Goal: Task Accomplishment & Management: Manage account settings

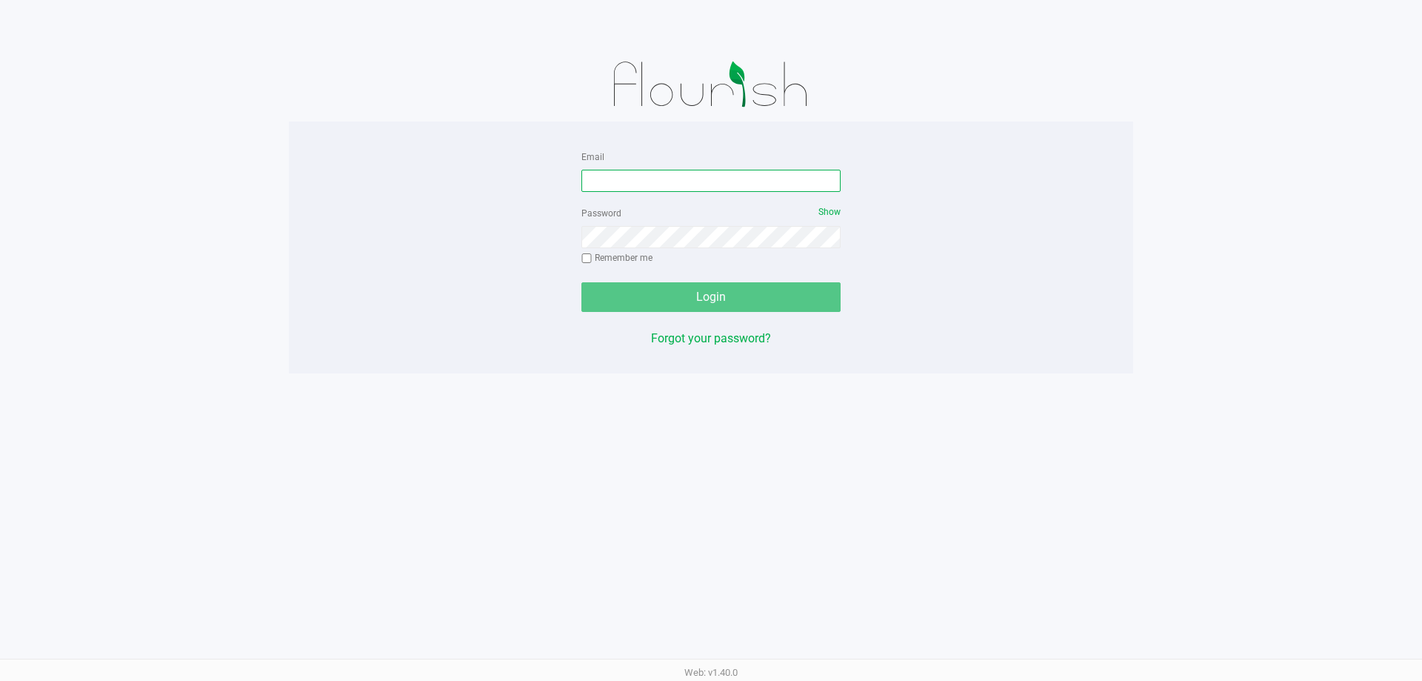
click at [642, 174] on input "Email" at bounding box center [710, 181] width 259 height 22
type input "asmithterry@liveparallel.com"
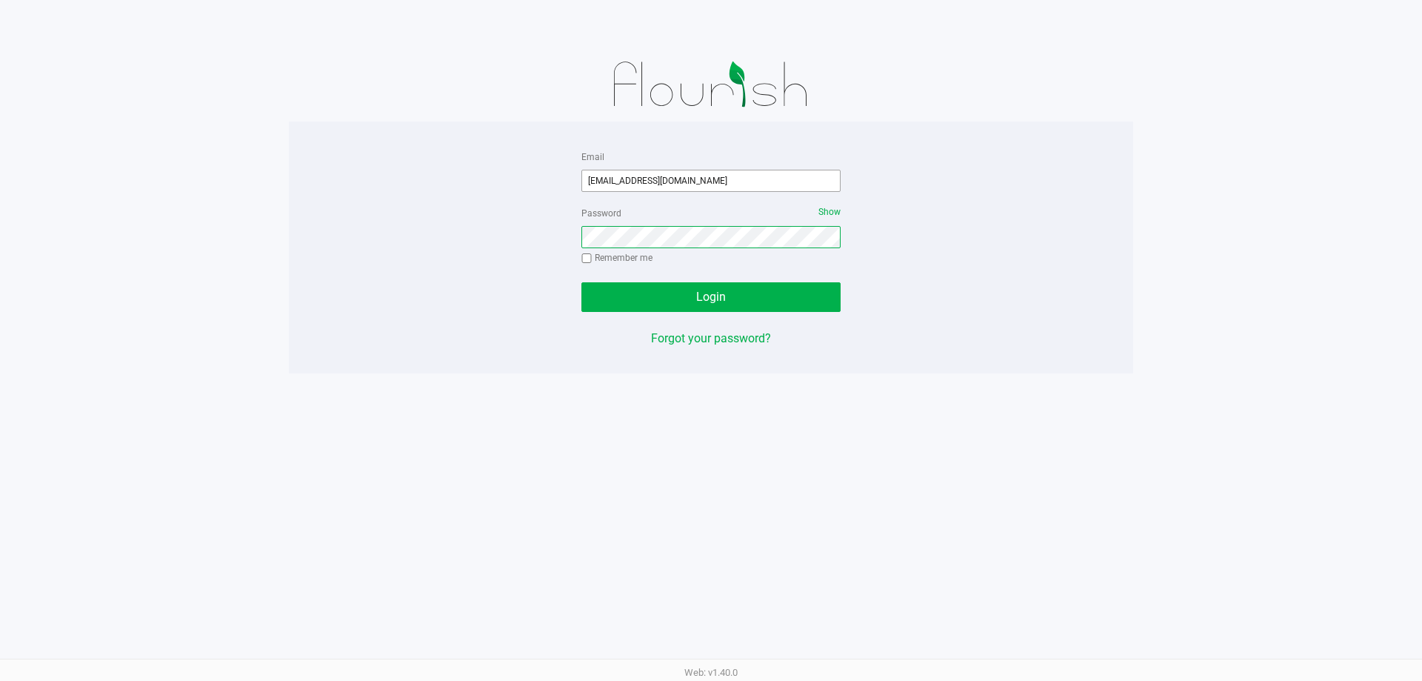
click at [581, 282] on button "Login" at bounding box center [710, 297] width 259 height 30
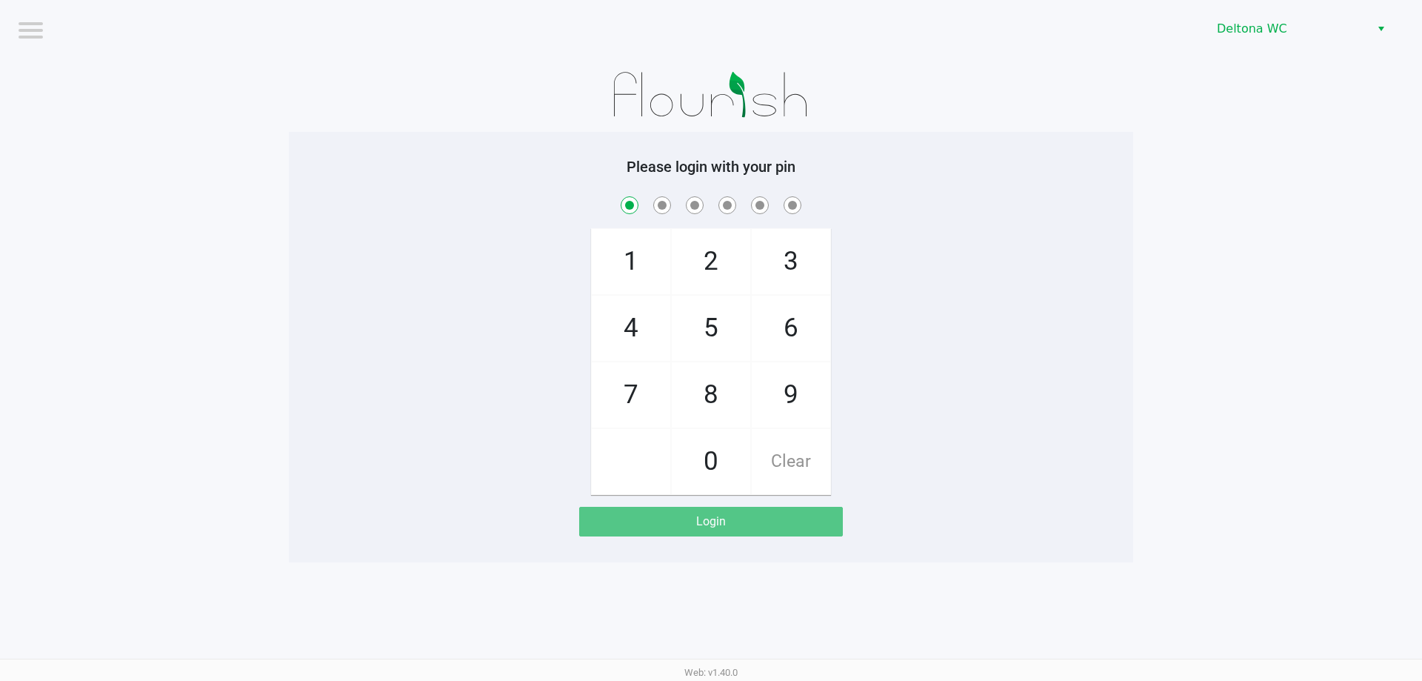
checkbox input "true"
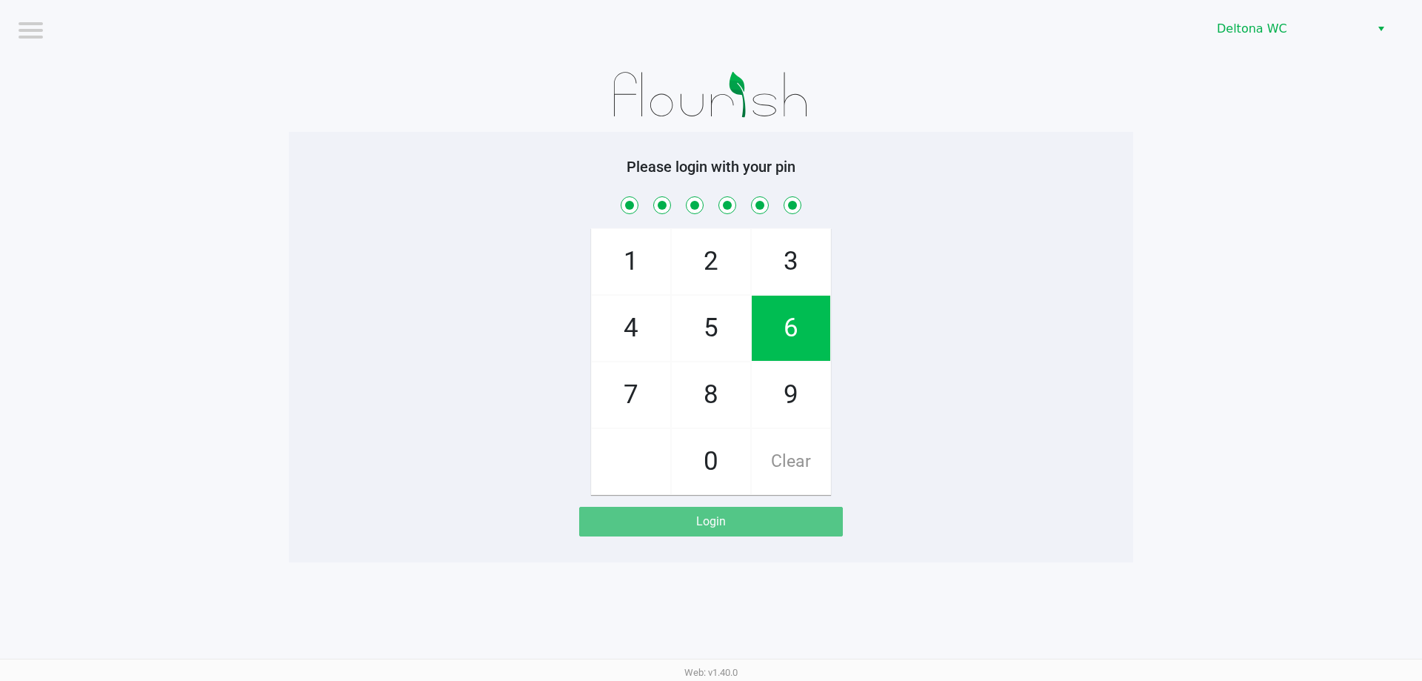
checkbox input "true"
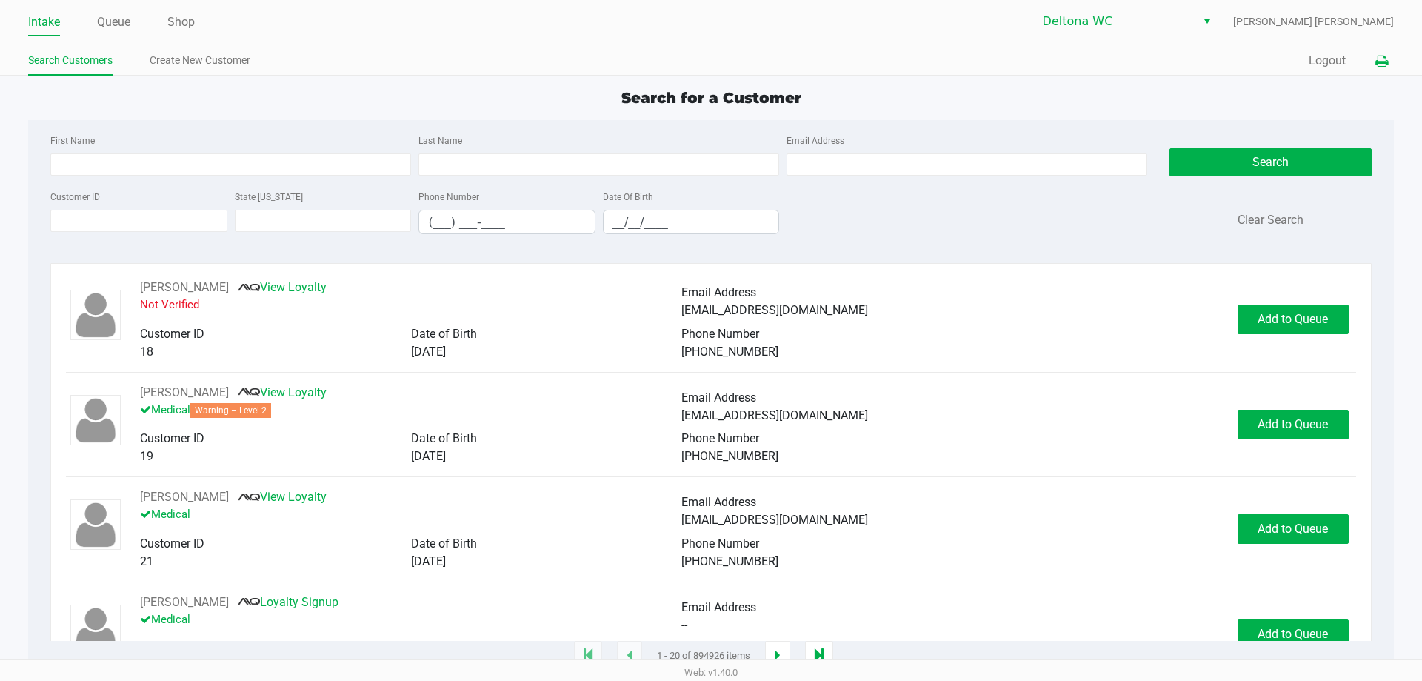
click at [1373, 56] on button at bounding box center [1381, 60] width 24 height 27
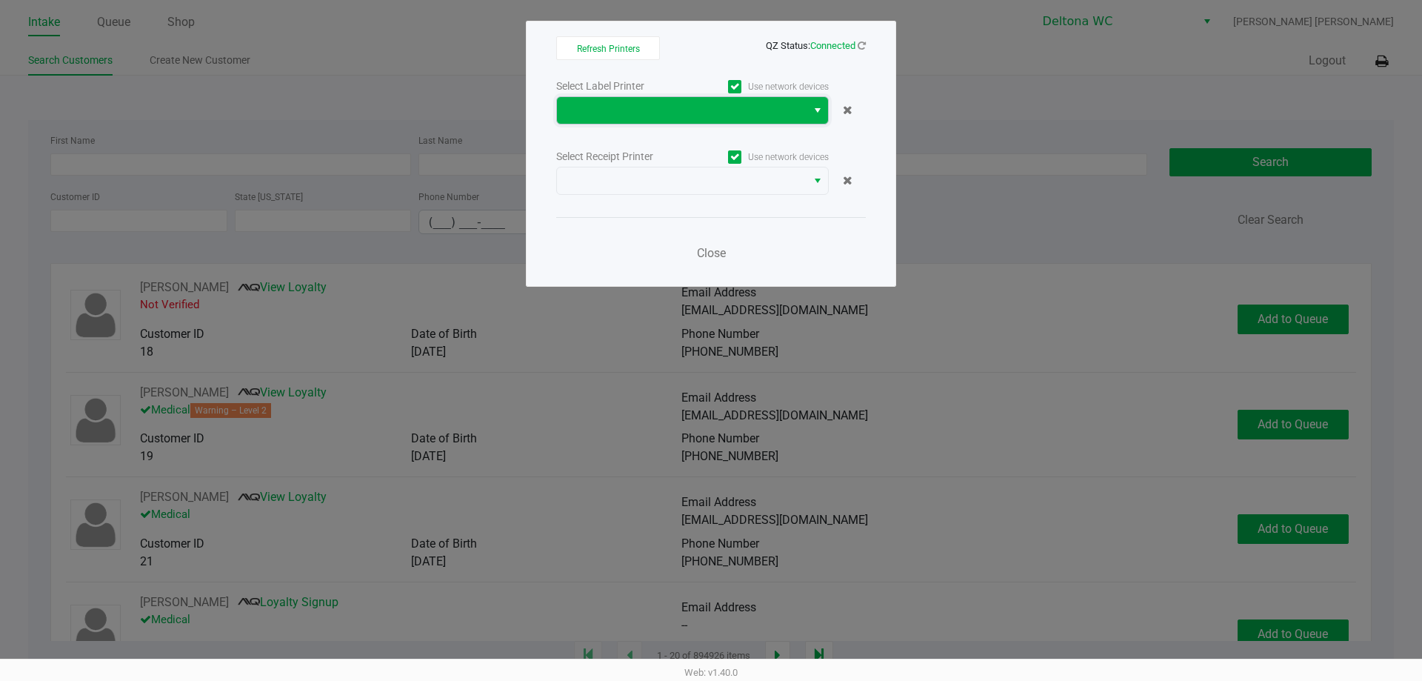
click at [691, 114] on span at bounding box center [682, 110] width 232 height 18
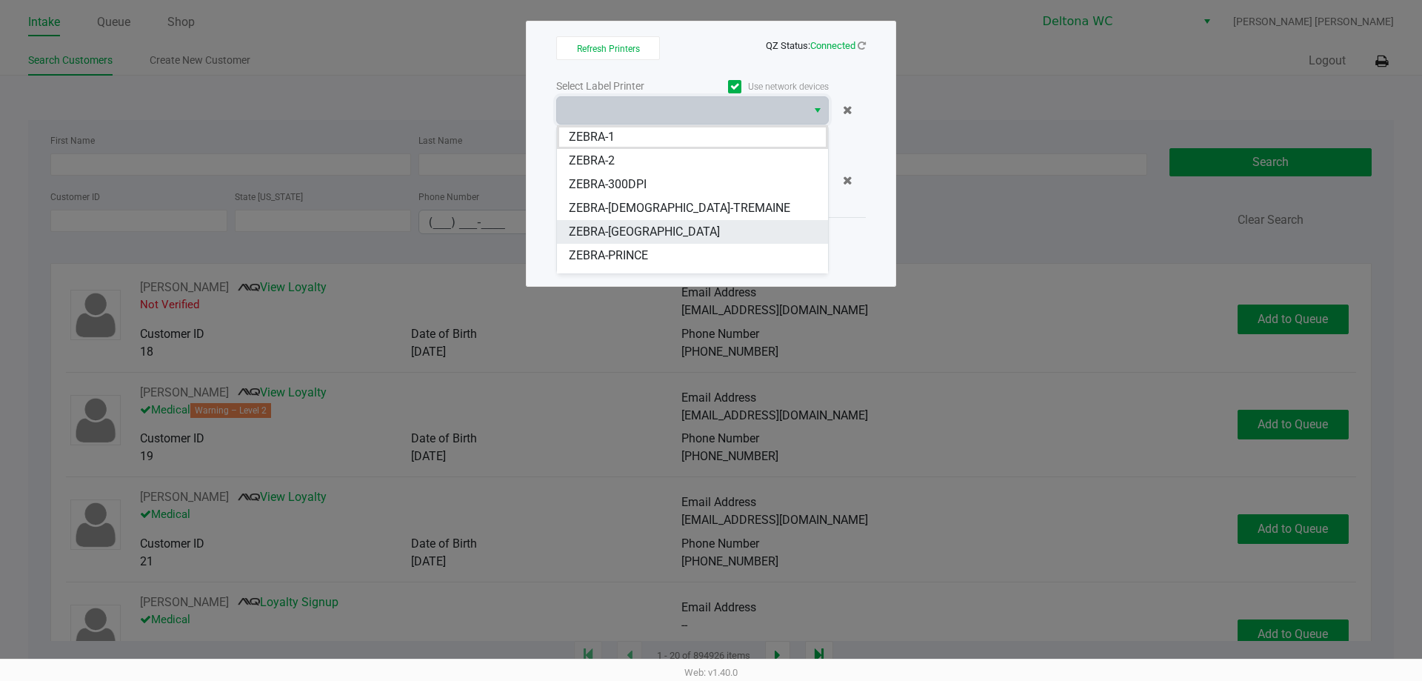
click at [650, 240] on span "ZEBRA-LESOTHO" at bounding box center [644, 232] width 151 height 18
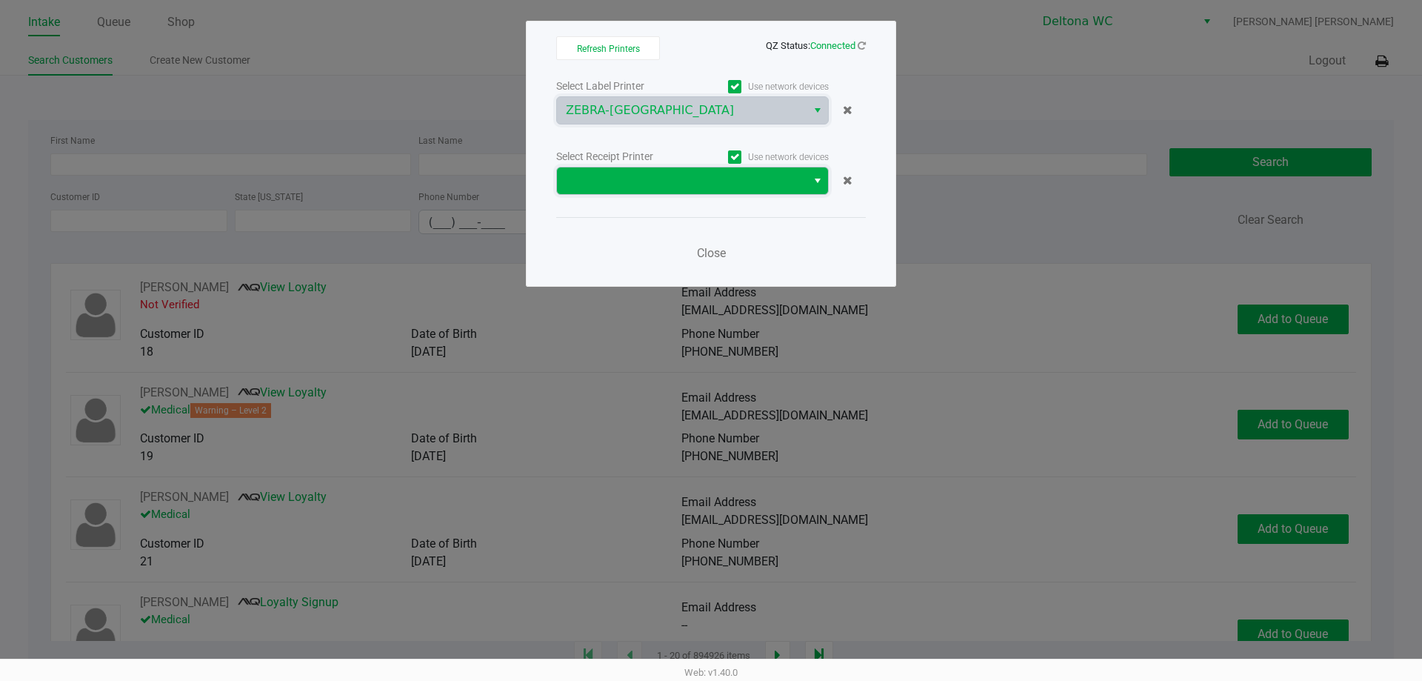
click at [663, 183] on span at bounding box center [682, 181] width 232 height 18
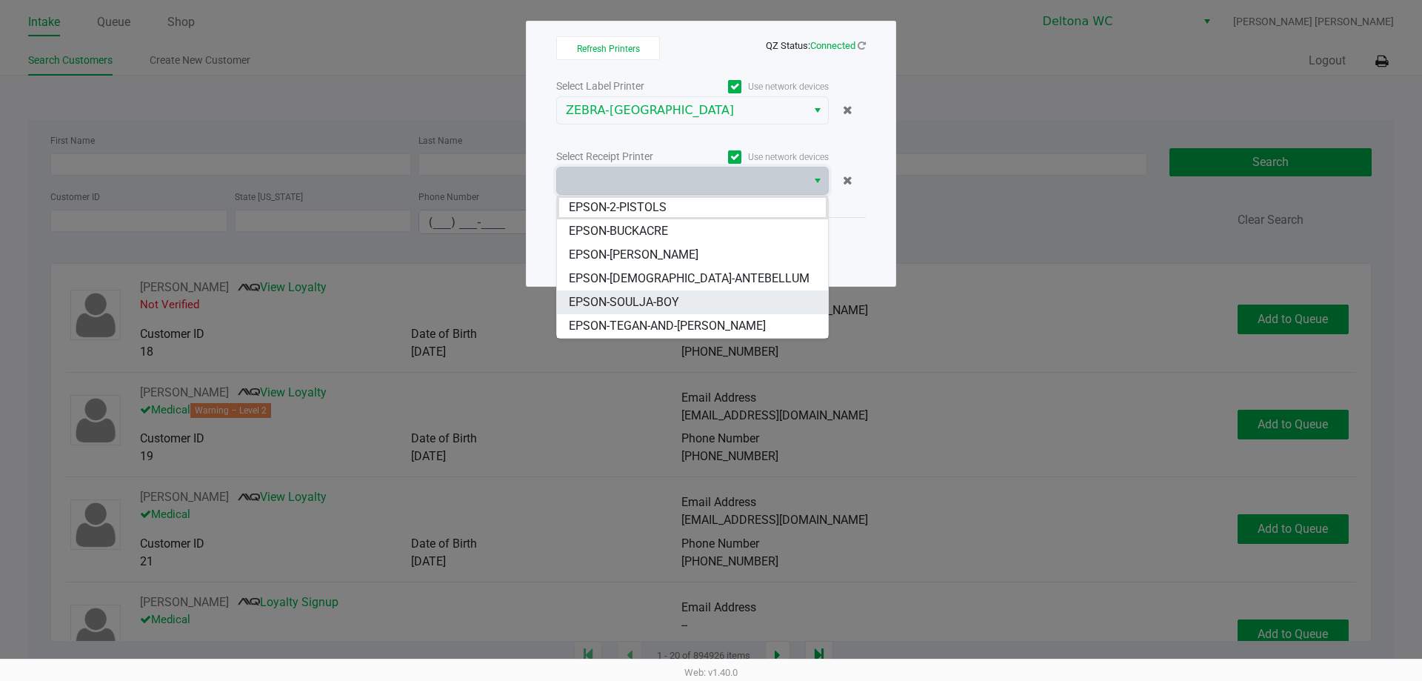
click at [662, 296] on span "EPSON-SOULJA-BOY" at bounding box center [624, 302] width 110 height 18
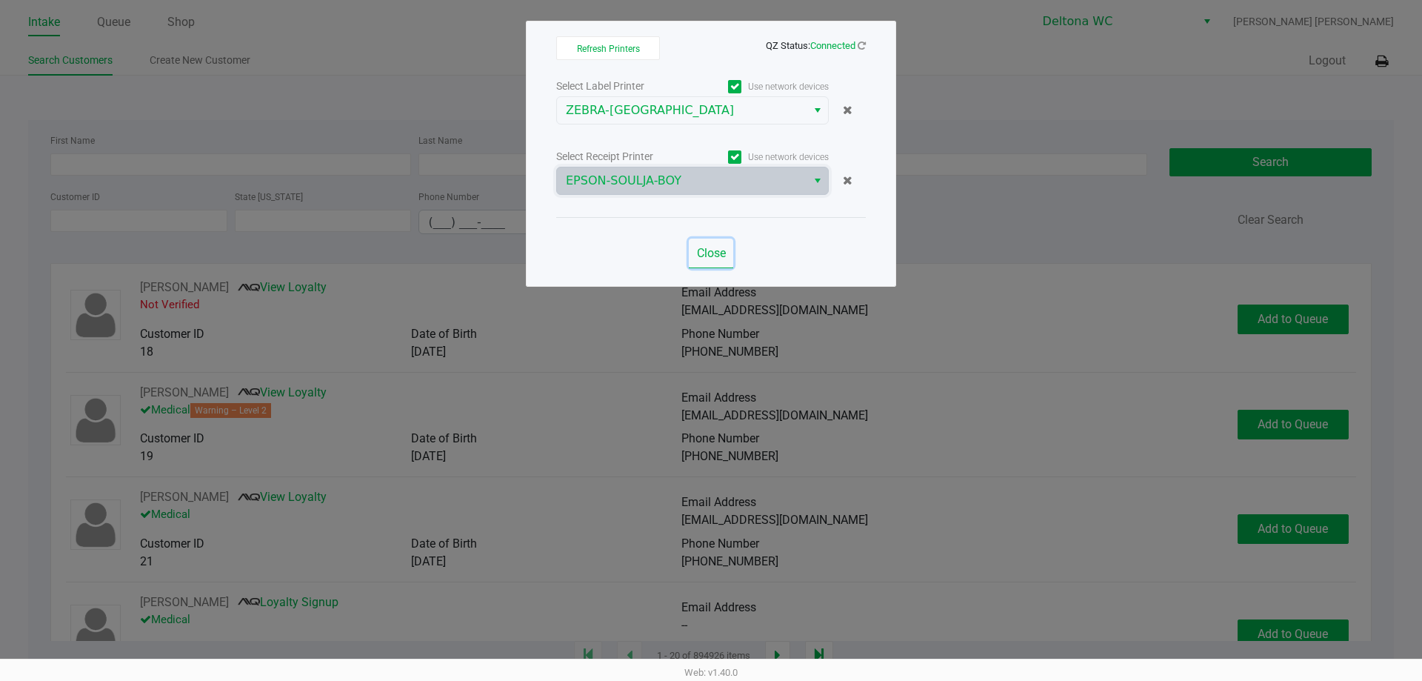
click at [714, 257] on span "Close" at bounding box center [711, 253] width 29 height 14
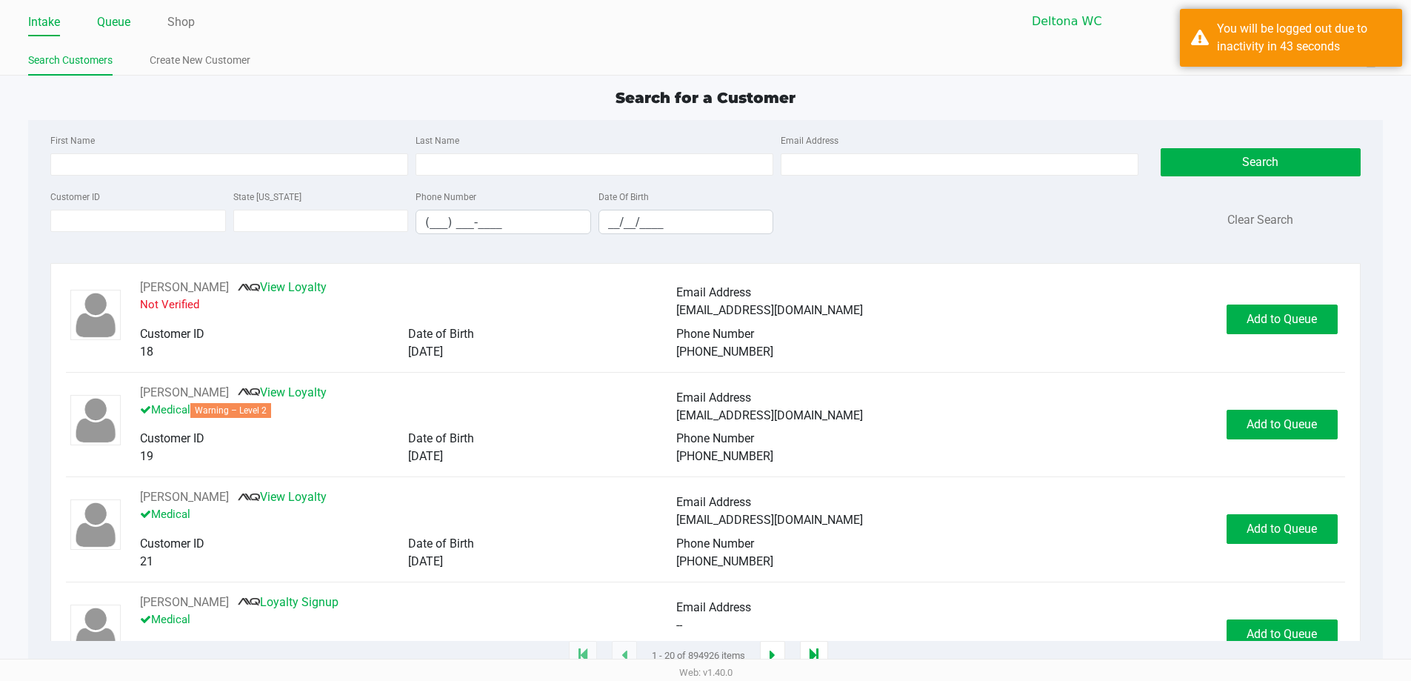
click at [110, 26] on link "Queue" at bounding box center [113, 22] width 33 height 21
click at [116, 18] on link "Queue" at bounding box center [113, 22] width 33 height 21
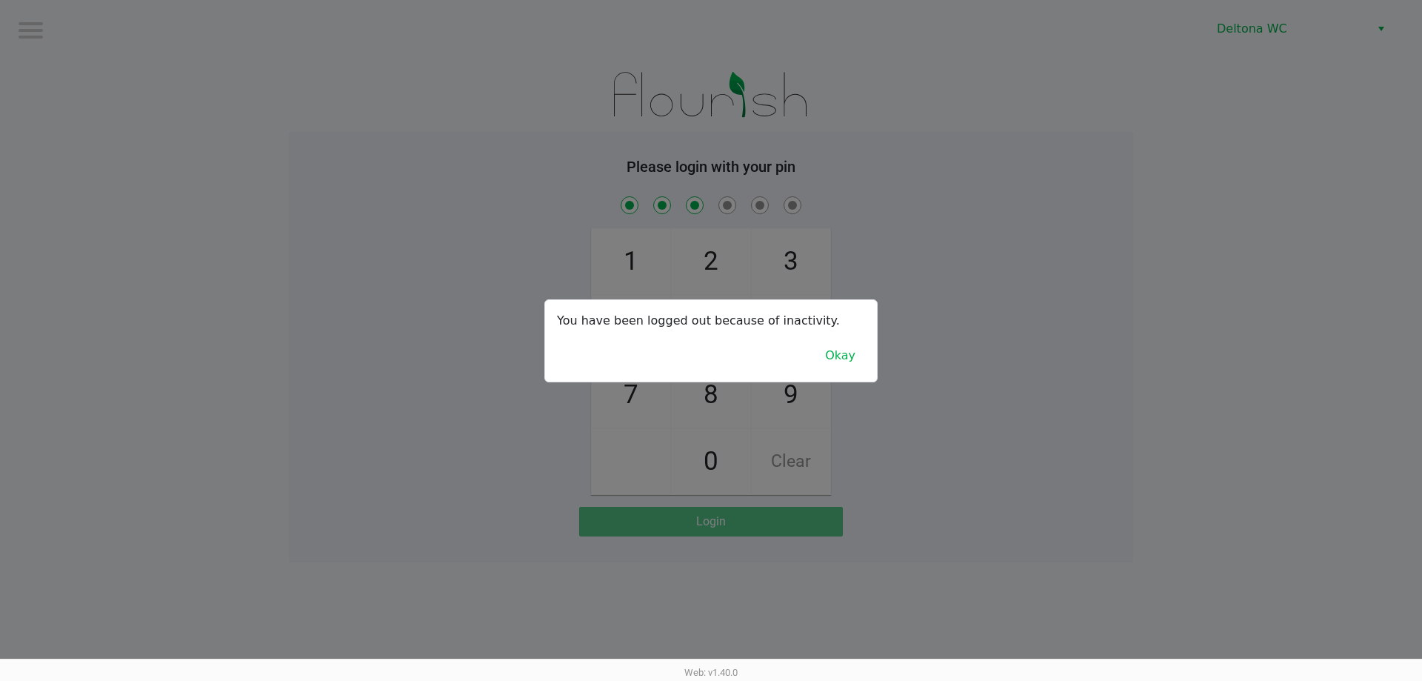
checkbox input "true"
checkbox input "false"
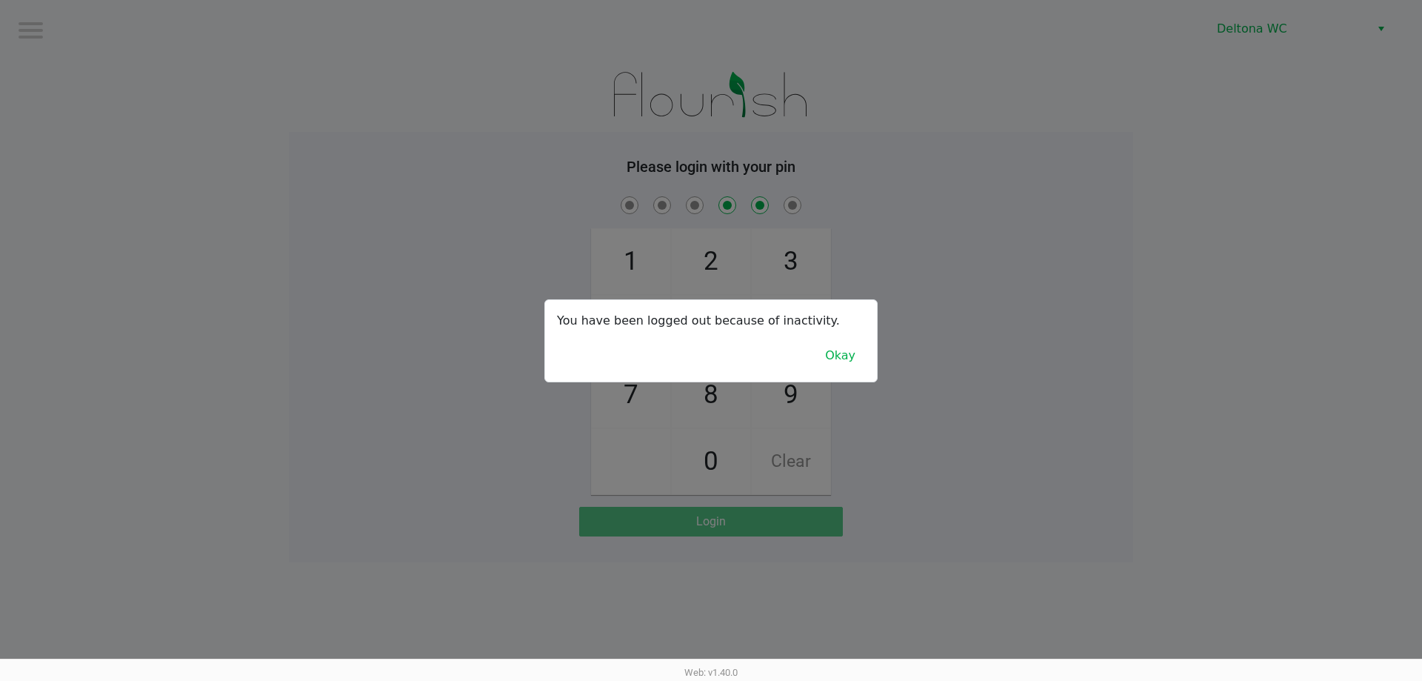
checkbox input "false"
checkbox input "true"
click at [938, 236] on div at bounding box center [711, 340] width 1422 height 681
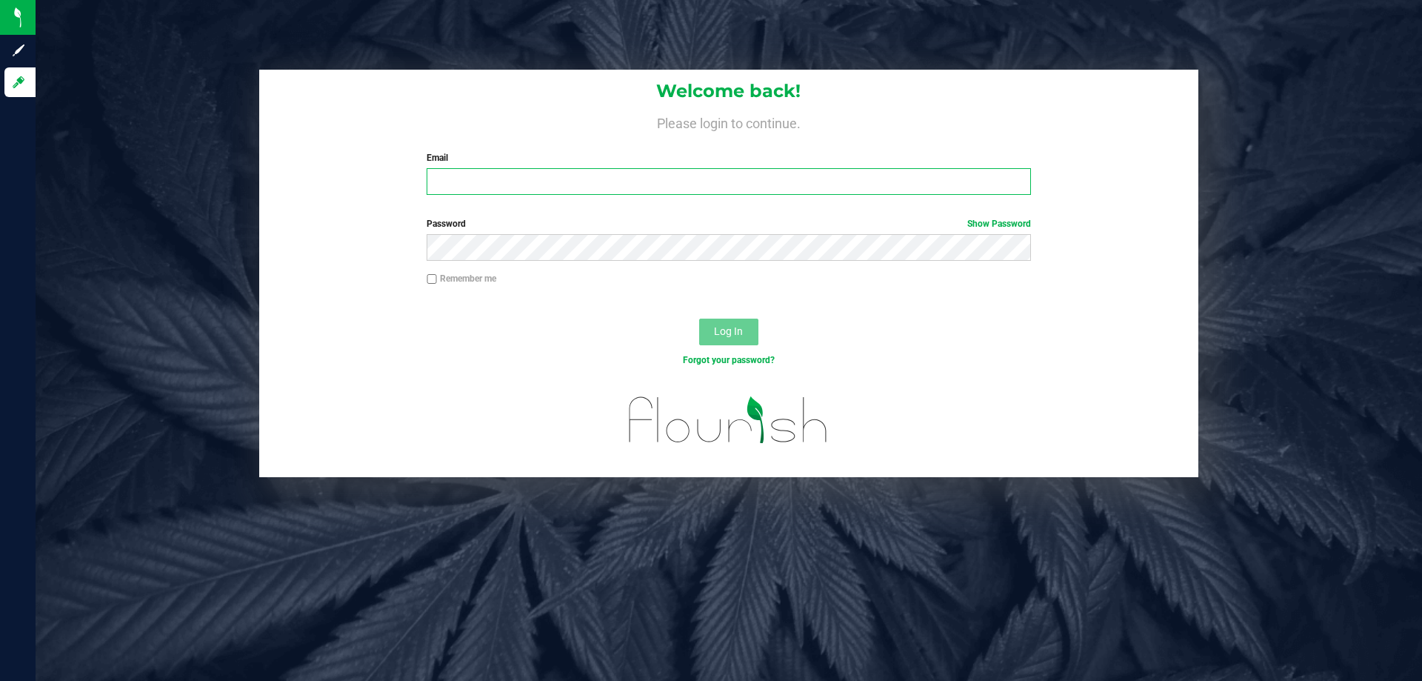
click at [505, 171] on input "Email" at bounding box center [729, 181] width 604 height 27
type input "[EMAIL_ADDRESS][DOMAIN_NAME]"
click at [699, 318] on button "Log In" at bounding box center [728, 331] width 59 height 27
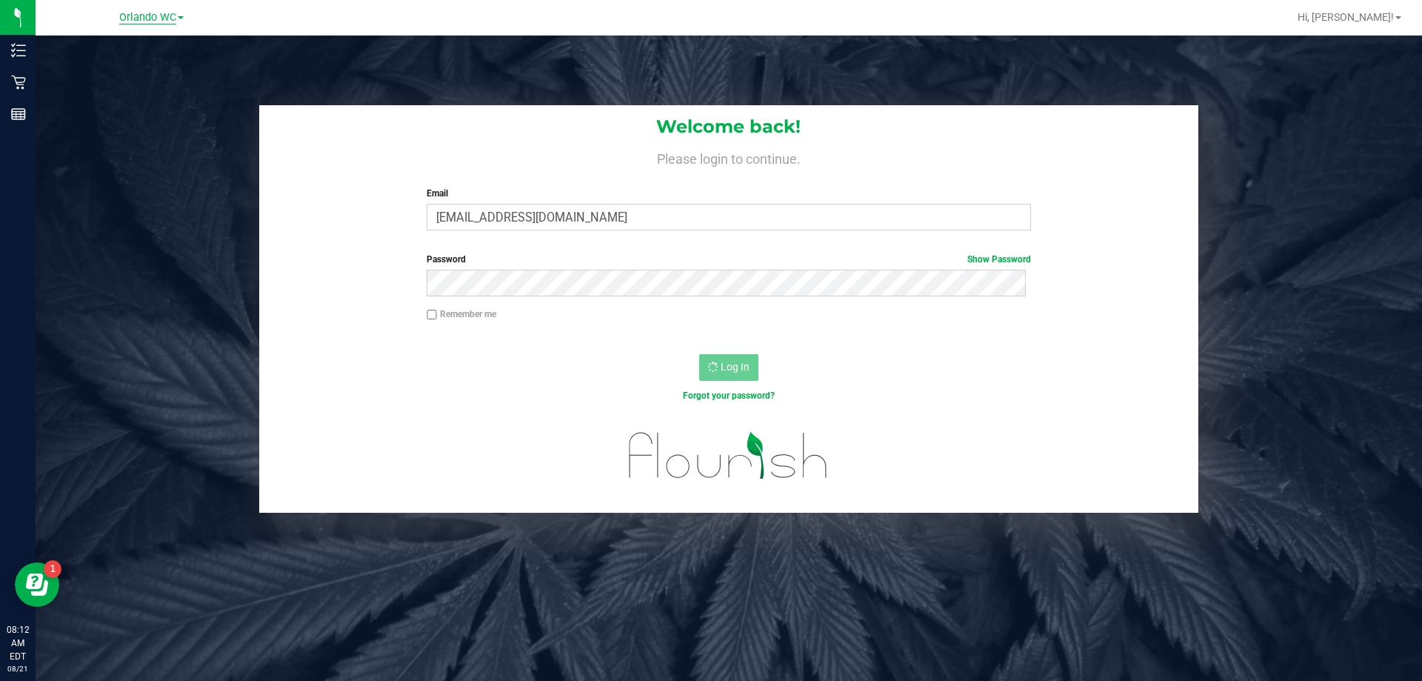
click at [162, 18] on span "Orlando WC" at bounding box center [147, 17] width 57 height 13
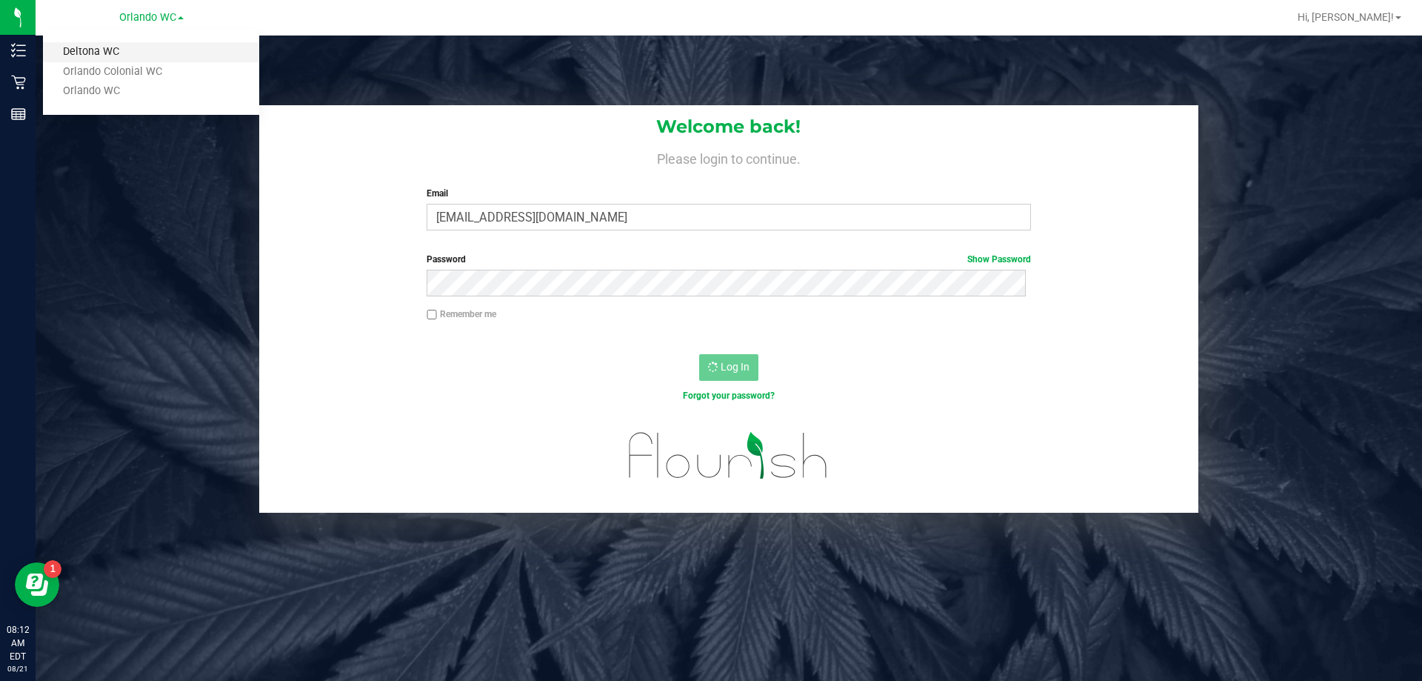
click at [98, 42] on link "Deltona WC" at bounding box center [151, 52] width 216 height 20
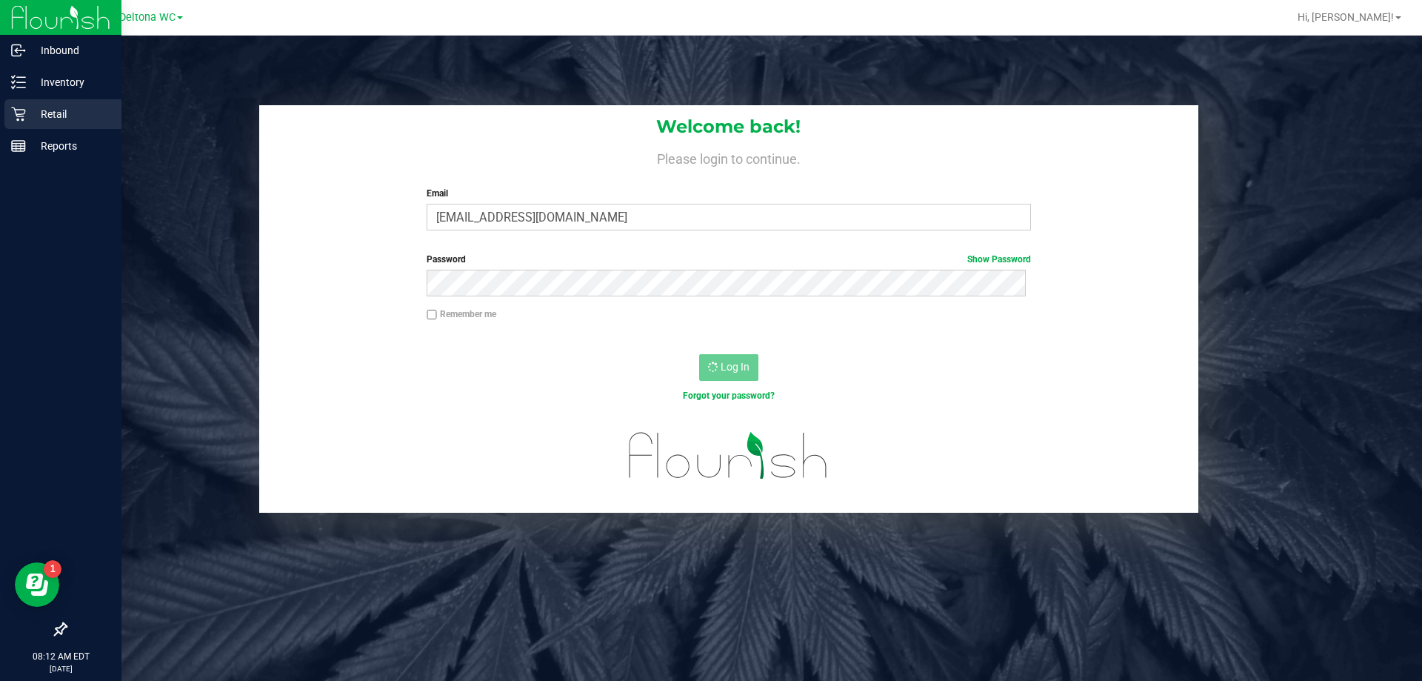
click at [27, 111] on p "Retail" at bounding box center [70, 114] width 89 height 18
click at [23, 111] on icon at bounding box center [18, 114] width 15 height 15
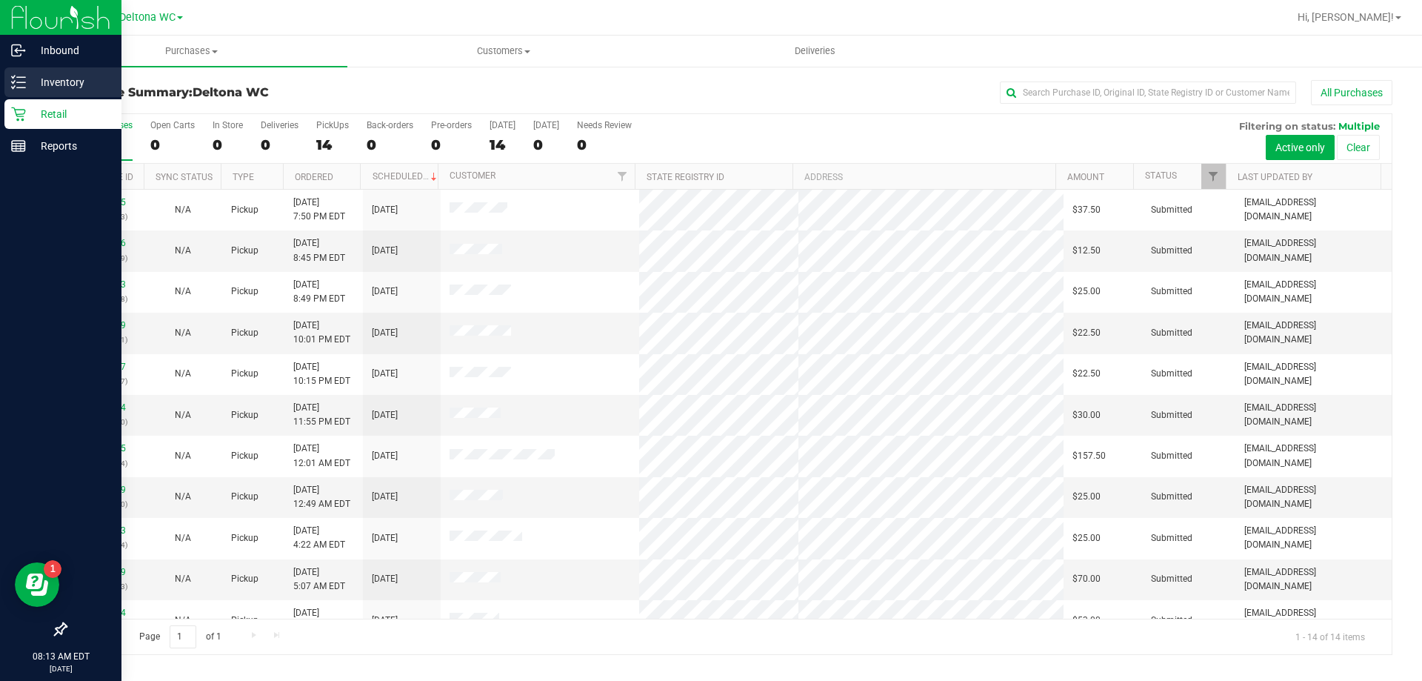
click at [24, 80] on icon at bounding box center [18, 82] width 15 height 15
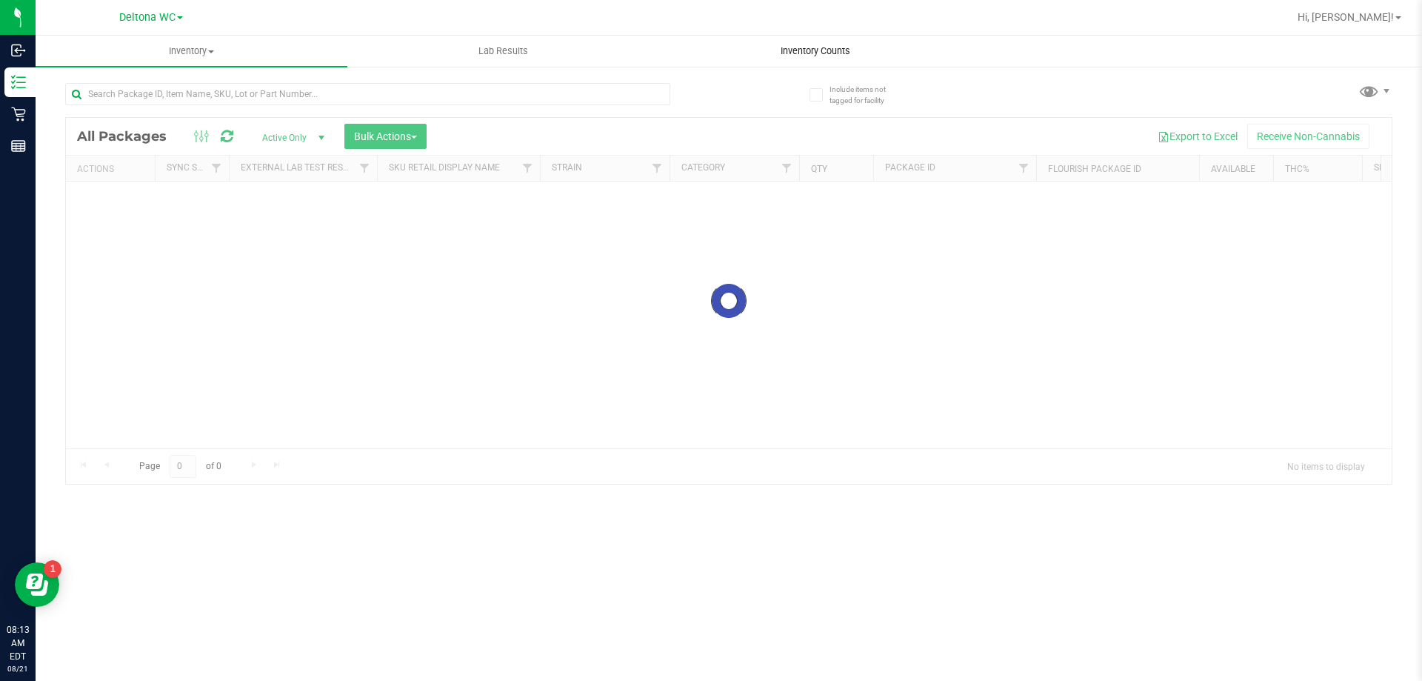
click at [785, 53] on span "Inventory Counts" at bounding box center [816, 50] width 110 height 13
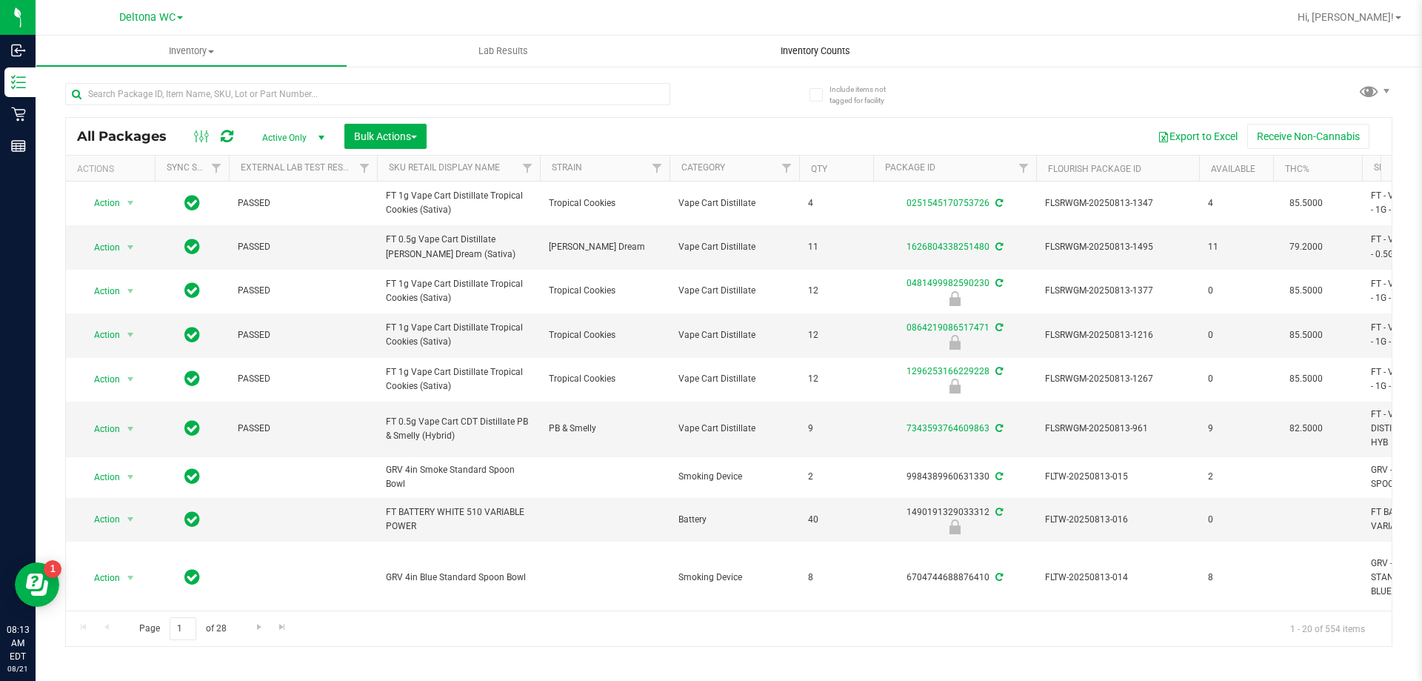
click at [790, 52] on span "Inventory Counts" at bounding box center [816, 50] width 110 height 13
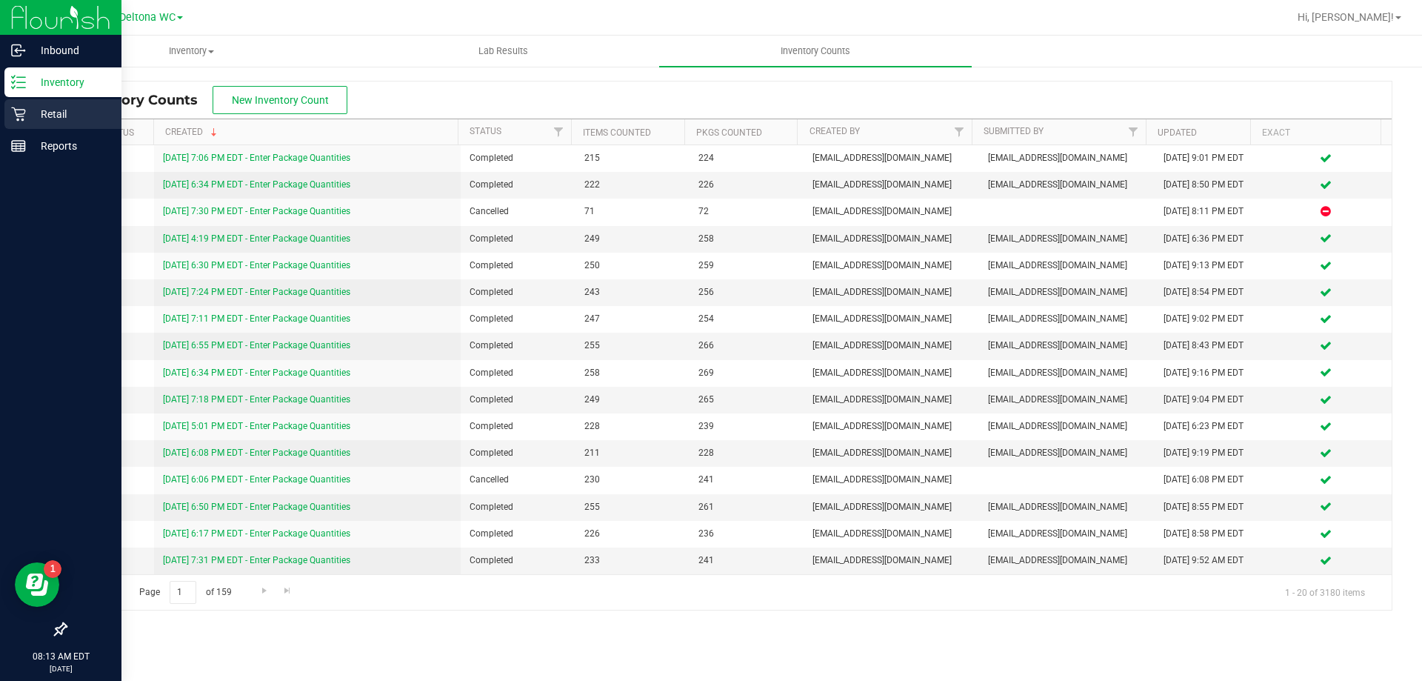
click at [33, 115] on p "Retail" at bounding box center [70, 114] width 89 height 18
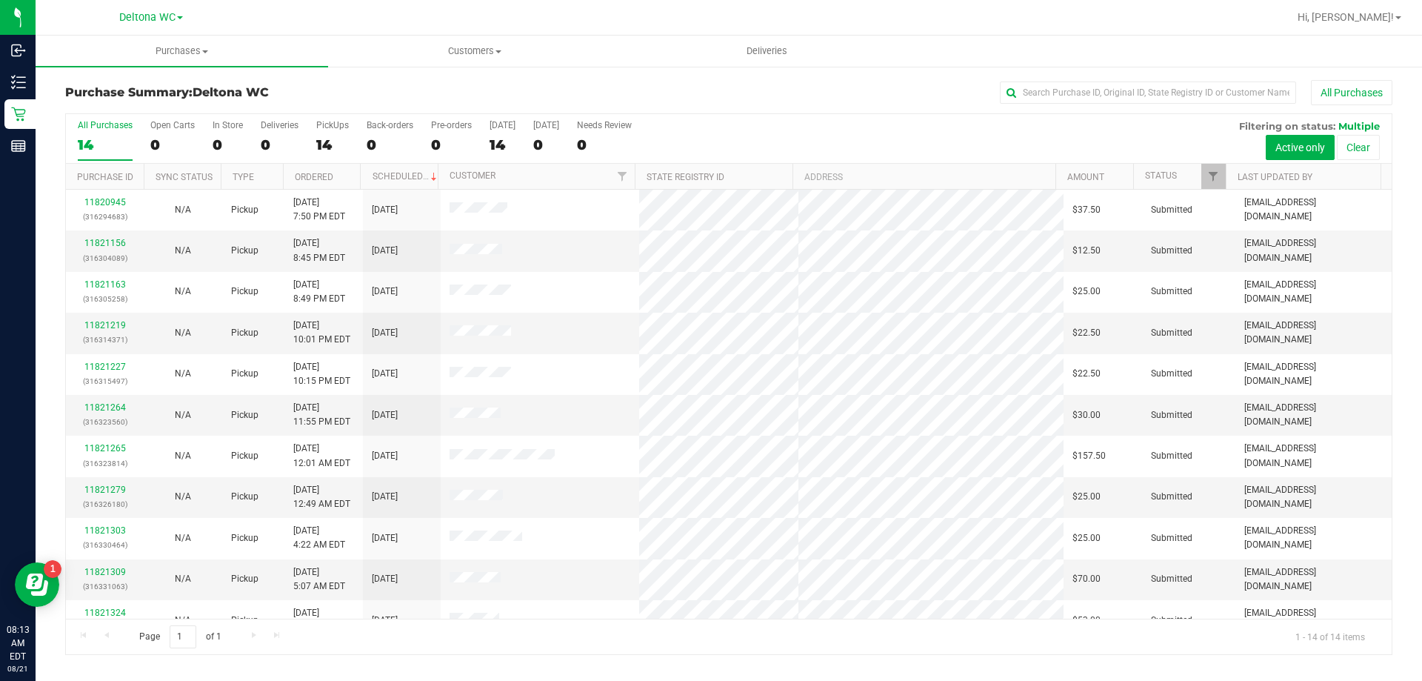
click at [339, 174] on th "Ordered" at bounding box center [322, 177] width 78 height 26
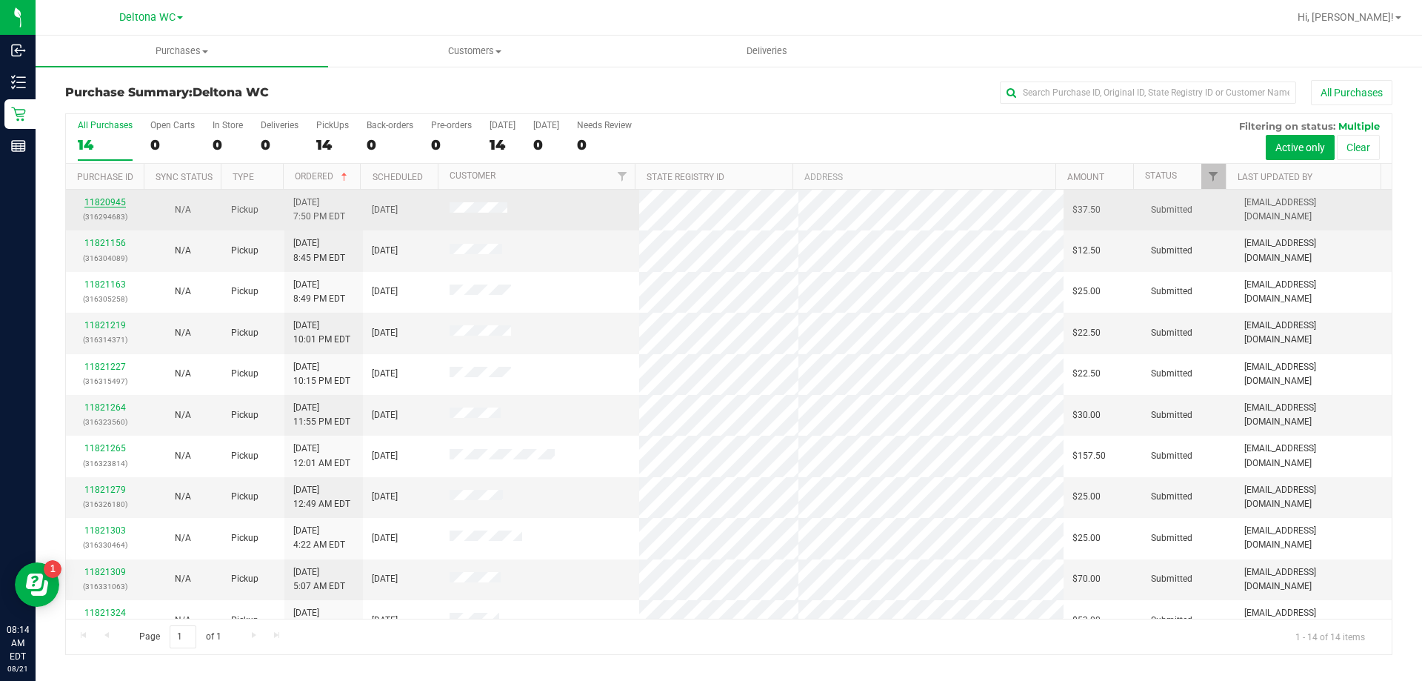
click at [98, 200] on link "11820945" at bounding box center [104, 202] width 41 height 10
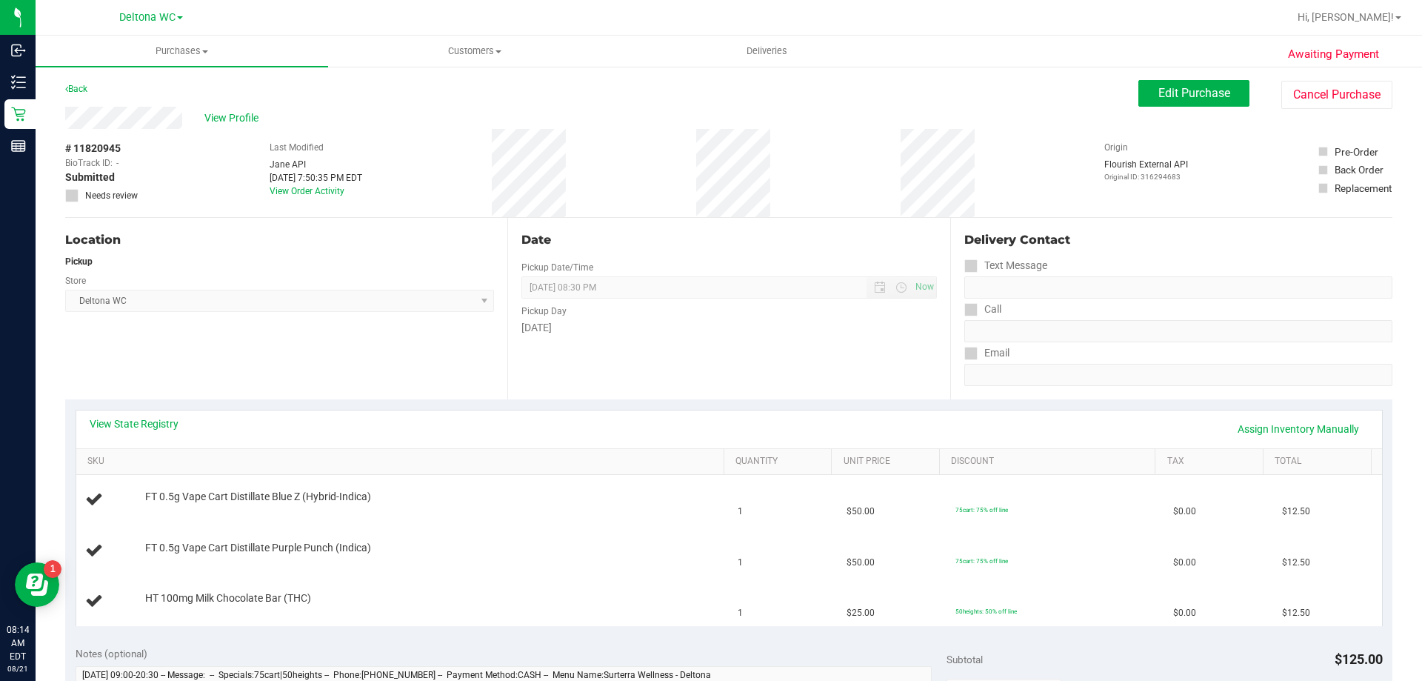
scroll to position [74, 0]
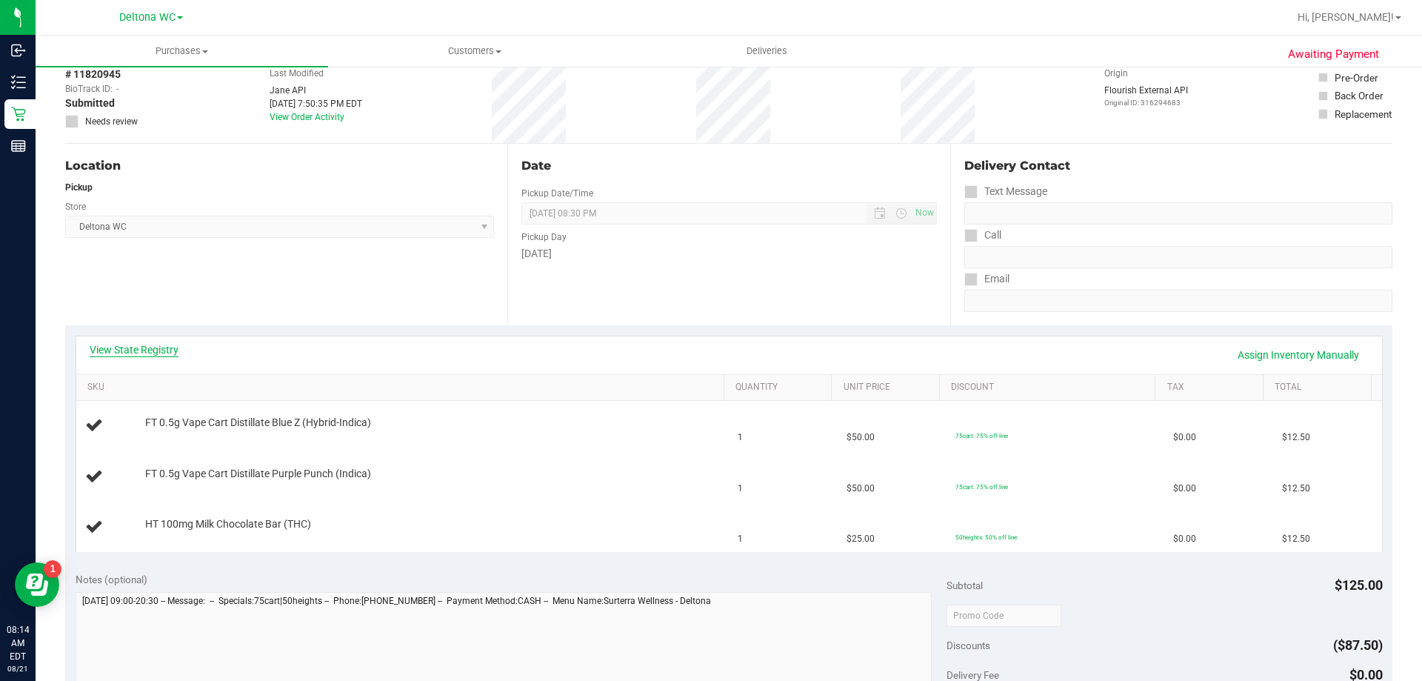
click at [156, 350] on link "View State Registry" at bounding box center [134, 349] width 89 height 15
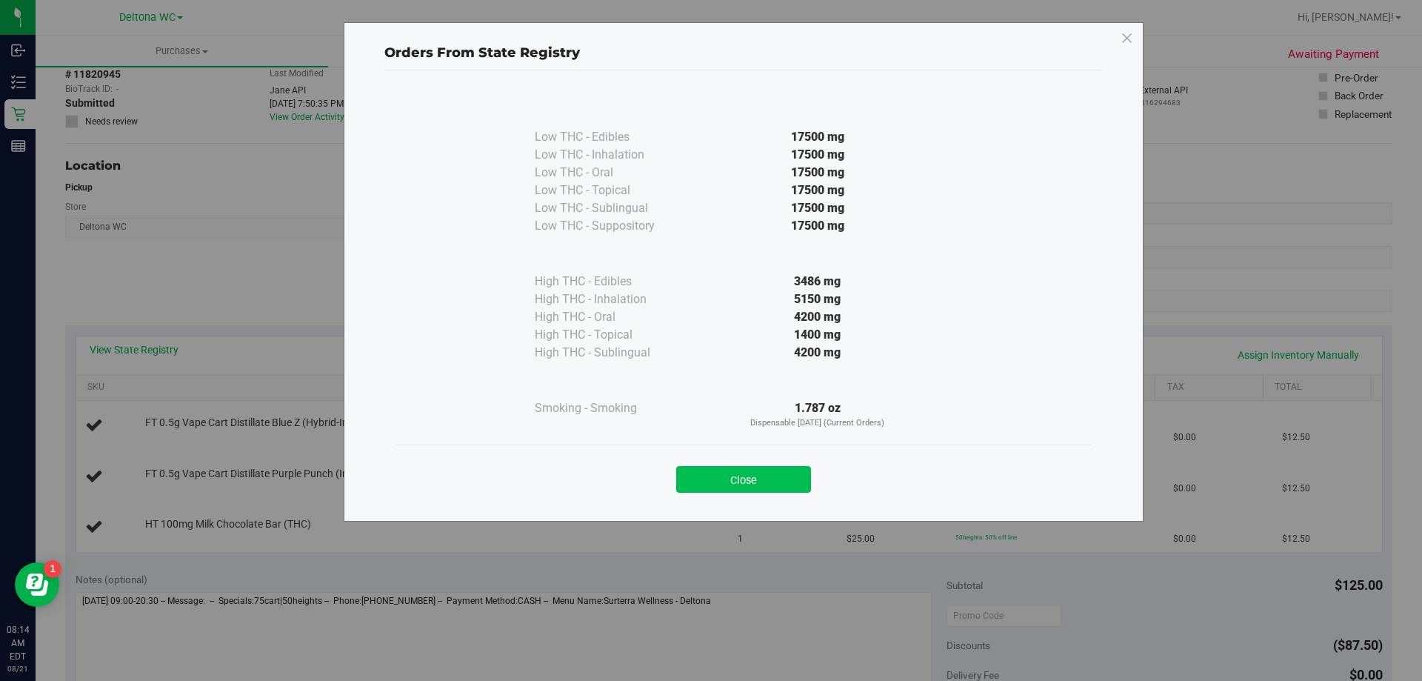
click at [774, 475] on button "Close" at bounding box center [743, 479] width 135 height 27
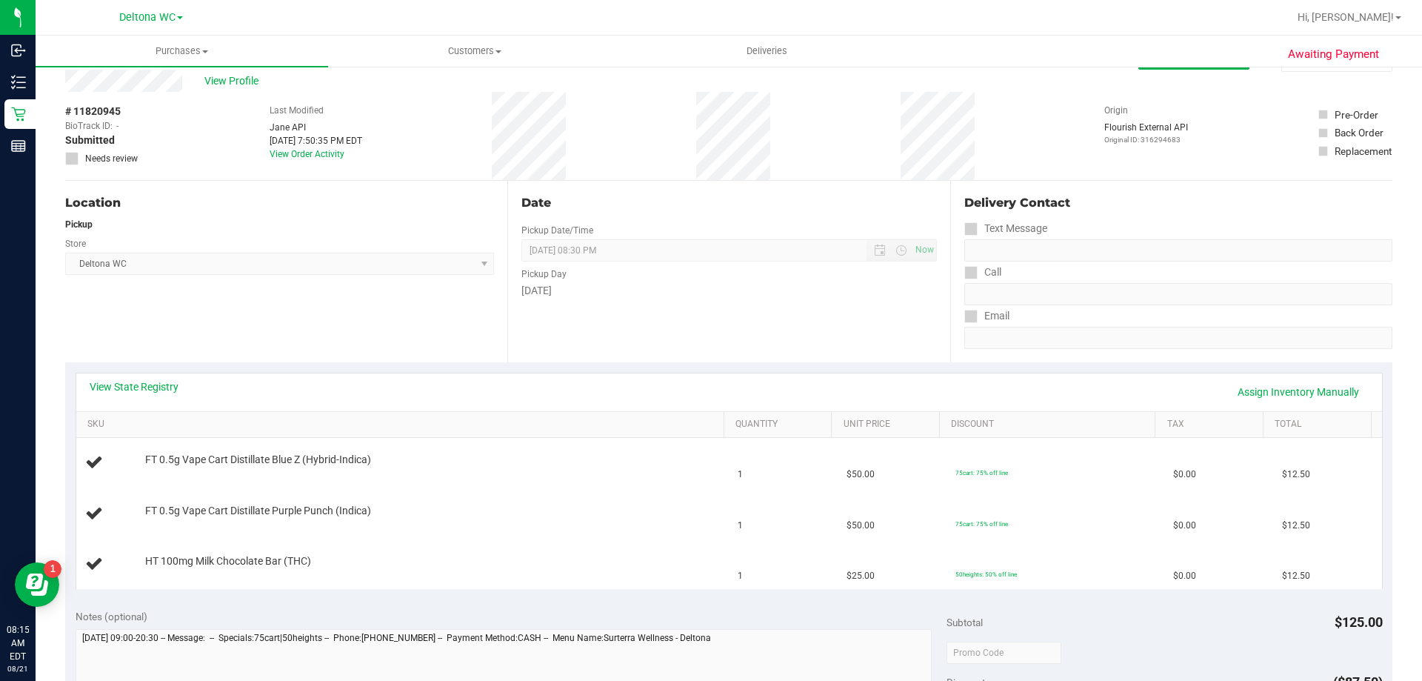
scroll to position [0, 0]
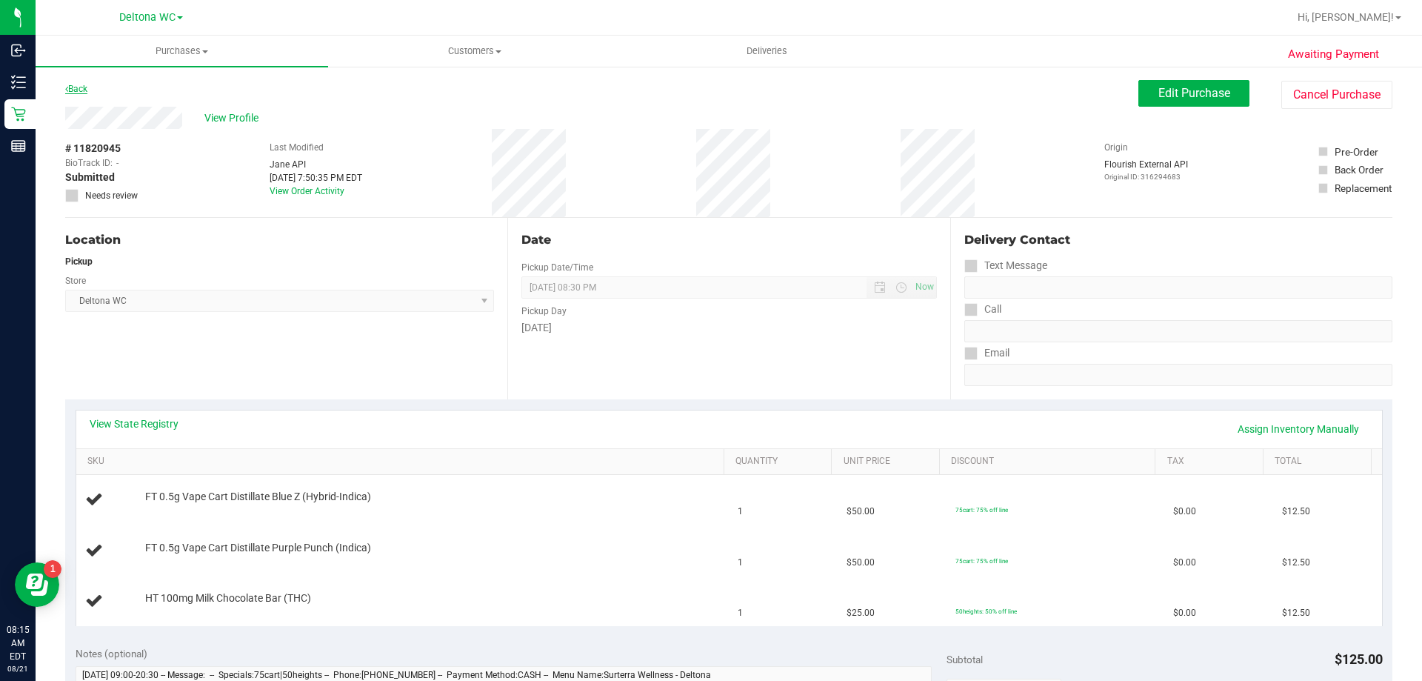
click at [82, 89] on link "Back" at bounding box center [76, 89] width 22 height 10
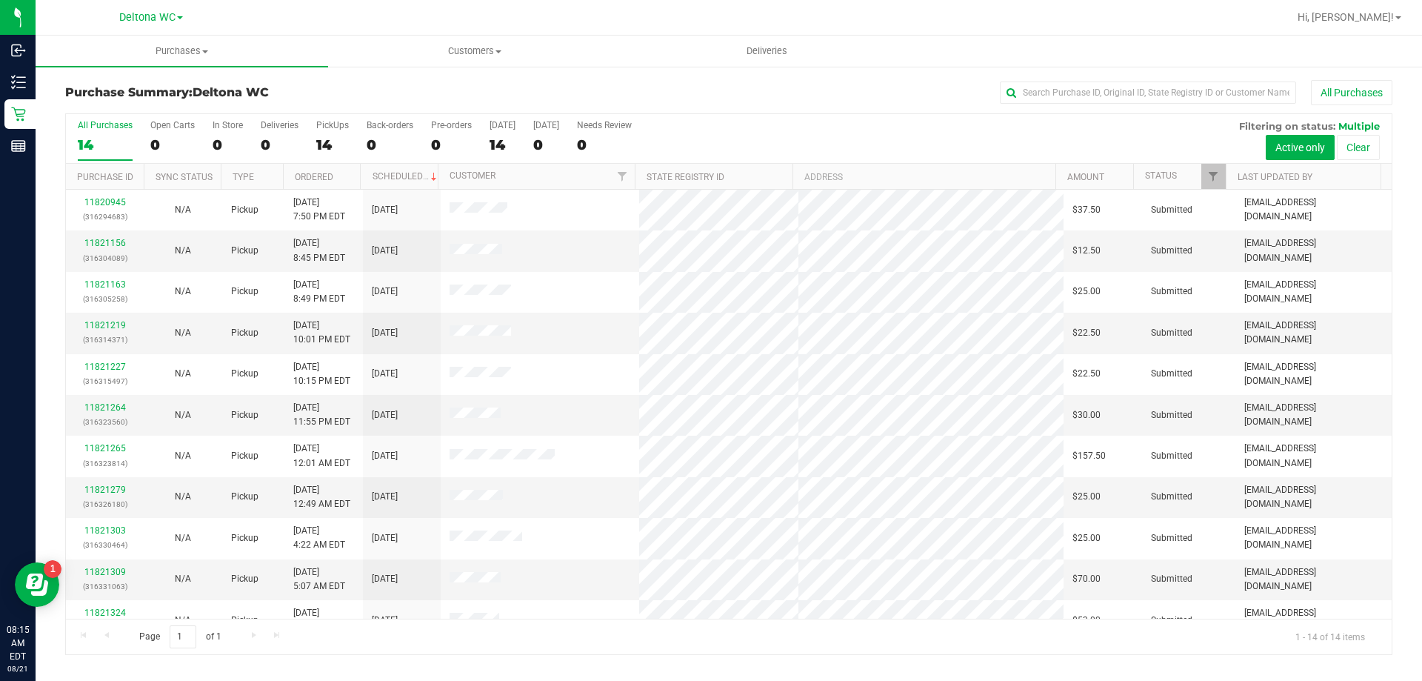
click at [337, 176] on th "Ordered" at bounding box center [322, 177] width 78 height 26
click at [109, 244] on link "11821156" at bounding box center [104, 243] width 41 height 10
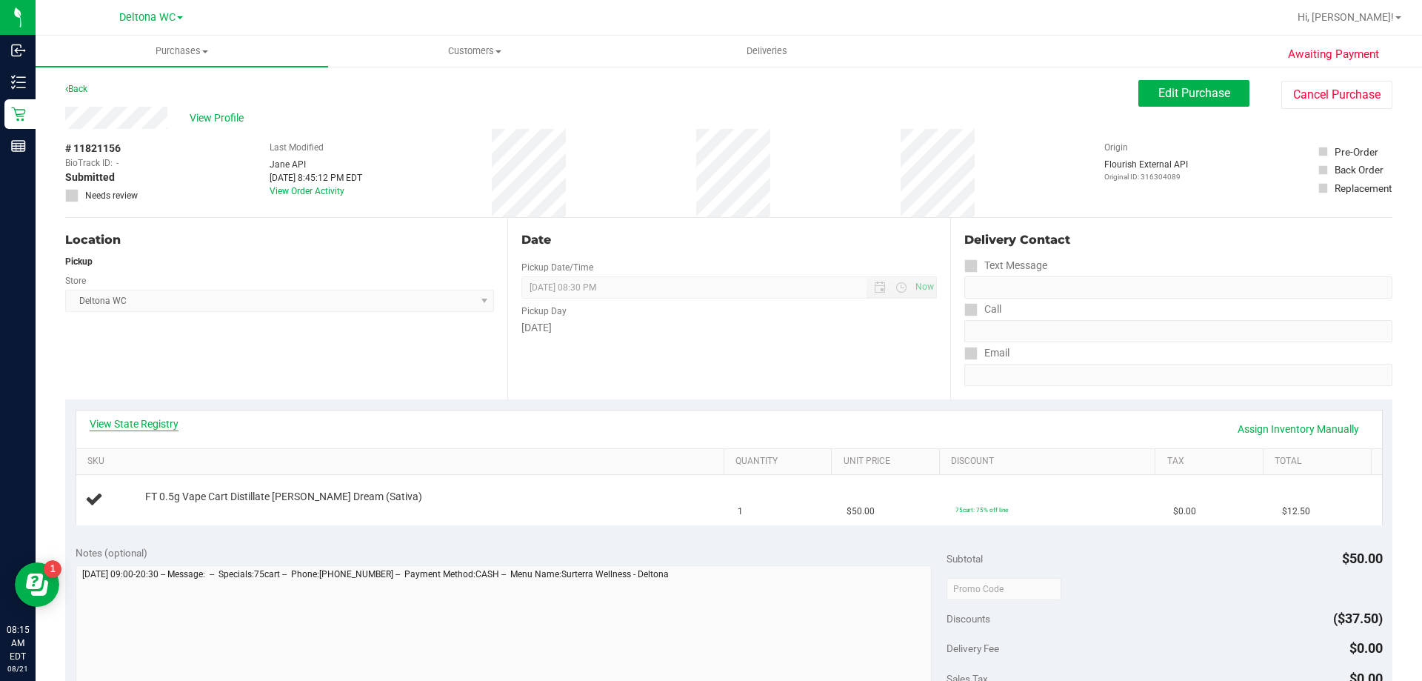
click at [142, 418] on link "View State Registry" at bounding box center [134, 423] width 89 height 15
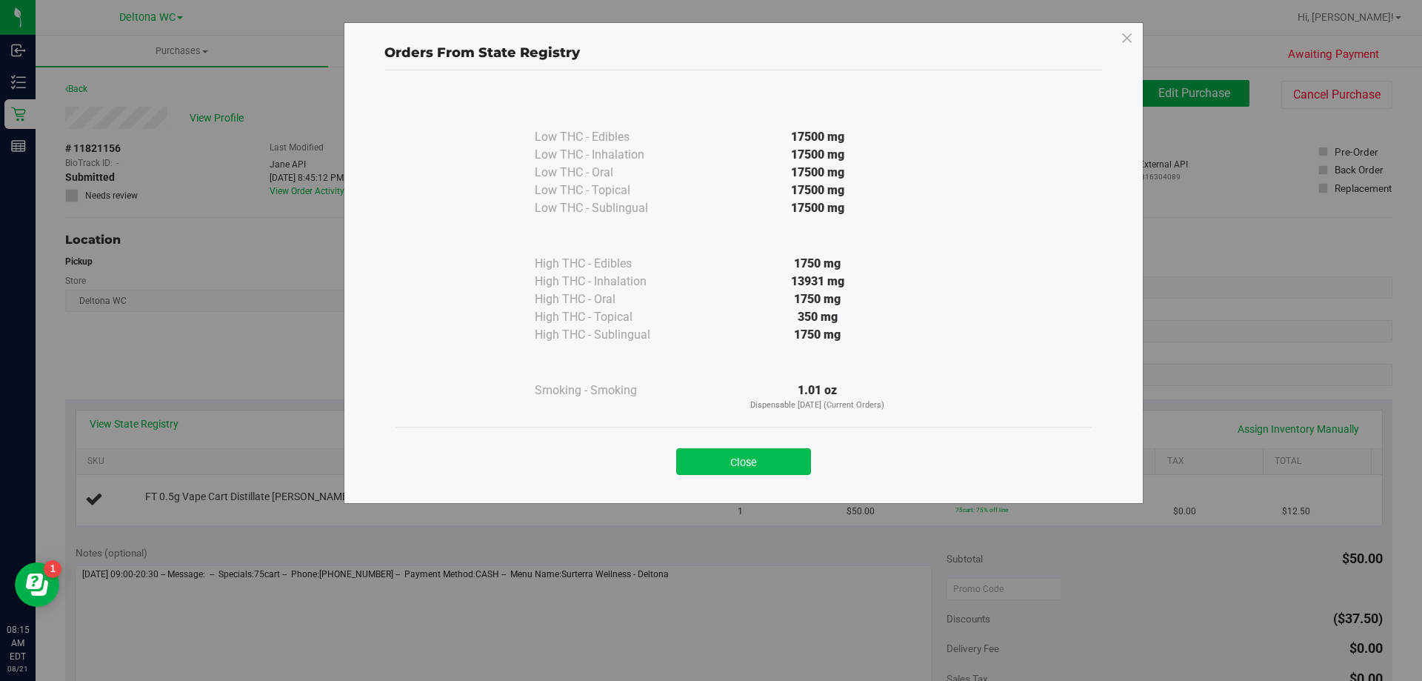
click at [778, 465] on button "Close" at bounding box center [743, 461] width 135 height 27
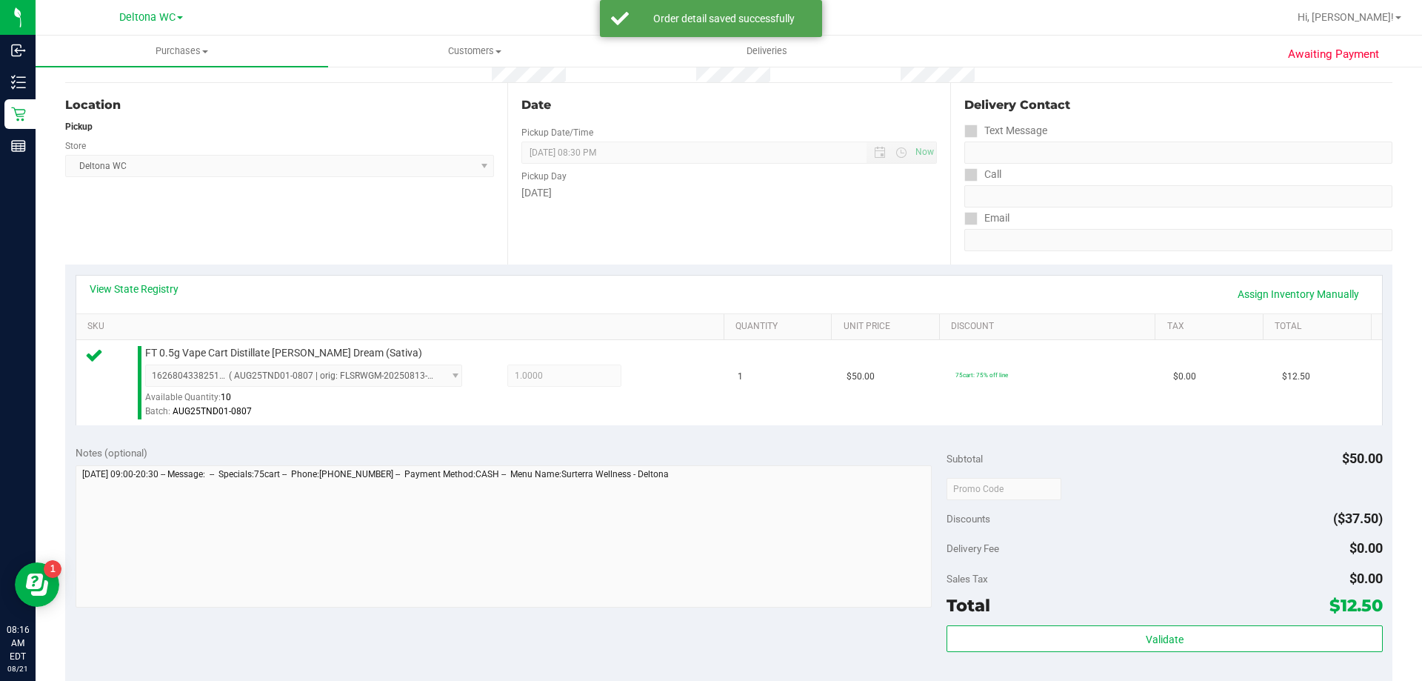
scroll to position [296, 0]
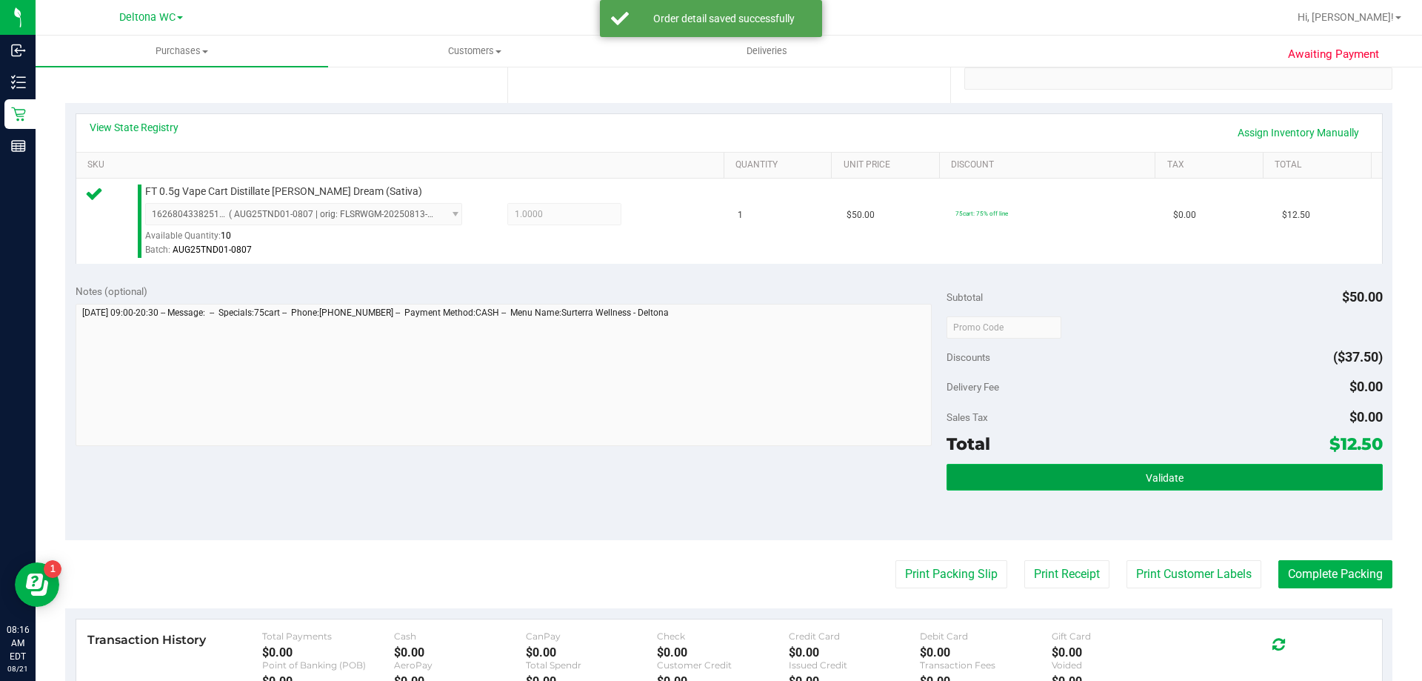
click at [1047, 467] on button "Validate" at bounding box center [1164, 477] width 435 height 27
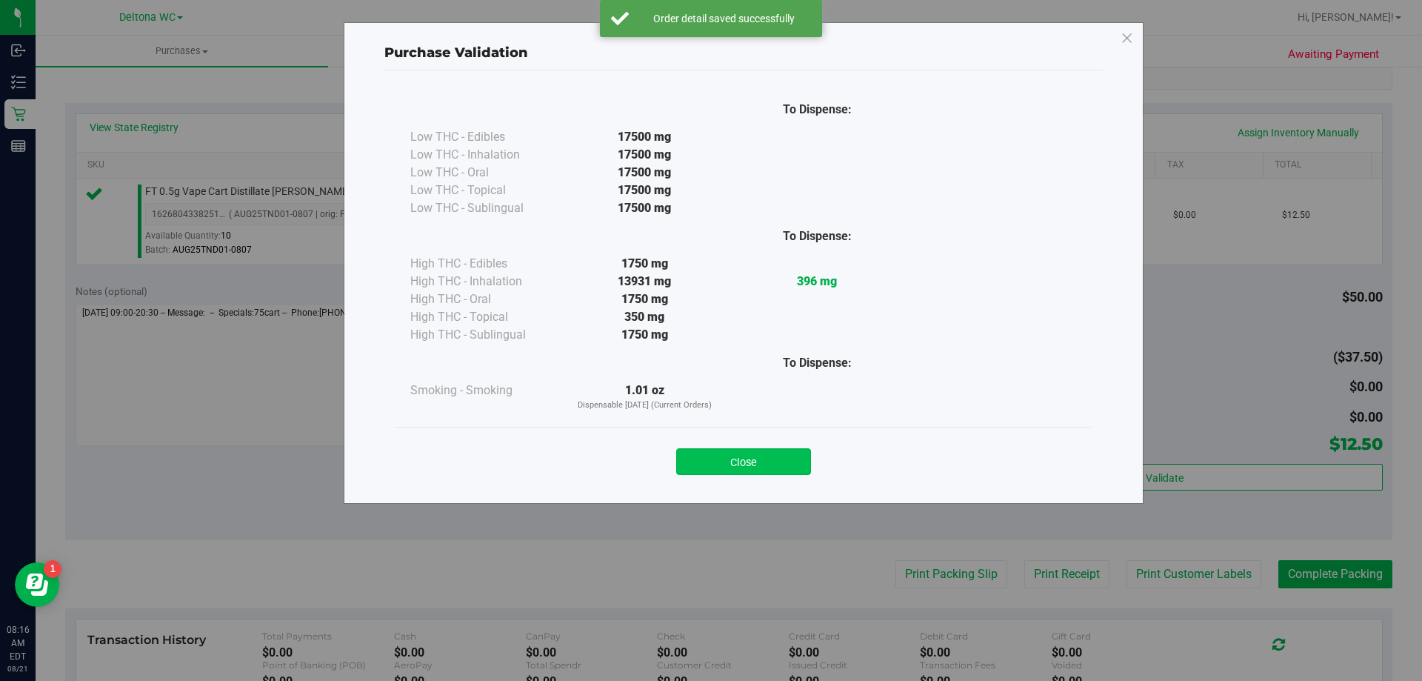
click at [779, 460] on button "Close" at bounding box center [743, 461] width 135 height 27
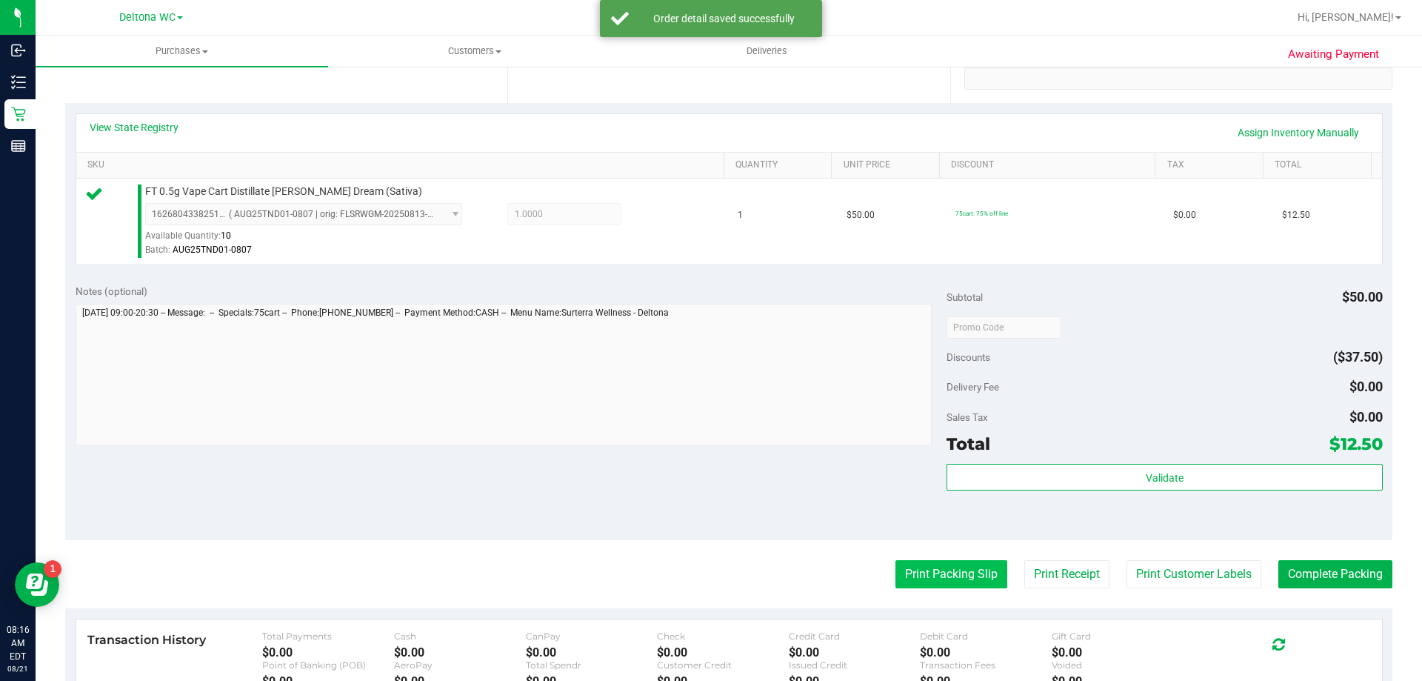
click at [901, 573] on button "Print Packing Slip" at bounding box center [951, 574] width 112 height 28
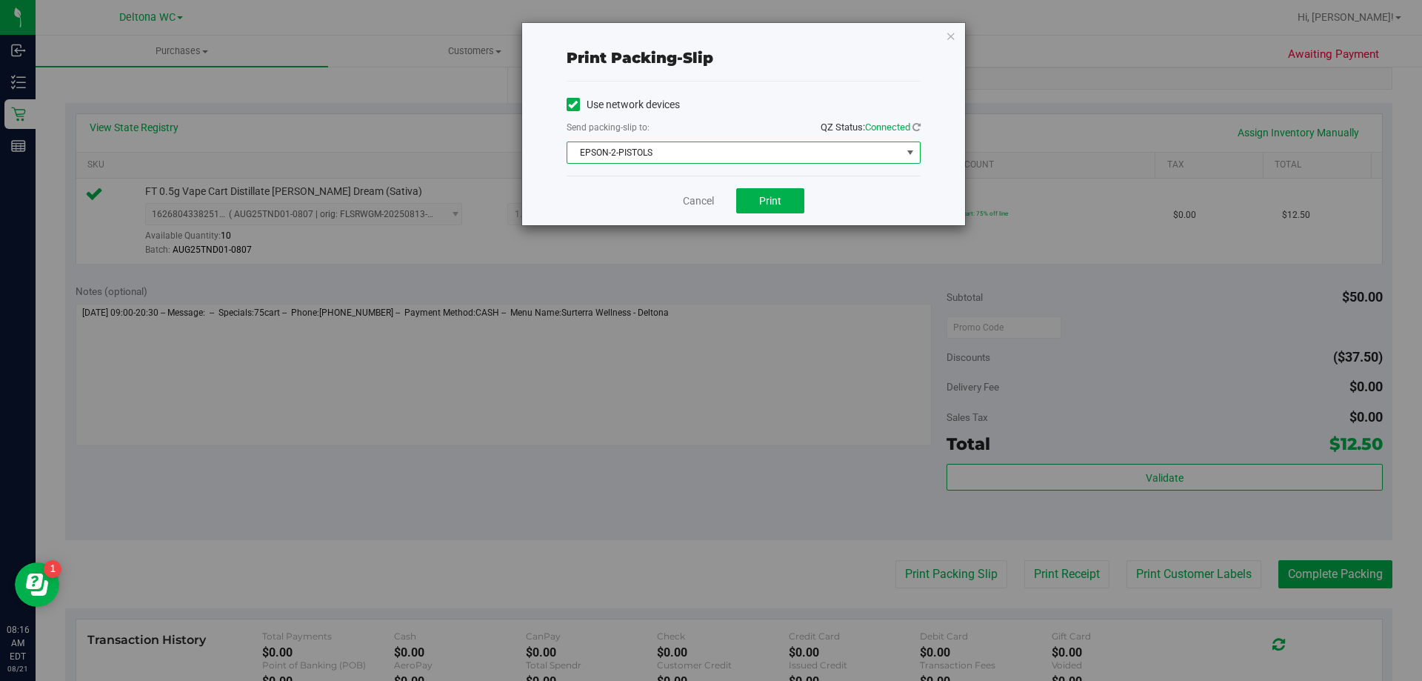
click at [748, 158] on span "EPSON-2-PISTOLS" at bounding box center [734, 152] width 334 height 21
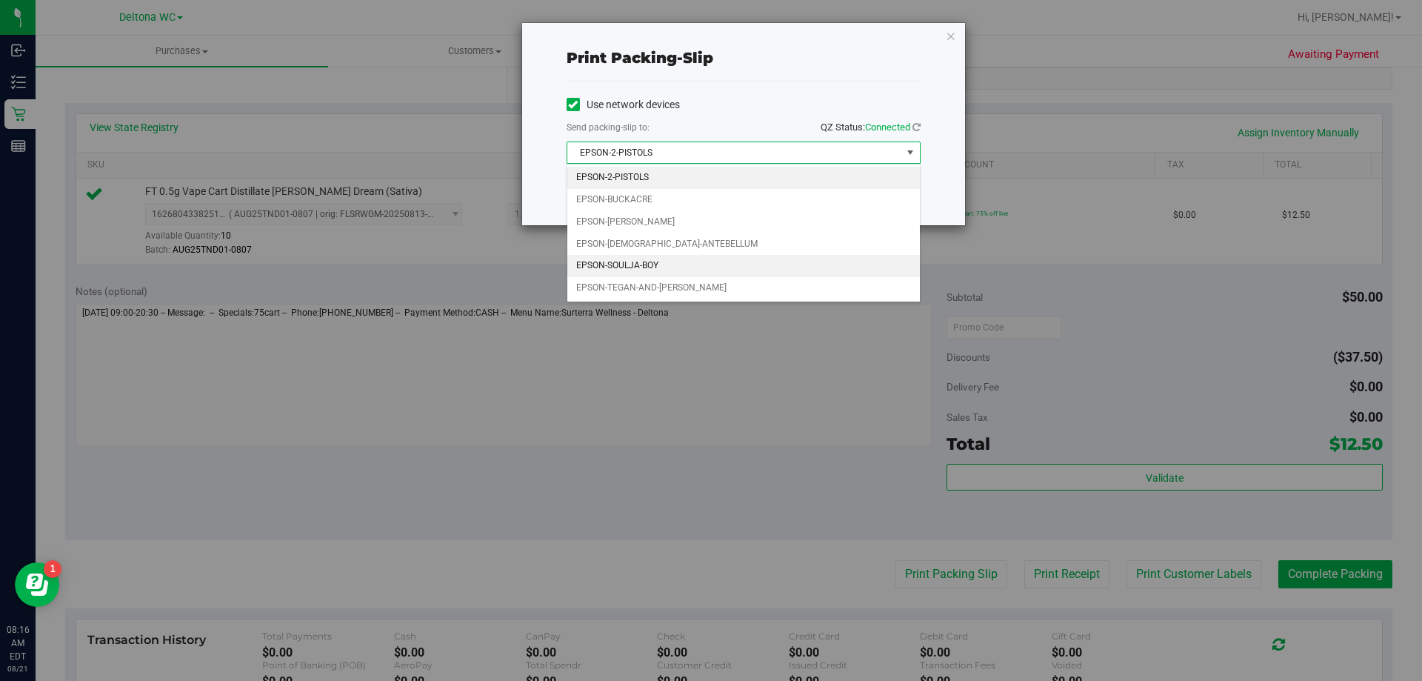
click at [689, 266] on li "EPSON-SOULJA-BOY" at bounding box center [743, 266] width 353 height 22
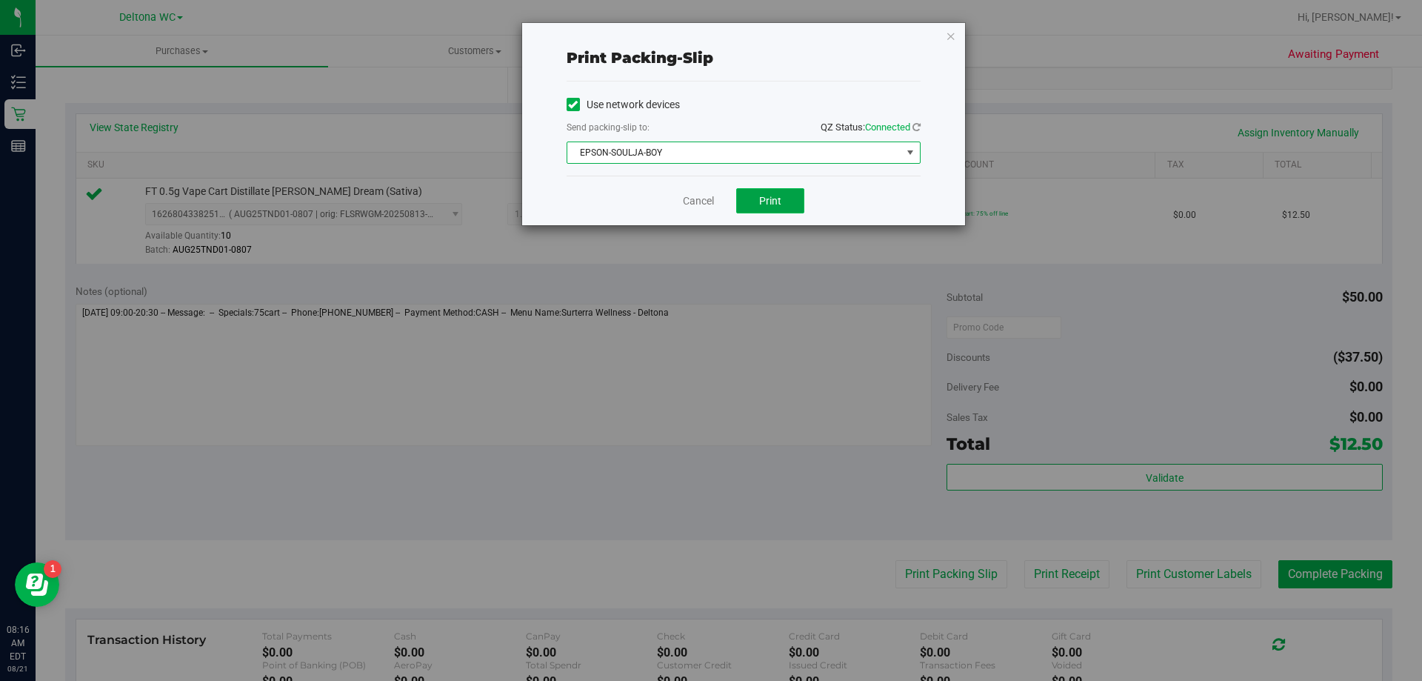
click at [750, 201] on button "Print" at bounding box center [770, 200] width 68 height 25
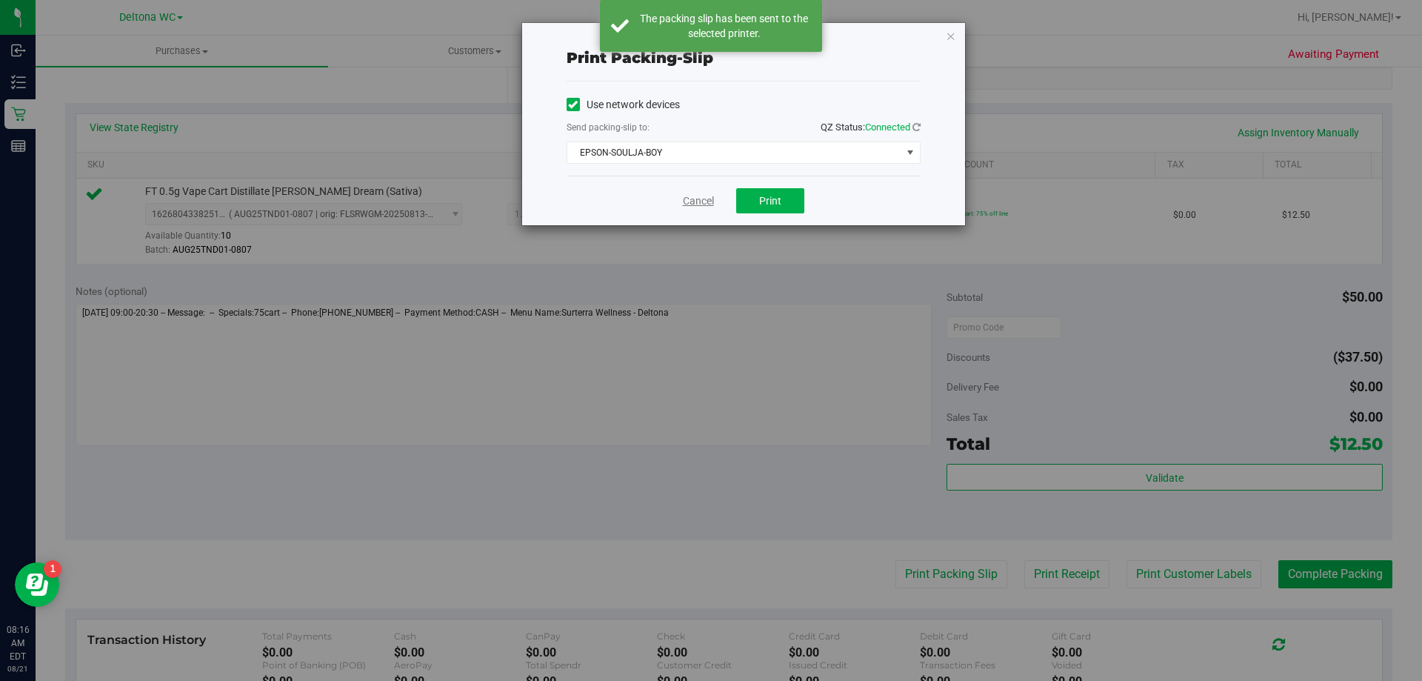
click at [694, 201] on link "Cancel" at bounding box center [698, 201] width 31 height 16
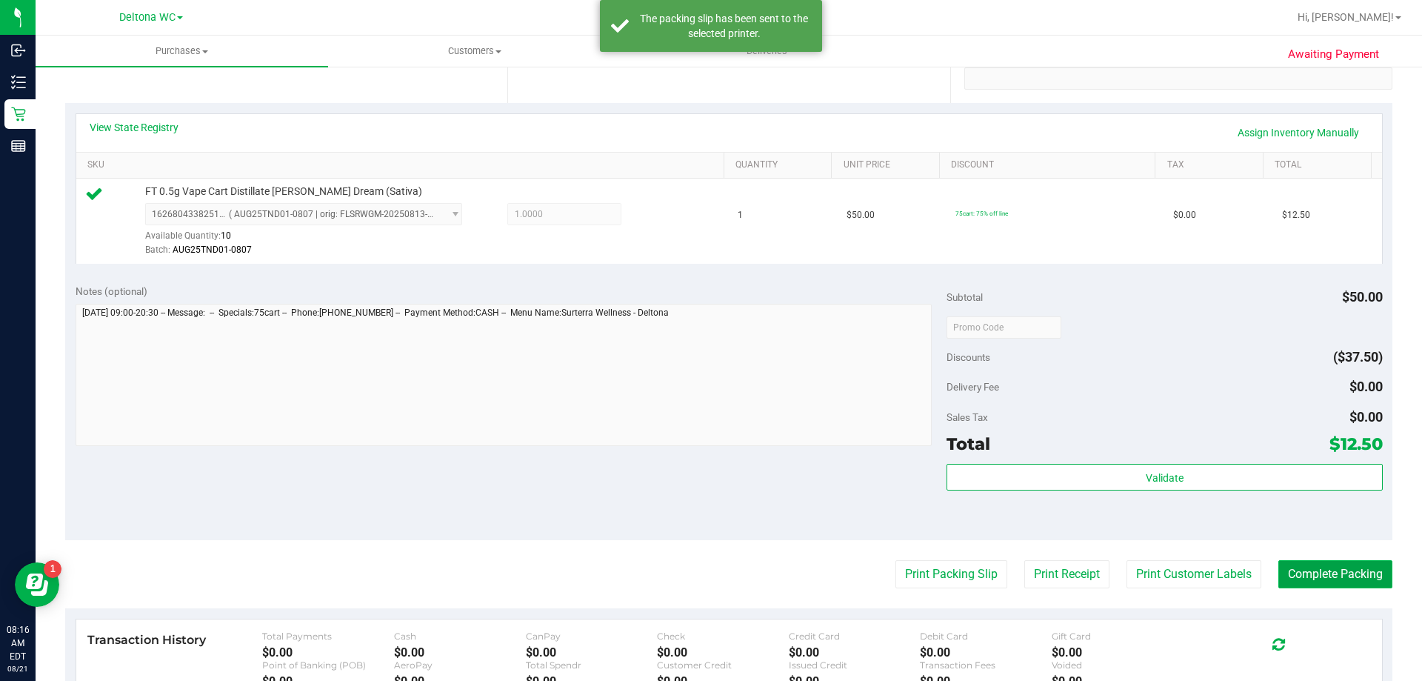
click at [1326, 568] on button "Complete Packing" at bounding box center [1335, 574] width 114 height 28
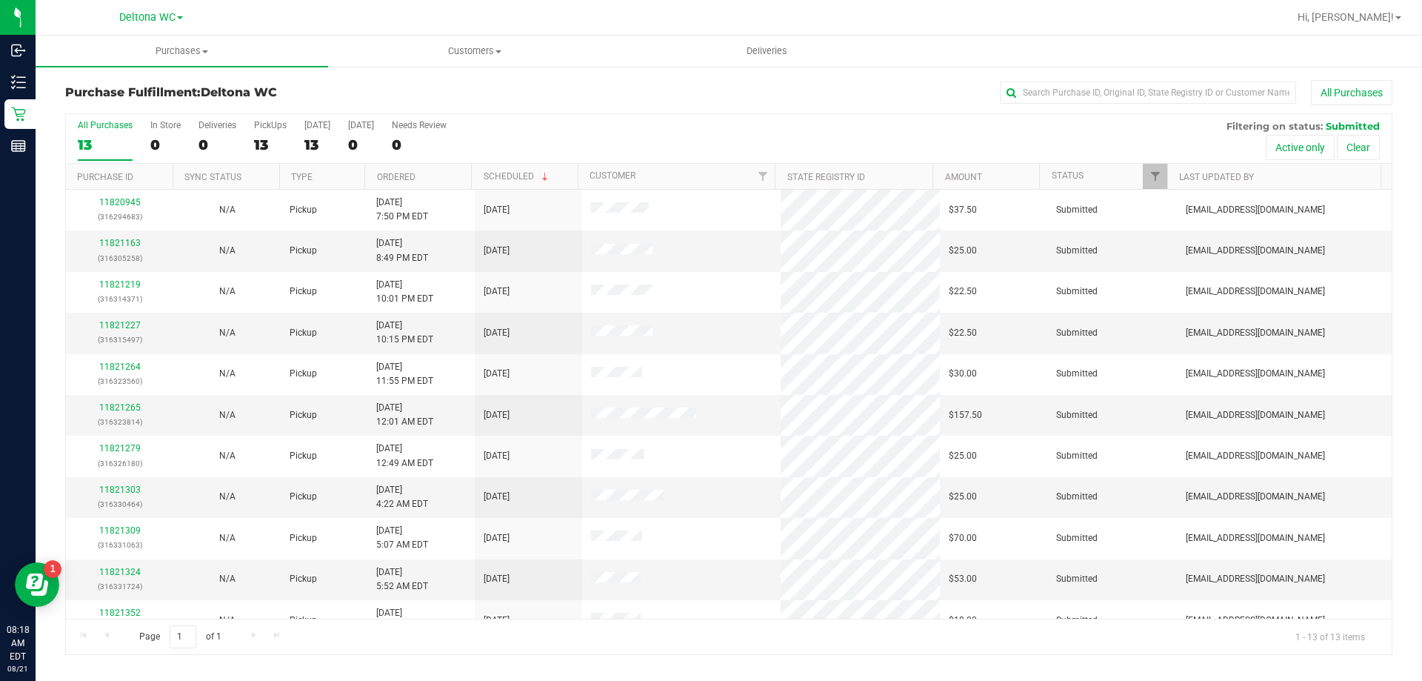
click at [330, 177] on th "Type" at bounding box center [321, 177] width 85 height 26
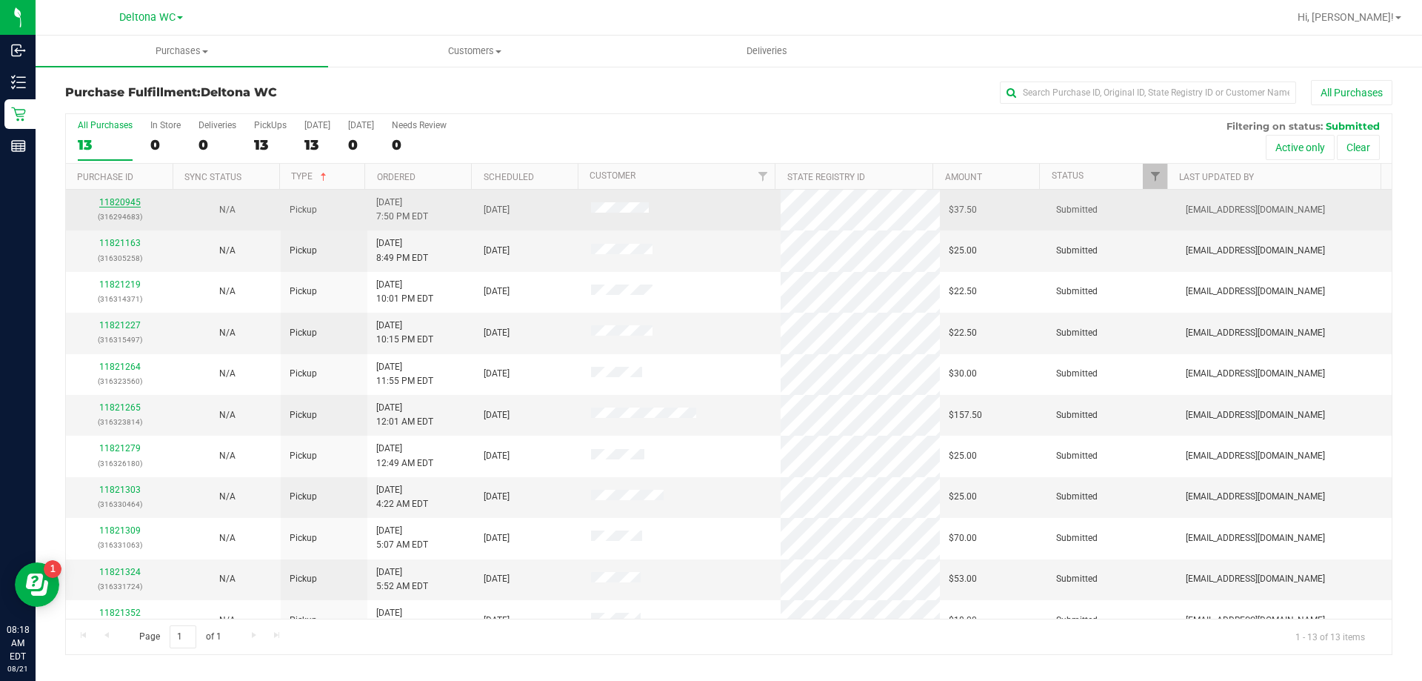
click at [109, 200] on link "11820945" at bounding box center [119, 202] width 41 height 10
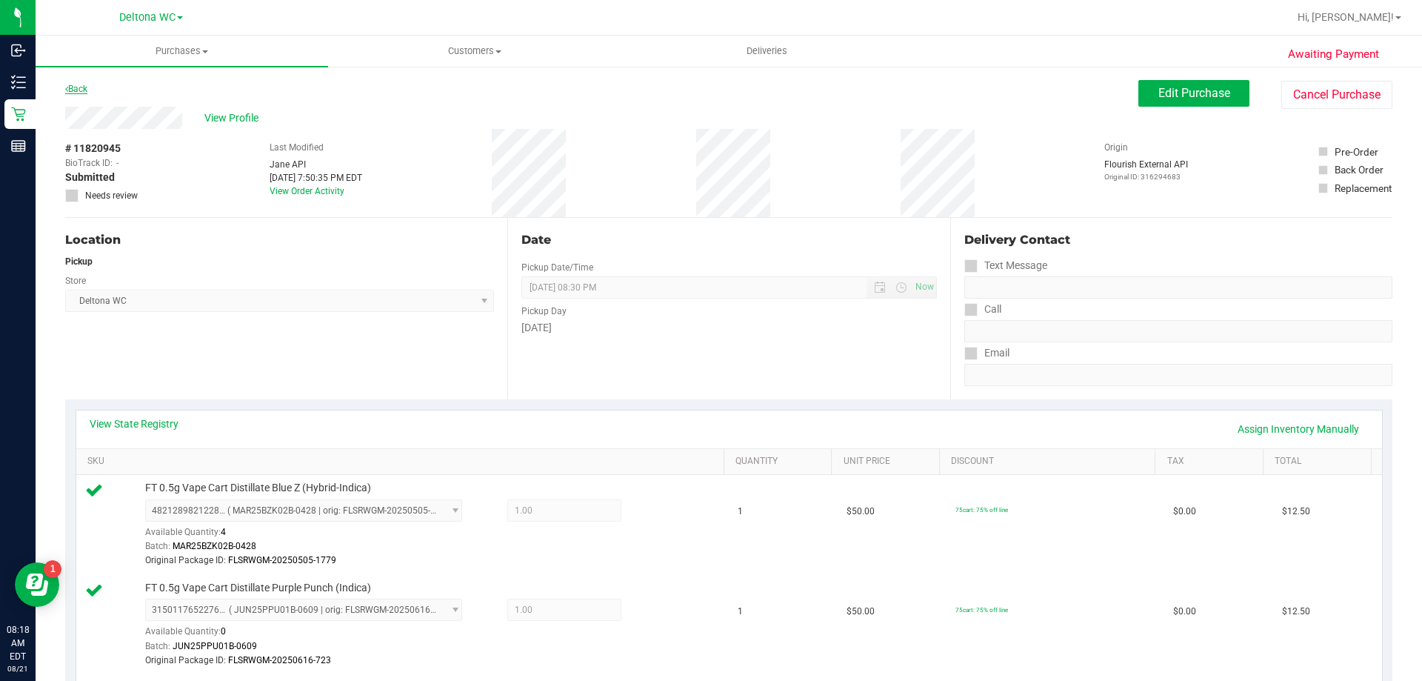
click at [76, 90] on link "Back" at bounding box center [76, 89] width 22 height 10
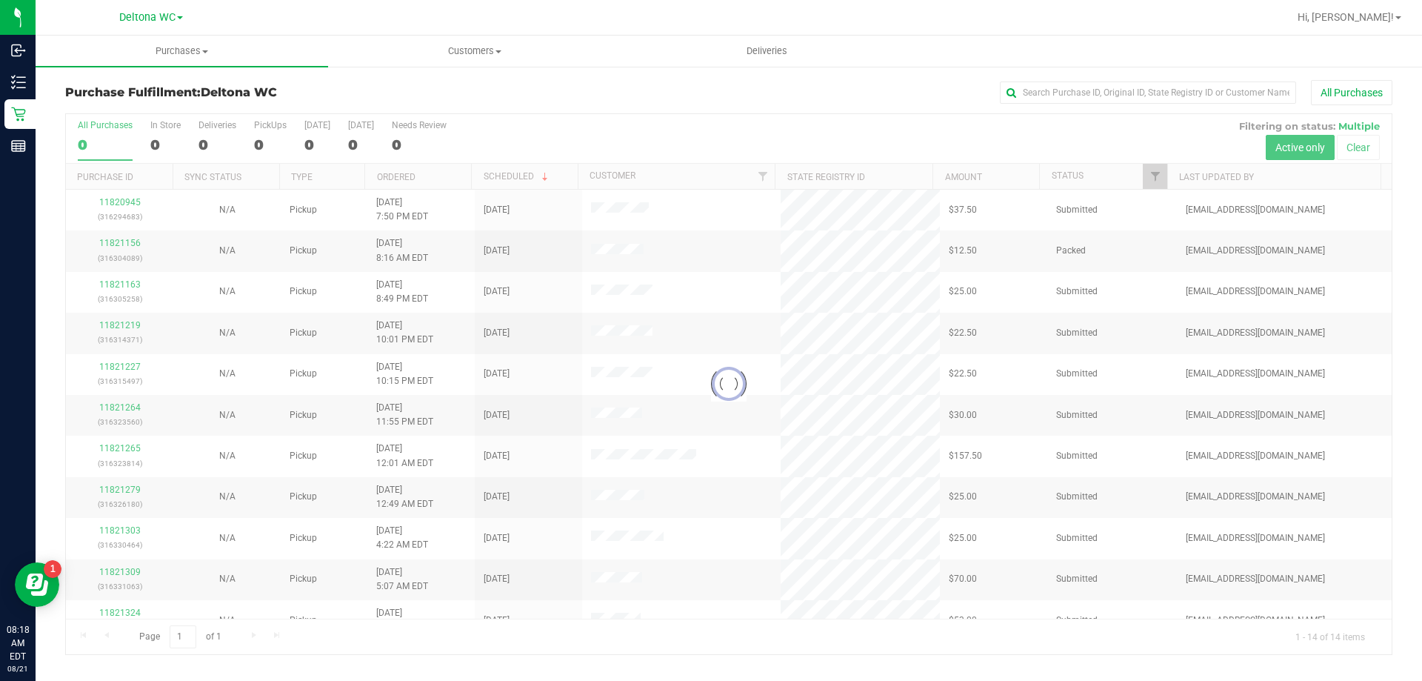
click at [427, 175] on div at bounding box center [729, 384] width 1326 height 540
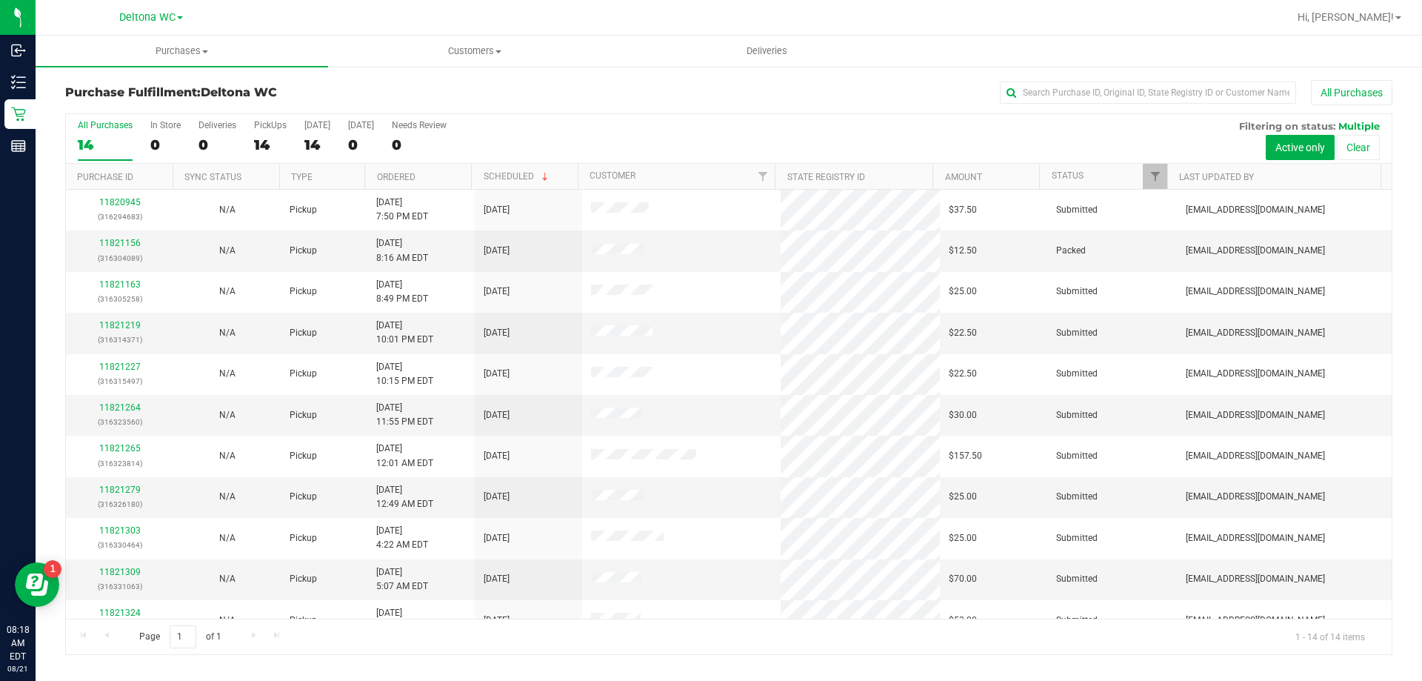
click at [433, 176] on th "Ordered" at bounding box center [417, 177] width 107 height 26
click at [121, 244] on link "11821163" at bounding box center [119, 243] width 41 height 10
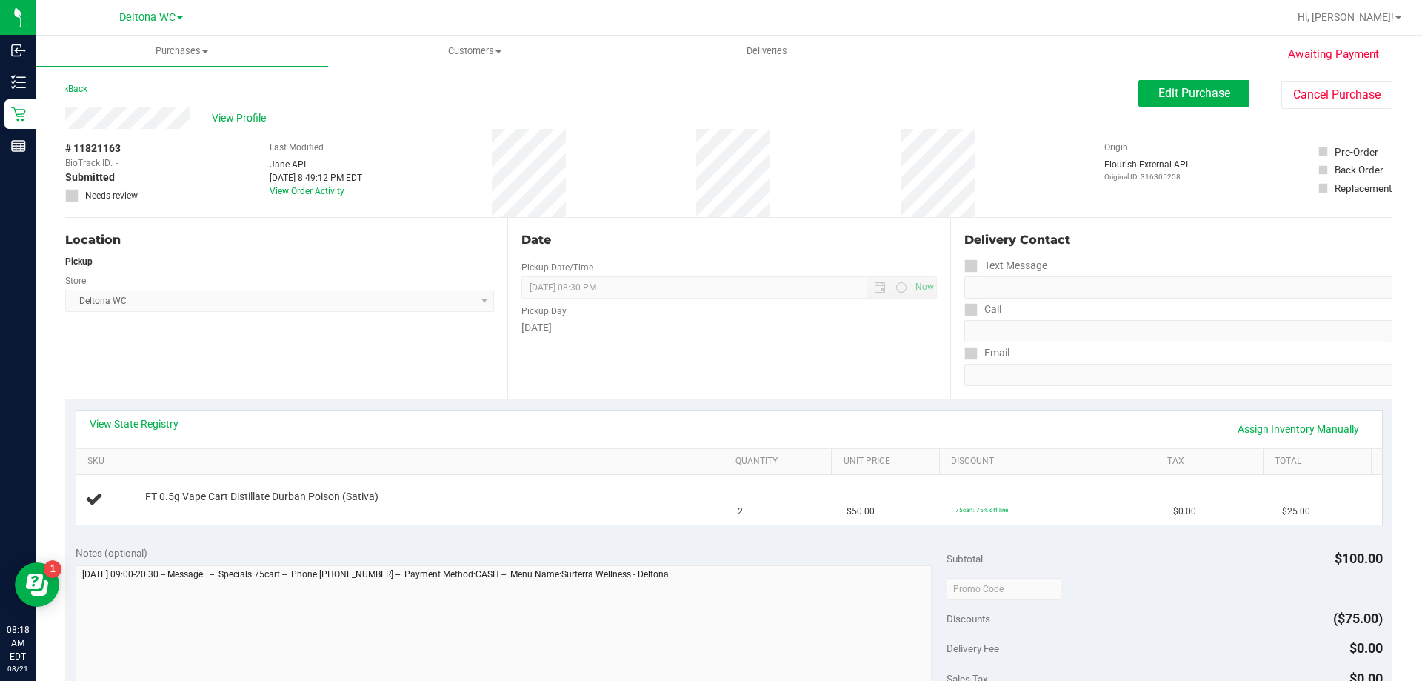
click at [124, 421] on link "View State Registry" at bounding box center [134, 423] width 89 height 15
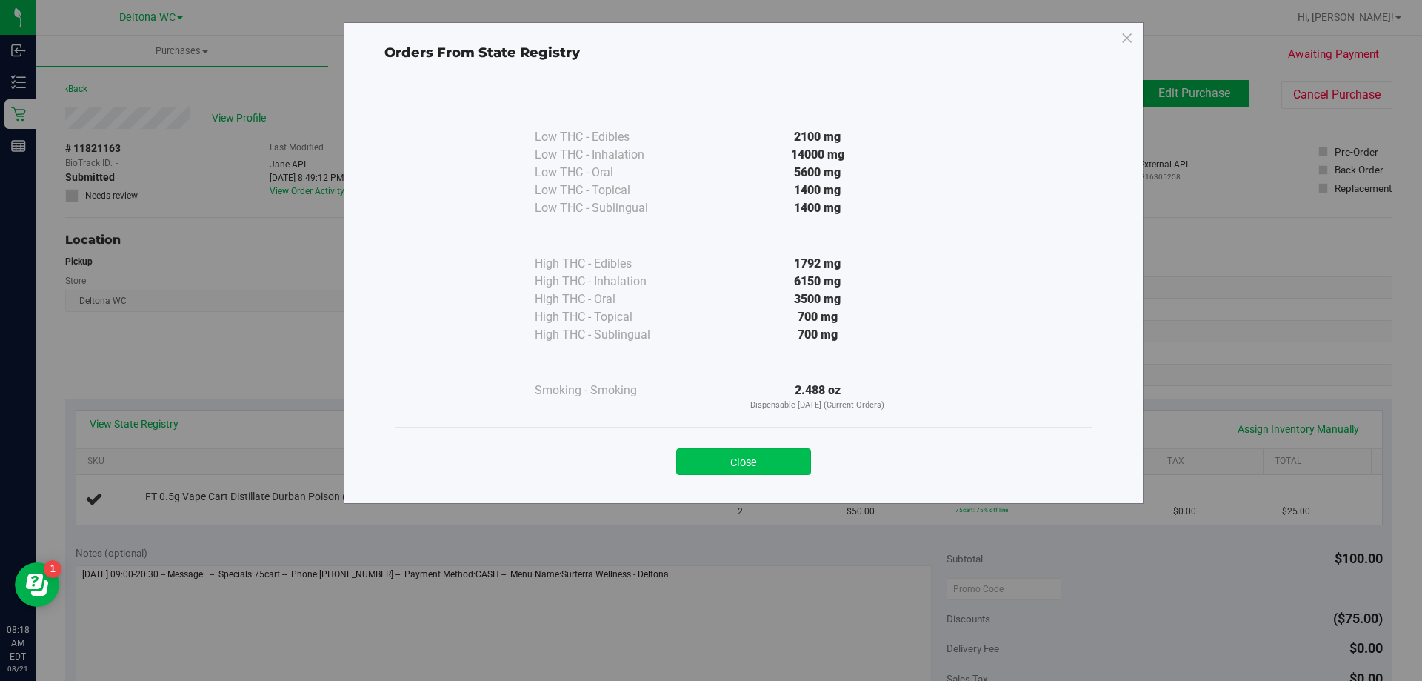
click at [757, 458] on button "Close" at bounding box center [743, 461] width 135 height 27
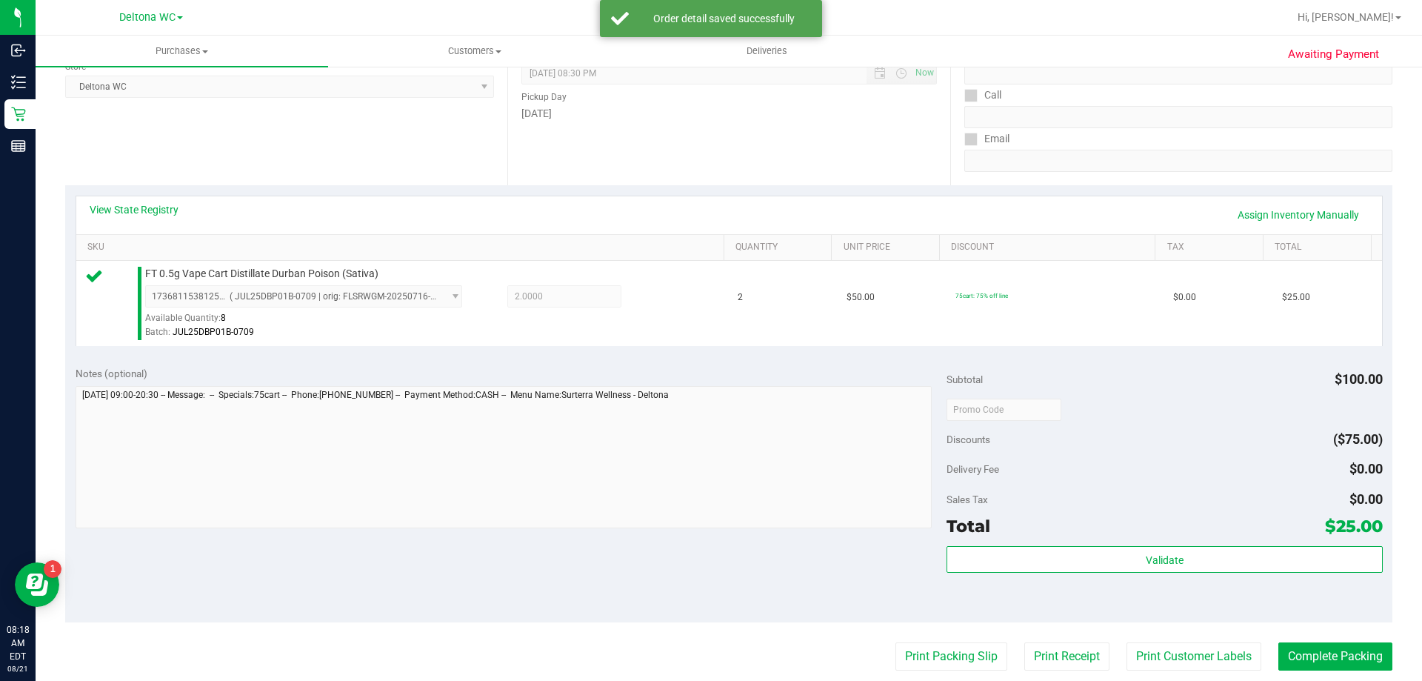
scroll to position [222, 0]
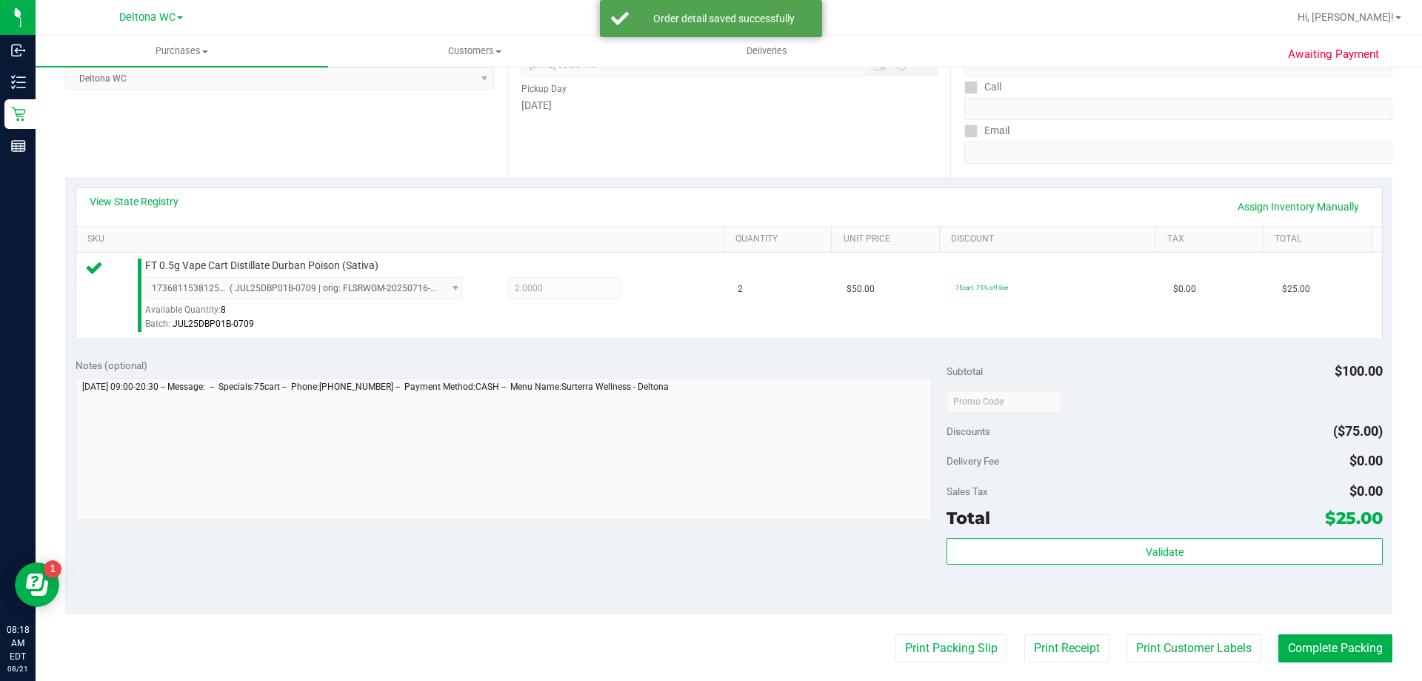
click at [1038, 535] on div "Subtotal $100.00 Discounts ($75.00) Delivery Fee $0.00 Sales Tax $0.00 Total $2…" at bounding box center [1164, 481] width 435 height 247
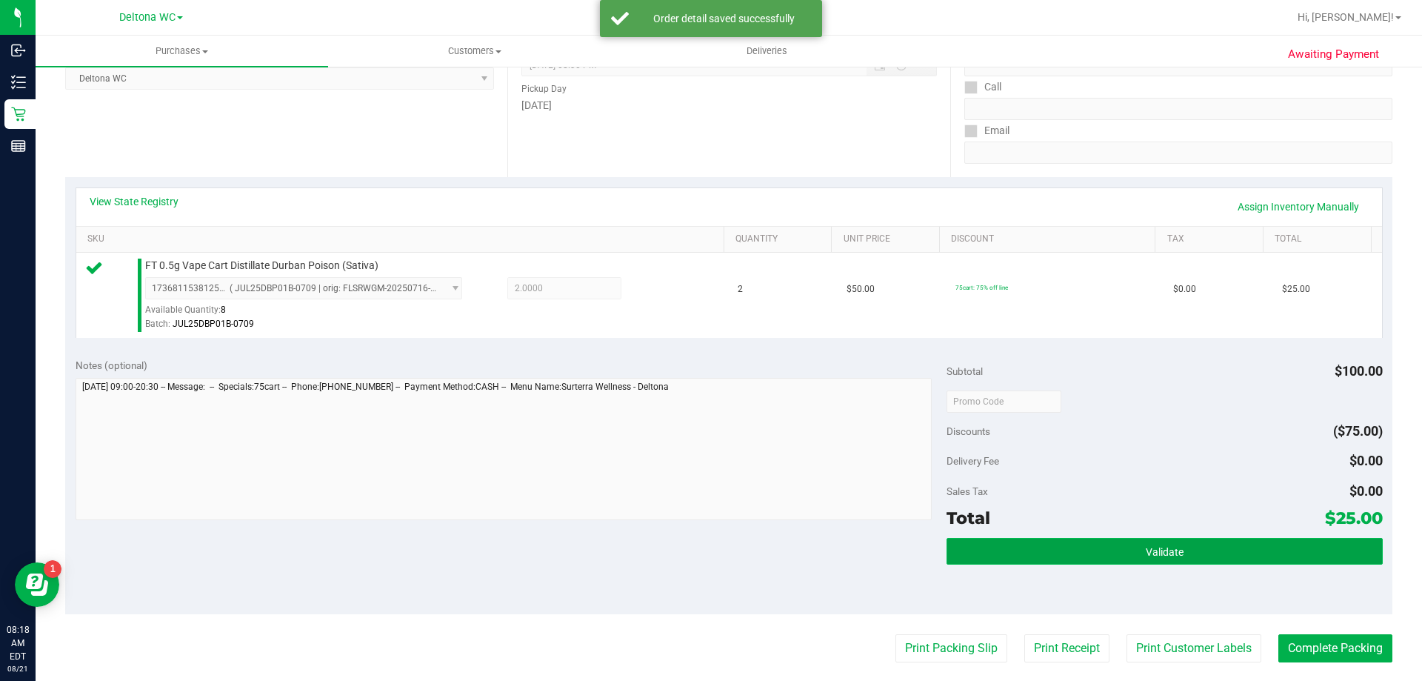
click at [1041, 547] on button "Validate" at bounding box center [1164, 551] width 435 height 27
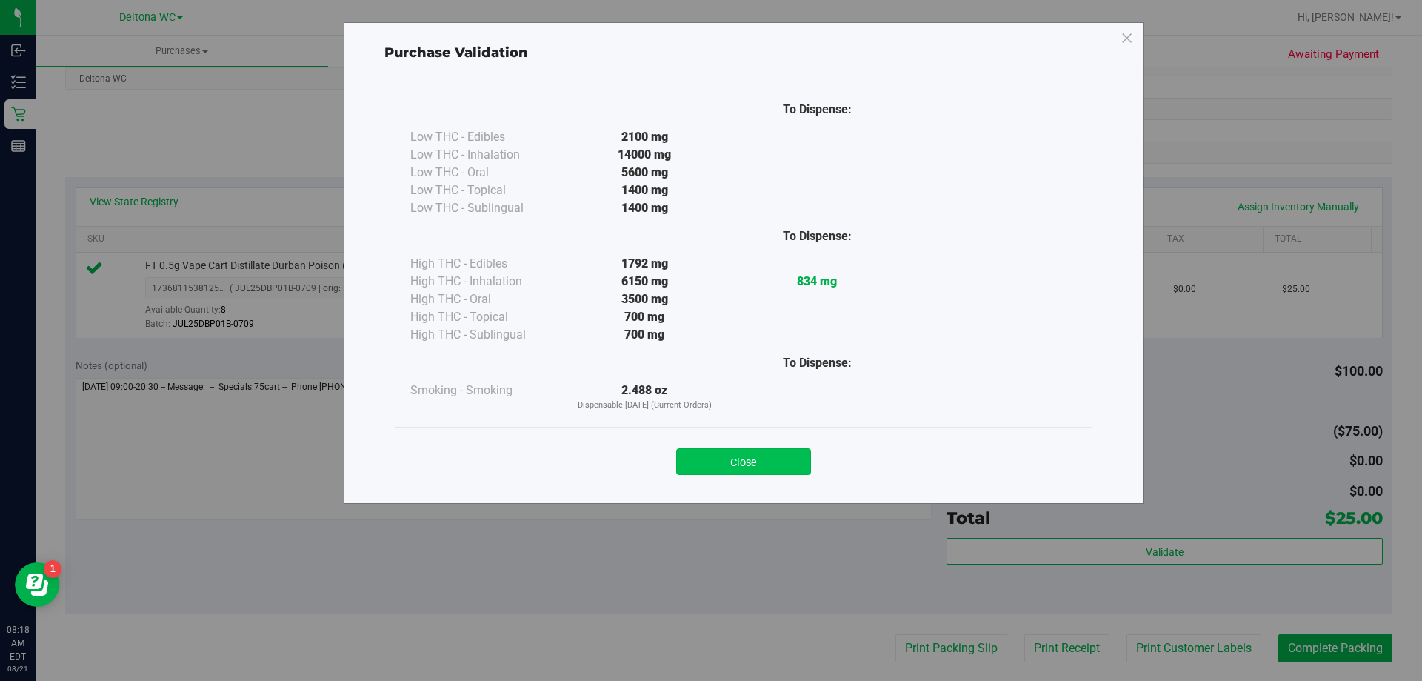
click at [793, 463] on button "Close" at bounding box center [743, 461] width 135 height 27
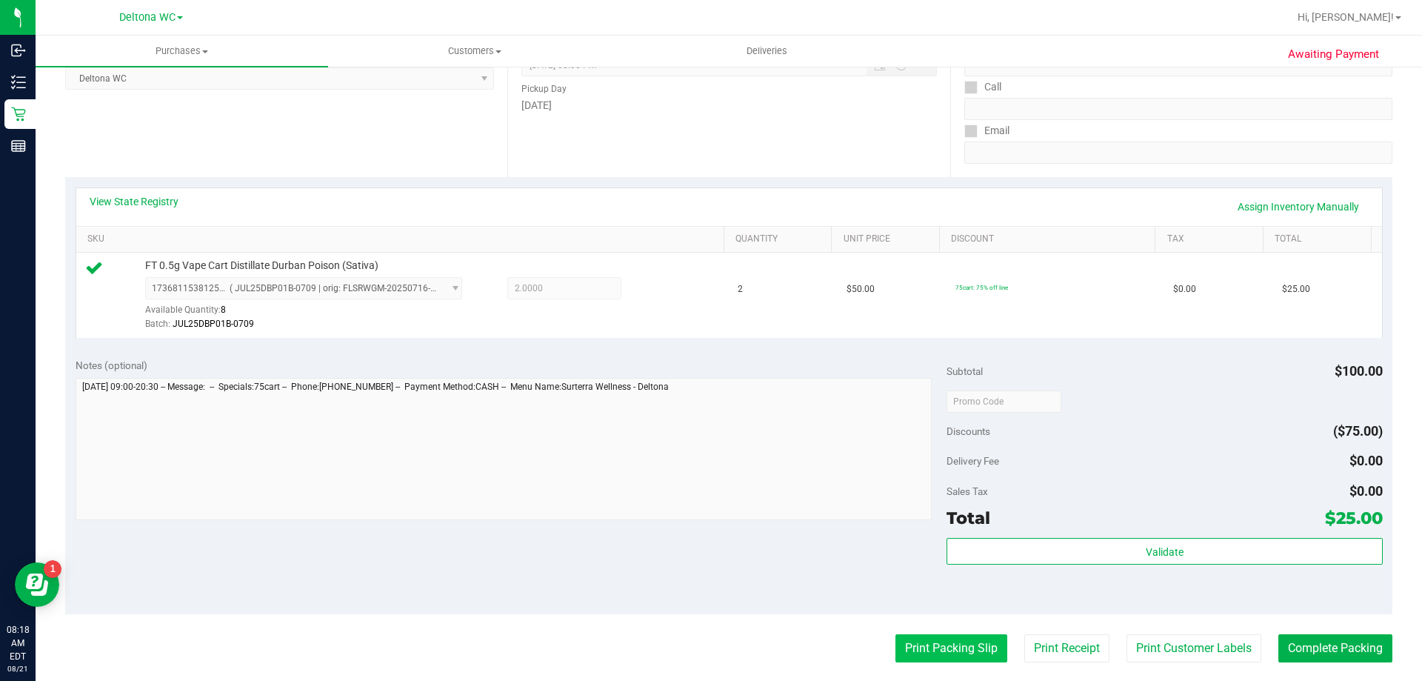
click at [915, 643] on button "Print Packing Slip" at bounding box center [951, 648] width 112 height 28
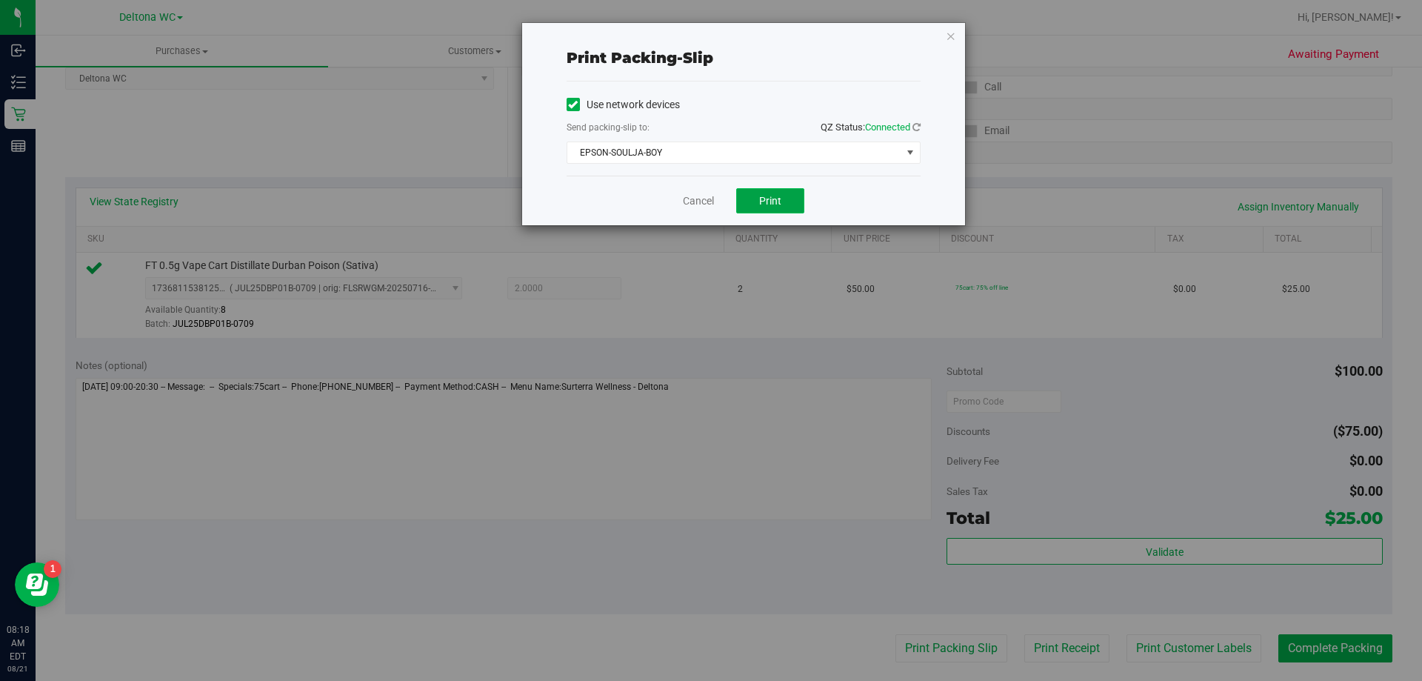
click at [773, 197] on span "Print" at bounding box center [770, 201] width 22 height 12
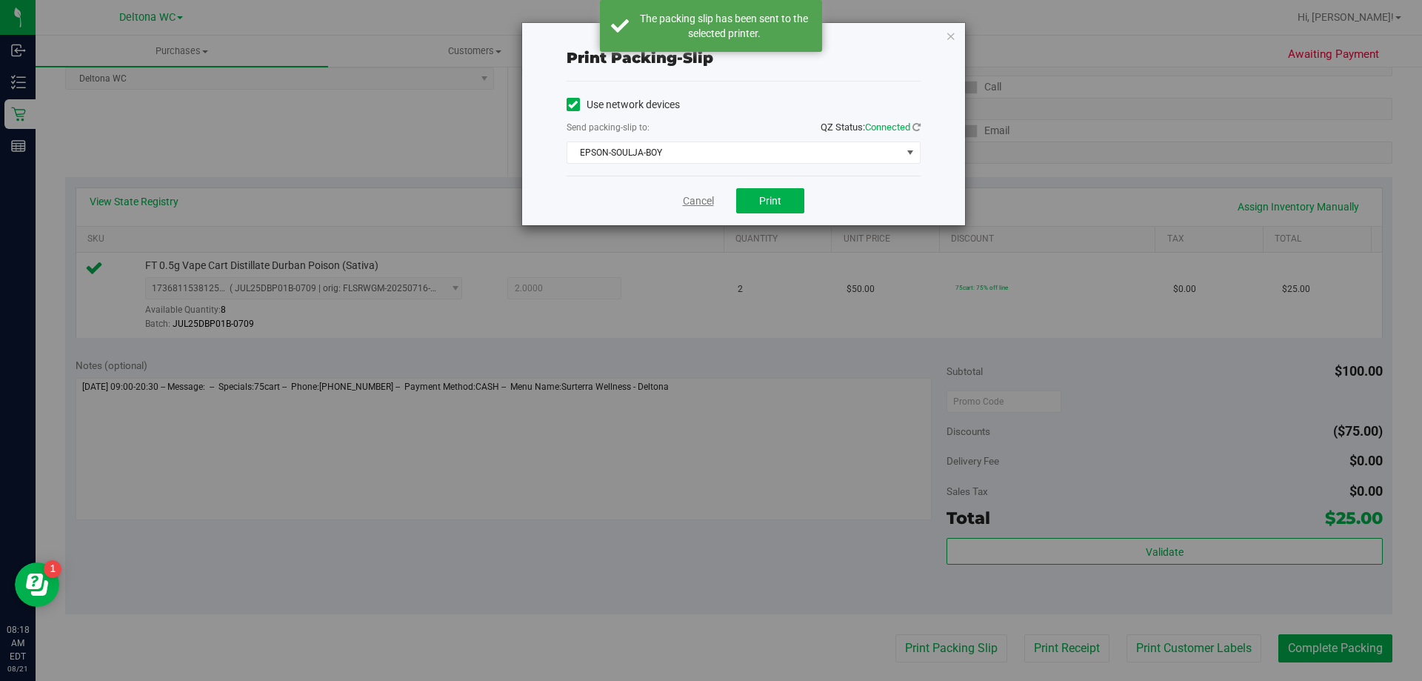
click at [698, 198] on link "Cancel" at bounding box center [698, 201] width 31 height 16
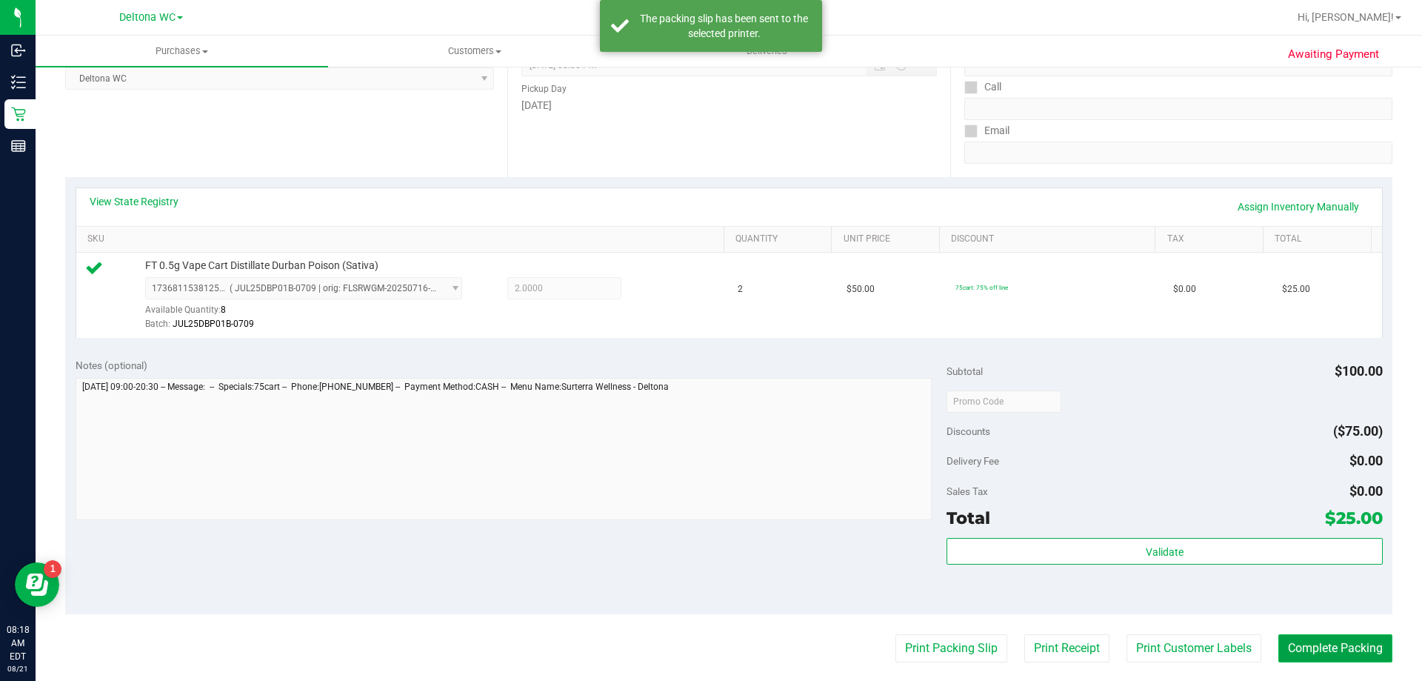
click at [1328, 651] on button "Complete Packing" at bounding box center [1335, 648] width 114 height 28
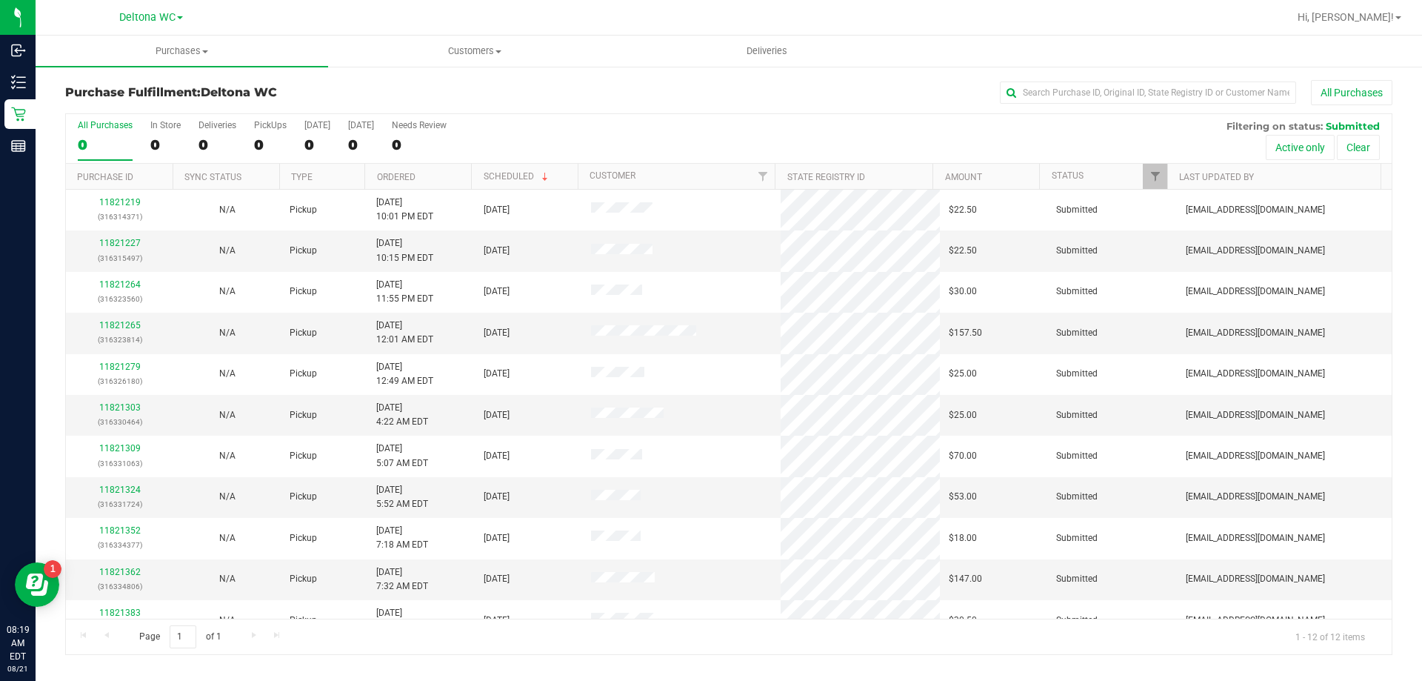
click at [428, 173] on th "Ordered" at bounding box center [417, 177] width 107 height 26
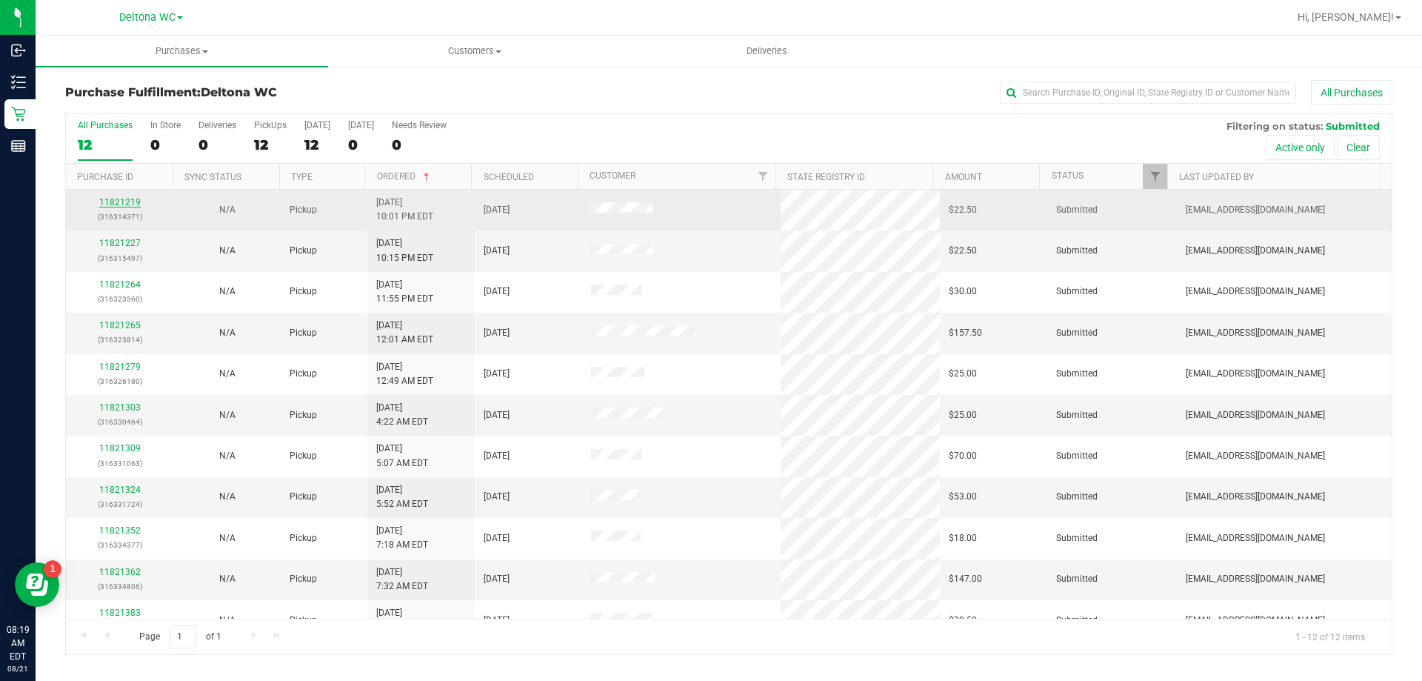
click at [125, 205] on link "11821219" at bounding box center [119, 202] width 41 height 10
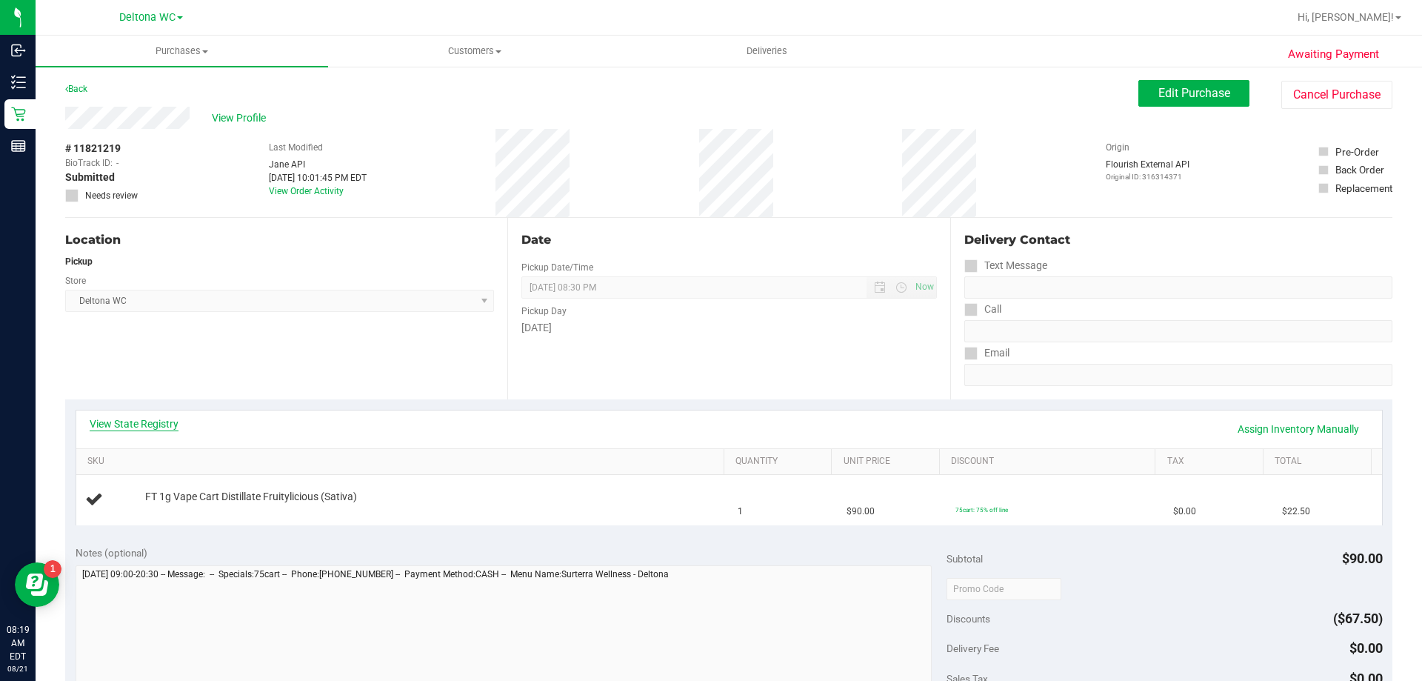
click at [156, 422] on link "View State Registry" at bounding box center [134, 423] width 89 height 15
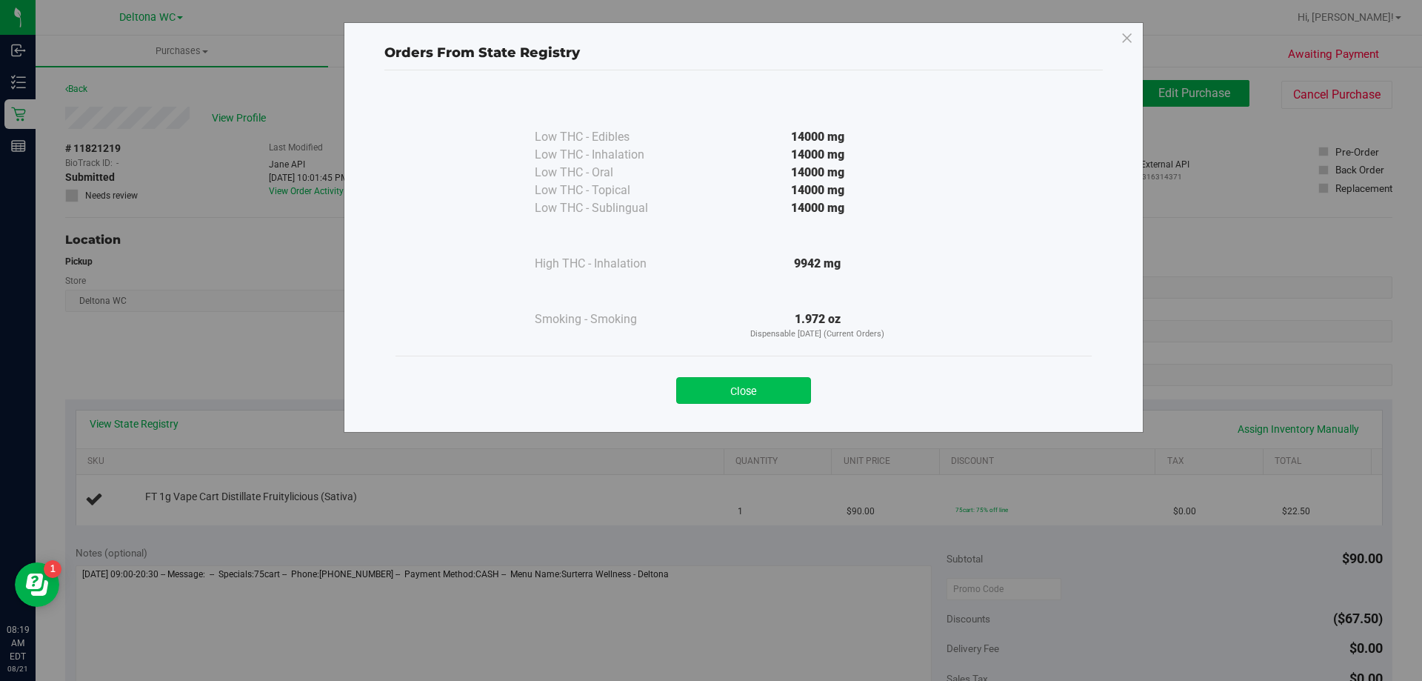
click at [741, 377] on button "Close" at bounding box center [743, 390] width 135 height 27
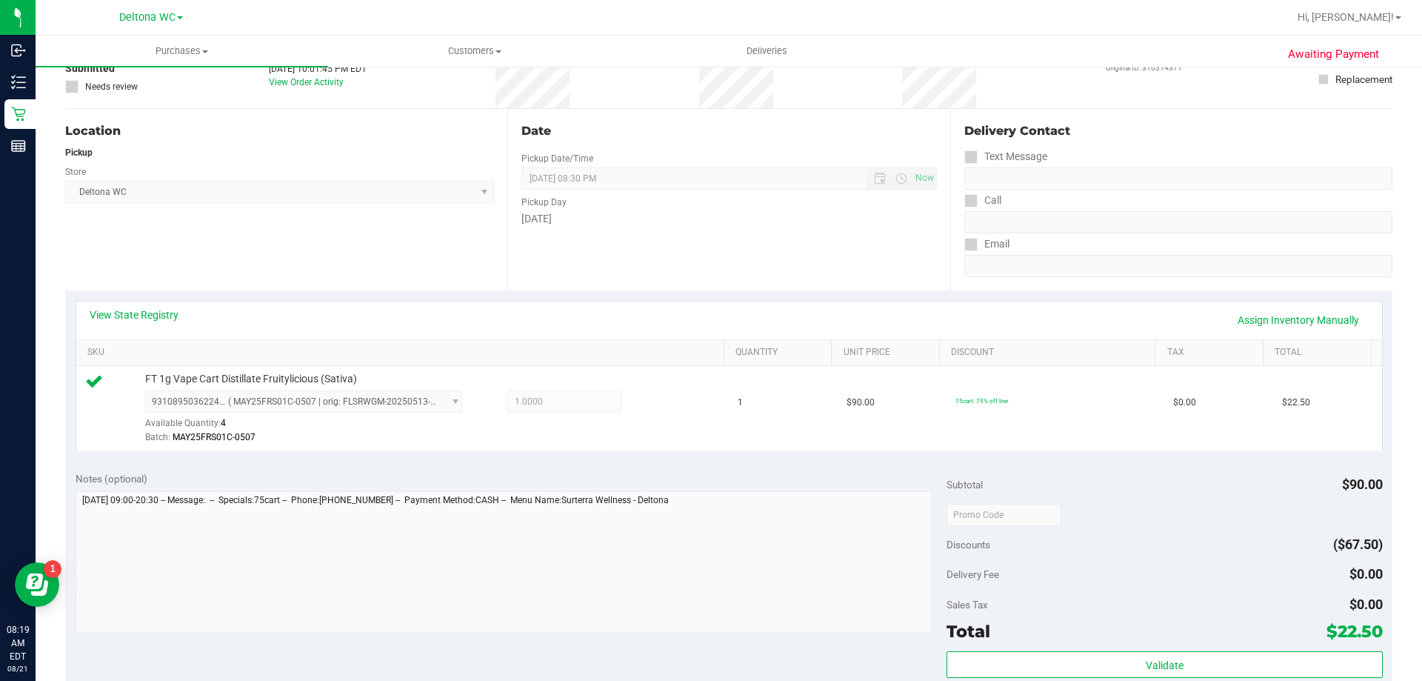
scroll to position [296, 0]
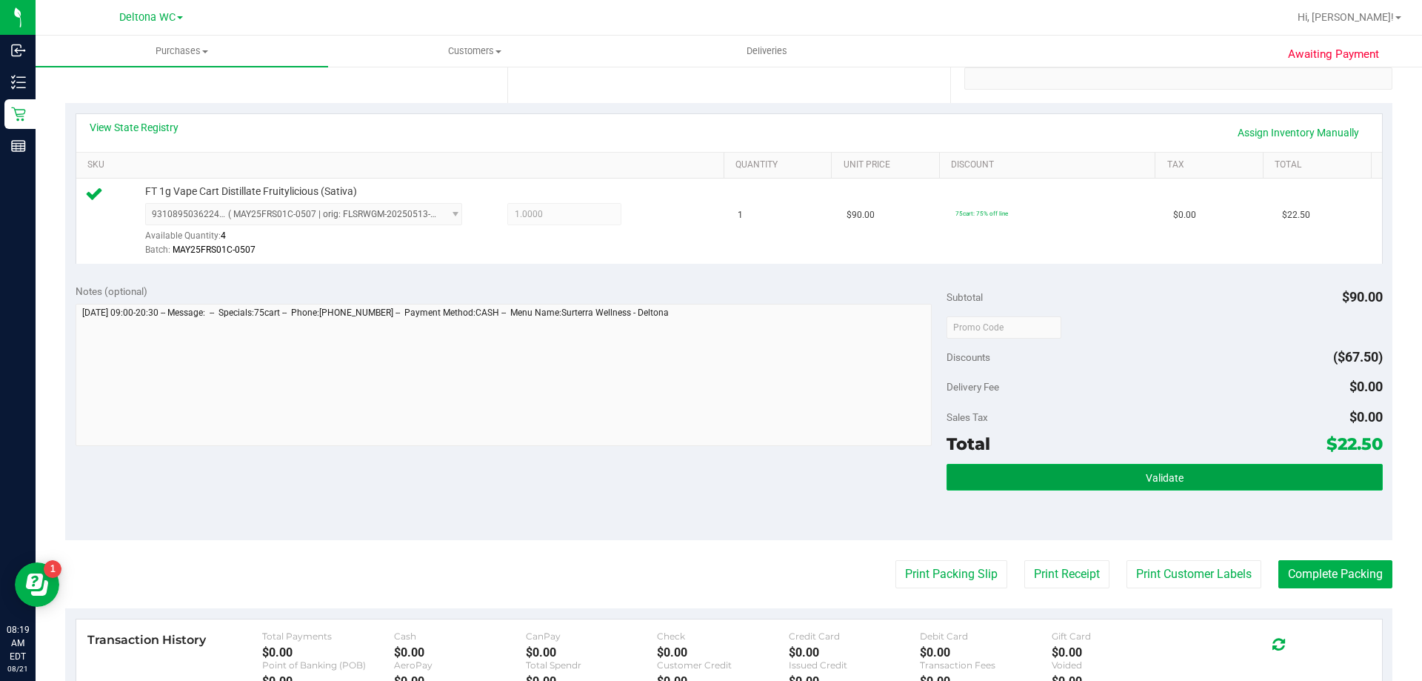
click at [1101, 464] on button "Validate" at bounding box center [1164, 477] width 435 height 27
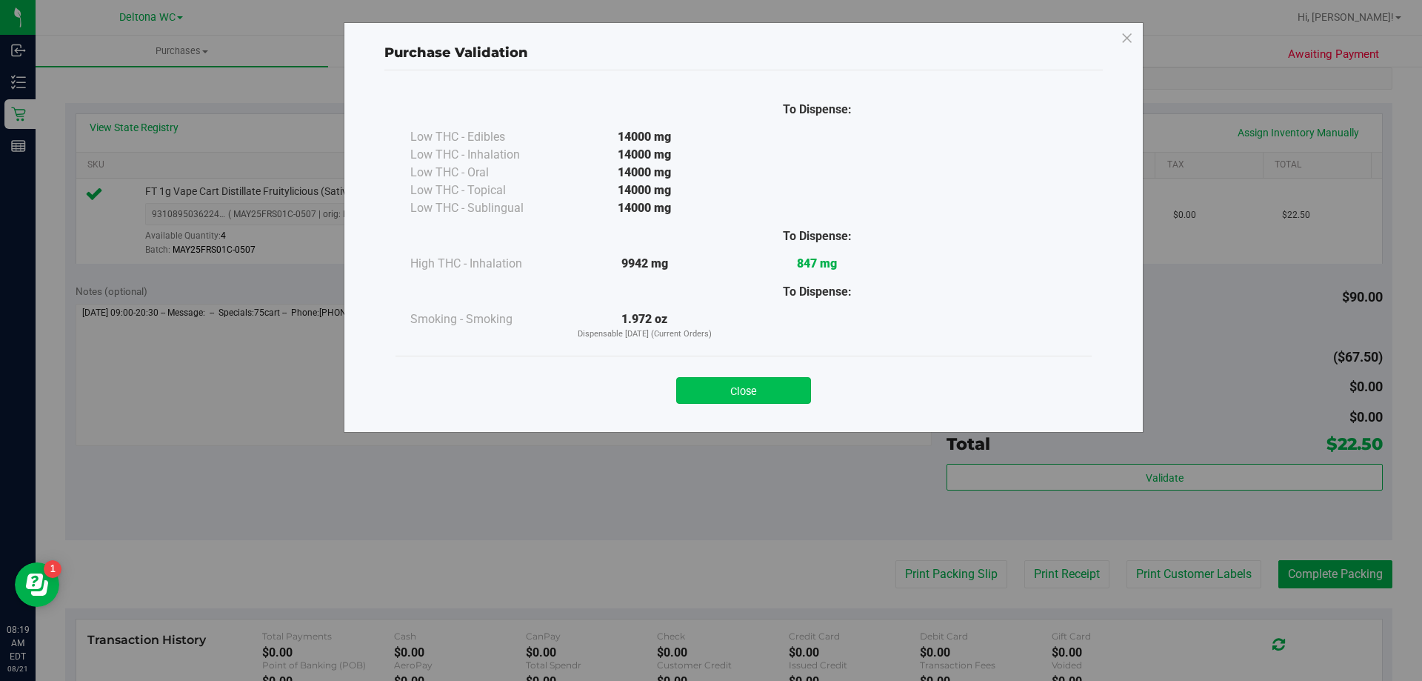
click at [777, 385] on button "Close" at bounding box center [743, 390] width 135 height 27
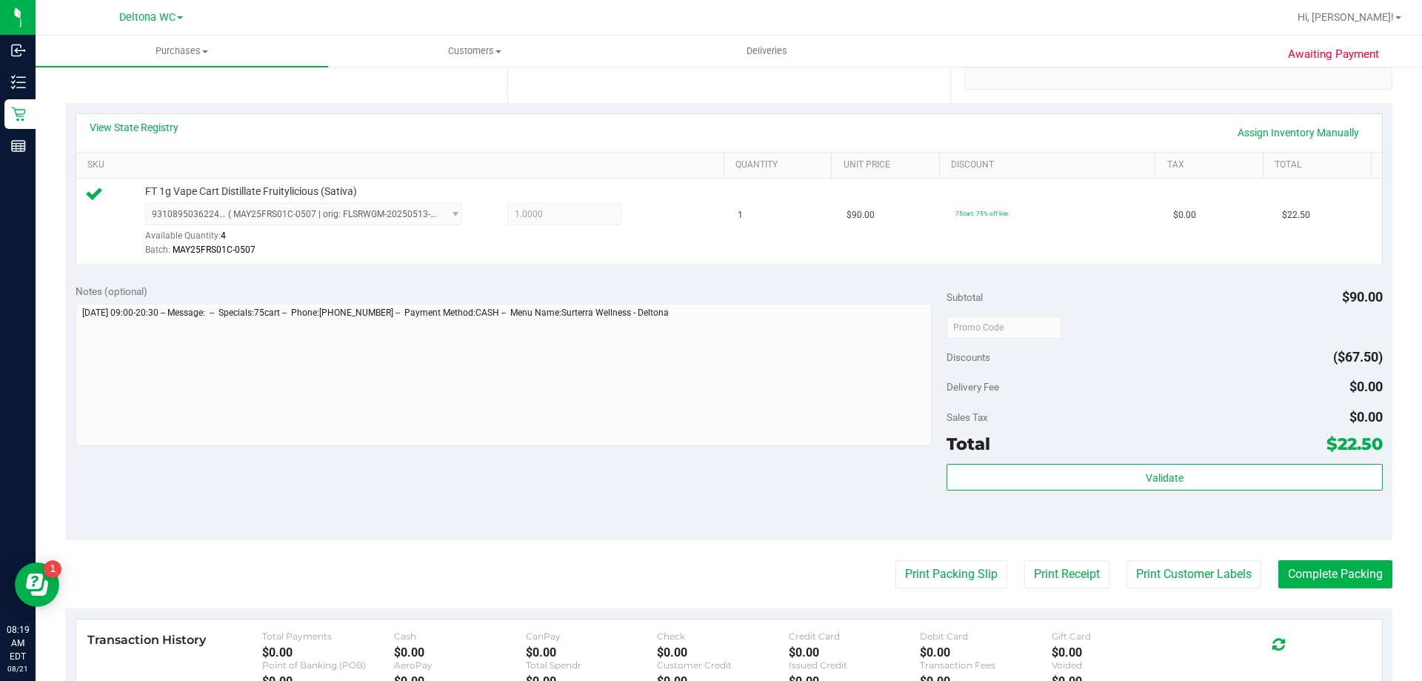
click at [918, 559] on purchase-details "Back Edit Purchase Cancel Purchase View Profile # 11821219 BioTrack ID: - Submi…" at bounding box center [728, 334] width 1327 height 1101
click at [920, 573] on button "Print Packing Slip" at bounding box center [951, 574] width 112 height 28
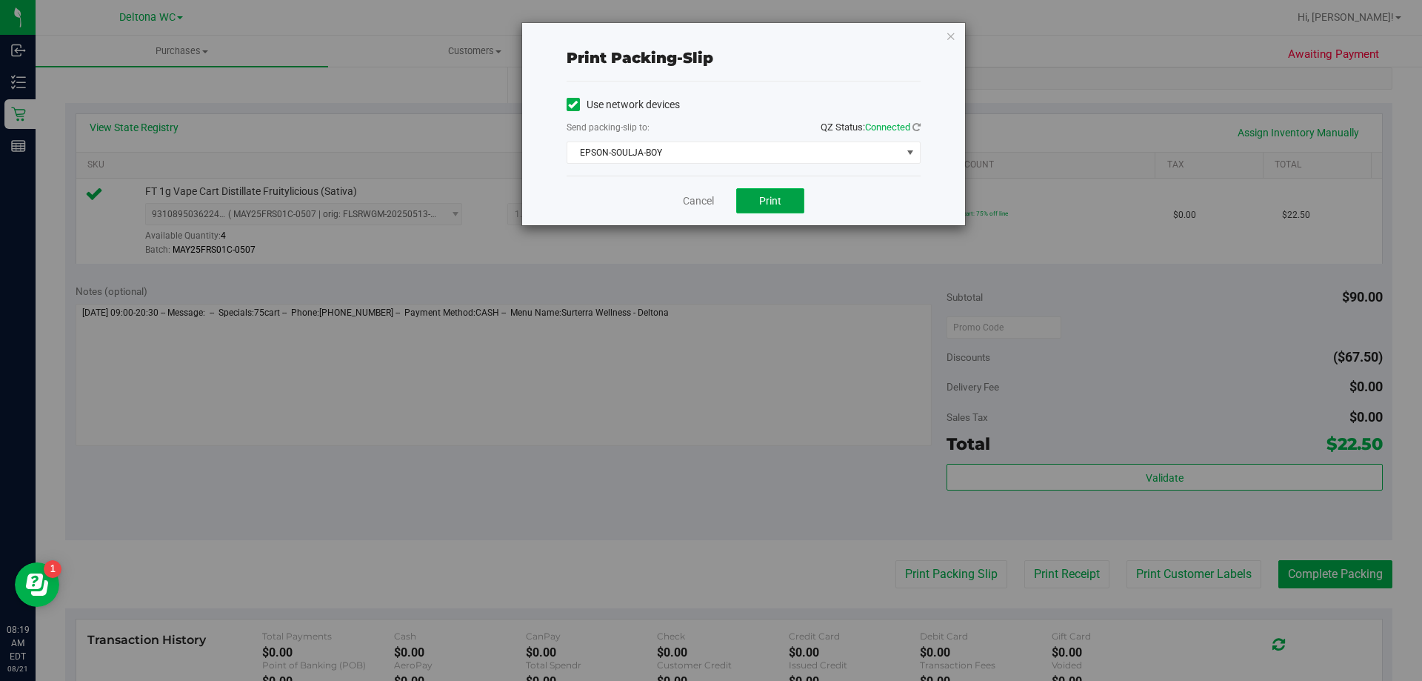
click at [767, 197] on span "Print" at bounding box center [770, 201] width 22 height 12
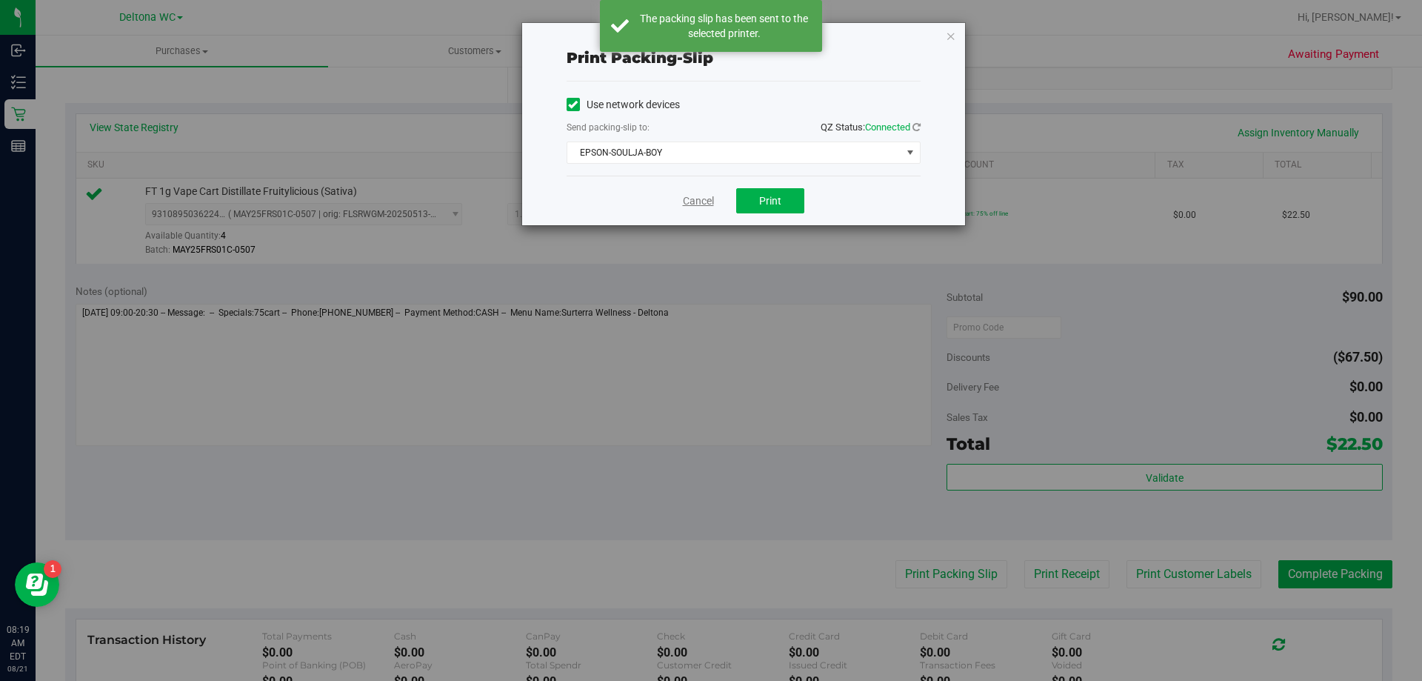
click at [698, 204] on link "Cancel" at bounding box center [698, 201] width 31 height 16
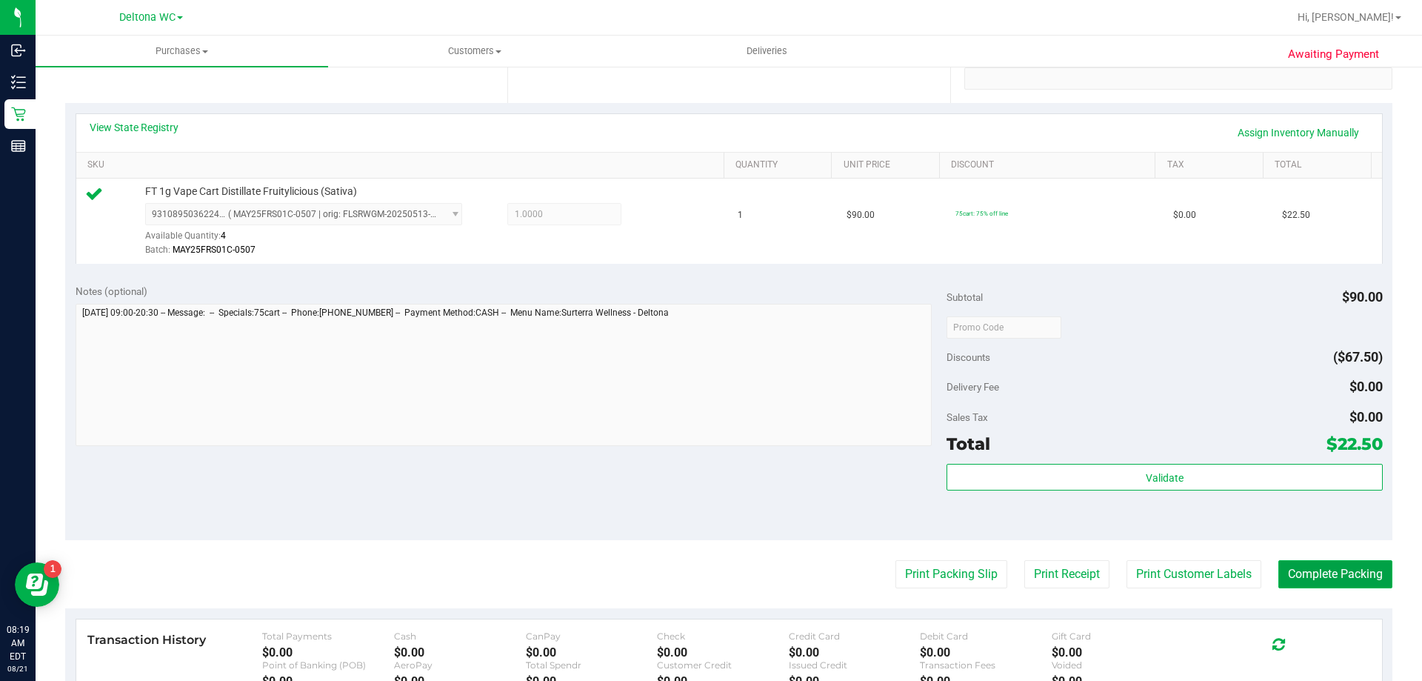
click at [1341, 576] on button "Complete Packing" at bounding box center [1335, 574] width 114 height 28
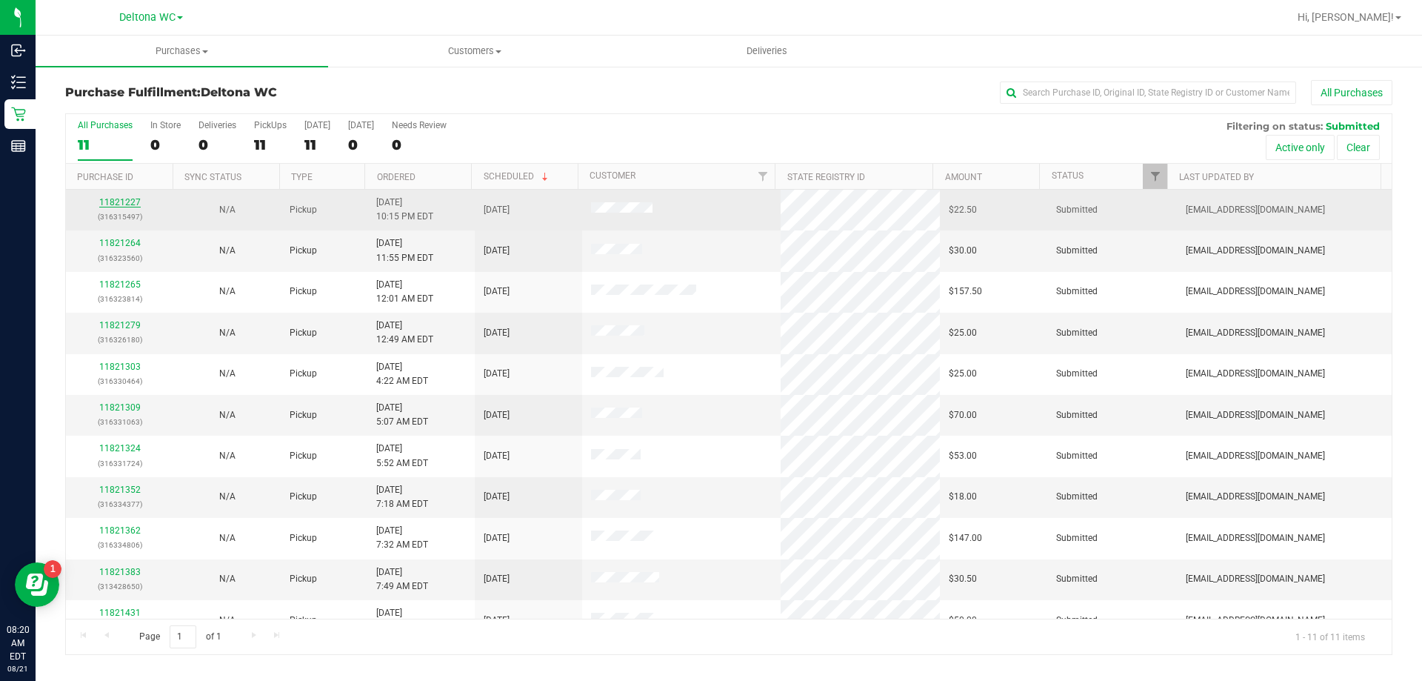
click at [134, 204] on link "11821227" at bounding box center [119, 202] width 41 height 10
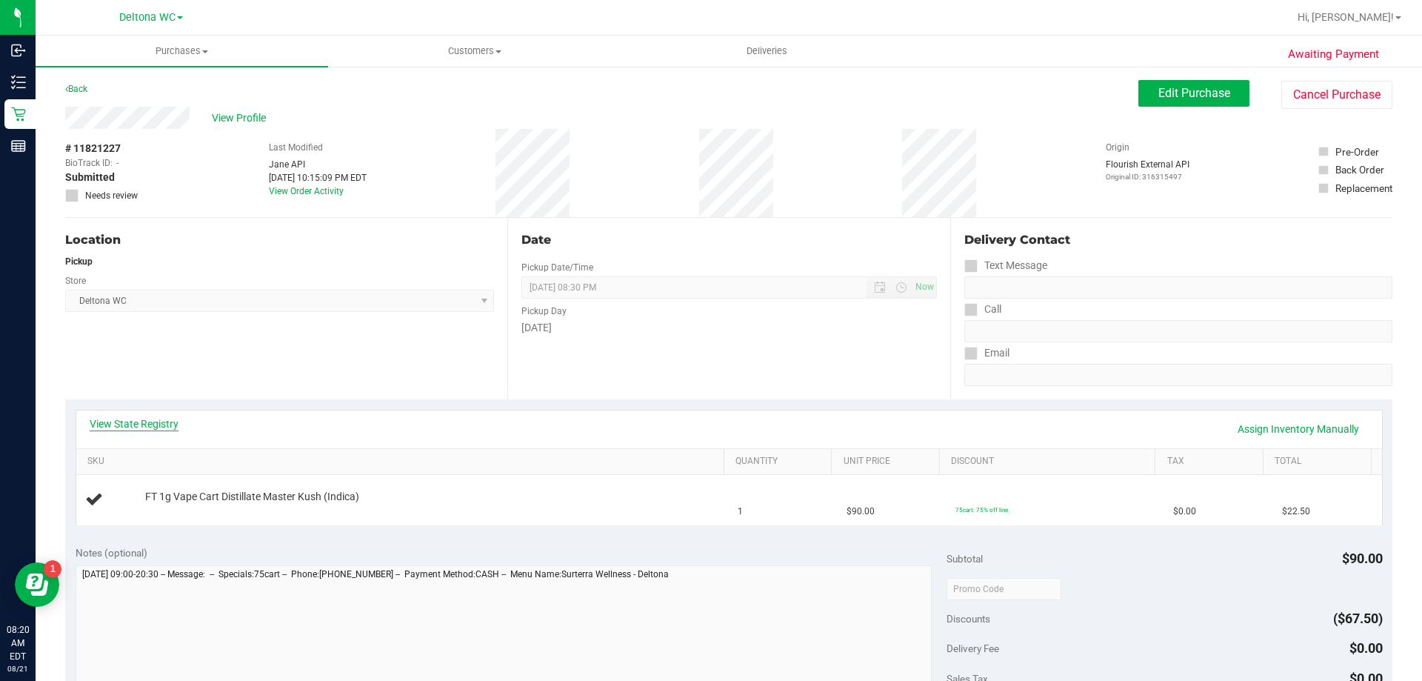
click at [158, 424] on link "View State Registry" at bounding box center [134, 423] width 89 height 15
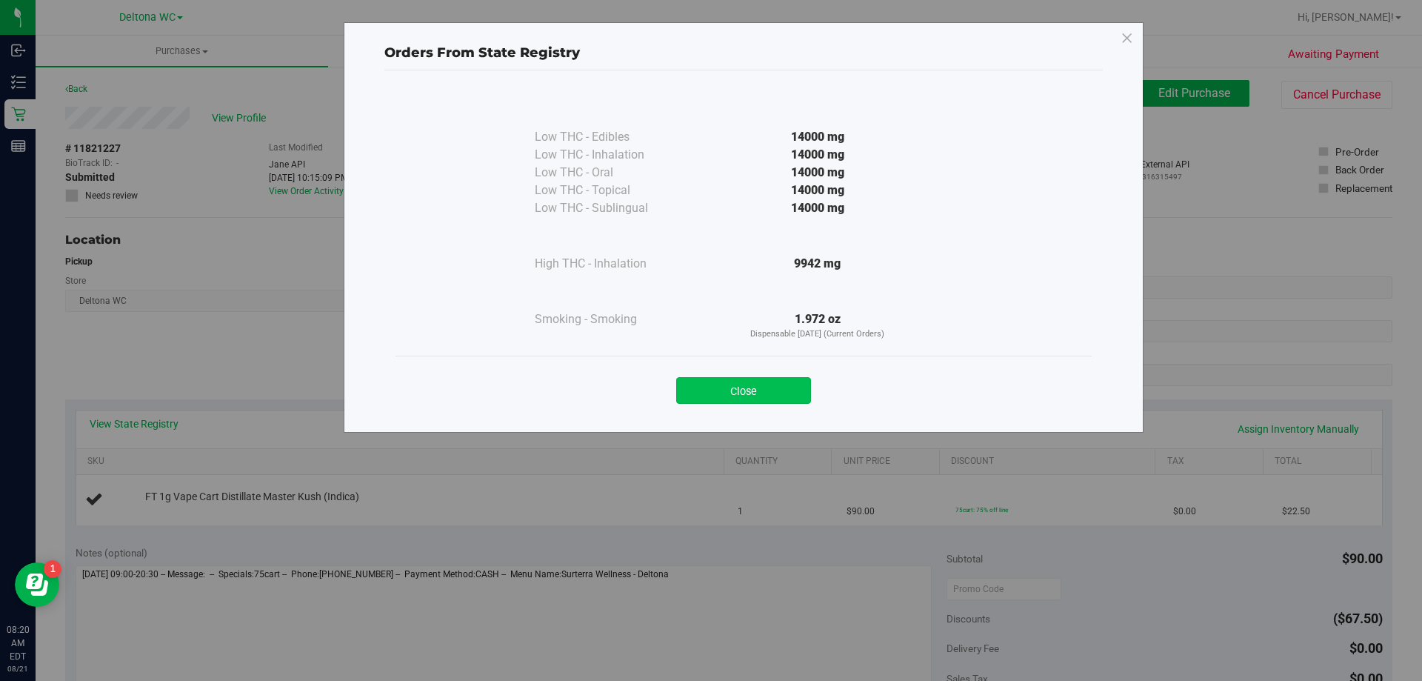
click at [788, 384] on button "Close" at bounding box center [743, 390] width 135 height 27
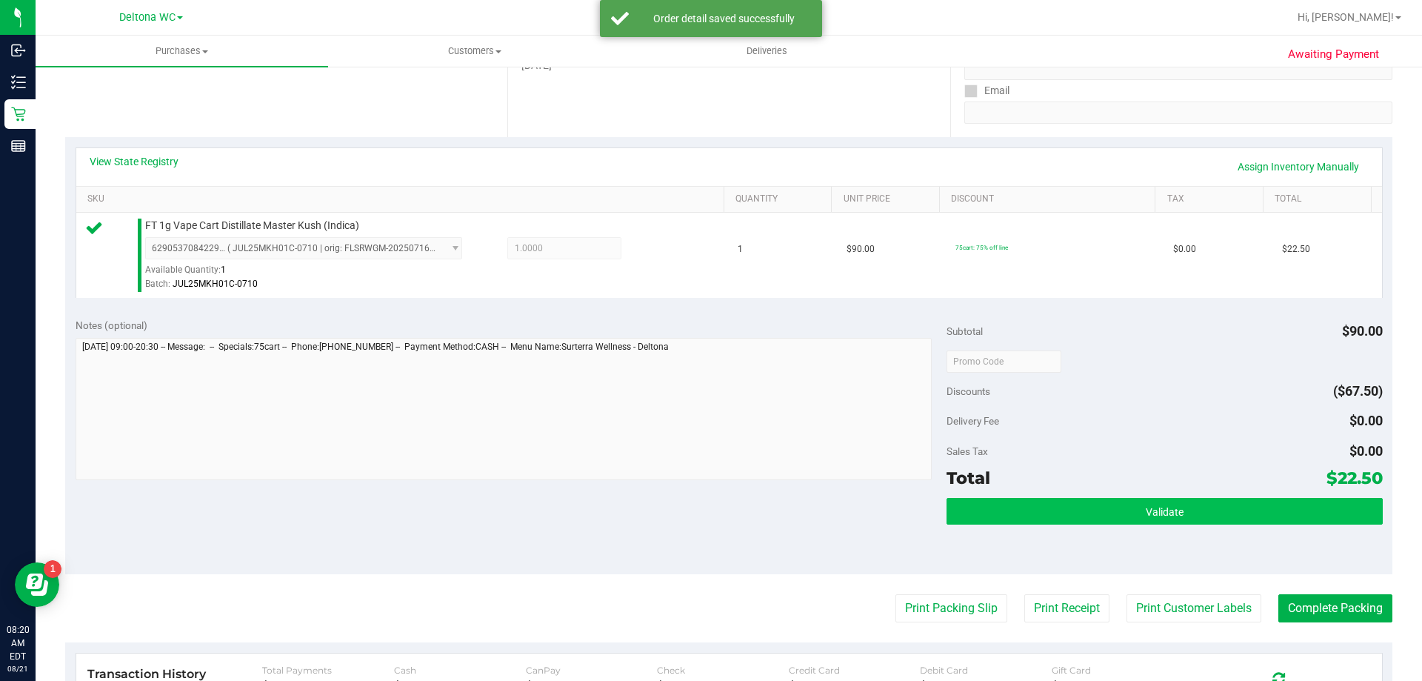
scroll to position [370, 0]
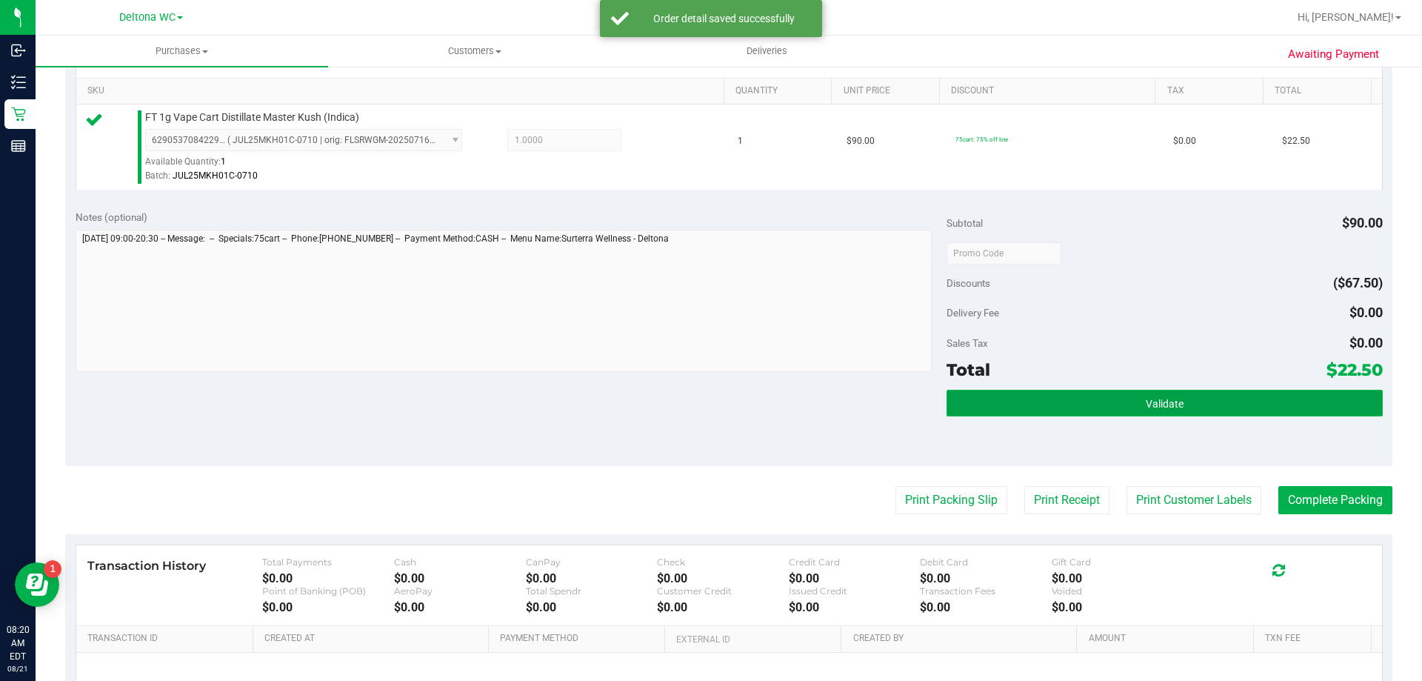
click at [1042, 401] on button "Validate" at bounding box center [1164, 403] width 435 height 27
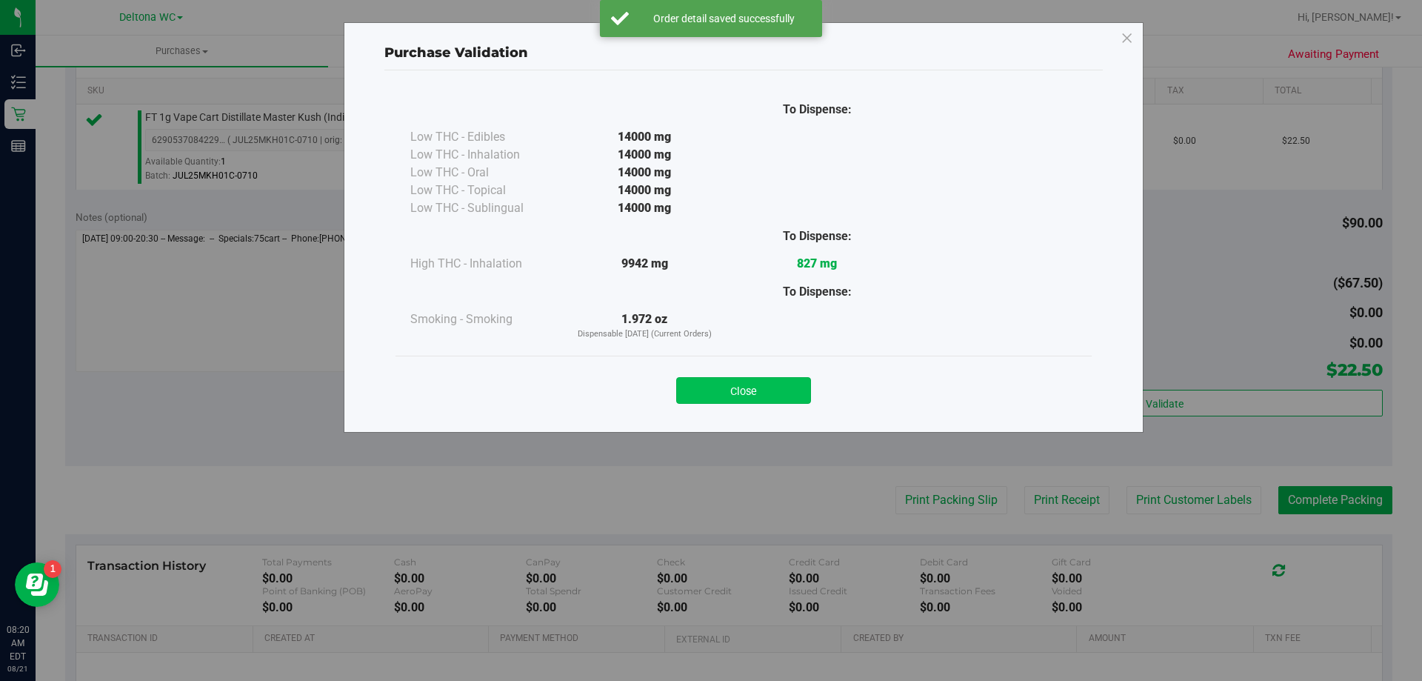
click at [779, 392] on button "Close" at bounding box center [743, 390] width 135 height 27
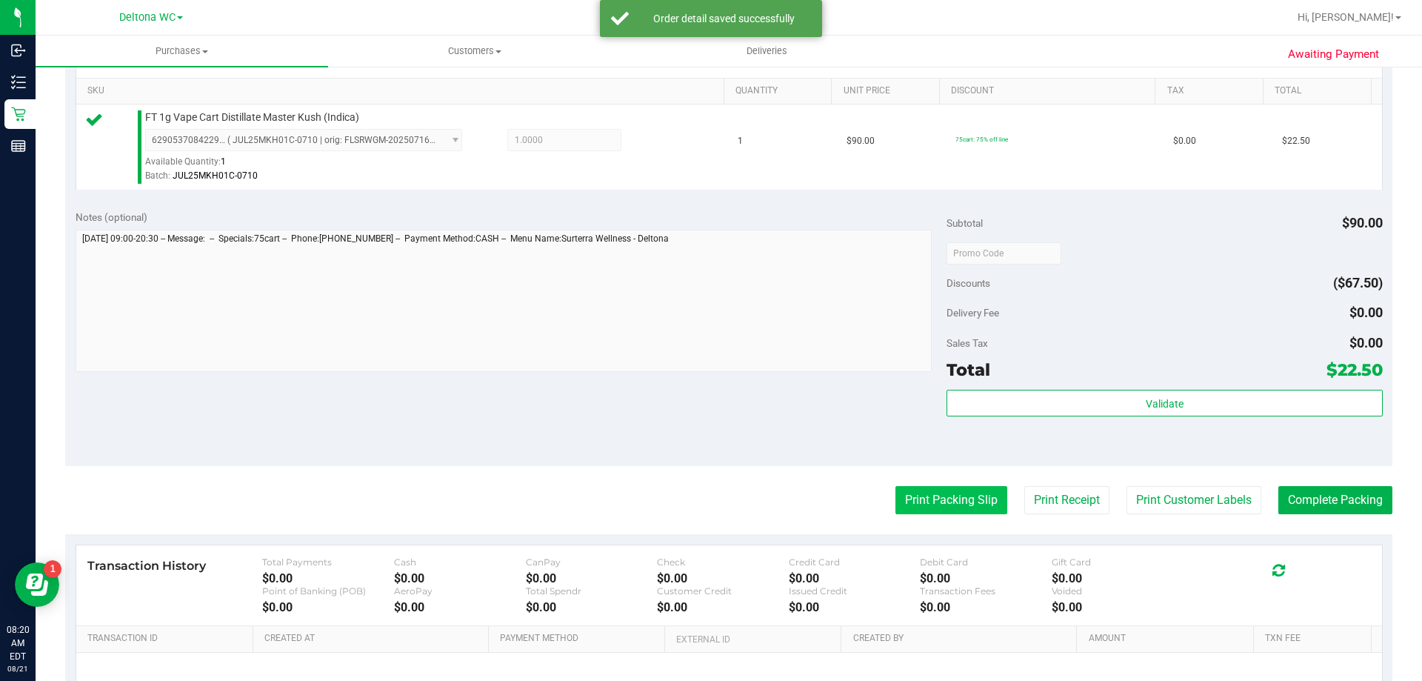
click at [923, 498] on button "Print Packing Slip" at bounding box center [951, 500] width 112 height 28
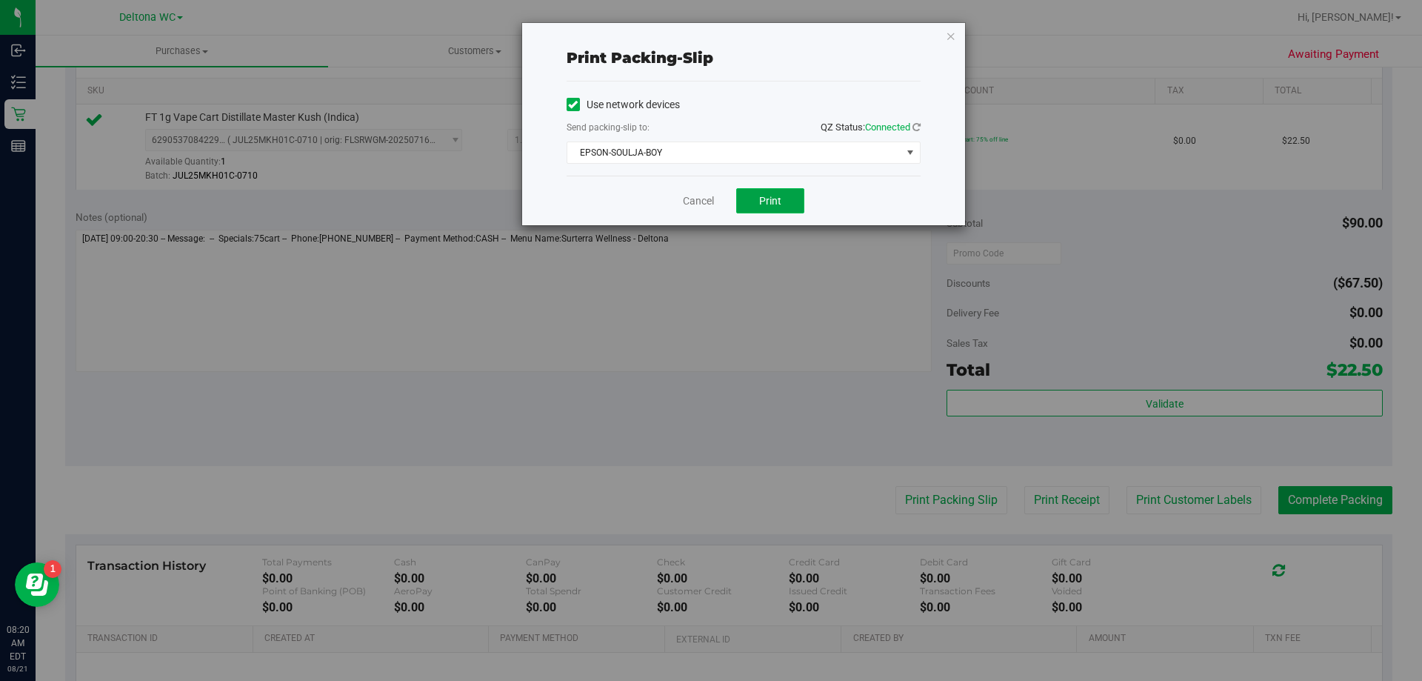
click at [751, 192] on button "Print" at bounding box center [770, 200] width 68 height 25
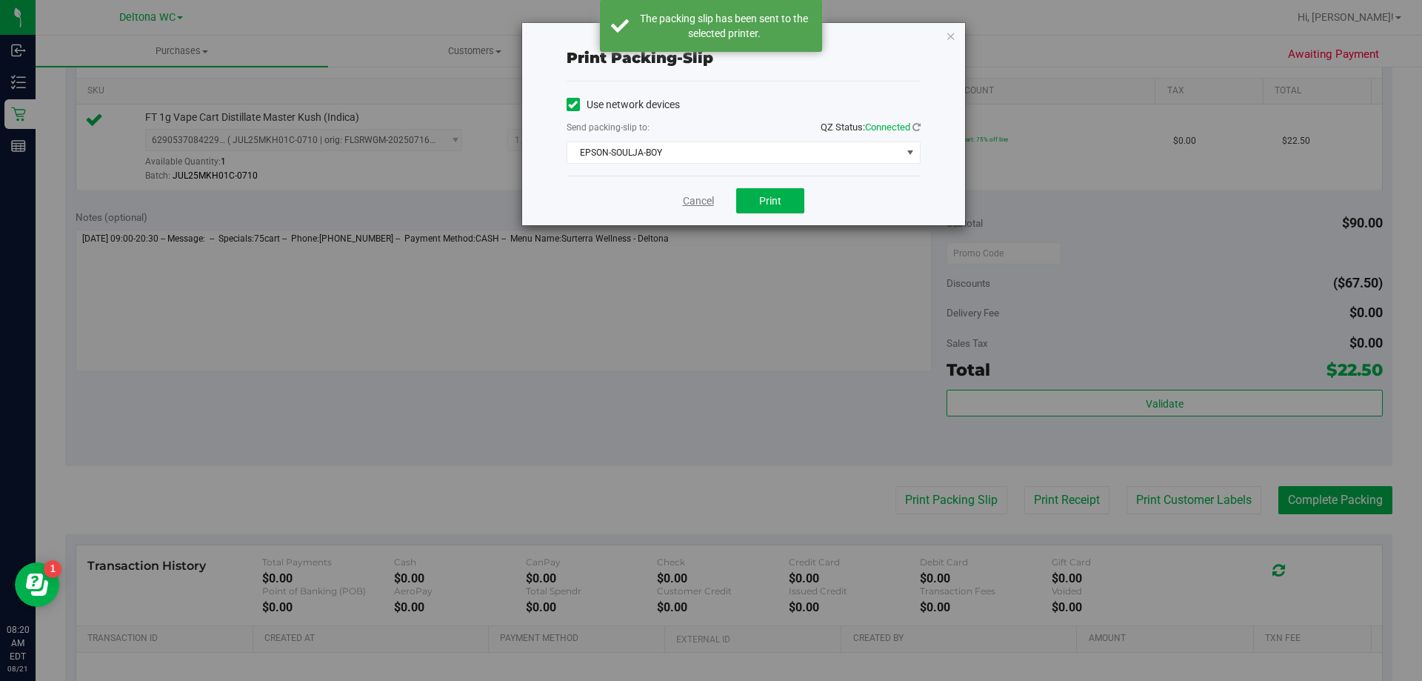
click at [686, 201] on link "Cancel" at bounding box center [698, 201] width 31 height 16
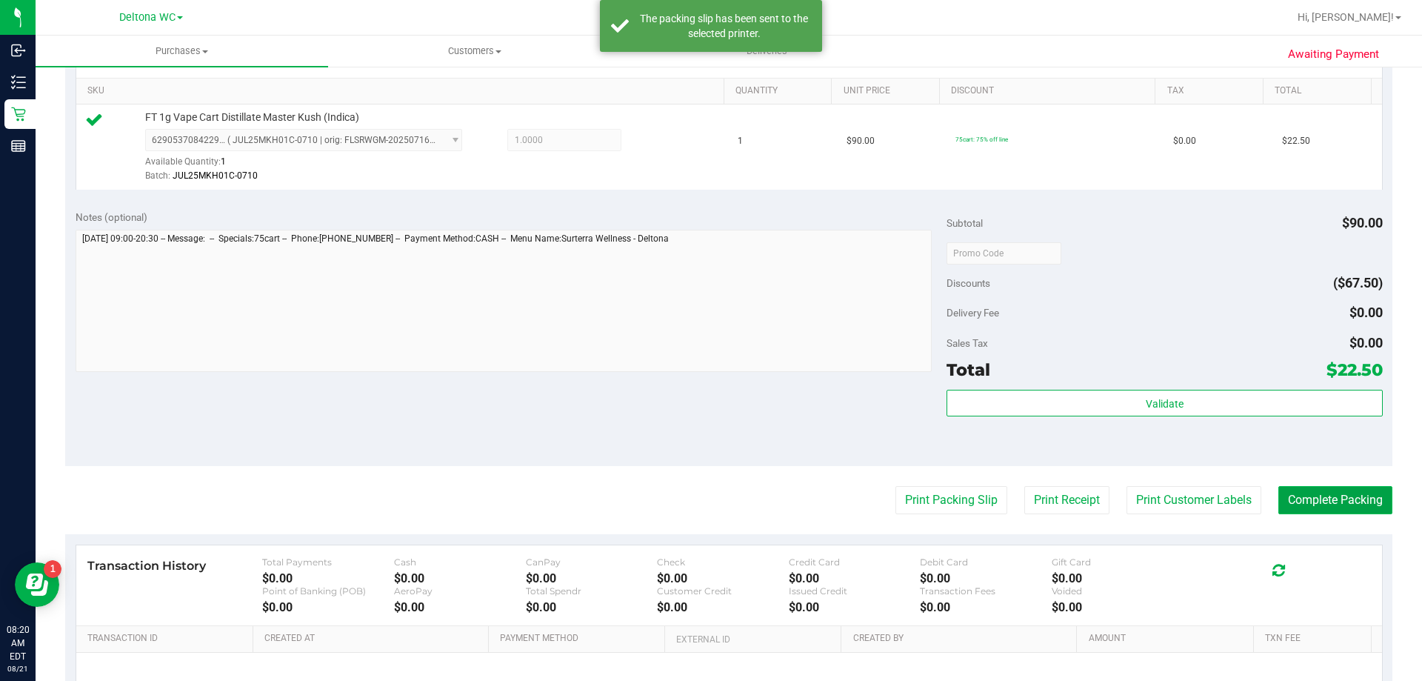
click at [1291, 495] on button "Complete Packing" at bounding box center [1335, 500] width 114 height 28
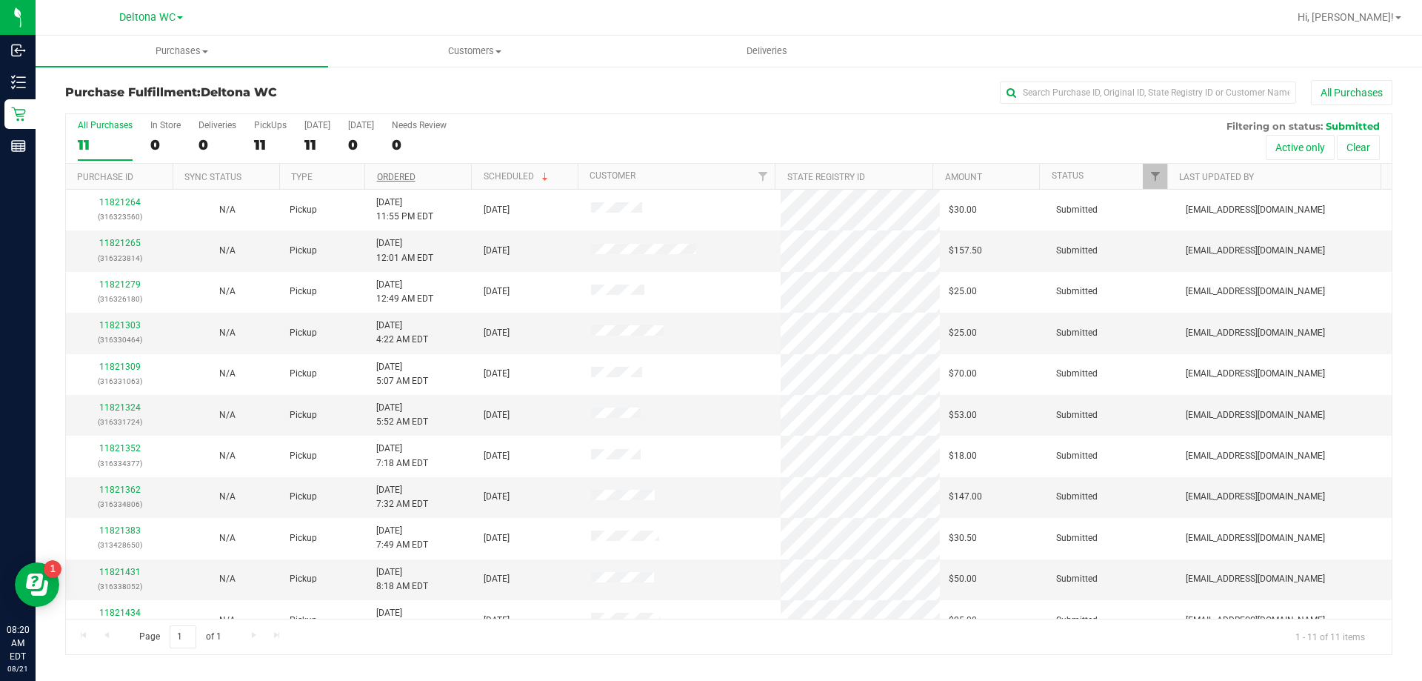
click at [413, 176] on link "Ordered" at bounding box center [396, 177] width 39 height 10
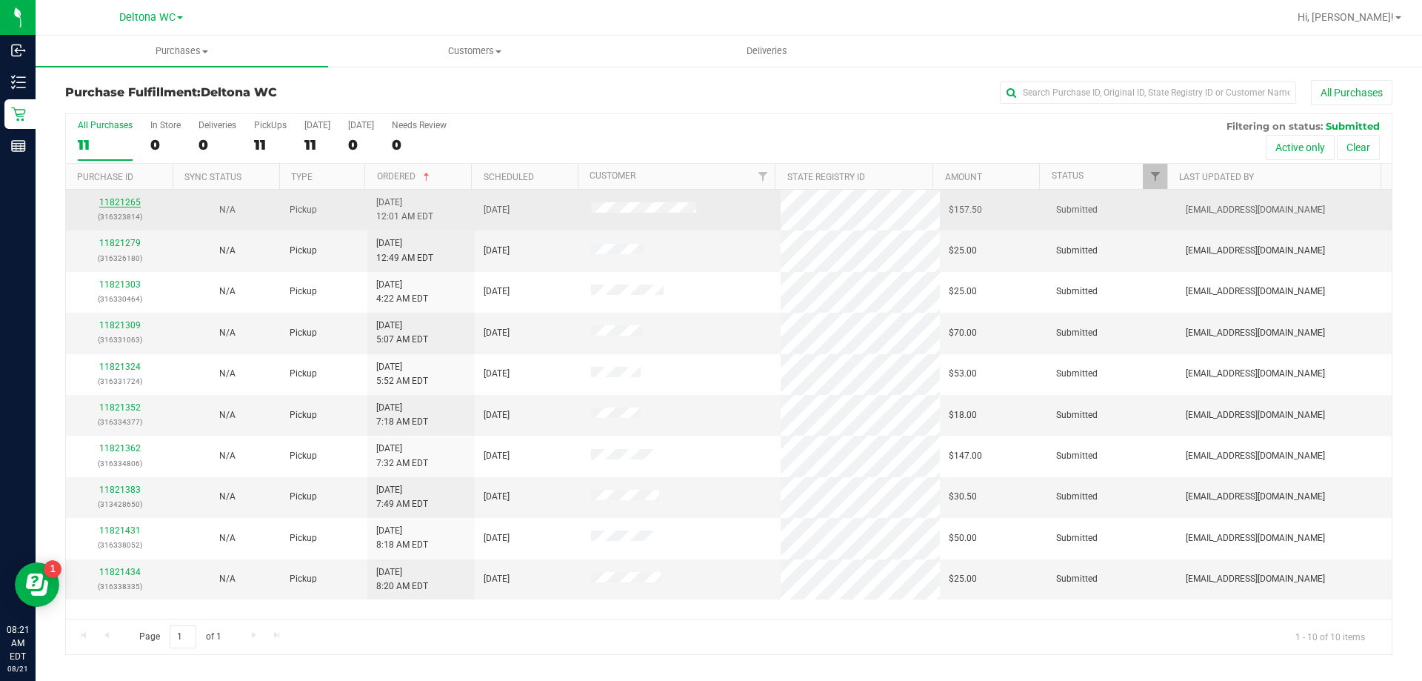
click at [124, 204] on link "11821265" at bounding box center [119, 202] width 41 height 10
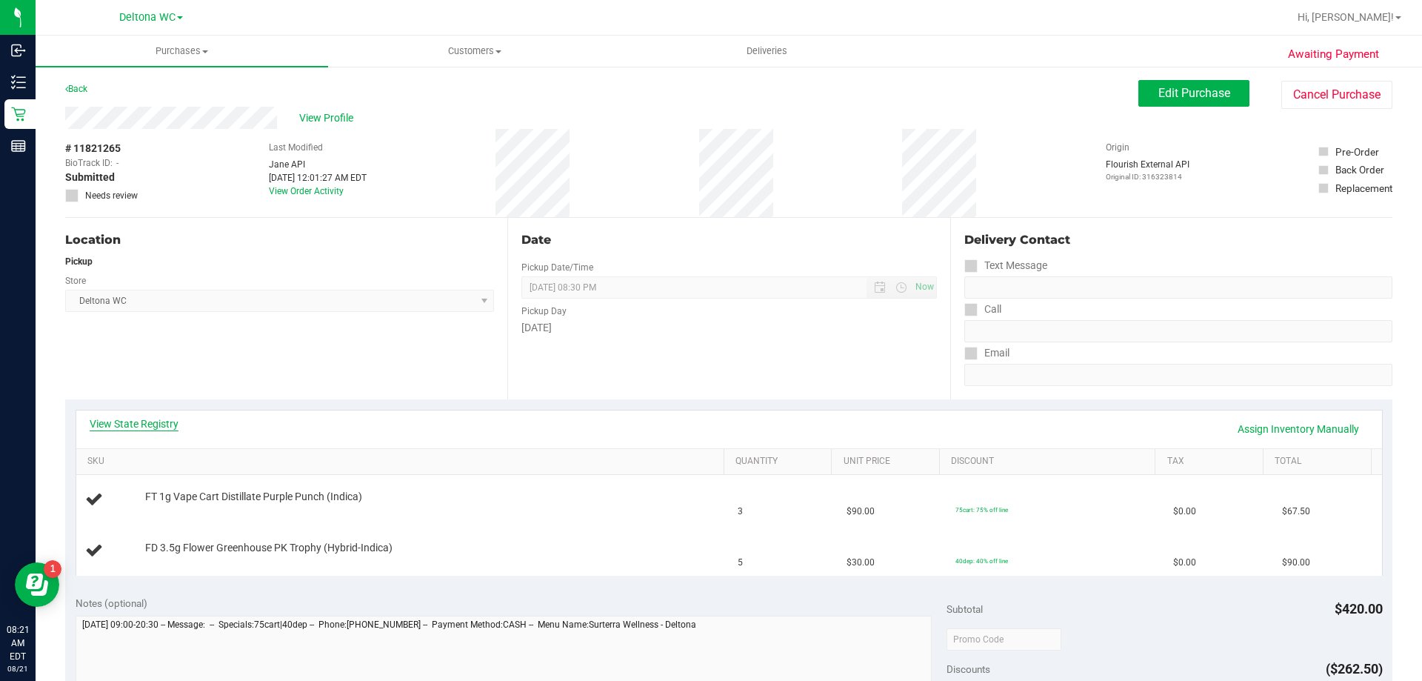
click at [157, 420] on link "View State Registry" at bounding box center [134, 423] width 89 height 15
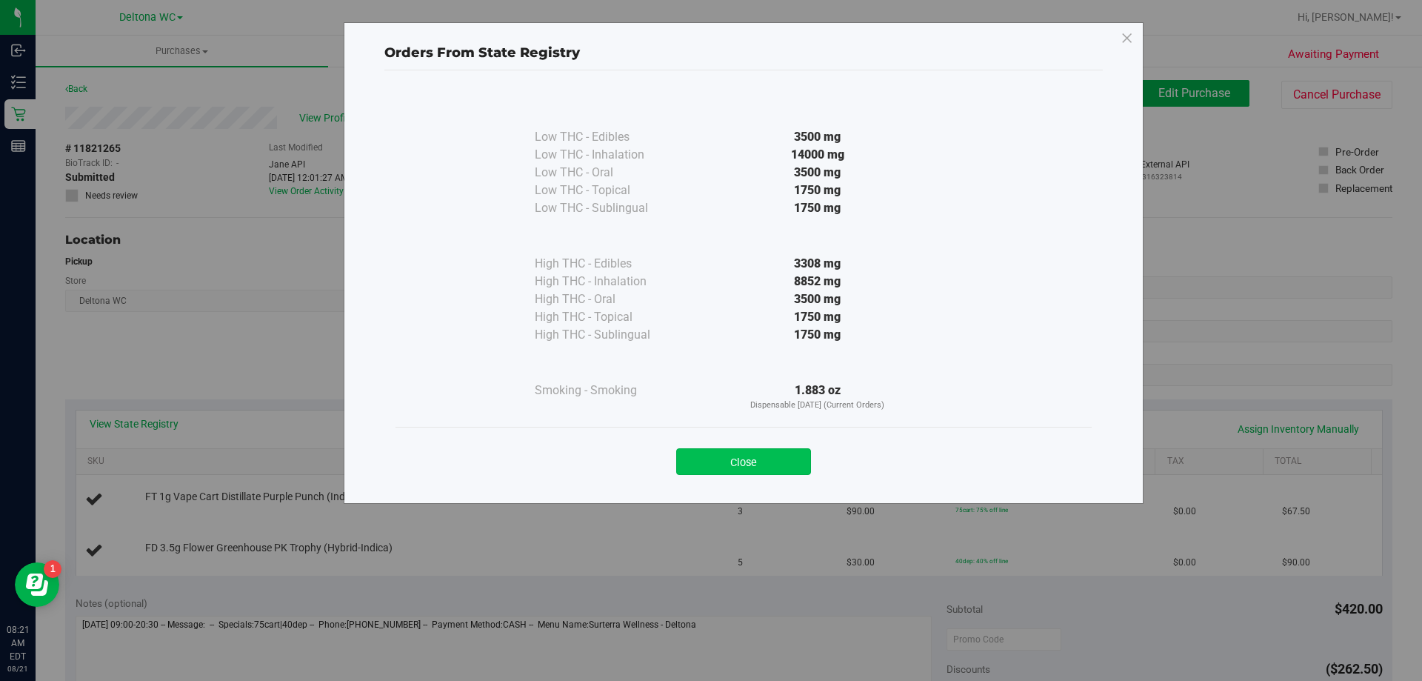
click at [761, 464] on button "Close" at bounding box center [743, 461] width 135 height 27
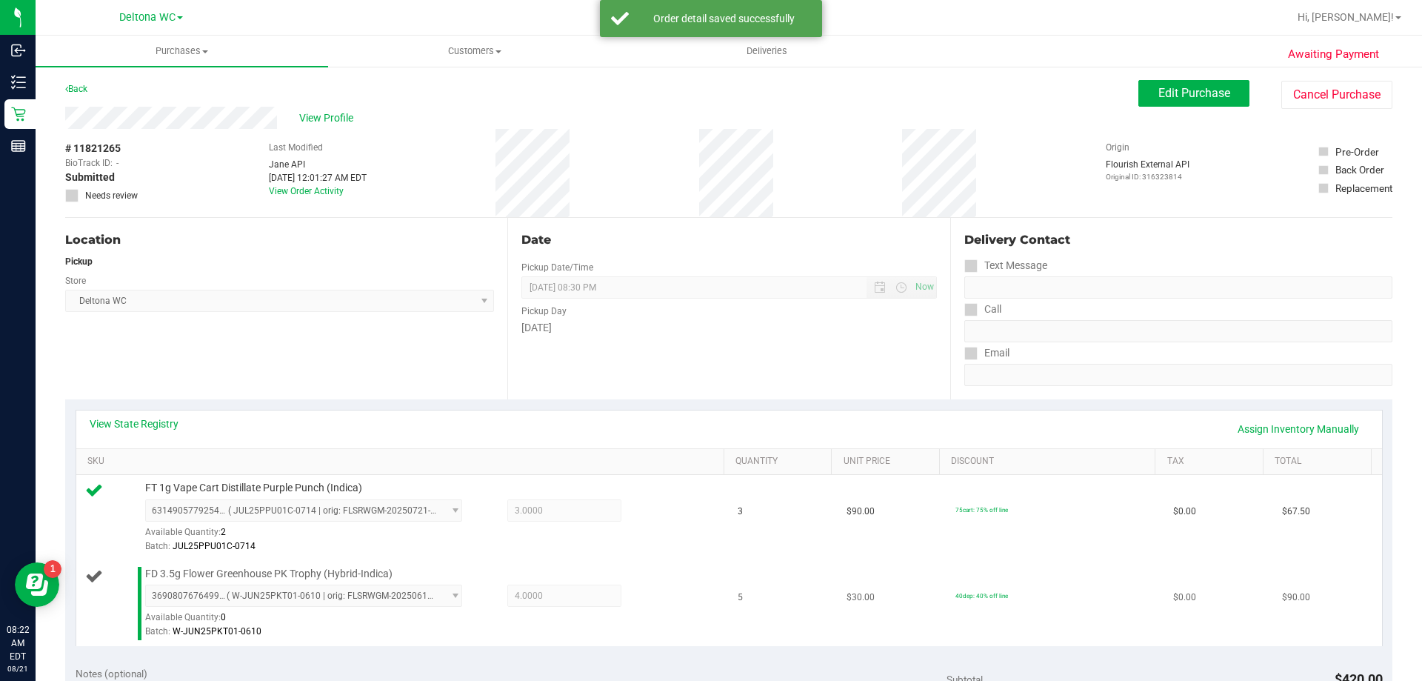
click at [278, 573] on span "FD 3.5g Flower Greenhouse PK Trophy (Hybrid-Indica)" at bounding box center [268, 574] width 247 height 14
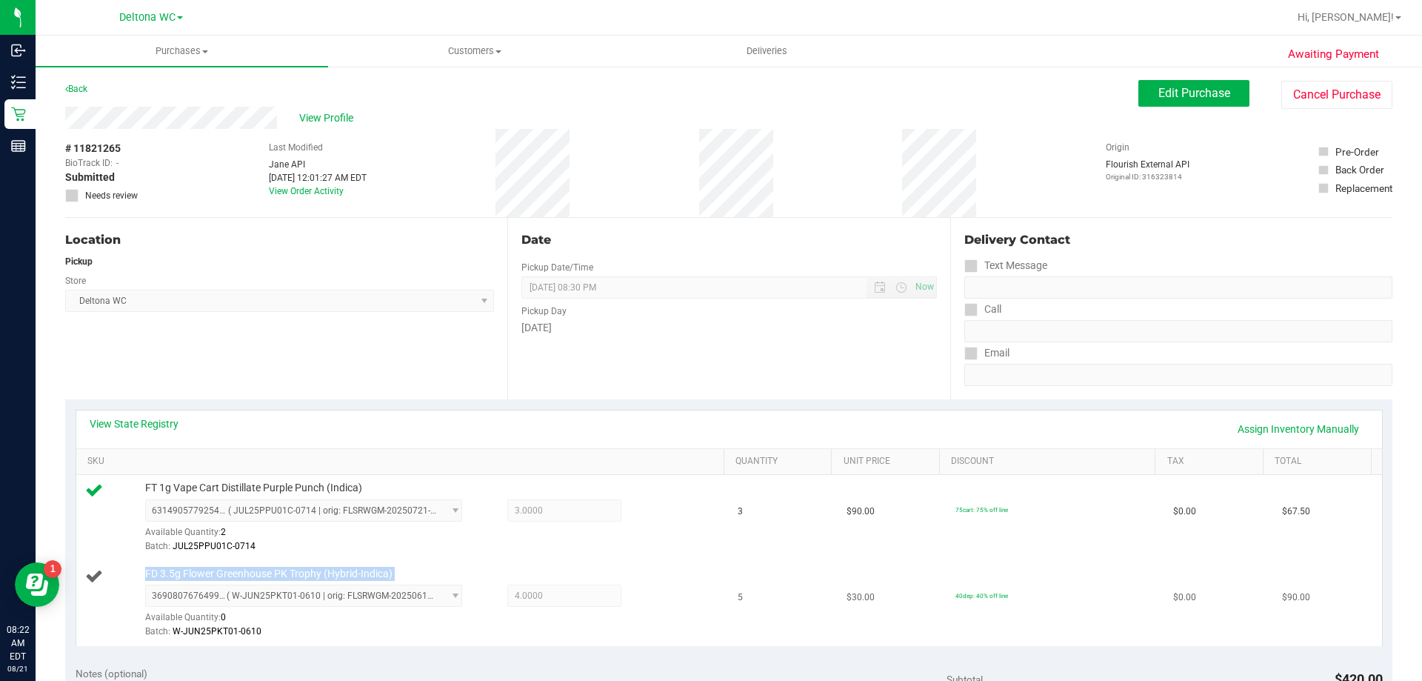
click at [278, 573] on span "FD 3.5g Flower Greenhouse PK Trophy (Hybrid-Indica)" at bounding box center [268, 574] width 247 height 14
copy div "FD 3.5g Flower Greenhouse PK Trophy (Hybrid-Indica)"
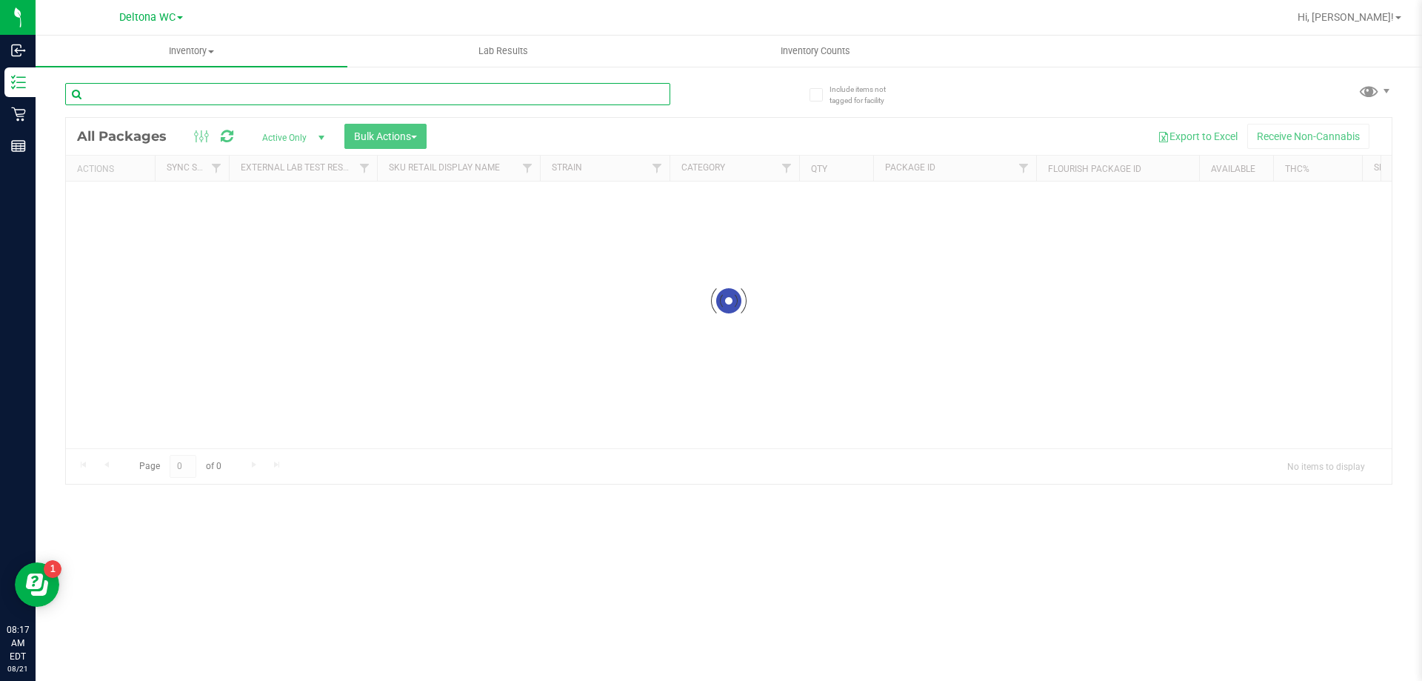
click at [341, 84] on div "Inventory All packages All inventory Waste log Create inventory Lab Results Inv…" at bounding box center [729, 358] width 1386 height 645
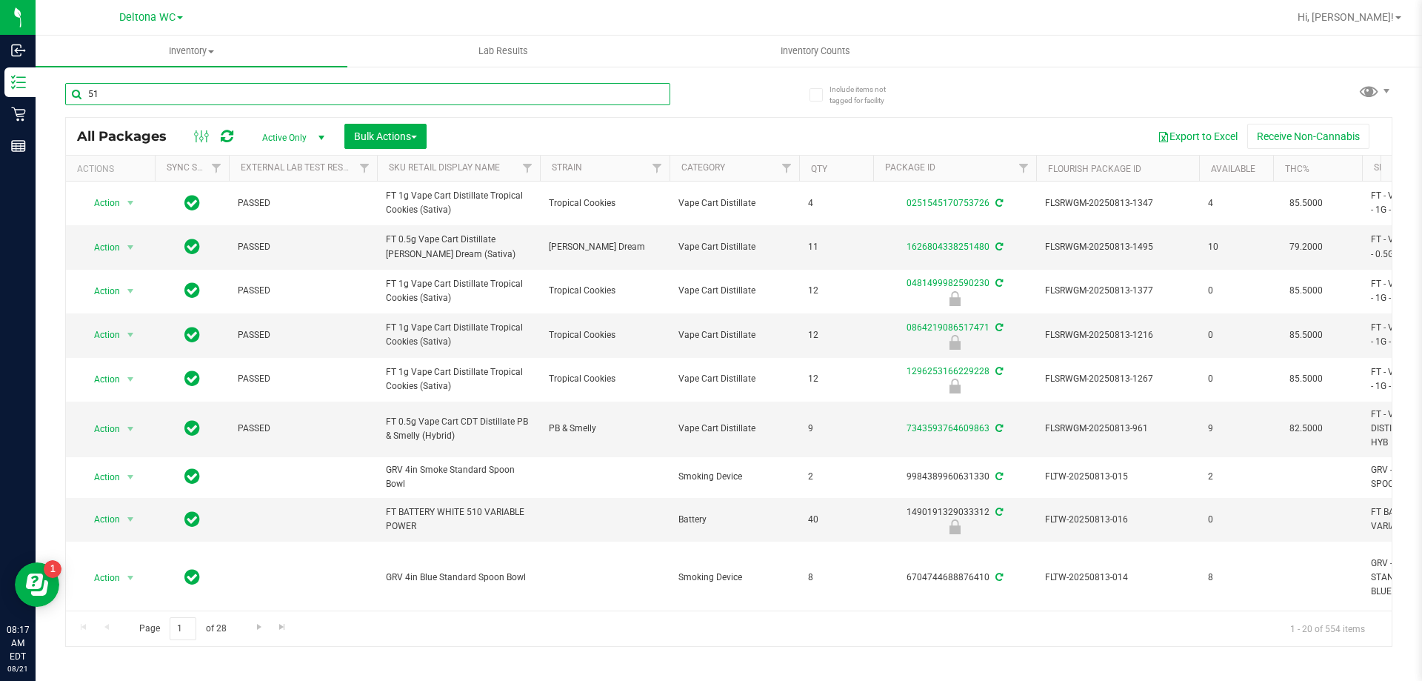
type input "510"
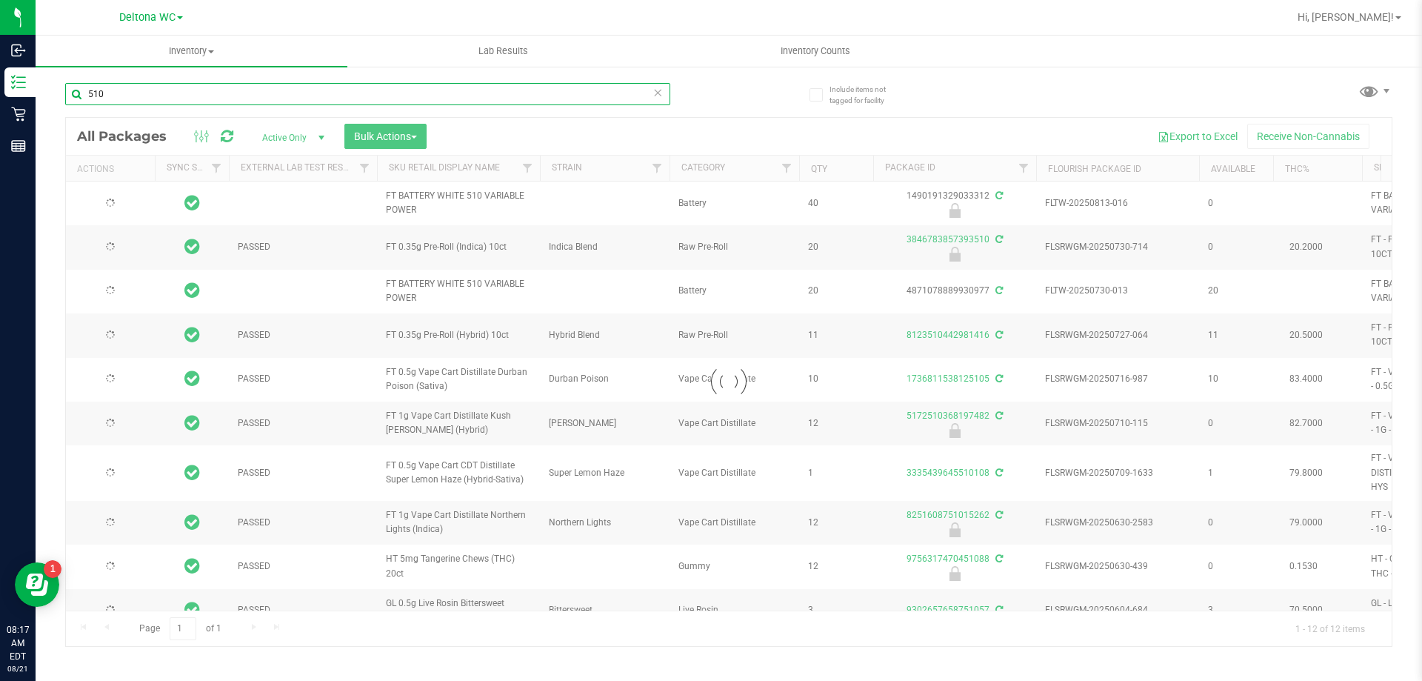
type input "2025-12-27"
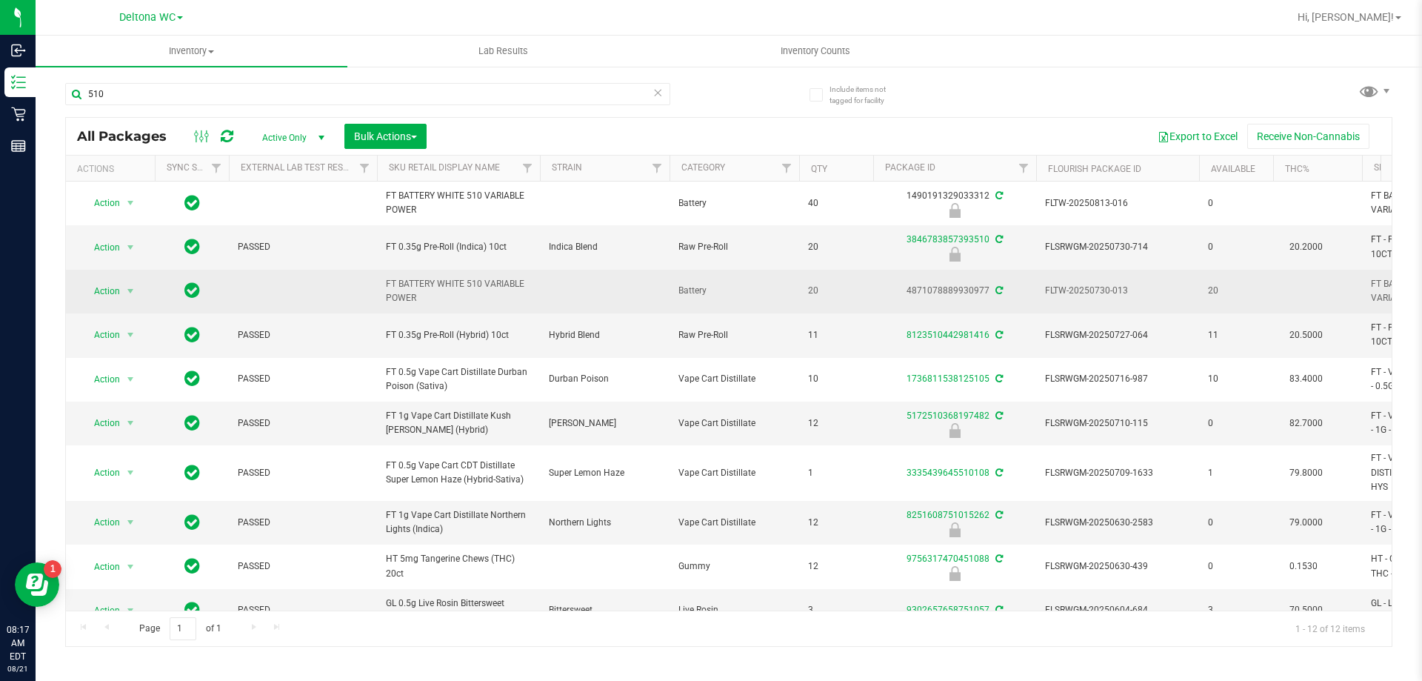
click at [429, 279] on span "FT BATTERY WHITE 510 VARIABLE POWER" at bounding box center [458, 291] width 145 height 28
copy td "FT BATTERY WHITE 510 VARIABLE POWER"
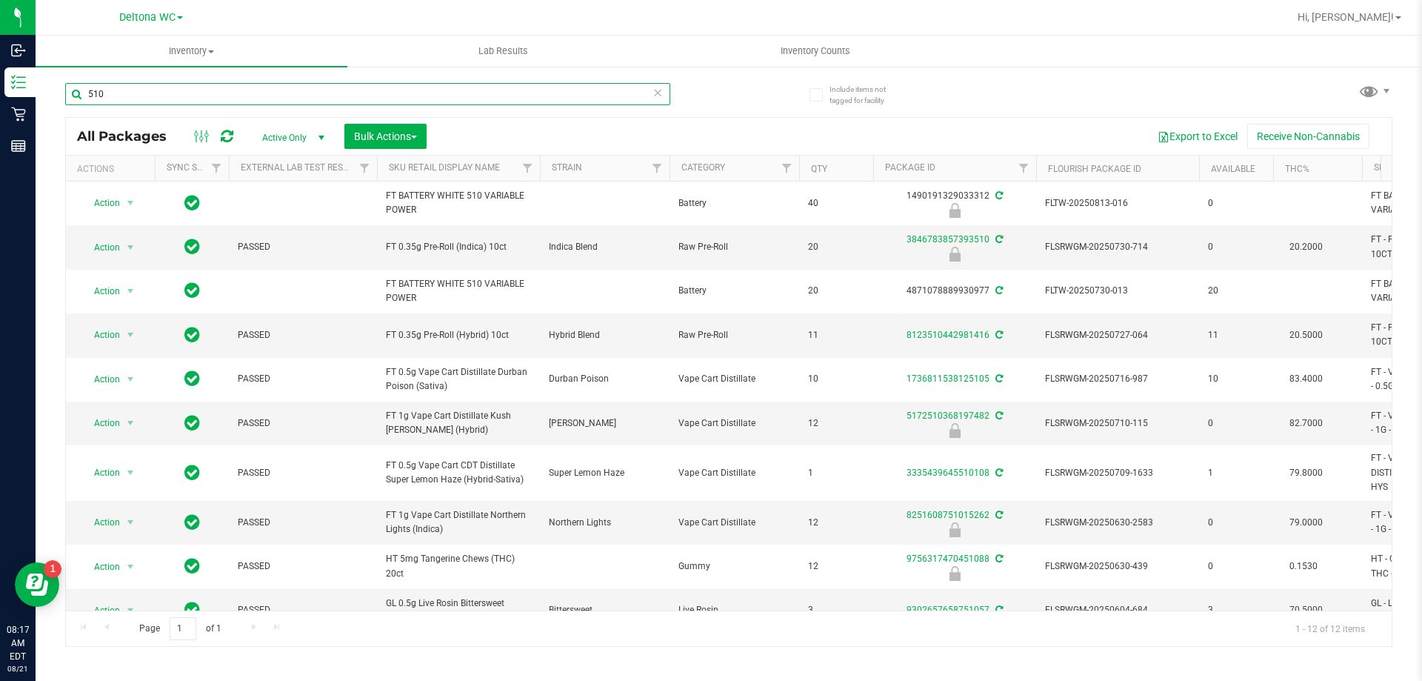
click at [398, 95] on input "510" at bounding box center [367, 94] width 605 height 22
paste input "FT BATTERY WHITE 510 VARIABLE POWER"
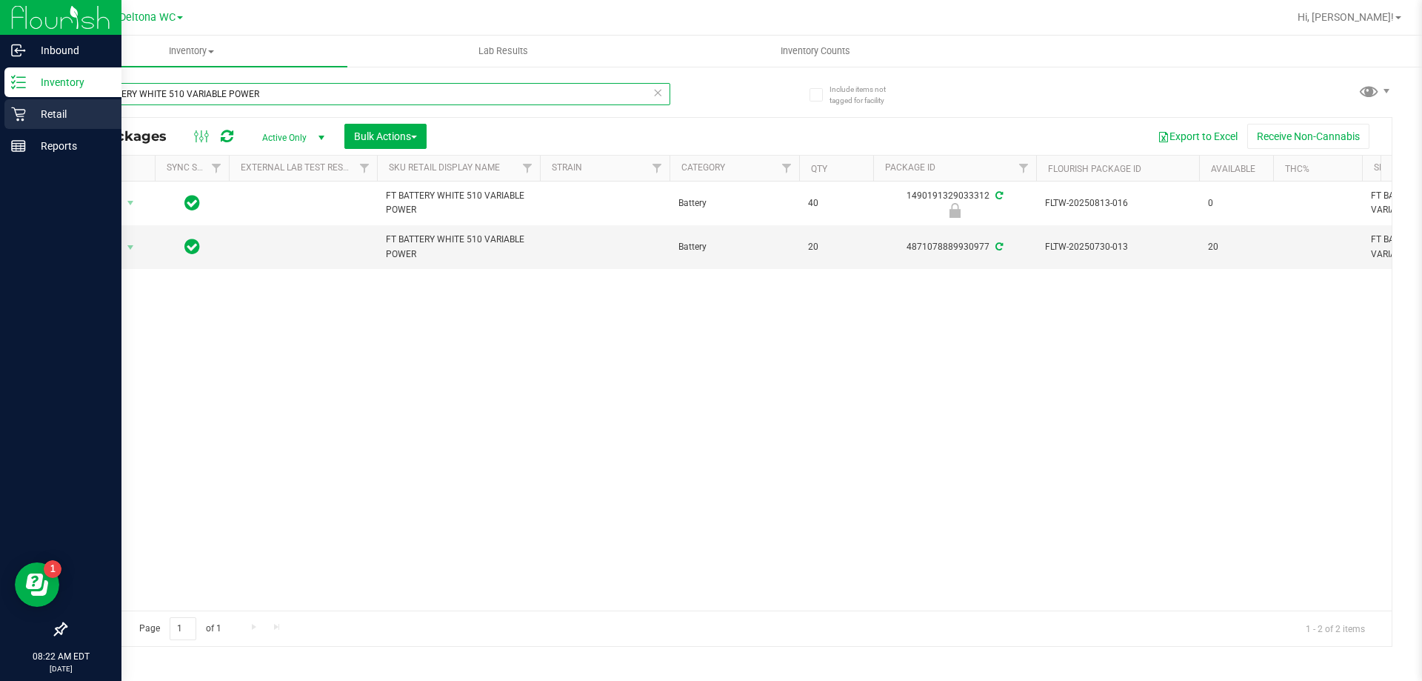
drag, startPoint x: 282, startPoint y: 92, endPoint x: 0, endPoint y: 100, distance: 282.3
click at [0, 100] on div "Inbound Inventory Retail Reports 08:22 AM EDT 08/21/2025 08/21 Deltona WC Hi, A…" at bounding box center [711, 340] width 1422 height 681
paste input "D 3.5g Flower Greenhouse PK Trophy (Hybrid-Indica)"
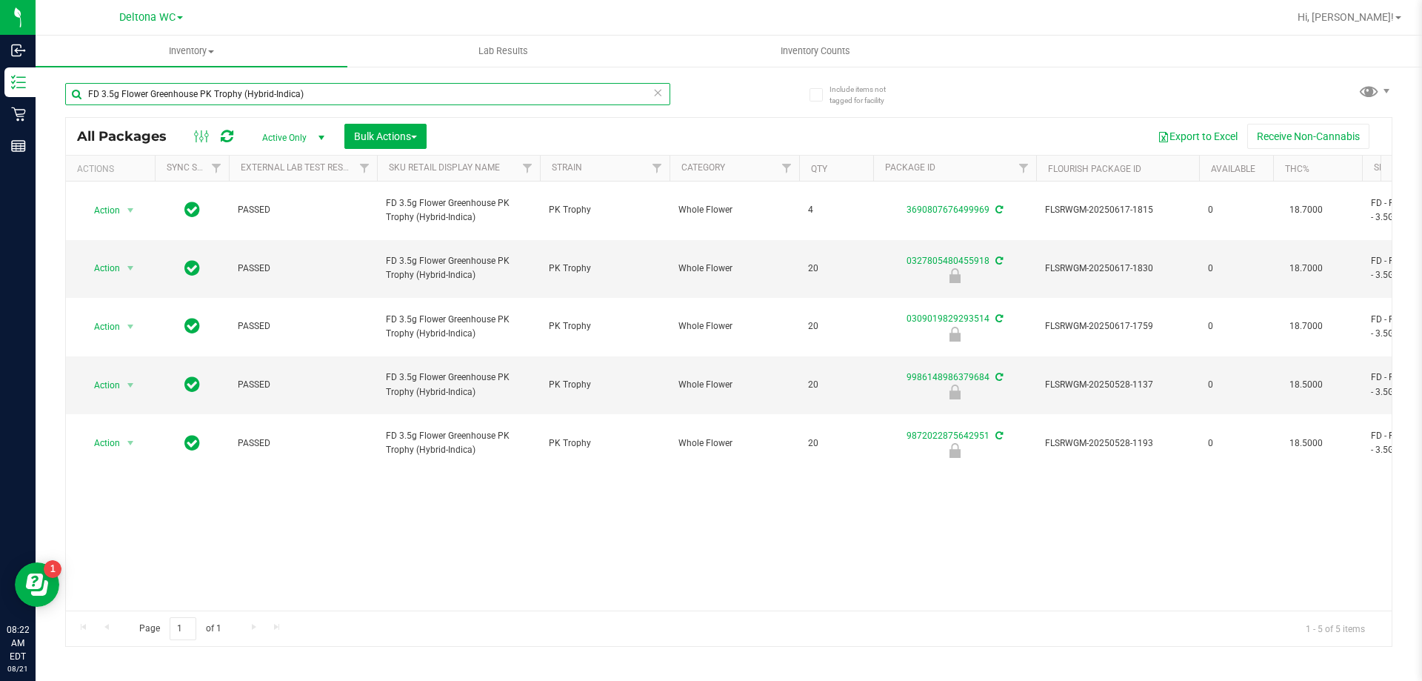
drag, startPoint x: 407, startPoint y: 93, endPoint x: 196, endPoint y: 93, distance: 211.1
click at [196, 93] on input "FD 3.5g Flower Greenhouse PK Trophy (Hybrid-Indica)" at bounding box center [367, 94] width 605 height 22
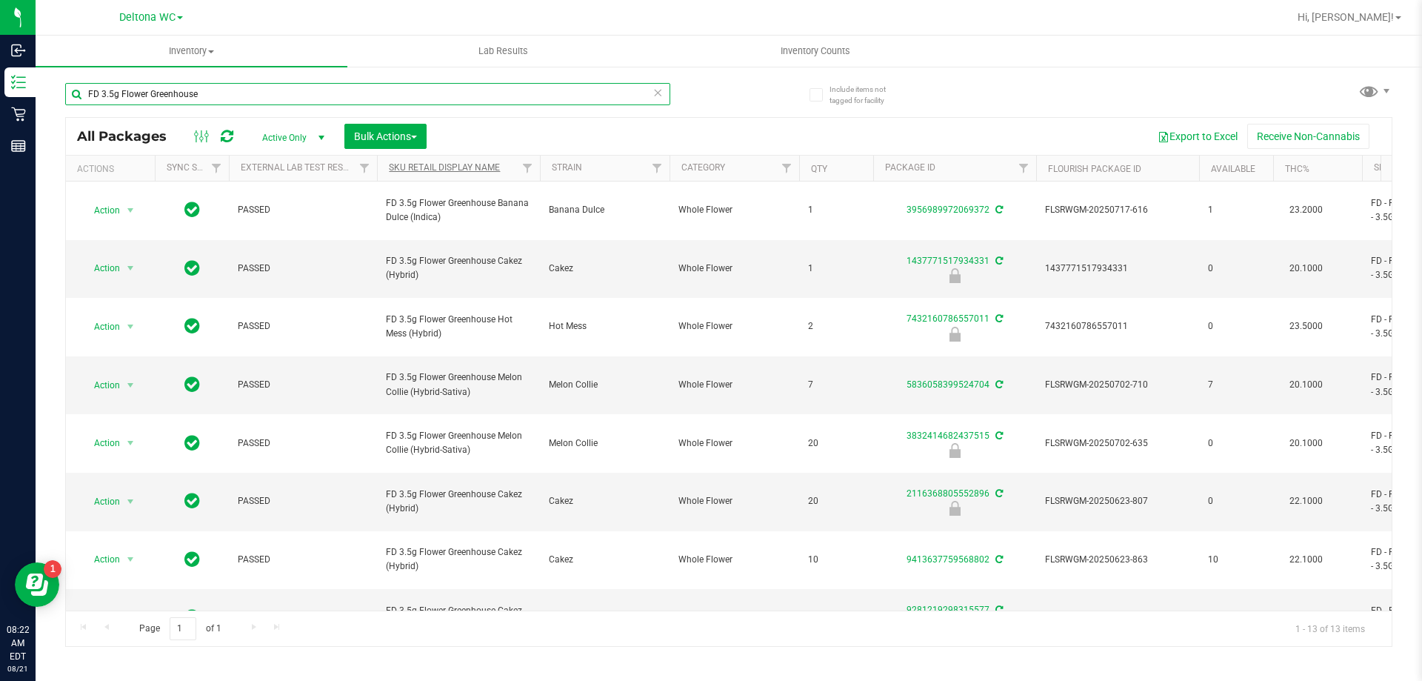
type input "FD 3.5g Flower Greenhouse"
click at [455, 166] on link "Sku Retail Display Name" at bounding box center [444, 167] width 111 height 10
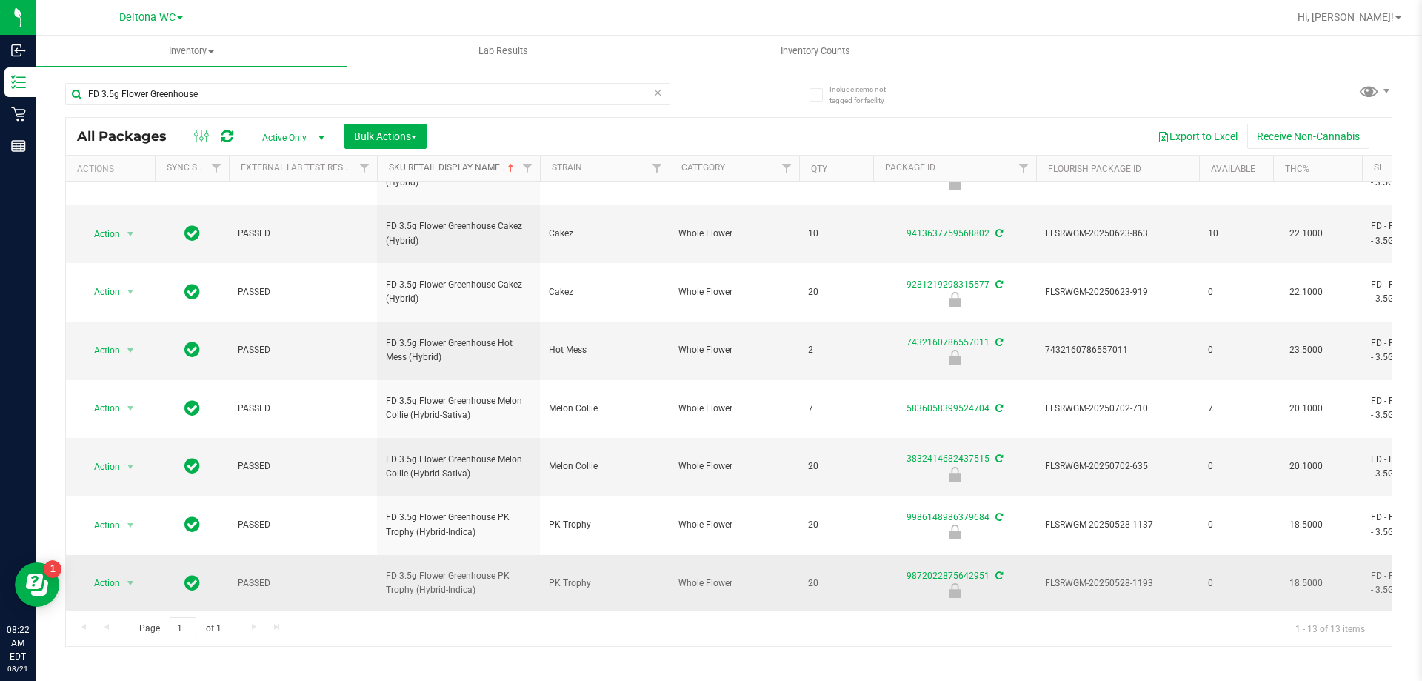
scroll to position [153, 0]
click at [117, 561] on li "Unlock package" at bounding box center [128, 572] width 95 height 22
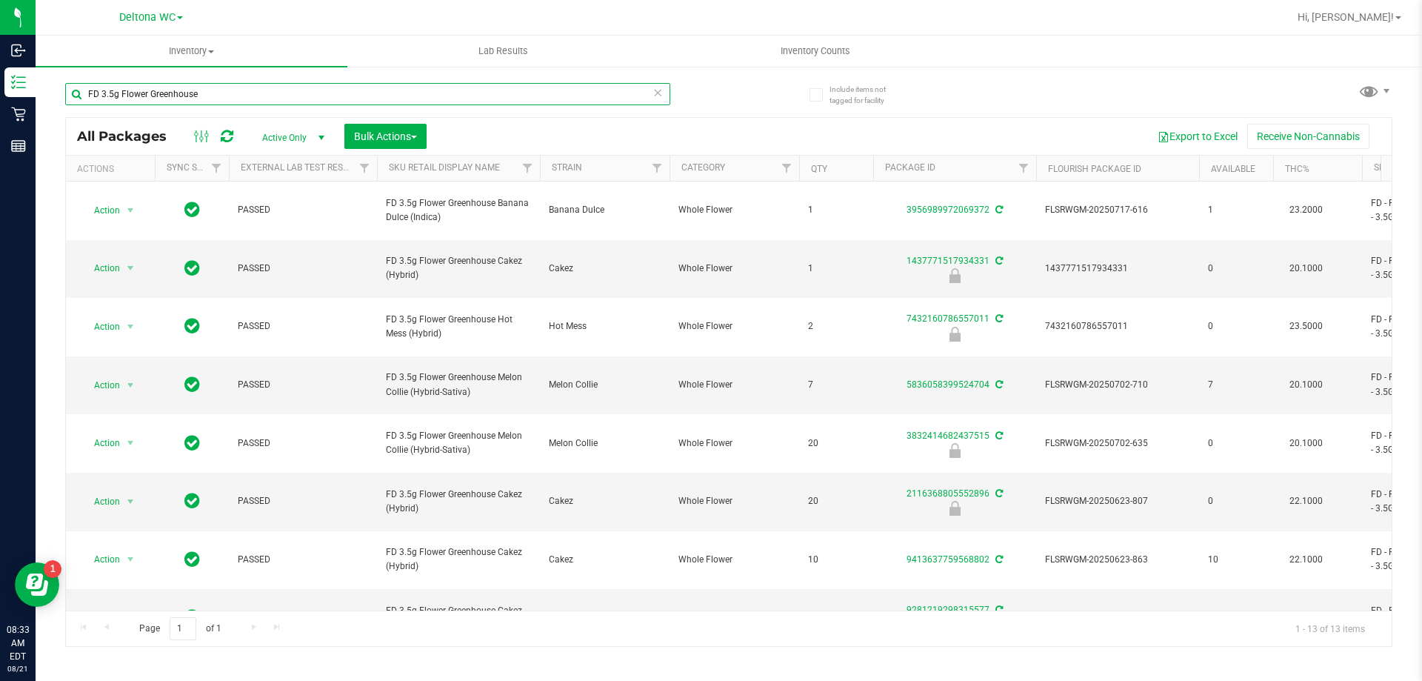
click at [251, 91] on input "FD 3.5g Flower Greenhouse" at bounding box center [367, 94] width 605 height 22
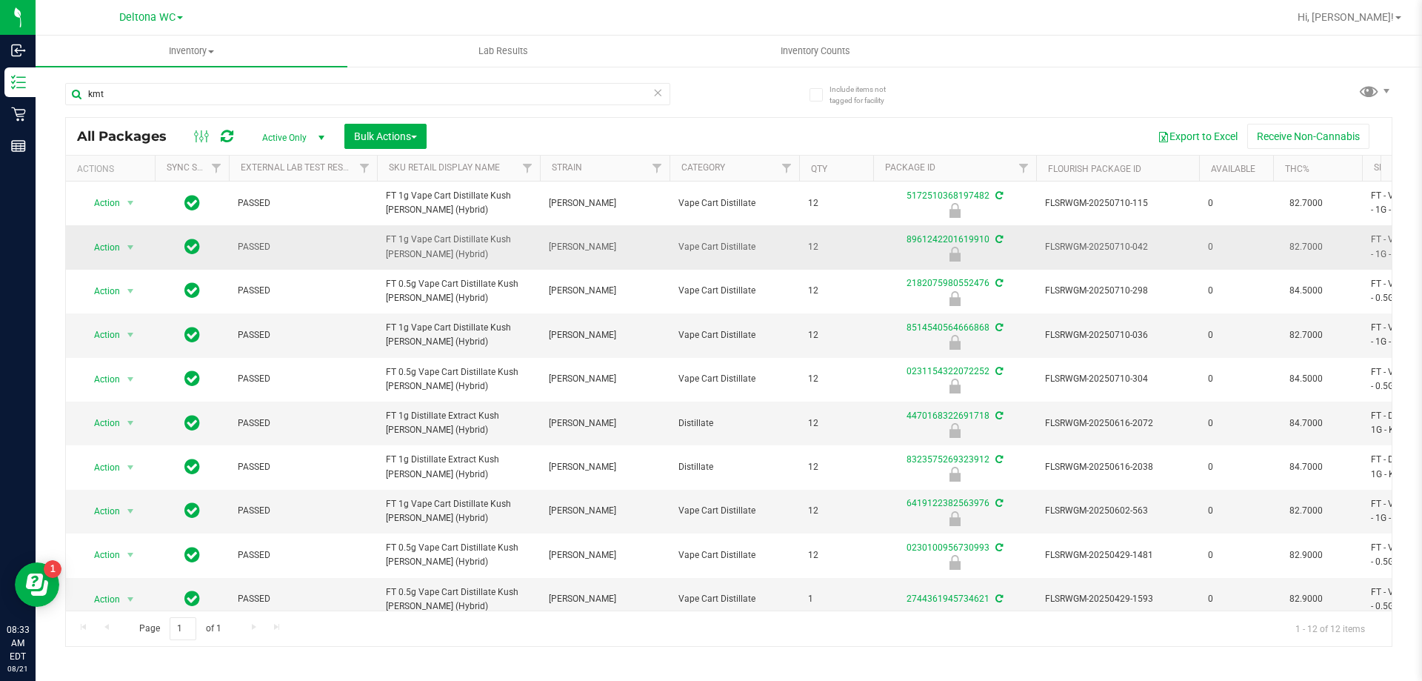
click at [439, 243] on span "FT 1g Vape Cart Distillate Kush Mintz (Hybrid)" at bounding box center [458, 247] width 145 height 28
copy tr "FT 1g Vape Cart Distillate Kush Mintz (Hybrid)"
click at [388, 104] on input "kmt" at bounding box center [367, 94] width 605 height 22
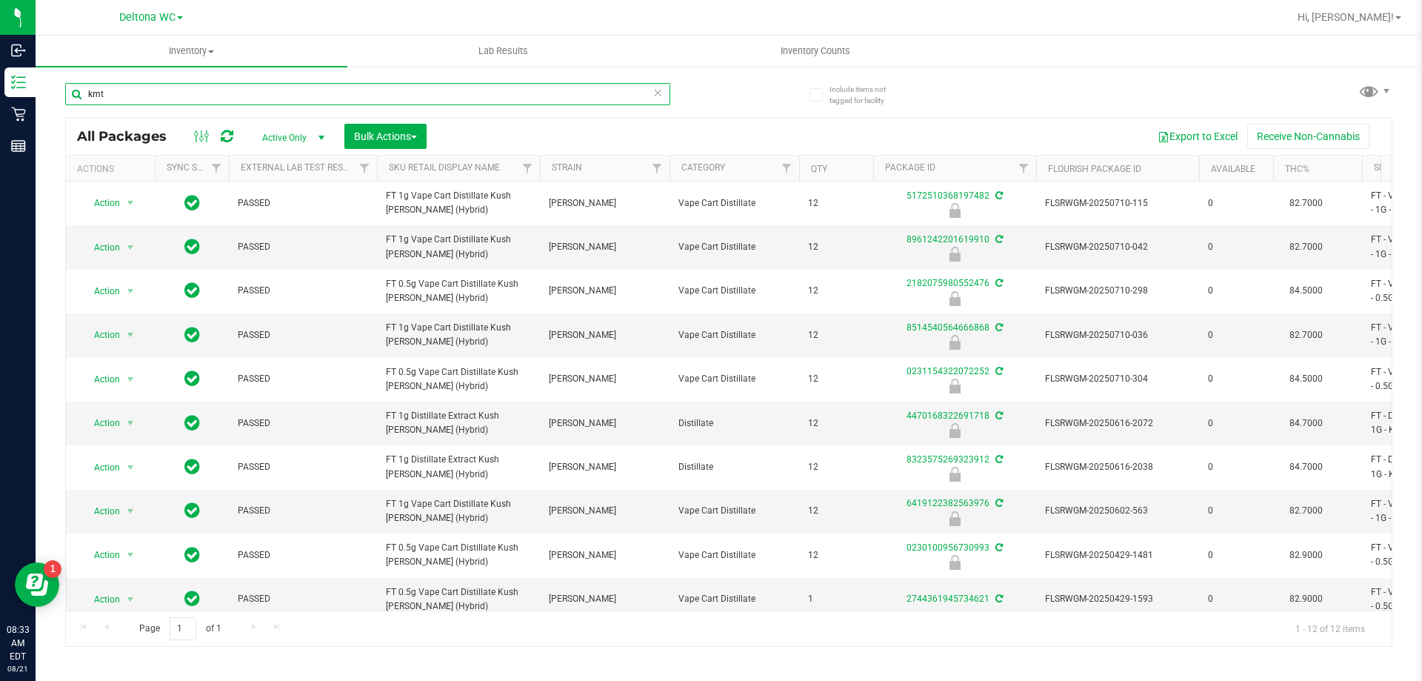
click at [388, 104] on input "kmt" at bounding box center [367, 94] width 605 height 22
paste input "FT 1g Vape Cart Distillate Kush Mintz (Hybrid)"
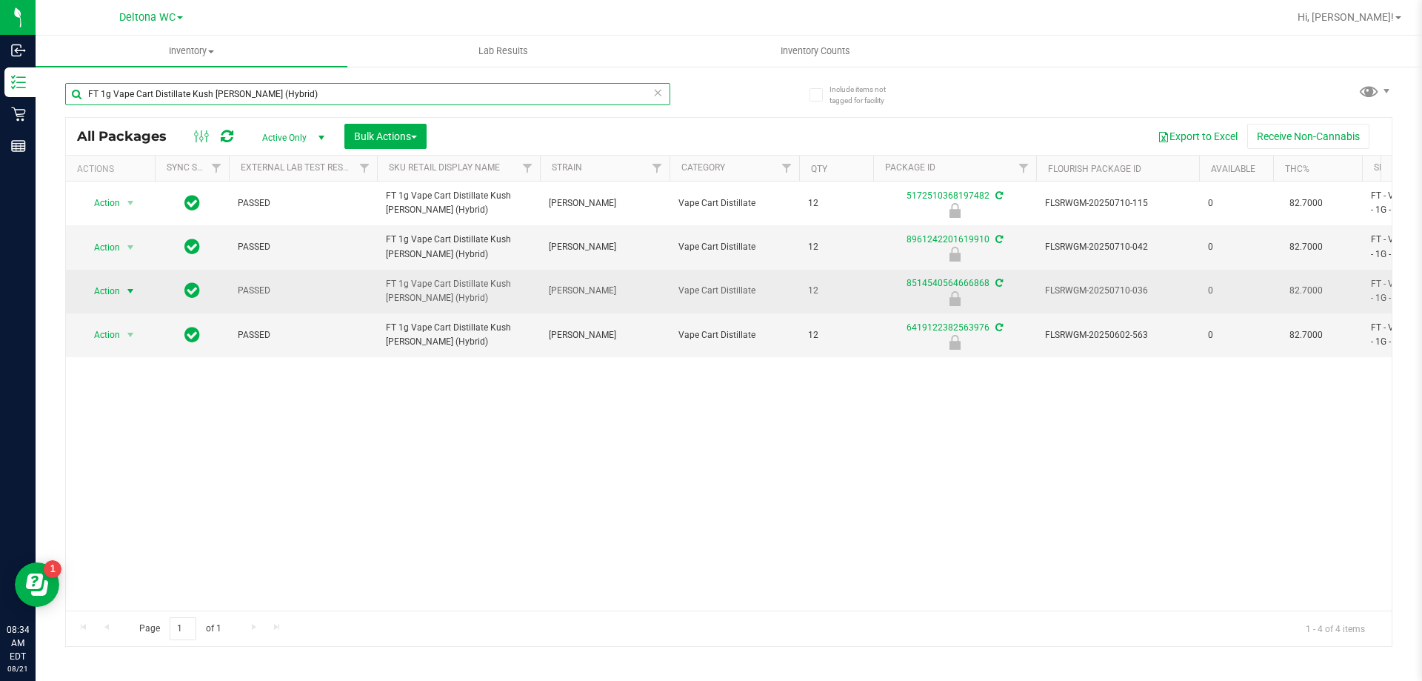
type input "FT 1g Vape Cart Distillate Kush Mintz (Hybrid)"
click at [119, 290] on span "Action" at bounding box center [101, 291] width 40 height 21
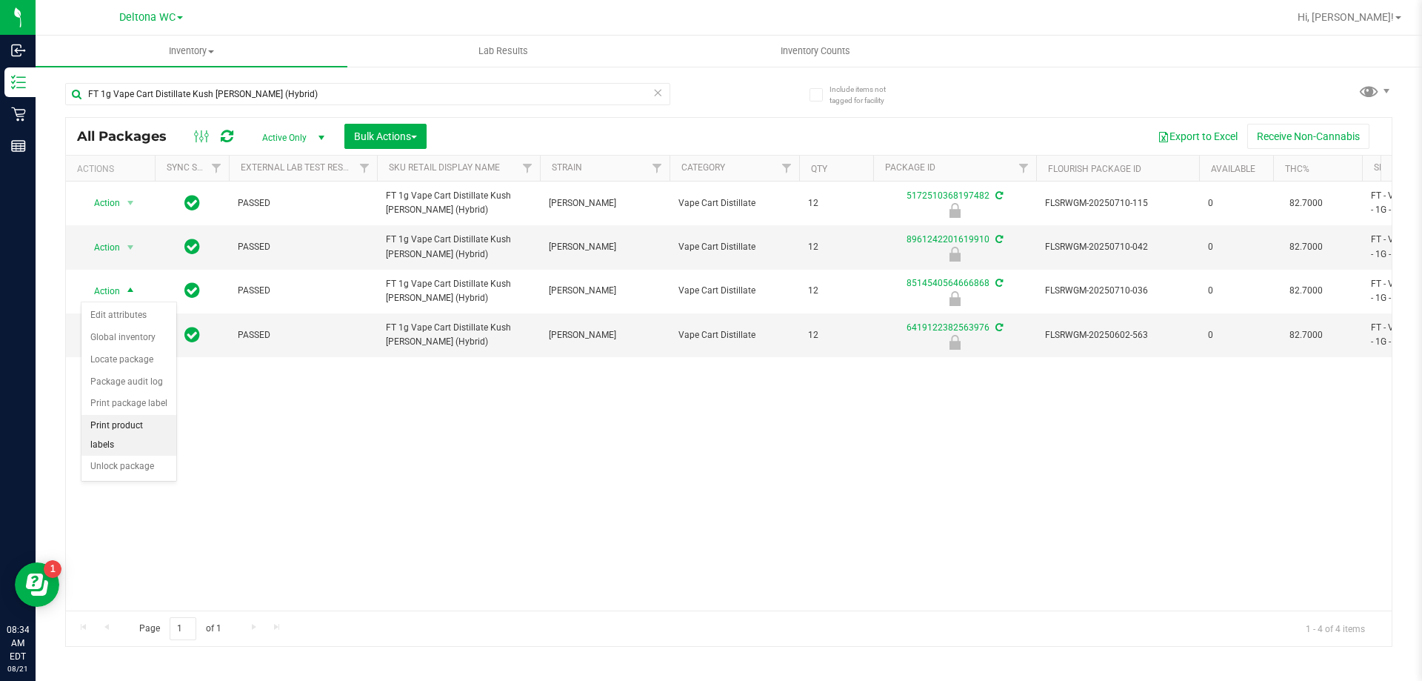
click at [139, 433] on li "Print product labels" at bounding box center [128, 435] width 95 height 41
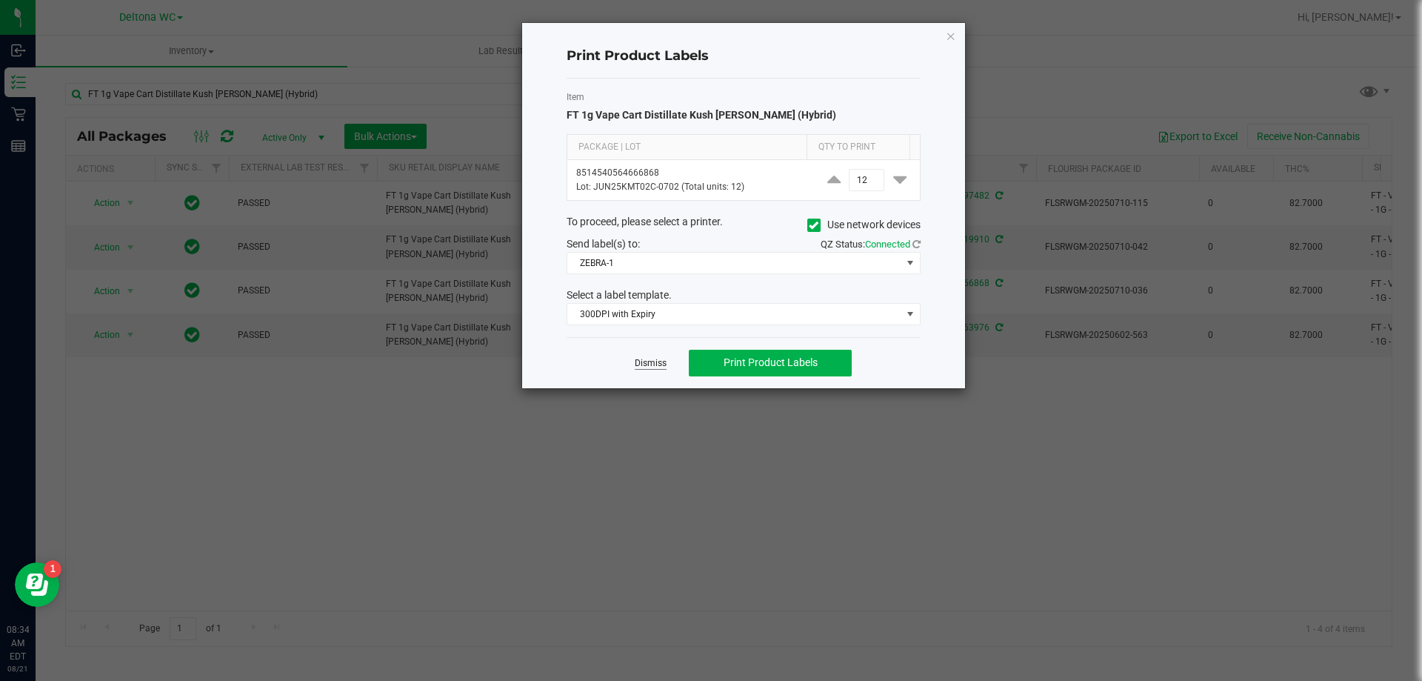
click at [647, 359] on link "Dismiss" at bounding box center [651, 363] width 32 height 13
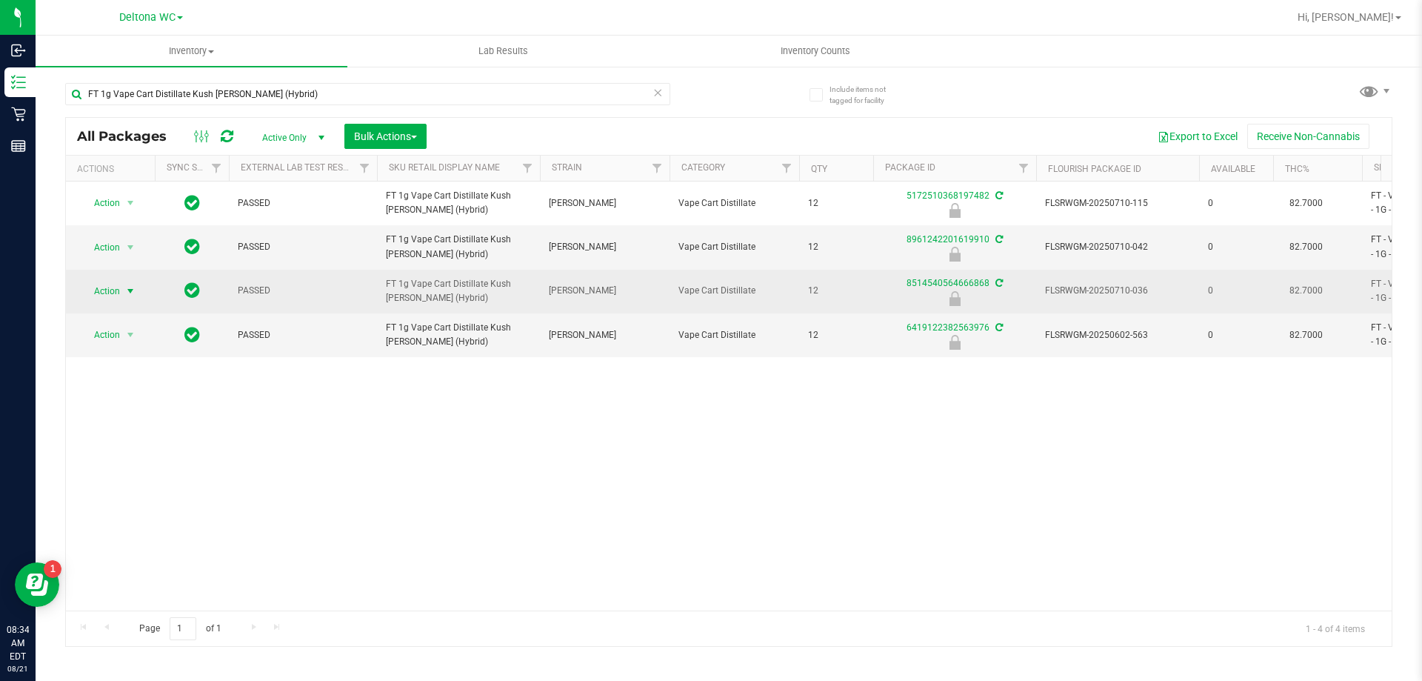
click at [119, 290] on span "Action" at bounding box center [101, 291] width 40 height 21
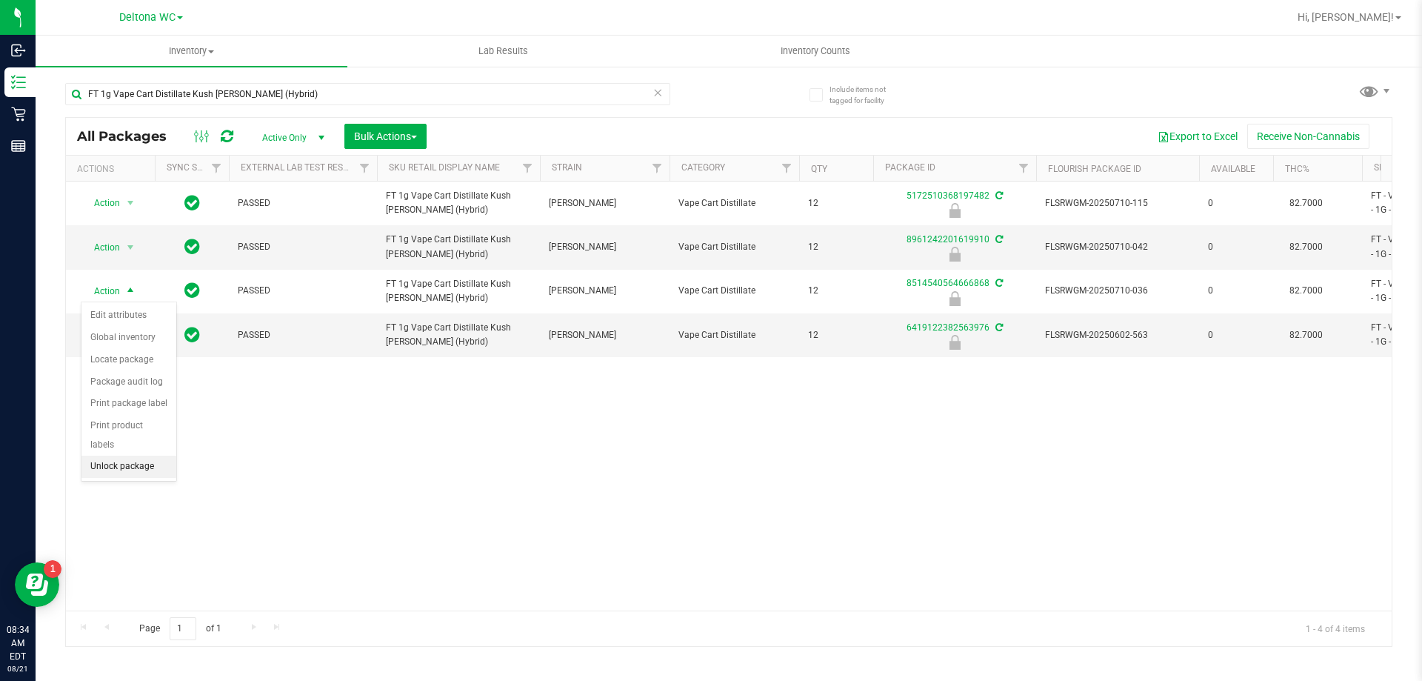
click at [122, 455] on li "Unlock package" at bounding box center [128, 466] width 95 height 22
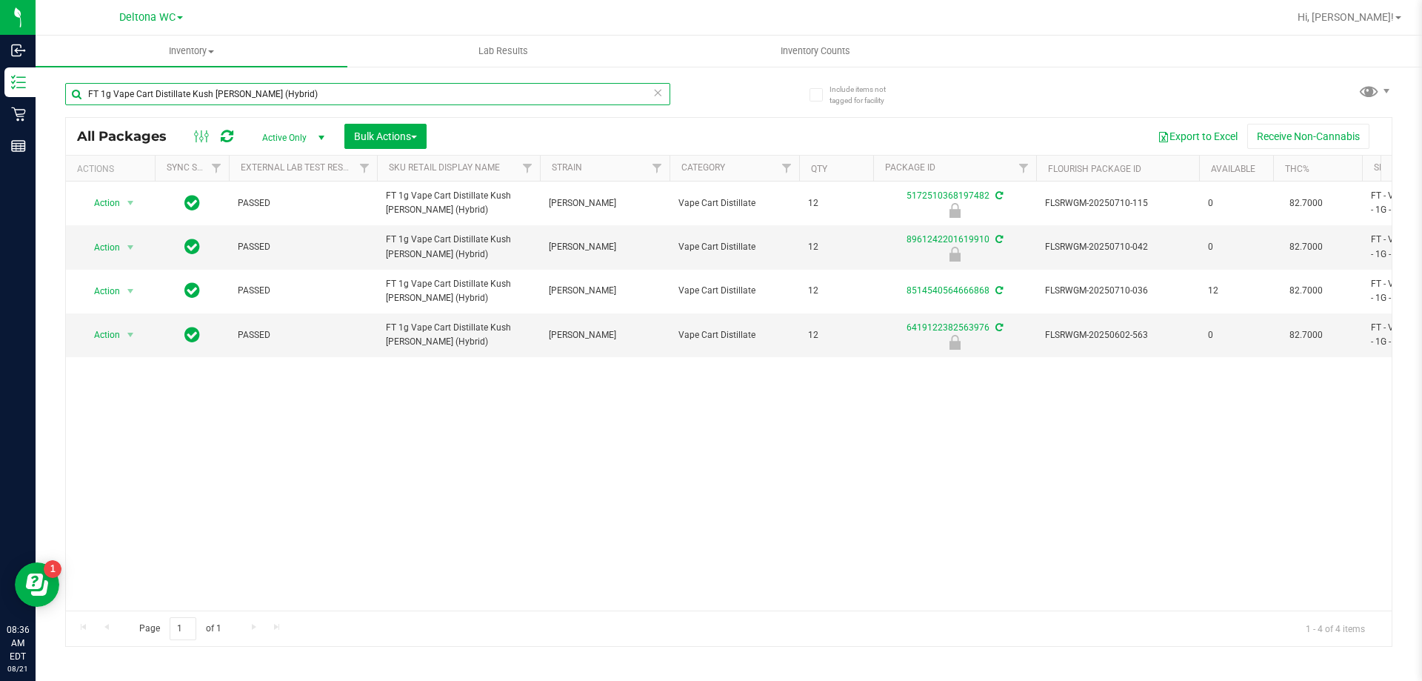
click at [107, 94] on input "FT 1g Vape Cart Distillate Kush Mintz (Hybrid)" at bounding box center [367, 94] width 605 height 22
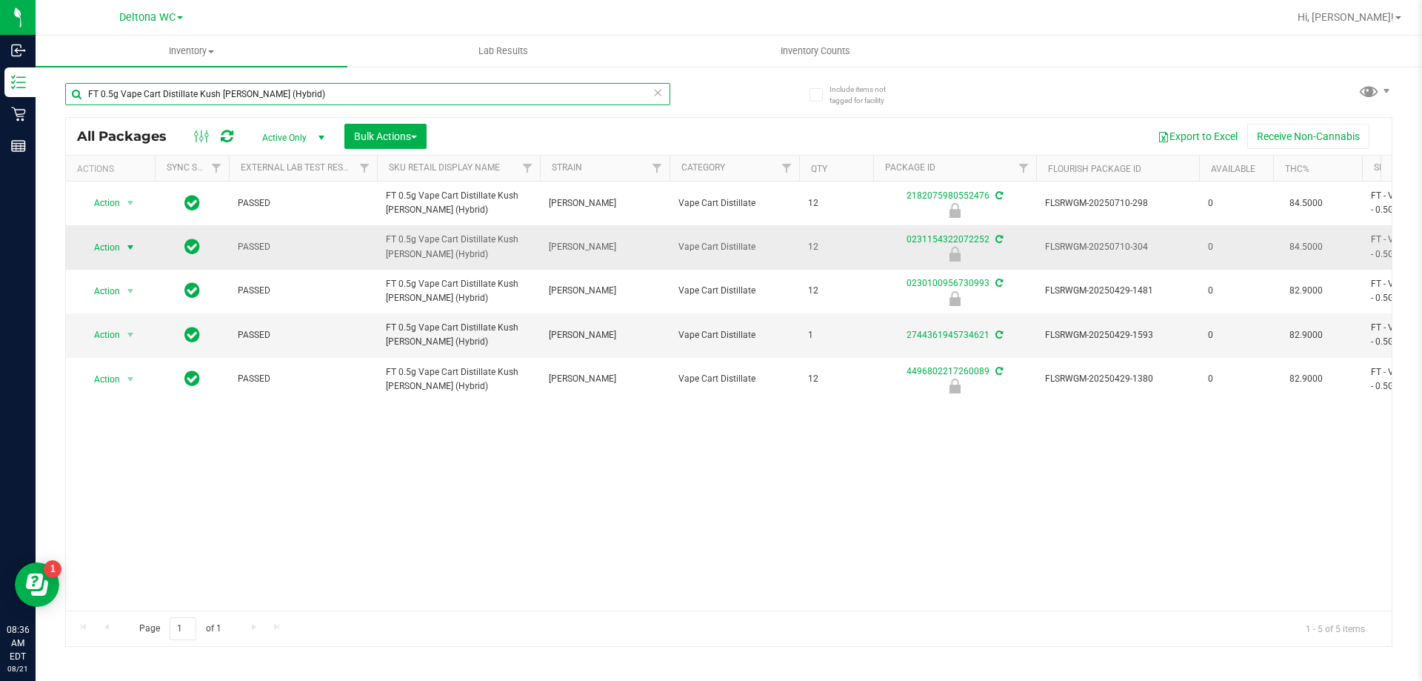
type input "FT 0.5g Vape Cart Distillate Kush Mintz (Hybrid)"
click at [108, 247] on span "Action" at bounding box center [101, 247] width 40 height 21
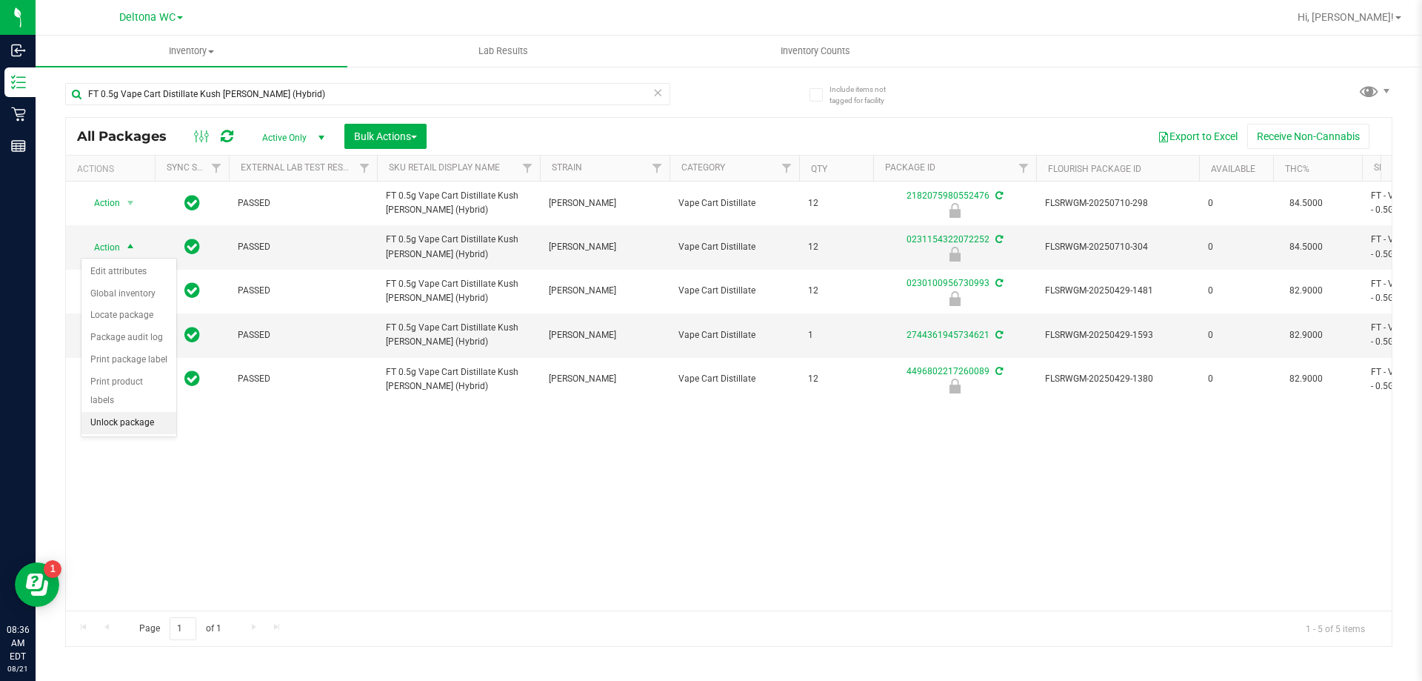
click at [119, 412] on li "Unlock package" at bounding box center [128, 423] width 95 height 22
click at [530, 527] on div "Action Action Edit attributes Global inventory Locate package Package audit log…" at bounding box center [729, 395] width 1326 height 429
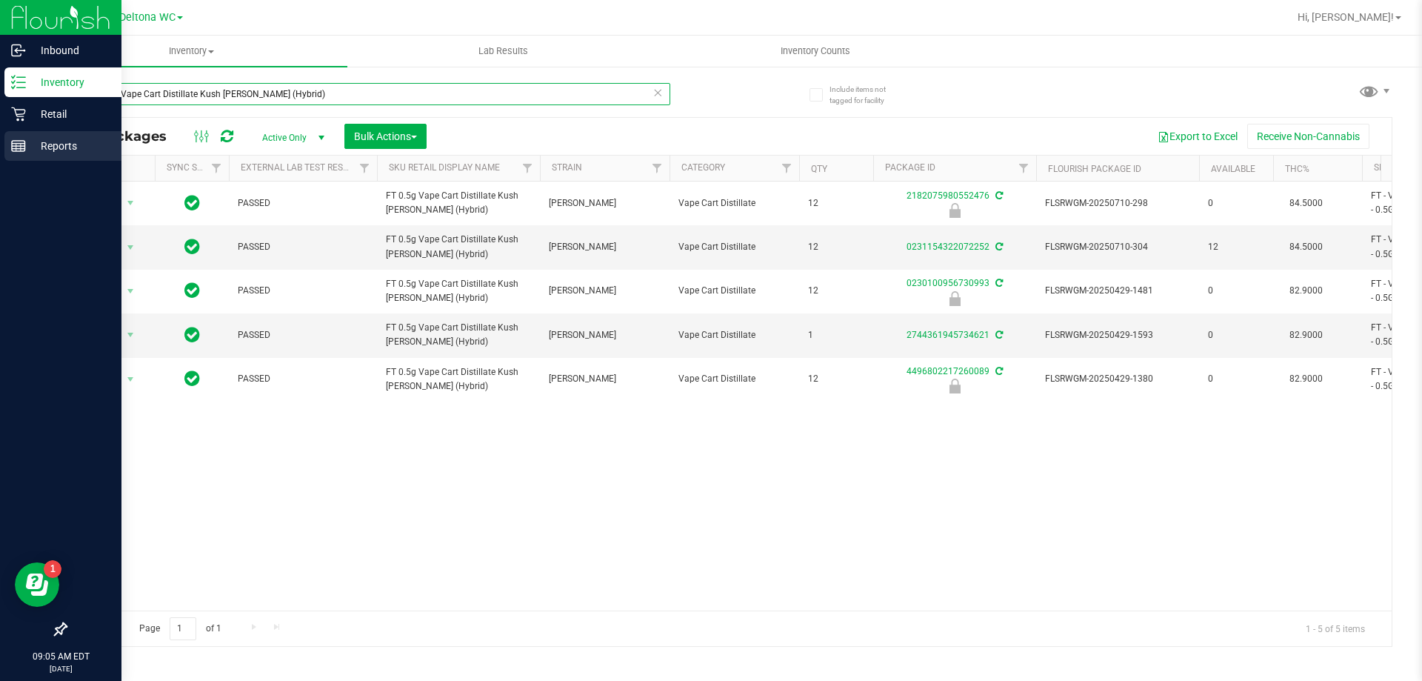
drag, startPoint x: 303, startPoint y: 90, endPoint x: 0, endPoint y: 134, distance: 306.1
click at [0, 134] on div "Inbound Inventory Retail Reports 09:05 AM EDT 08/21/2025 08/21 Deltona WC Hi, A…" at bounding box center [711, 340] width 1422 height 681
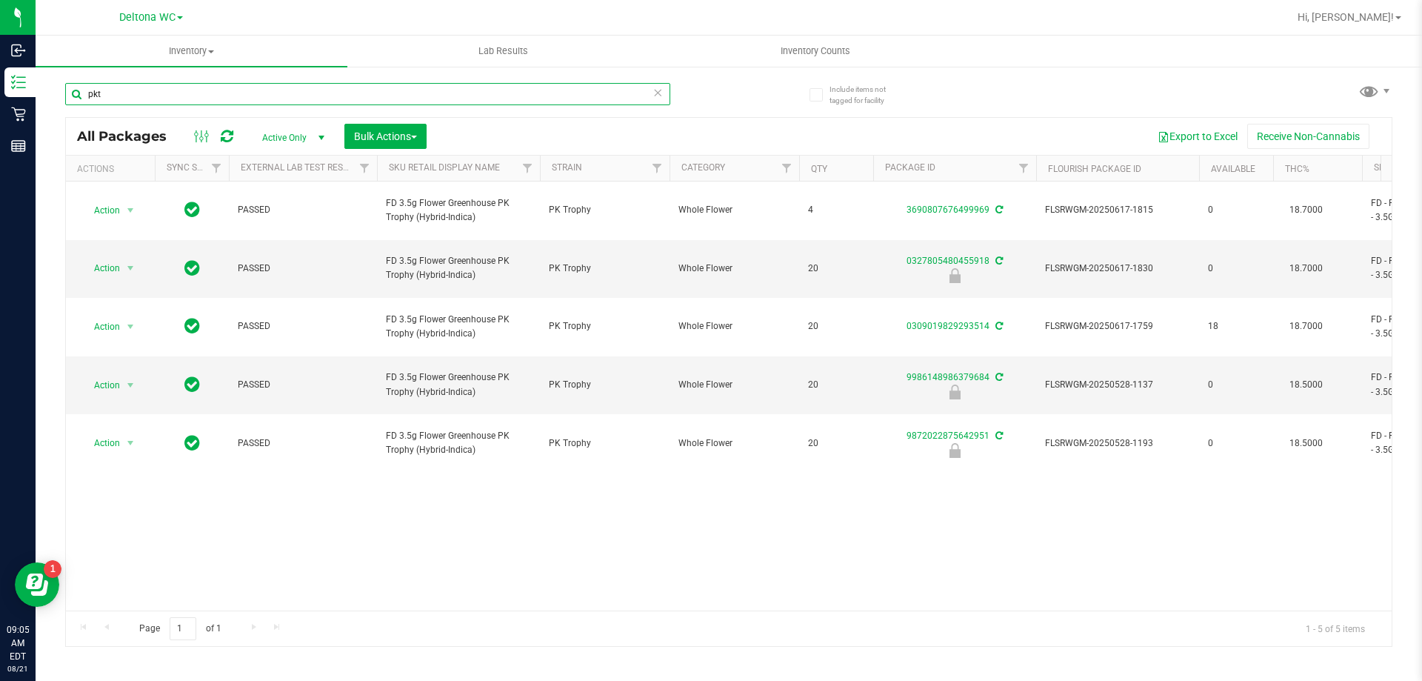
click at [138, 90] on input "pkt" at bounding box center [367, 94] width 605 height 22
click at [216, 101] on input "pkt" at bounding box center [367, 94] width 605 height 22
paste input "FD 3.5g Flower Greenhouse Cakez (Hybrid)"
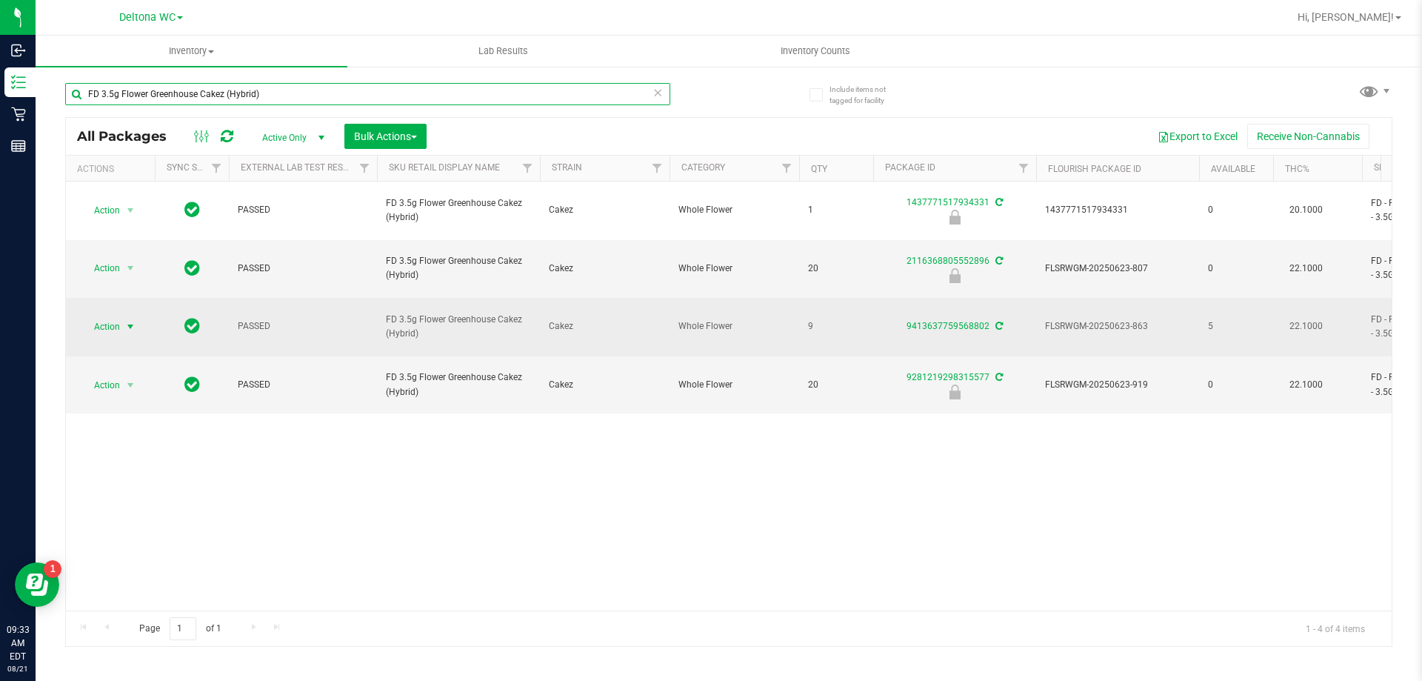
type input "FD 3.5g Flower Greenhouse Cakez (Hybrid)"
click at [133, 321] on span "select" at bounding box center [130, 327] width 12 height 12
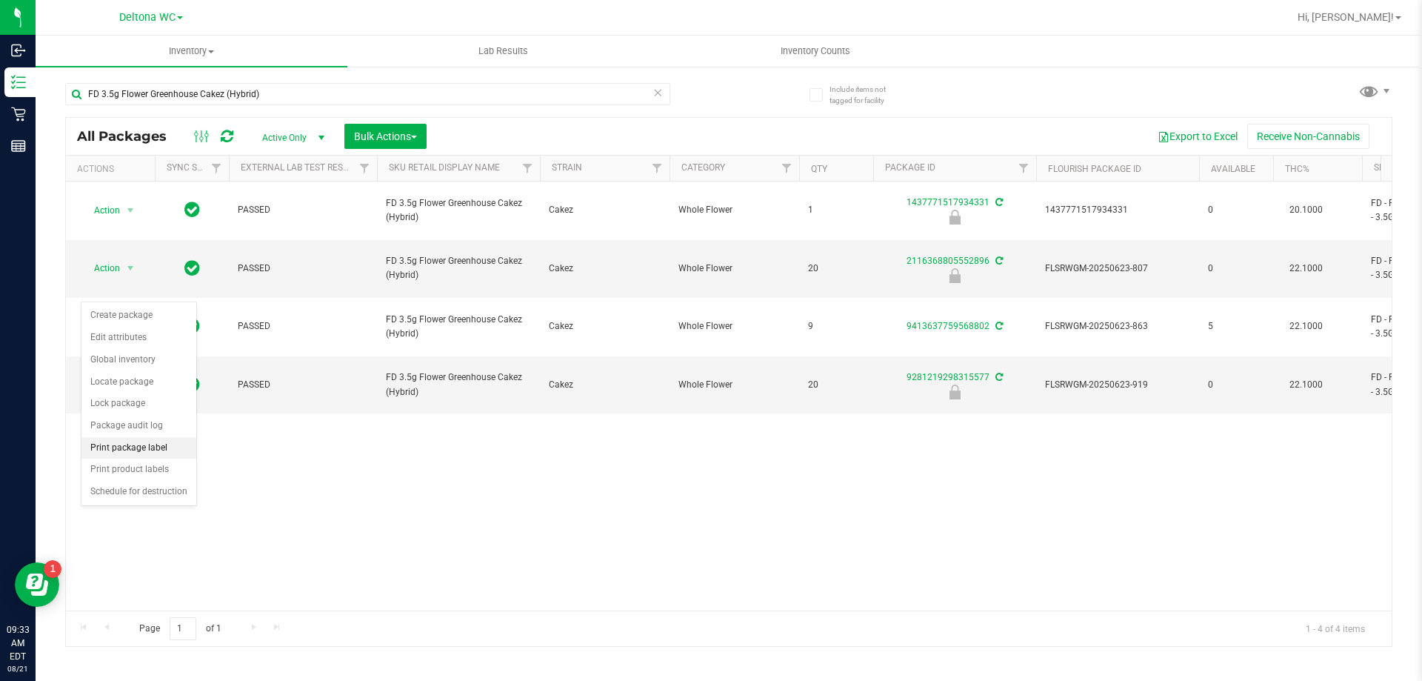
click at [128, 445] on li "Print package label" at bounding box center [138, 448] width 115 height 22
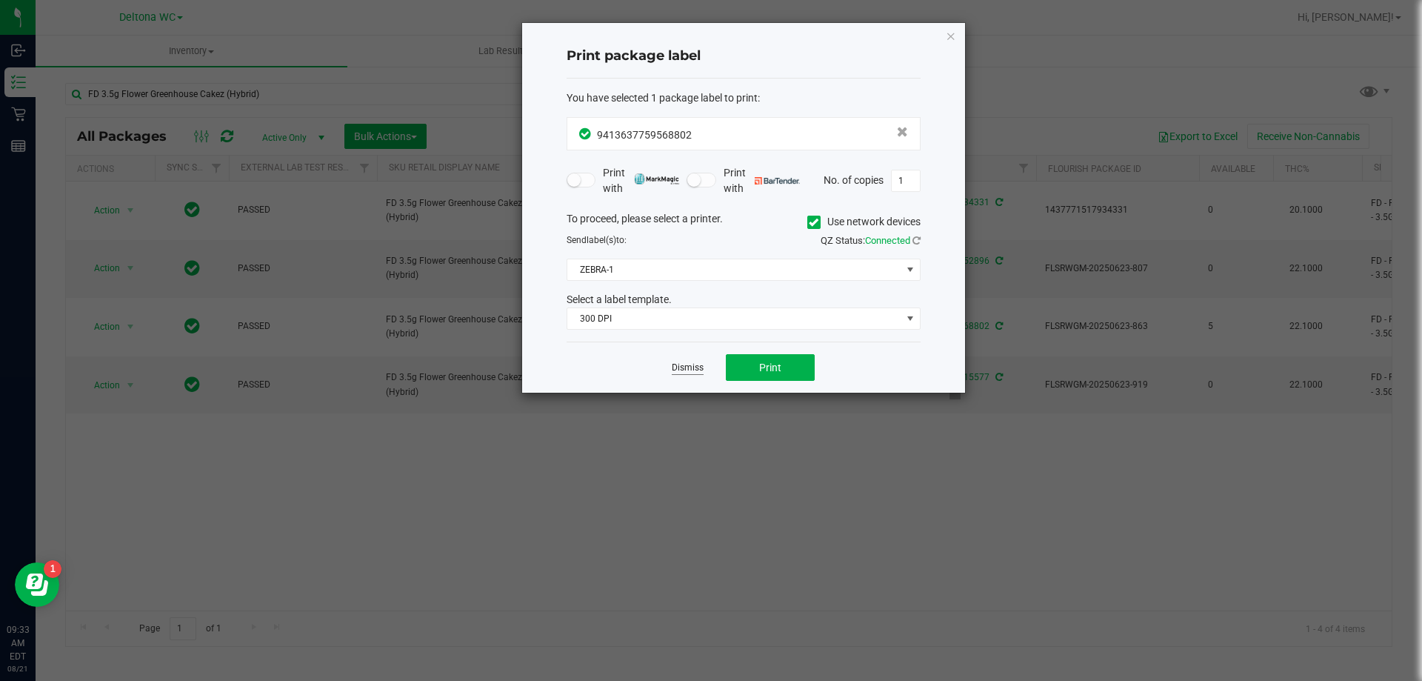
click at [678, 371] on link "Dismiss" at bounding box center [688, 367] width 32 height 13
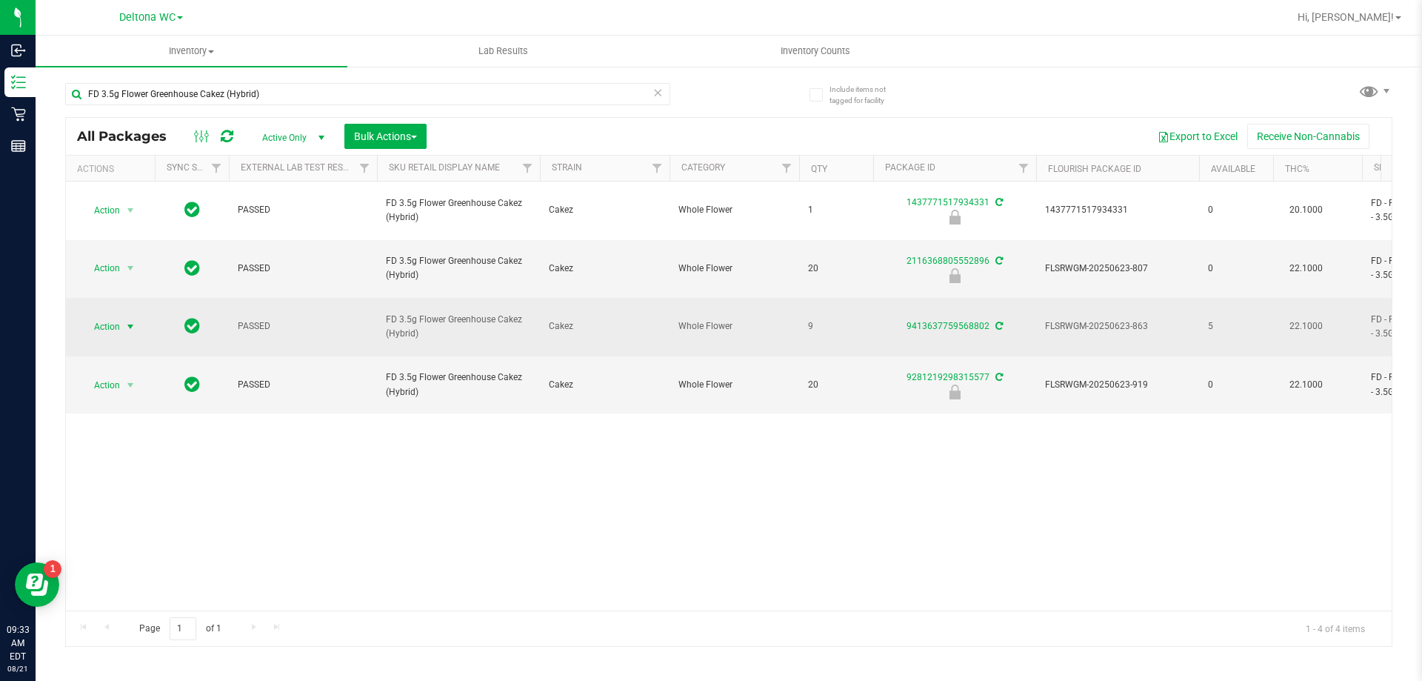
click at [134, 321] on span "select" at bounding box center [130, 327] width 12 height 12
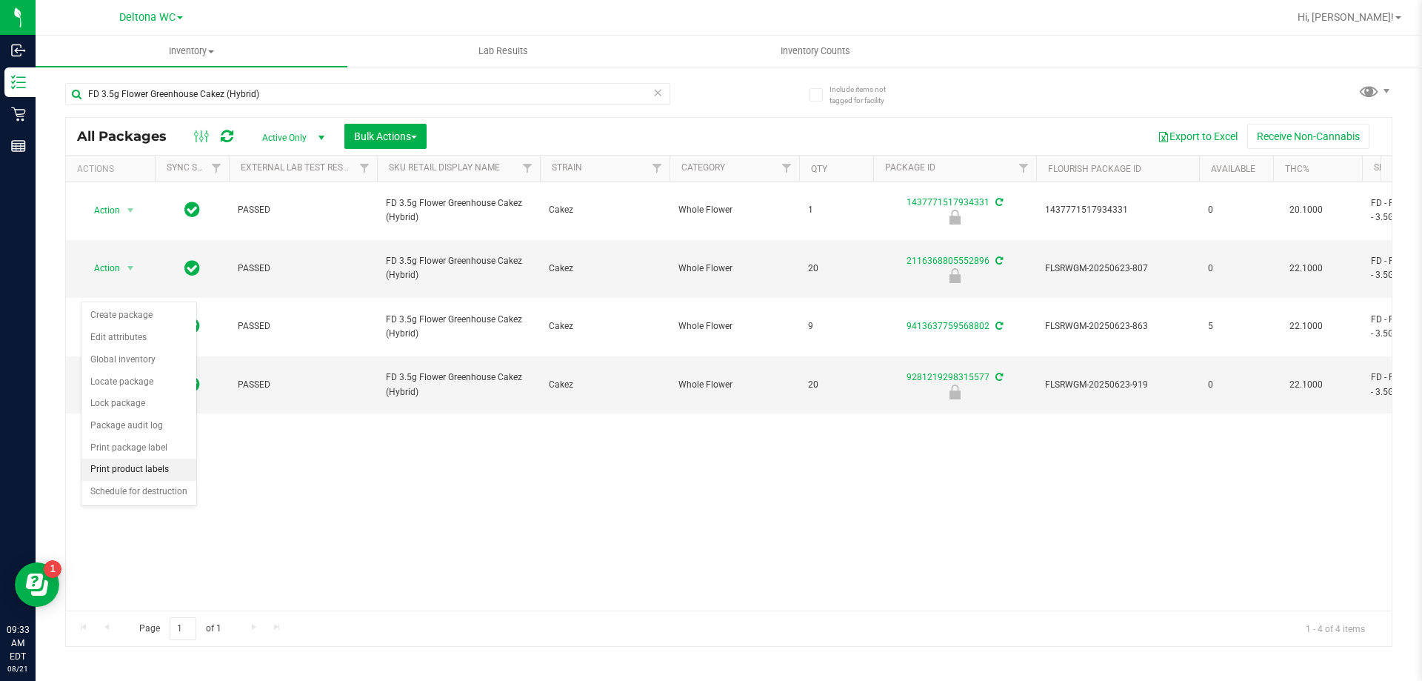
click at [144, 465] on li "Print product labels" at bounding box center [138, 469] width 115 height 22
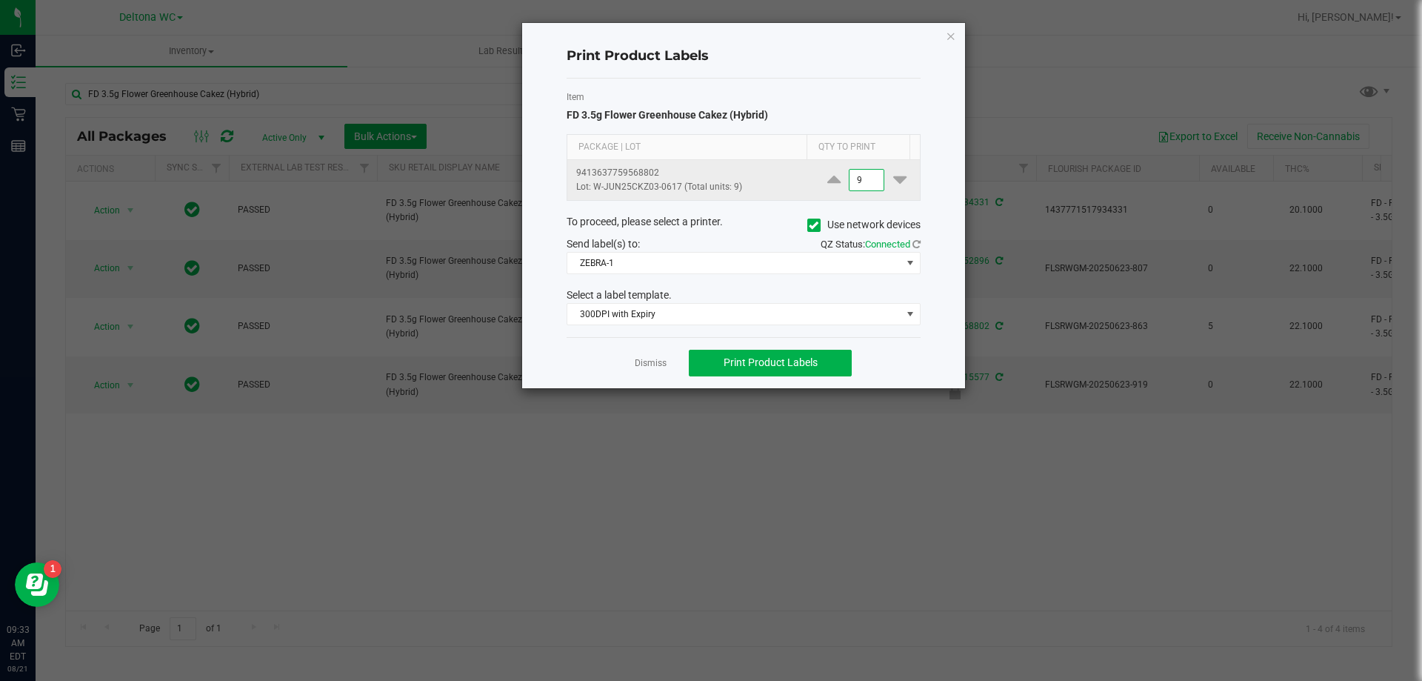
click at [861, 186] on input "9" at bounding box center [867, 180] width 34 height 21
type input "1"
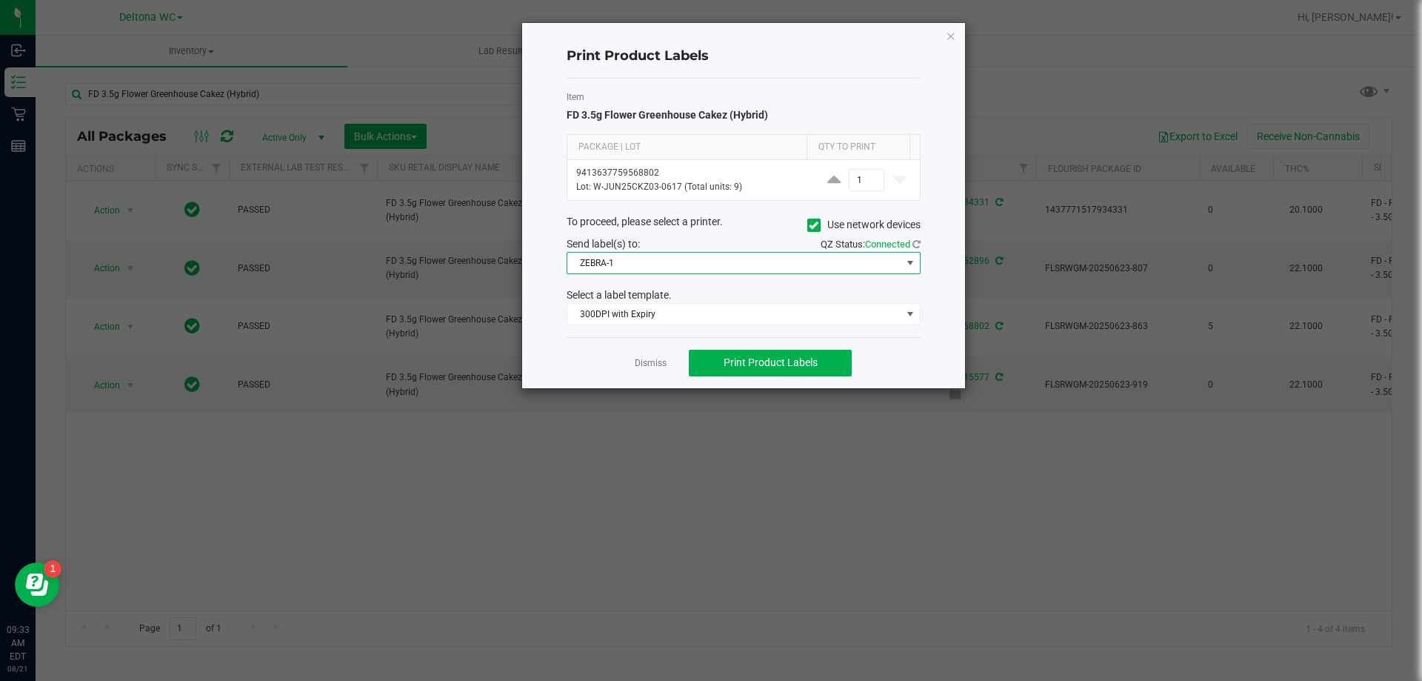
click at [670, 270] on span "ZEBRA-1" at bounding box center [734, 263] width 334 height 21
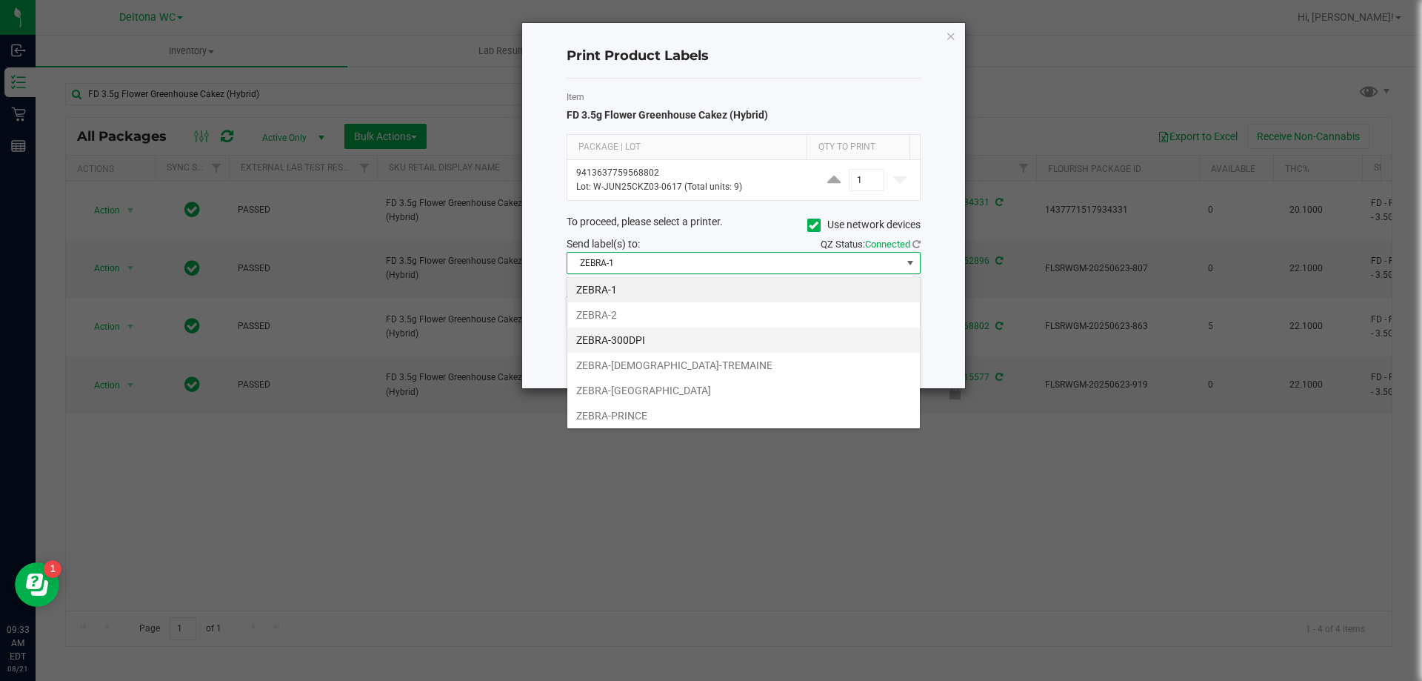
scroll to position [22, 354]
click at [659, 344] on li "ZEBRA-300DPI" at bounding box center [743, 339] width 353 height 25
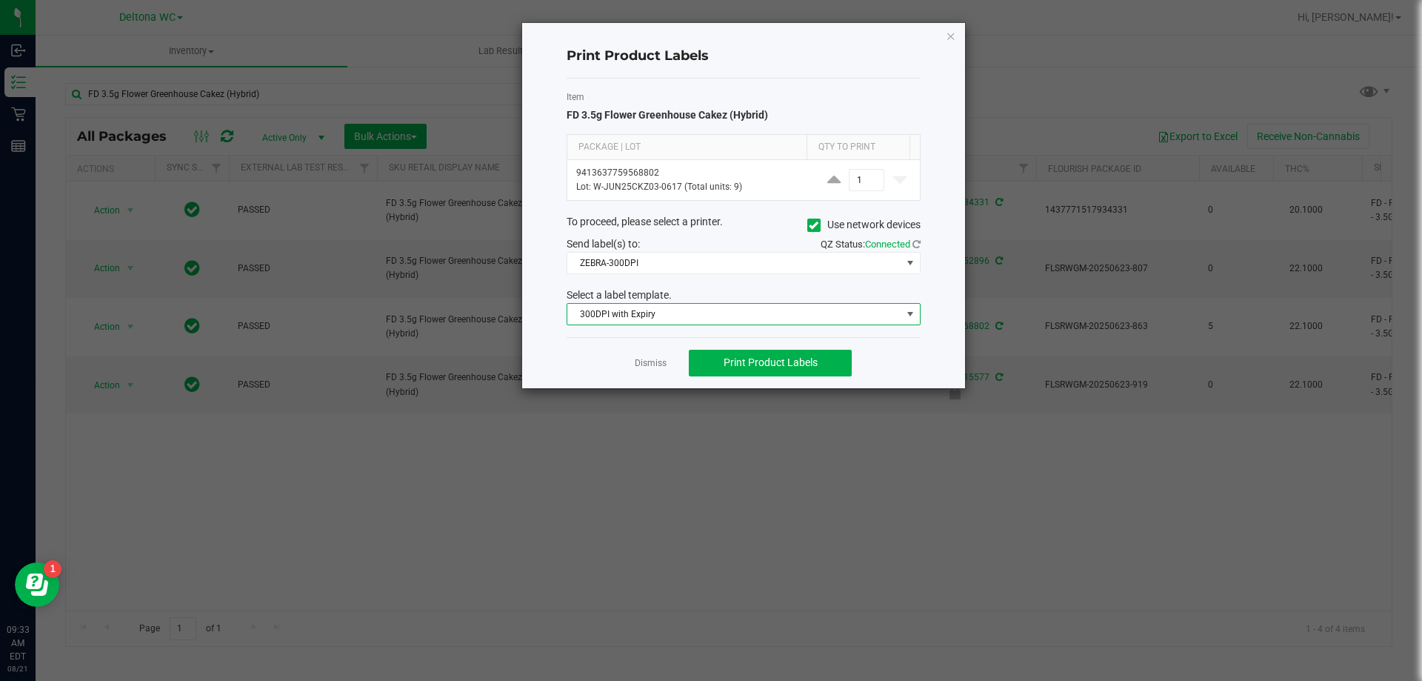
click at [663, 317] on span "300DPI with Expiry" at bounding box center [734, 314] width 334 height 21
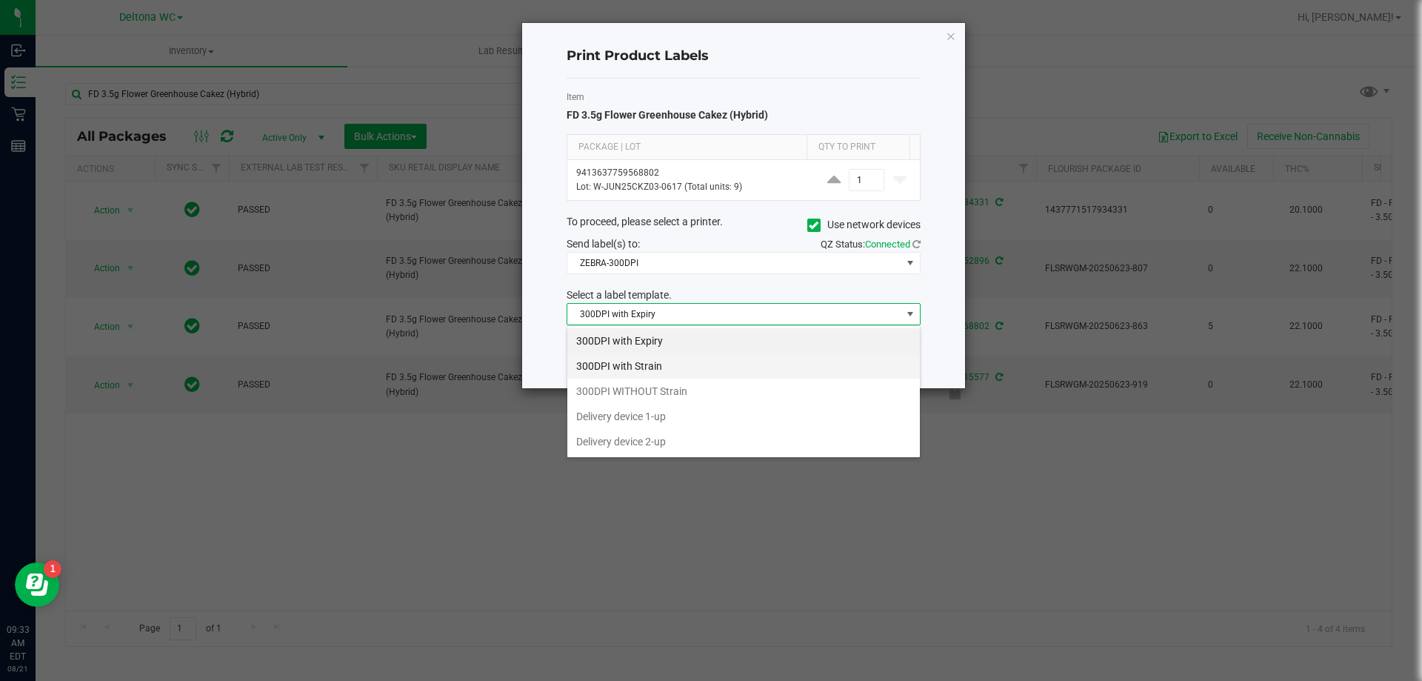
click at [673, 368] on li "300DPI with Strain" at bounding box center [743, 365] width 353 height 25
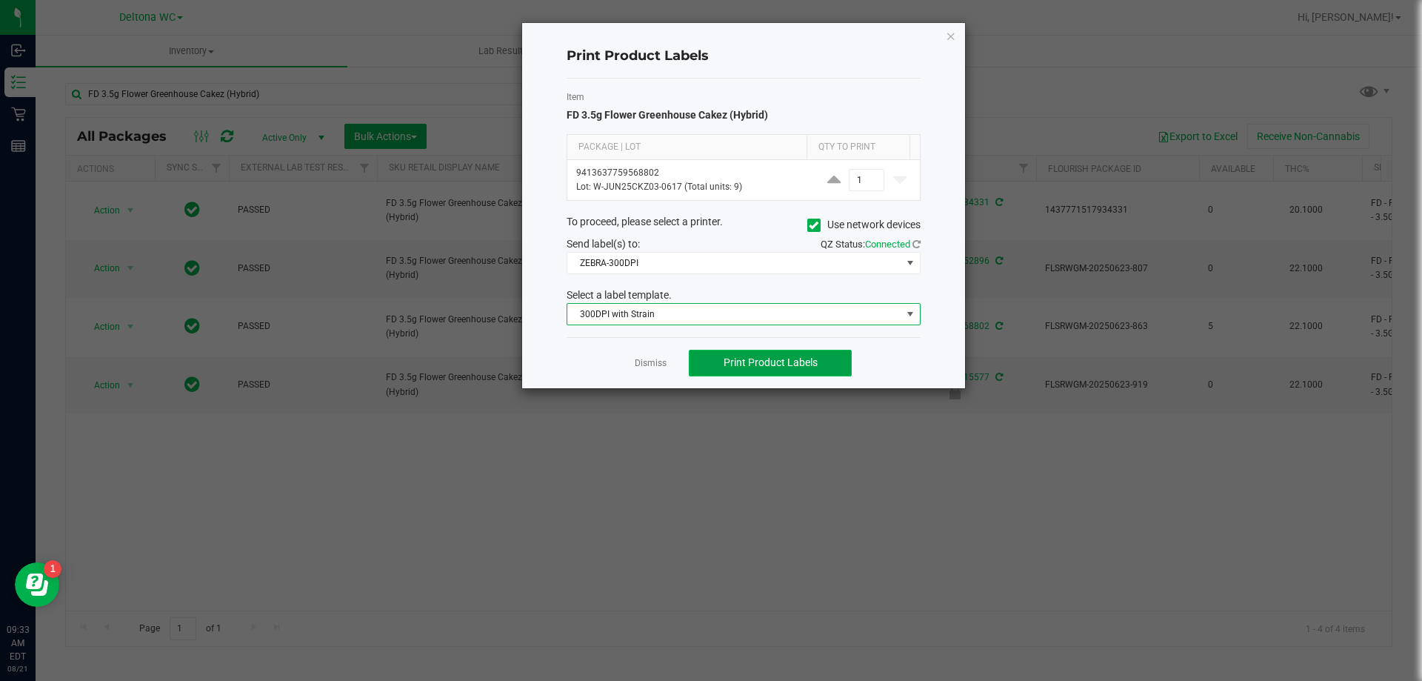
click at [750, 362] on span "Print Product Labels" at bounding box center [771, 362] width 94 height 12
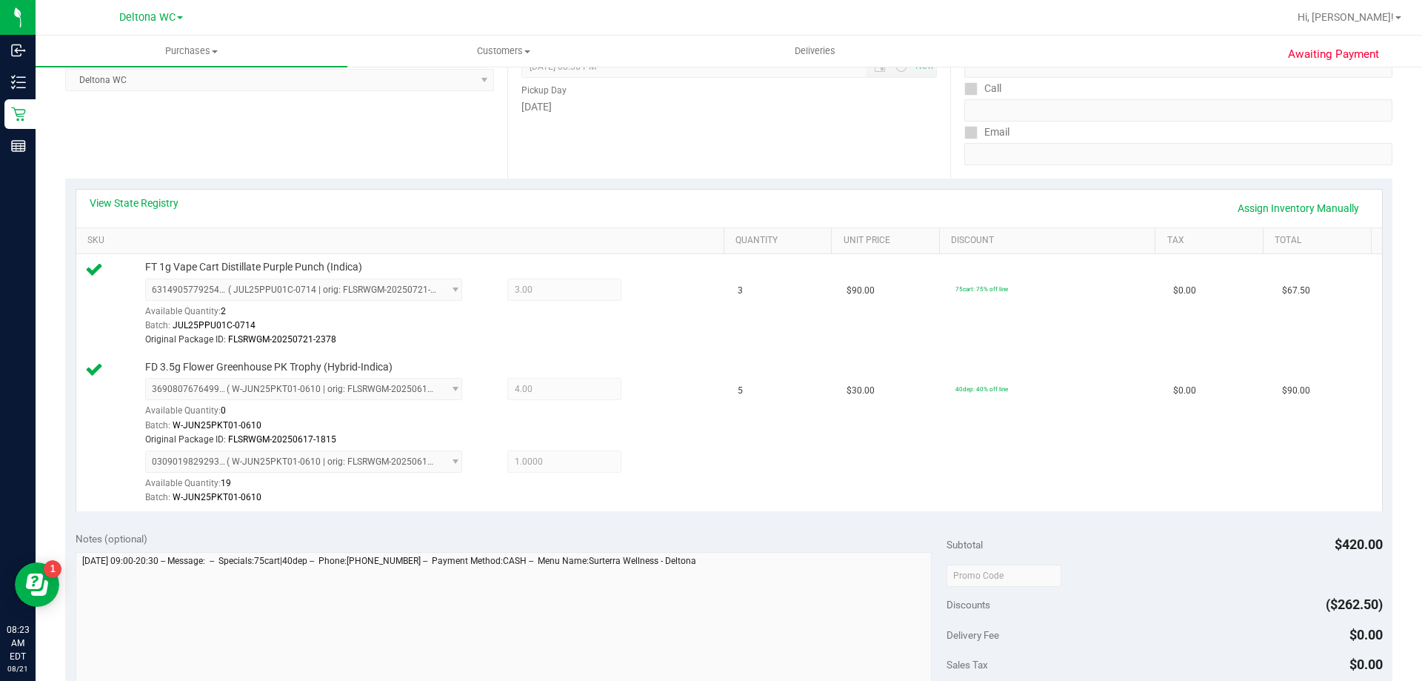
scroll to position [370, 0]
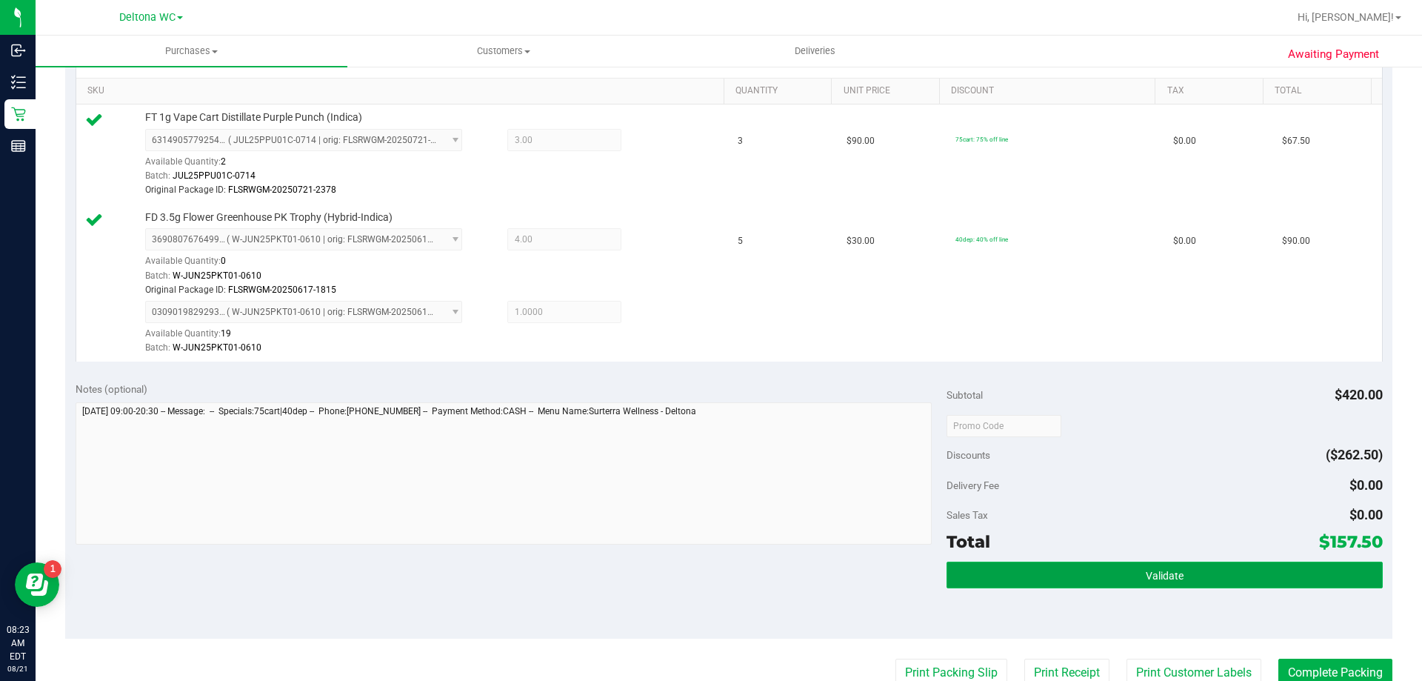
click at [1062, 569] on button "Validate" at bounding box center [1164, 574] width 435 height 27
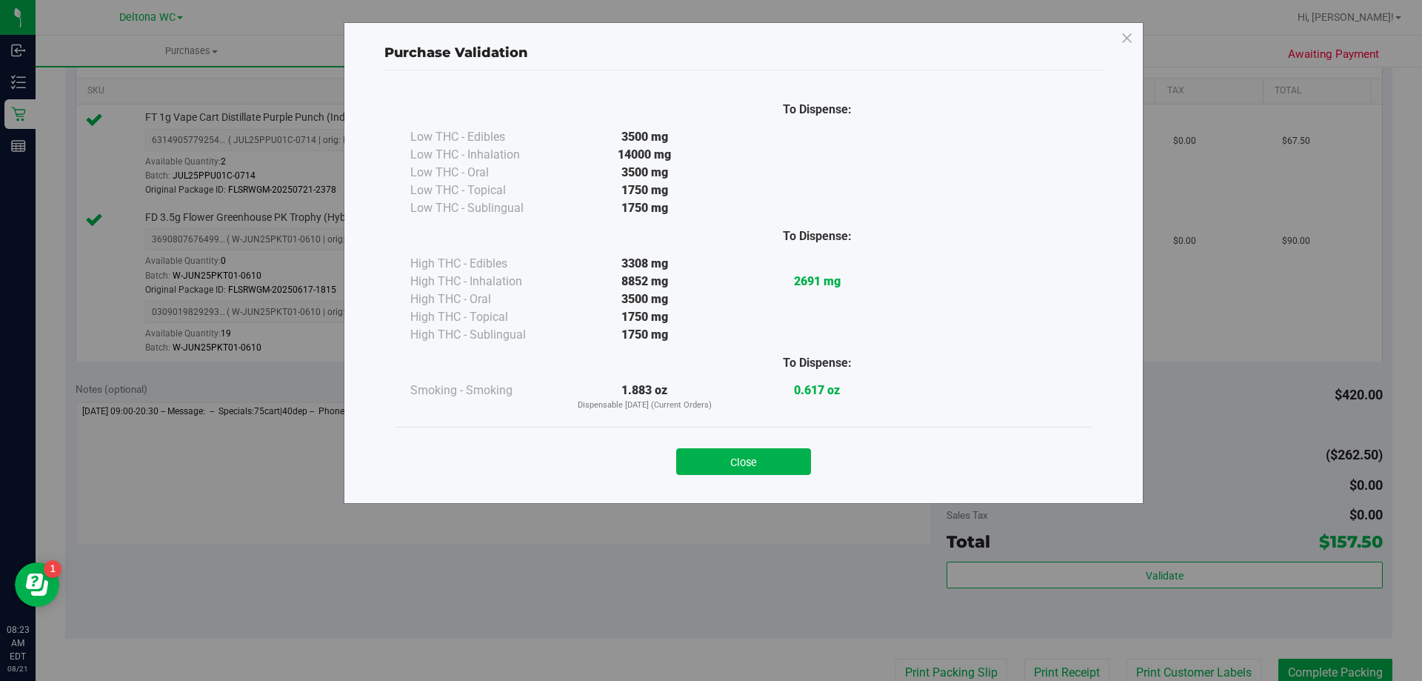
click at [749, 447] on div "Close" at bounding box center [744, 456] width 674 height 37
click at [764, 460] on button "Close" at bounding box center [743, 461] width 135 height 27
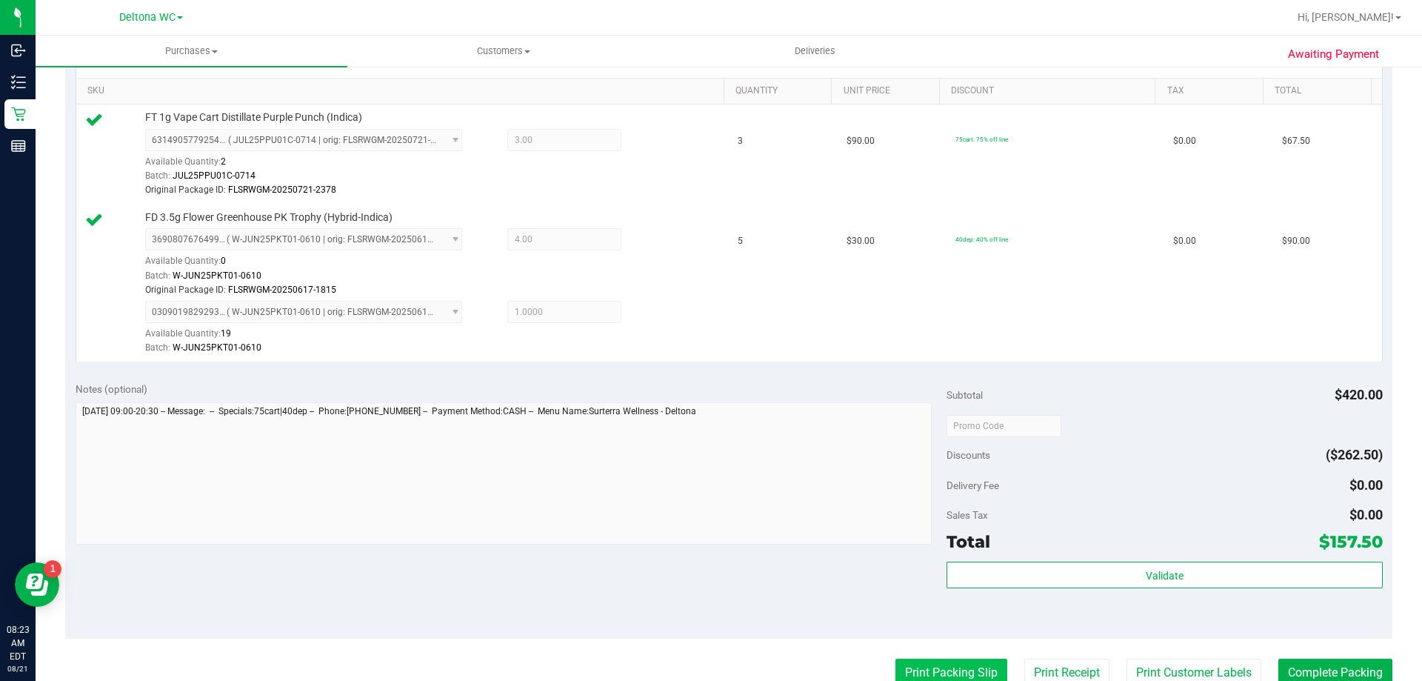
click at [933, 665] on button "Print Packing Slip" at bounding box center [951, 672] width 112 height 28
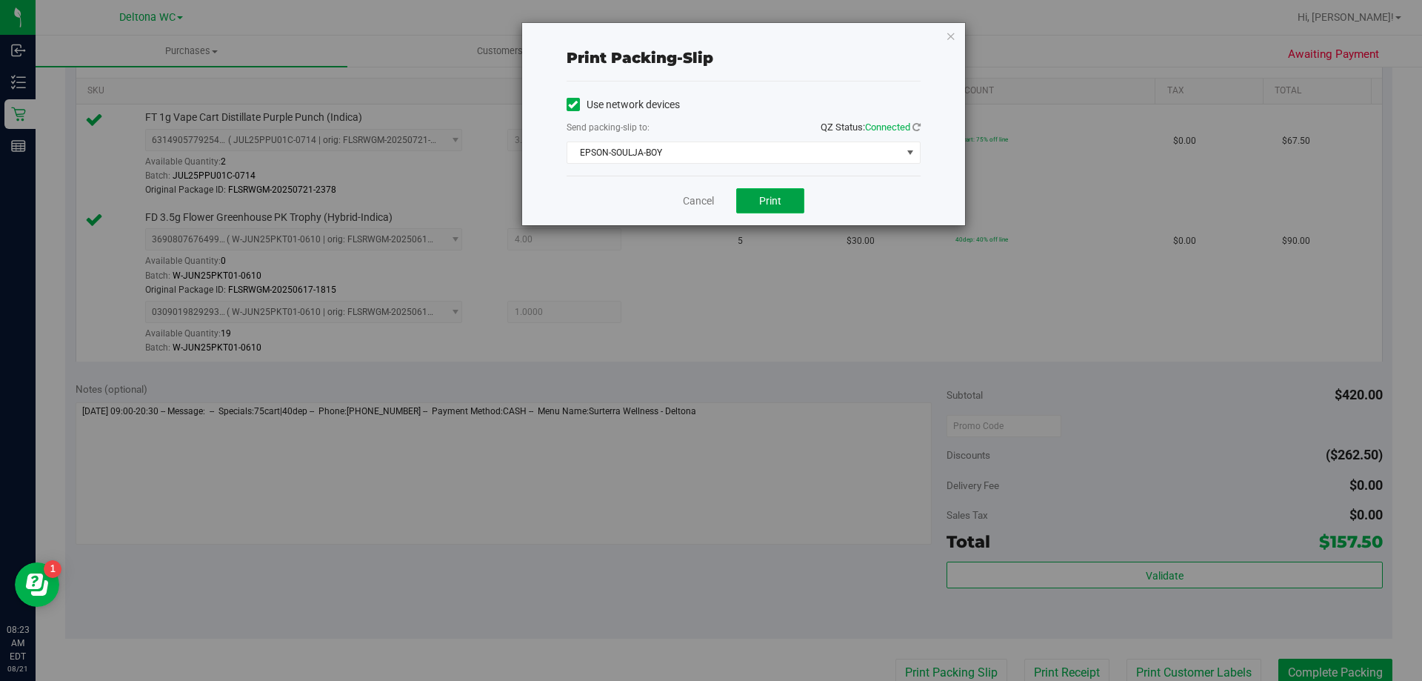
click at [766, 201] on span "Print" at bounding box center [770, 201] width 22 height 12
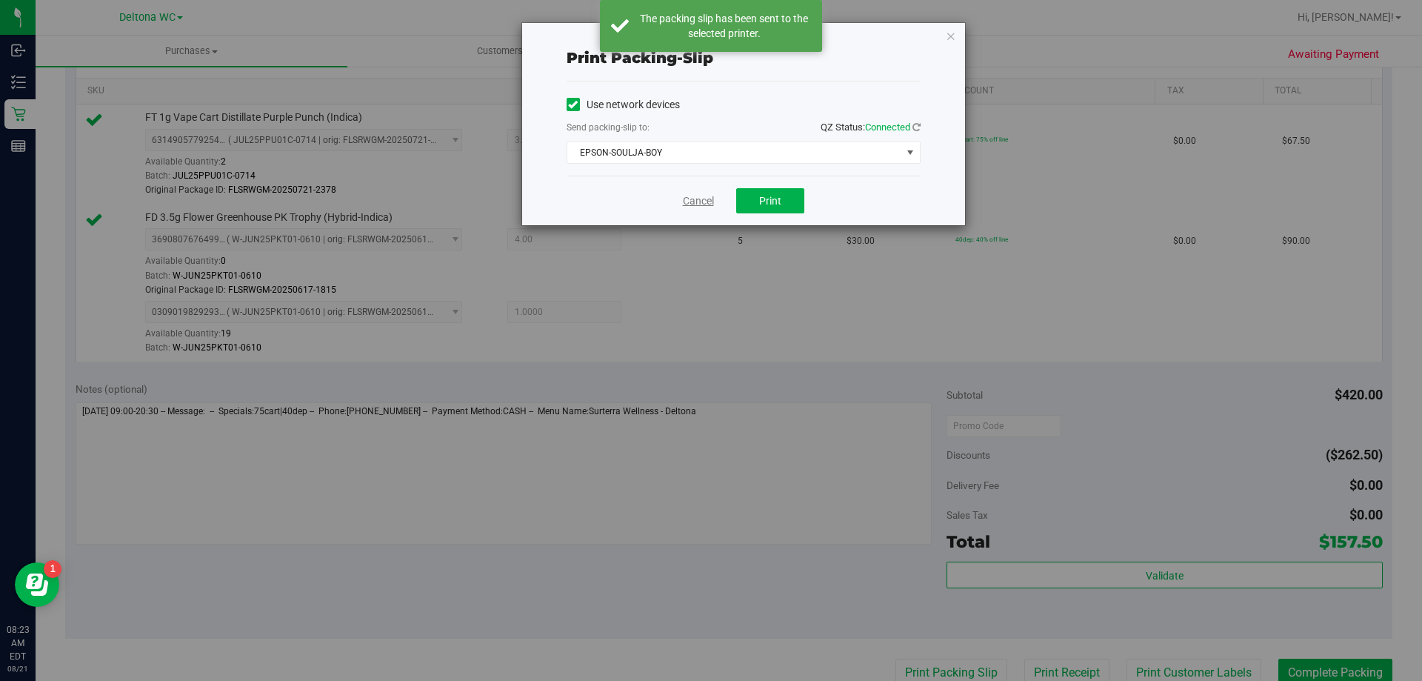
click at [689, 203] on link "Cancel" at bounding box center [698, 201] width 31 height 16
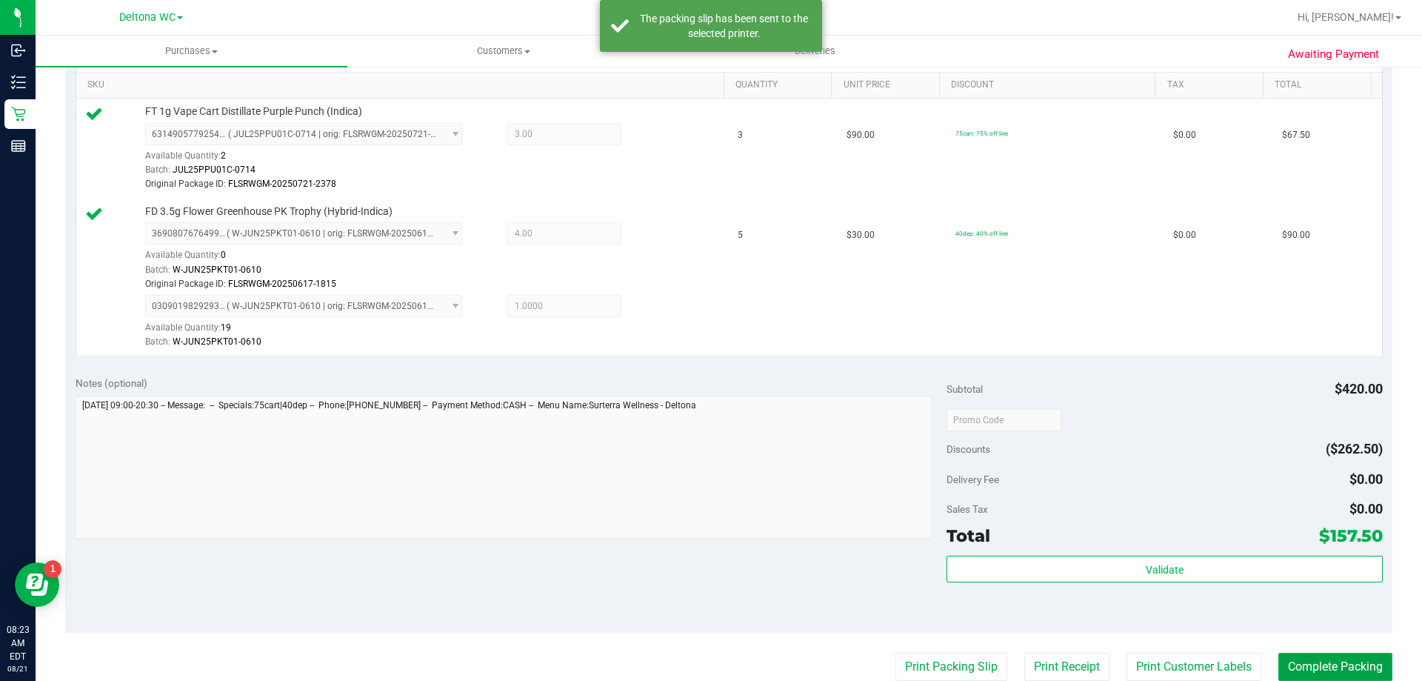
click at [1289, 661] on button "Complete Packing" at bounding box center [1335, 667] width 114 height 28
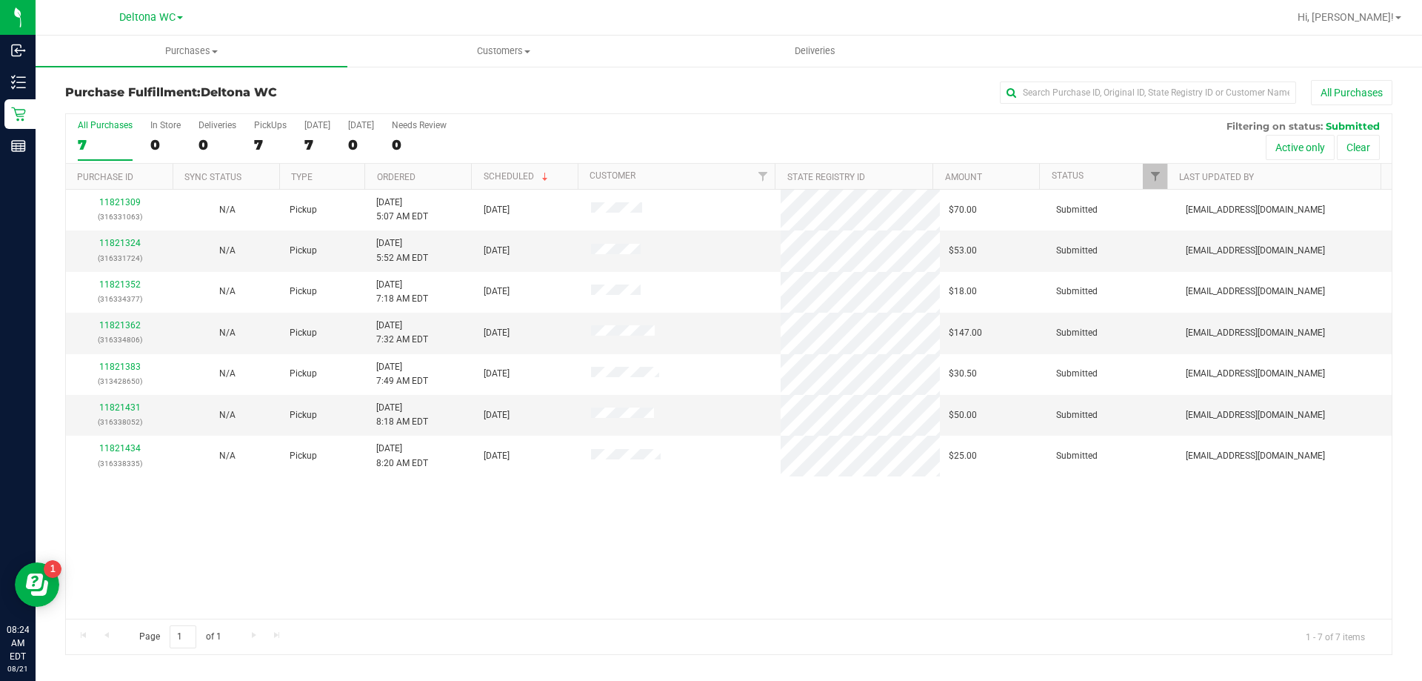
click at [420, 176] on th "Ordered" at bounding box center [417, 177] width 107 height 26
click at [118, 241] on link "11821324" at bounding box center [119, 243] width 41 height 10
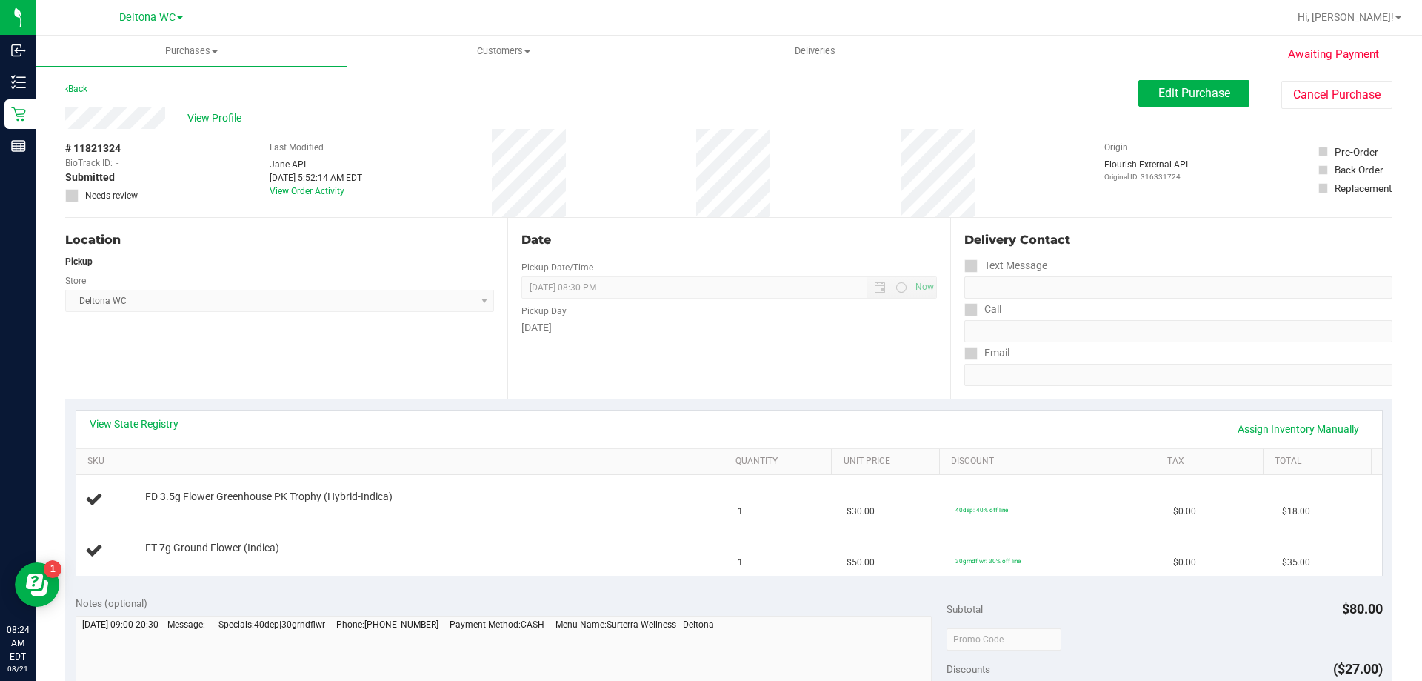
click at [132, 413] on div "View State Registry Assign Inventory Manually" at bounding box center [729, 429] width 1306 height 38
click at [149, 427] on link "View State Registry" at bounding box center [134, 423] width 89 height 15
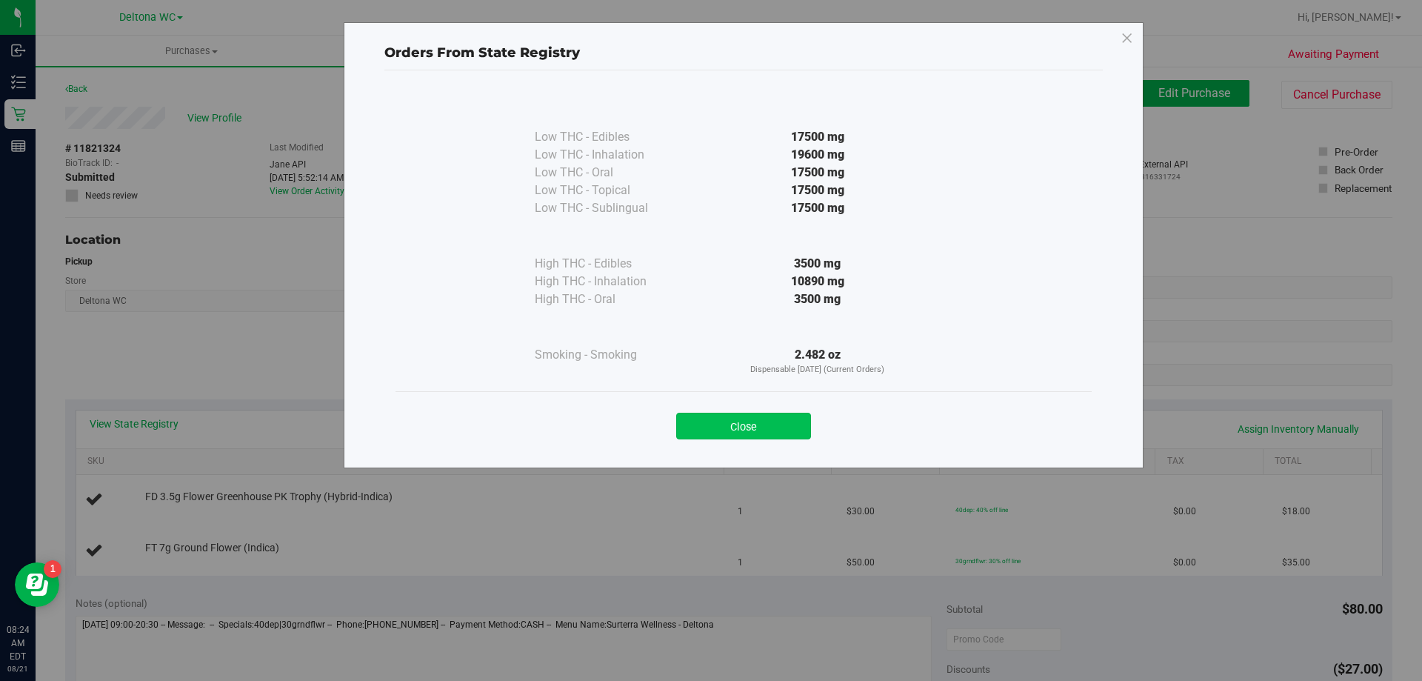
click at [768, 416] on button "Close" at bounding box center [743, 426] width 135 height 27
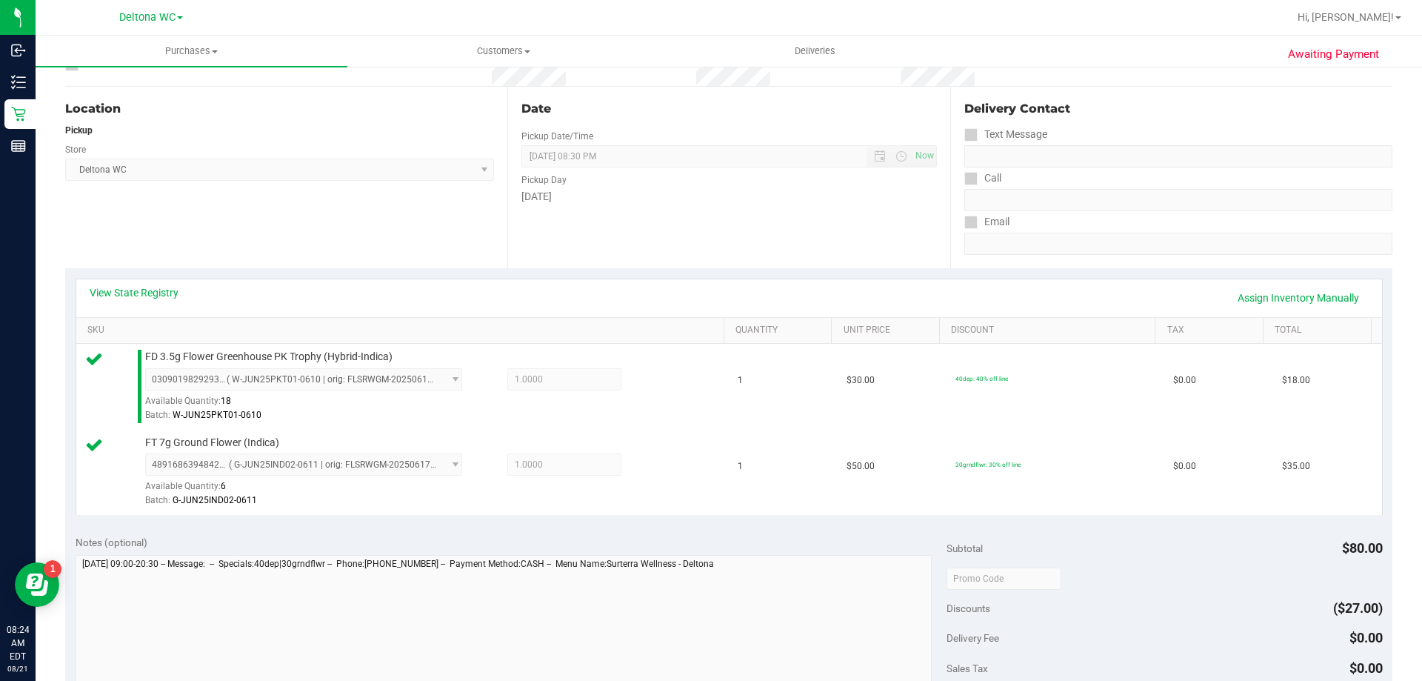
scroll to position [370, 0]
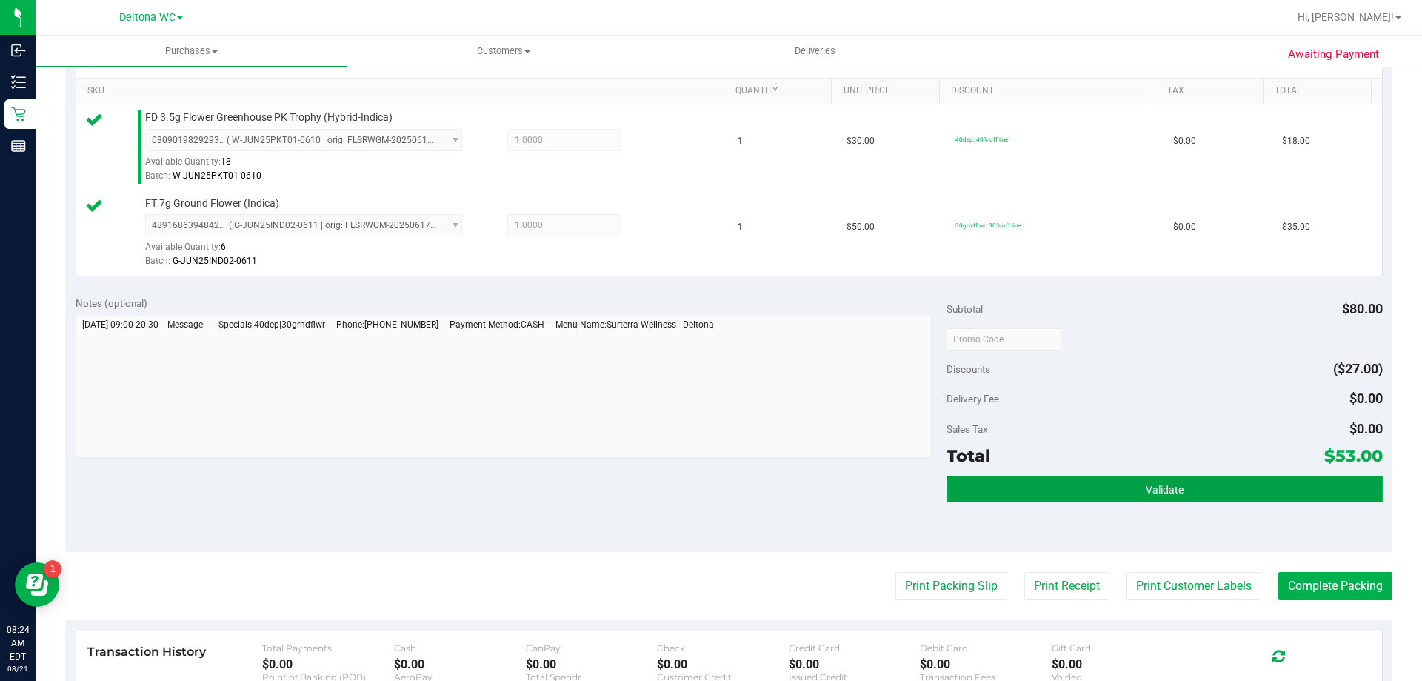
click at [1134, 481] on button "Validate" at bounding box center [1164, 488] width 435 height 27
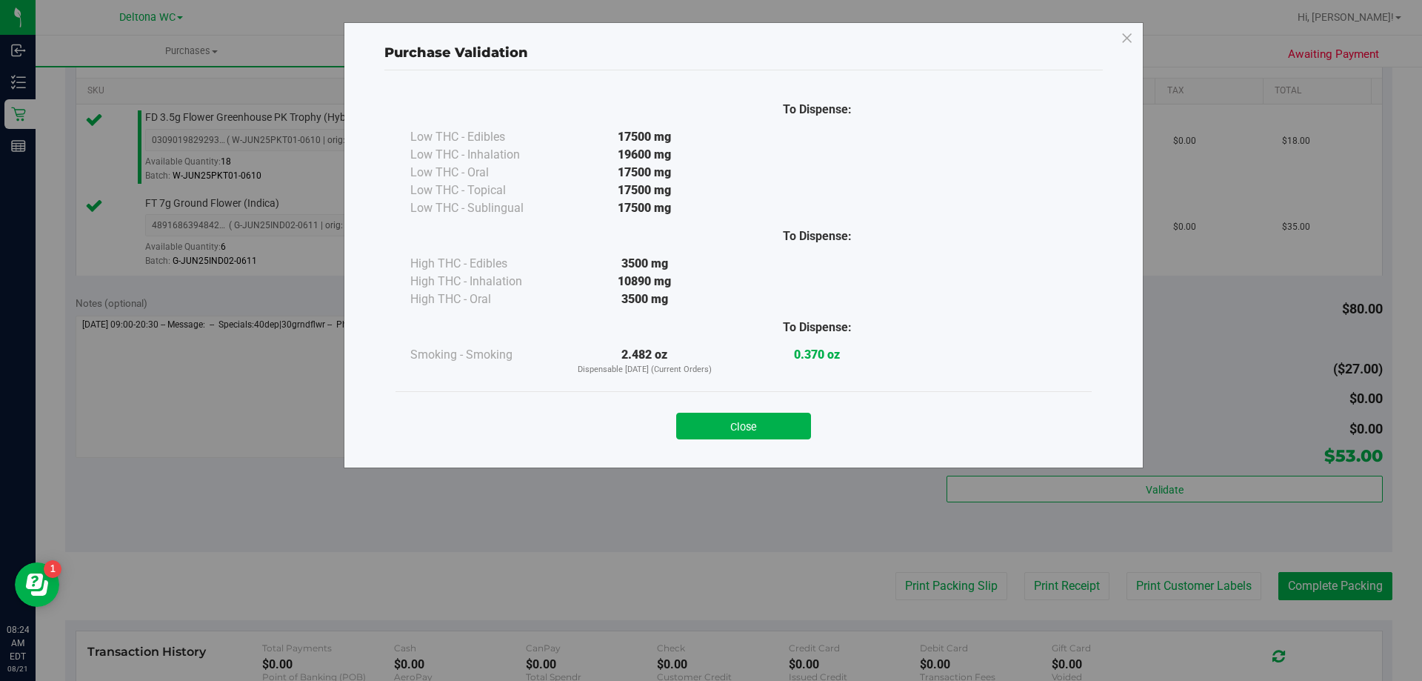
click at [761, 410] on div "Close" at bounding box center [744, 421] width 674 height 37
click at [763, 416] on button "Close" at bounding box center [743, 426] width 135 height 27
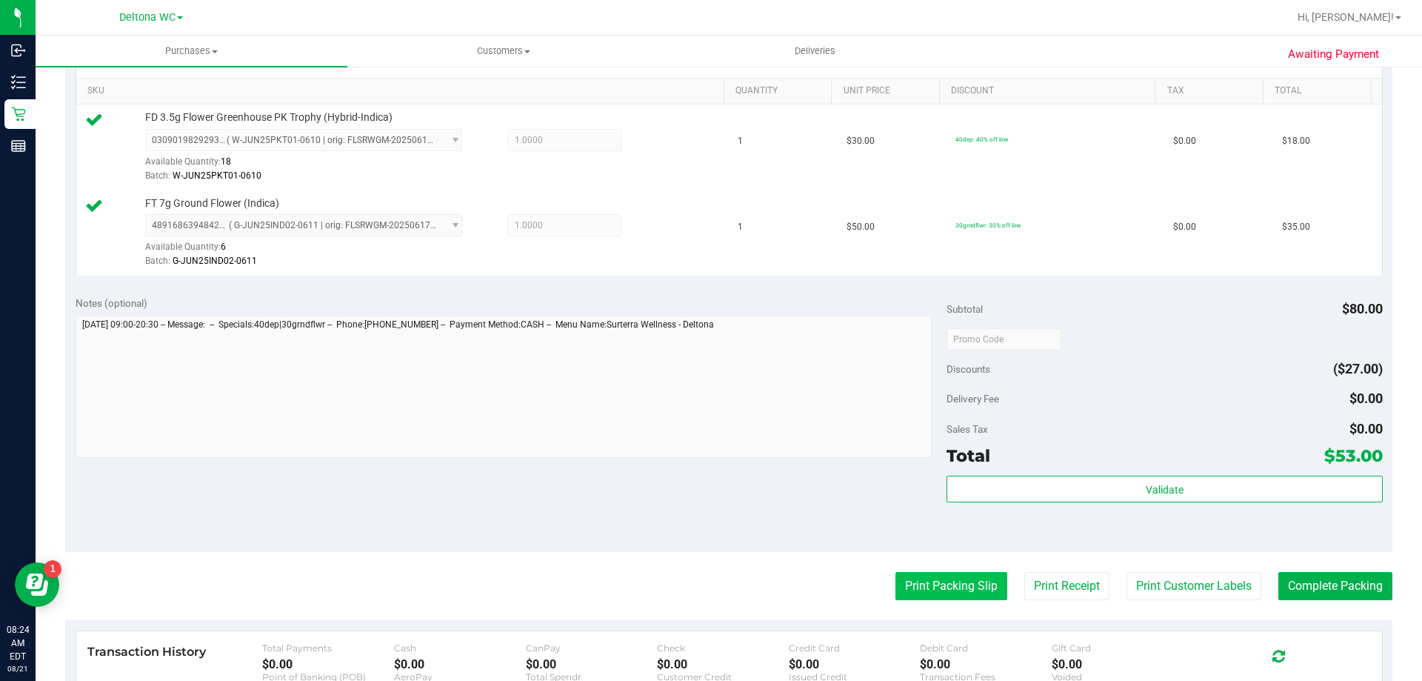
click at [922, 579] on button "Print Packing Slip" at bounding box center [951, 586] width 112 height 28
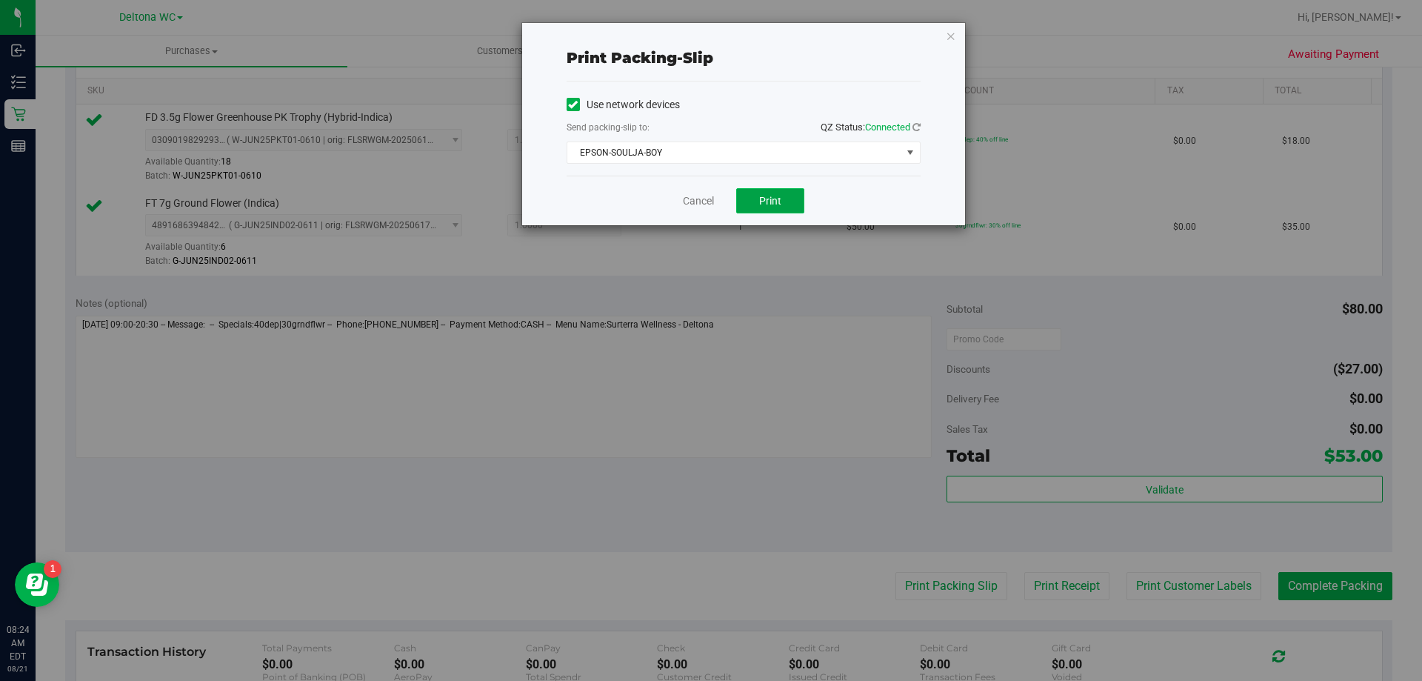
click at [766, 198] on span "Print" at bounding box center [770, 201] width 22 height 12
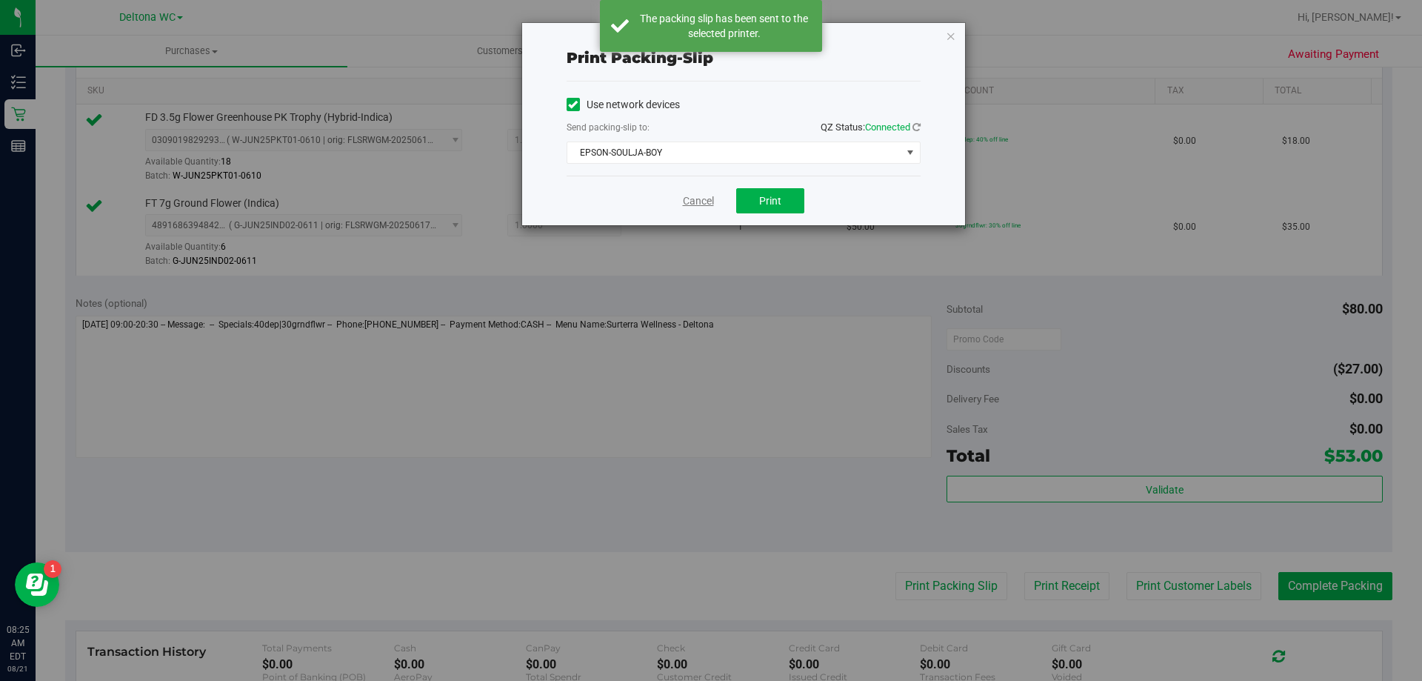
click at [684, 202] on link "Cancel" at bounding box center [698, 201] width 31 height 16
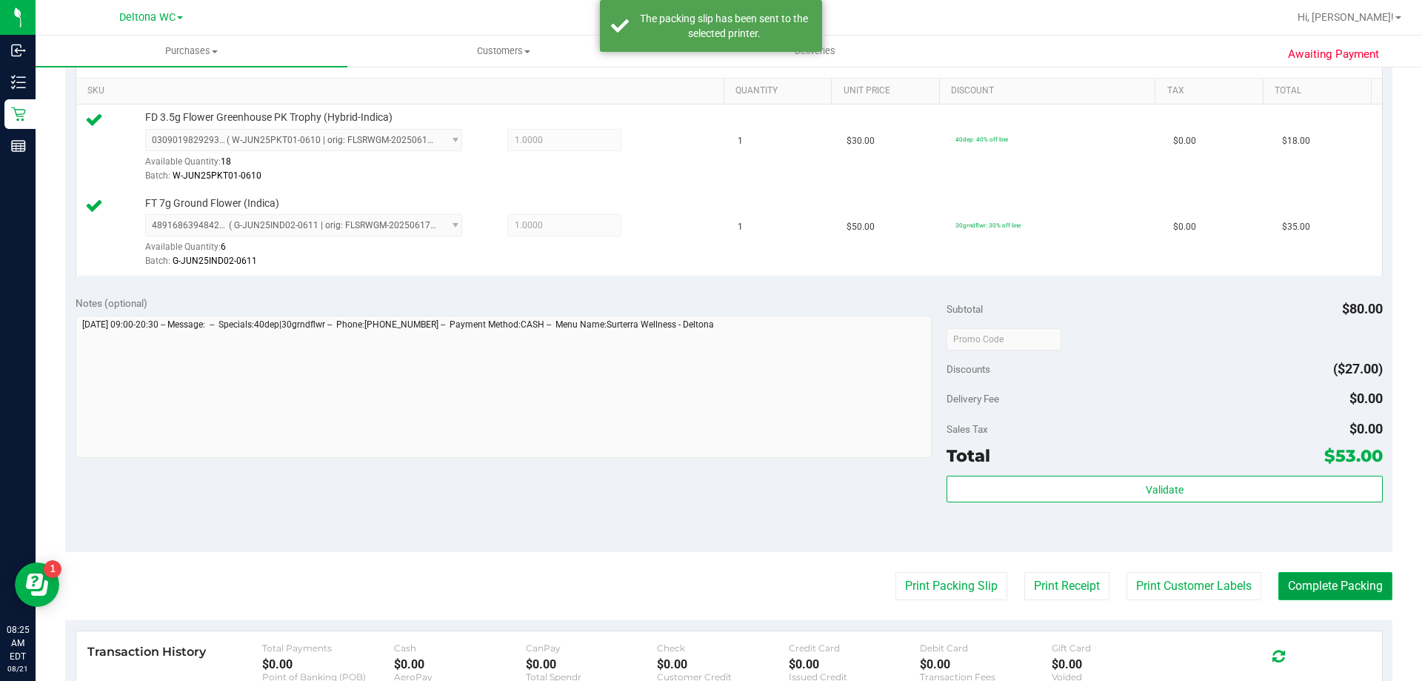
click at [1306, 580] on button "Complete Packing" at bounding box center [1335, 586] width 114 height 28
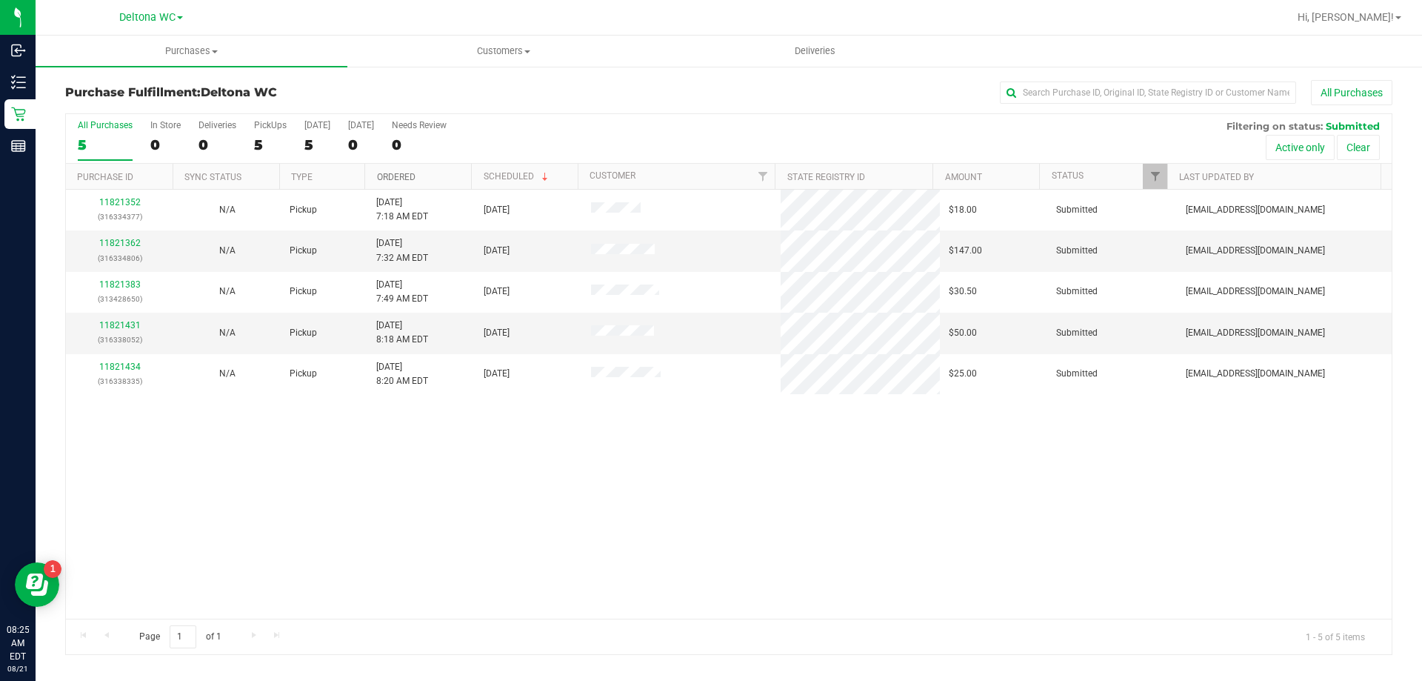
click at [411, 181] on link "Ordered" at bounding box center [396, 177] width 39 height 10
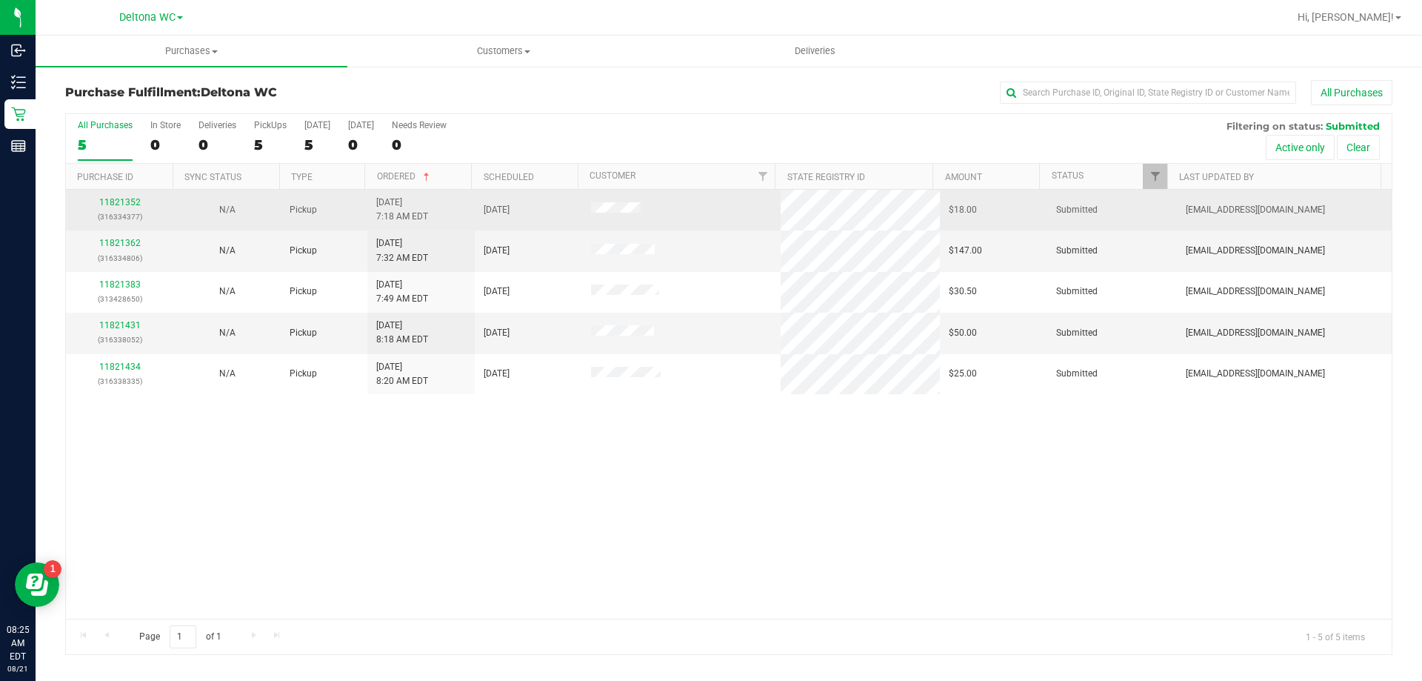
click at [120, 207] on div "11821352 (316334377)" at bounding box center [120, 210] width 90 height 28
click at [113, 204] on link "11821352" at bounding box center [119, 202] width 41 height 10
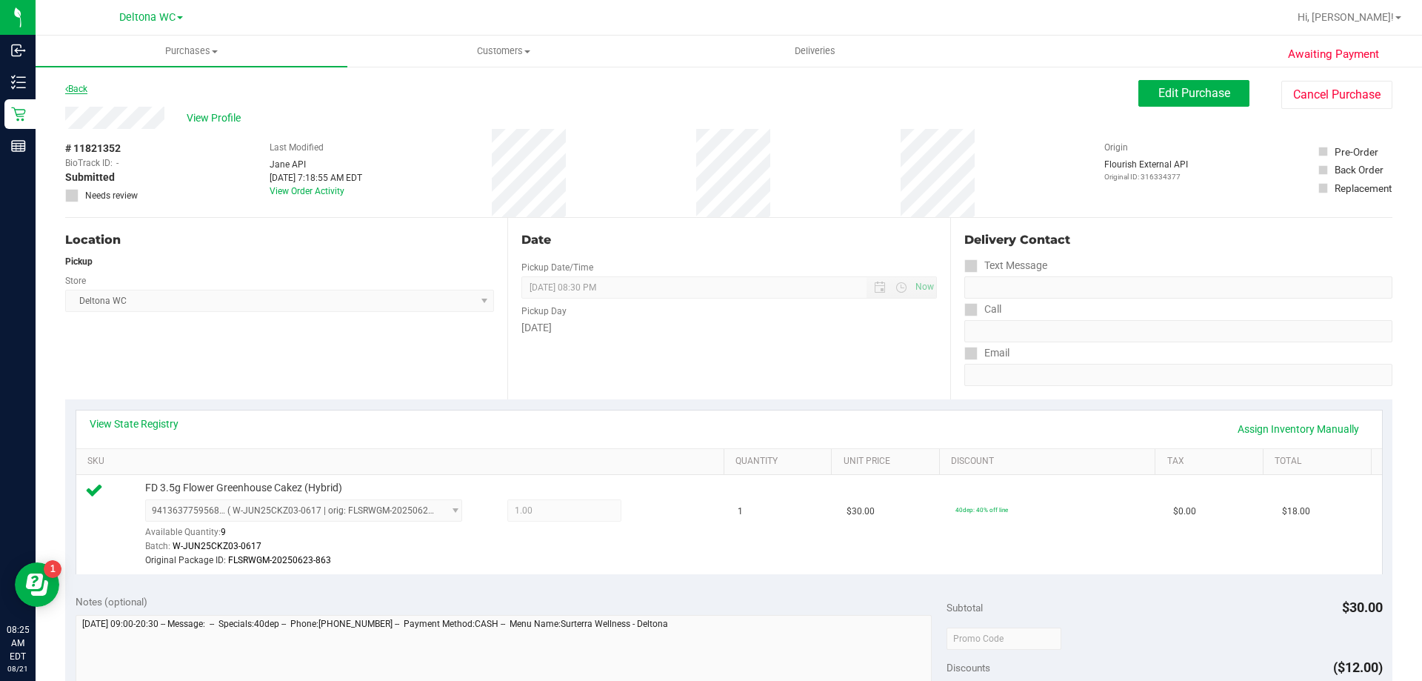
click at [70, 92] on link "Back" at bounding box center [76, 89] width 22 height 10
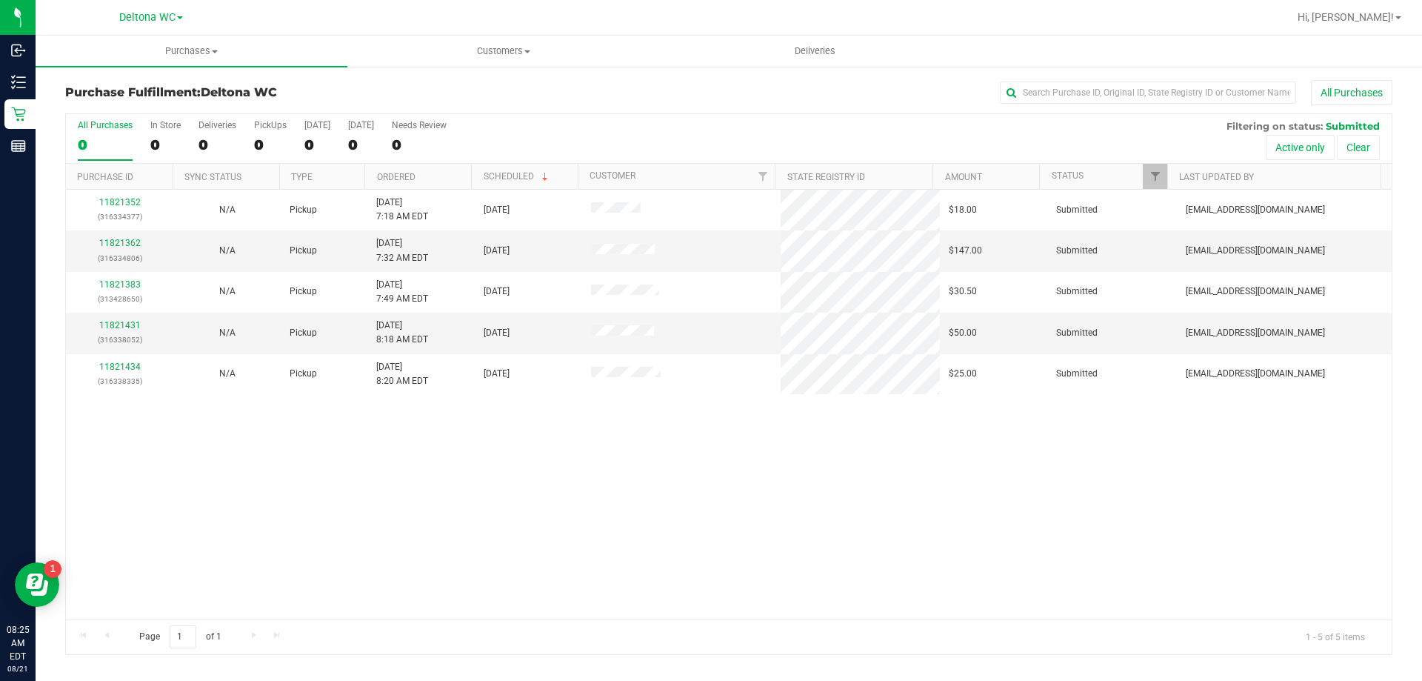
click at [416, 176] on th "Ordered" at bounding box center [417, 177] width 107 height 26
click at [126, 244] on link "11821362" at bounding box center [119, 243] width 41 height 10
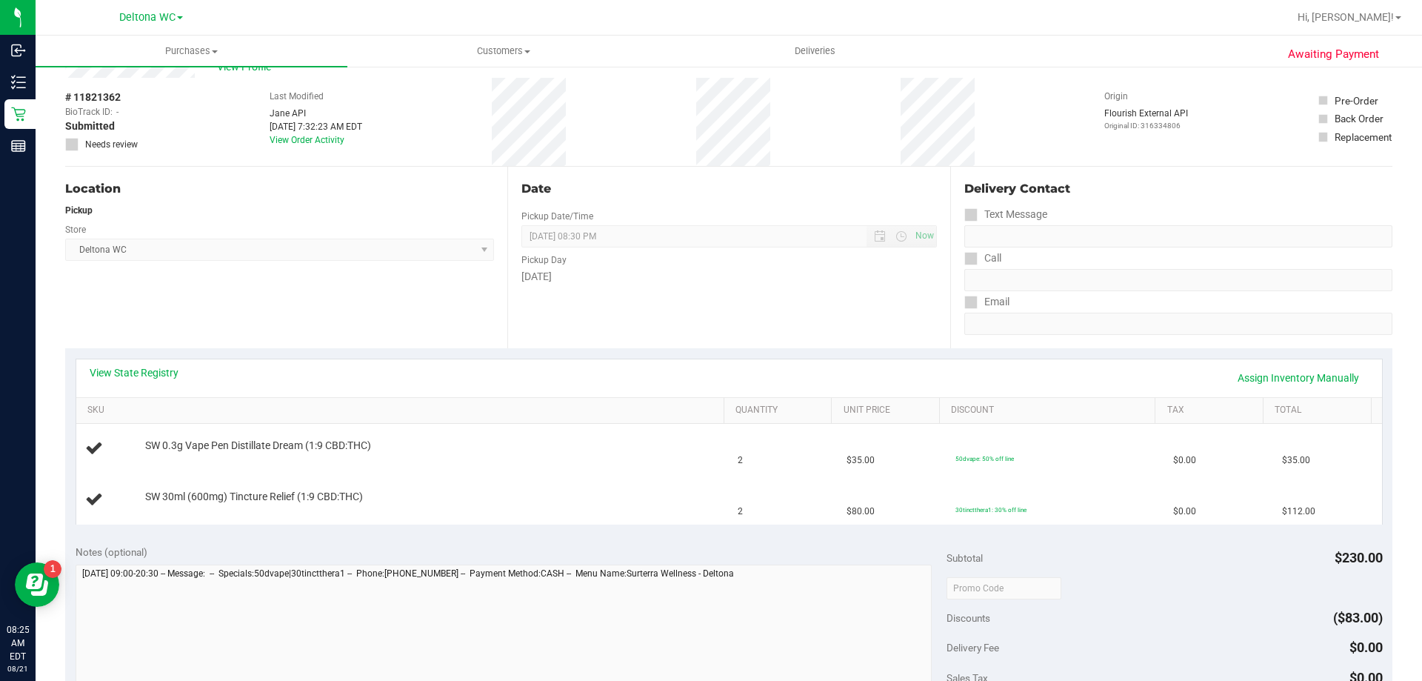
scroll to position [74, 0]
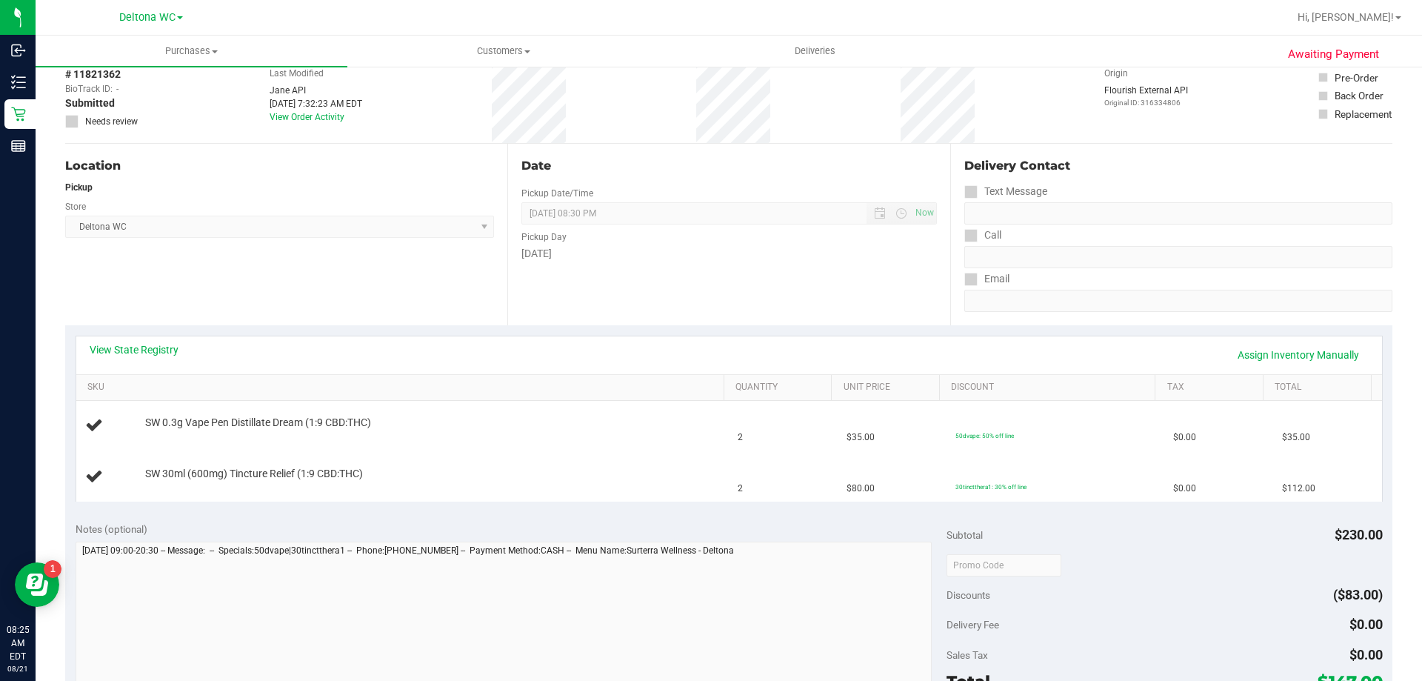
click at [150, 340] on div "View State Registry Assign Inventory Manually" at bounding box center [729, 355] width 1306 height 38
click at [143, 346] on link "View State Registry" at bounding box center [134, 349] width 89 height 15
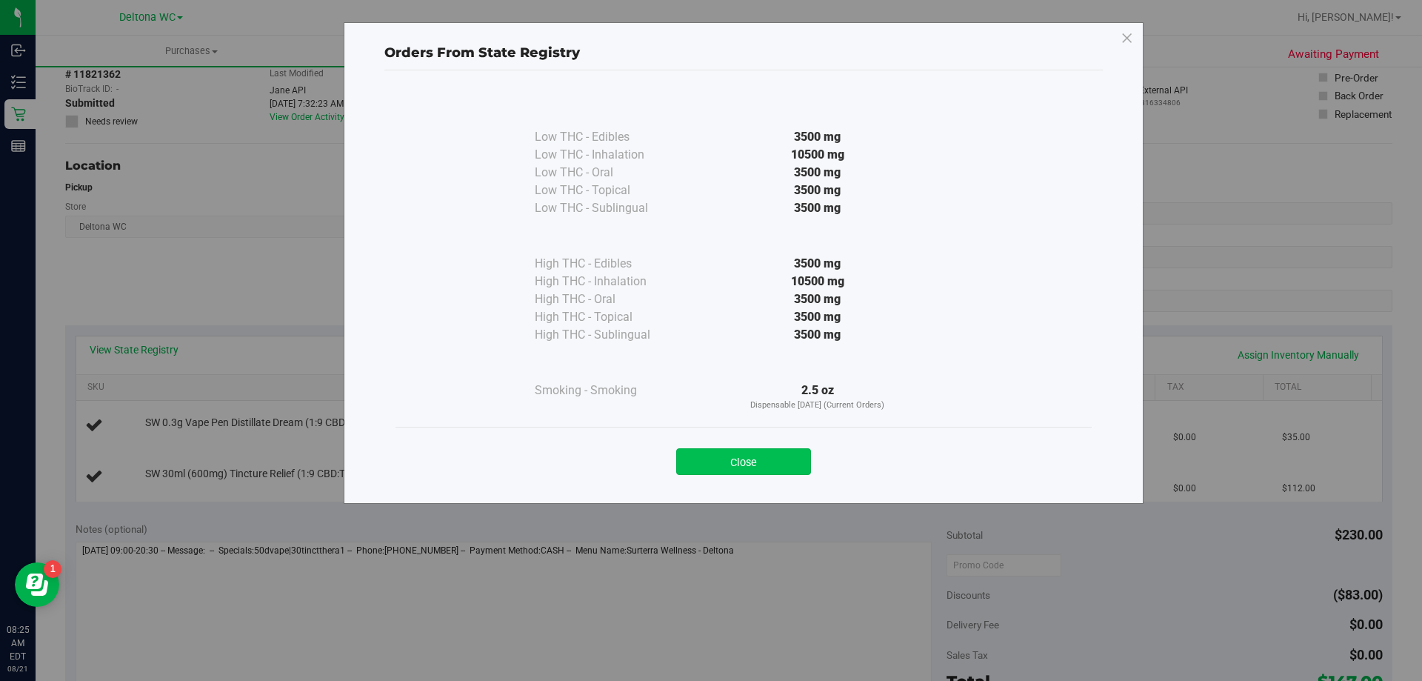
click at [715, 455] on button "Close" at bounding box center [743, 461] width 135 height 27
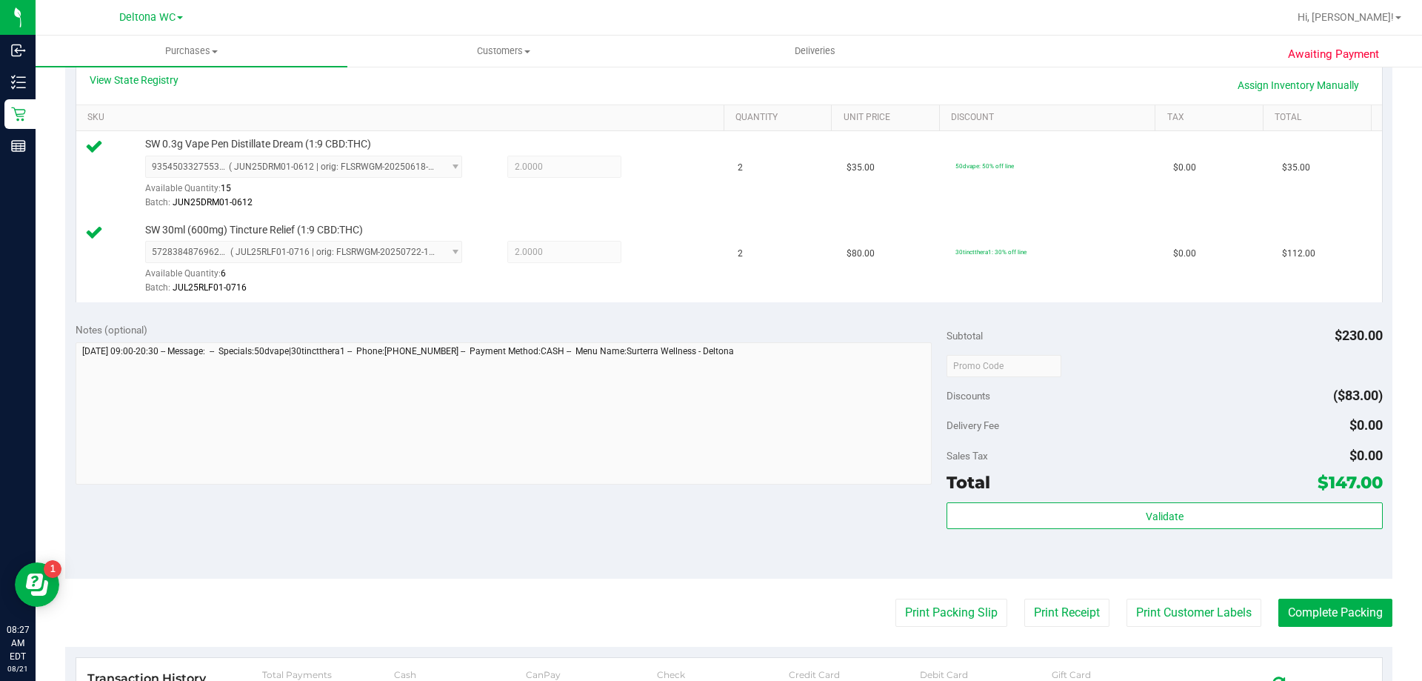
scroll to position [407, 0]
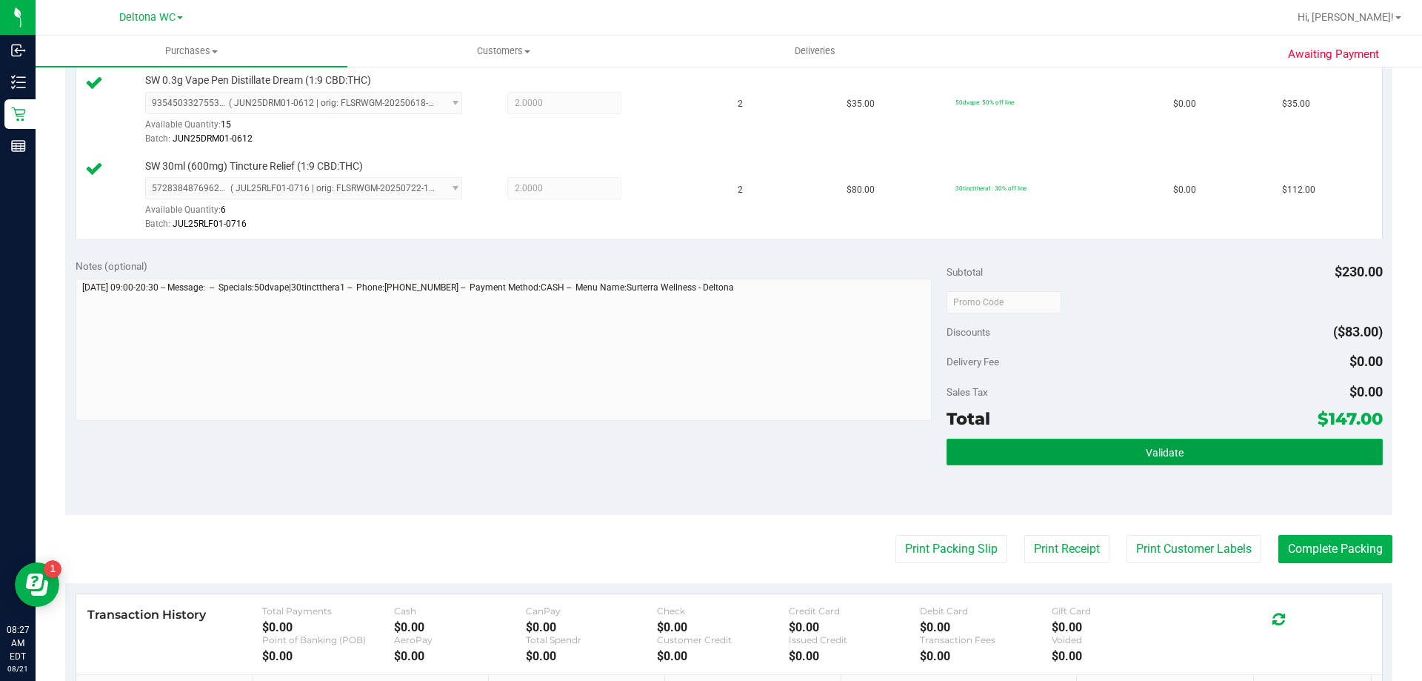
click at [998, 448] on button "Validate" at bounding box center [1164, 451] width 435 height 27
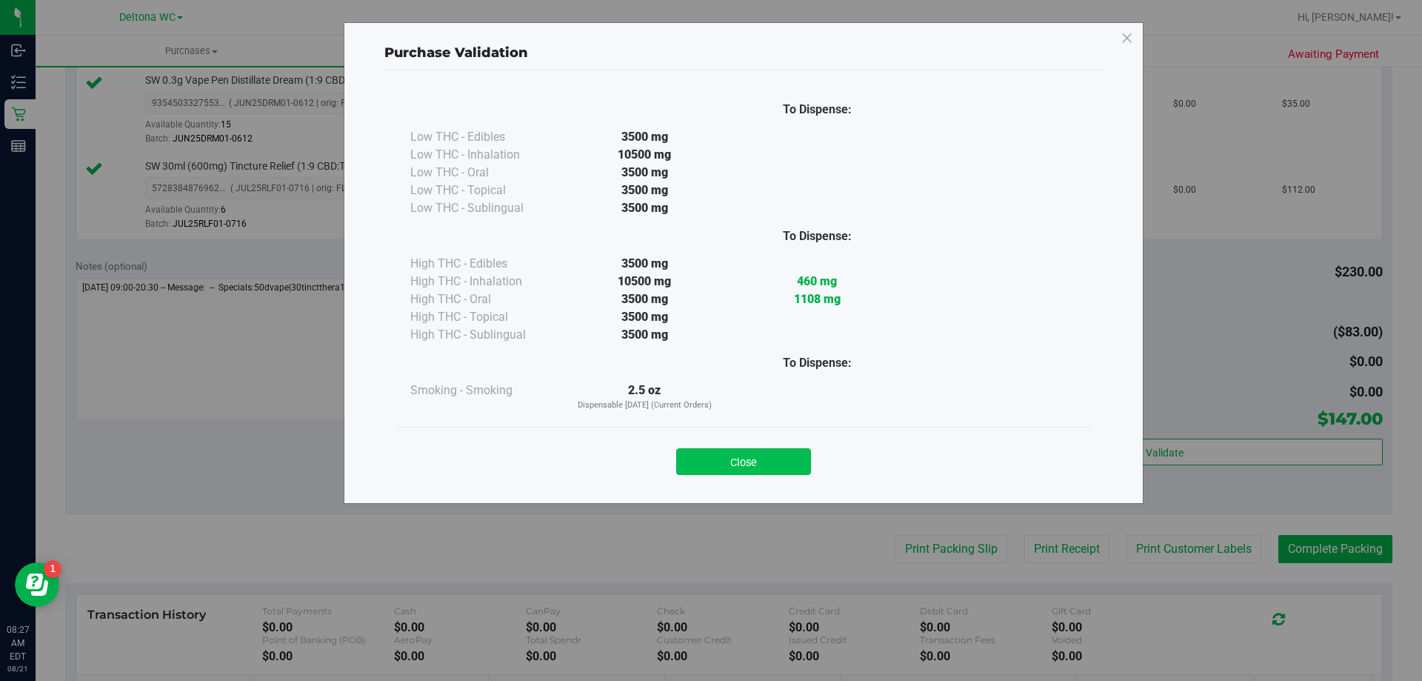
click at [764, 463] on button "Close" at bounding box center [743, 461] width 135 height 27
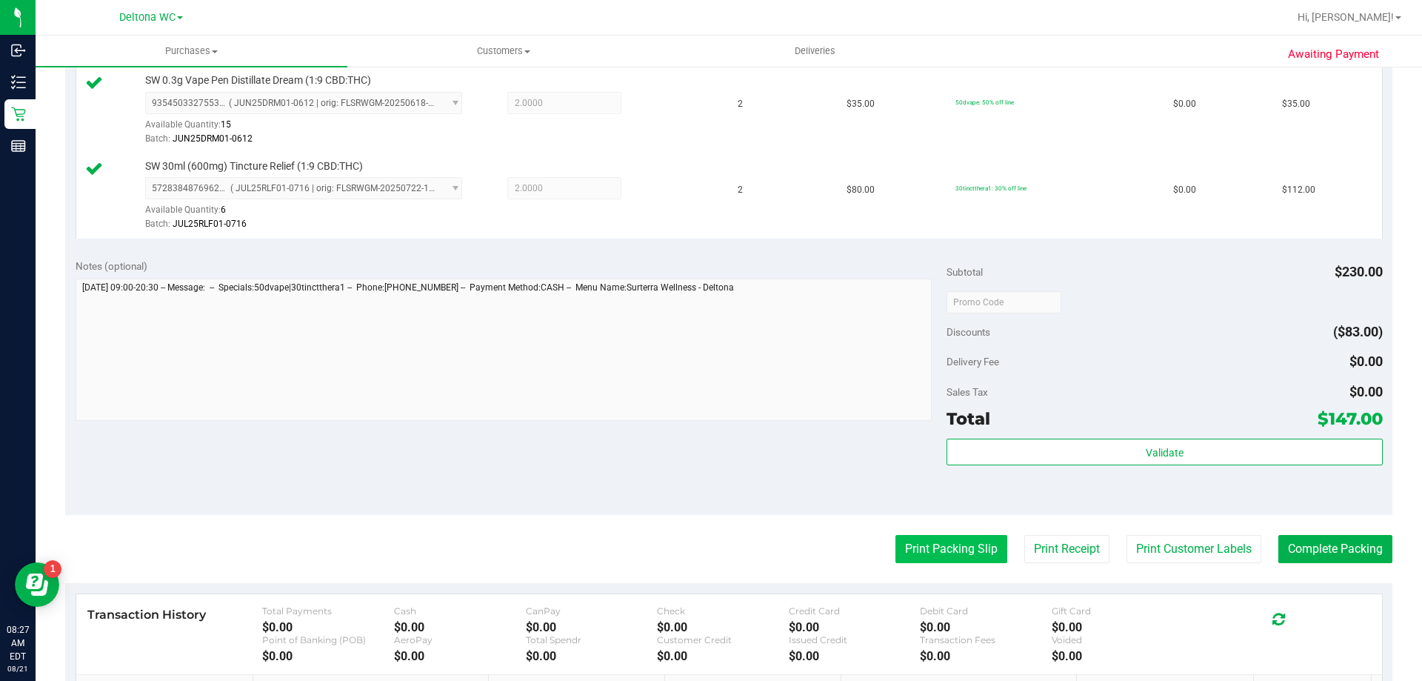
click at [895, 544] on button "Print Packing Slip" at bounding box center [951, 549] width 112 height 28
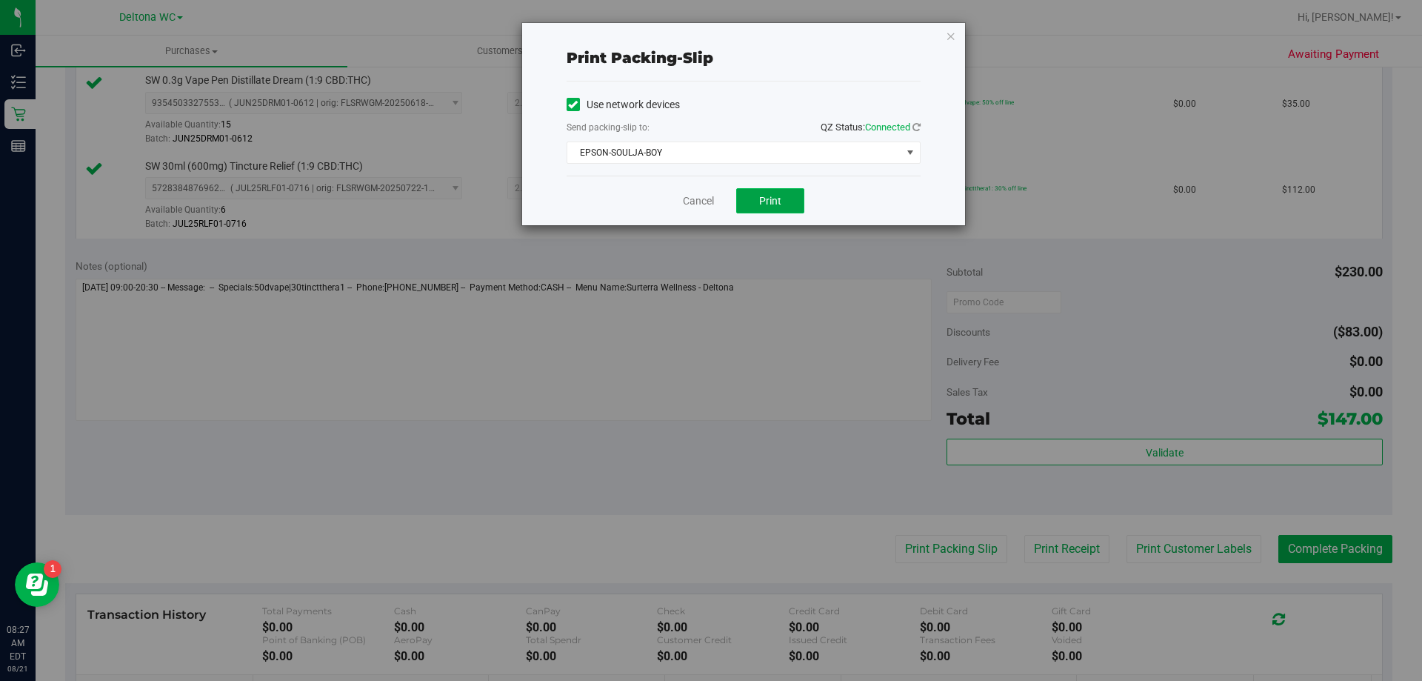
click at [752, 207] on button "Print" at bounding box center [770, 200] width 68 height 25
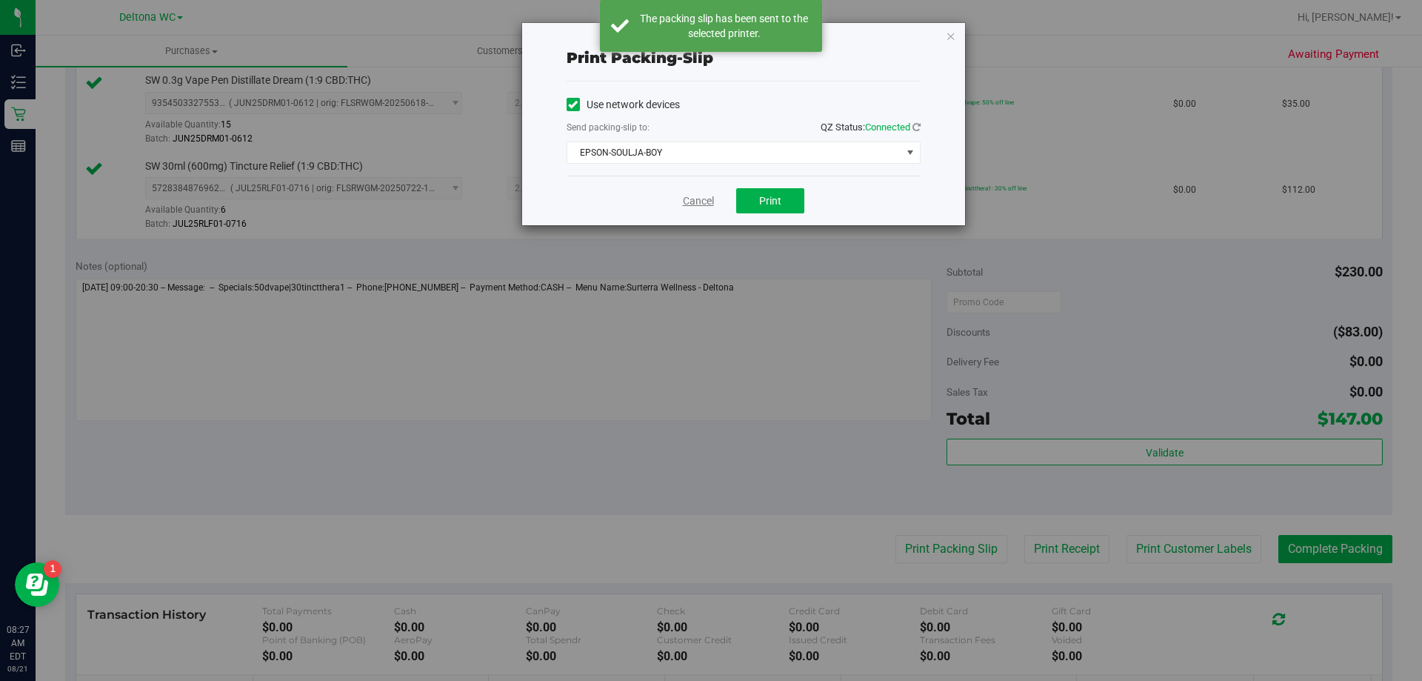
click at [690, 201] on link "Cancel" at bounding box center [698, 201] width 31 height 16
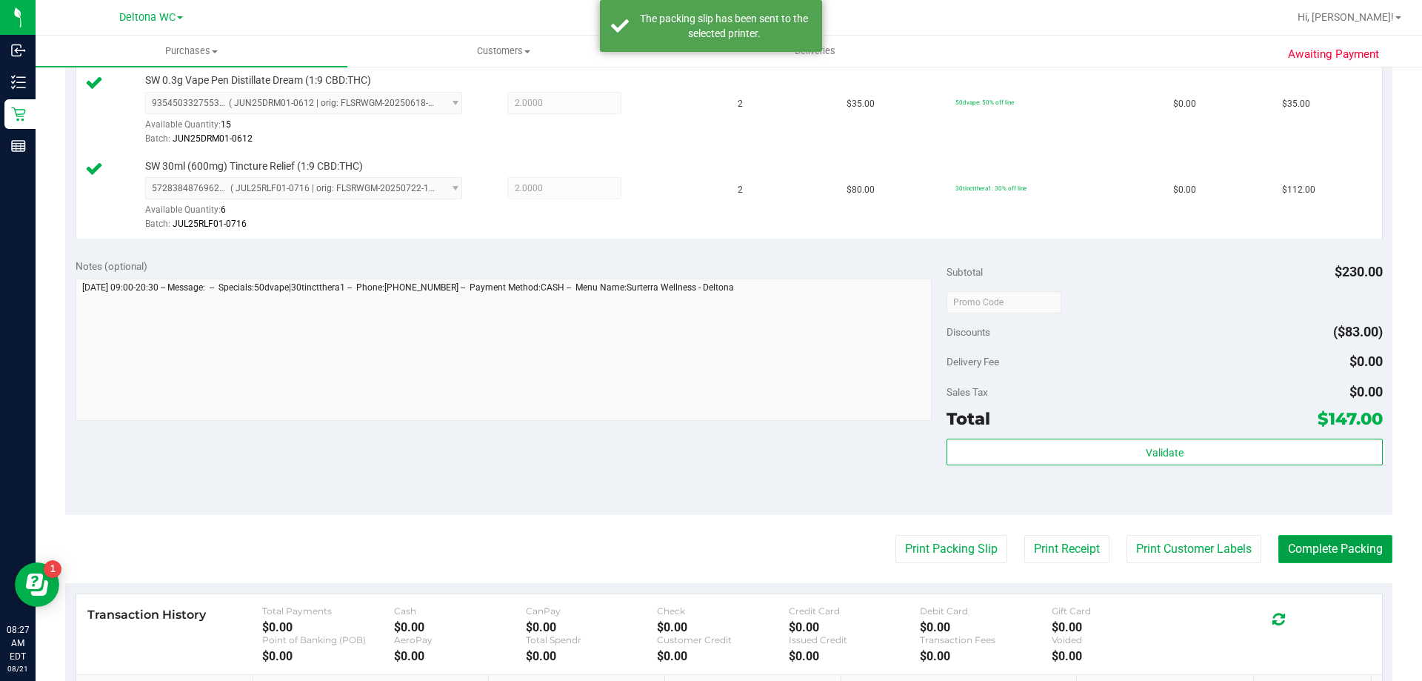
click at [1288, 542] on button "Complete Packing" at bounding box center [1335, 549] width 114 height 28
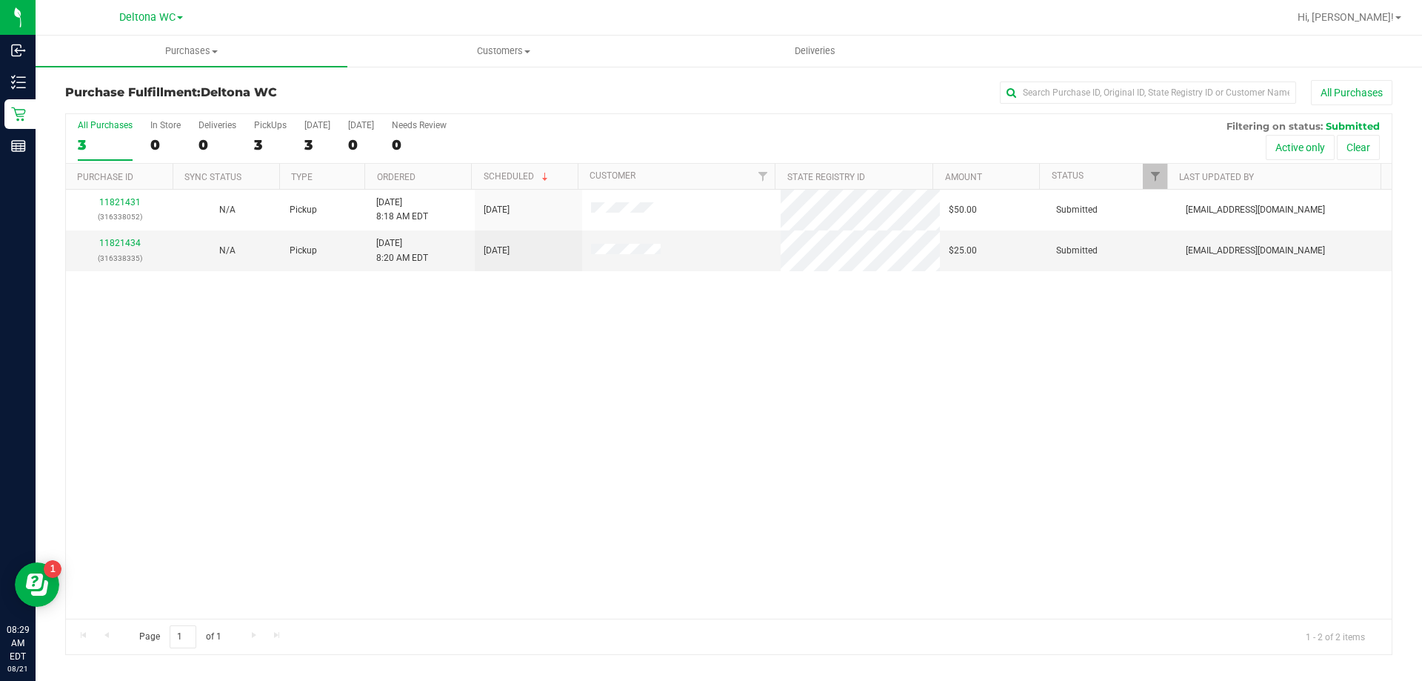
click at [435, 176] on th "Ordered" at bounding box center [417, 177] width 107 height 26
click at [123, 247] on link "11821434" at bounding box center [119, 243] width 41 height 10
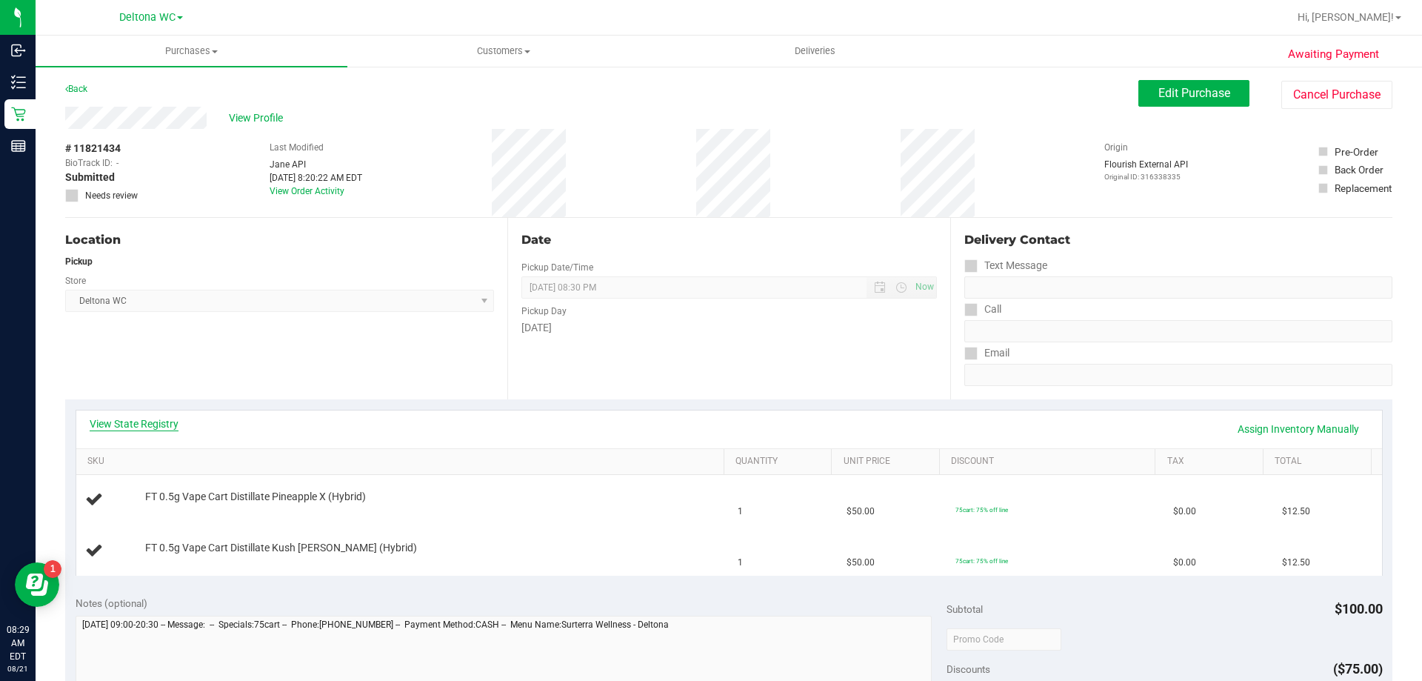
click at [139, 426] on link "View State Registry" at bounding box center [134, 423] width 89 height 15
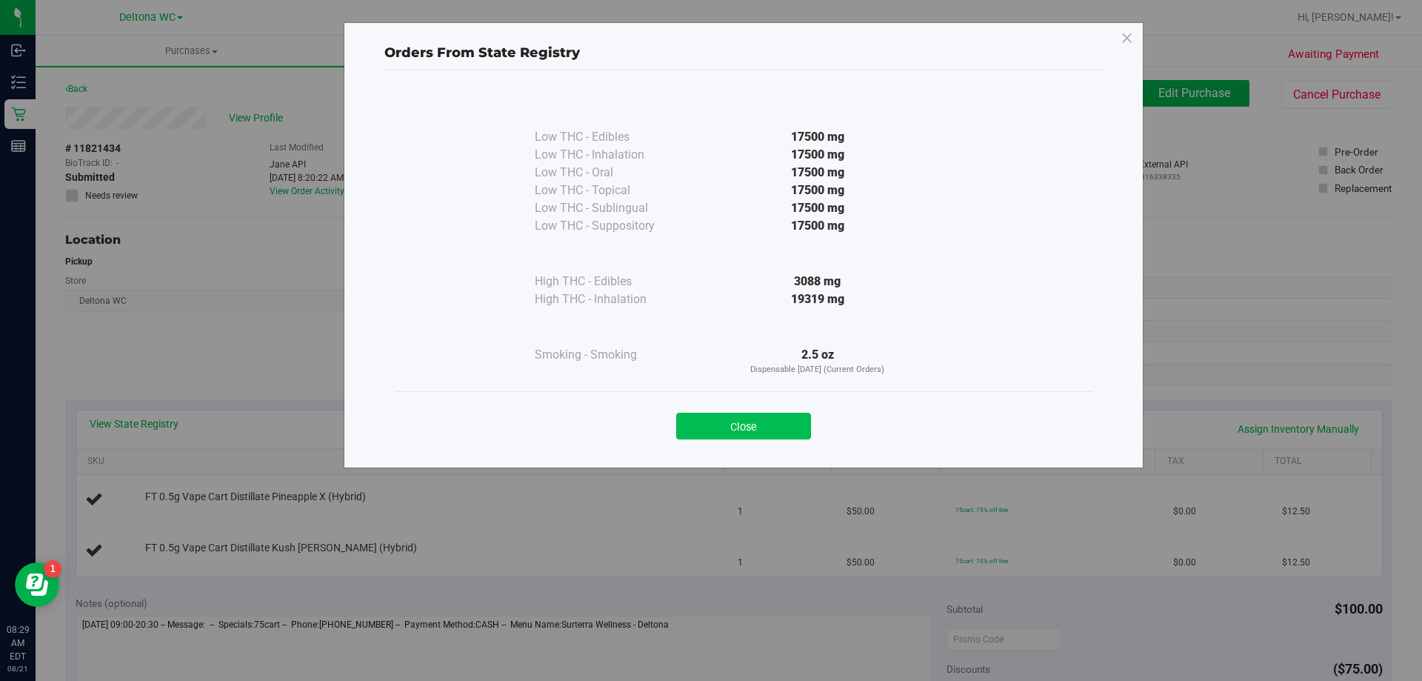
click at [765, 430] on button "Close" at bounding box center [743, 426] width 135 height 27
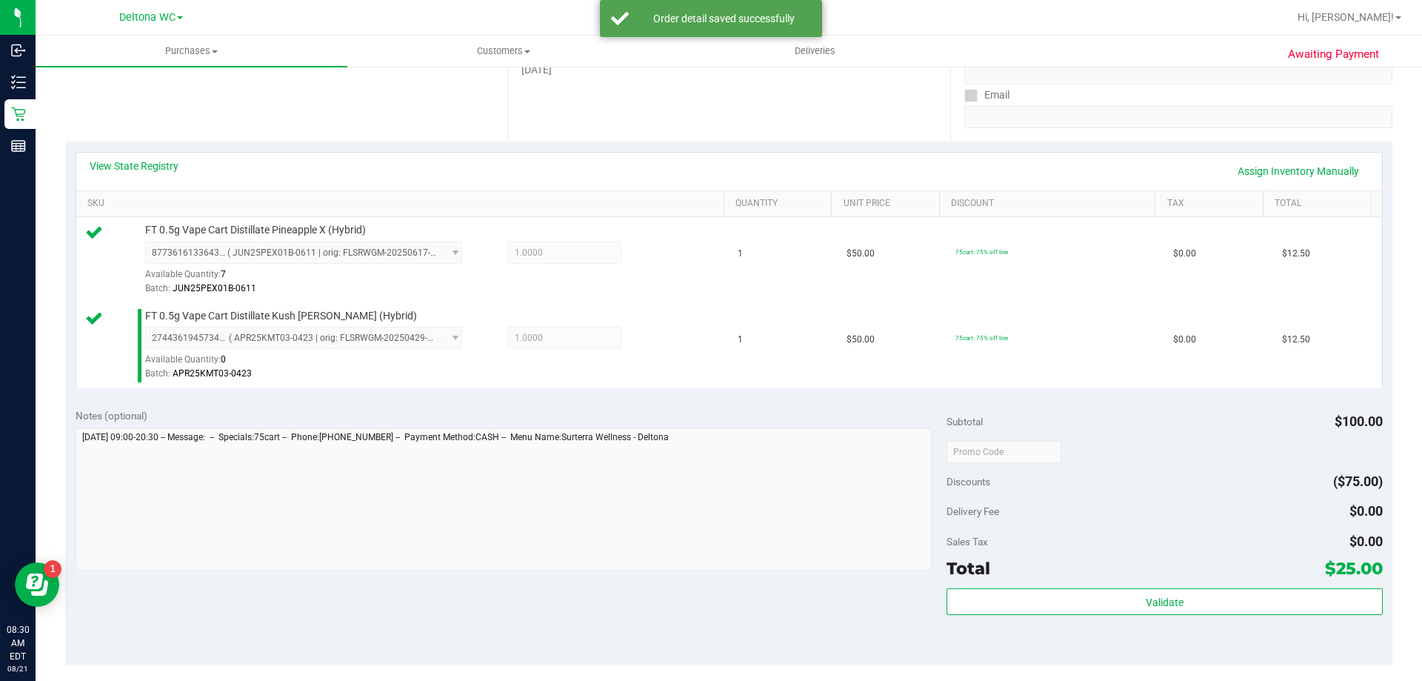
scroll to position [370, 0]
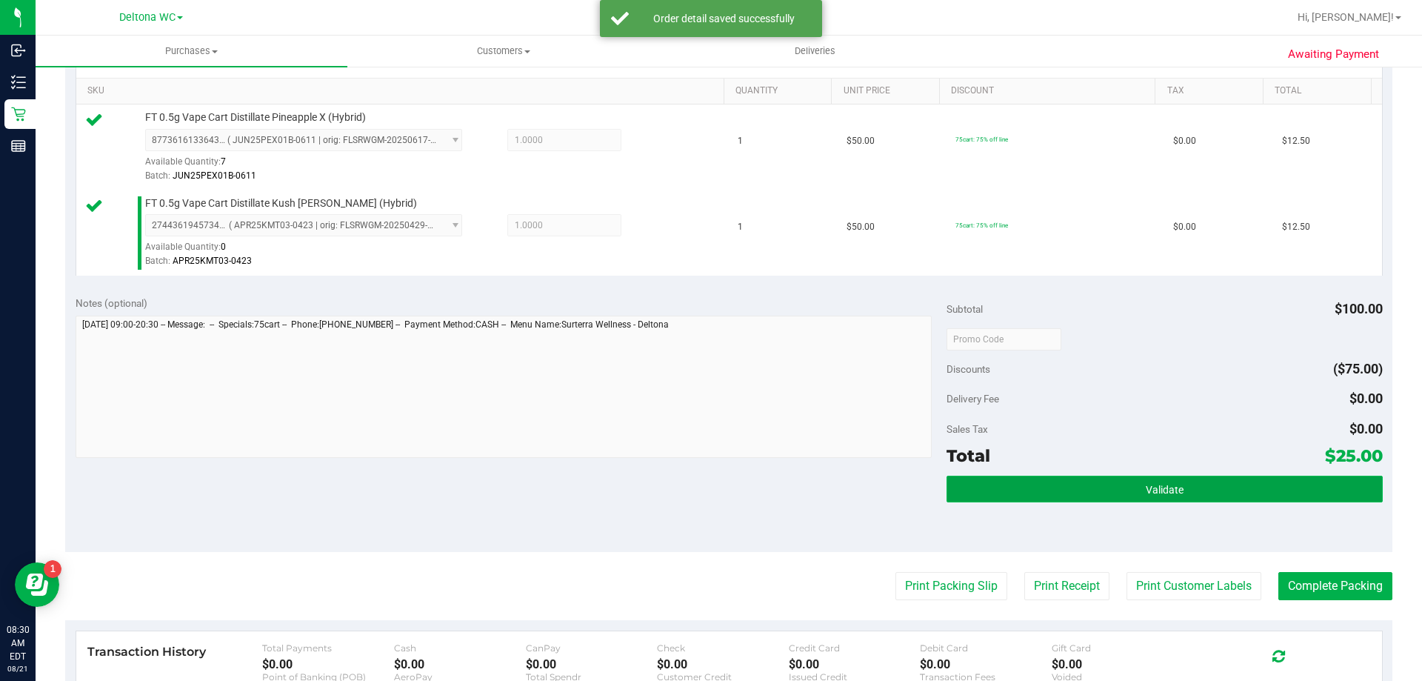
click at [1127, 481] on button "Validate" at bounding box center [1164, 488] width 435 height 27
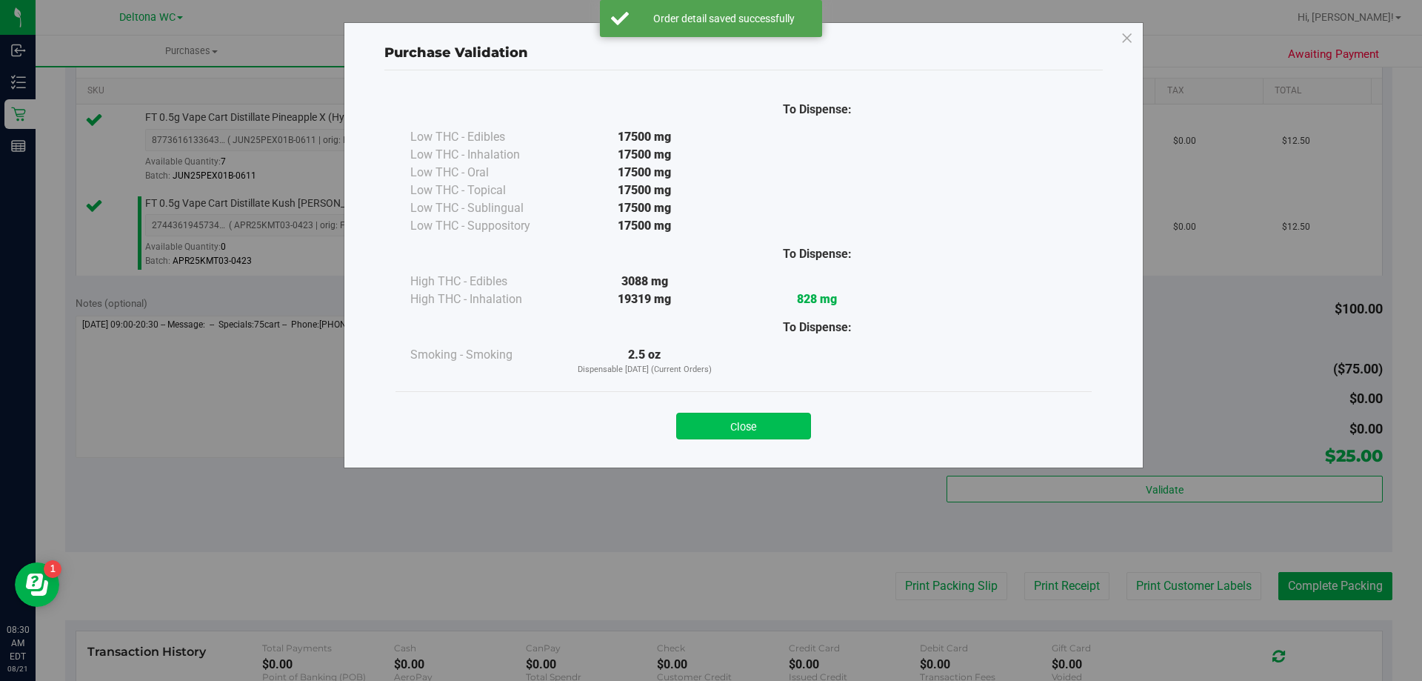
click at [781, 423] on button "Close" at bounding box center [743, 426] width 135 height 27
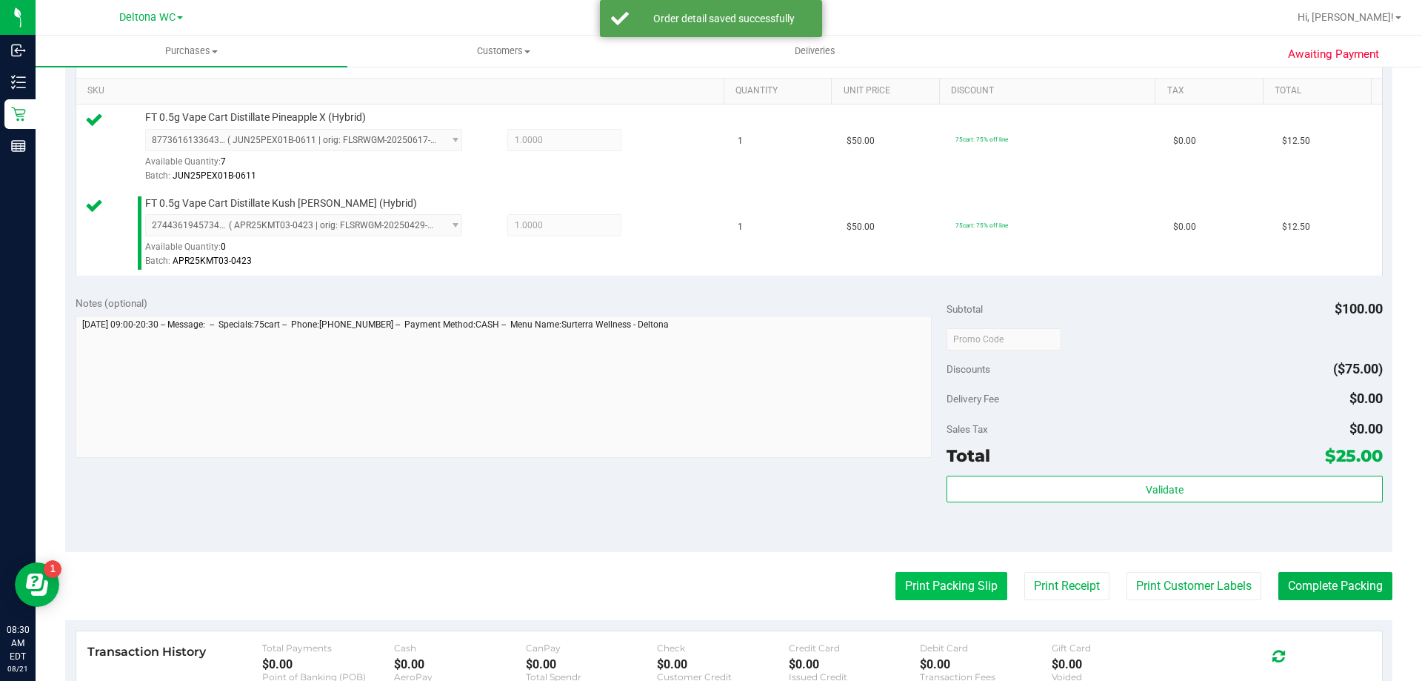
click at [907, 583] on button "Print Packing Slip" at bounding box center [951, 586] width 112 height 28
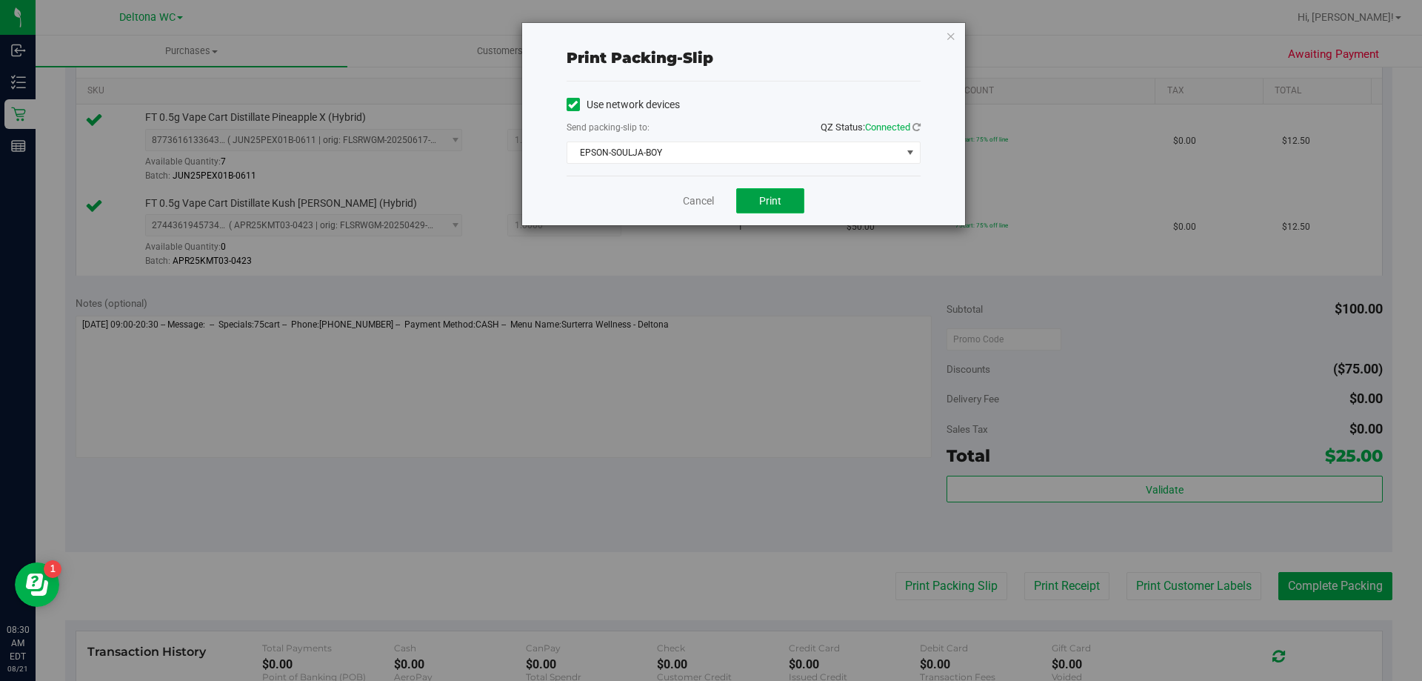
click at [770, 197] on span "Print" at bounding box center [770, 201] width 22 height 12
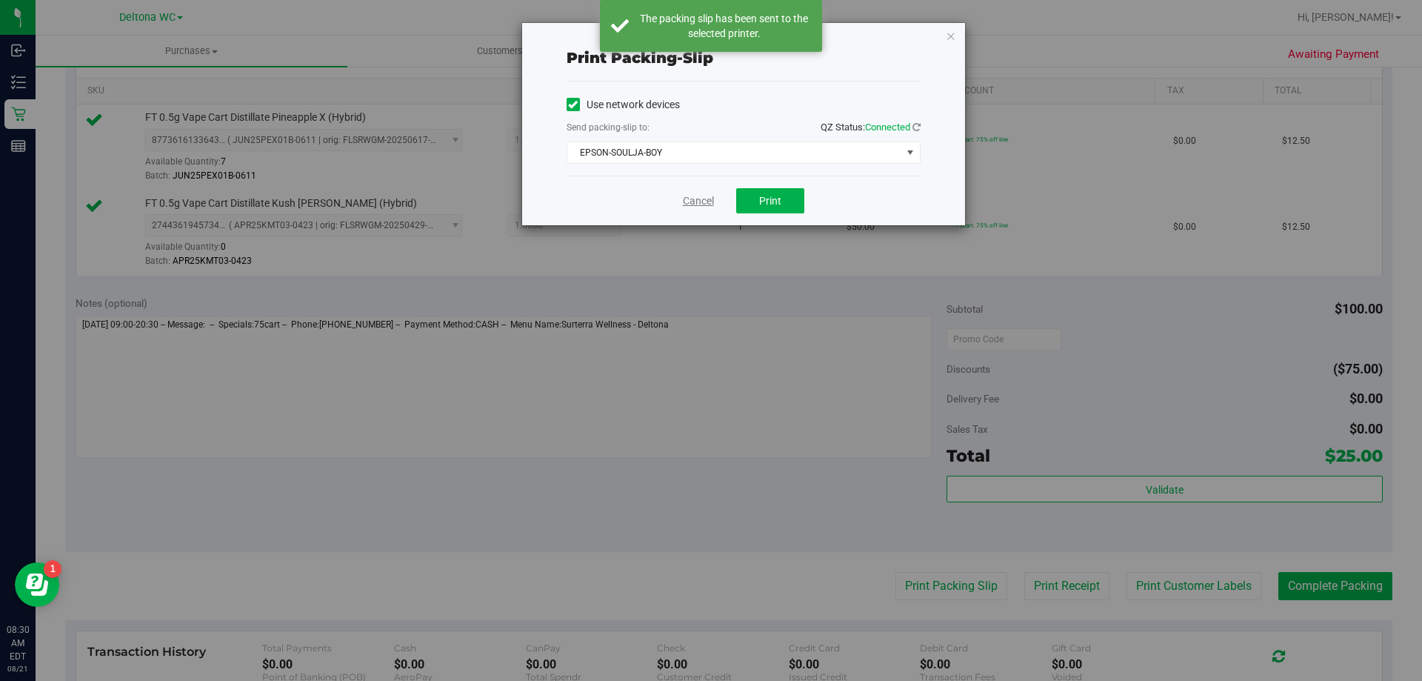
click at [687, 204] on link "Cancel" at bounding box center [698, 201] width 31 height 16
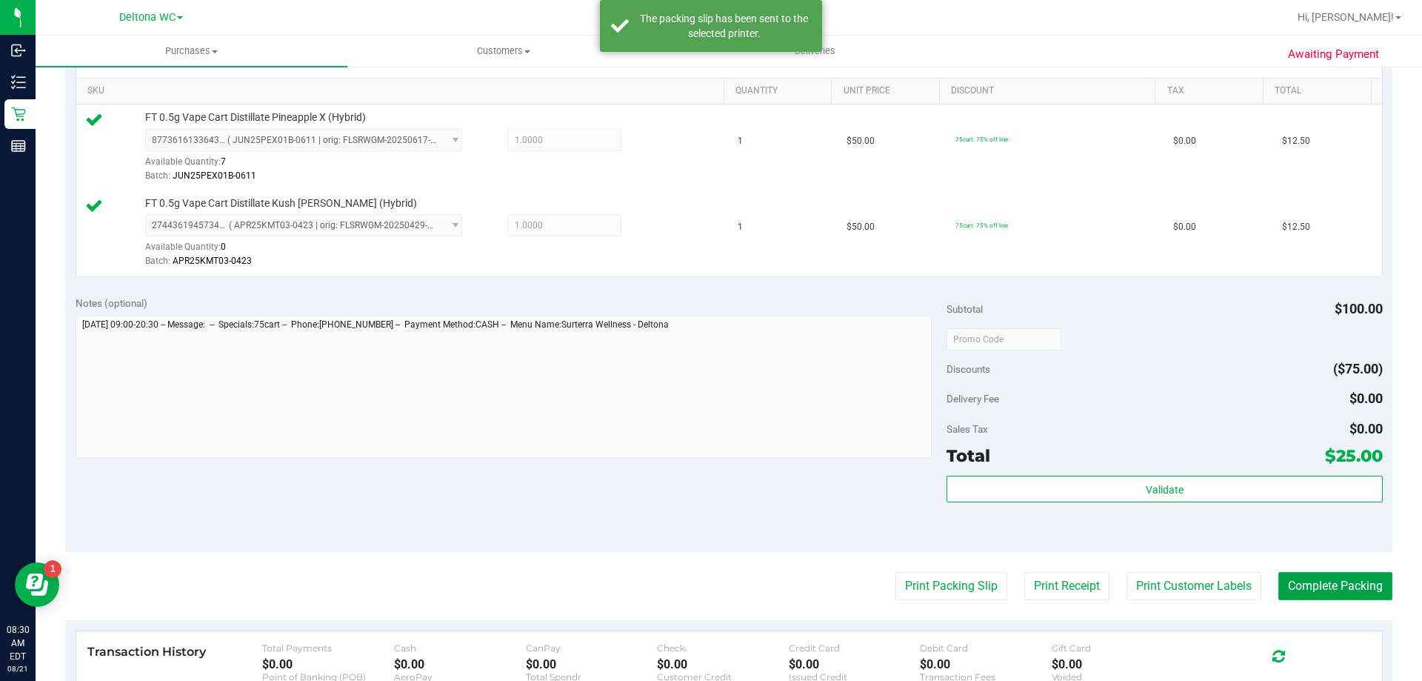
click at [1304, 584] on button "Complete Packing" at bounding box center [1335, 586] width 114 height 28
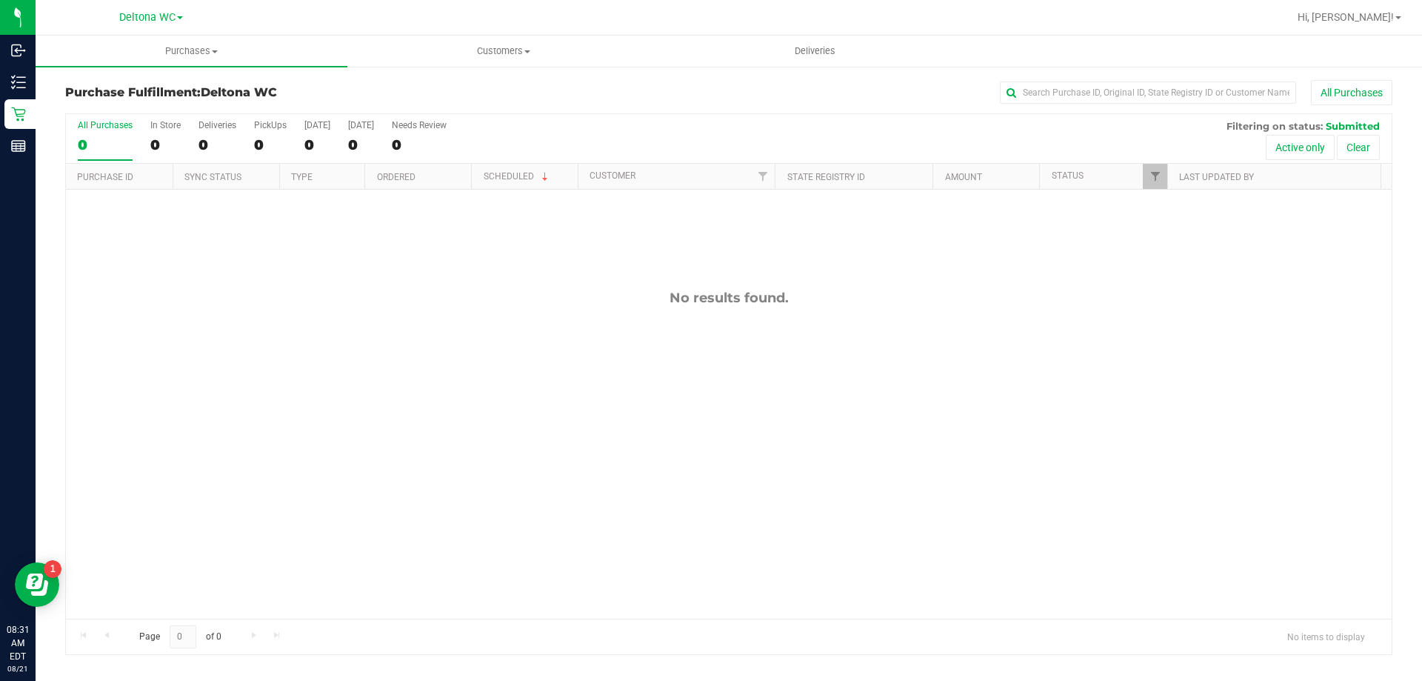
drag, startPoint x: 1365, startPoint y: 491, endPoint x: 1421, endPoint y: 557, distance: 86.7
click at [1367, 490] on div "No results found." at bounding box center [729, 454] width 1326 height 529
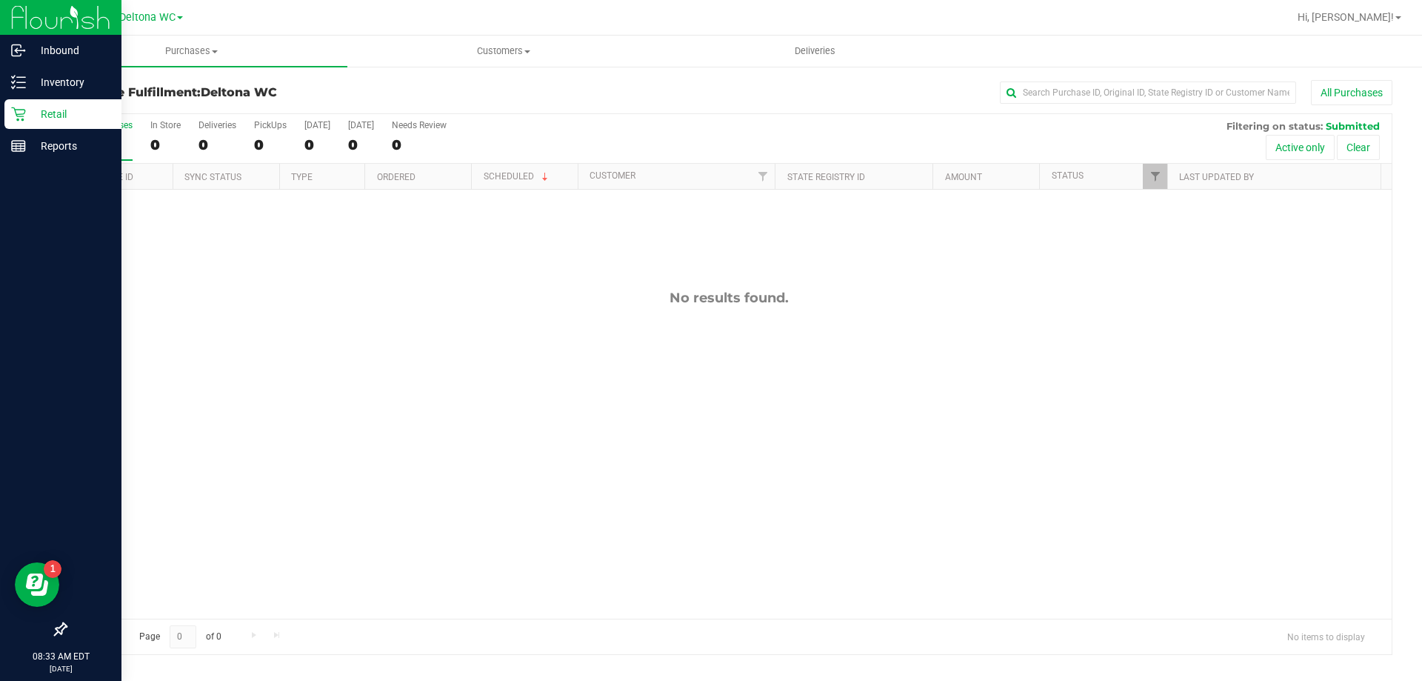
click at [0, 417] on div at bounding box center [60, 389] width 121 height 452
click at [19, 50] on line at bounding box center [19, 50] width 9 height 0
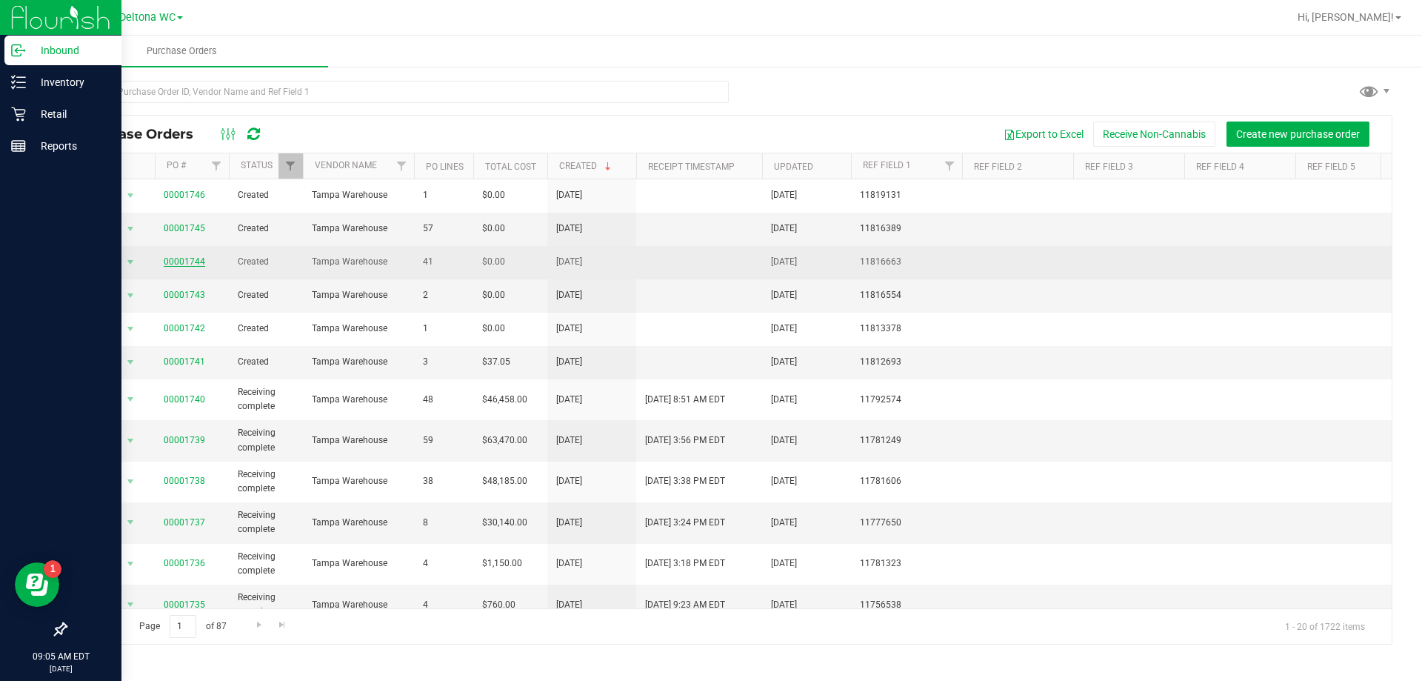
click at [179, 256] on link "00001744" at bounding box center [184, 261] width 41 height 10
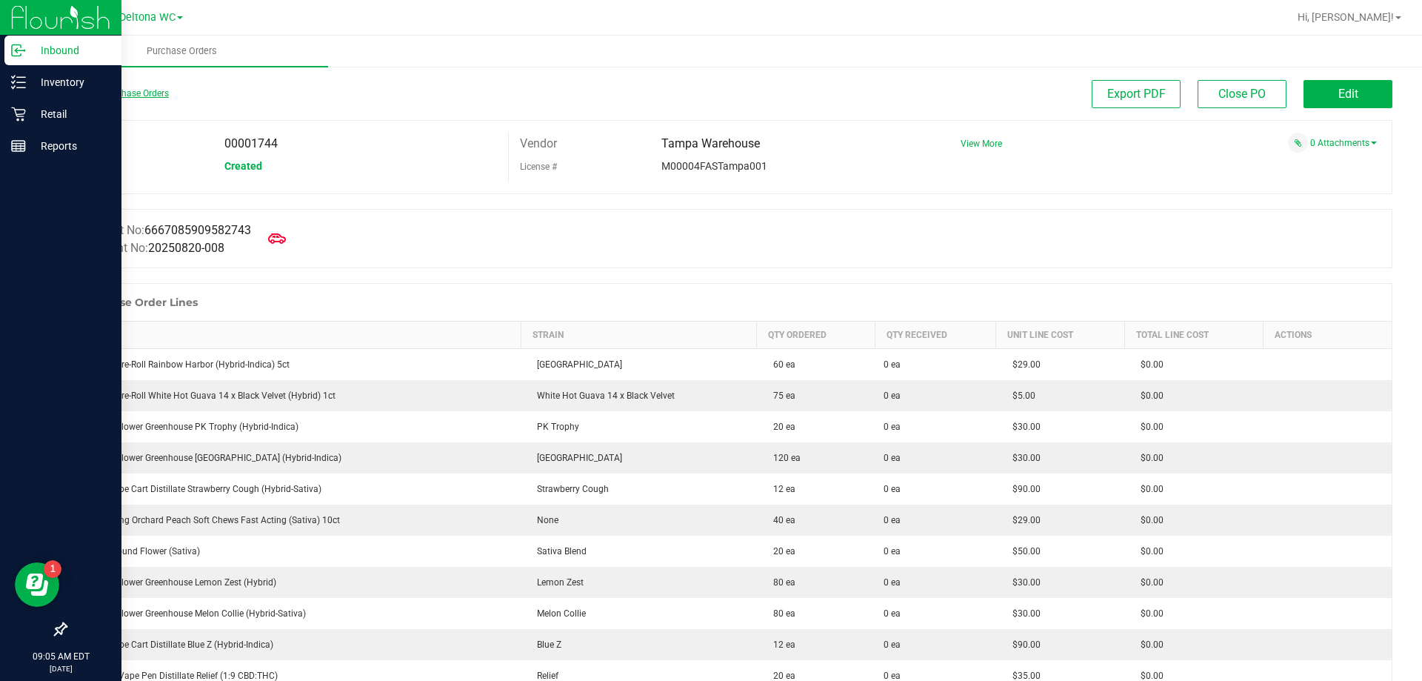
click at [96, 90] on link "Back to Purchase Orders" at bounding box center [117, 93] width 104 height 10
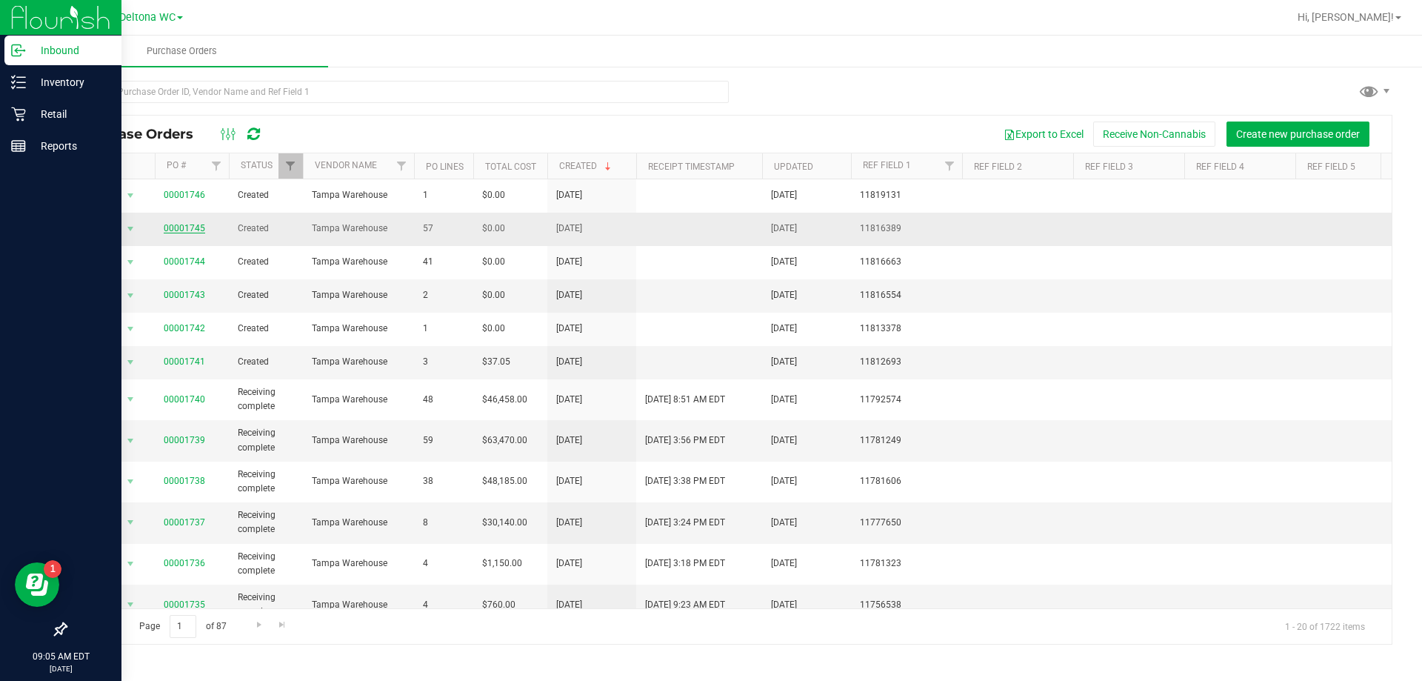
click at [176, 224] on link "00001745" at bounding box center [184, 228] width 41 height 10
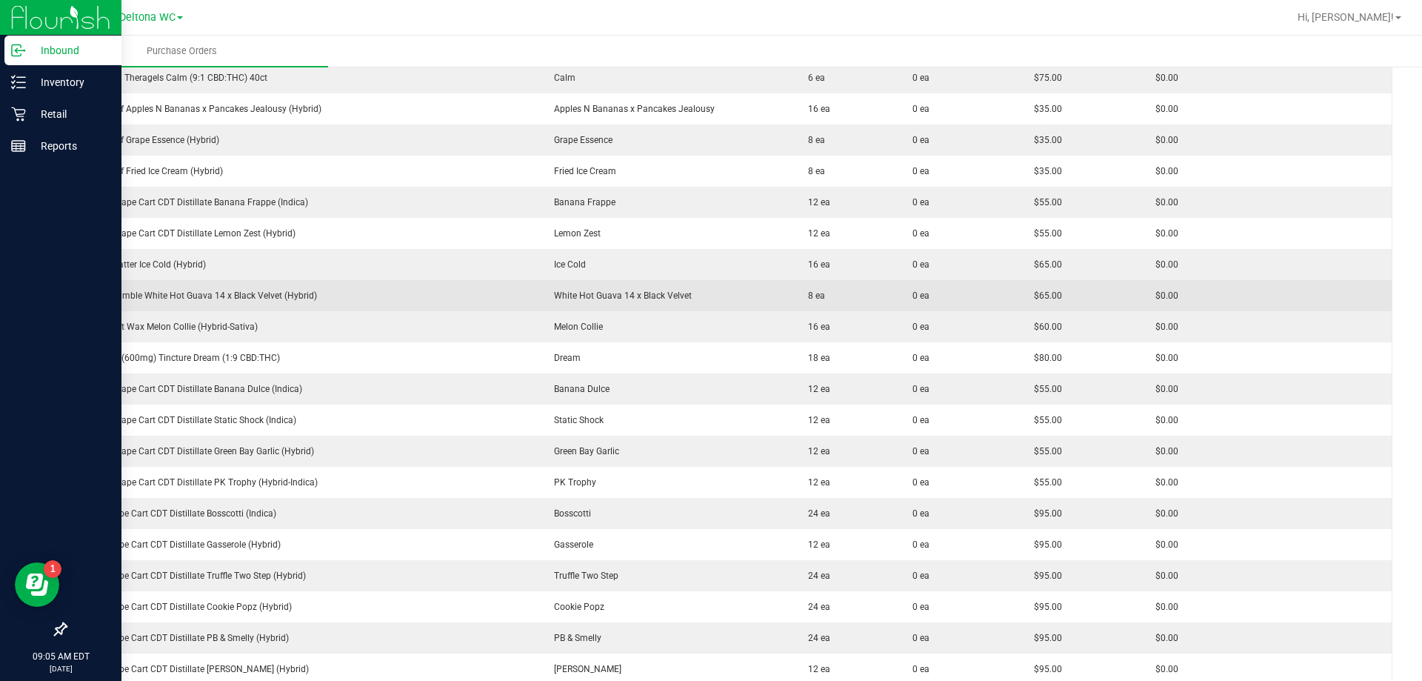
scroll to position [963, 0]
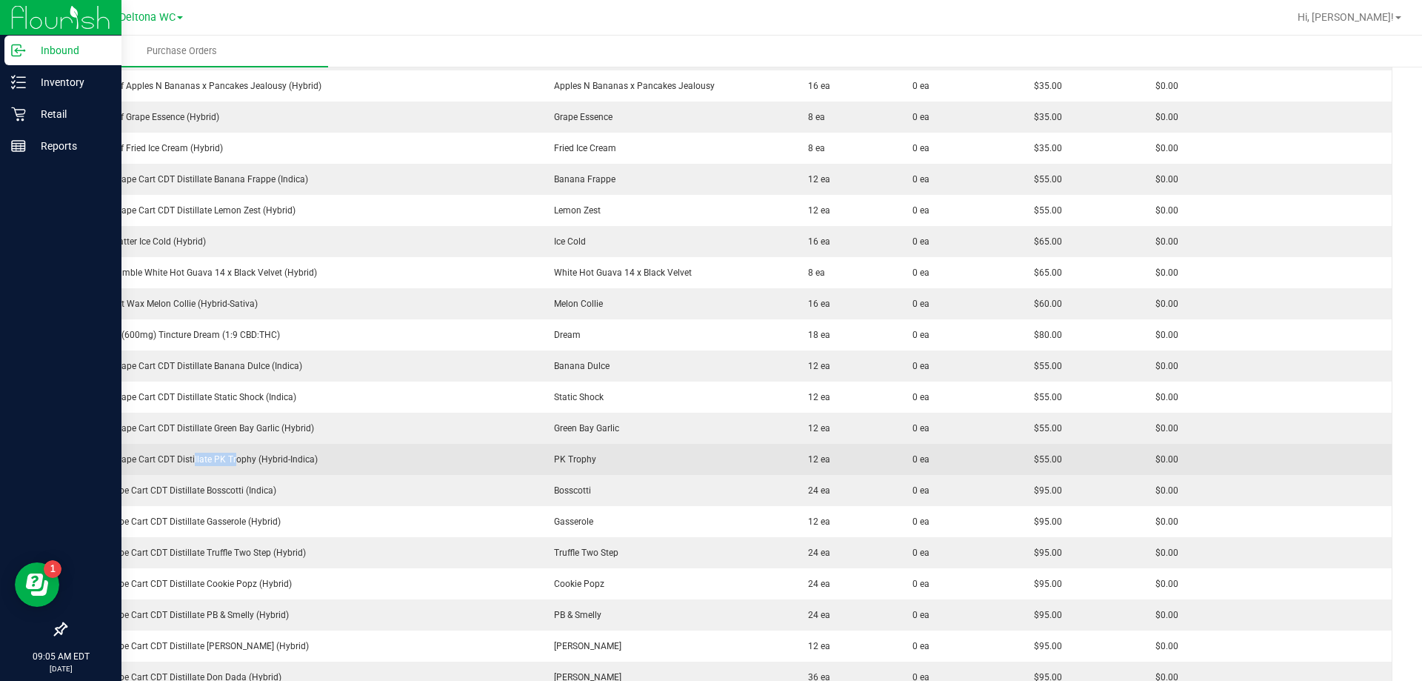
drag, startPoint x: 191, startPoint y: 458, endPoint x: 239, endPoint y: 456, distance: 48.2
click at [235, 458] on div "FT 0.5g Vape Cart CDT Distillate PK Trophy (Hybrid-Indica)" at bounding box center [302, 459] width 453 height 13
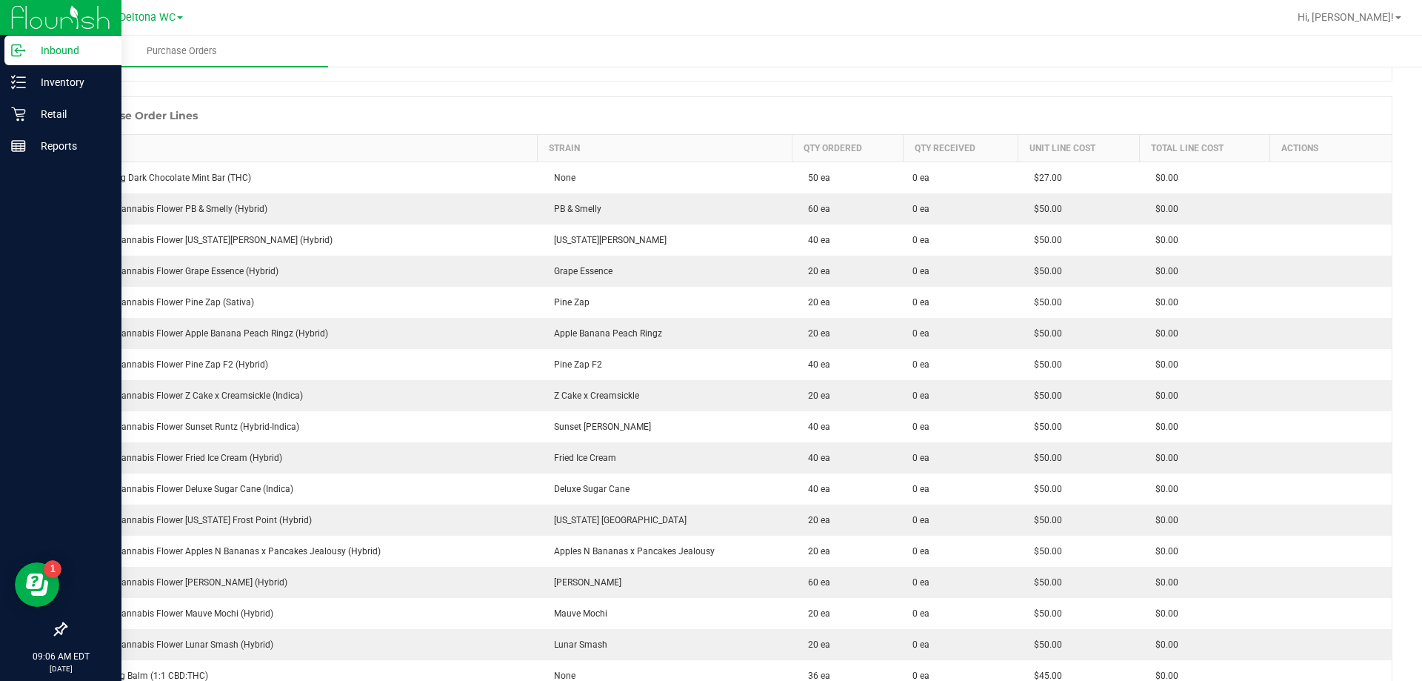
scroll to position [0, 0]
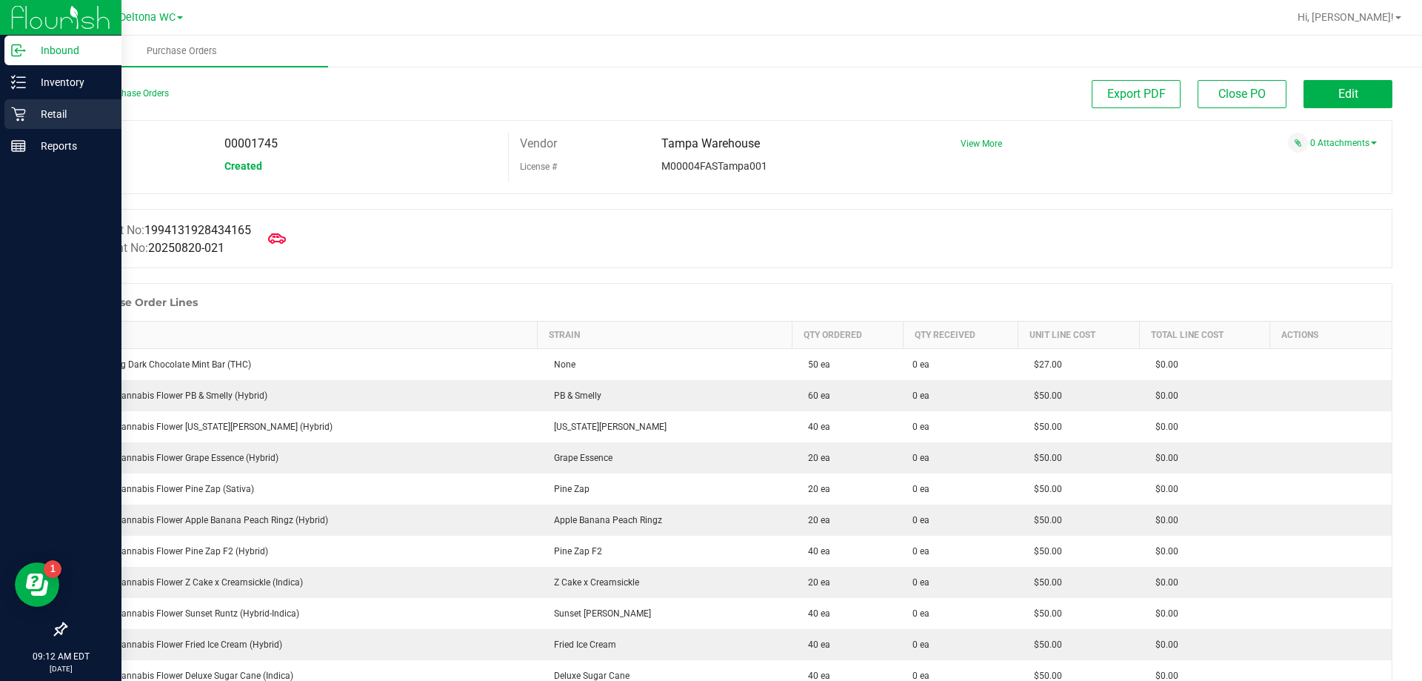
click at [25, 116] on icon at bounding box center [18, 114] width 15 height 15
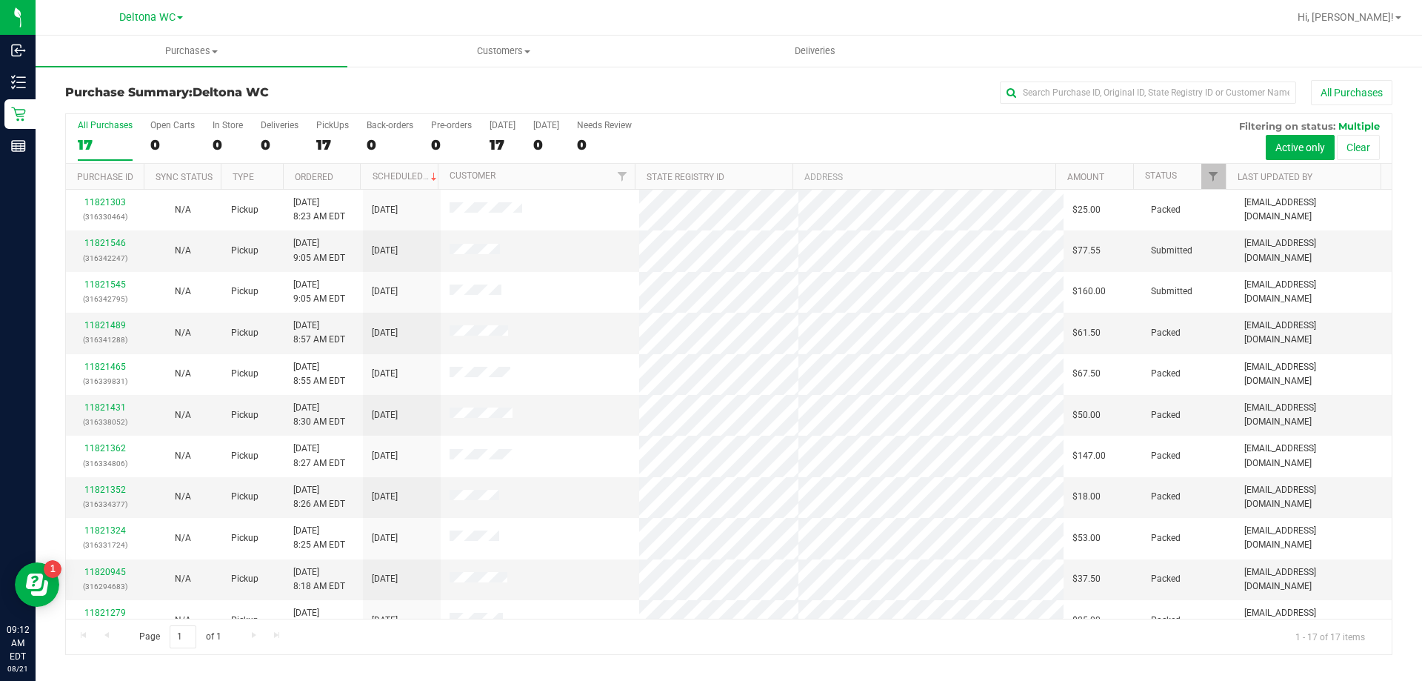
click at [1177, 170] on th "Status" at bounding box center [1179, 177] width 93 height 26
click at [1186, 173] on span at bounding box center [1188, 176] width 12 height 12
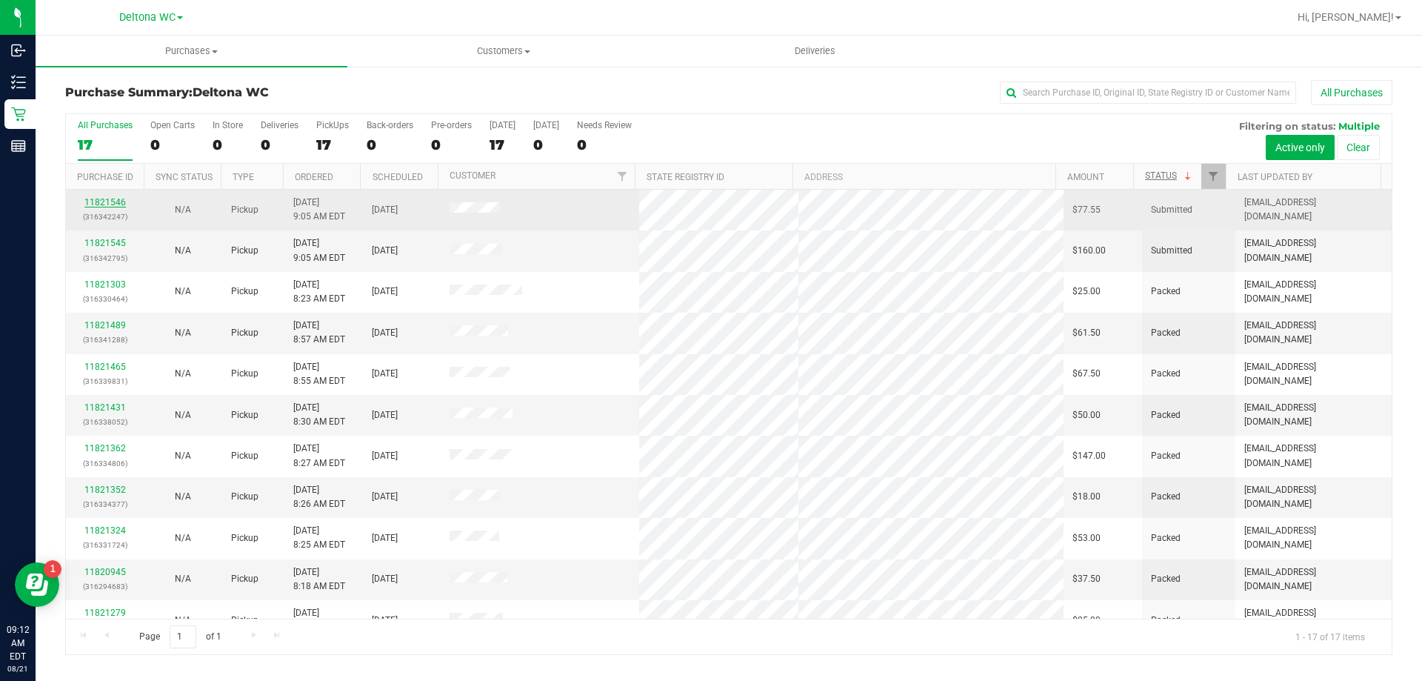
click at [113, 199] on link "11821546" at bounding box center [104, 202] width 41 height 10
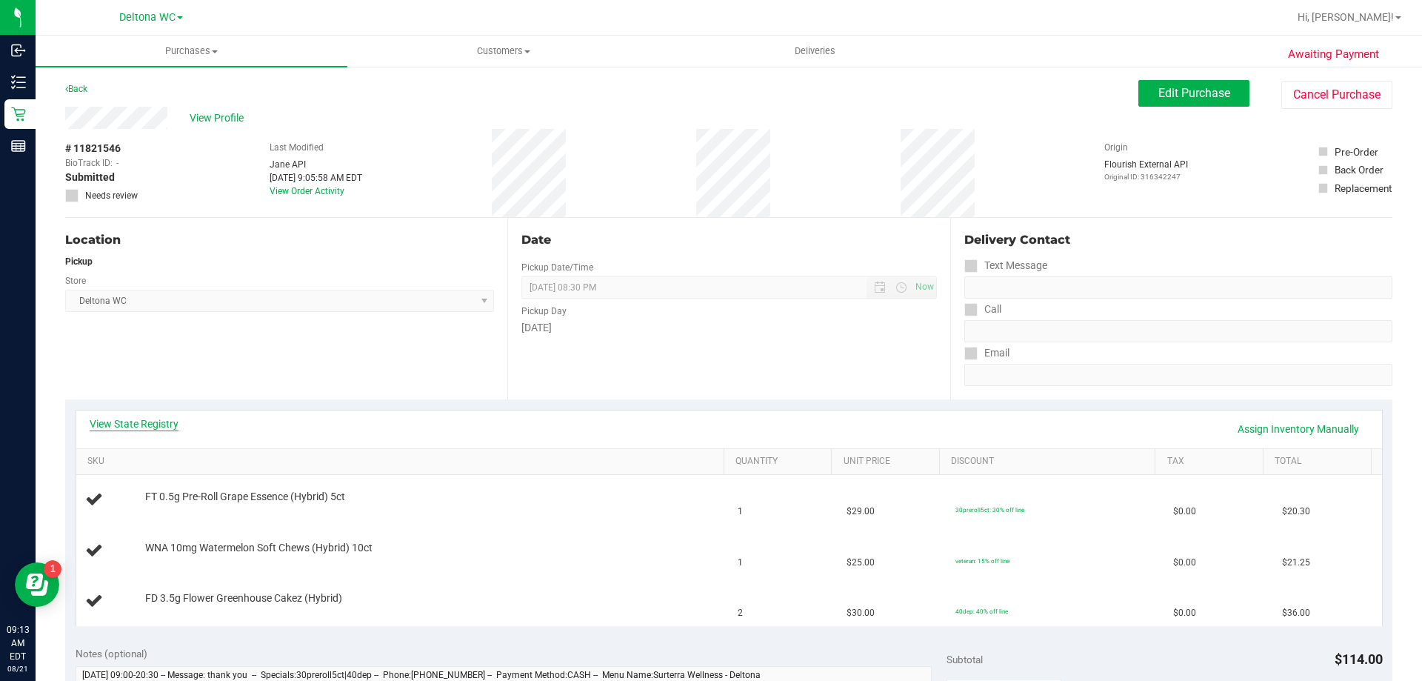
click at [151, 422] on link "View State Registry" at bounding box center [134, 423] width 89 height 15
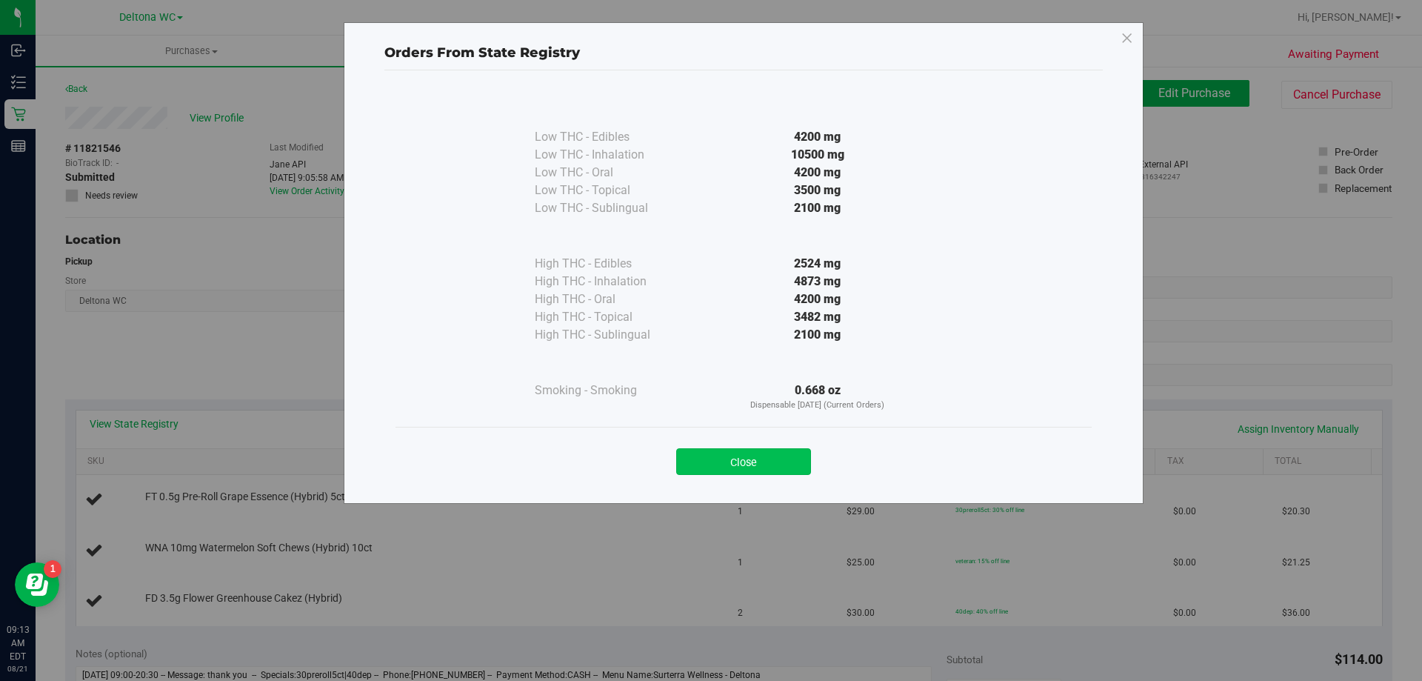
click at [751, 473] on button "Close" at bounding box center [743, 461] width 135 height 27
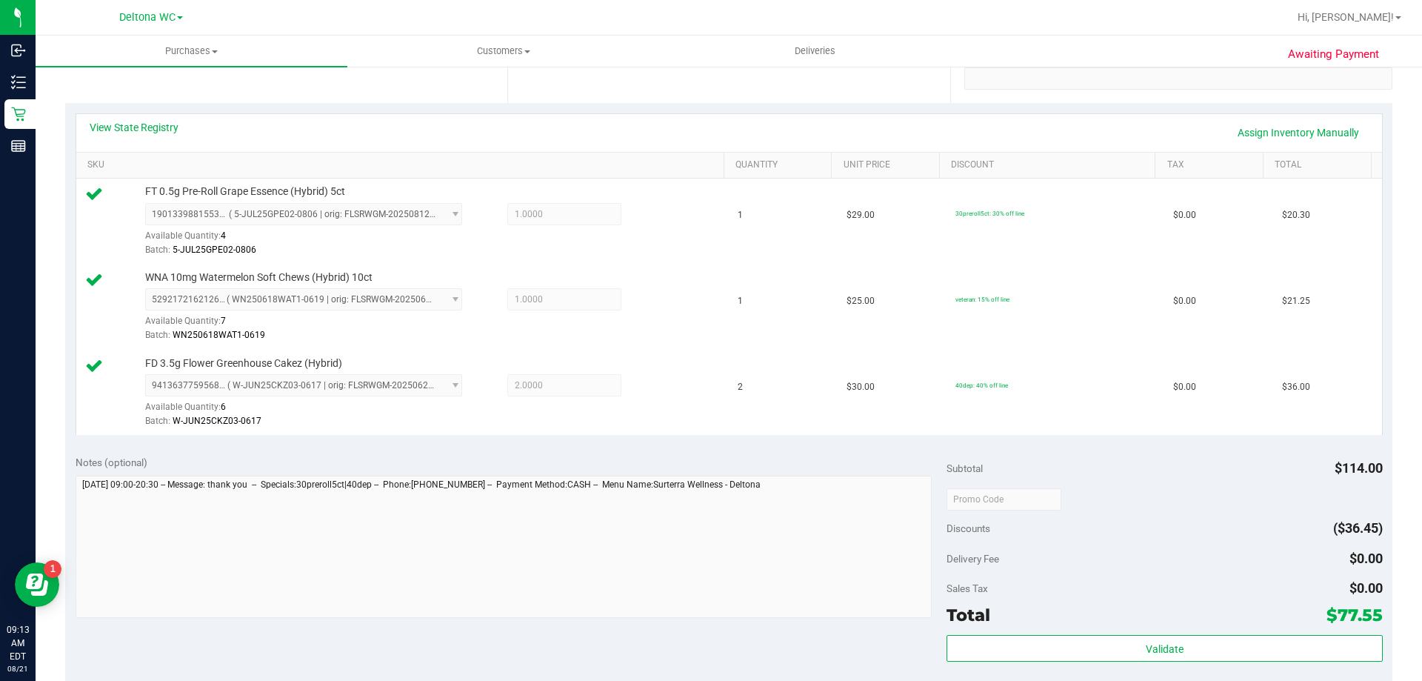
scroll to position [370, 0]
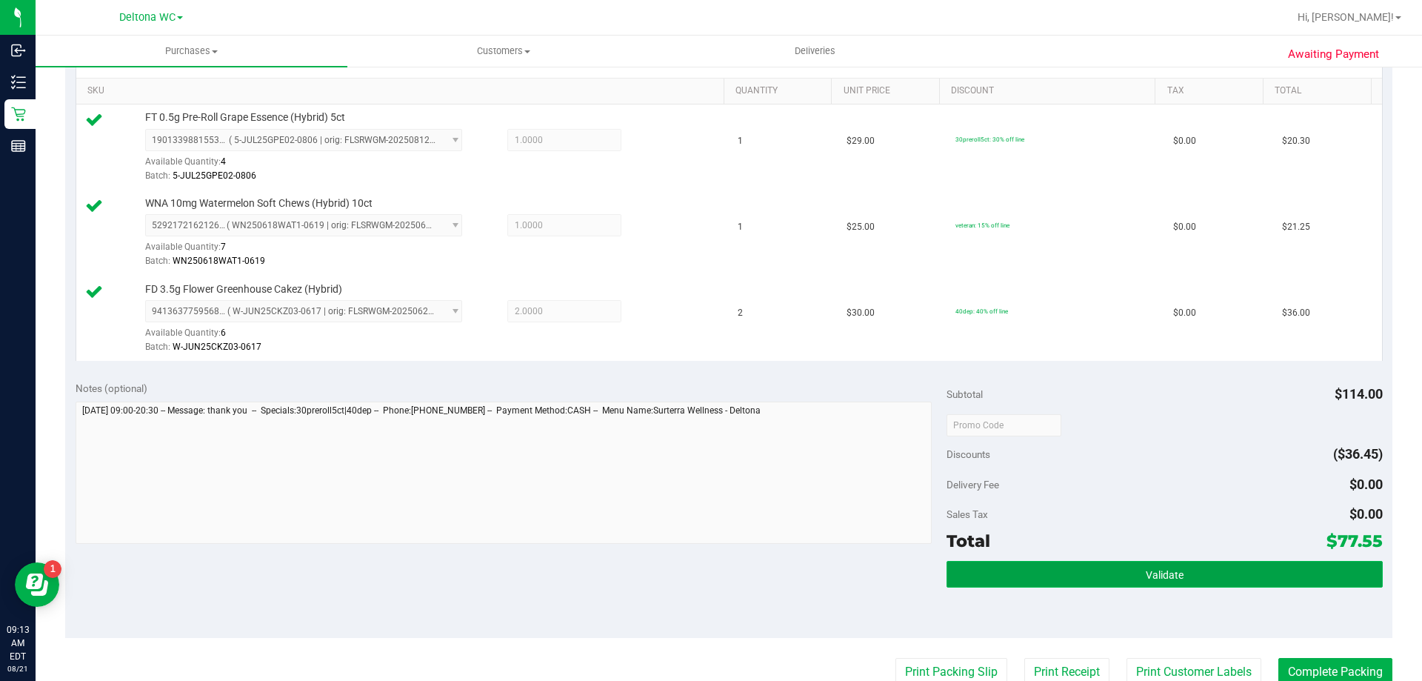
click at [1135, 570] on button "Validate" at bounding box center [1164, 574] width 435 height 27
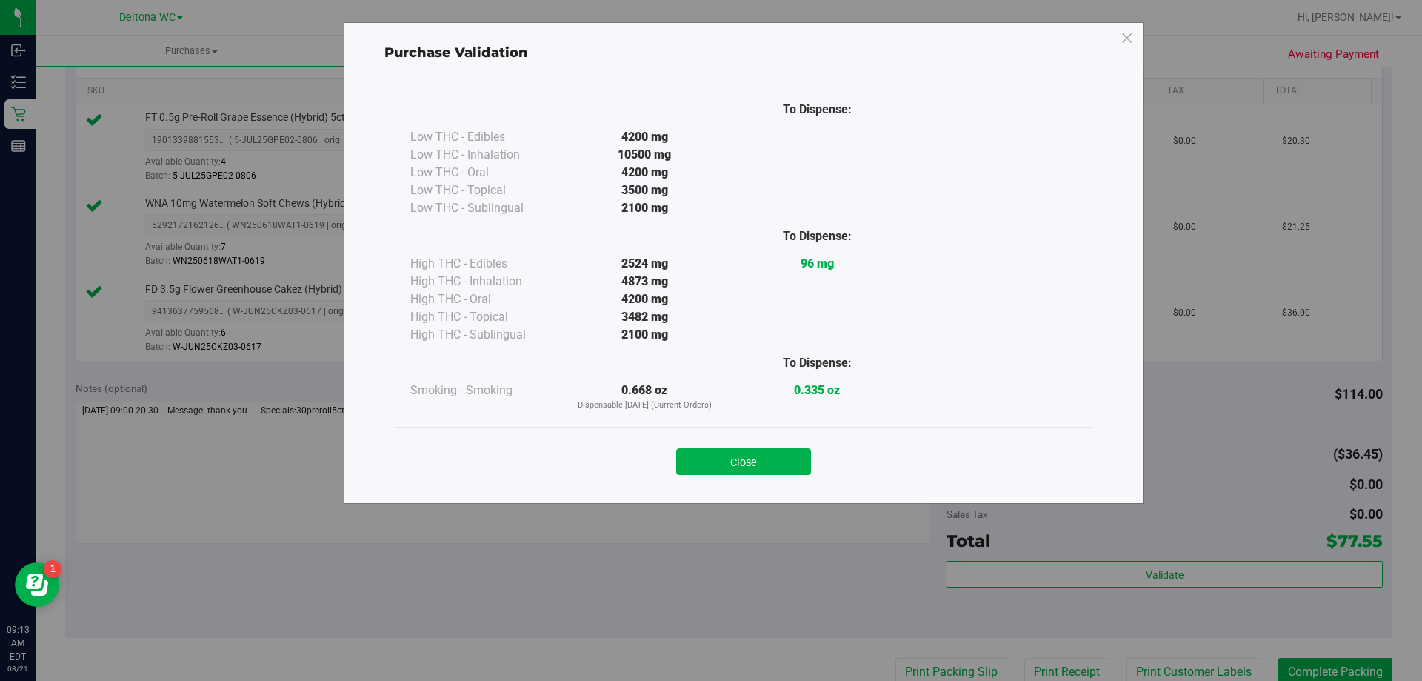
click at [736, 440] on div "Close" at bounding box center [744, 456] width 674 height 37
click at [752, 473] on button "Close" at bounding box center [743, 461] width 135 height 27
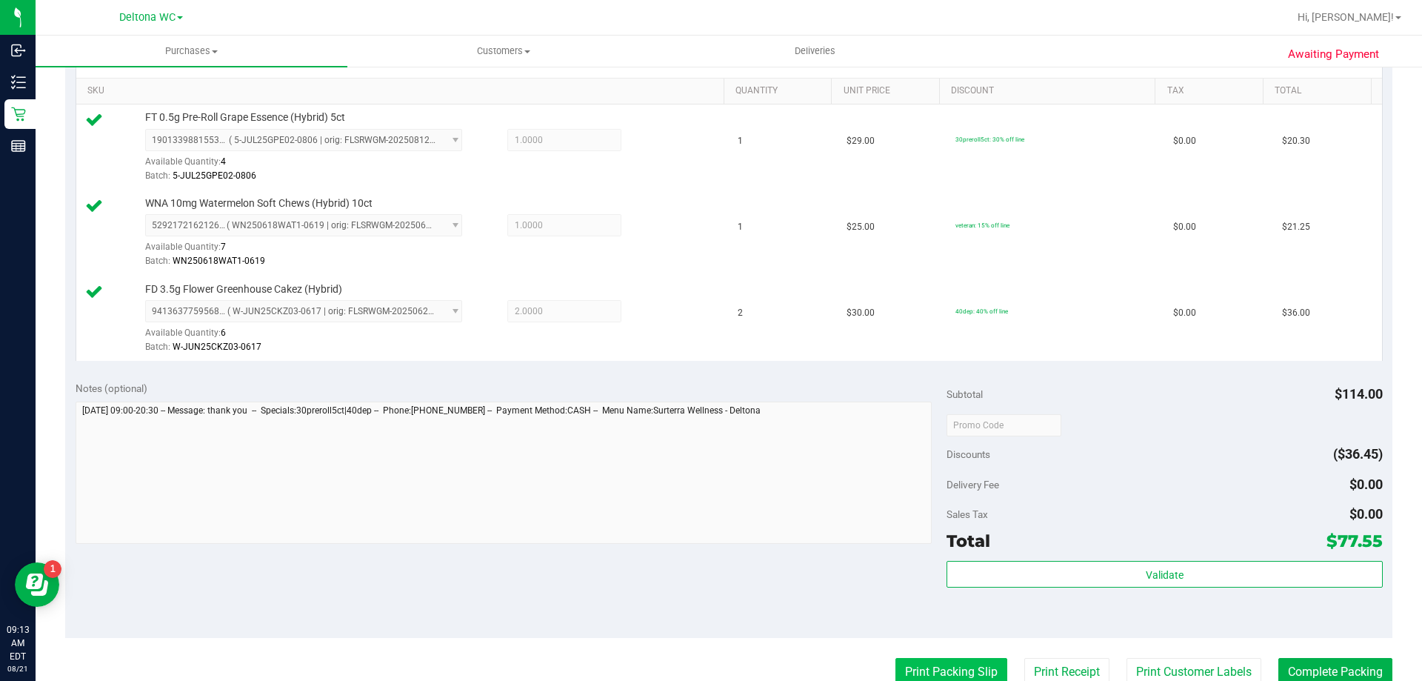
click at [932, 675] on button "Print Packing Slip" at bounding box center [951, 672] width 112 height 28
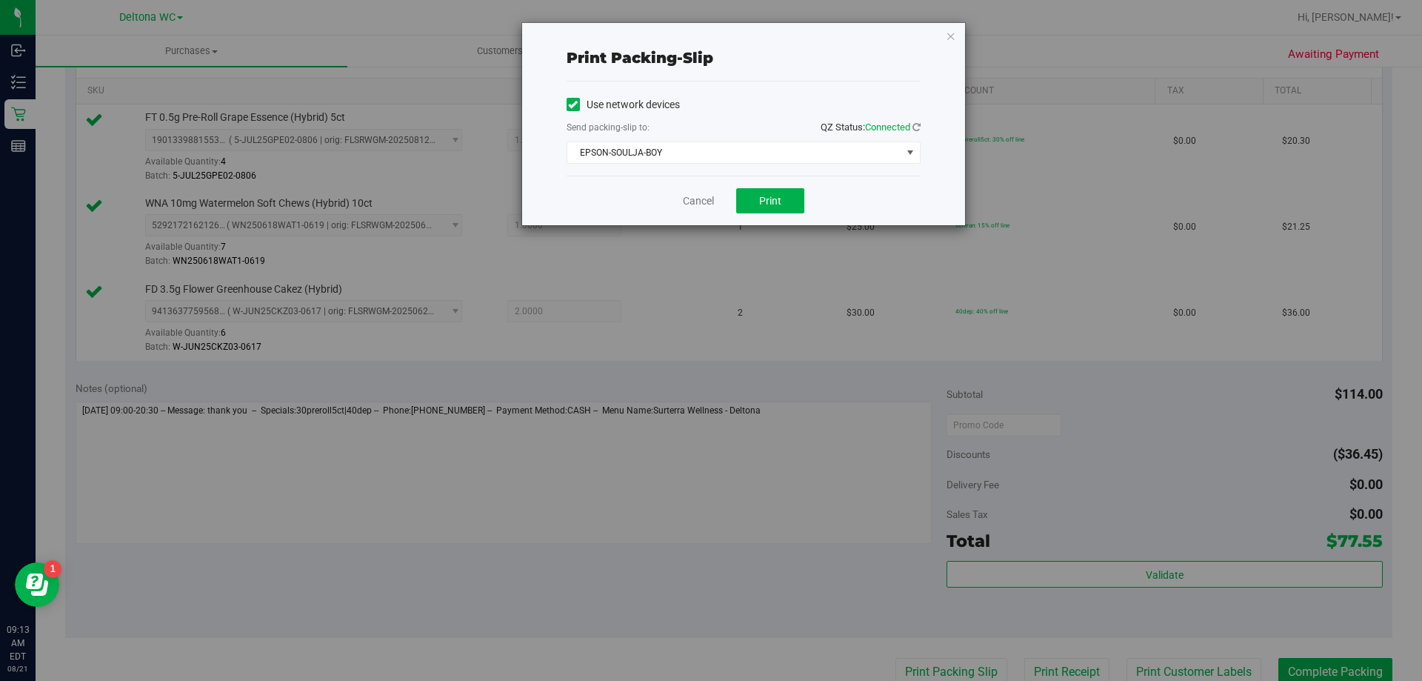
click at [761, 187] on div "Cancel Print" at bounding box center [744, 201] width 354 height 50
click at [741, 197] on button "Print" at bounding box center [770, 200] width 68 height 25
click at [690, 204] on link "Cancel" at bounding box center [698, 201] width 31 height 16
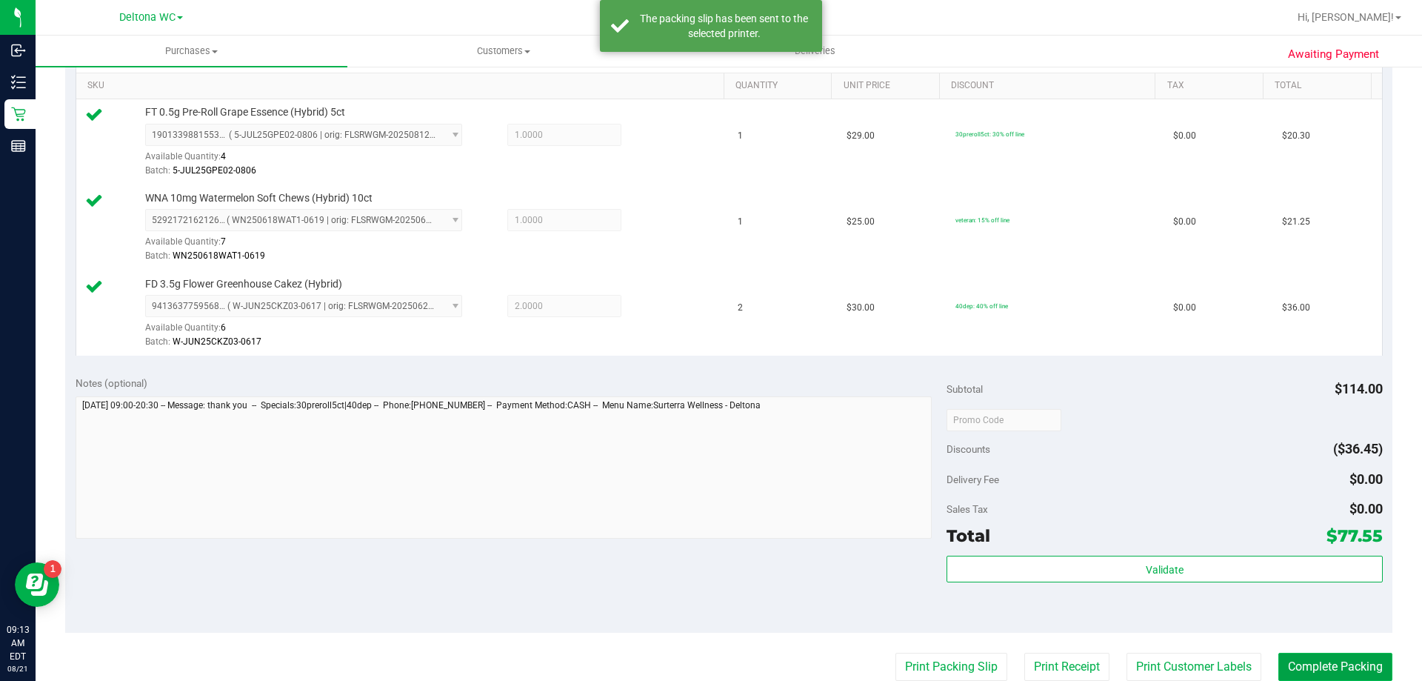
click at [1311, 664] on button "Complete Packing" at bounding box center [1335, 667] width 114 height 28
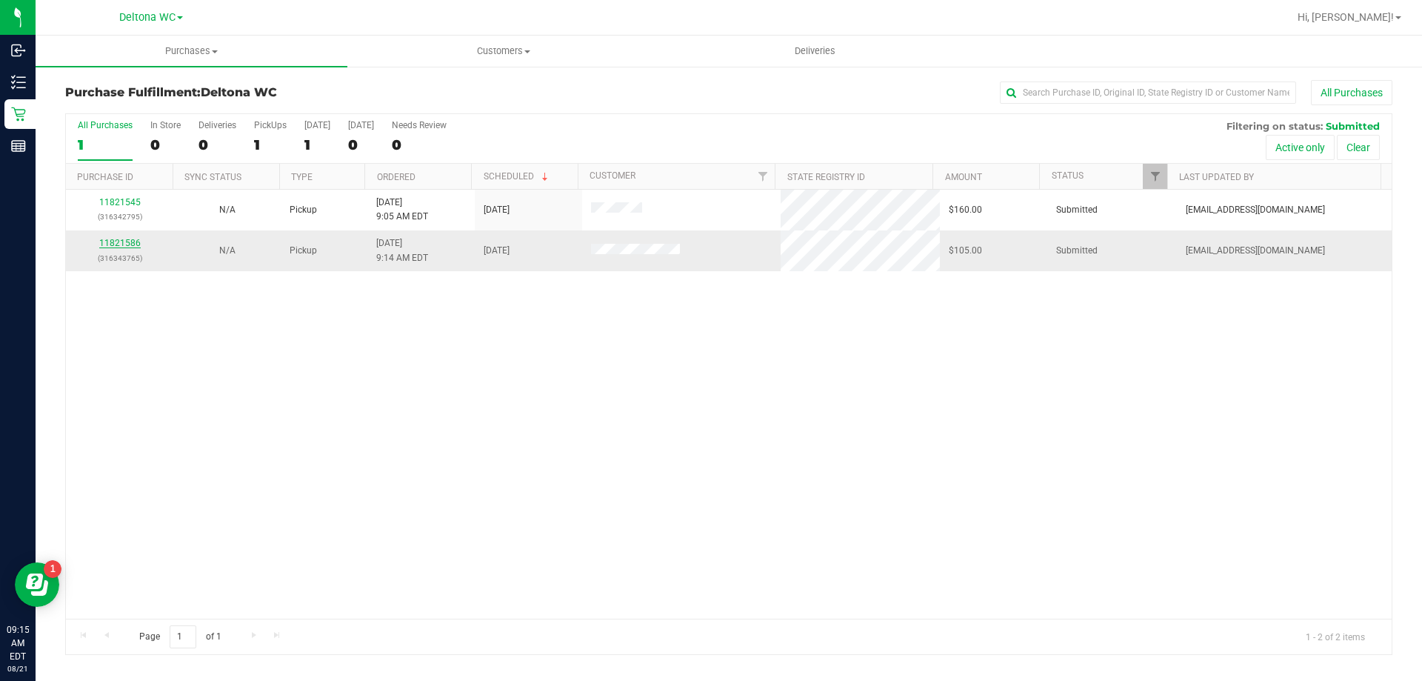
click at [125, 241] on link "11821586" at bounding box center [119, 243] width 41 height 10
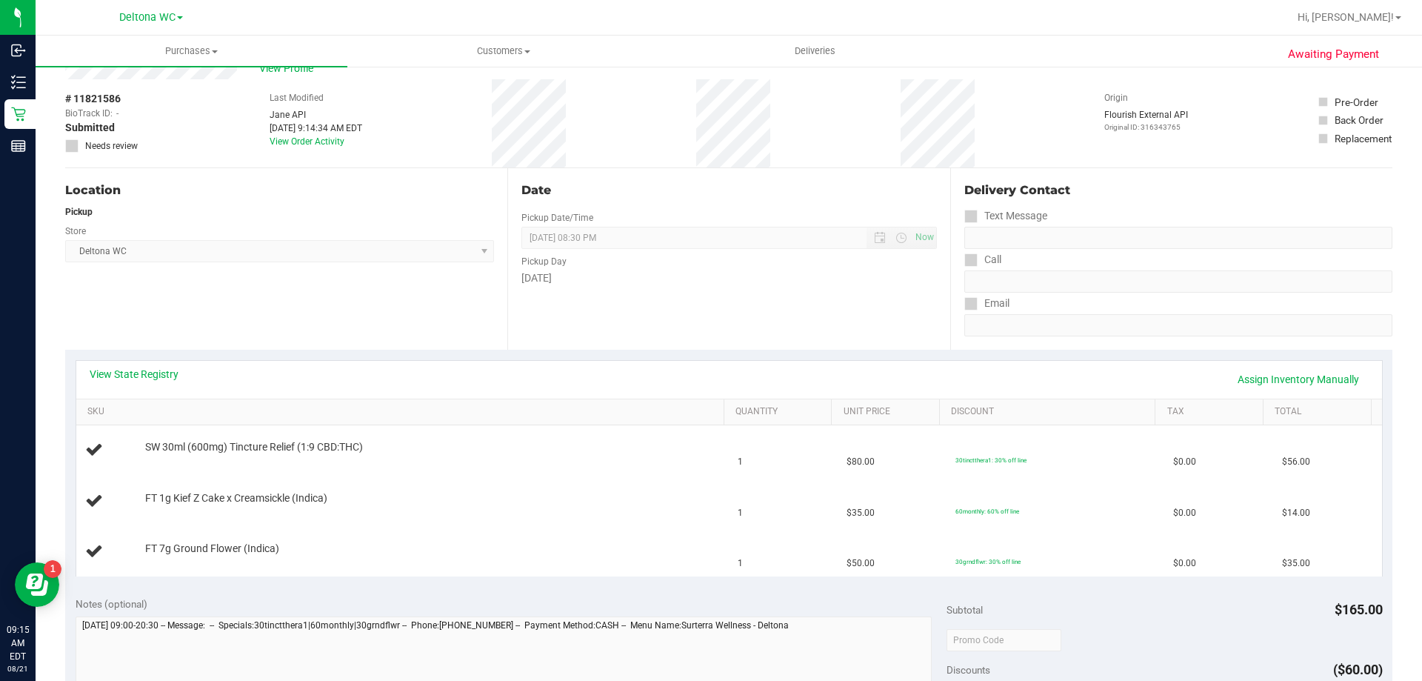
scroll to position [74, 0]
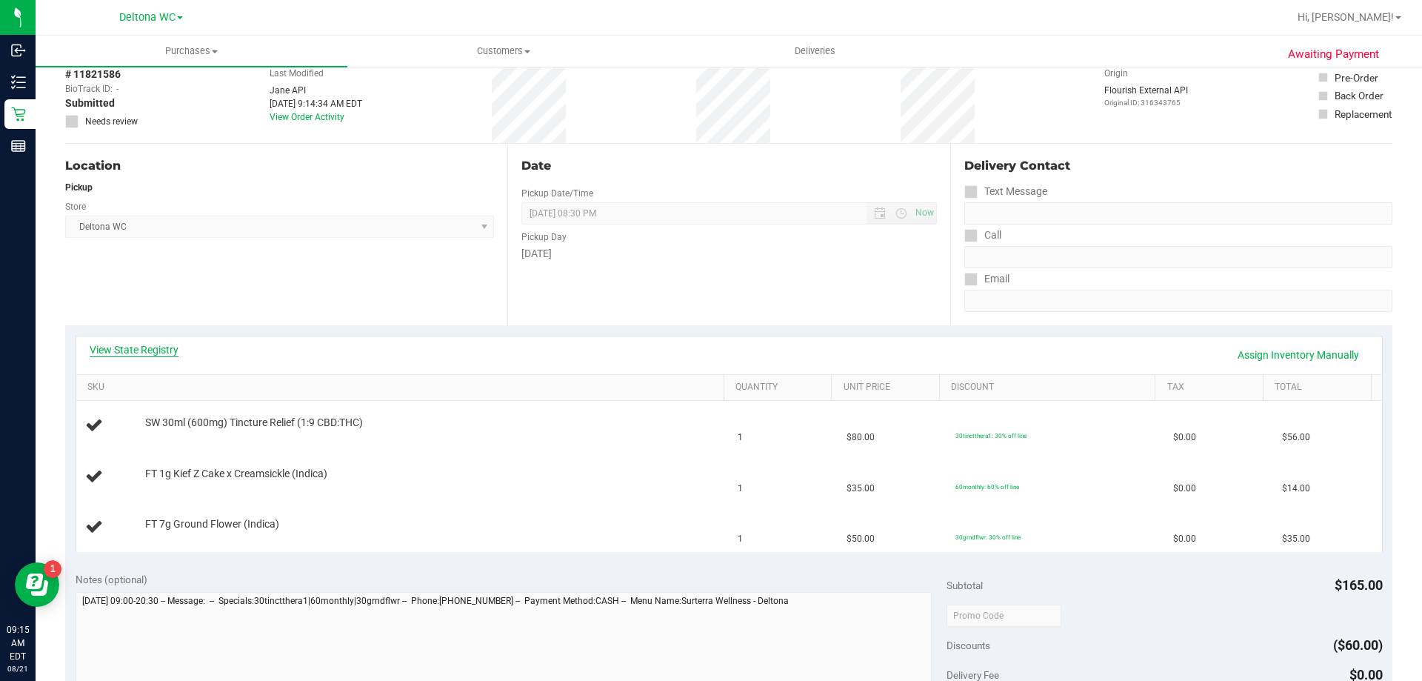
click at [122, 350] on link "View State Registry" at bounding box center [134, 349] width 89 height 15
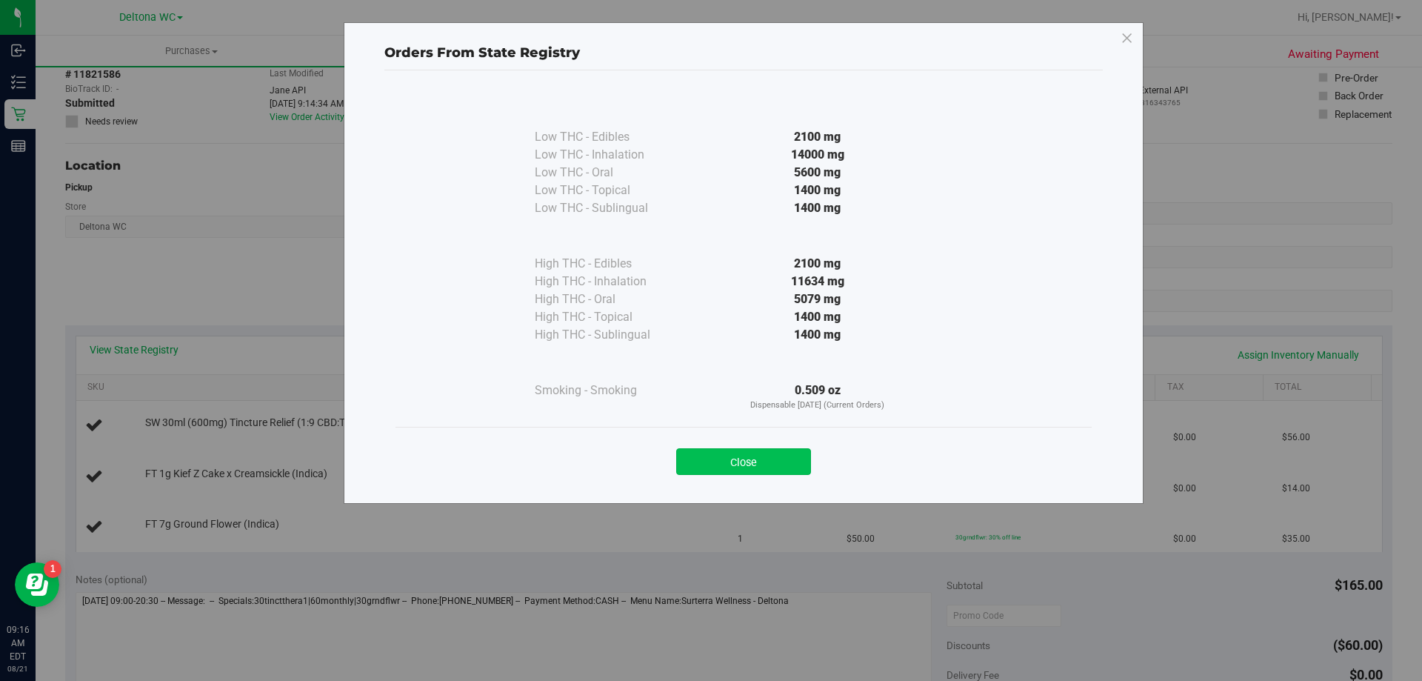
click at [785, 453] on button "Close" at bounding box center [743, 461] width 135 height 27
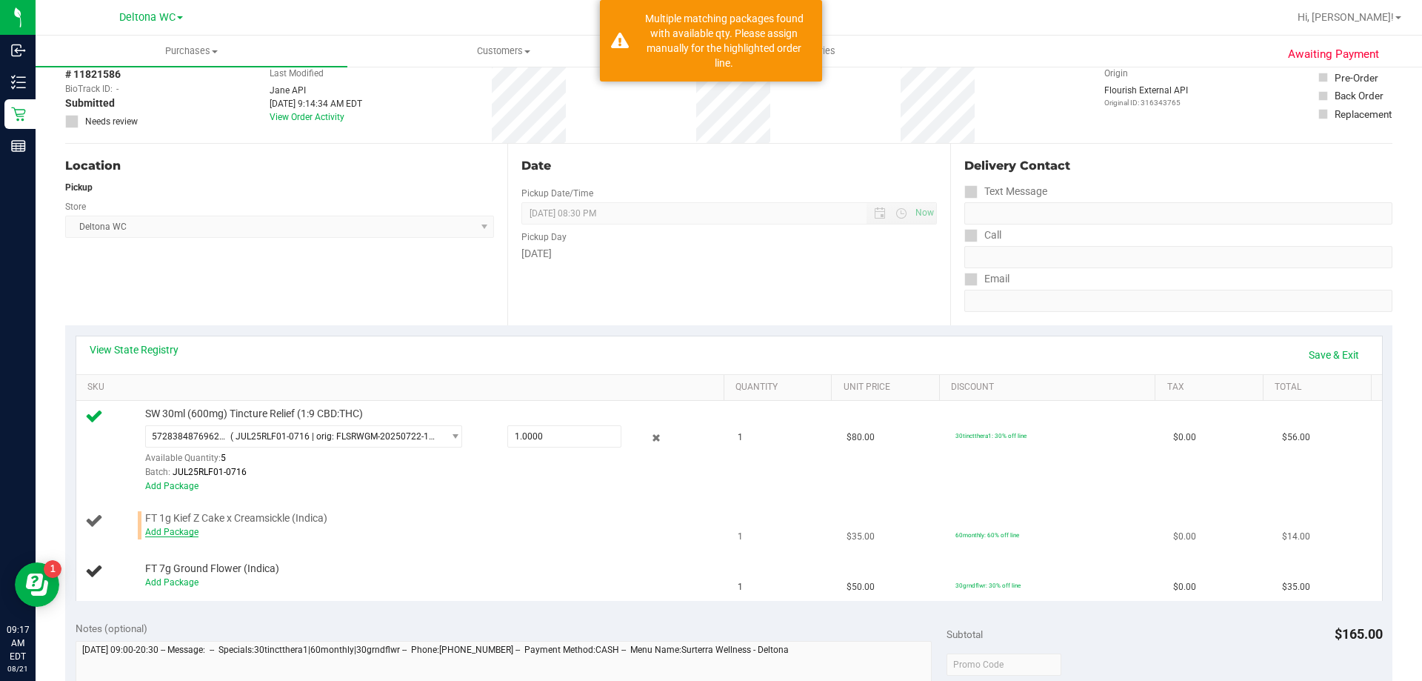
click at [169, 533] on link "Add Package" at bounding box center [171, 532] width 53 height 10
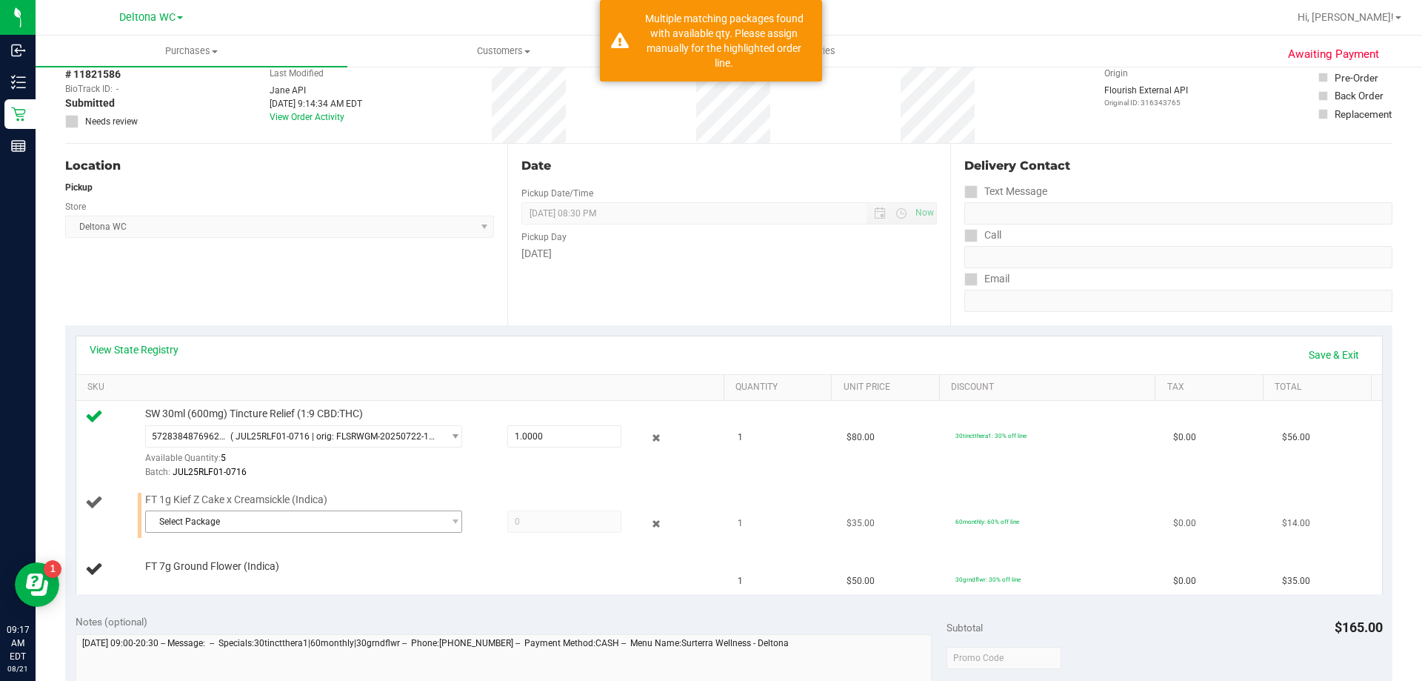
click at [267, 531] on span "Select Package" at bounding box center [294, 521] width 297 height 21
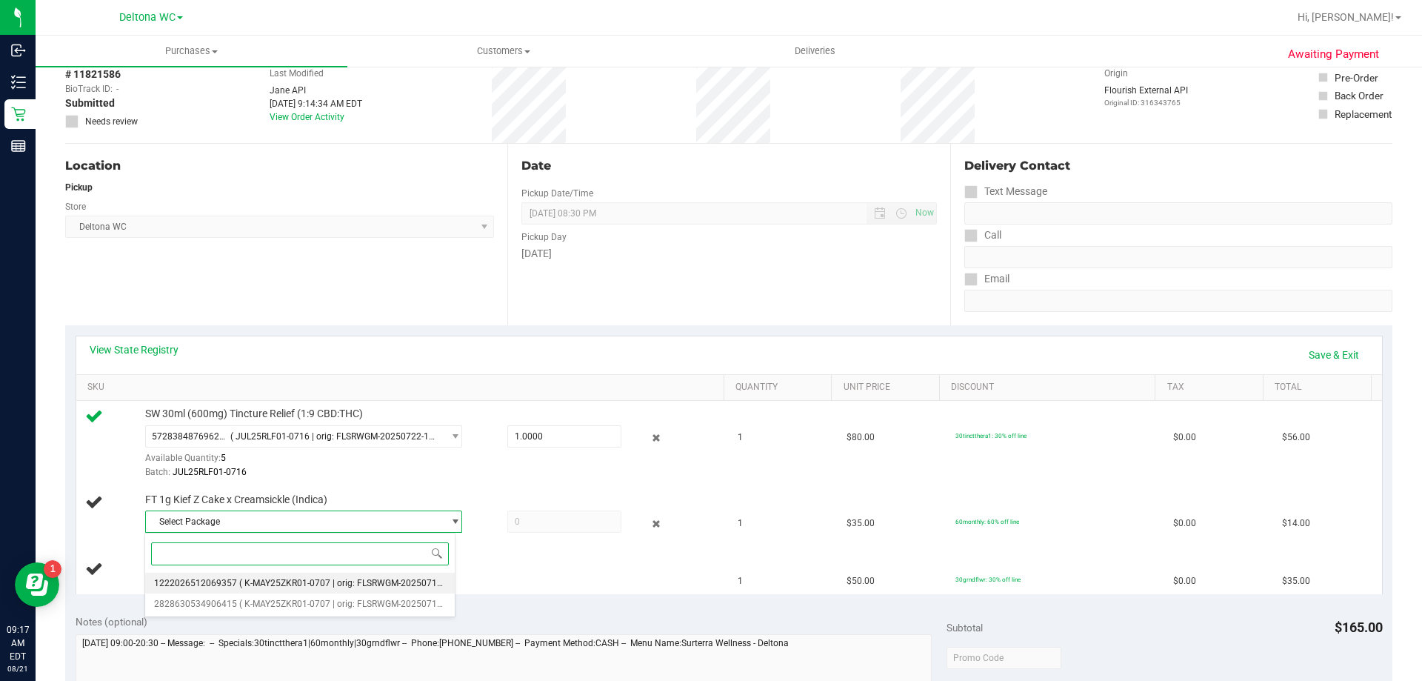
click at [303, 587] on span "( K-MAY25ZKR01-0707 | orig: FLSRWGM-20250716-1335 )" at bounding box center [354, 583] width 231 height 10
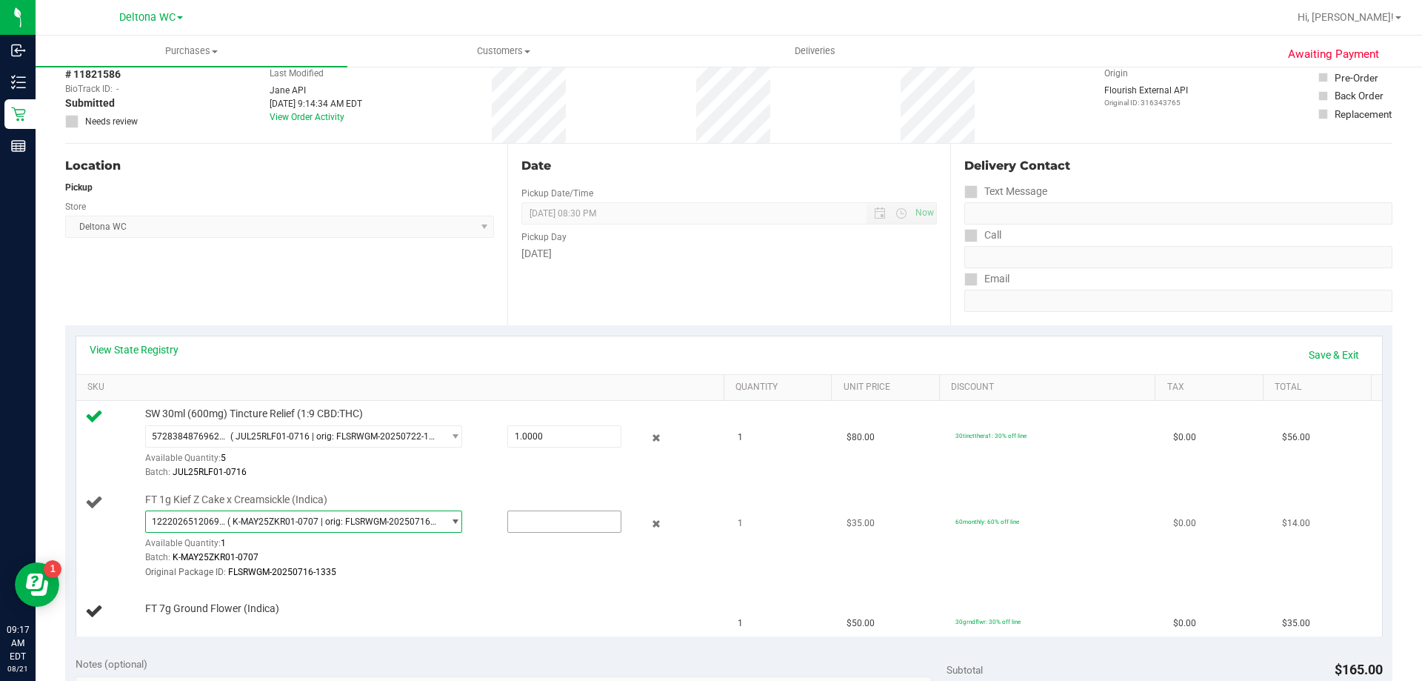
click at [569, 518] on input "text" at bounding box center [564, 521] width 113 height 21
type input "1"
click at [1048, 497] on td "60monthly: 60% off line" at bounding box center [1056, 537] width 218 height 100
type input "1.0000"
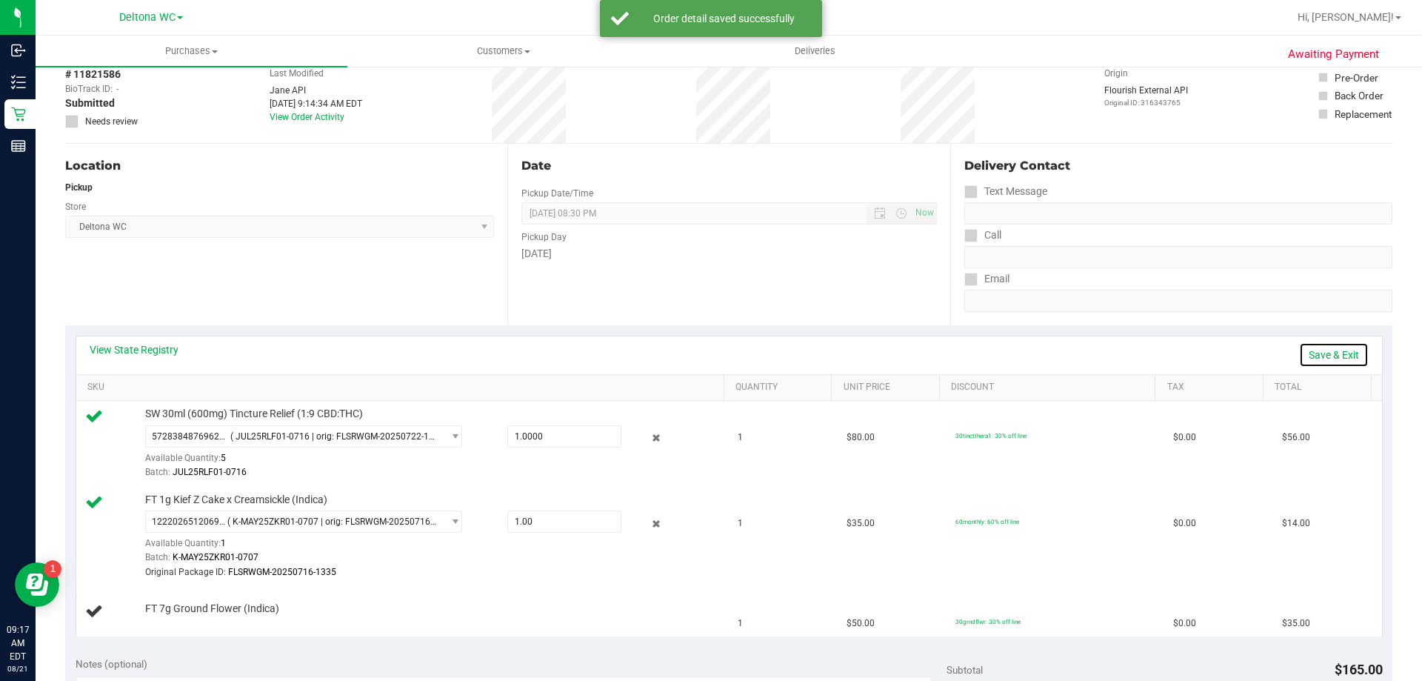
click at [1331, 353] on link "Save & Exit" at bounding box center [1334, 354] width 70 height 25
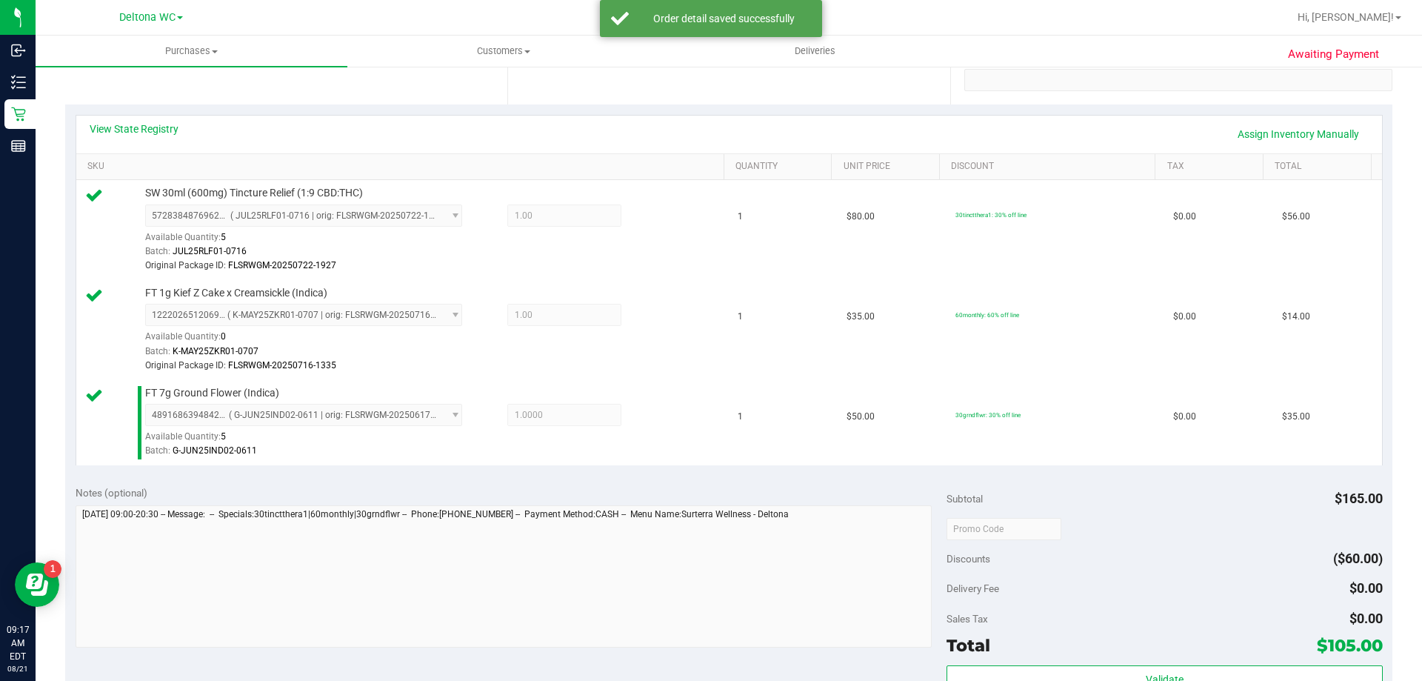
scroll to position [450, 0]
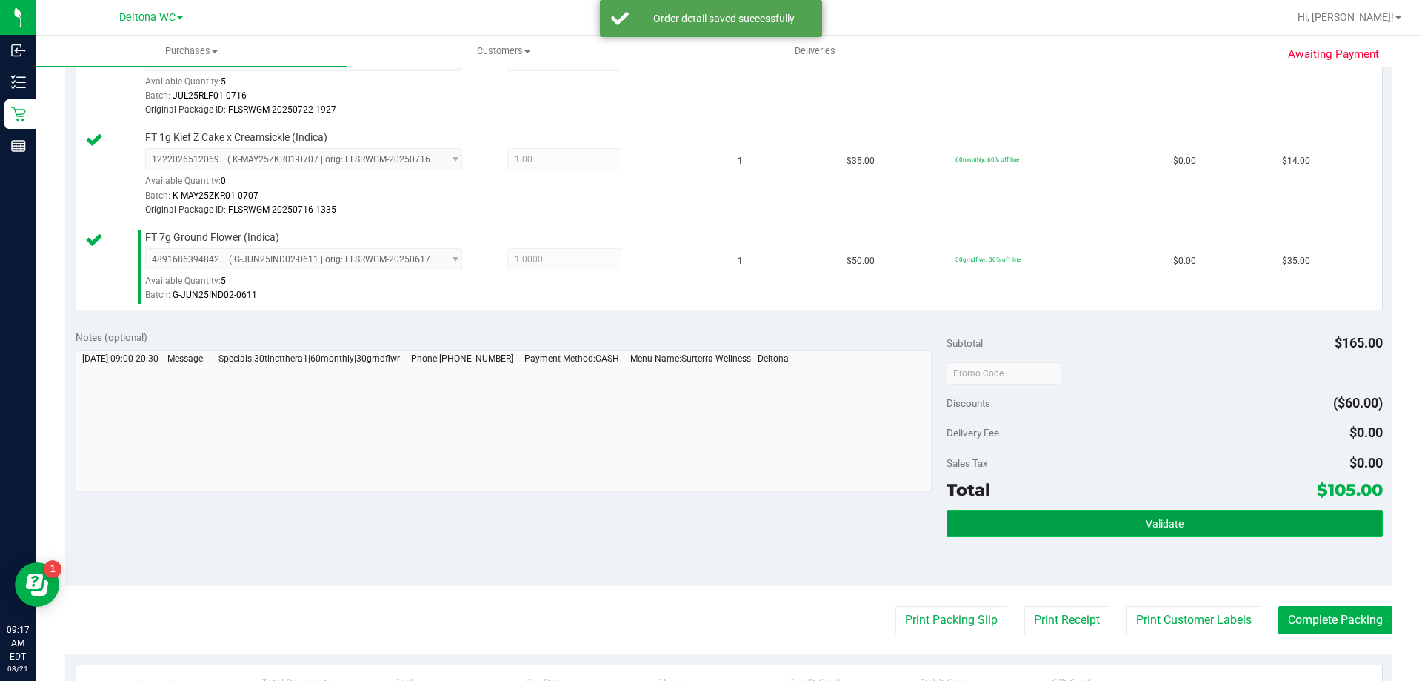
click at [1114, 515] on button "Validate" at bounding box center [1164, 523] width 435 height 27
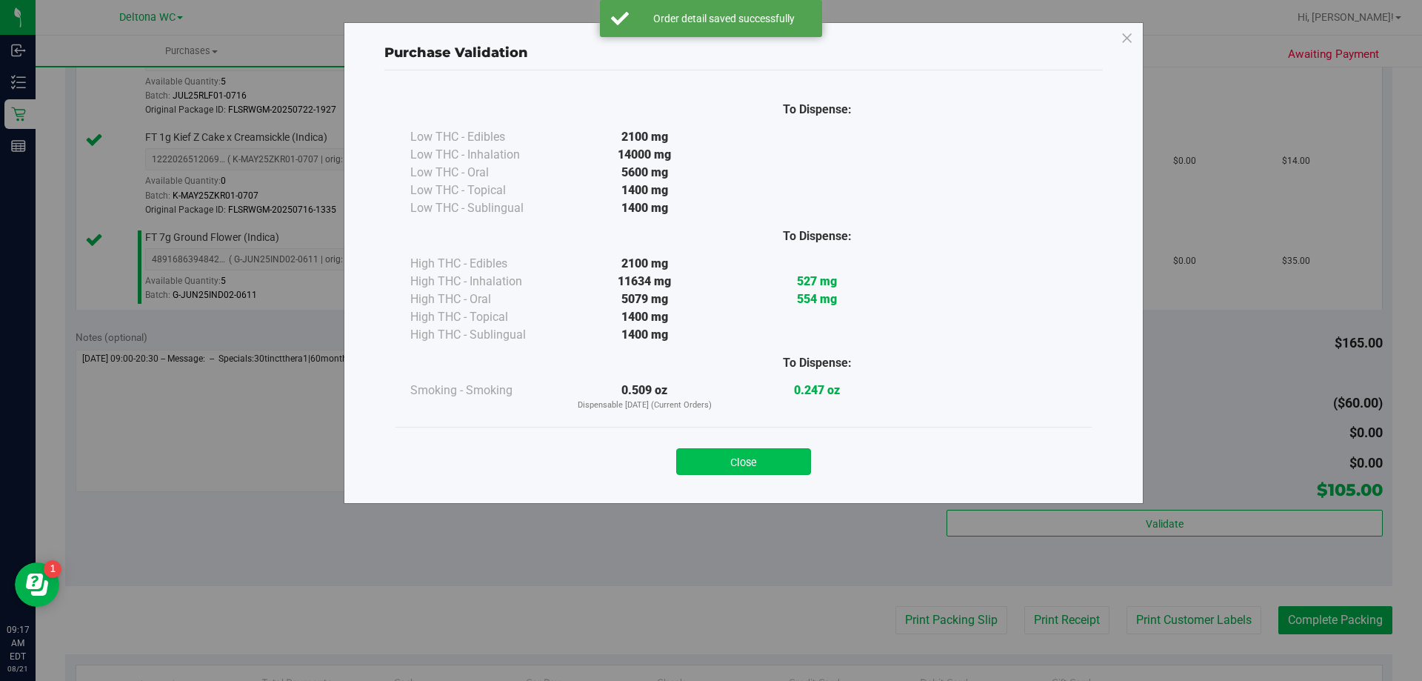
click at [765, 461] on button "Close" at bounding box center [743, 461] width 135 height 27
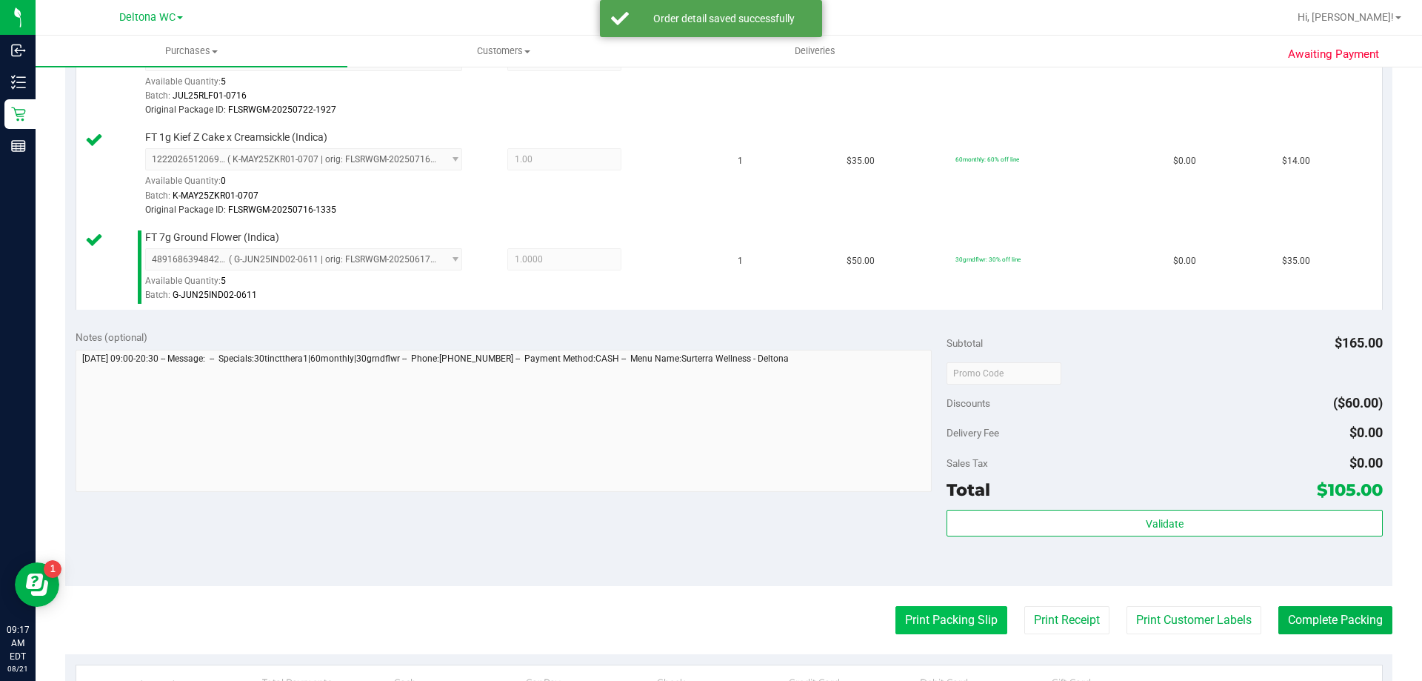
click at [931, 617] on button "Print Packing Slip" at bounding box center [951, 620] width 112 height 28
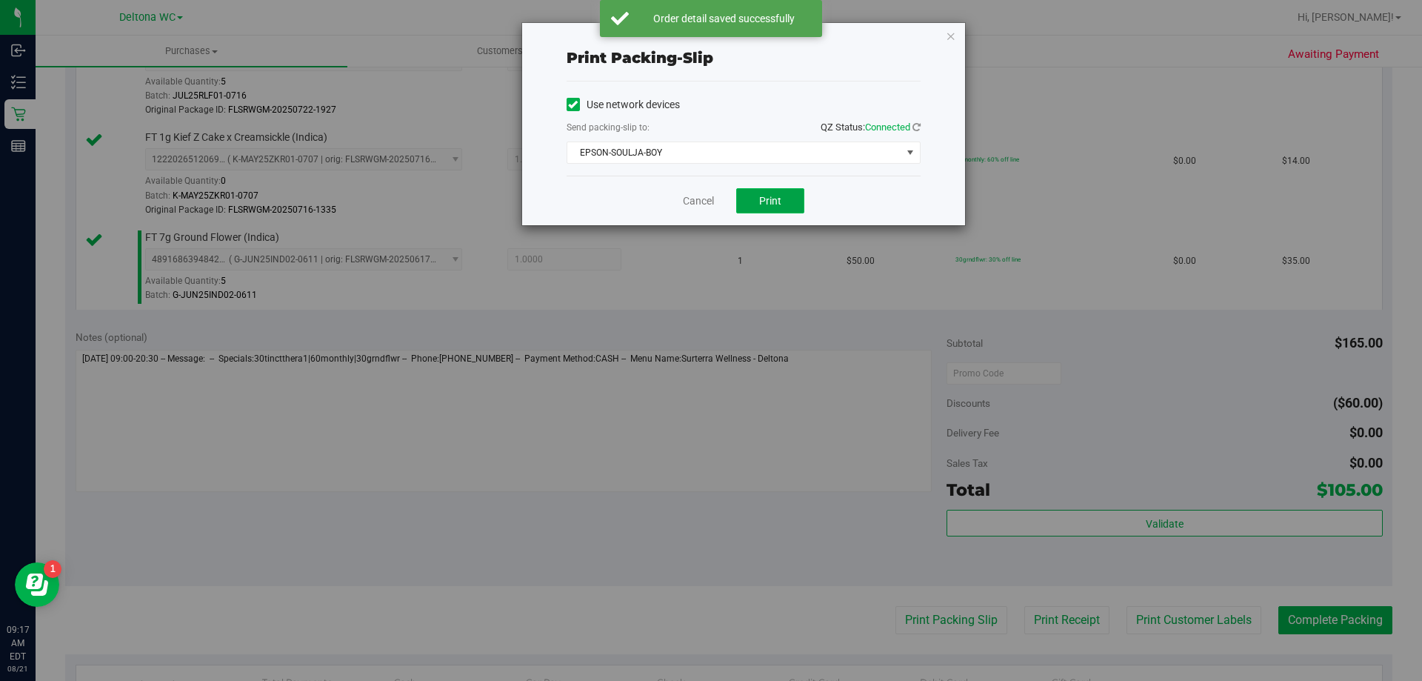
click at [773, 205] on span "Print" at bounding box center [770, 201] width 22 height 12
click at [698, 204] on link "Cancel" at bounding box center [698, 201] width 31 height 16
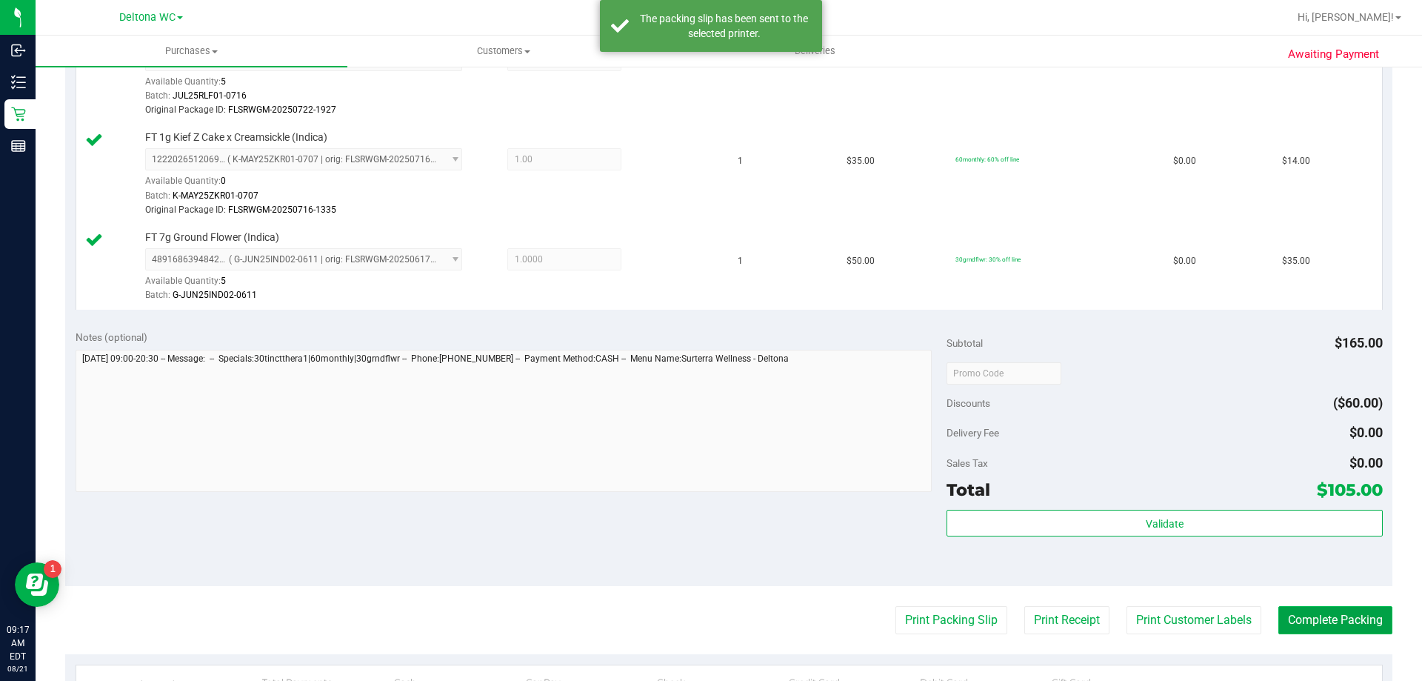
click at [1318, 610] on button "Complete Packing" at bounding box center [1335, 620] width 114 height 28
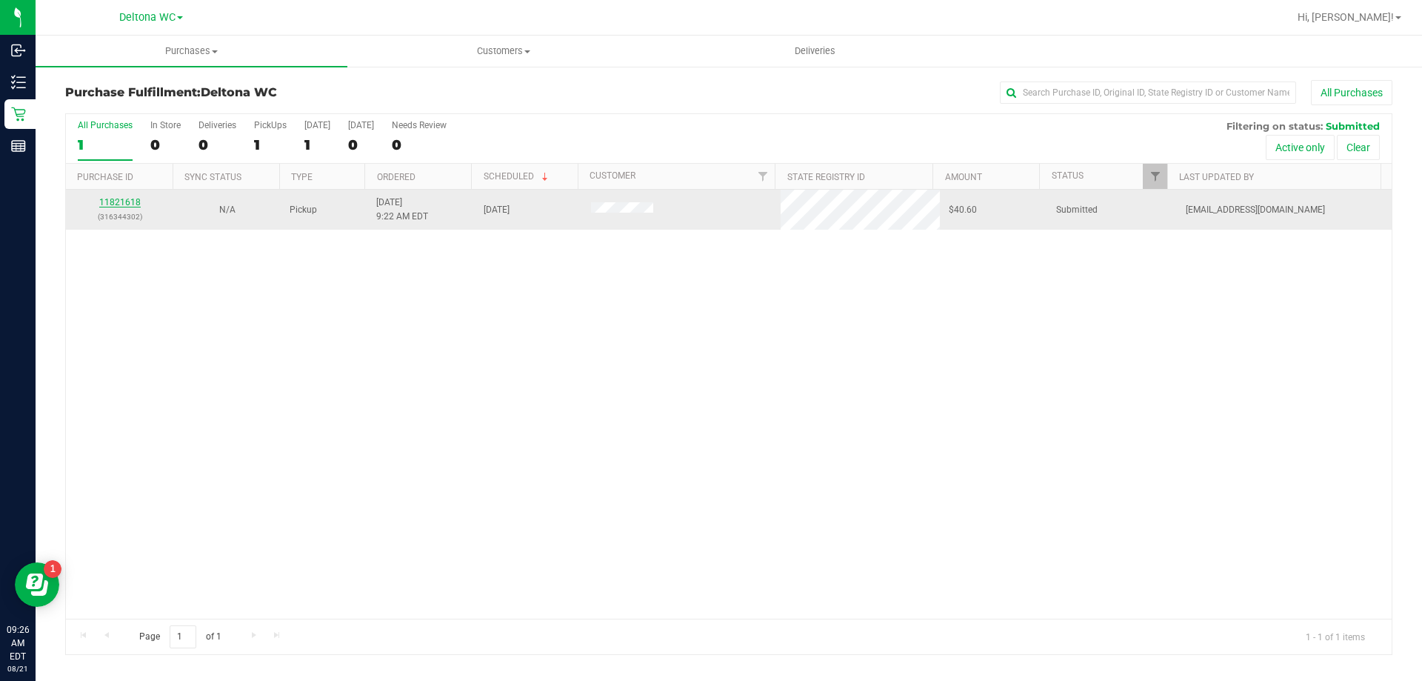
click at [117, 203] on link "11821618" at bounding box center [119, 202] width 41 height 10
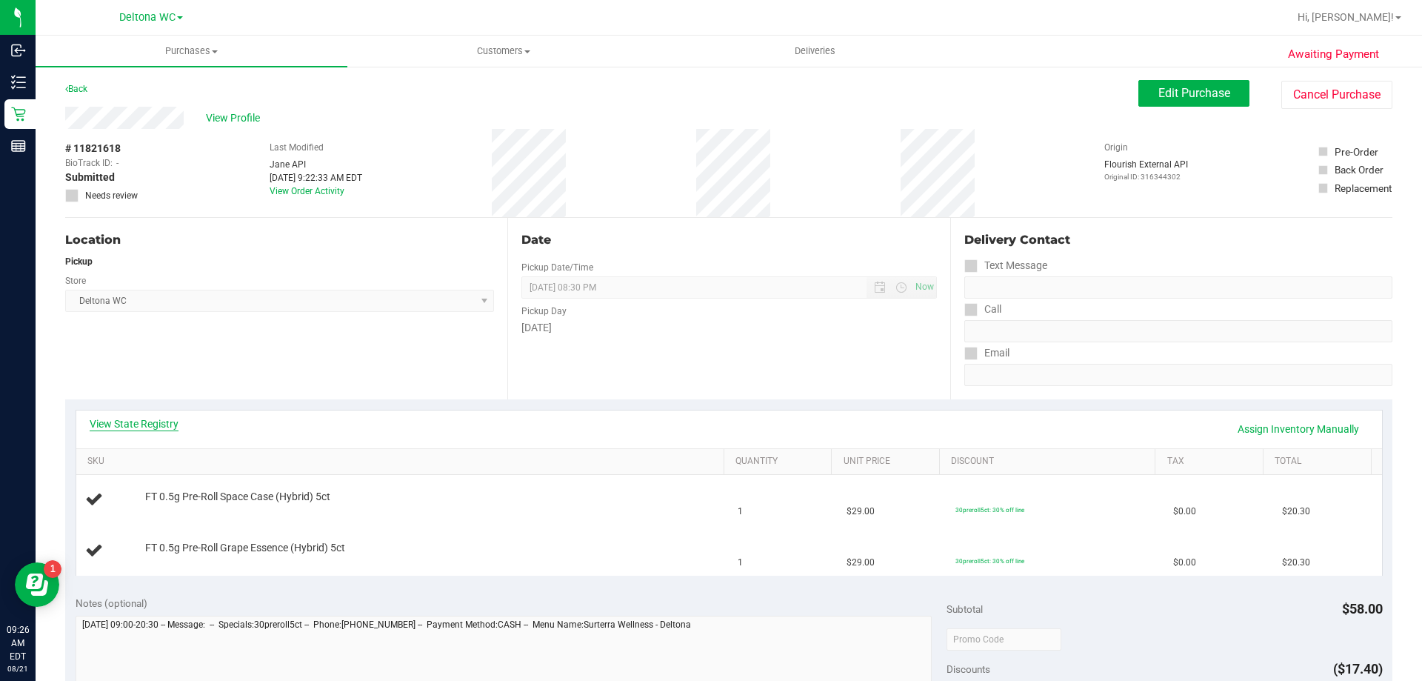
click at [136, 419] on link "View State Registry" at bounding box center [134, 423] width 89 height 15
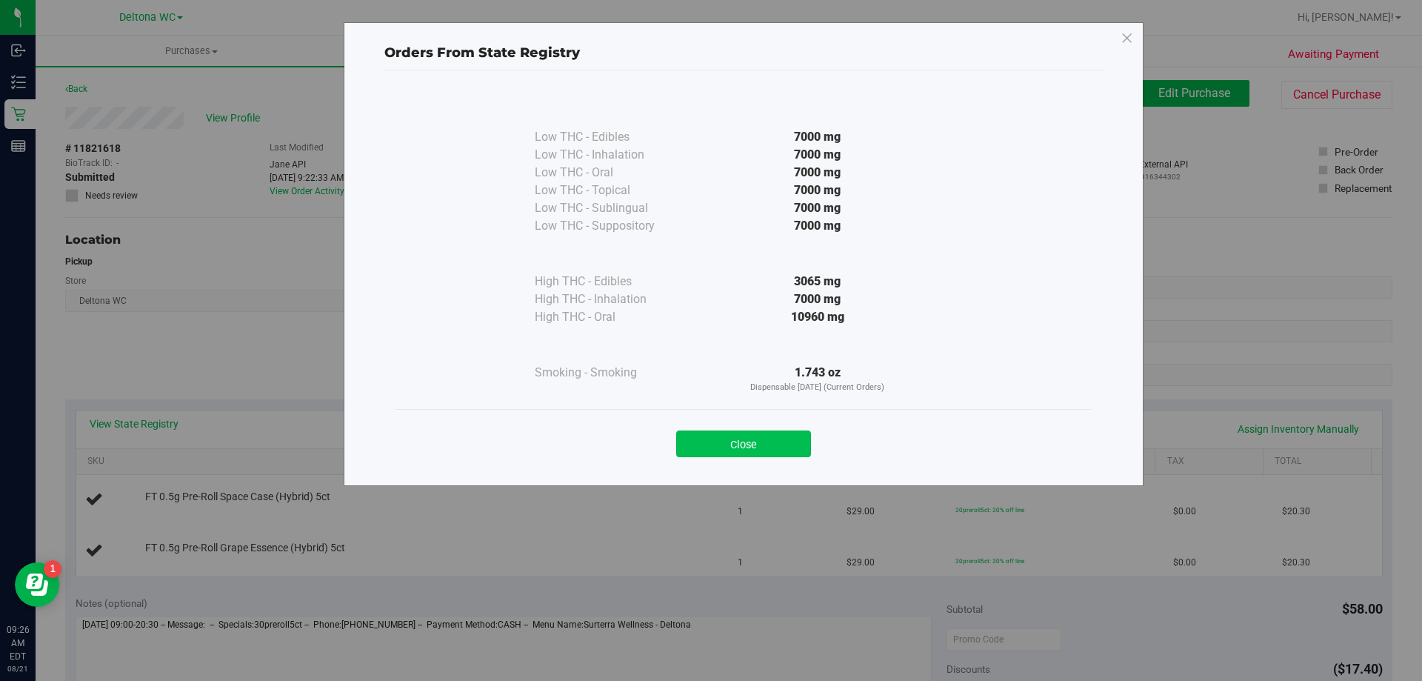
click at [755, 444] on button "Close" at bounding box center [743, 443] width 135 height 27
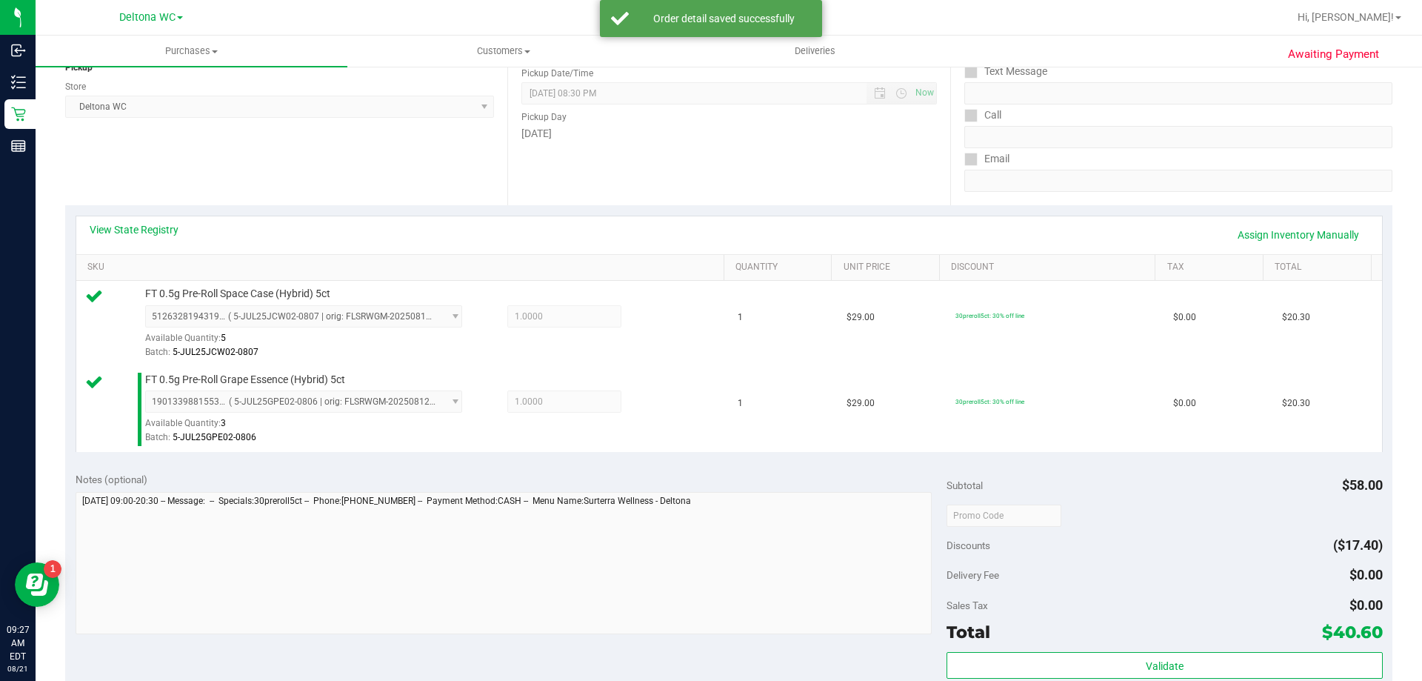
scroll to position [296, 0]
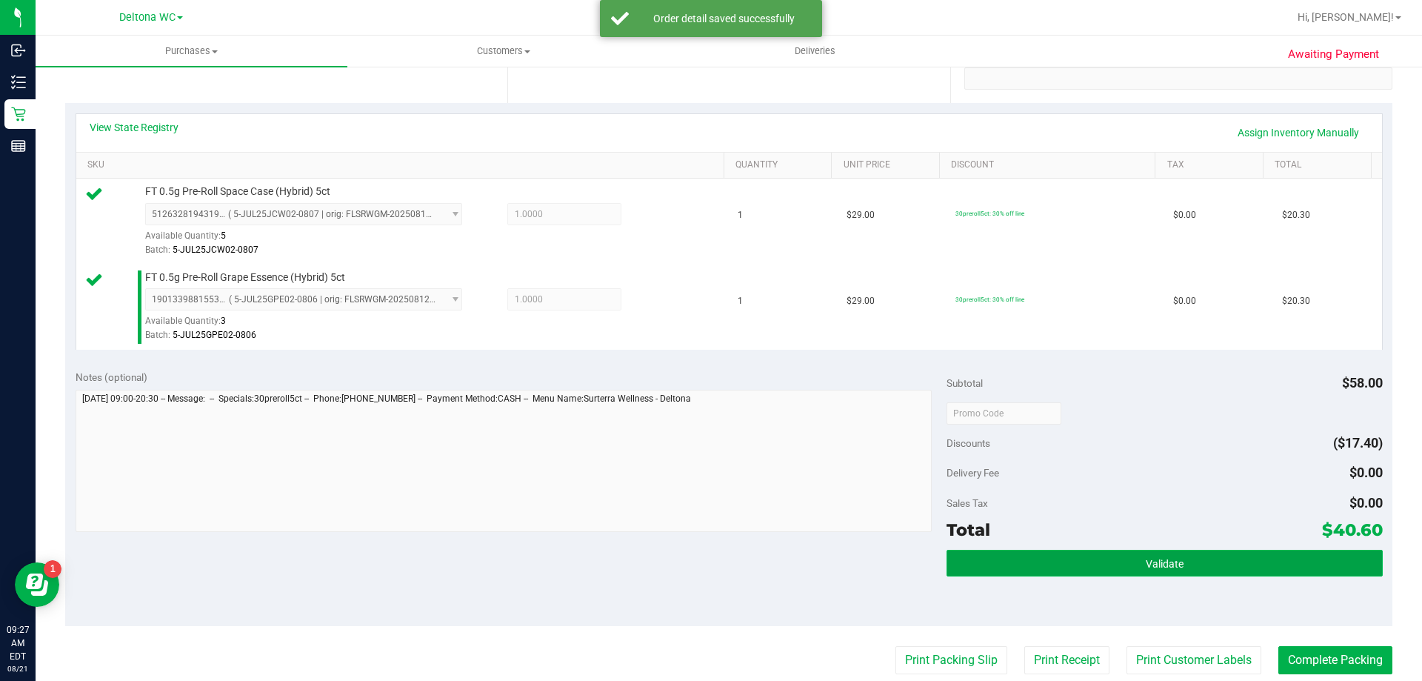
click at [1137, 573] on button "Validate" at bounding box center [1164, 563] width 435 height 27
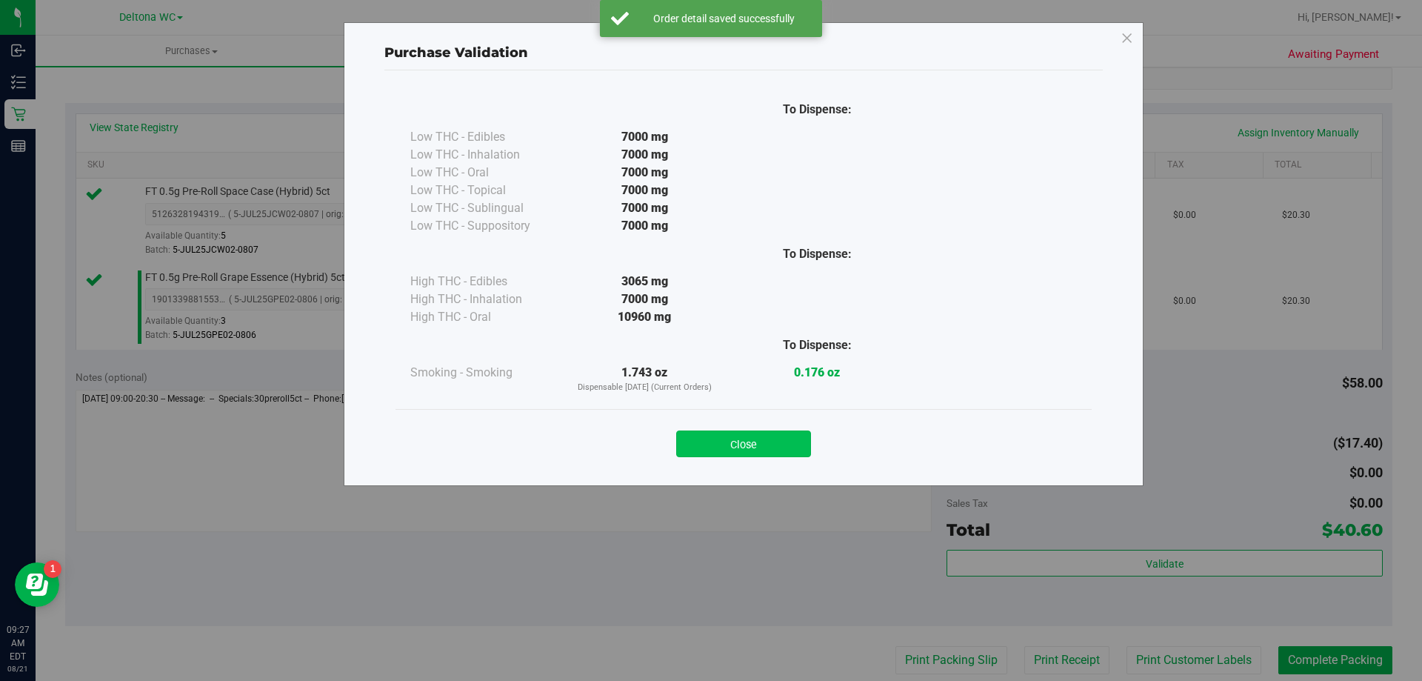
click at [749, 447] on button "Close" at bounding box center [743, 443] width 135 height 27
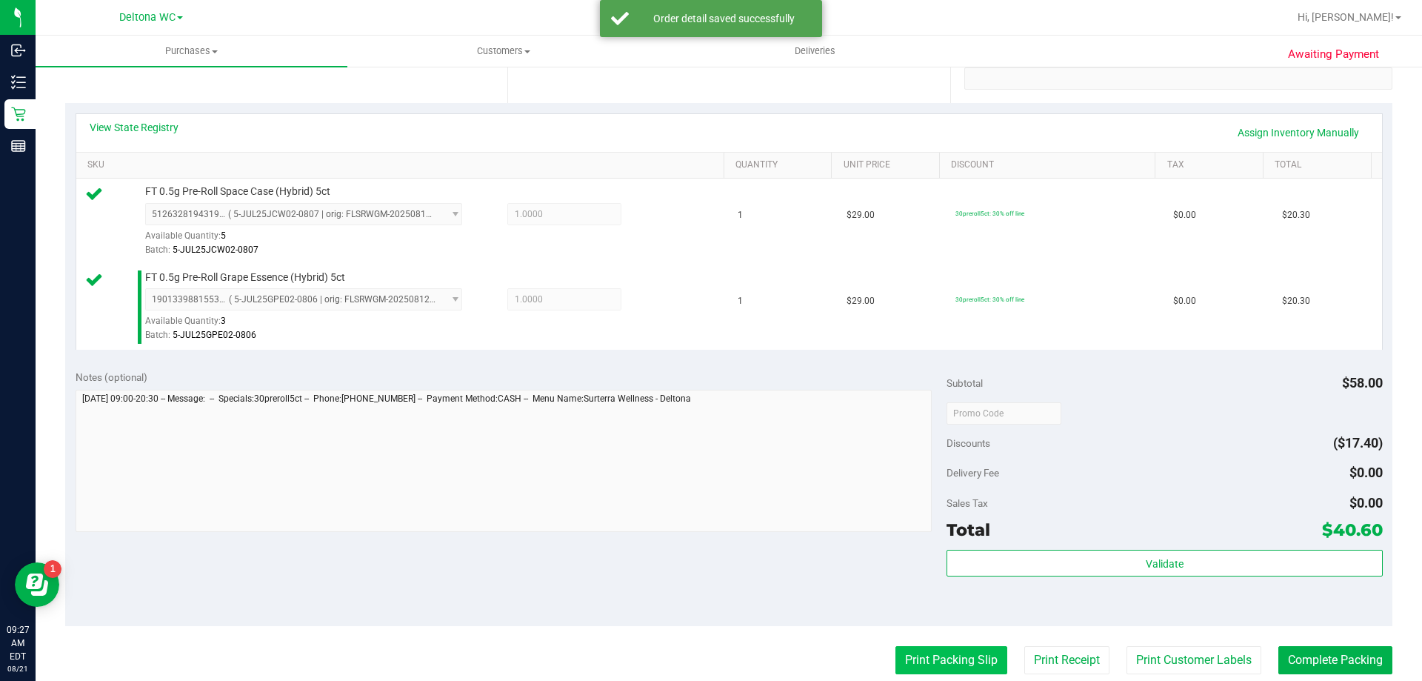
click at [910, 665] on button "Print Packing Slip" at bounding box center [951, 660] width 112 height 28
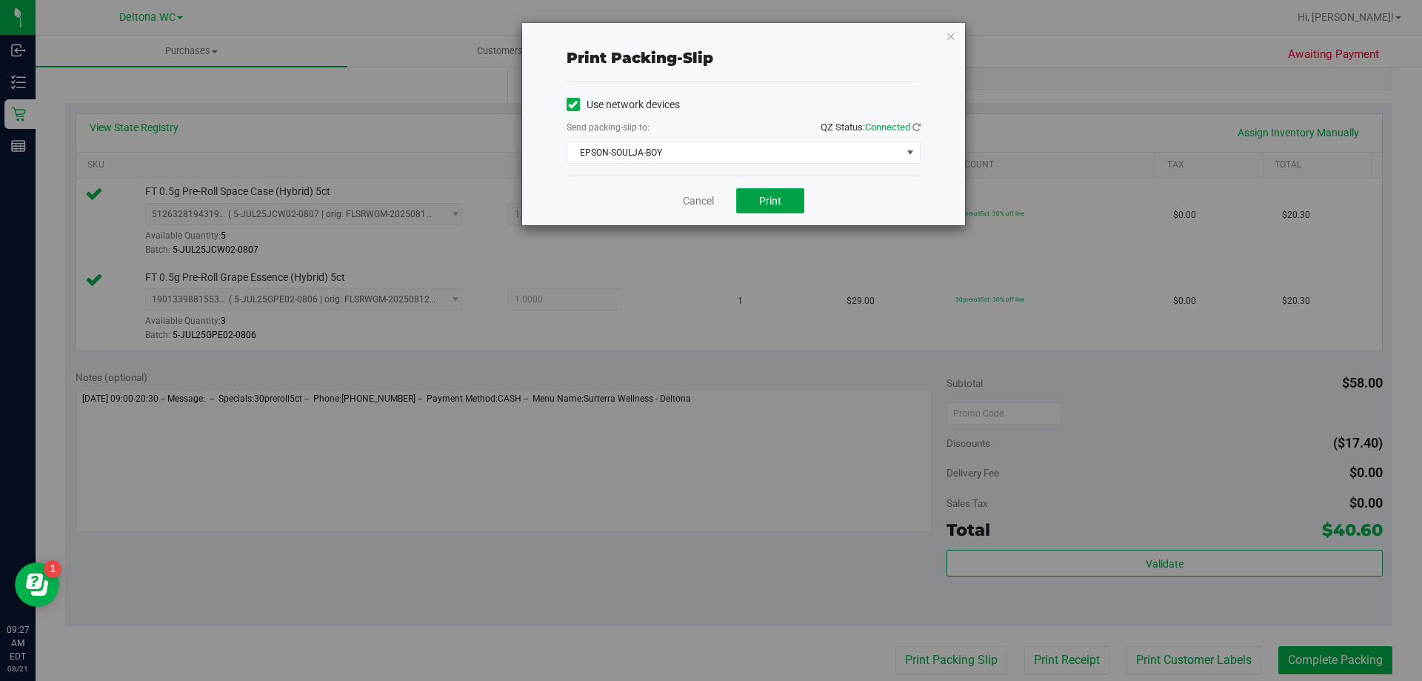
click at [760, 203] on span "Print" at bounding box center [770, 201] width 22 height 12
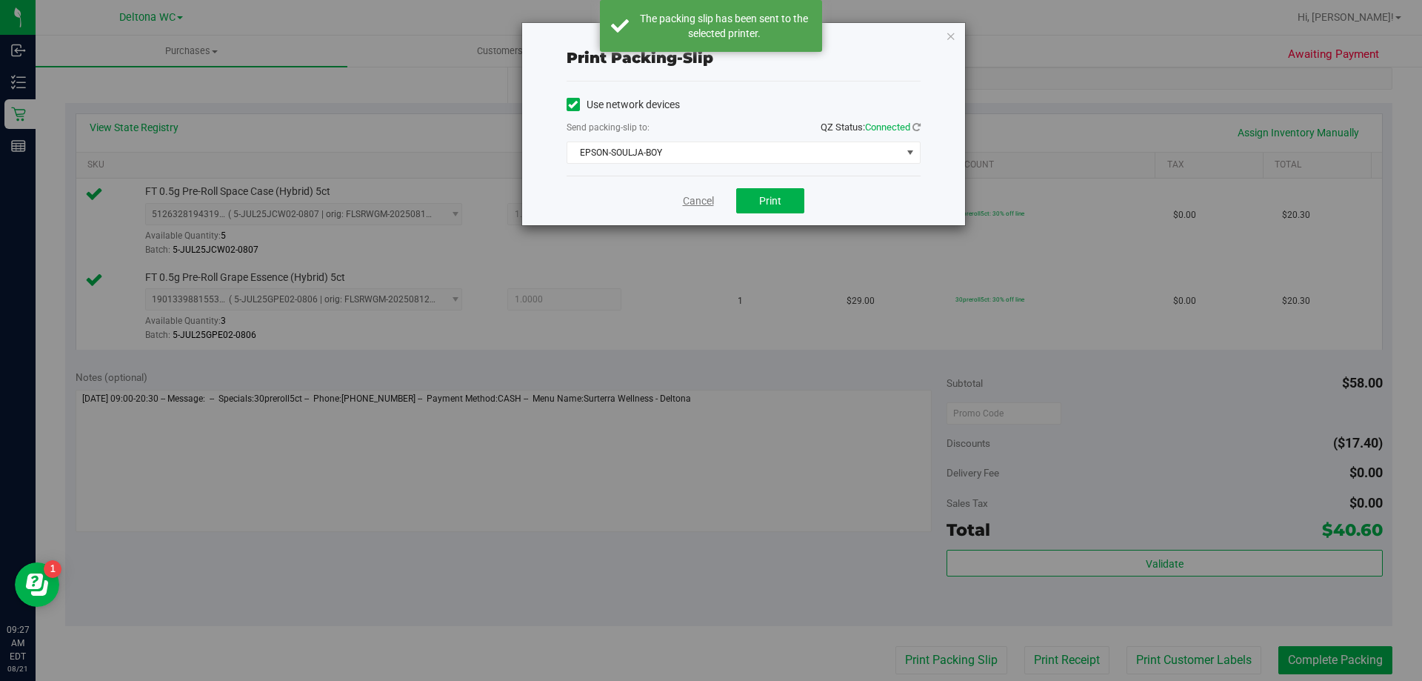
click at [685, 200] on link "Cancel" at bounding box center [698, 201] width 31 height 16
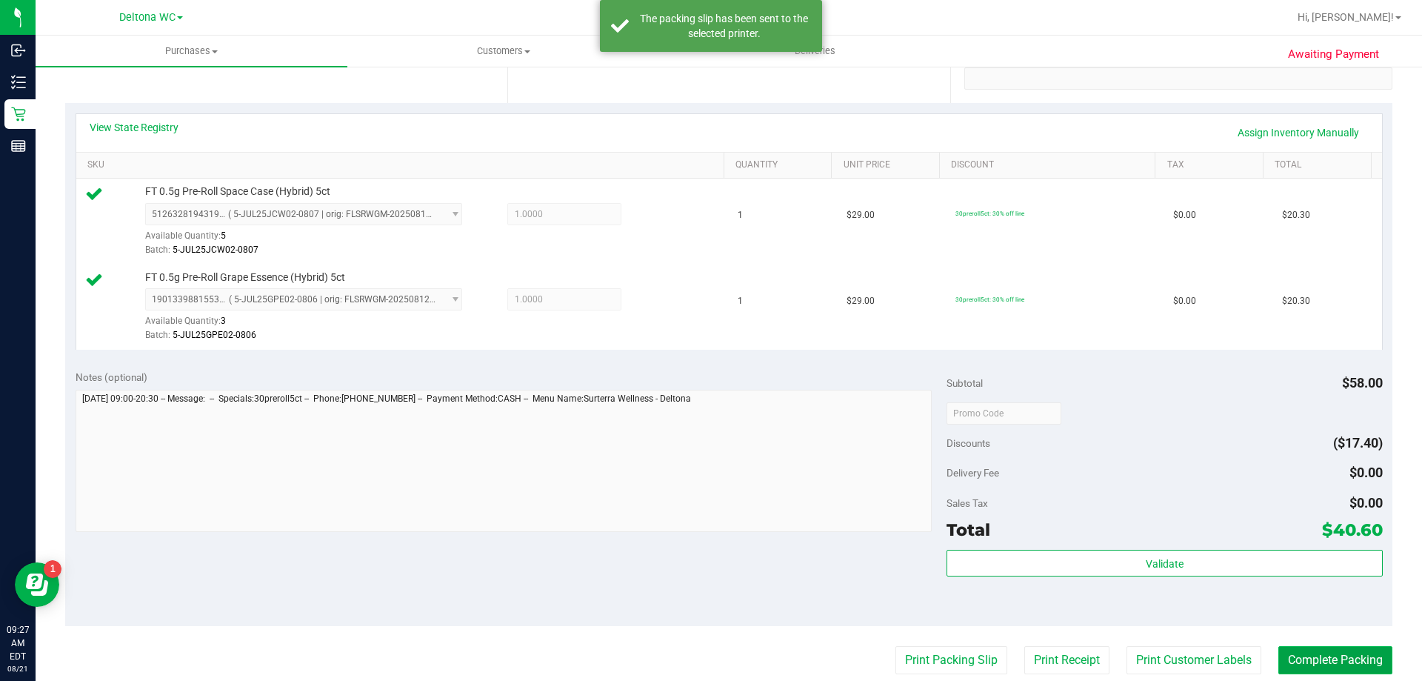
click at [1308, 656] on button "Complete Packing" at bounding box center [1335, 660] width 114 height 28
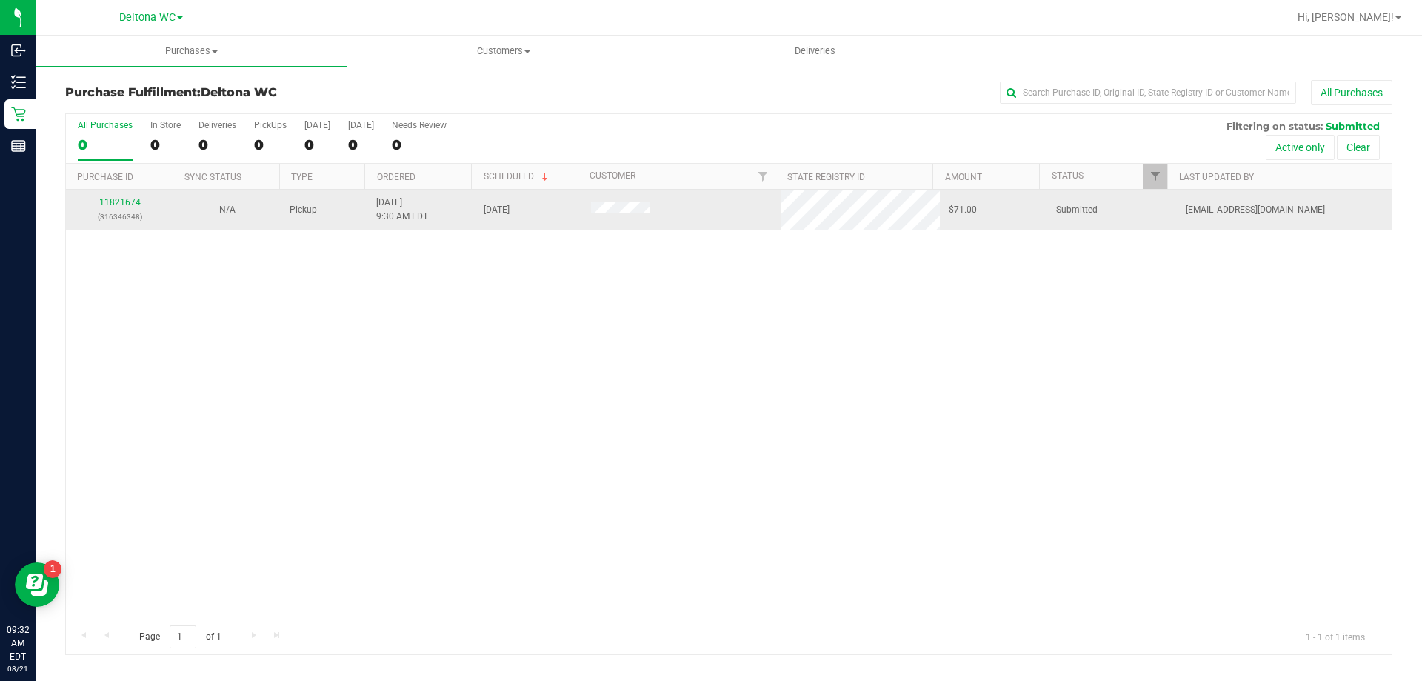
click at [132, 208] on div "11821674 (316346348)" at bounding box center [120, 210] width 90 height 28
click at [127, 201] on link "11821674" at bounding box center [119, 202] width 41 height 10
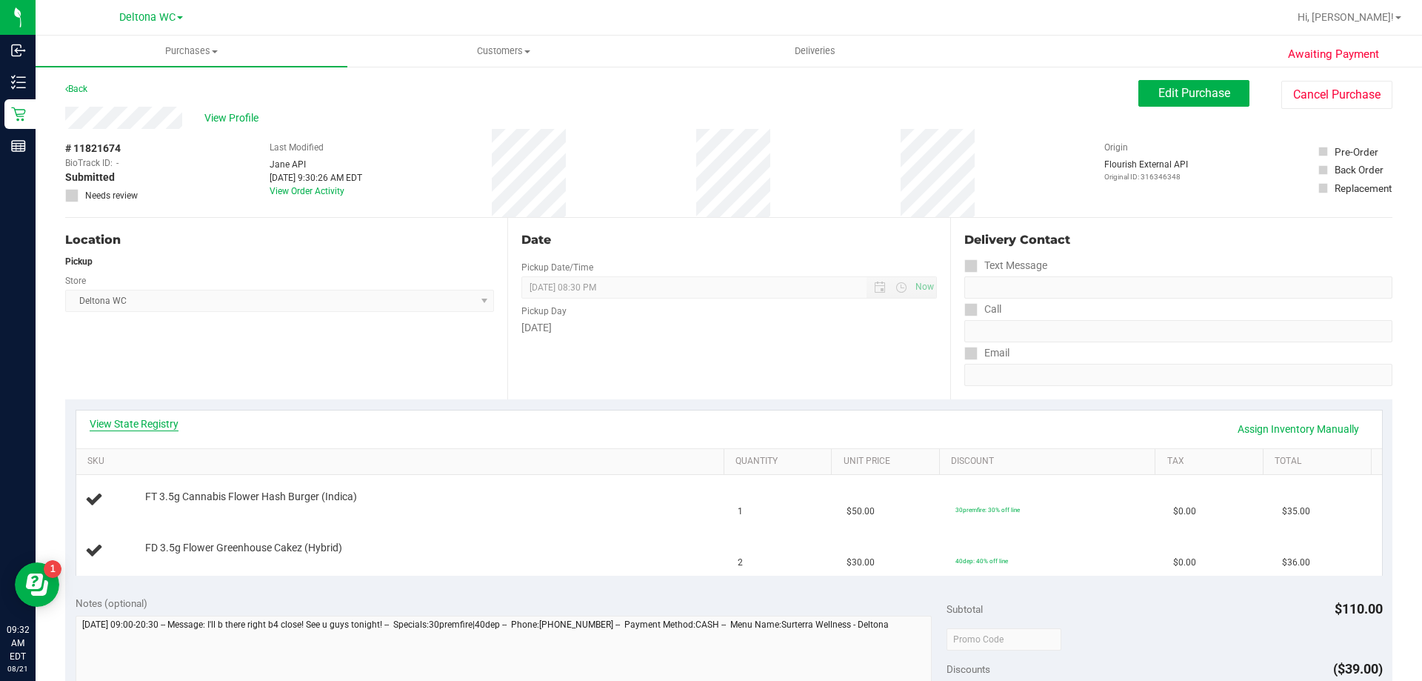
click at [147, 427] on link "View State Registry" at bounding box center [134, 423] width 89 height 15
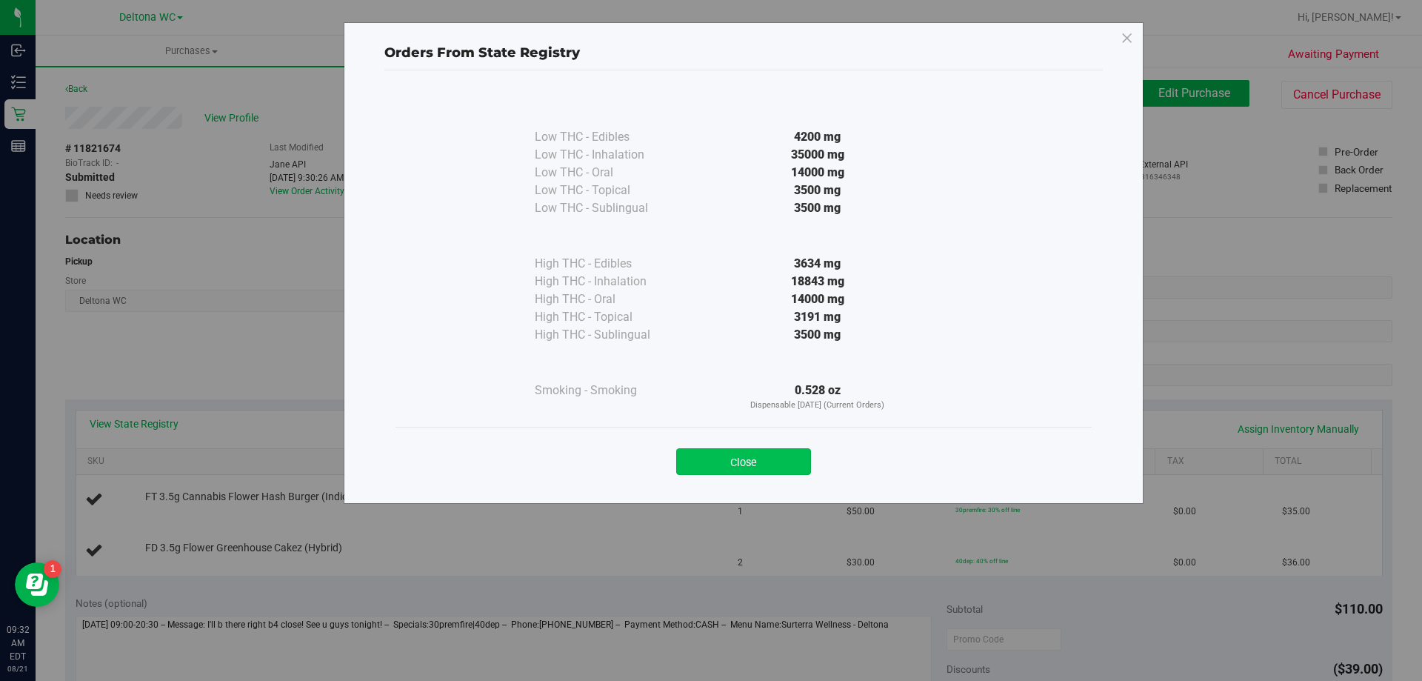
click at [721, 463] on button "Close" at bounding box center [743, 461] width 135 height 27
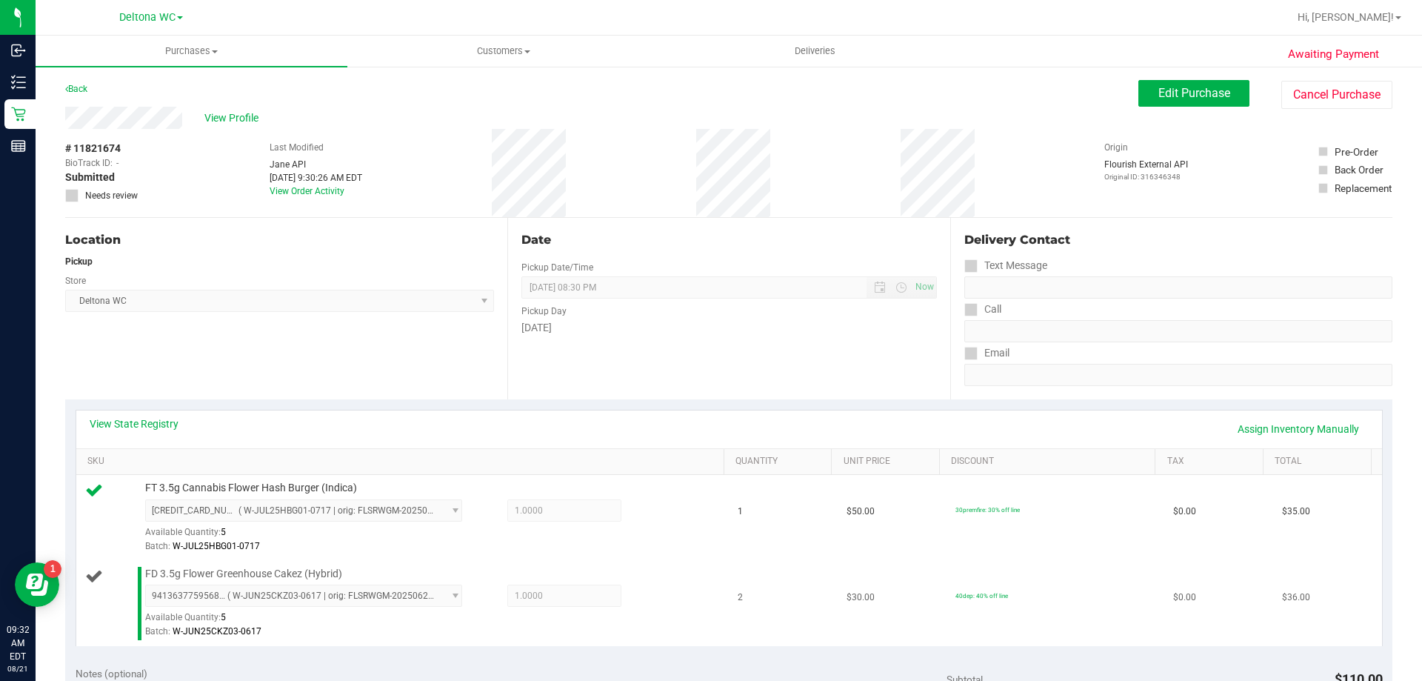
click at [251, 575] on span "FD 3.5g Flower Greenhouse Cakez (Hybrid)" at bounding box center [243, 574] width 197 height 14
copy div "FD 3.5g Flower Greenhouse Cakez (Hybrid)"
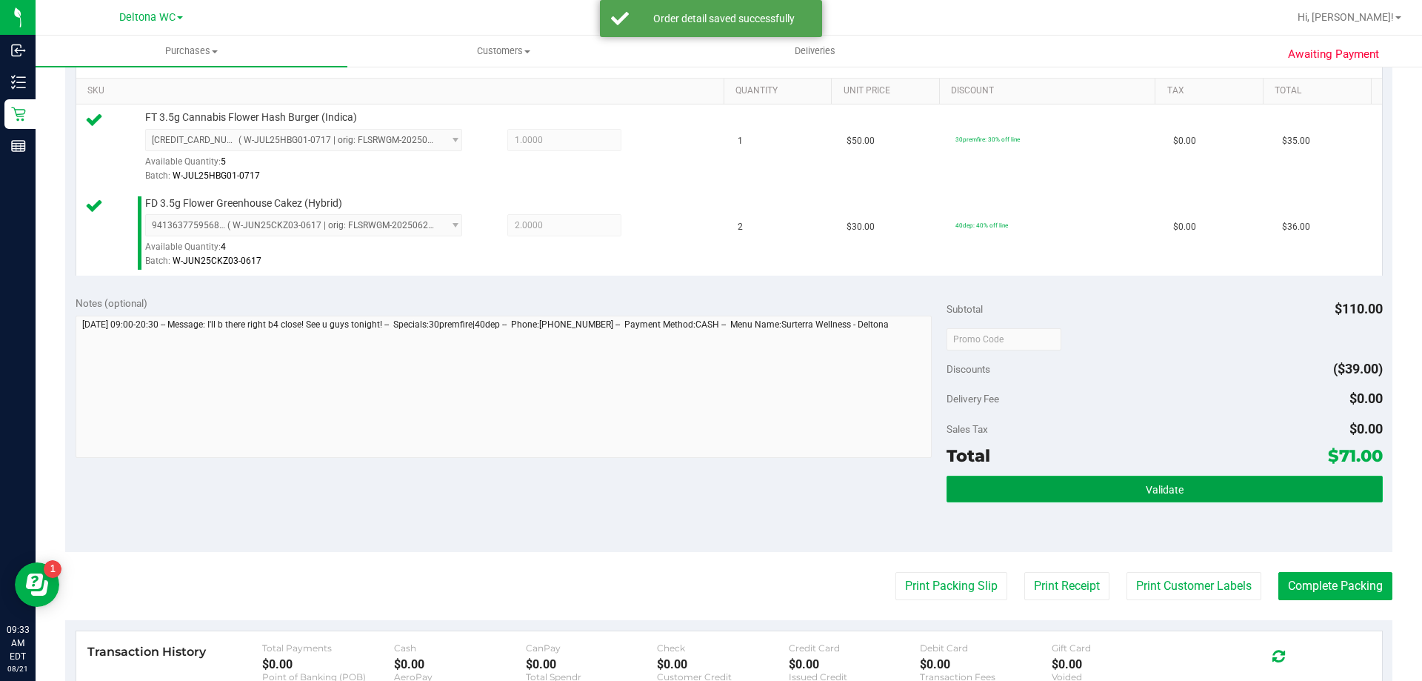
click at [1071, 491] on button "Validate" at bounding box center [1164, 488] width 435 height 27
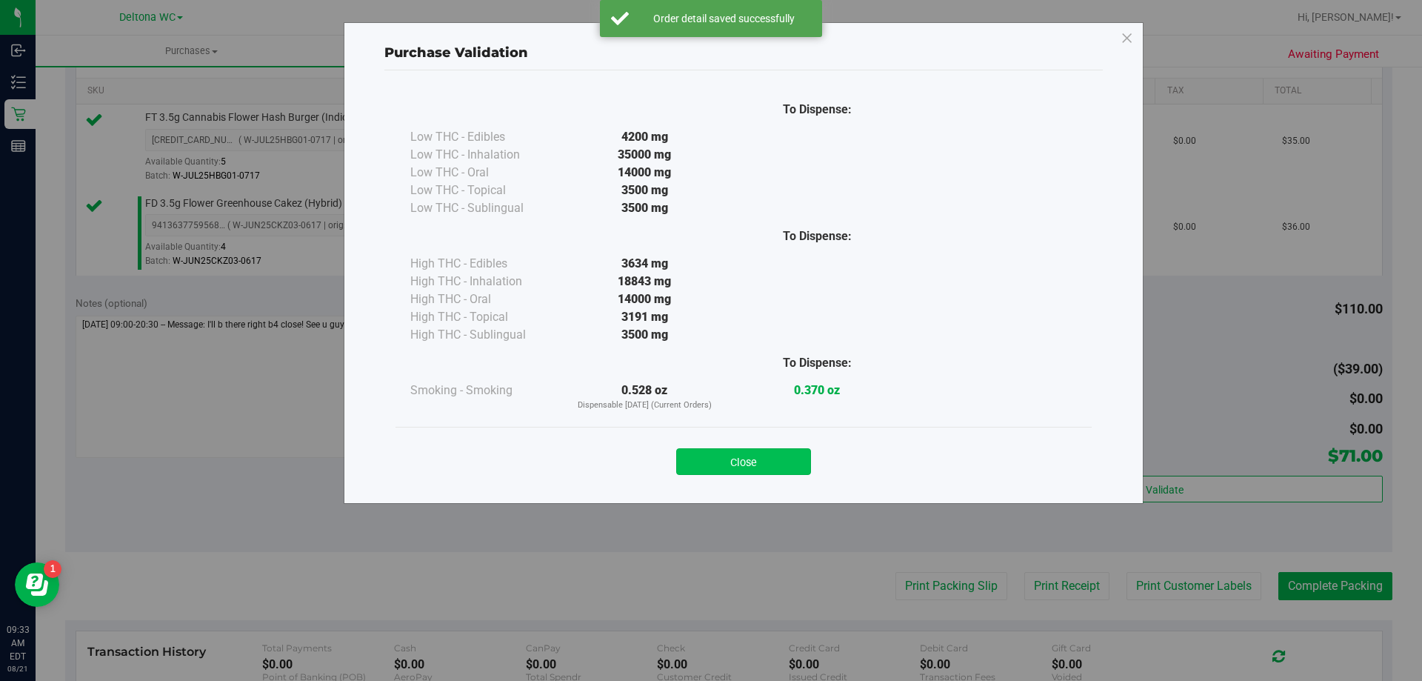
click at [745, 461] on button "Close" at bounding box center [743, 461] width 135 height 27
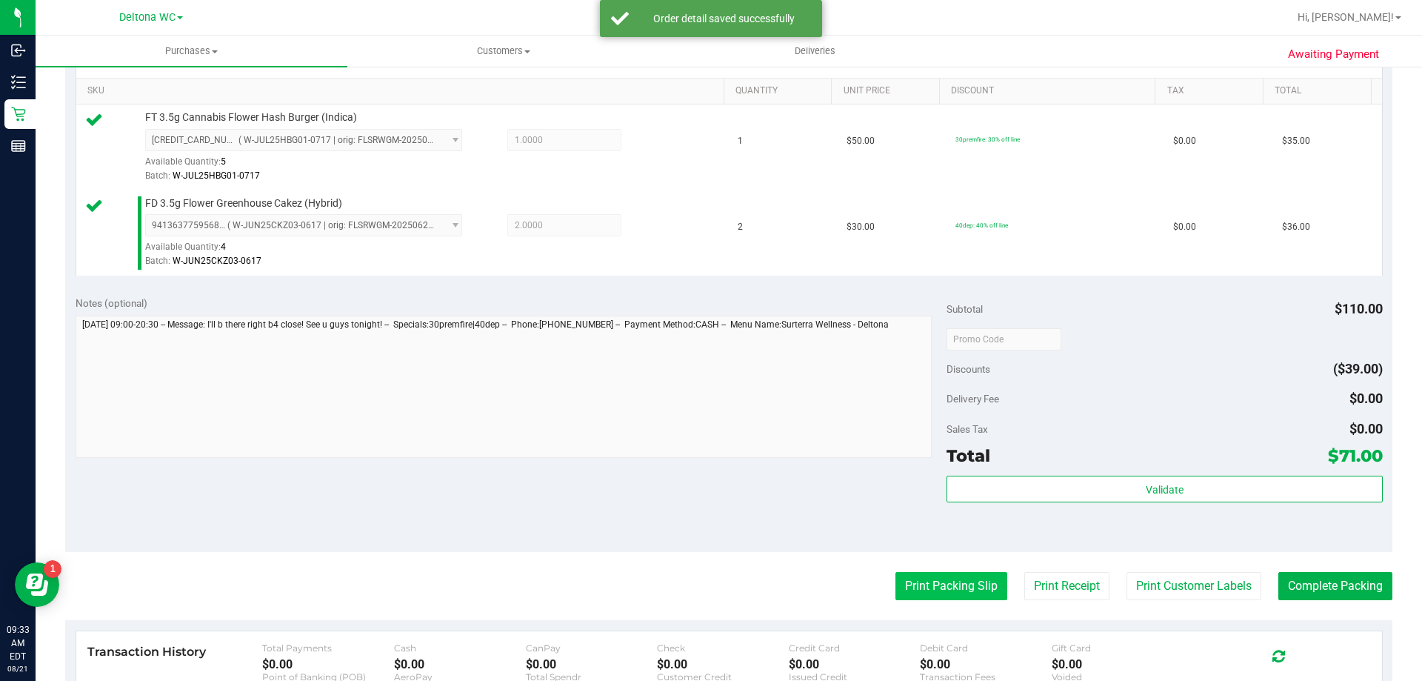
click at [918, 585] on button "Print Packing Slip" at bounding box center [951, 586] width 112 height 28
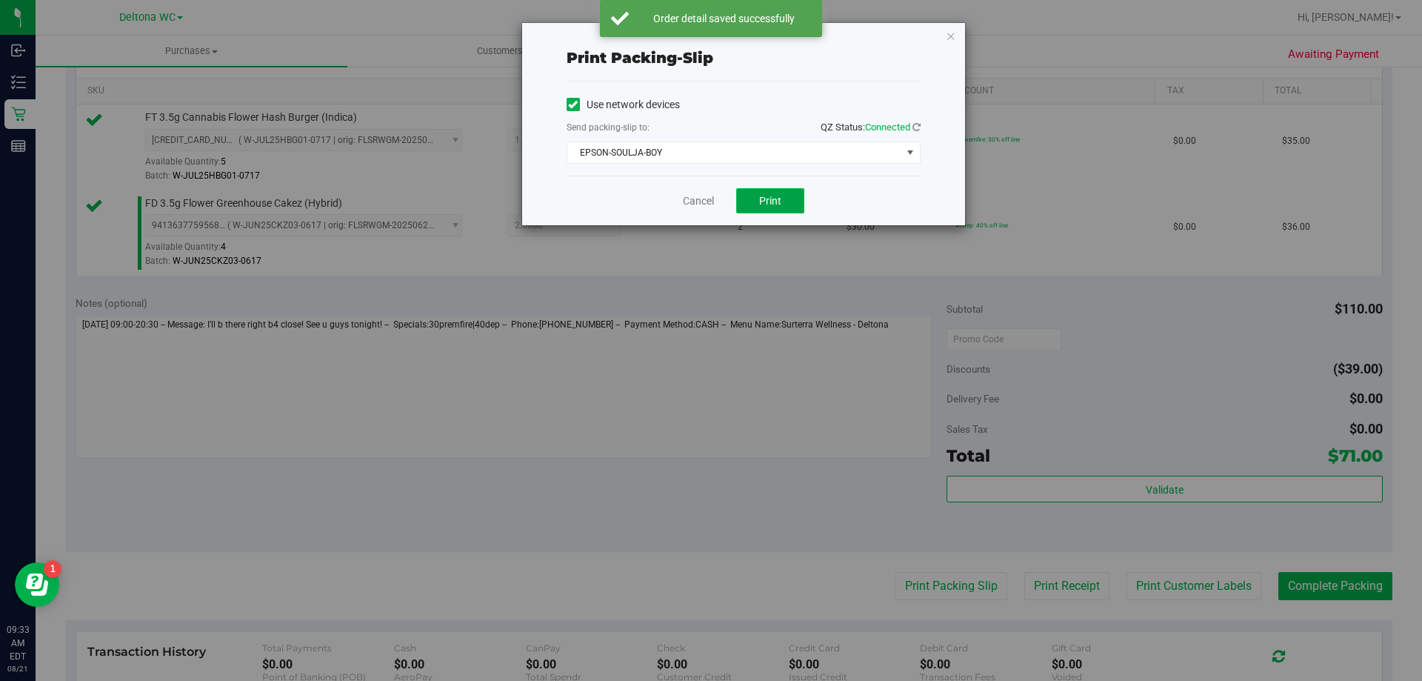
click at [768, 206] on span "Print" at bounding box center [770, 201] width 22 height 12
click at [691, 201] on link "Cancel" at bounding box center [698, 201] width 31 height 16
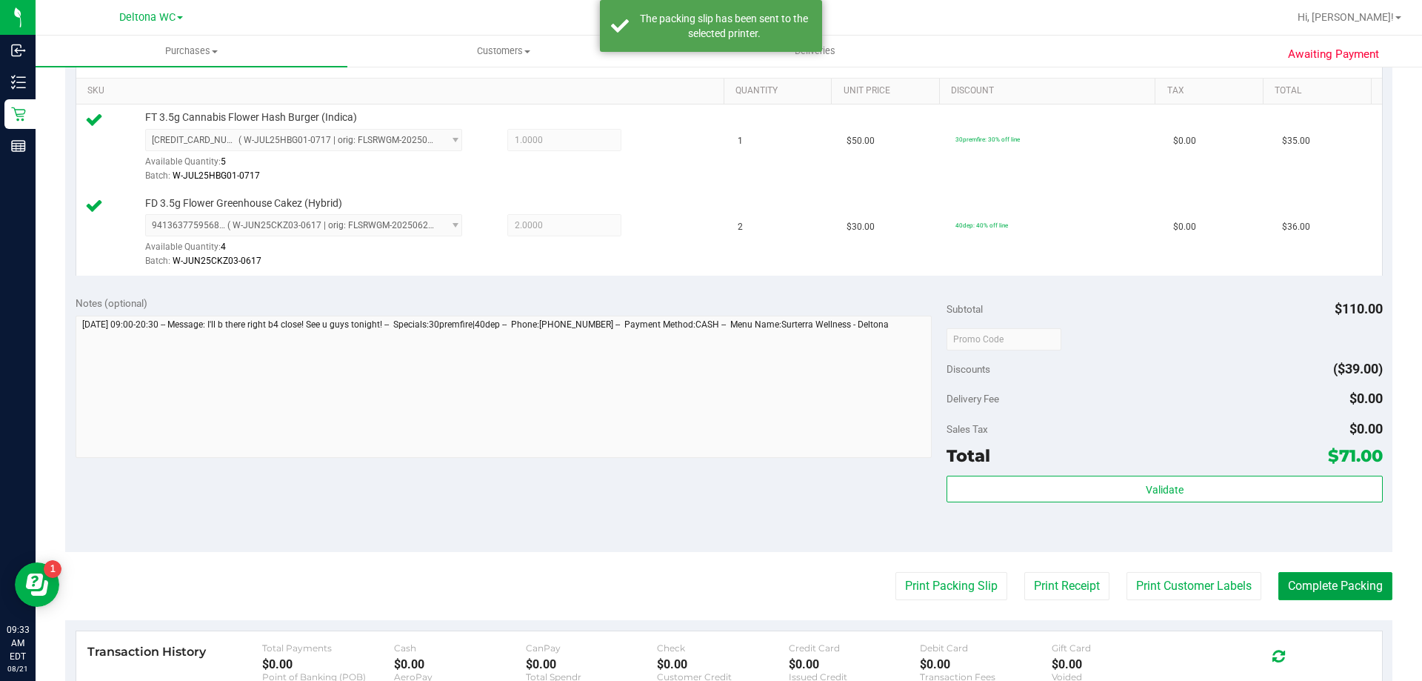
drag, startPoint x: 1317, startPoint y: 574, endPoint x: 1324, endPoint y: 567, distance: 10.0
click at [1318, 574] on button "Complete Packing" at bounding box center [1335, 586] width 114 height 28
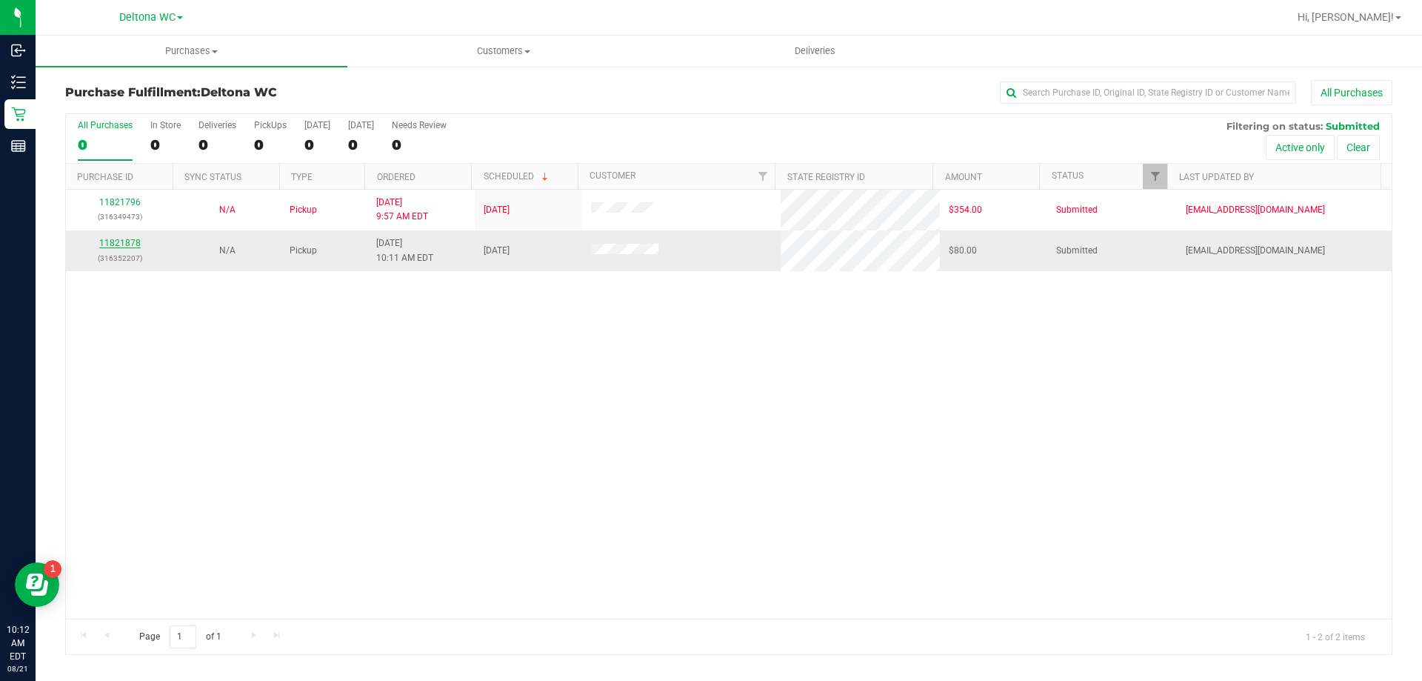
click at [121, 243] on link "11821878" at bounding box center [119, 243] width 41 height 10
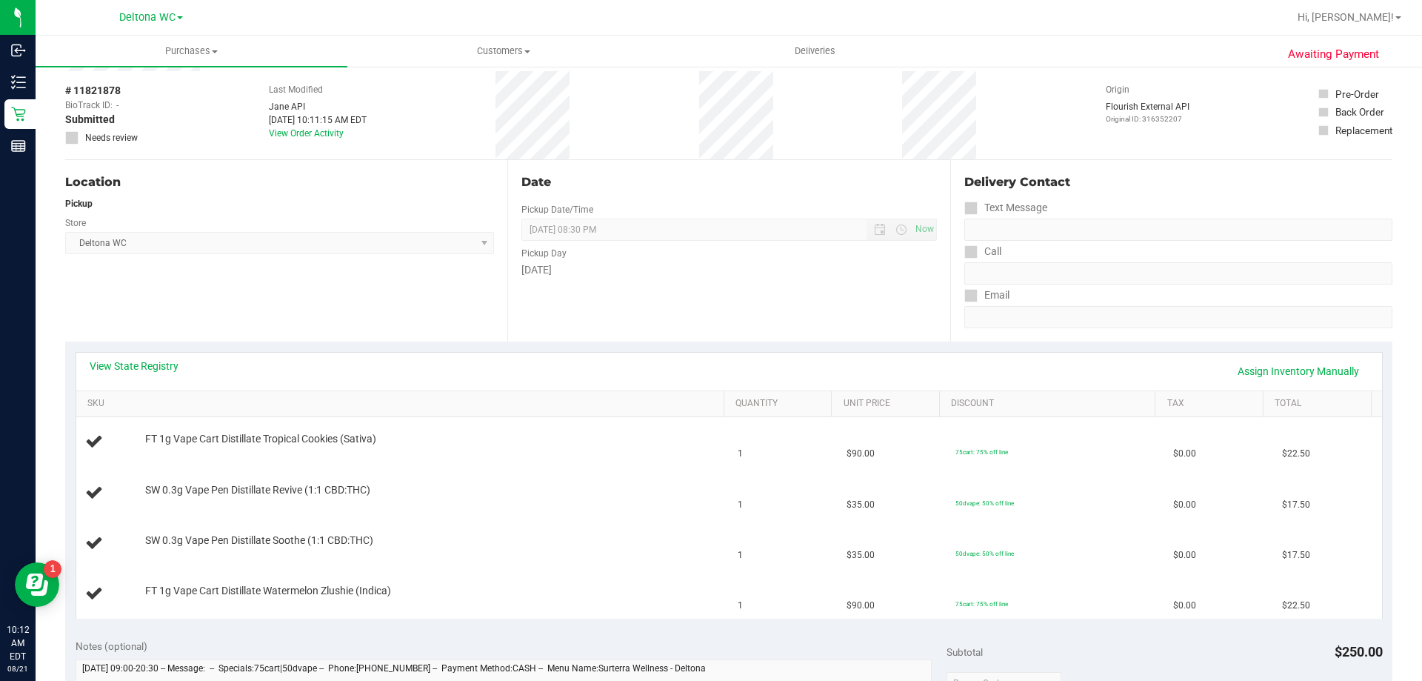
scroll to position [148, 0]
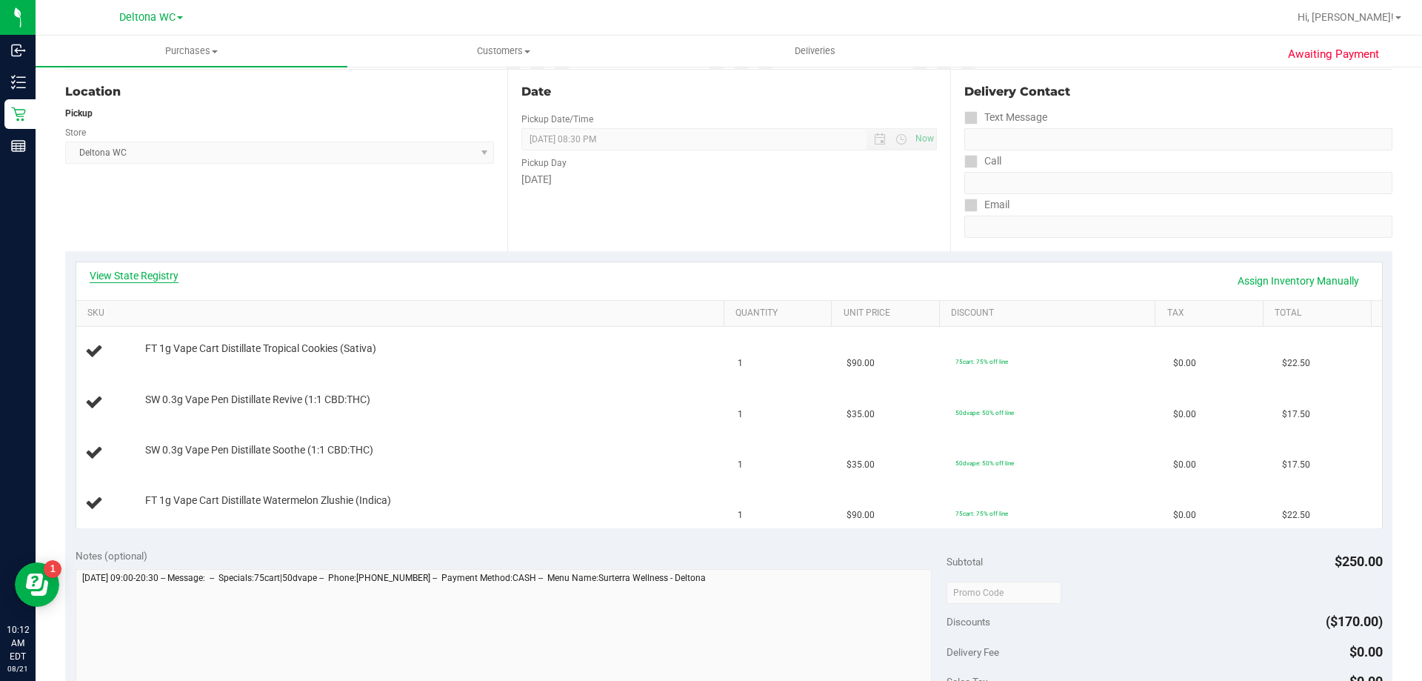
click at [138, 276] on link "View State Registry" at bounding box center [134, 275] width 89 height 15
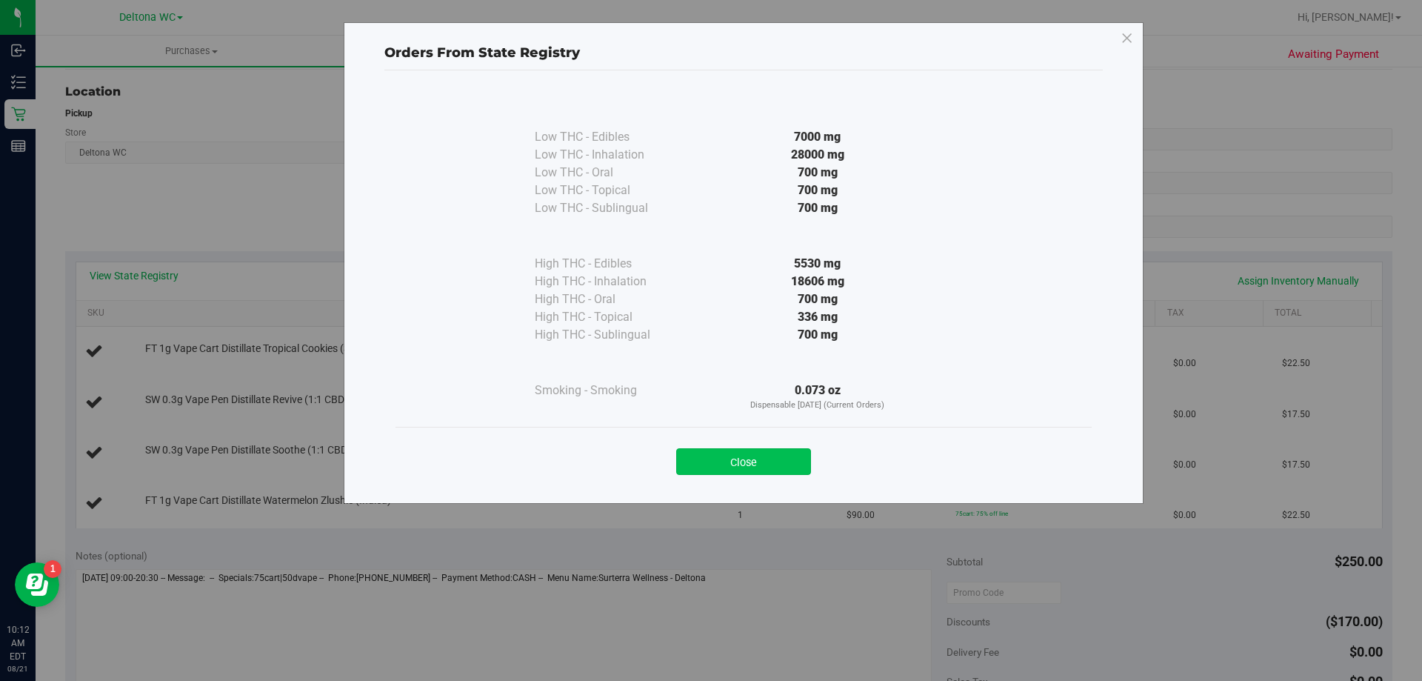
click at [740, 464] on button "Close" at bounding box center [743, 461] width 135 height 27
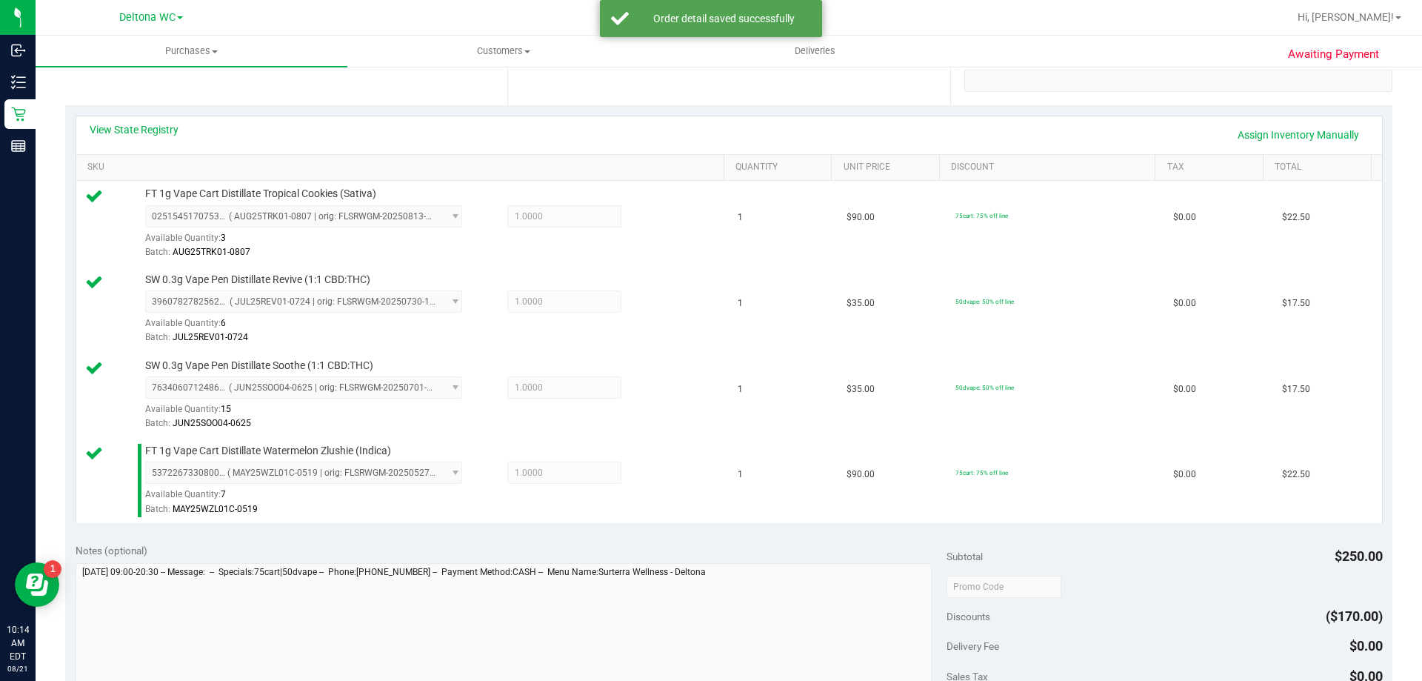
scroll to position [444, 0]
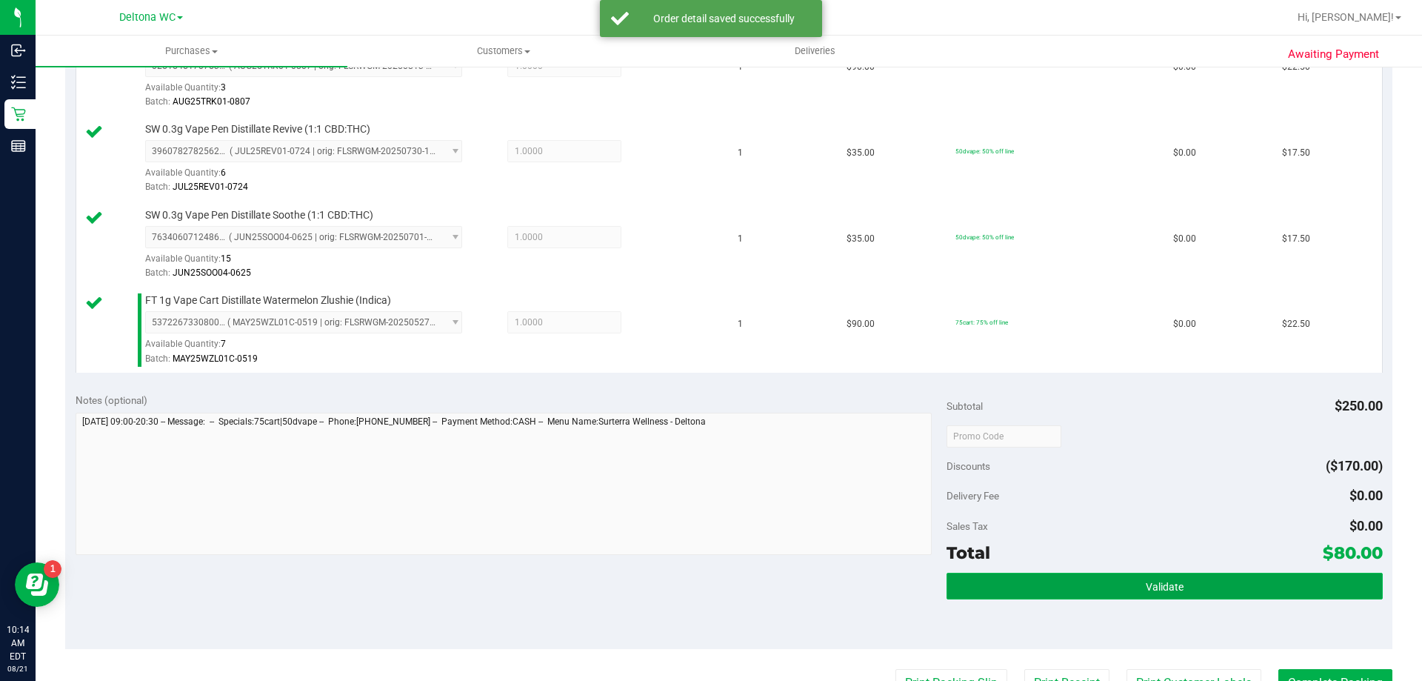
click at [1156, 578] on button "Validate" at bounding box center [1164, 586] width 435 height 27
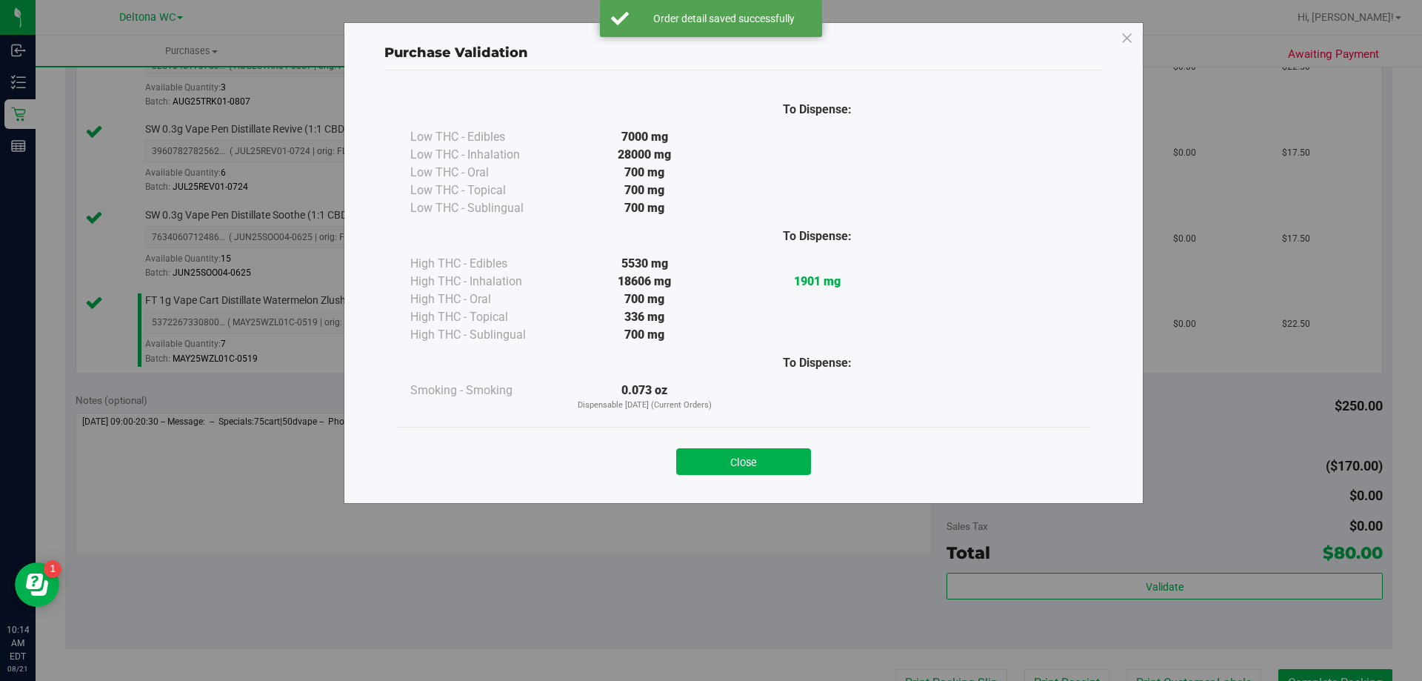
click at [790, 462] on button "Close" at bounding box center [743, 461] width 135 height 27
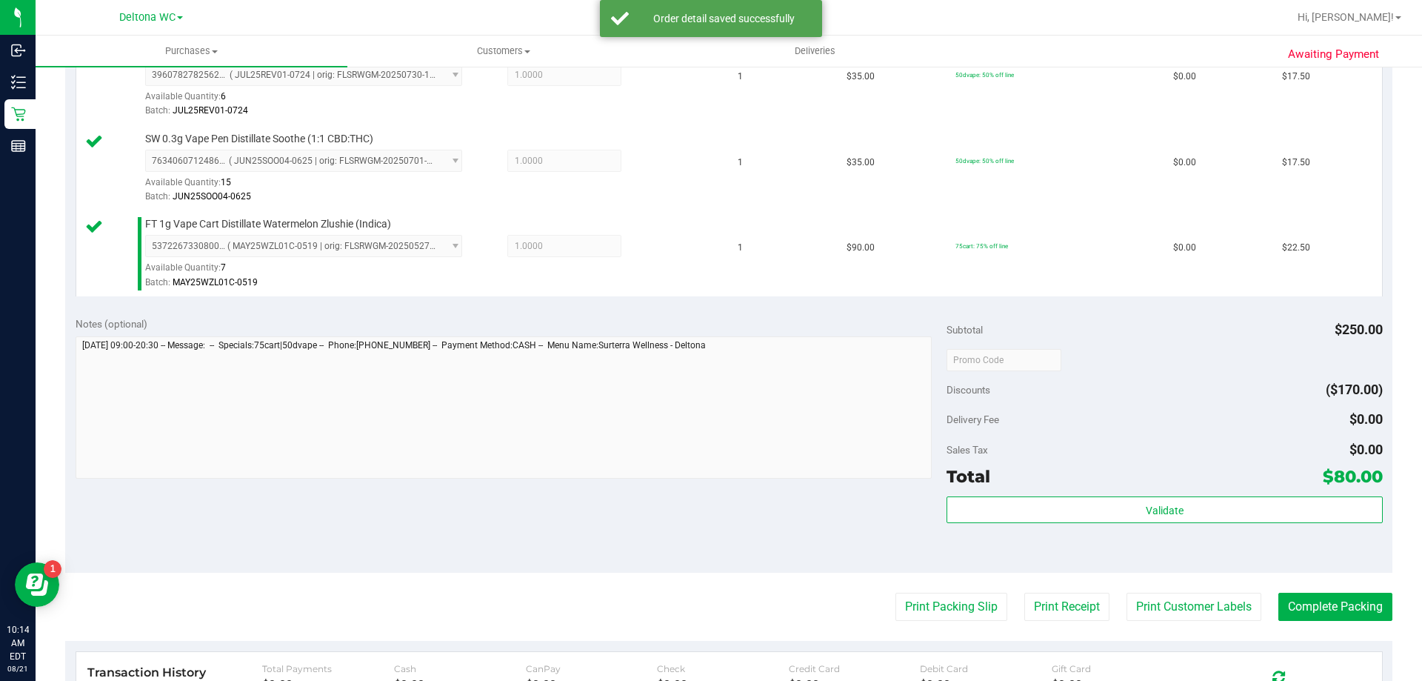
scroll to position [593, 0]
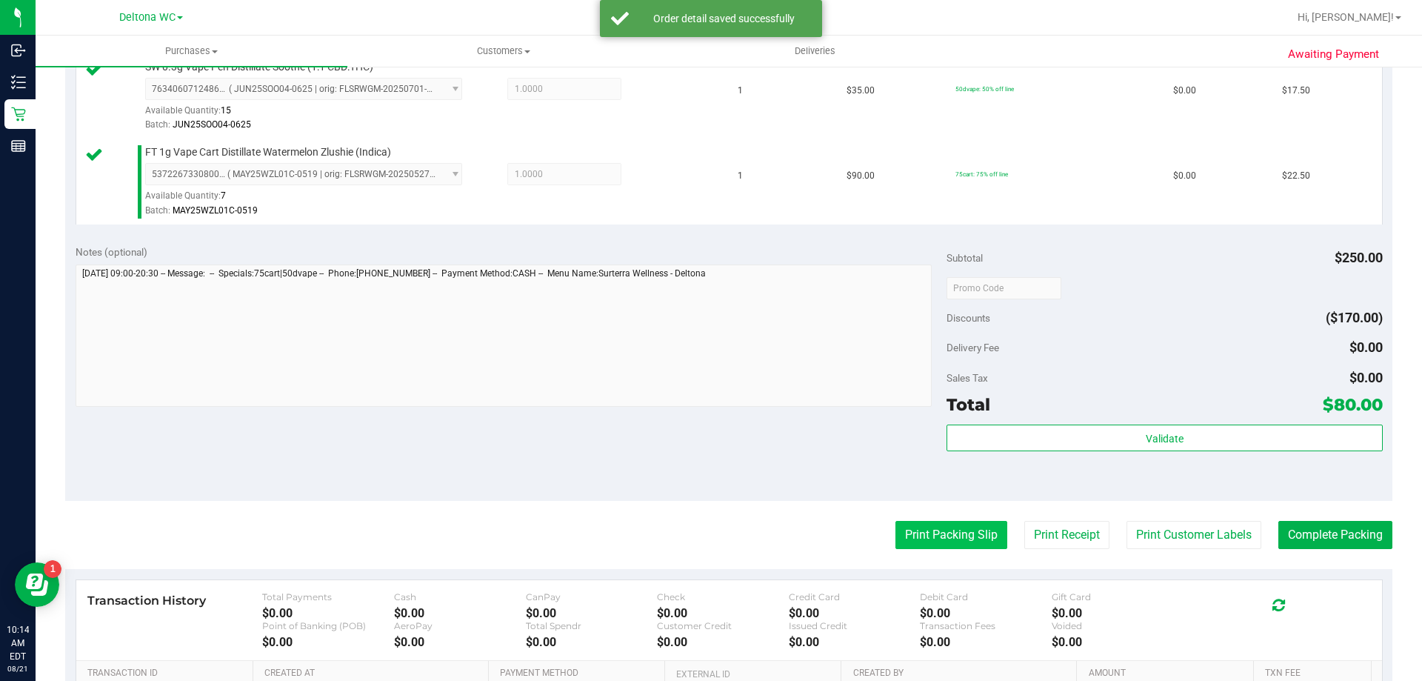
click at [920, 535] on button "Print Packing Slip" at bounding box center [951, 535] width 112 height 28
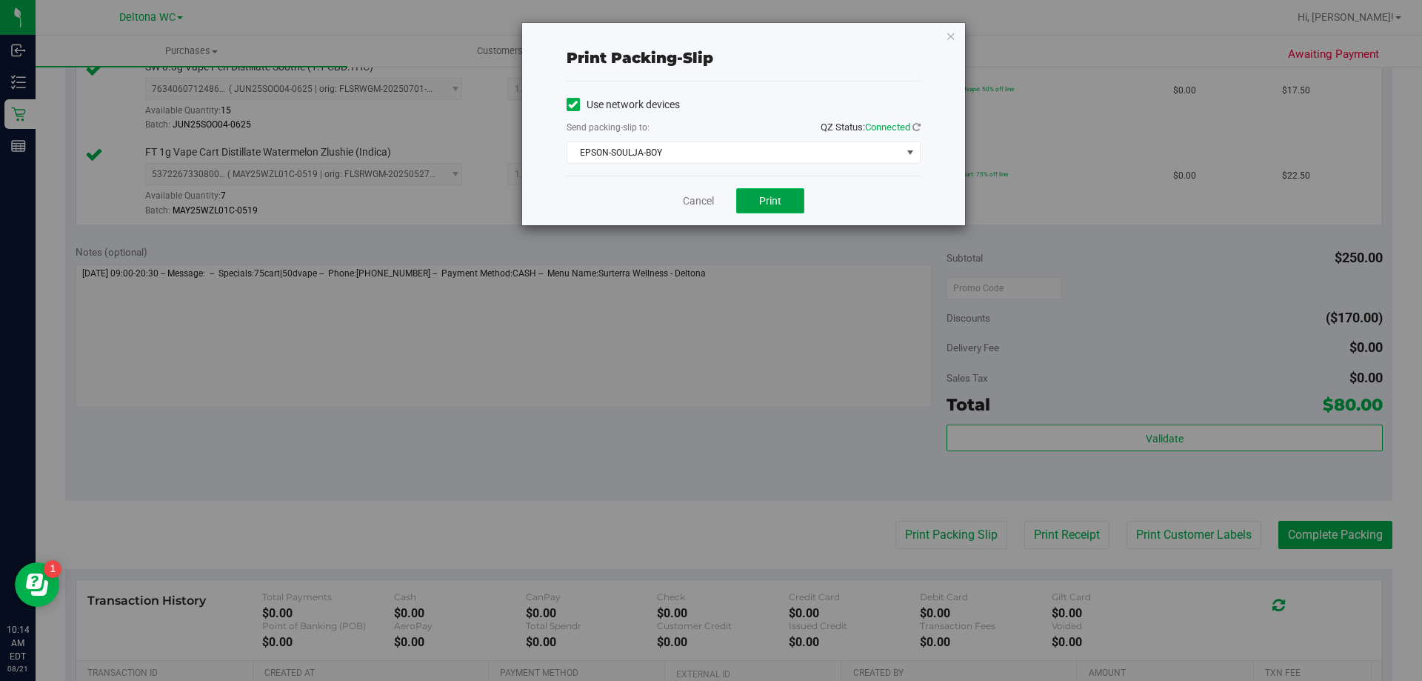
click at [759, 198] on span "Print" at bounding box center [770, 201] width 22 height 12
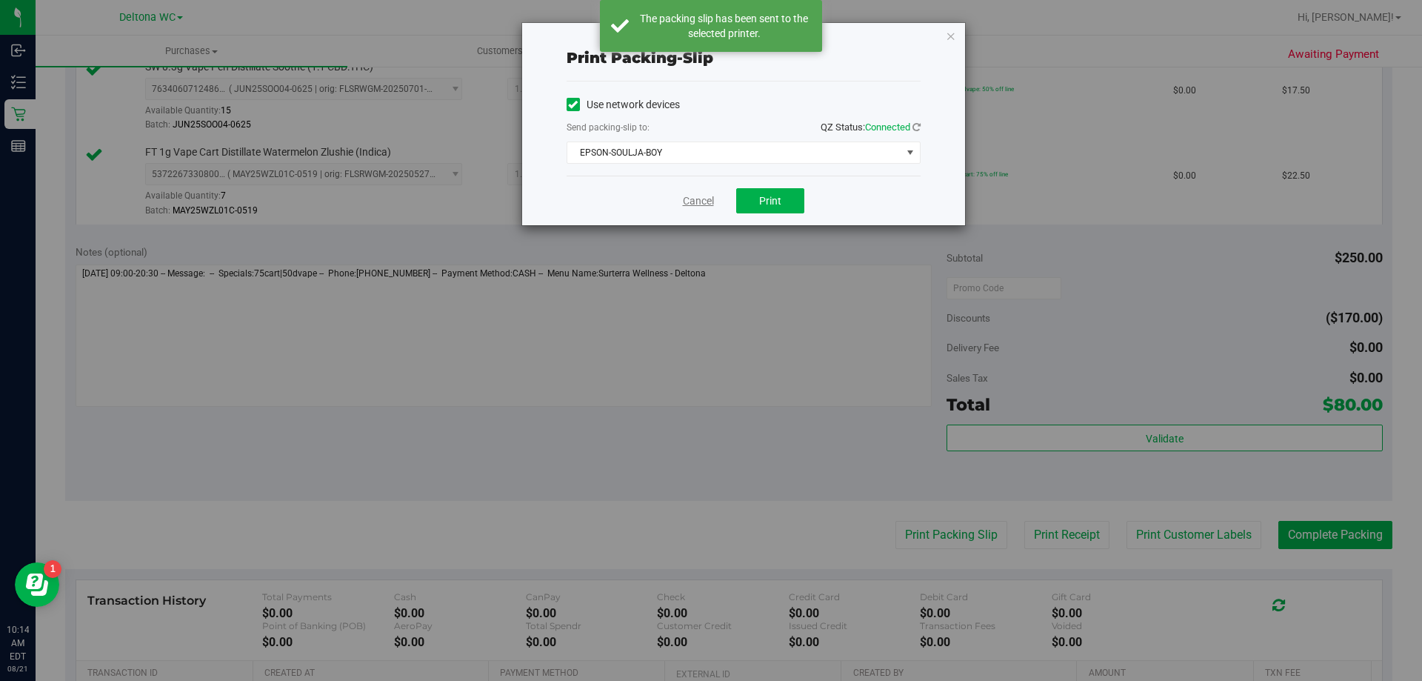
click at [692, 199] on link "Cancel" at bounding box center [698, 201] width 31 height 16
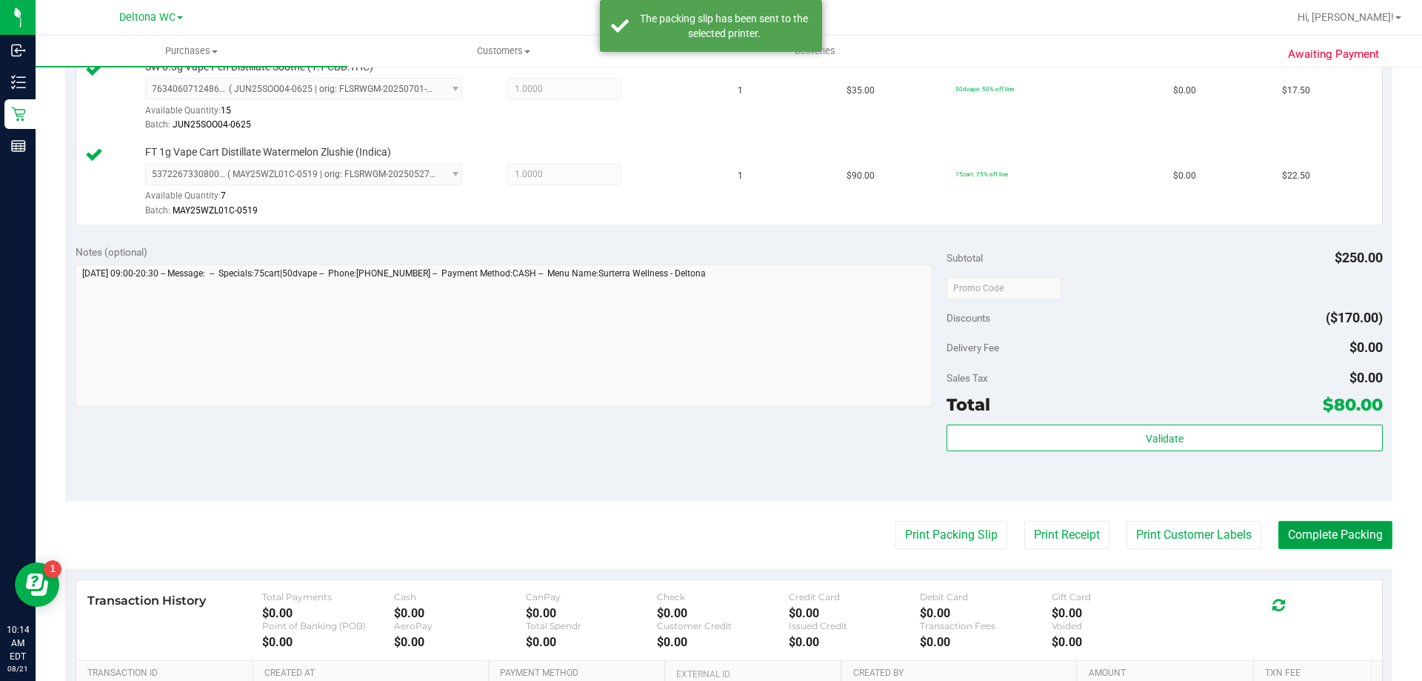
click at [1338, 539] on button "Complete Packing" at bounding box center [1335, 535] width 114 height 28
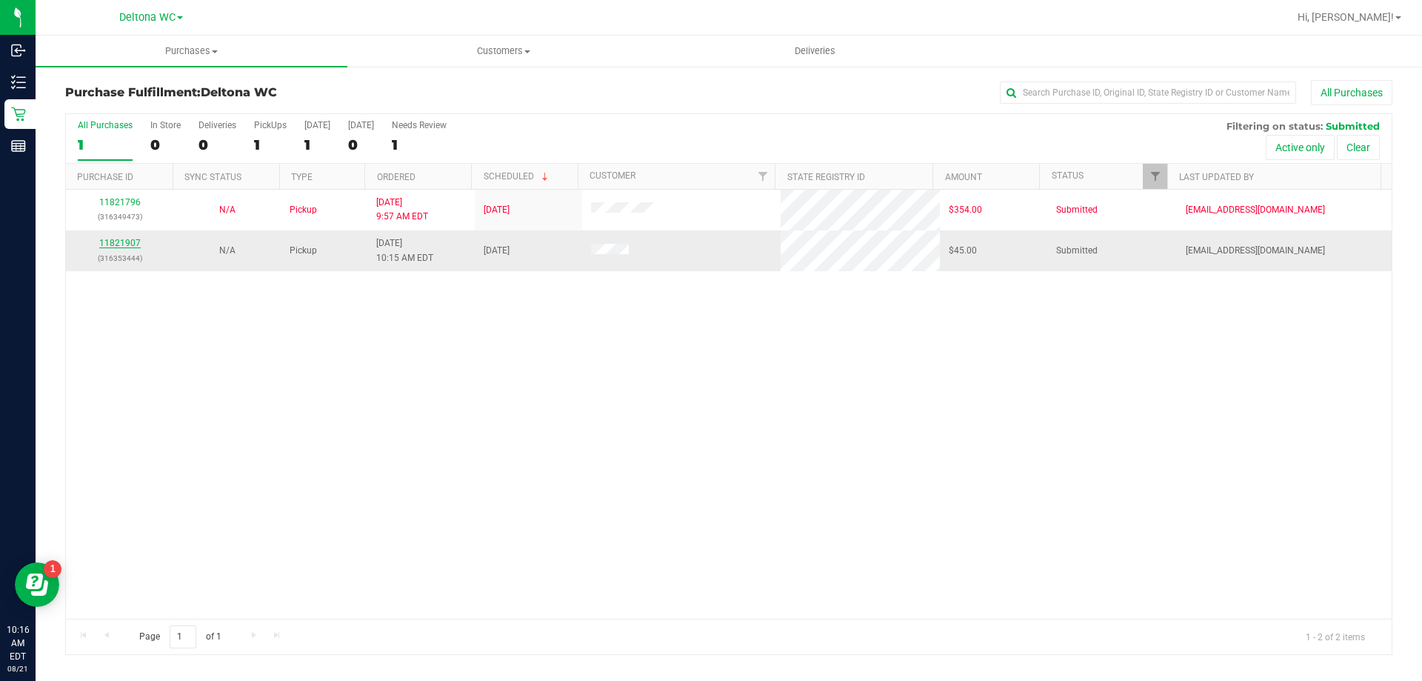
click at [133, 242] on link "11821907" at bounding box center [119, 243] width 41 height 10
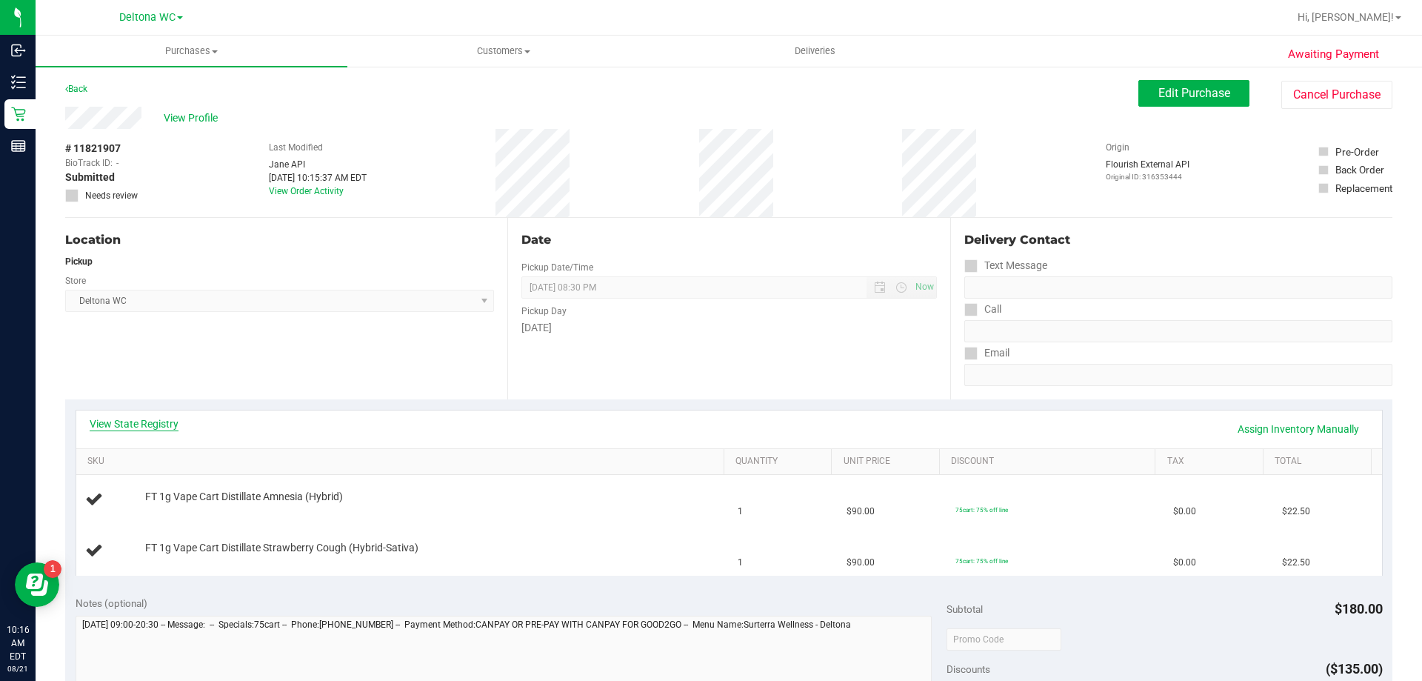
click at [137, 420] on link "View State Registry" at bounding box center [134, 423] width 89 height 15
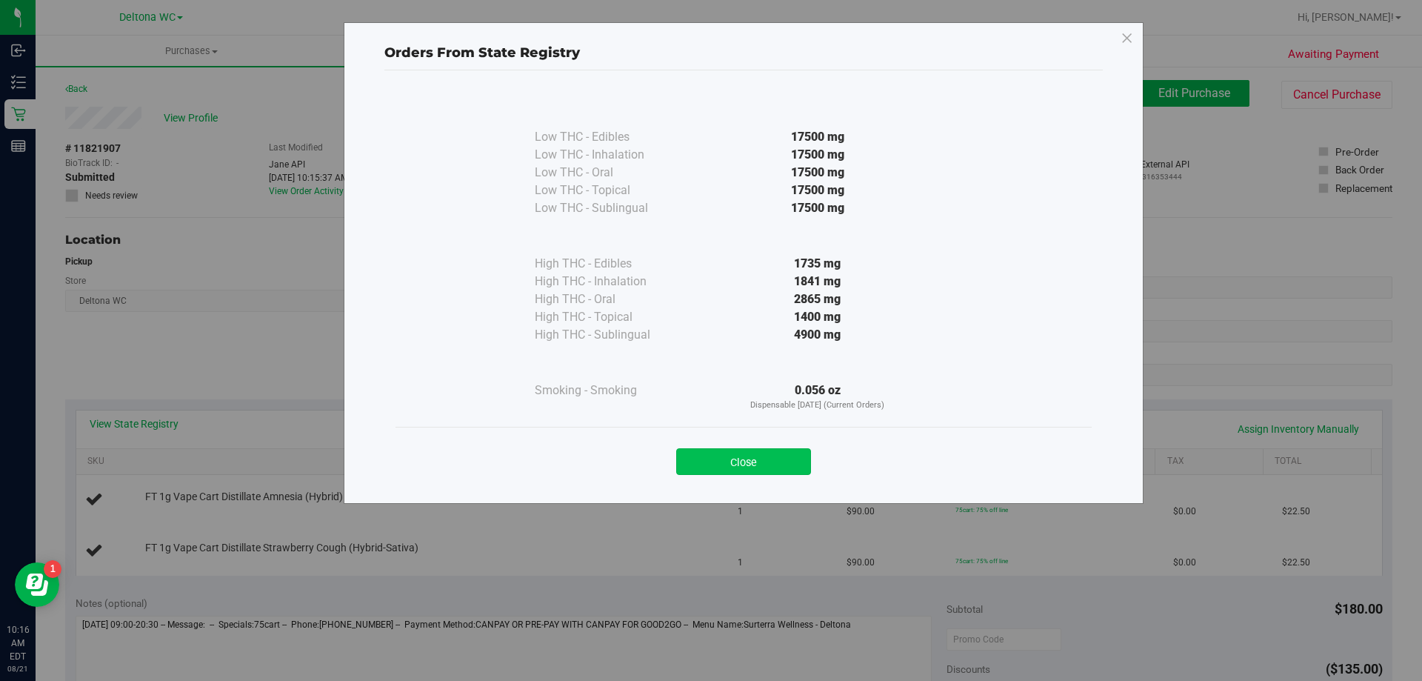
click at [753, 465] on button "Close" at bounding box center [743, 461] width 135 height 27
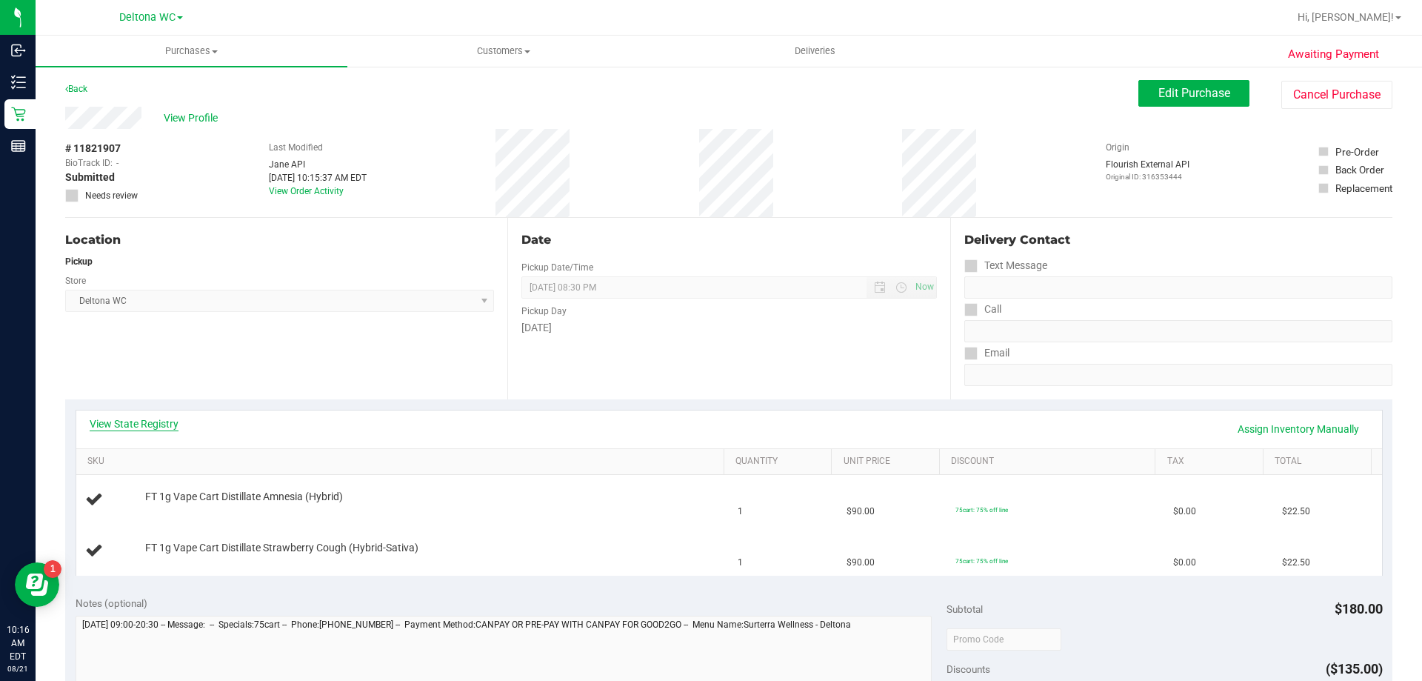
click at [158, 430] on link "View State Registry" at bounding box center [134, 423] width 89 height 15
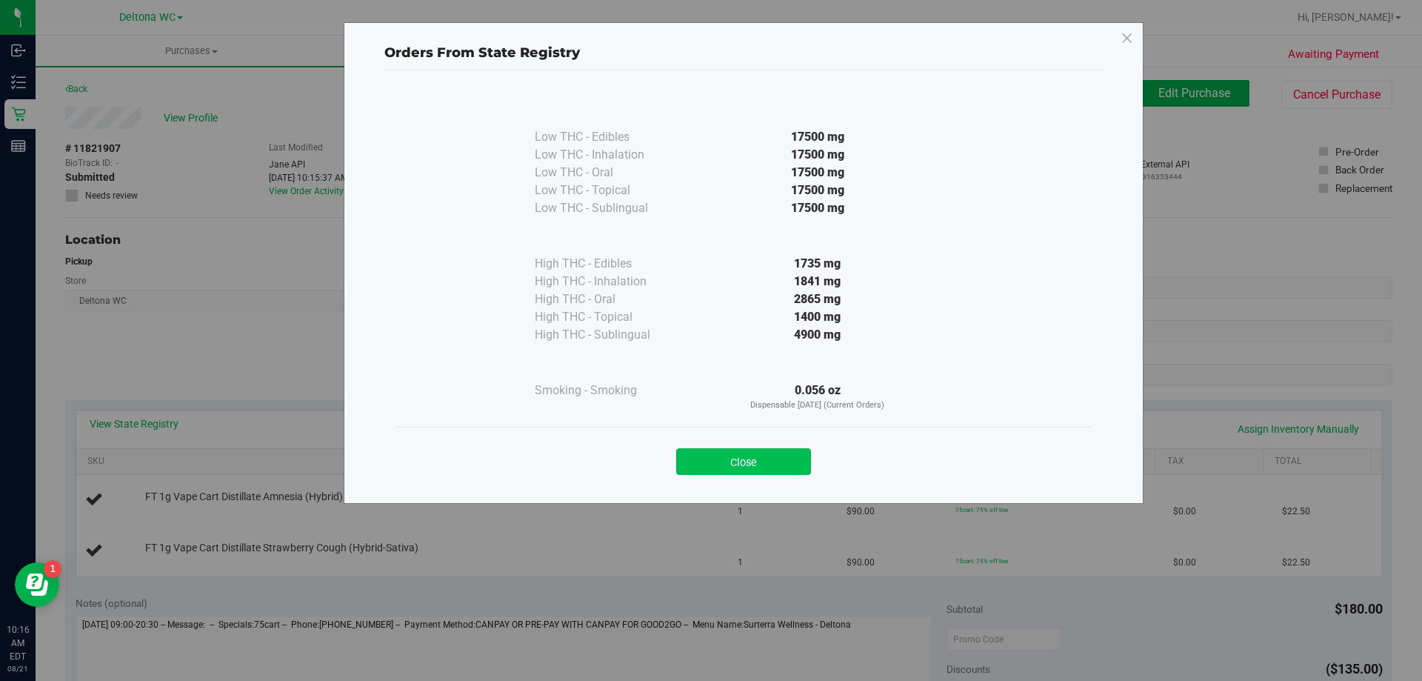
click at [764, 463] on button "Close" at bounding box center [743, 461] width 135 height 27
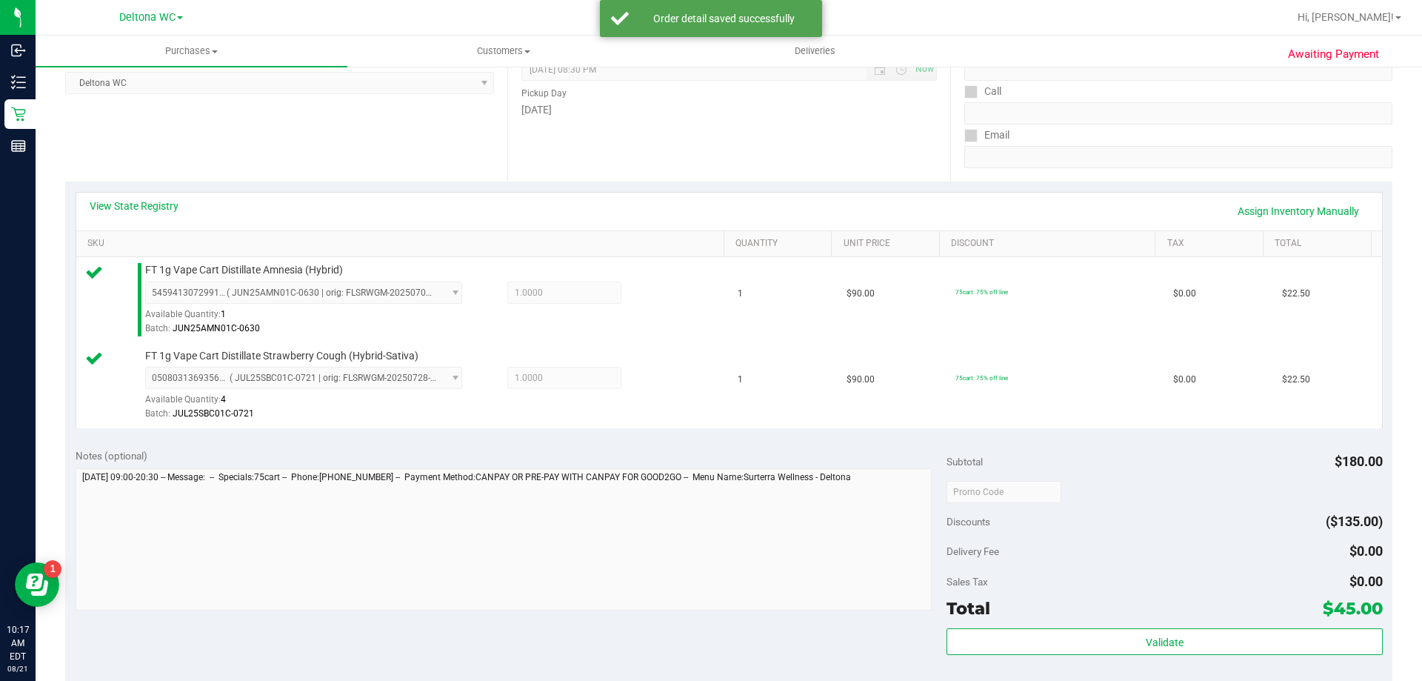
scroll to position [296, 0]
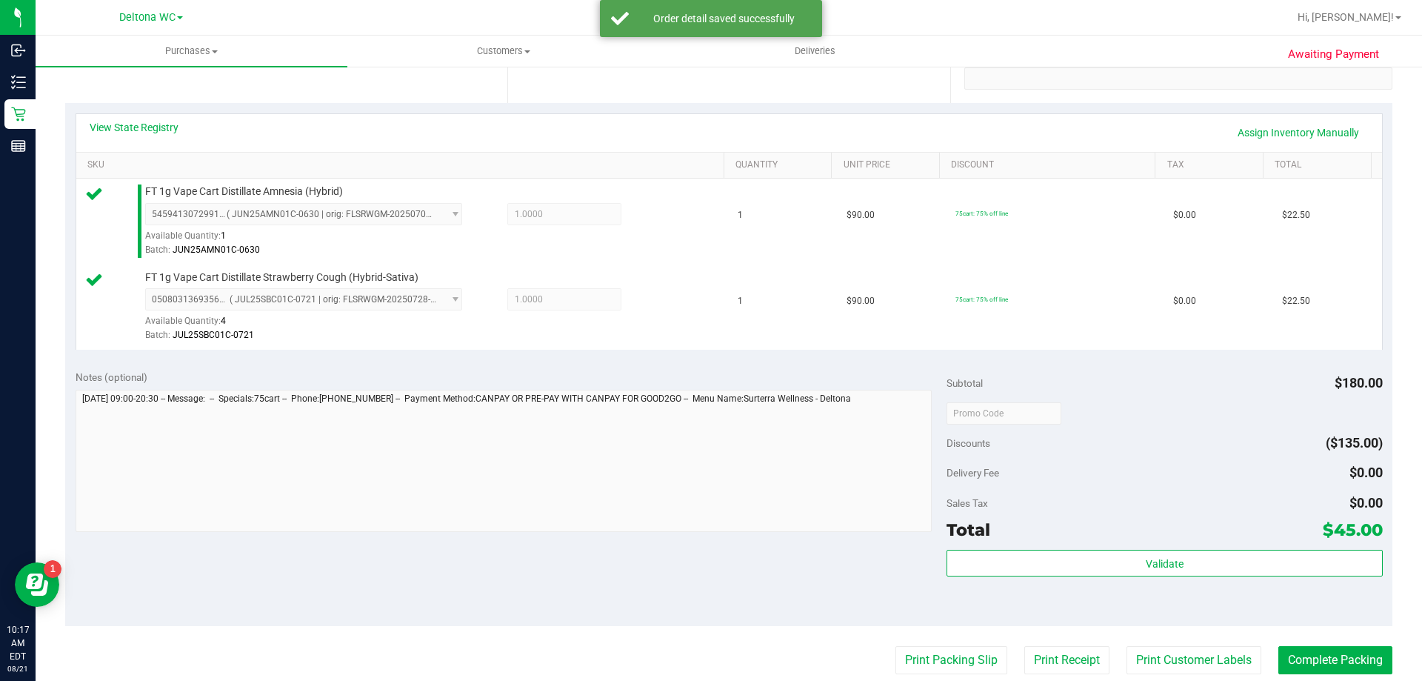
click at [1042, 547] on div "Subtotal $180.00 Discounts ($135.00) Delivery Fee $0.00 Sales Tax $0.00 Total $…" at bounding box center [1164, 493] width 435 height 247
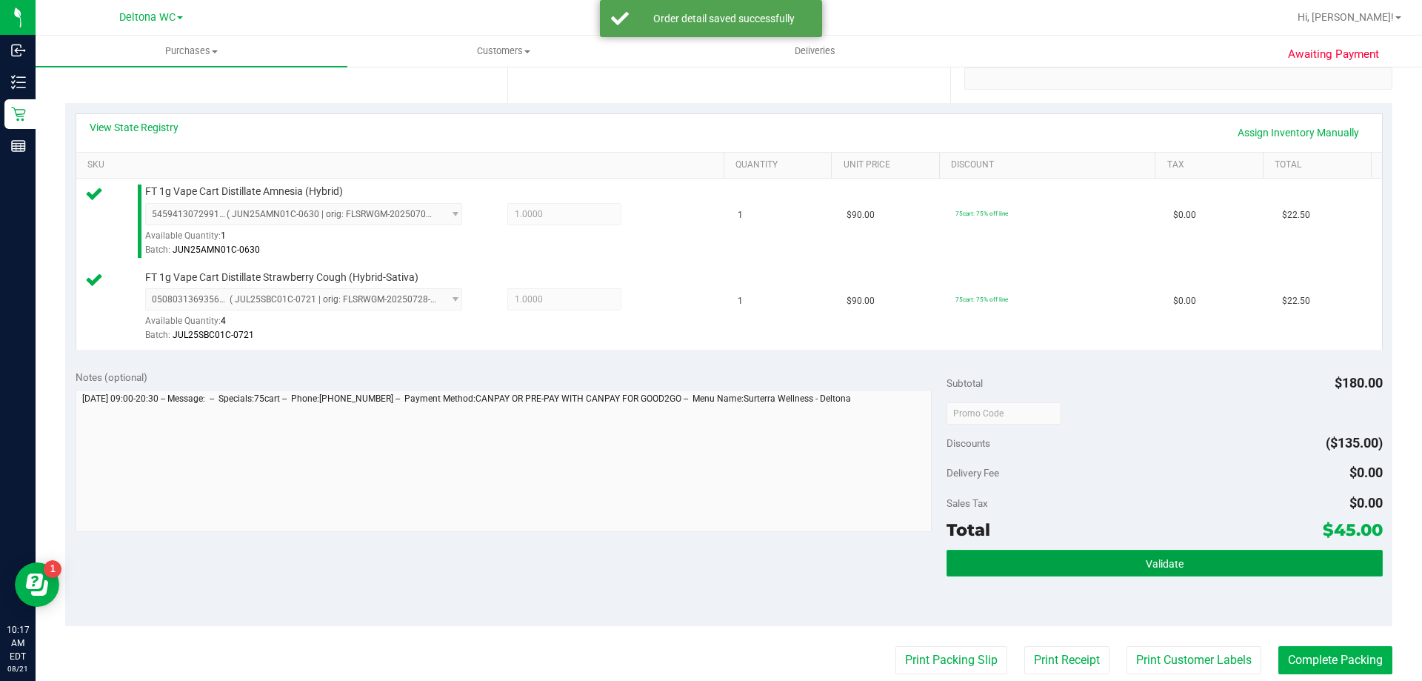
click at [1046, 555] on button "Validate" at bounding box center [1164, 563] width 435 height 27
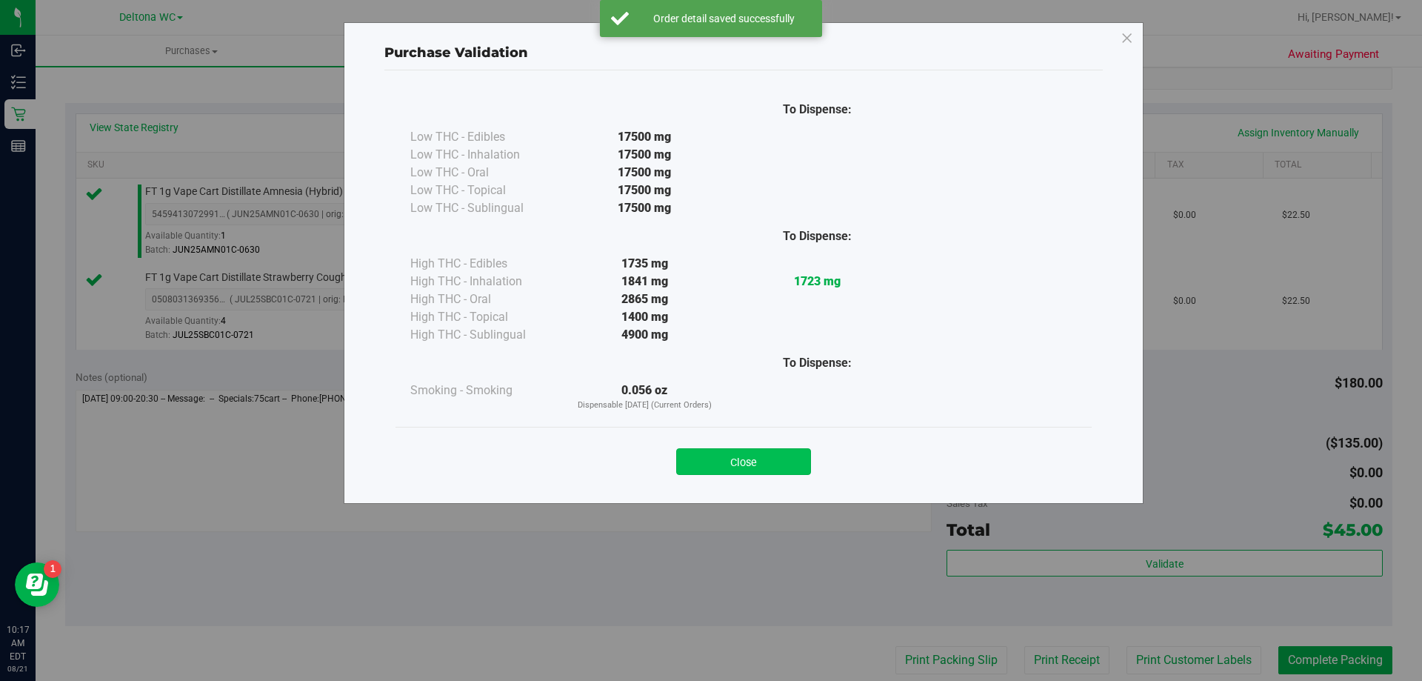
click at [790, 458] on button "Close" at bounding box center [743, 461] width 135 height 27
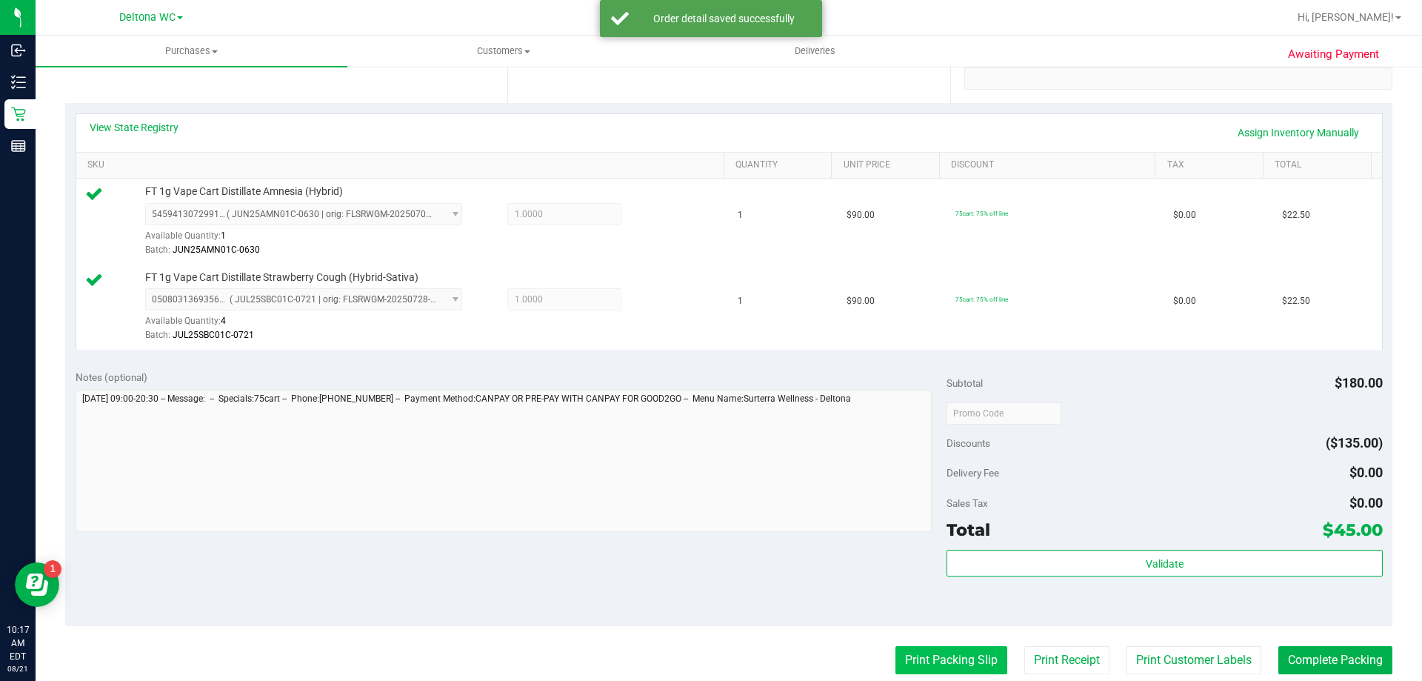
click at [908, 653] on button "Print Packing Slip" at bounding box center [951, 660] width 112 height 28
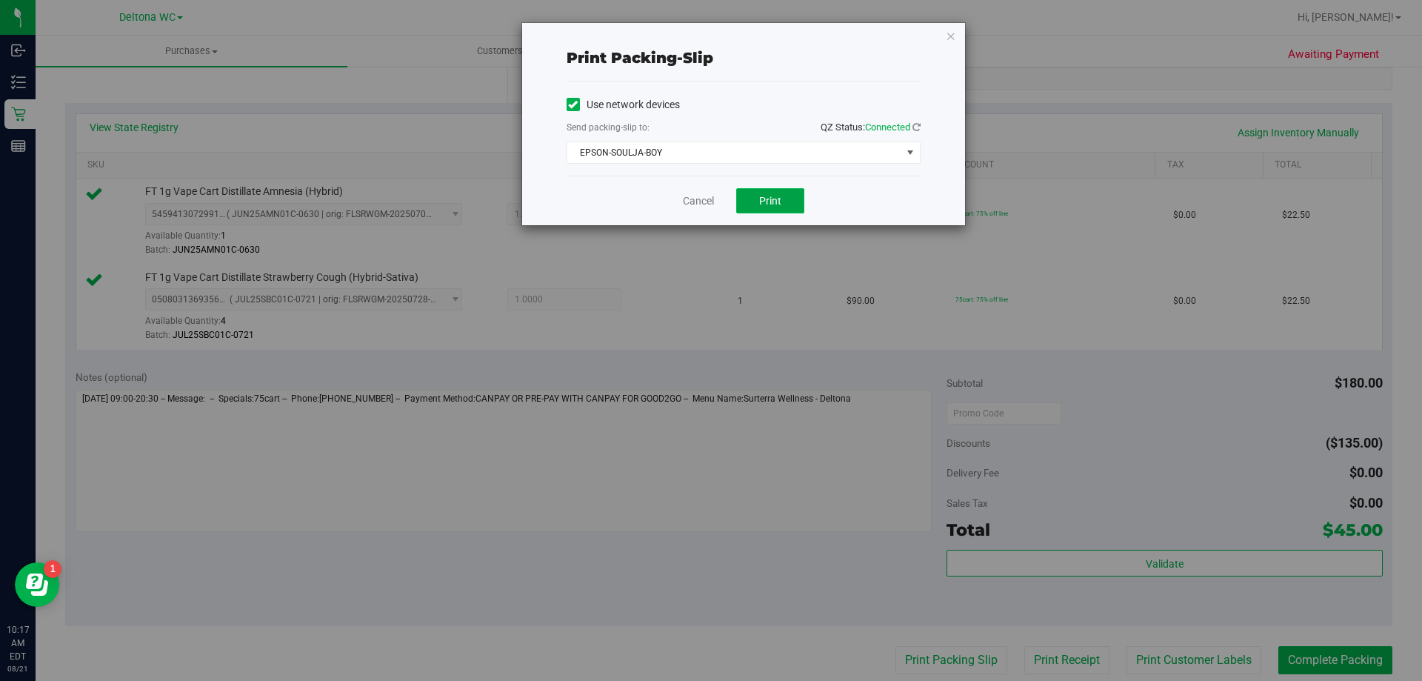
click at [761, 207] on button "Print" at bounding box center [770, 200] width 68 height 25
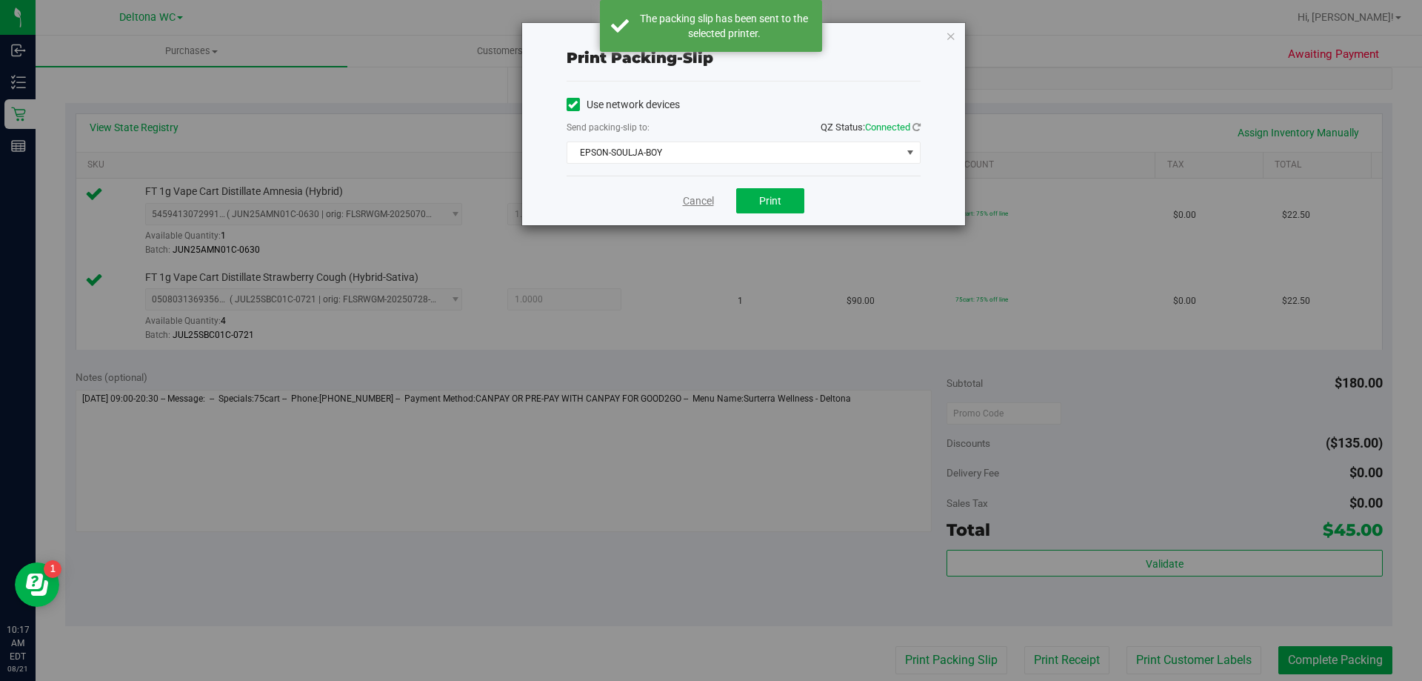
click at [691, 204] on link "Cancel" at bounding box center [698, 201] width 31 height 16
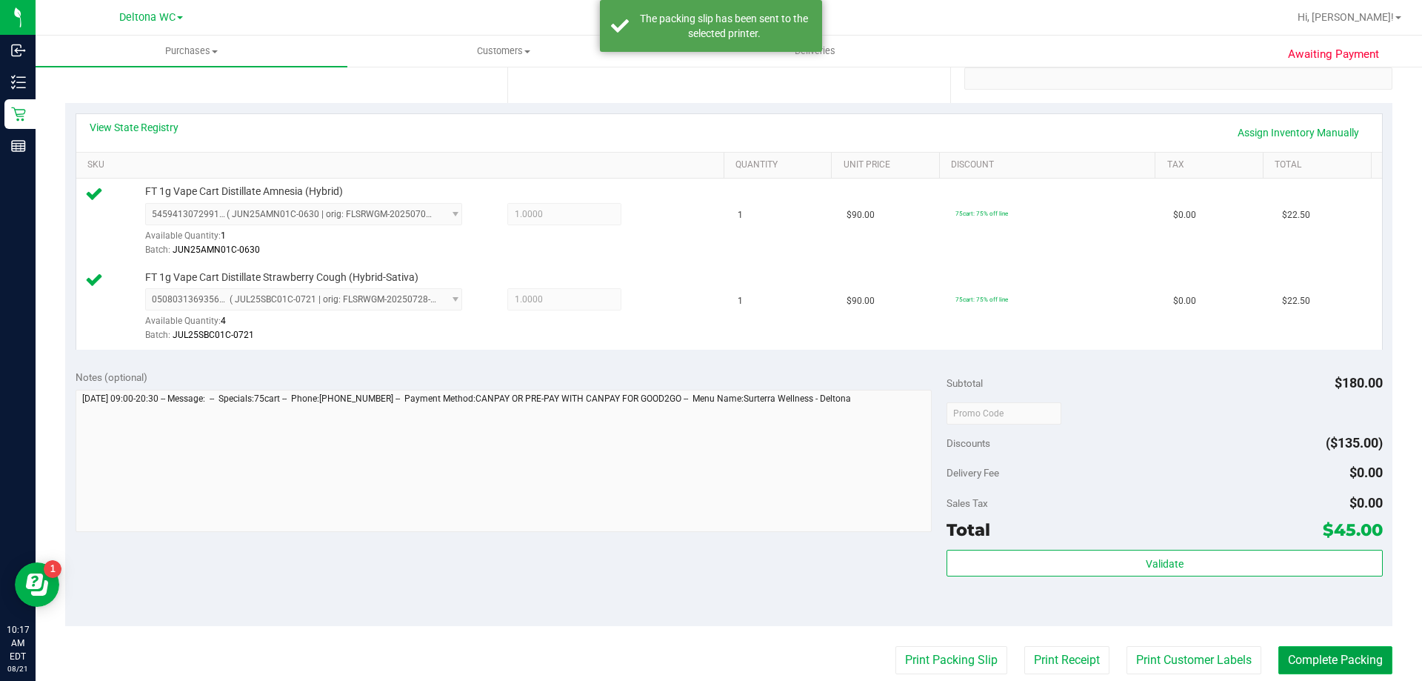
click at [1335, 662] on button "Complete Packing" at bounding box center [1335, 660] width 114 height 28
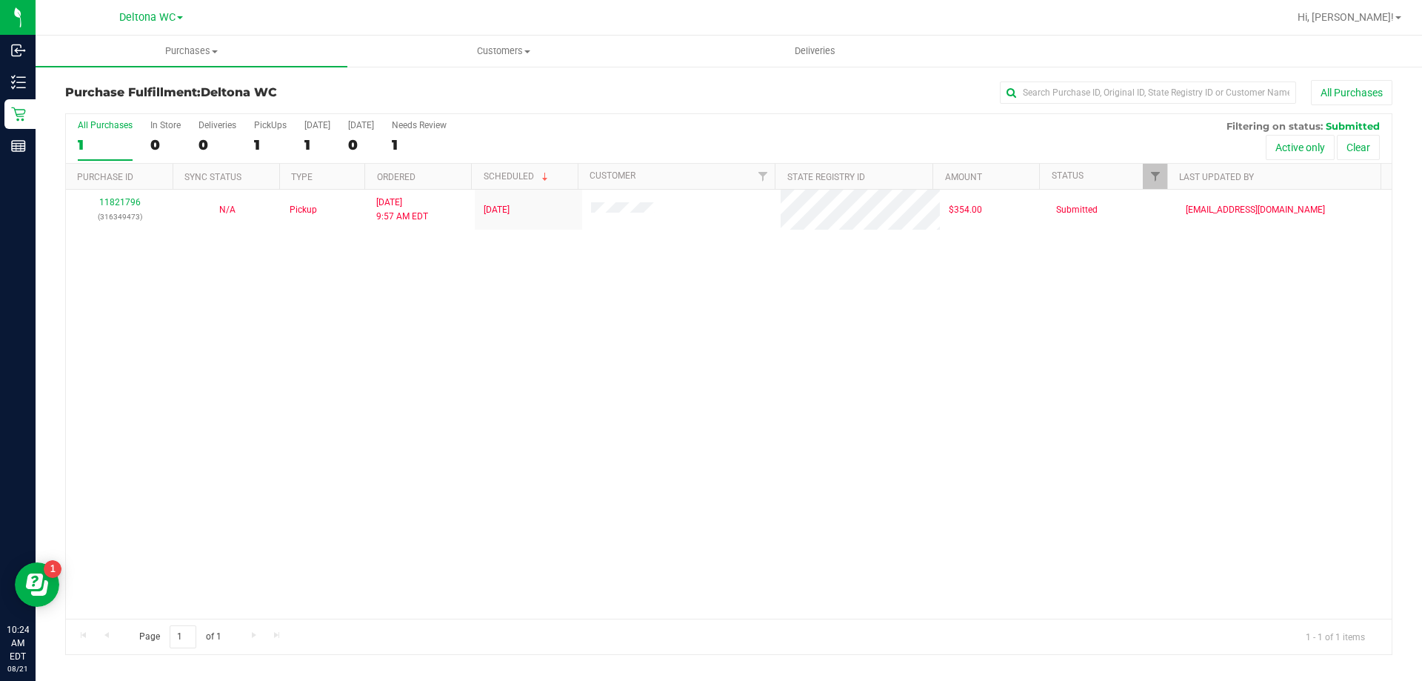
click at [93, 134] on label "All Purchases 1" at bounding box center [105, 140] width 55 height 41
click at [0, 0] on input "All Purchases 1" at bounding box center [0, 0] width 0 height 0
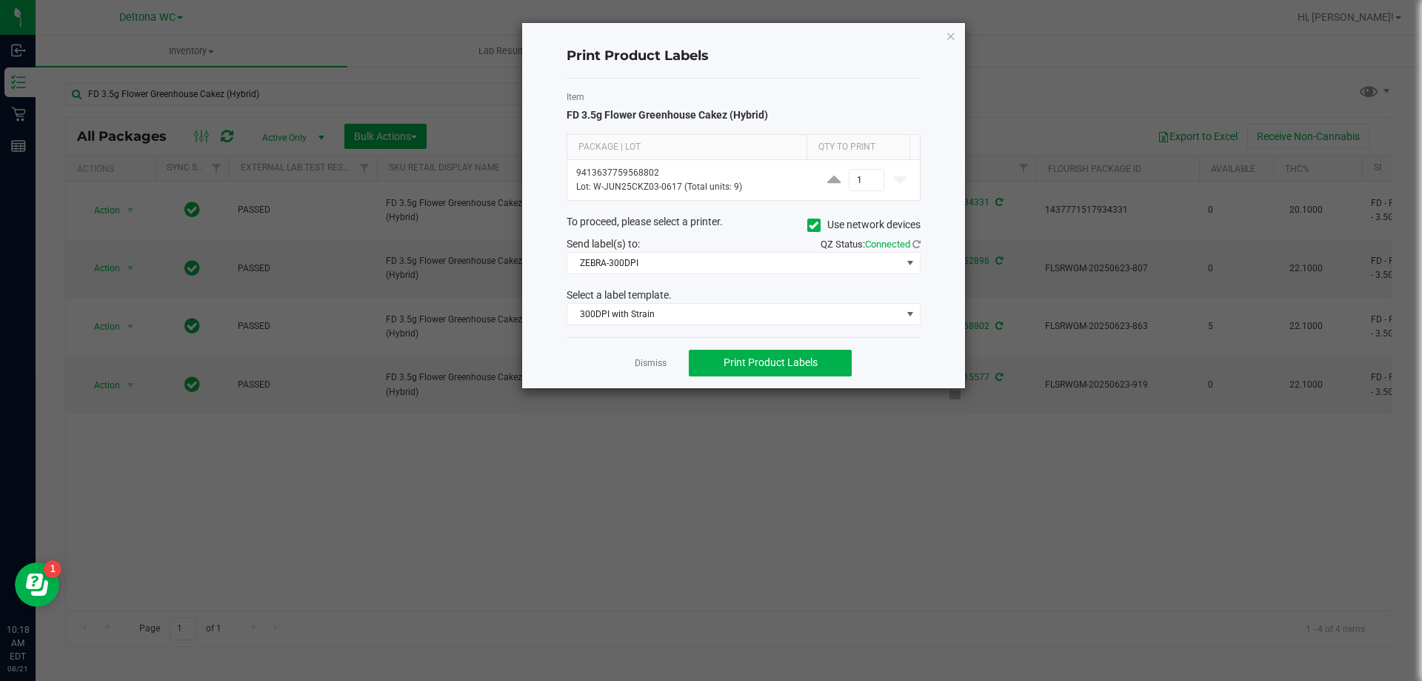
click at [656, 356] on app-cancel-button "Dismiss" at bounding box center [651, 363] width 32 height 16
click at [657, 363] on link "Dismiss" at bounding box center [651, 363] width 32 height 13
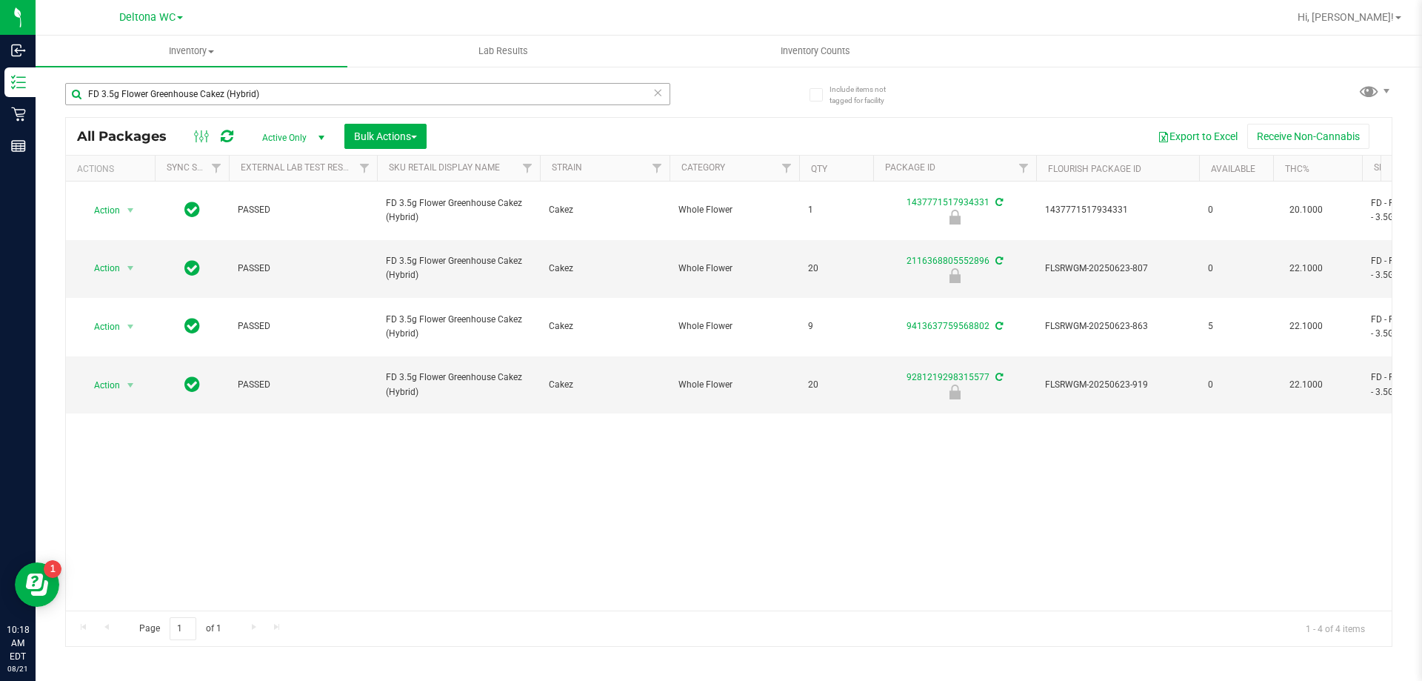
drag, startPoint x: 296, startPoint y: 81, endPoint x: 147, endPoint y: 104, distance: 150.5
click at [147, 104] on div "FD 3.5g Flower Greenhouse Cakez (Hybrid)" at bounding box center [397, 93] width 664 height 47
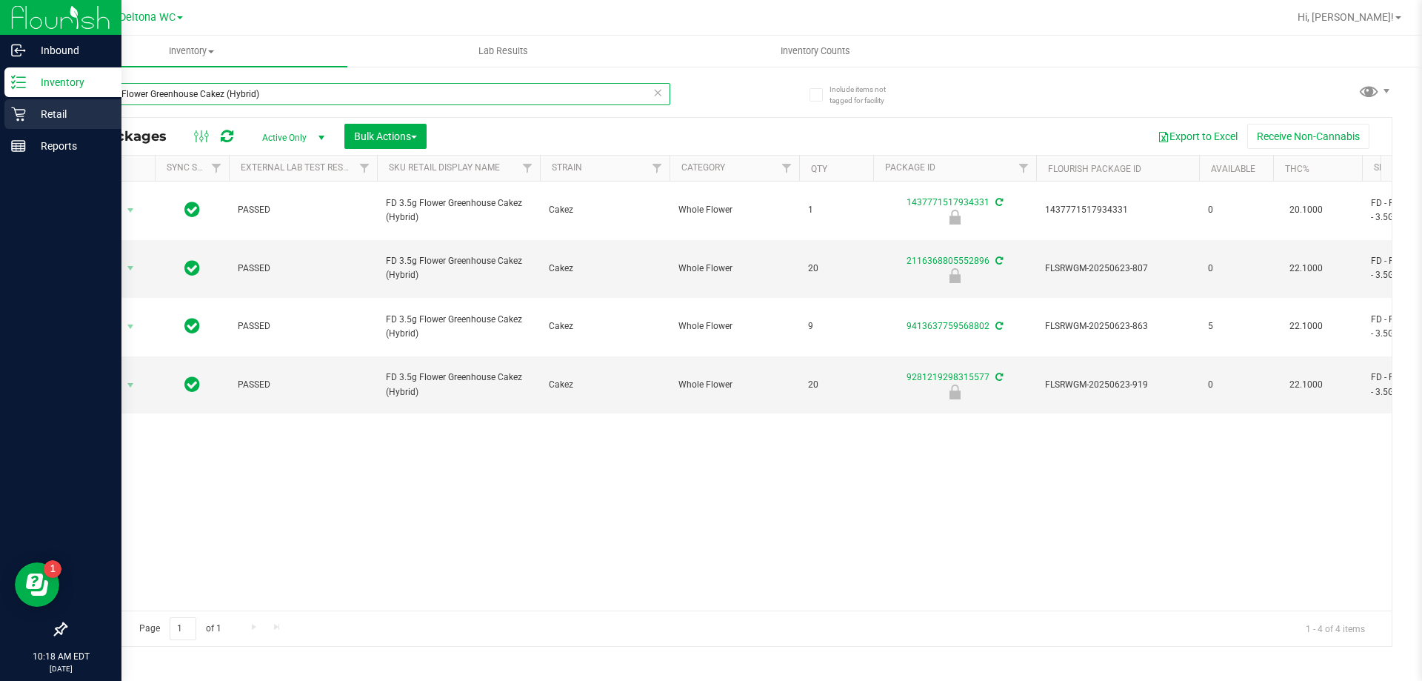
drag, startPoint x: 280, startPoint y: 93, endPoint x: 7, endPoint y: 111, distance: 273.2
click at [7, 110] on div "Inbound Inventory Retail Reports 10:18 AM EDT 08/21/2025 08/21 Deltona WC Hi, A…" at bounding box center [711, 340] width 1422 height 681
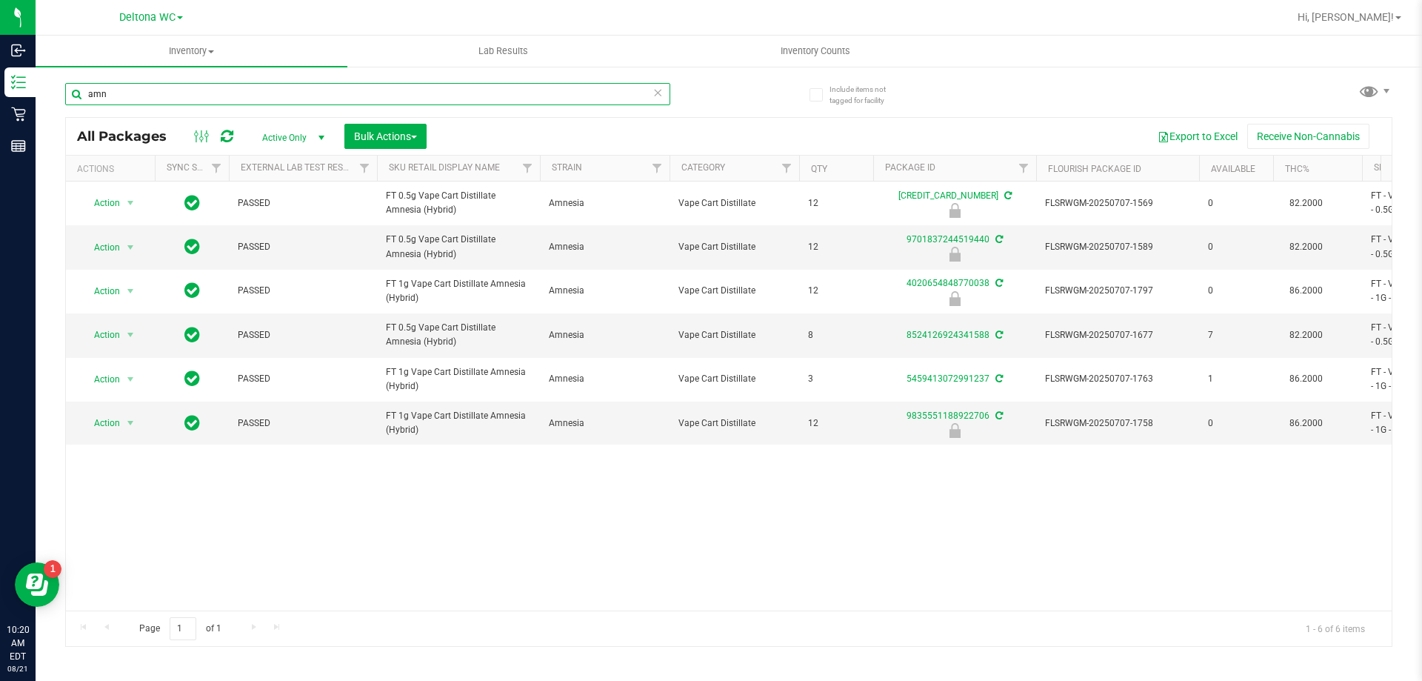
click at [413, 90] on input "amn" at bounding box center [367, 94] width 605 height 22
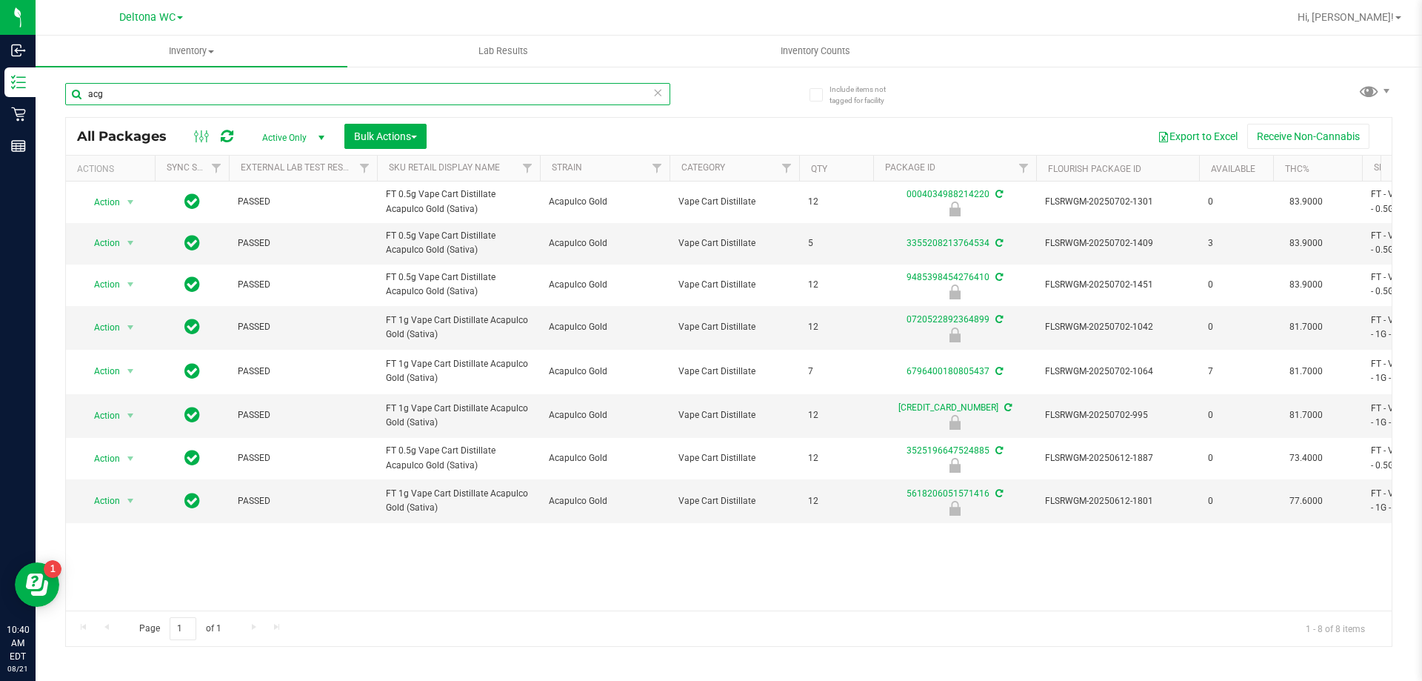
click at [293, 98] on input "acg" at bounding box center [367, 94] width 605 height 22
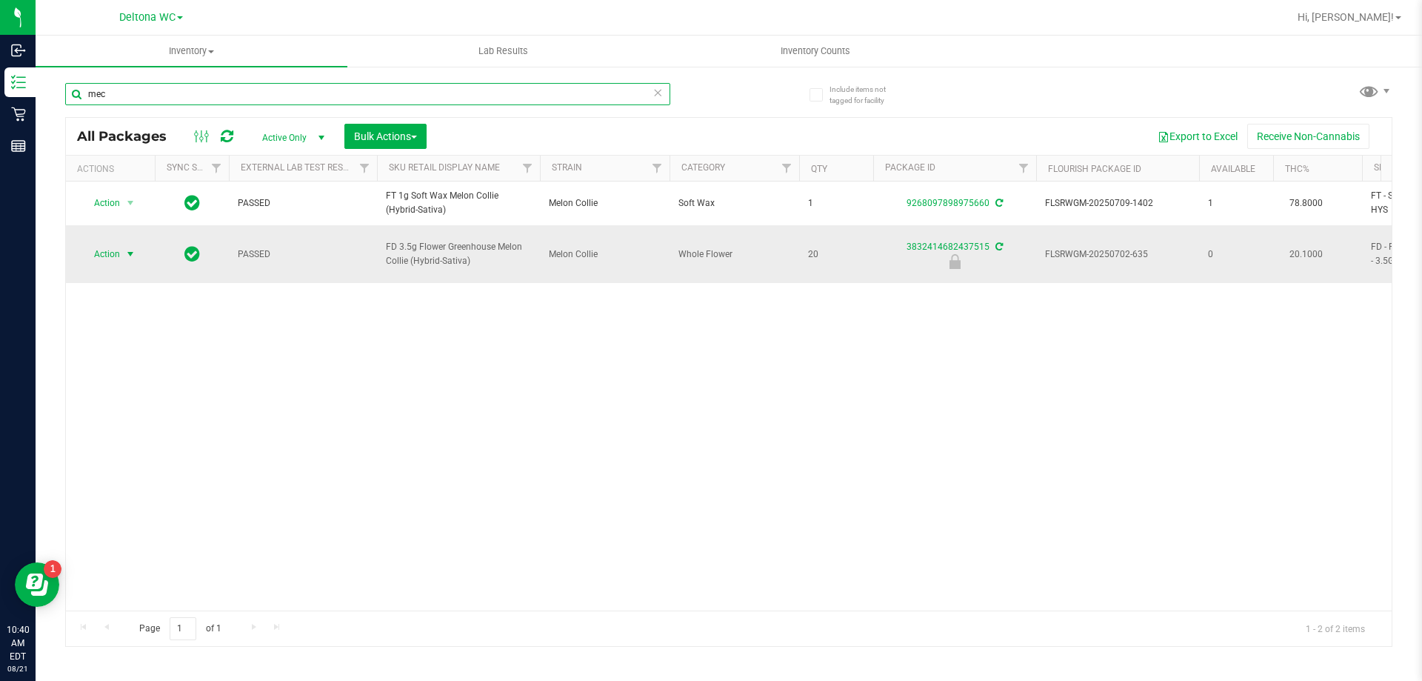
type input "mec"
click at [110, 259] on td "Action Action Edit attributes Global inventory Locate package Package audit log…" at bounding box center [110, 254] width 89 height 58
click at [109, 246] on span "Action" at bounding box center [101, 254] width 40 height 21
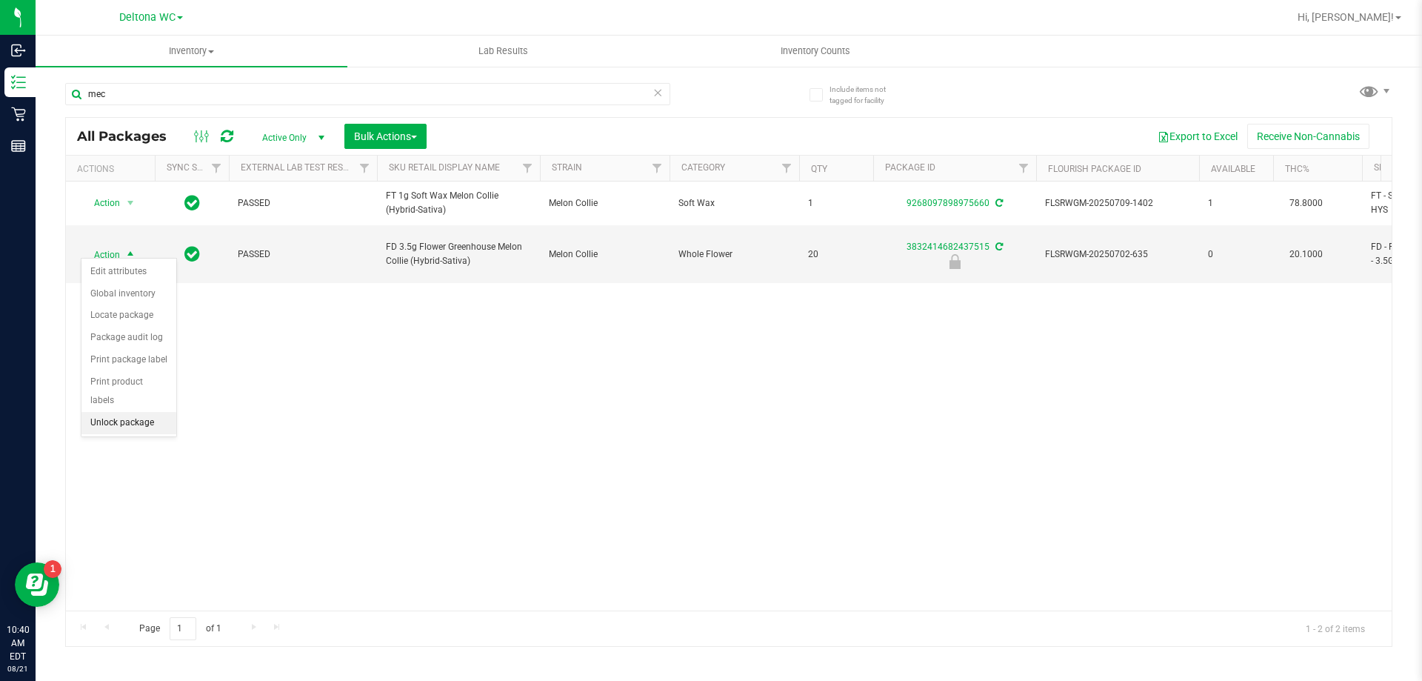
click at [118, 412] on li "Unlock package" at bounding box center [128, 423] width 95 height 22
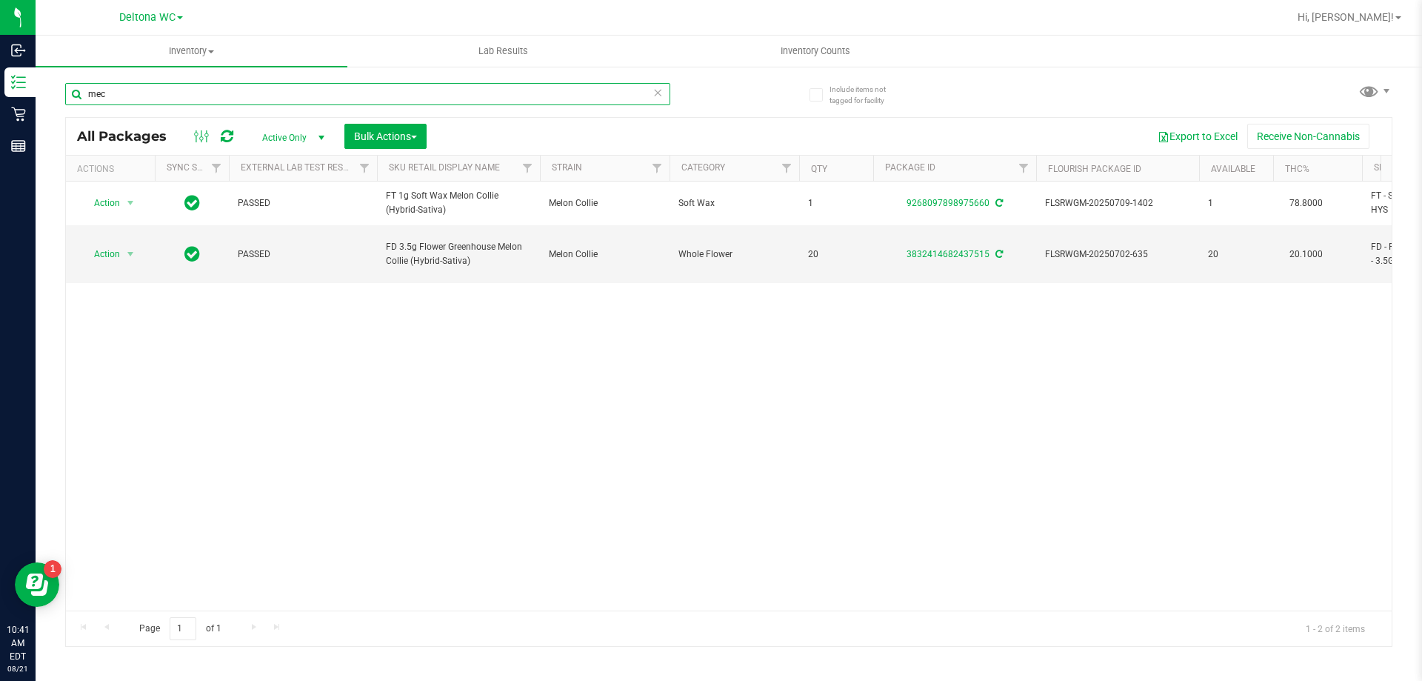
click at [158, 100] on input "mec" at bounding box center [367, 94] width 605 height 22
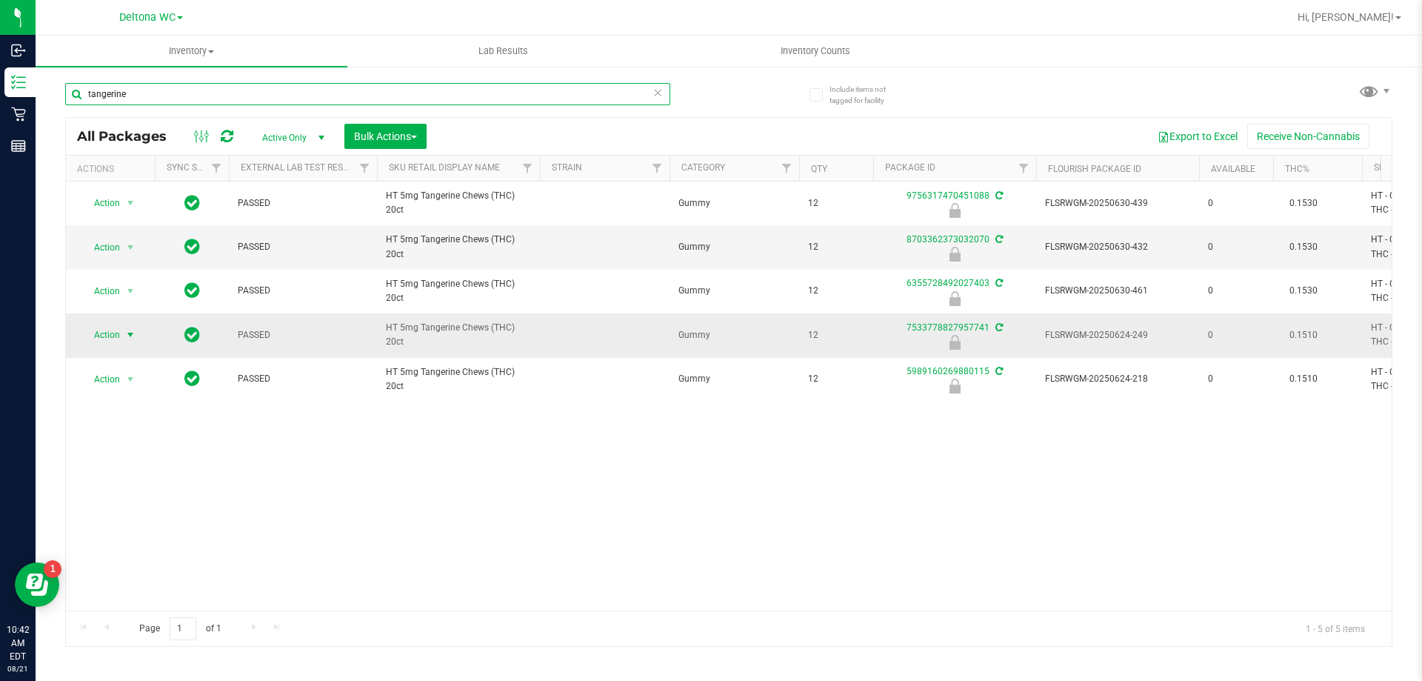
type input "tangerine"
click at [110, 327] on span "Action" at bounding box center [101, 334] width 40 height 21
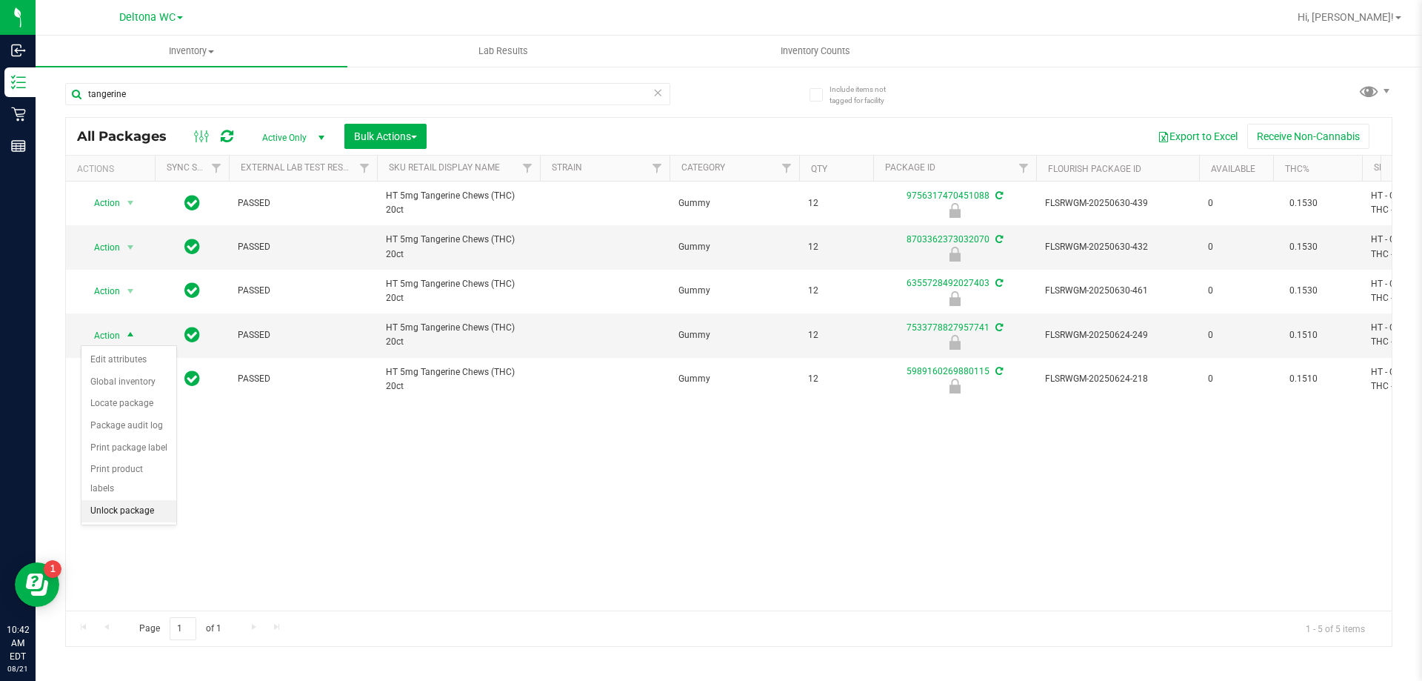
click at [133, 500] on li "Unlock package" at bounding box center [128, 511] width 95 height 22
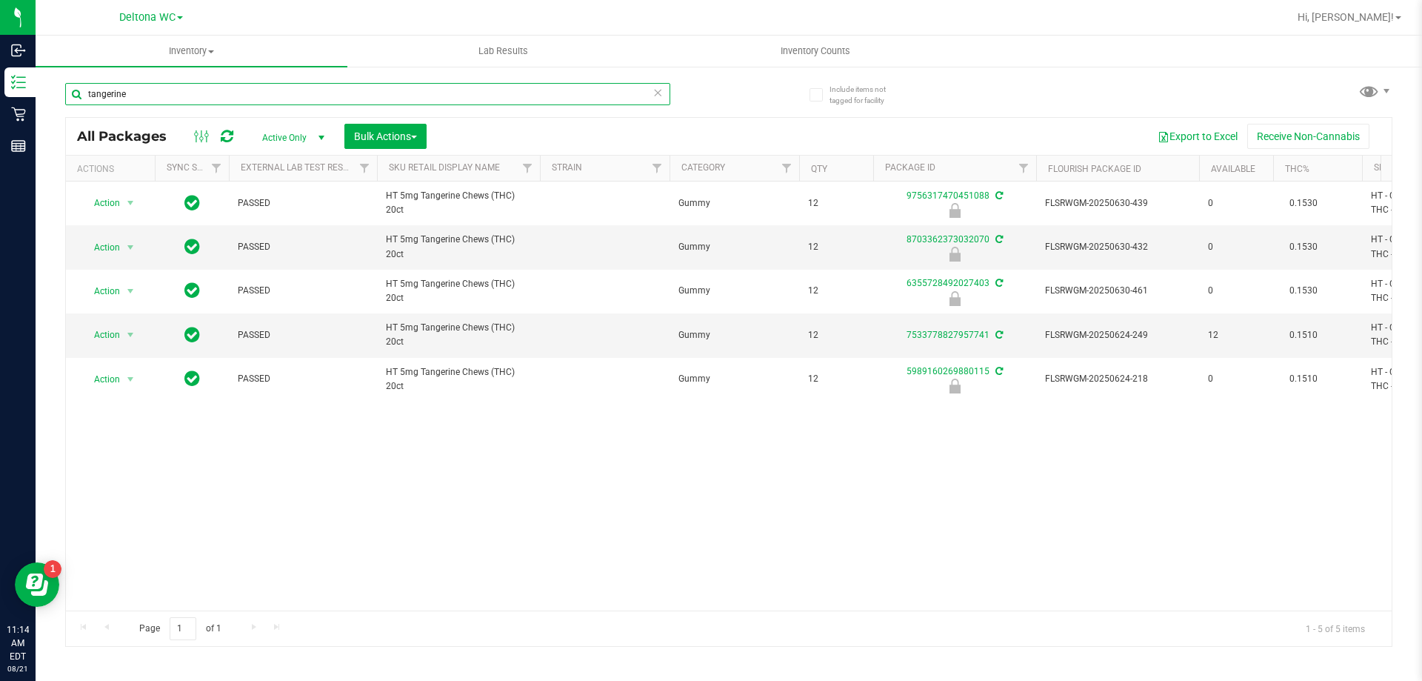
click at [270, 98] on input "tangerine" at bounding box center [367, 94] width 605 height 22
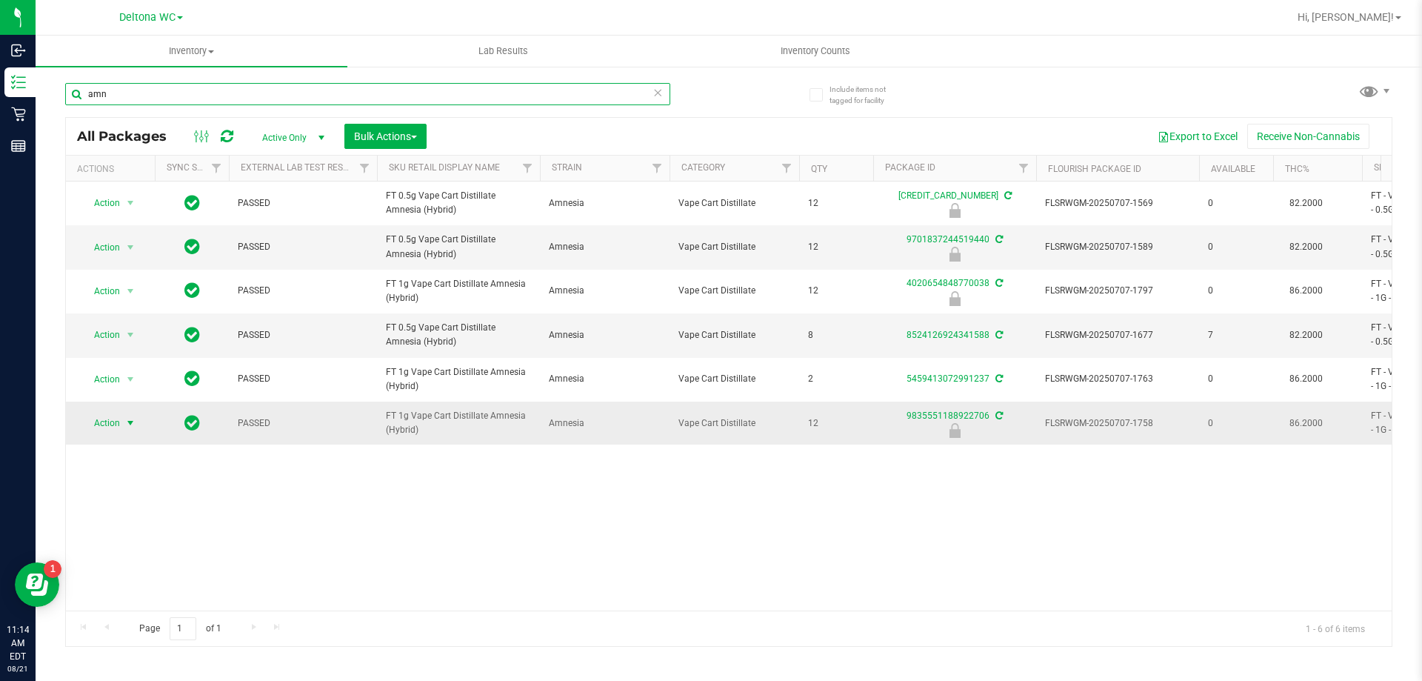
type input "amn"
click at [110, 426] on span "Action" at bounding box center [101, 423] width 40 height 21
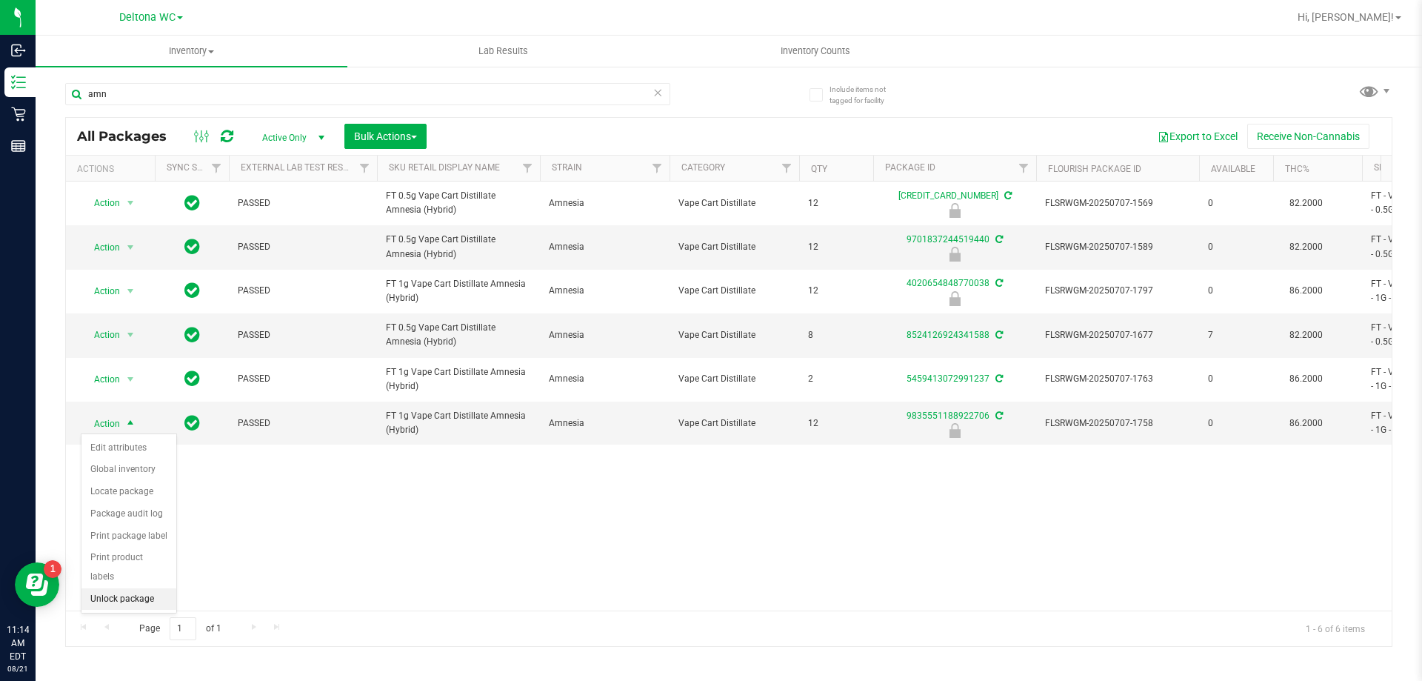
click at [137, 588] on li "Unlock package" at bounding box center [128, 599] width 95 height 22
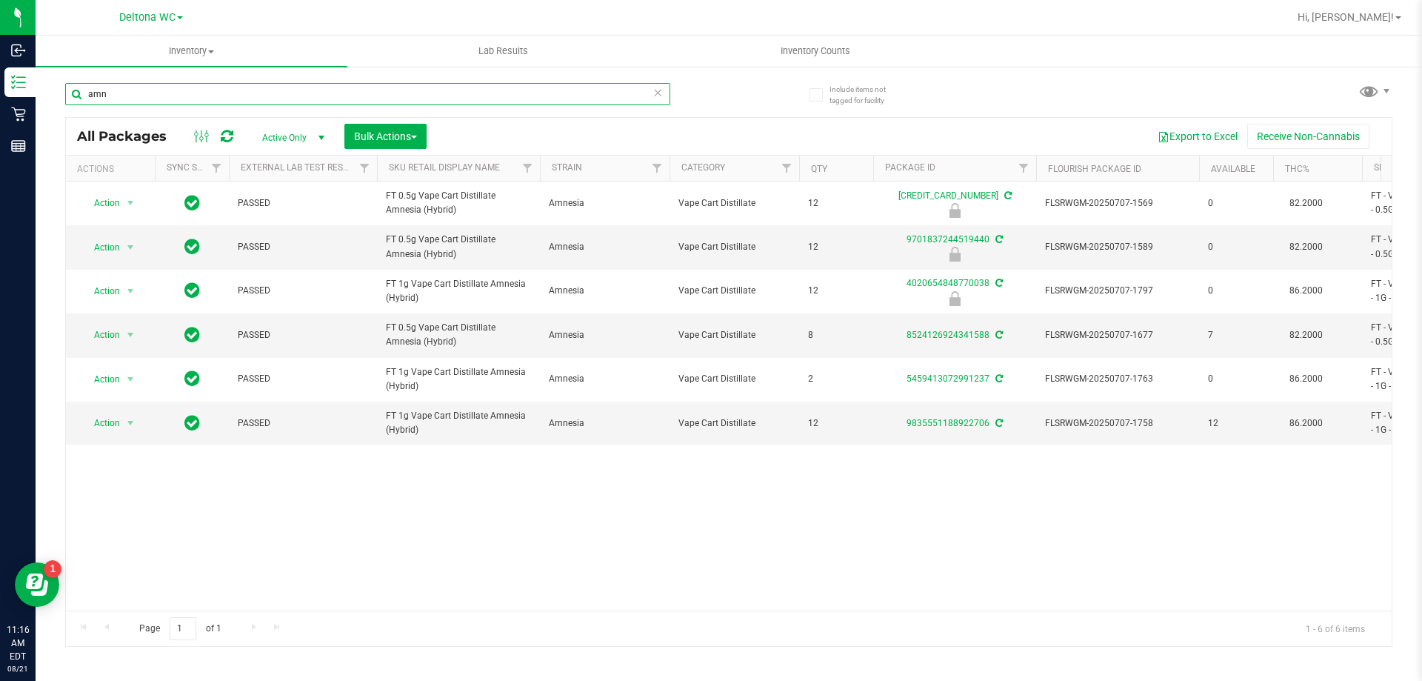
click at [133, 91] on input "amn" at bounding box center [367, 94] width 605 height 22
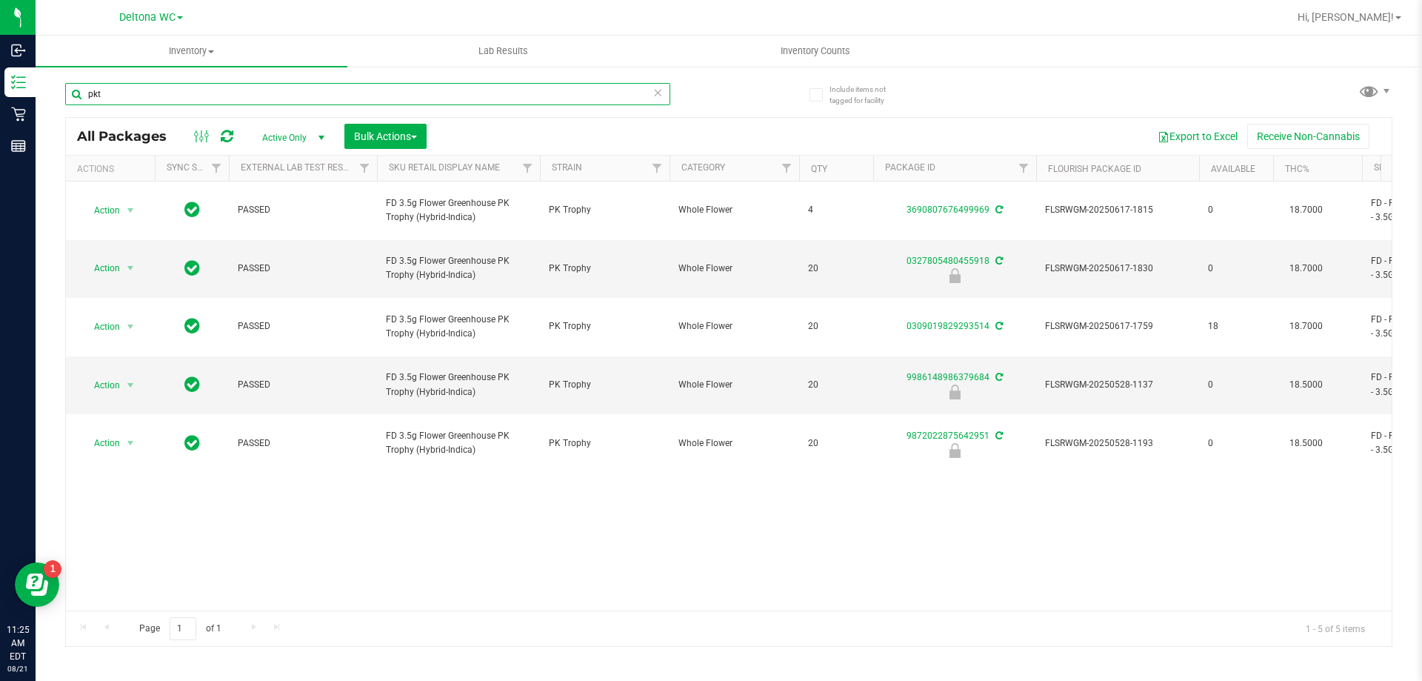
click at [189, 95] on input "pkt" at bounding box center [367, 94] width 605 height 22
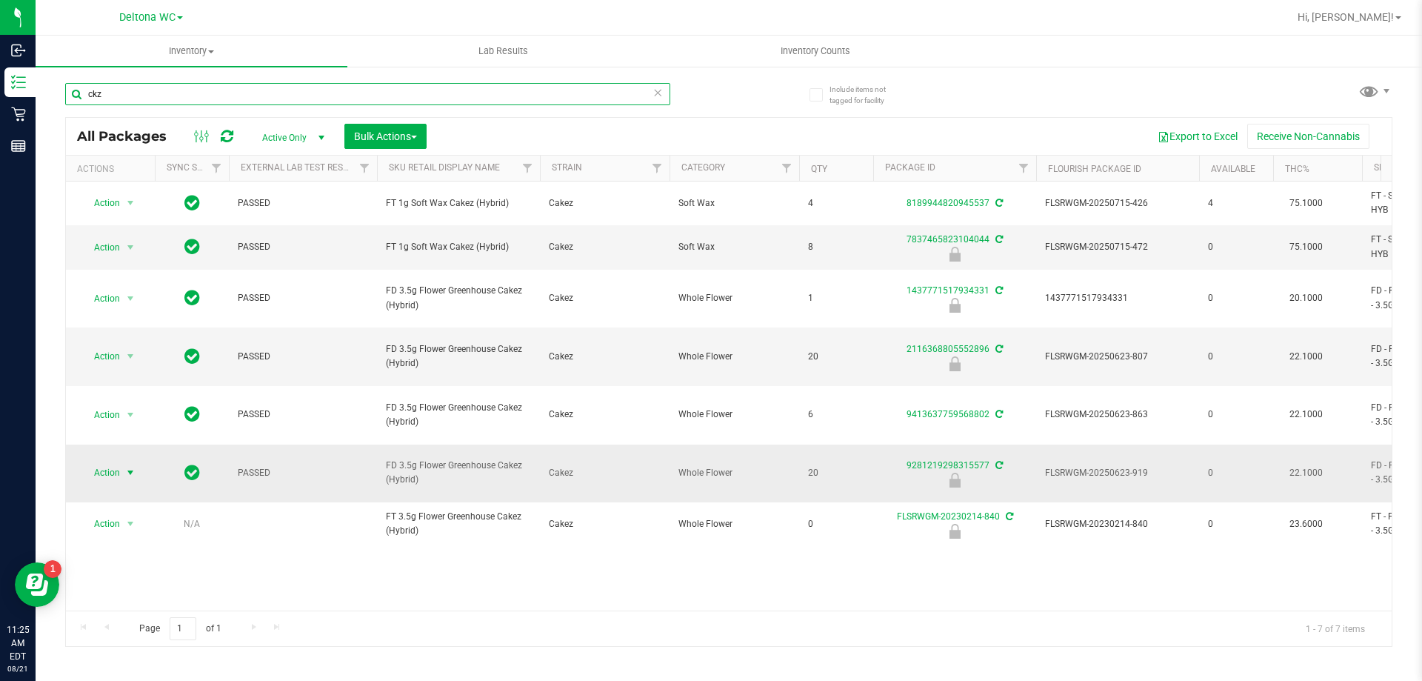
type input "ckz"
click at [113, 462] on span "Action" at bounding box center [101, 472] width 40 height 21
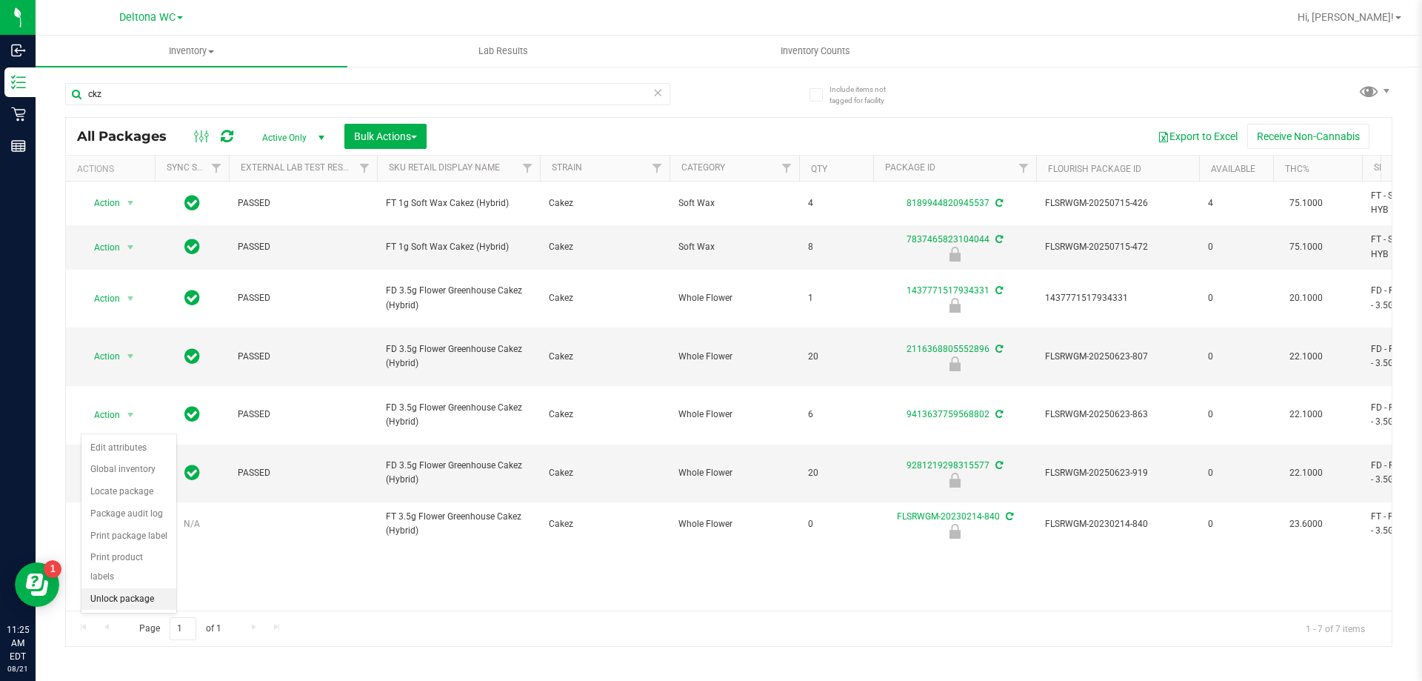
click at [141, 588] on li "Unlock package" at bounding box center [128, 599] width 95 height 22
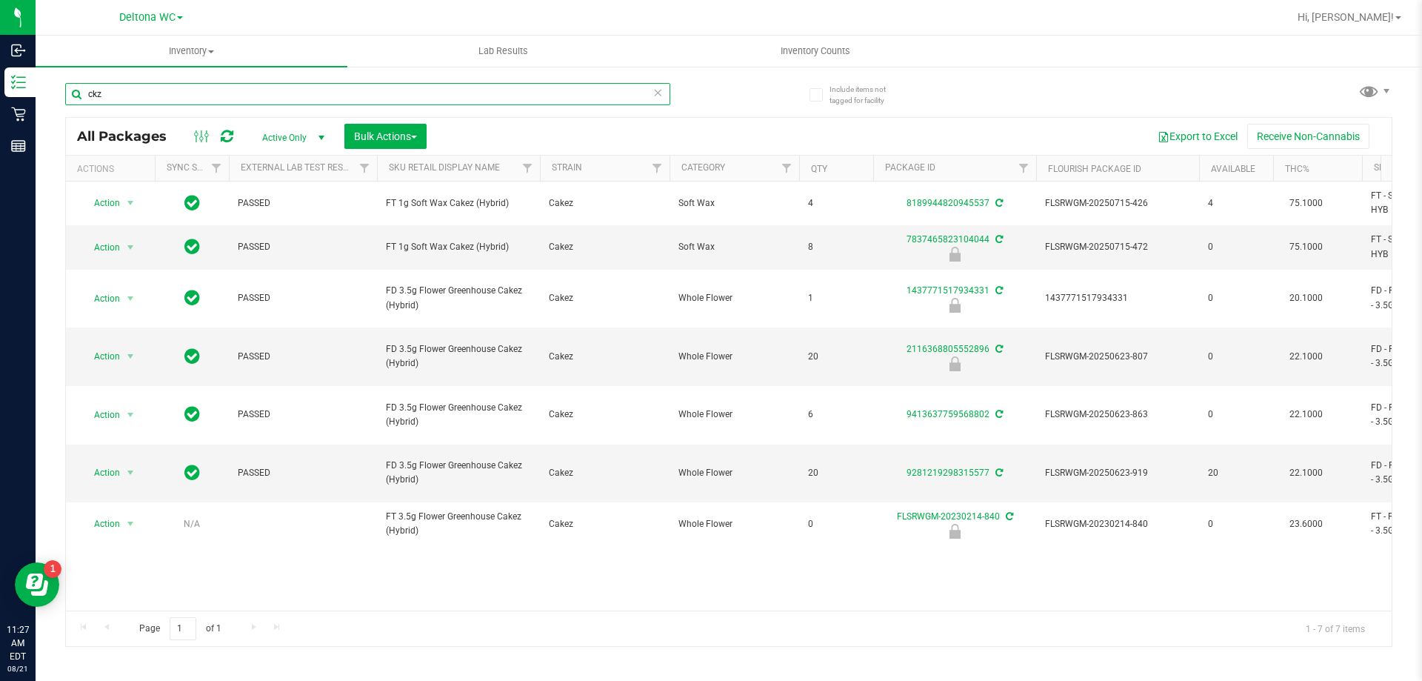
click at [276, 101] on input "ckz" at bounding box center [367, 94] width 605 height 22
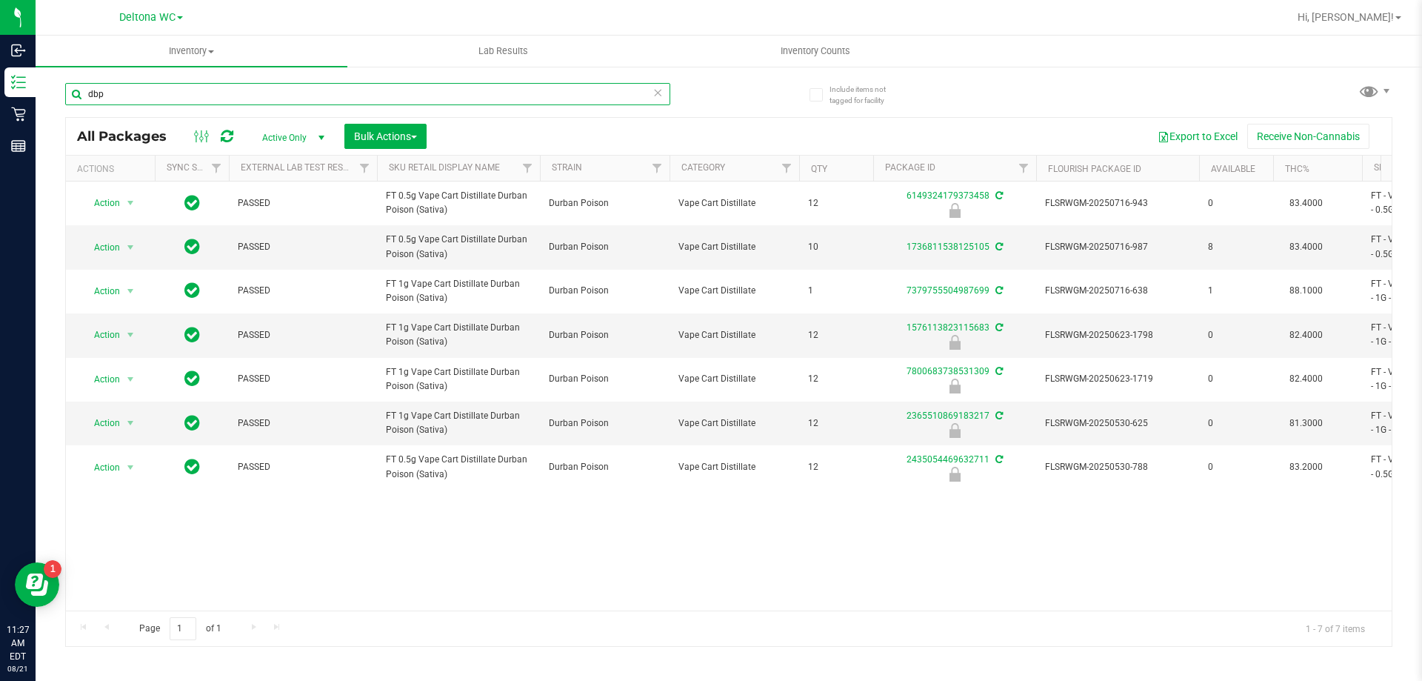
type input "dbp"
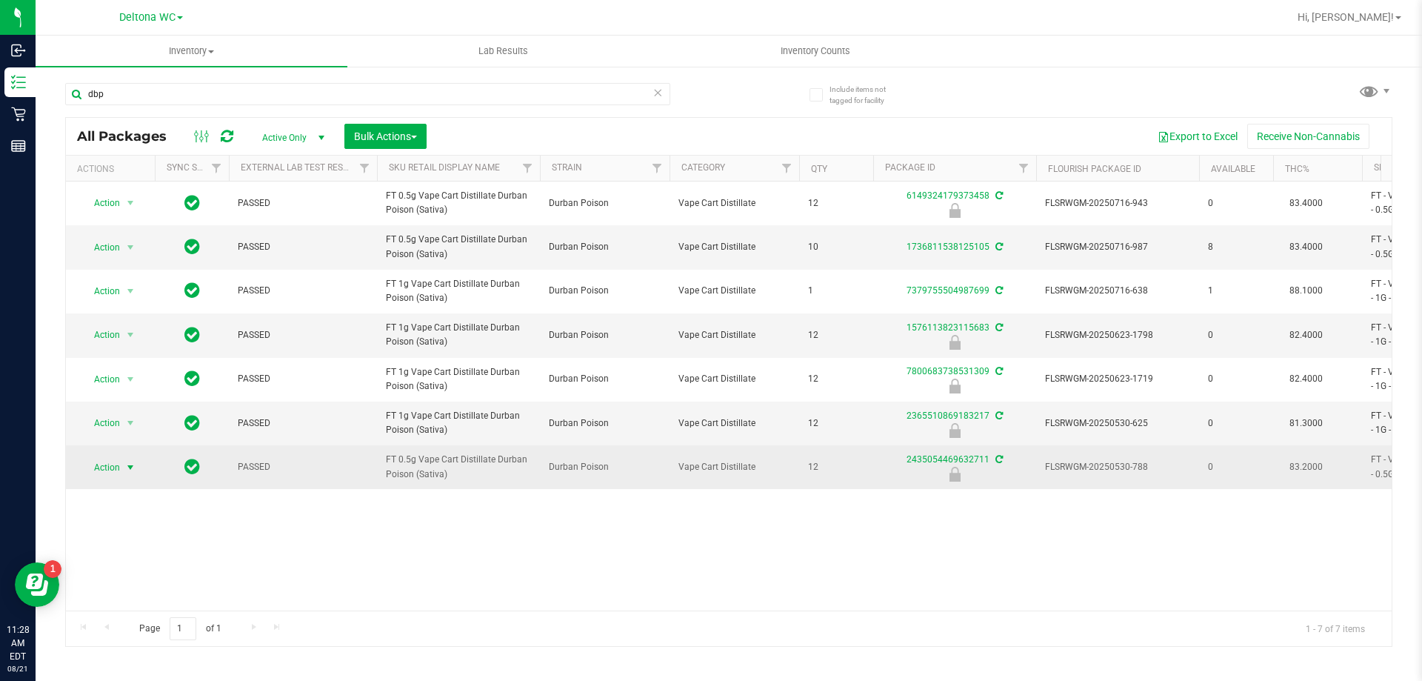
click at [125, 467] on span "select" at bounding box center [130, 467] width 12 height 12
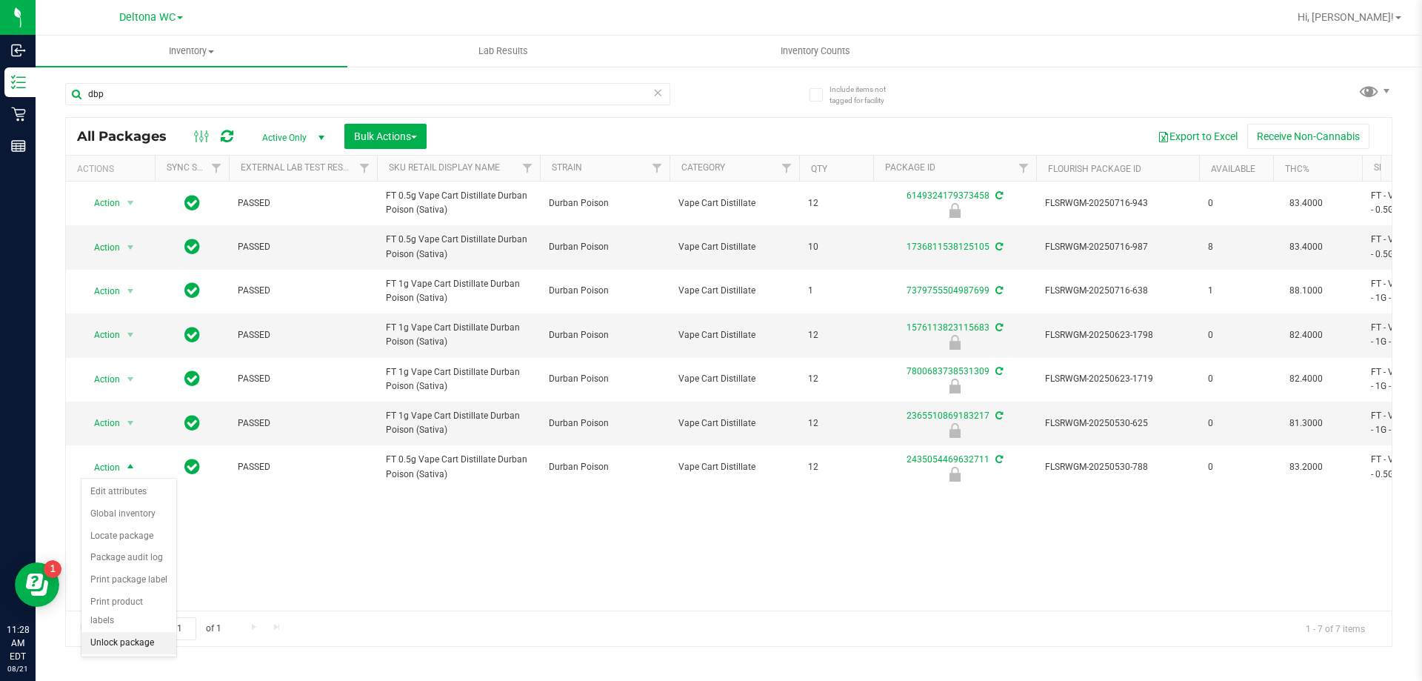
click at [130, 632] on li "Unlock package" at bounding box center [128, 643] width 95 height 22
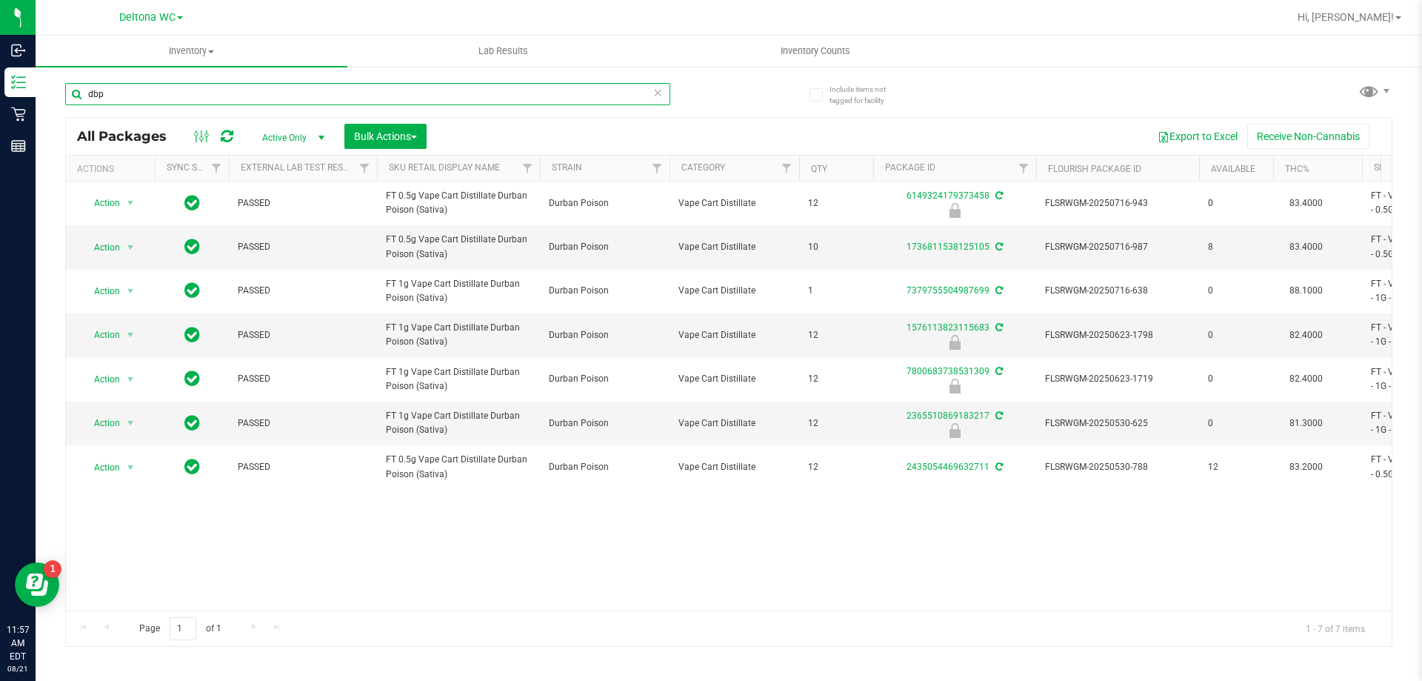
click at [284, 91] on input "dbp" at bounding box center [367, 94] width 605 height 22
type input "dbp"
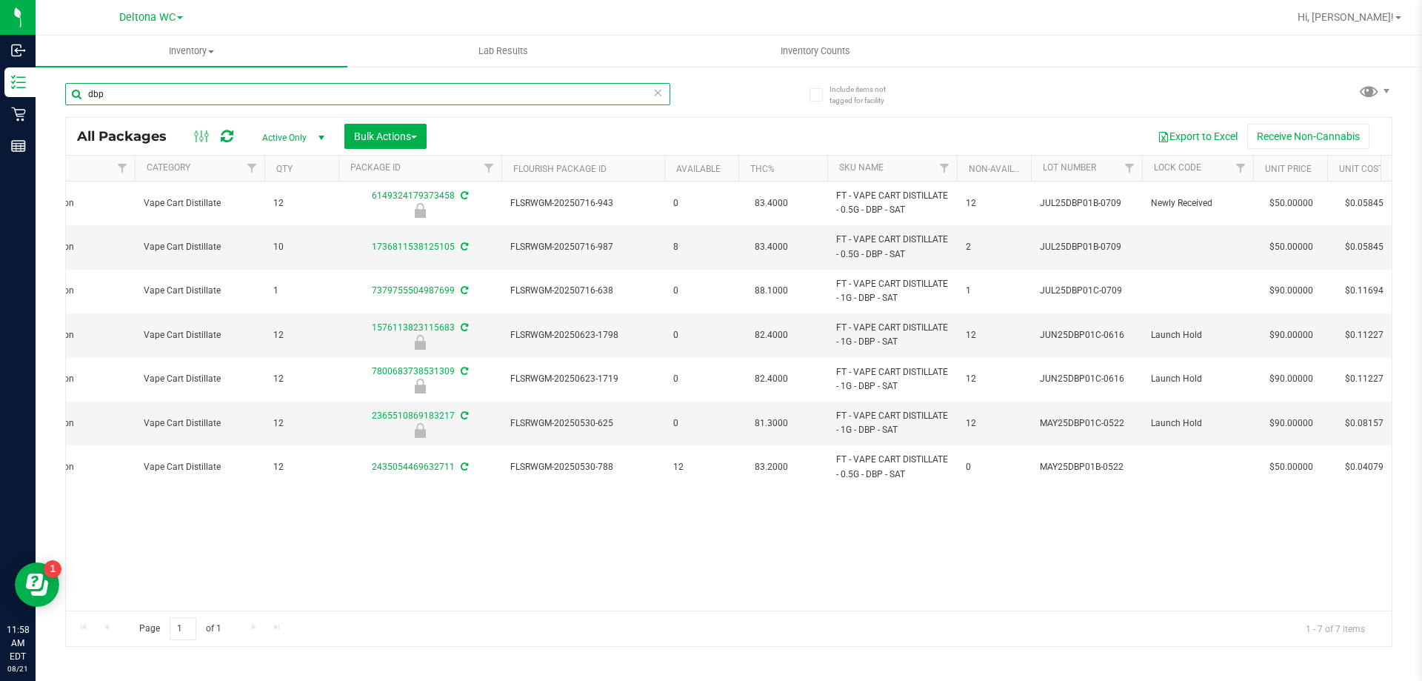
scroll to position [0, 548]
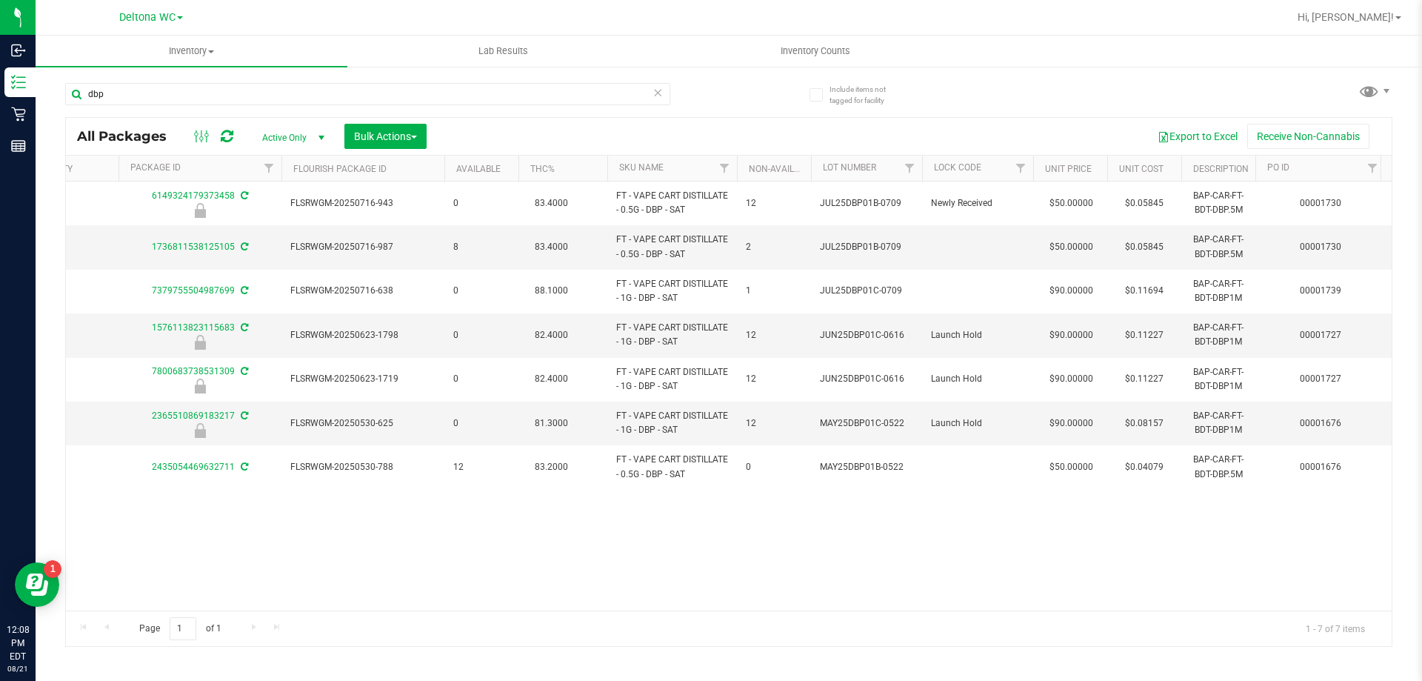
drag, startPoint x: 627, startPoint y: 613, endPoint x: 480, endPoint y: 610, distance: 146.7
click at [480, 610] on div "Page 1 of 1 1 - 7 of 7 items" at bounding box center [729, 628] width 1326 height 36
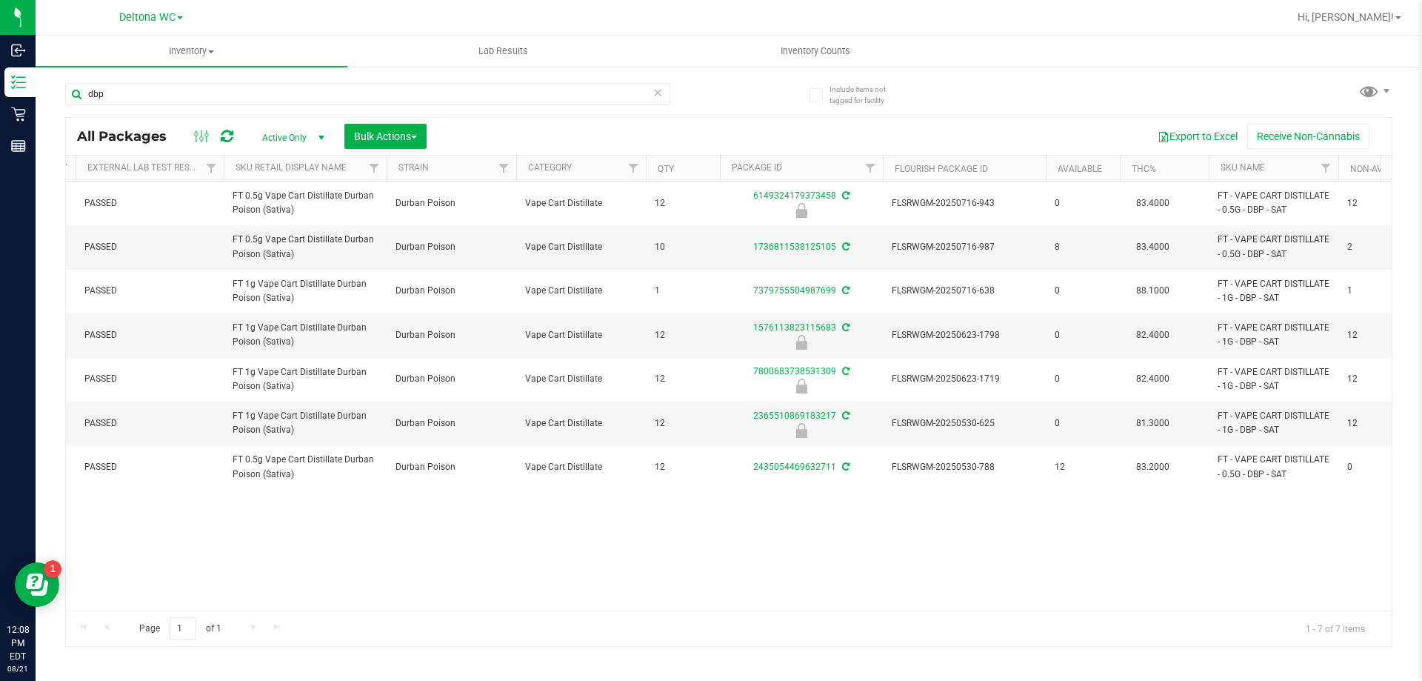
scroll to position [0, 0]
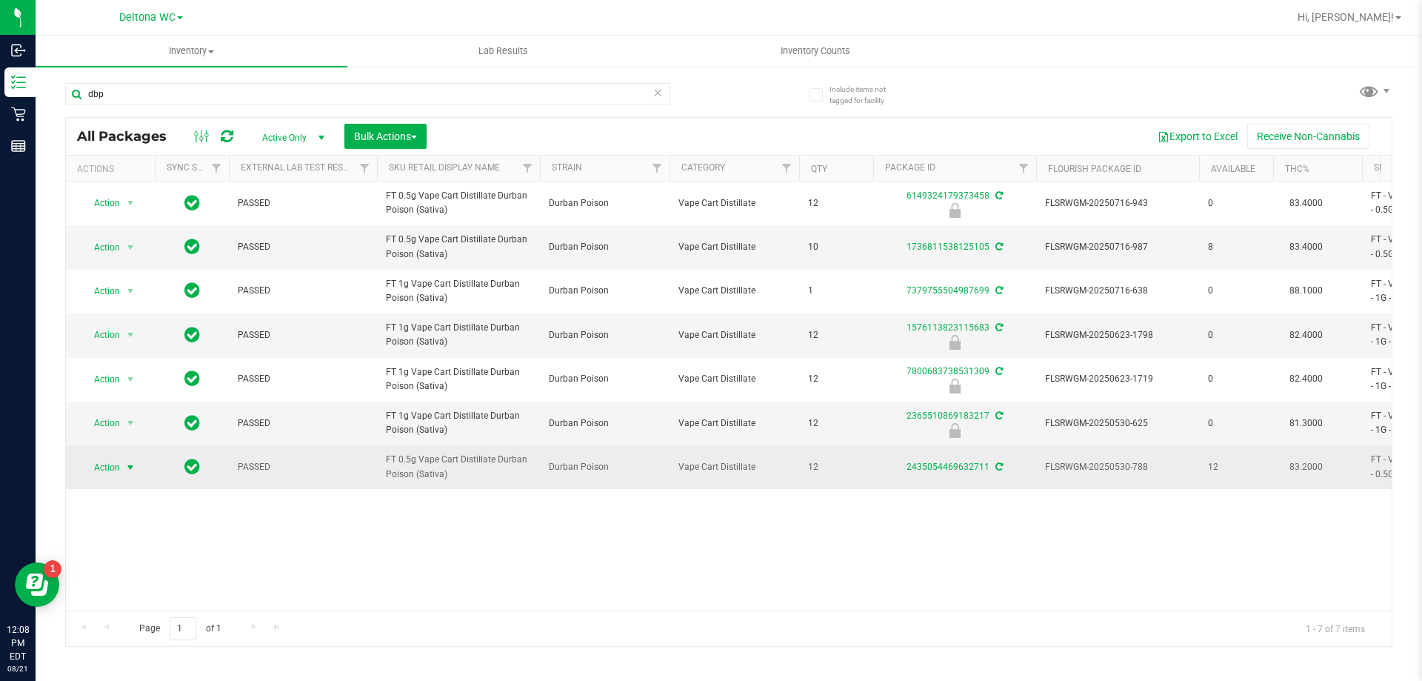
click at [106, 470] on span "Action" at bounding box center [101, 467] width 40 height 21
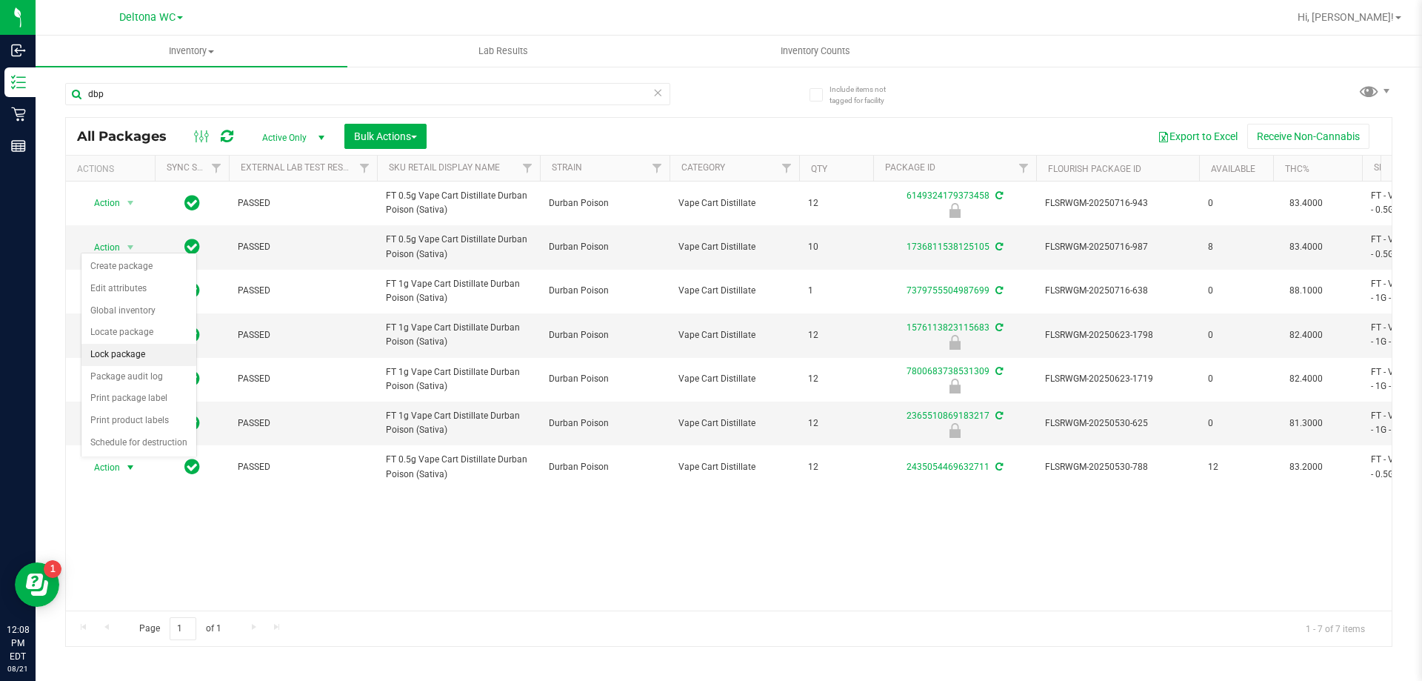
click at [130, 359] on li "Lock package" at bounding box center [138, 355] width 115 height 22
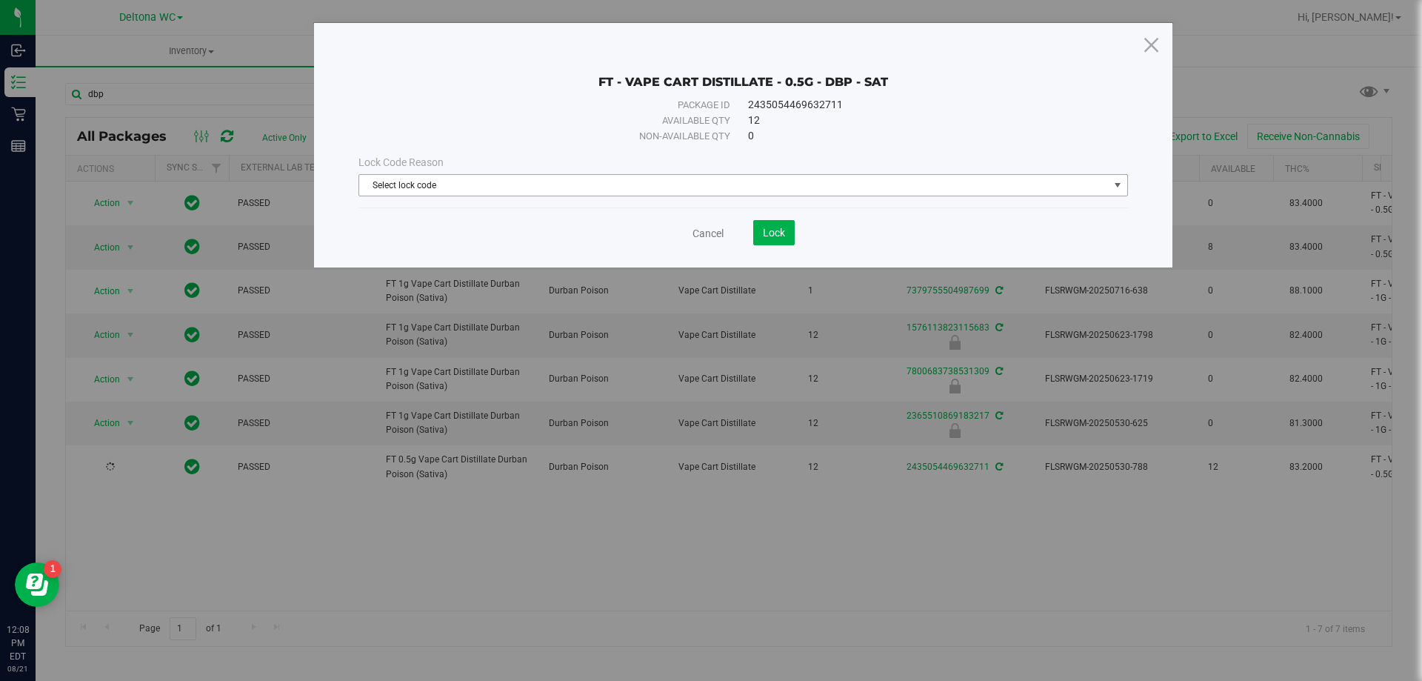
click at [795, 180] on span "Select lock code" at bounding box center [734, 185] width 750 height 21
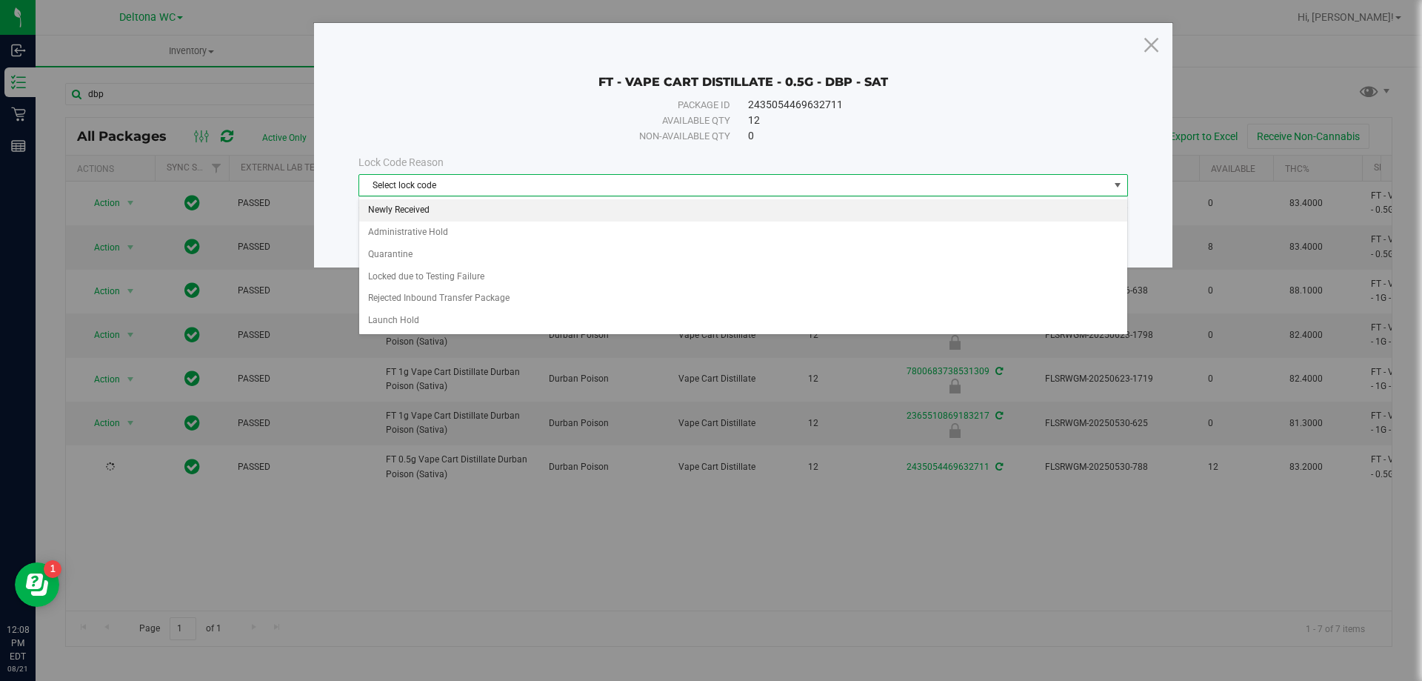
click at [457, 212] on li "Newly Received" at bounding box center [743, 210] width 768 height 22
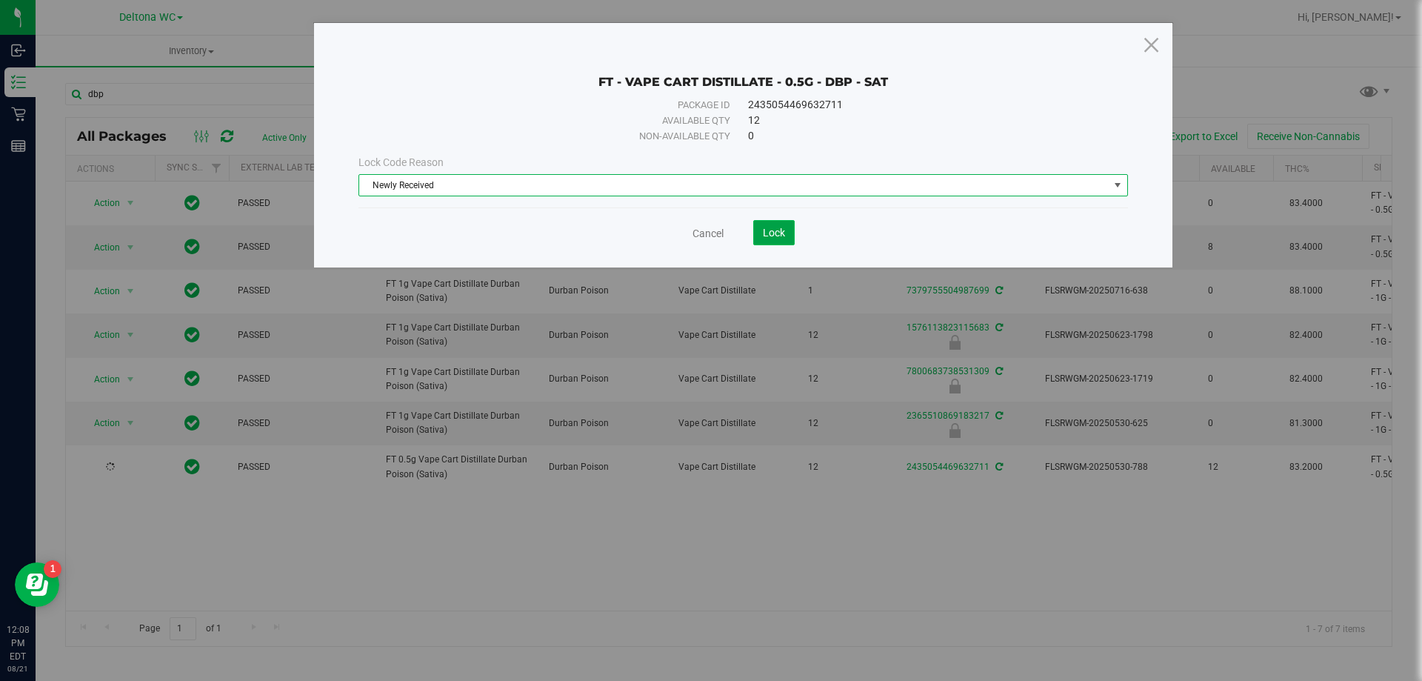
click at [754, 237] on button "Lock" at bounding box center [773, 232] width 41 height 25
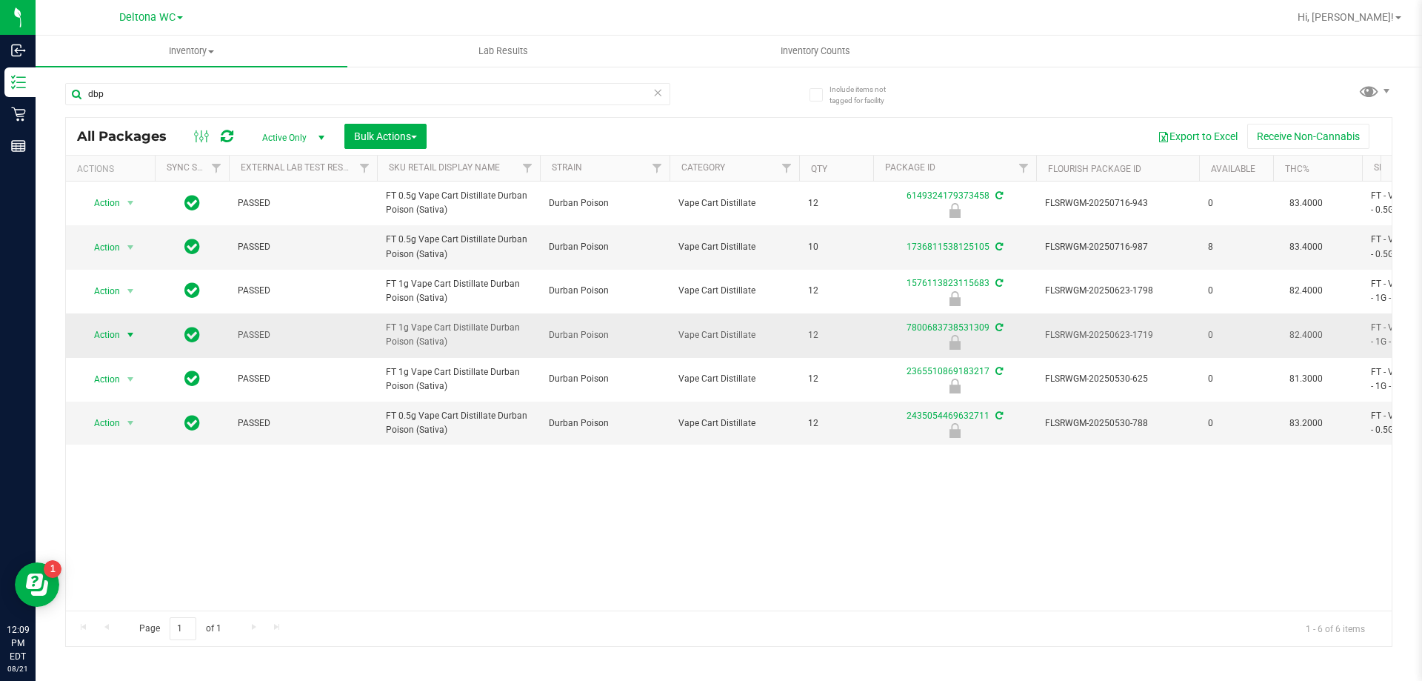
click at [124, 332] on span "select" at bounding box center [130, 334] width 19 height 21
click at [141, 500] on li "Unlock package" at bounding box center [128, 511] width 95 height 22
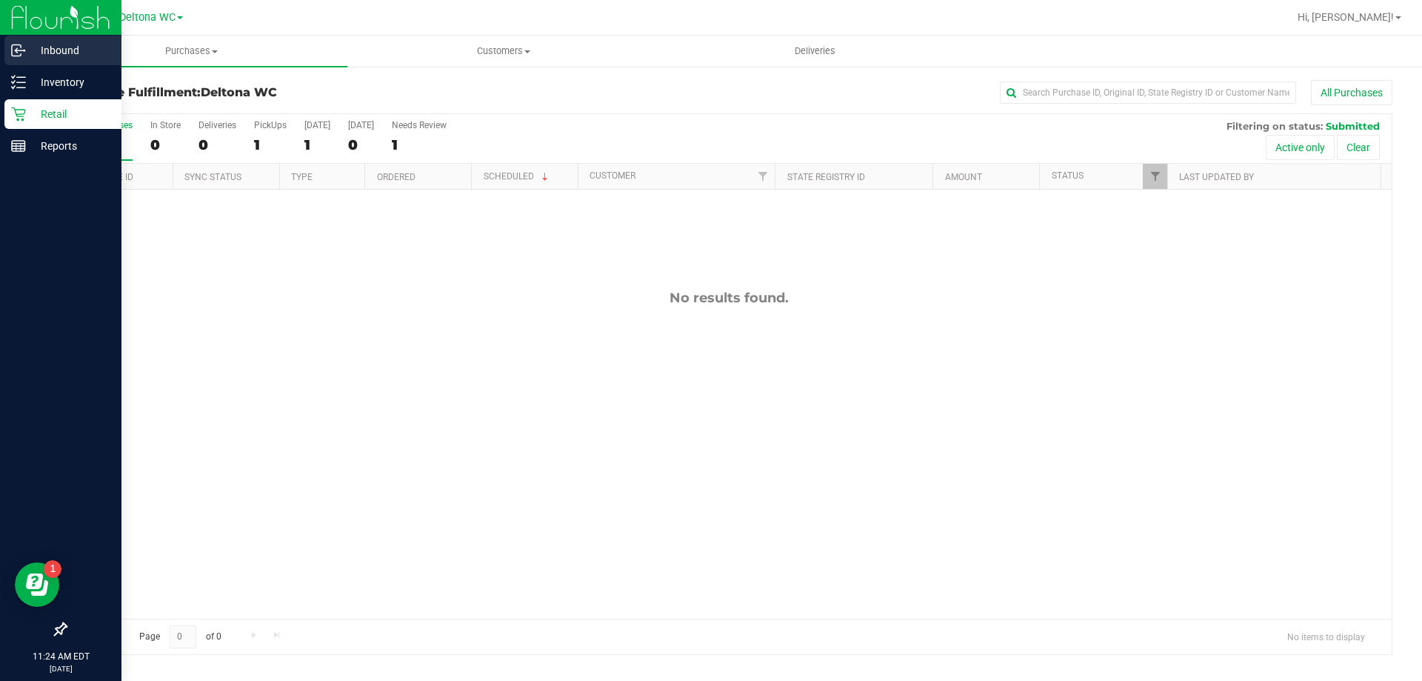
click at [19, 54] on icon at bounding box center [18, 50] width 15 height 15
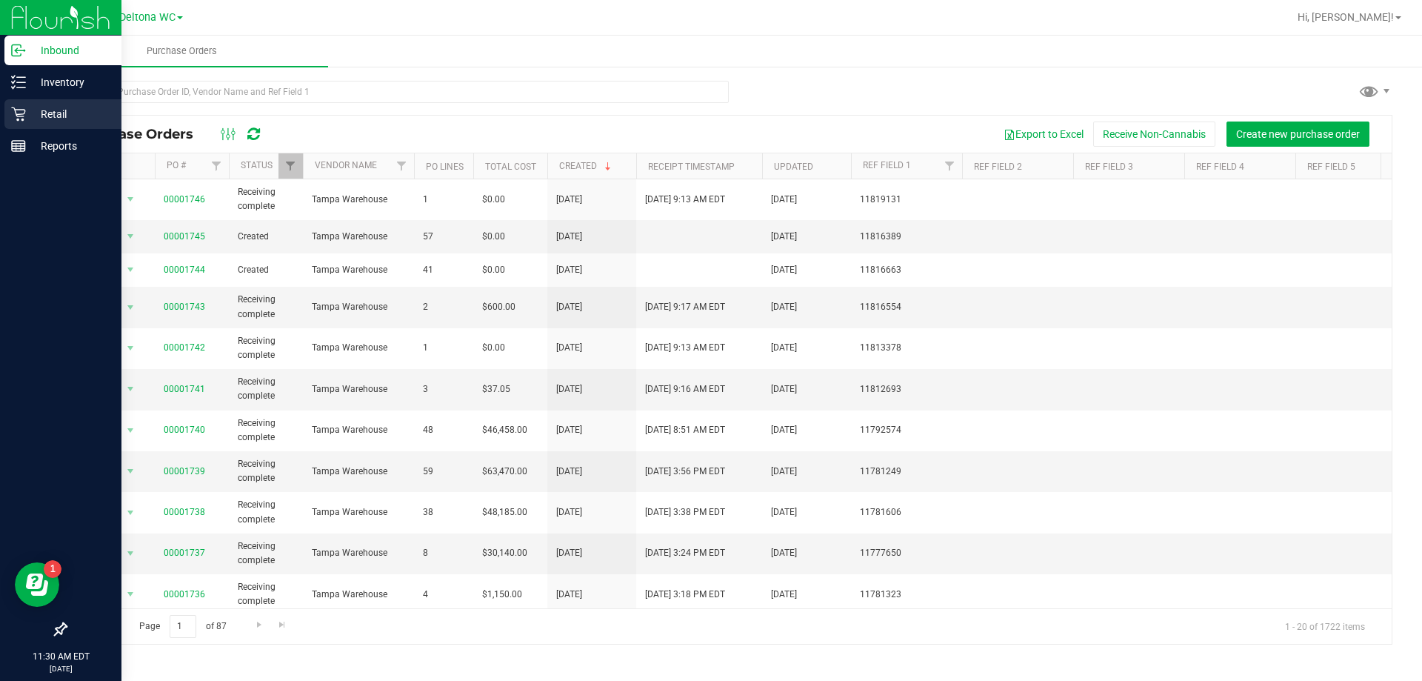
click at [16, 113] on icon at bounding box center [18, 114] width 15 height 15
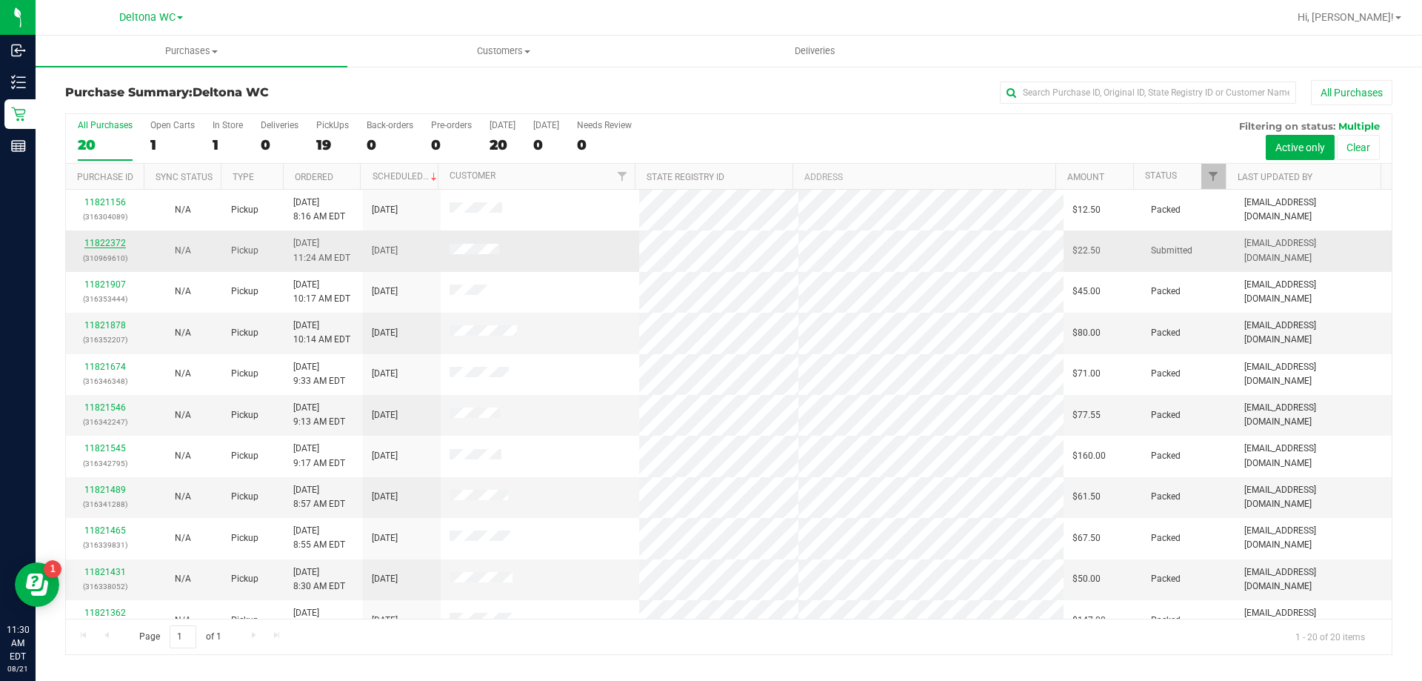
click at [97, 245] on link "11822372" at bounding box center [104, 243] width 41 height 10
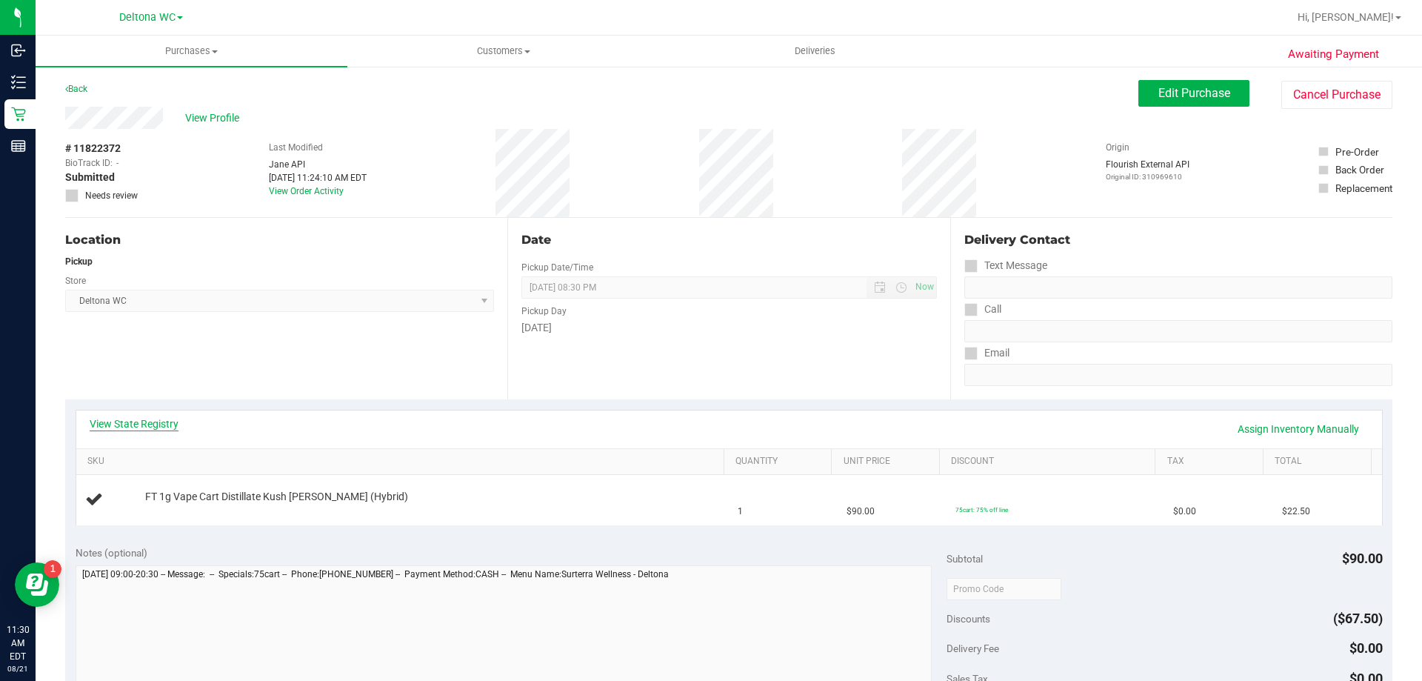
click at [154, 428] on link "View State Registry" at bounding box center [134, 423] width 89 height 15
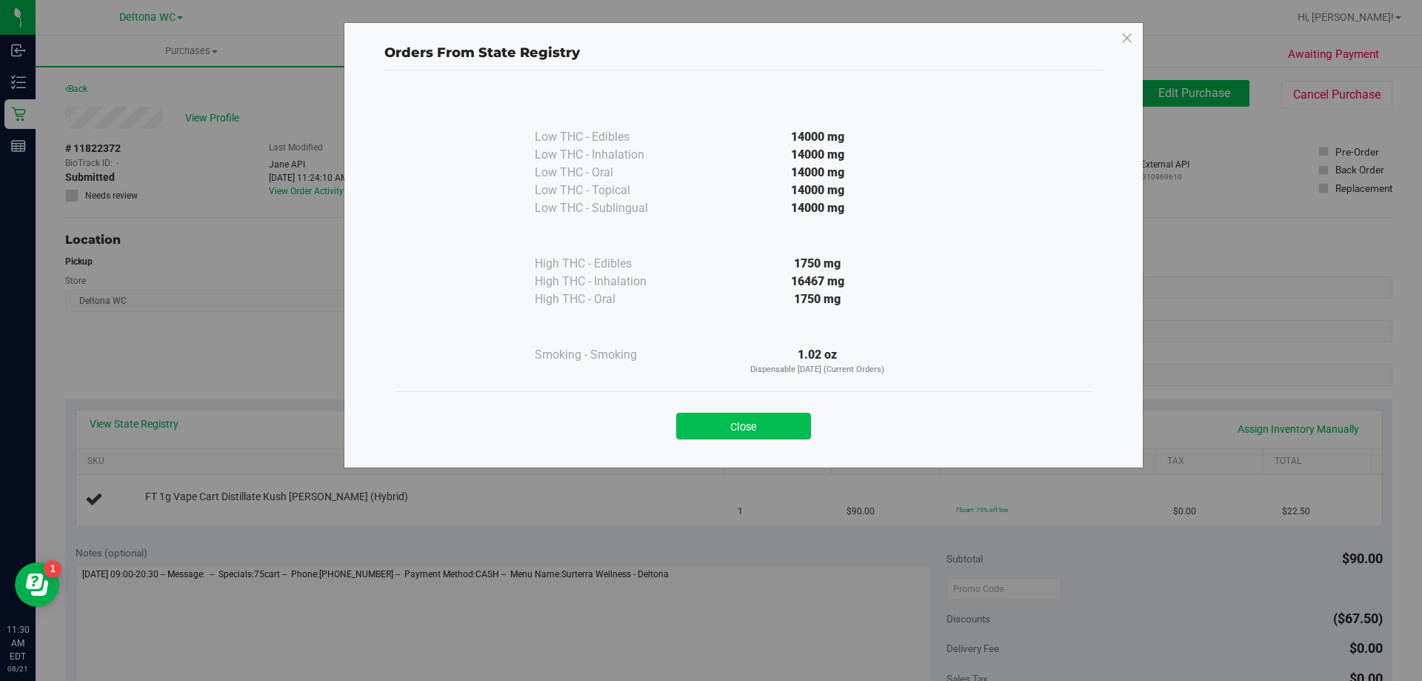
click at [718, 425] on button "Close" at bounding box center [743, 426] width 135 height 27
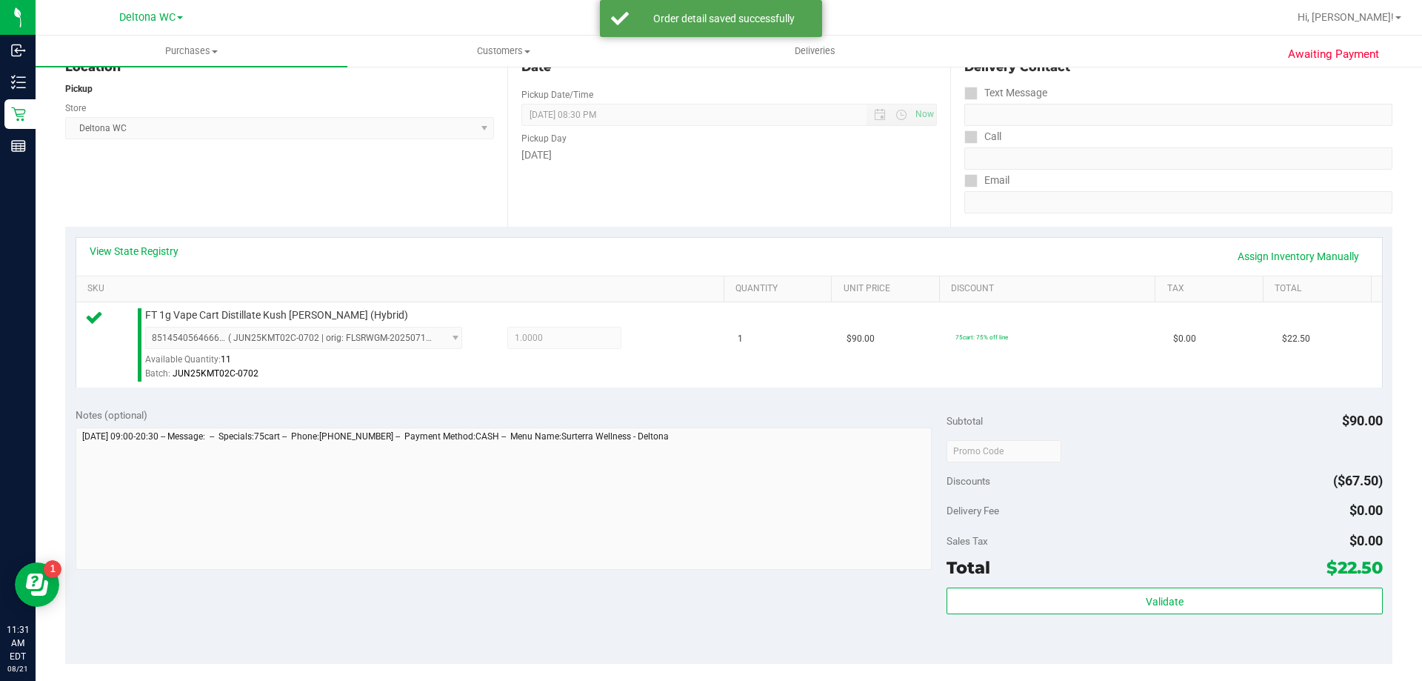
scroll to position [296, 0]
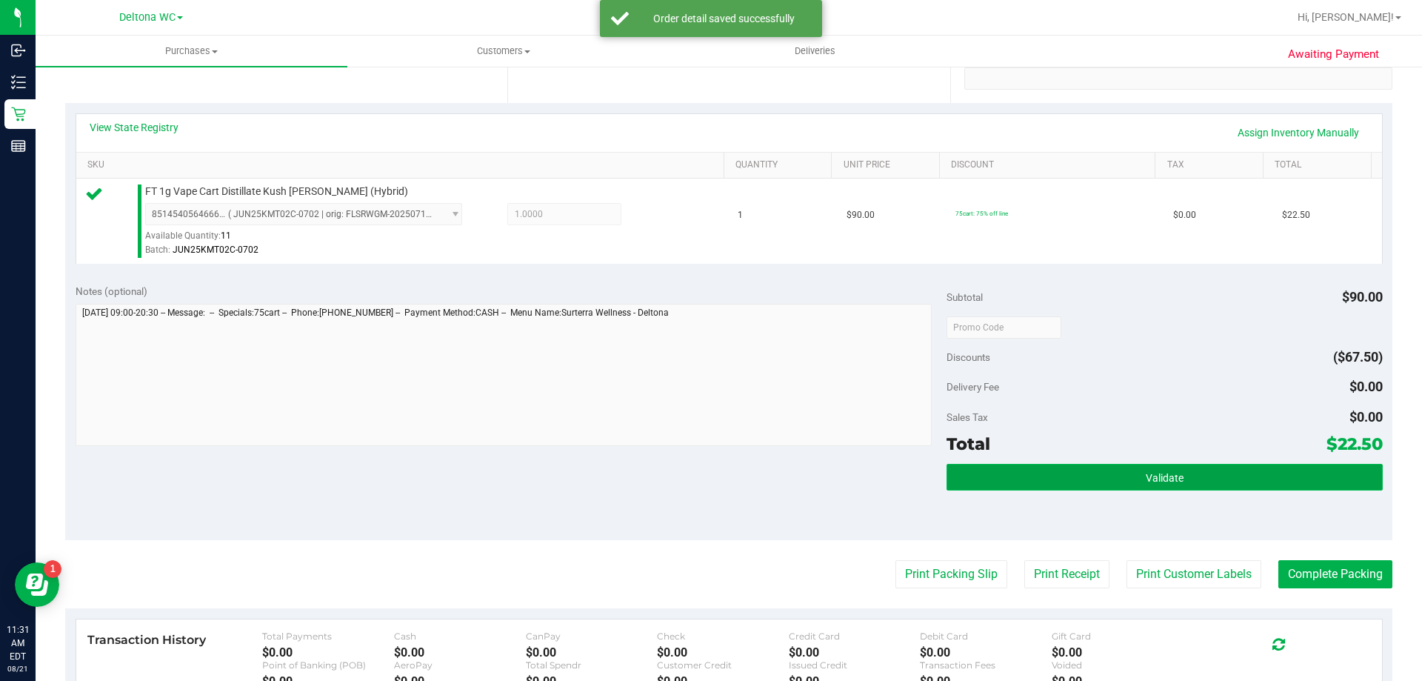
click at [1016, 464] on button "Validate" at bounding box center [1164, 477] width 435 height 27
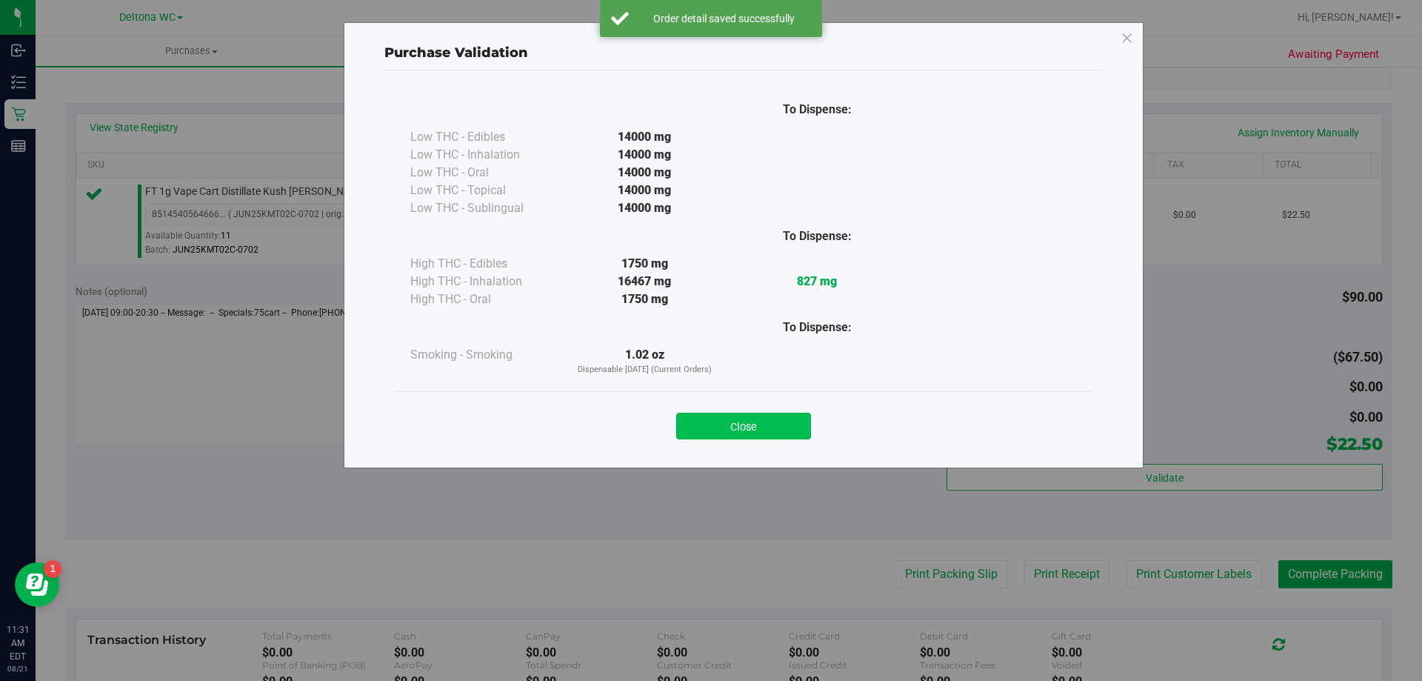
click at [763, 428] on button "Close" at bounding box center [743, 426] width 135 height 27
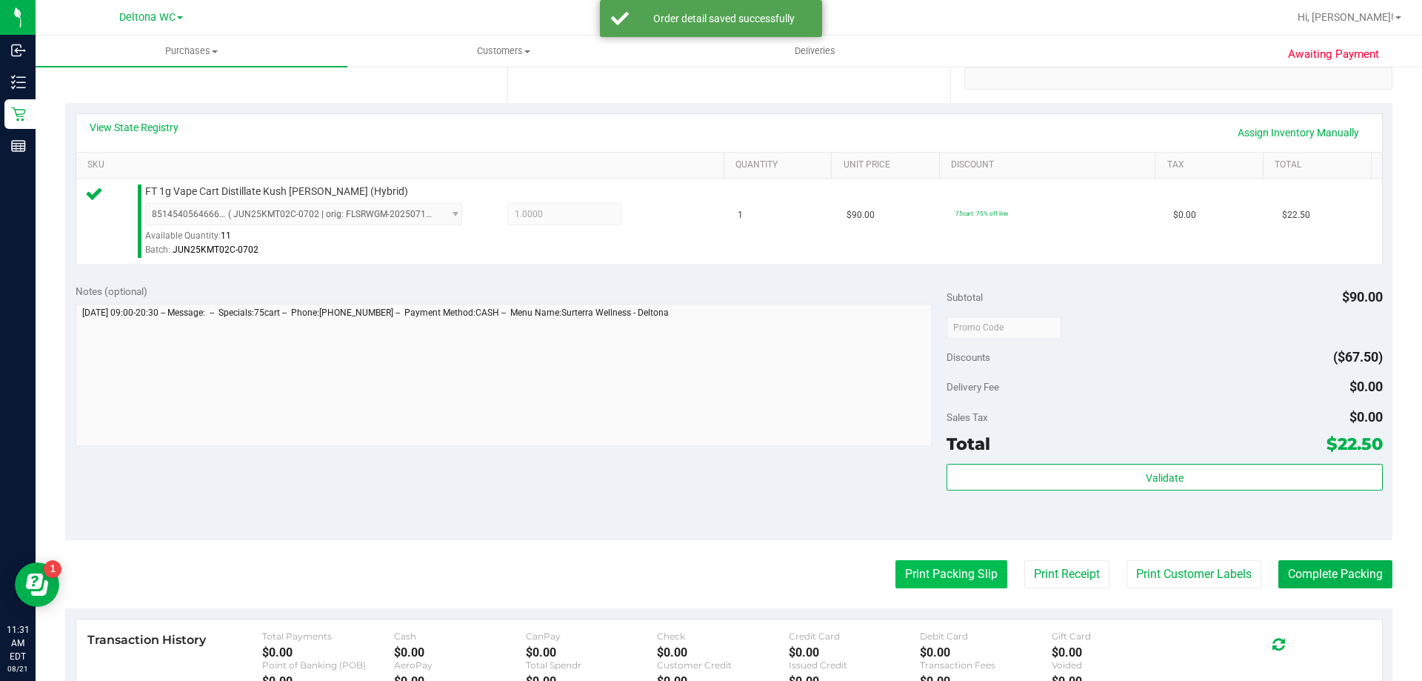
click at [930, 567] on button "Print Packing Slip" at bounding box center [951, 574] width 112 height 28
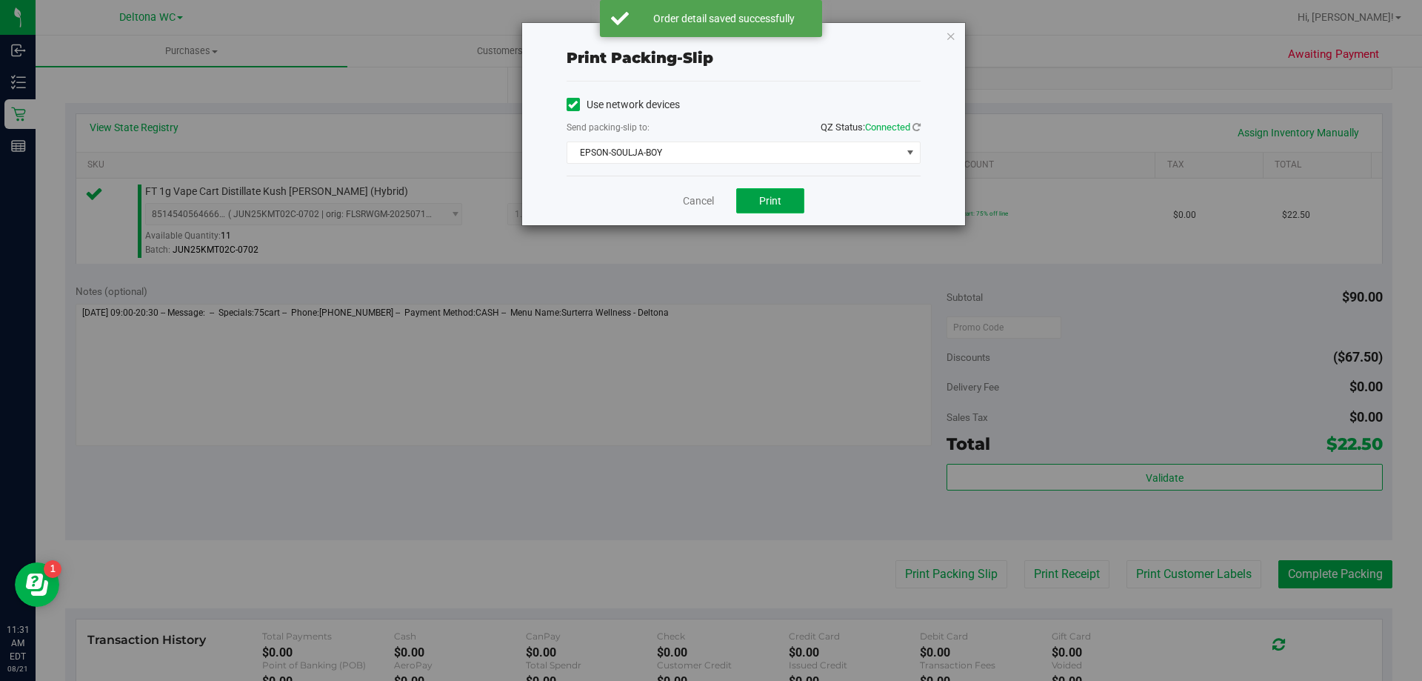
click at [762, 193] on button "Print" at bounding box center [770, 200] width 68 height 25
click at [684, 199] on link "Cancel" at bounding box center [698, 201] width 31 height 16
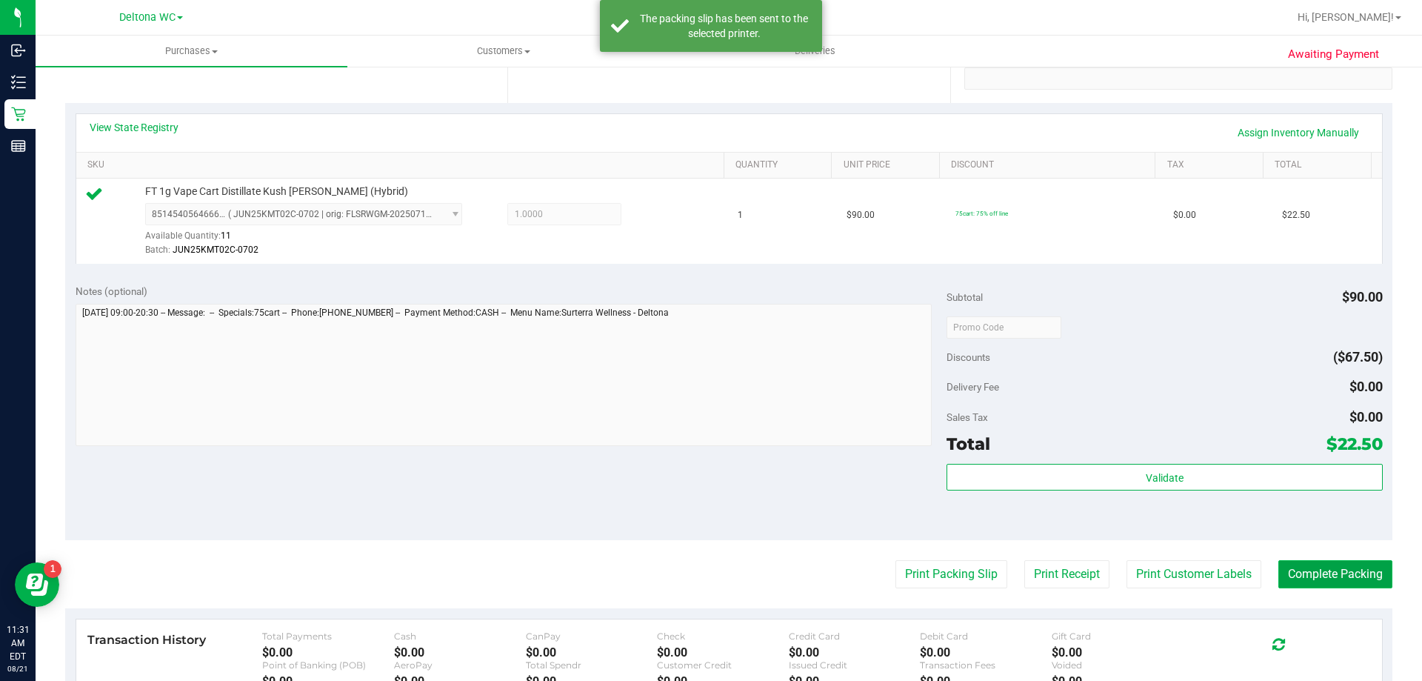
click at [1326, 571] on button "Complete Packing" at bounding box center [1335, 574] width 114 height 28
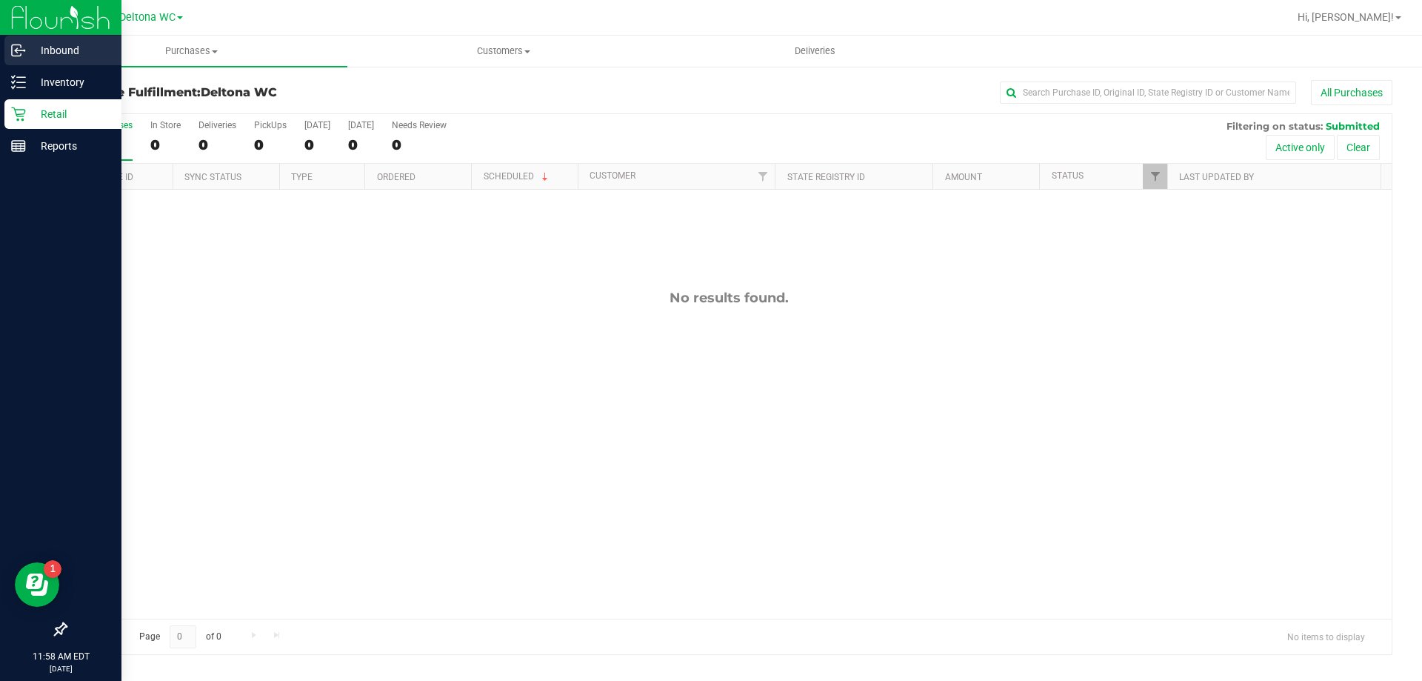
click at [25, 53] on icon at bounding box center [18, 50] width 15 height 15
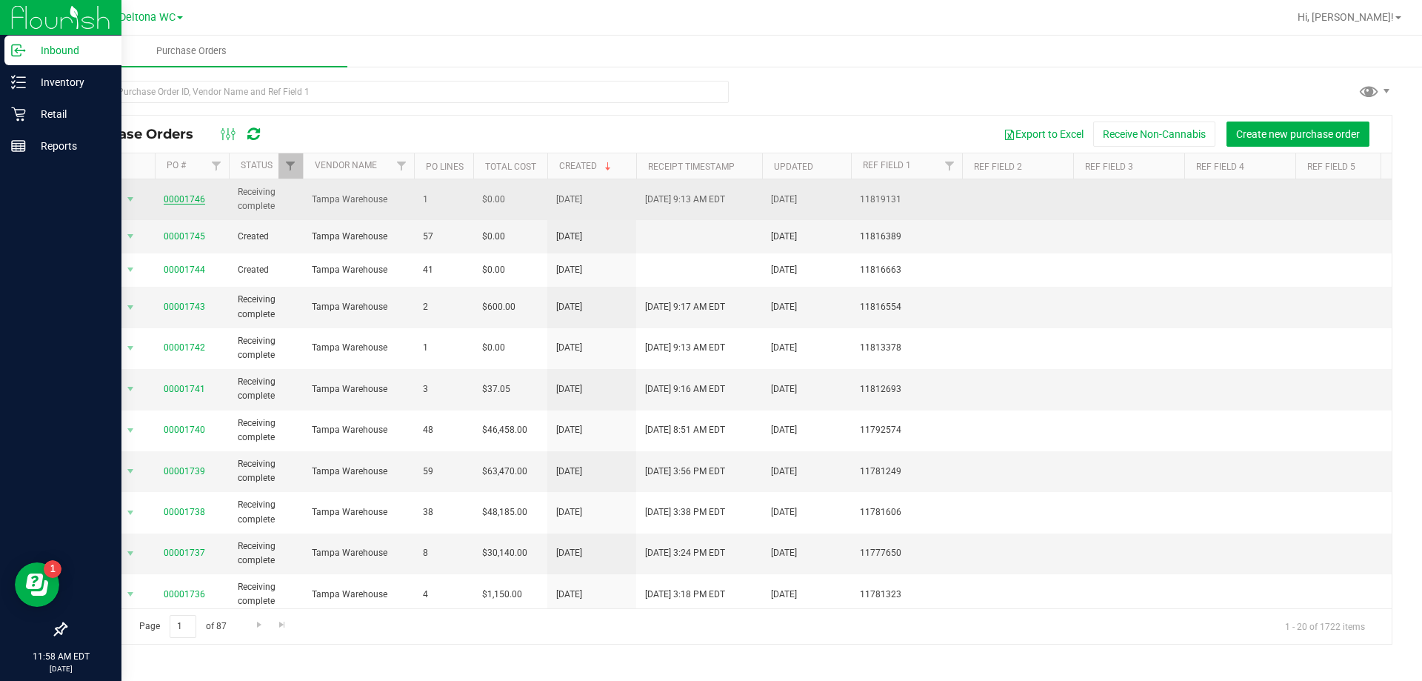
click at [181, 199] on link "00001746" at bounding box center [184, 199] width 41 height 10
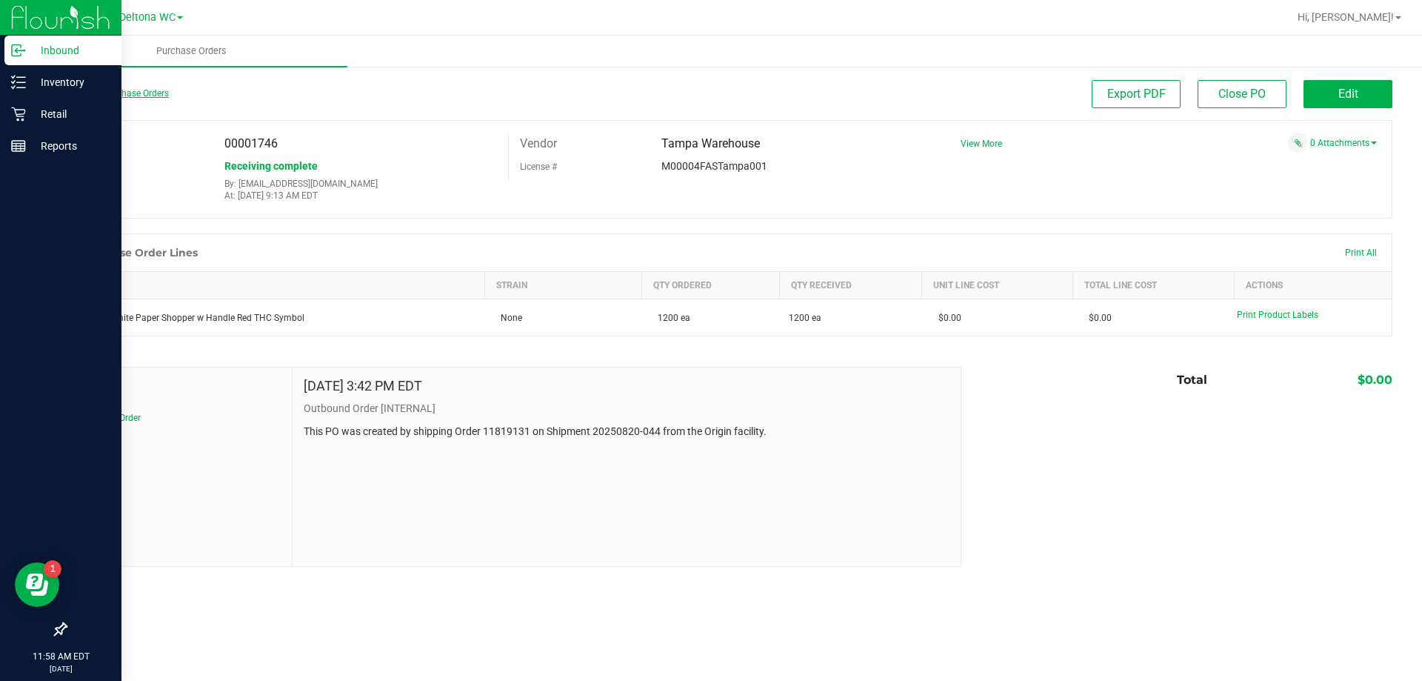
click at [110, 95] on link "Back to Purchase Orders" at bounding box center [117, 93] width 104 height 10
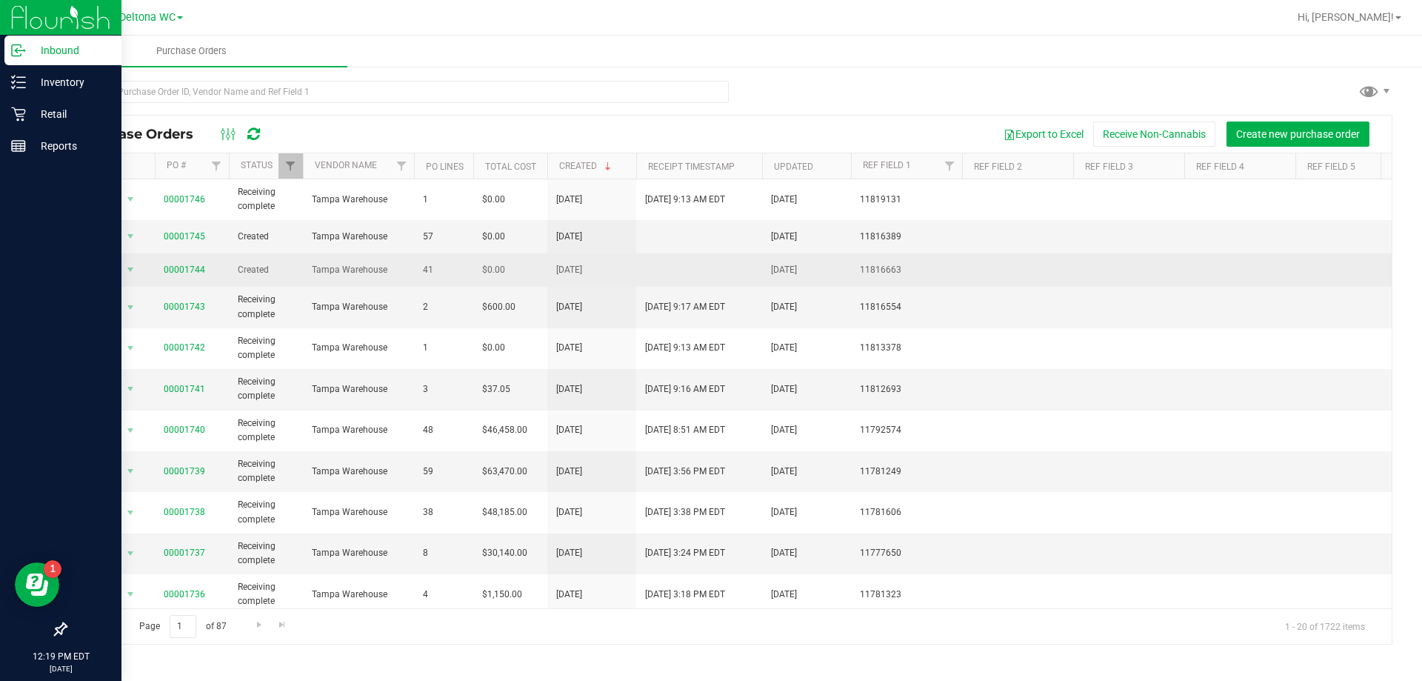
click at [178, 263] on span "00001744" at bounding box center [184, 270] width 41 height 14
click at [180, 266] on link "00001744" at bounding box center [184, 269] width 41 height 10
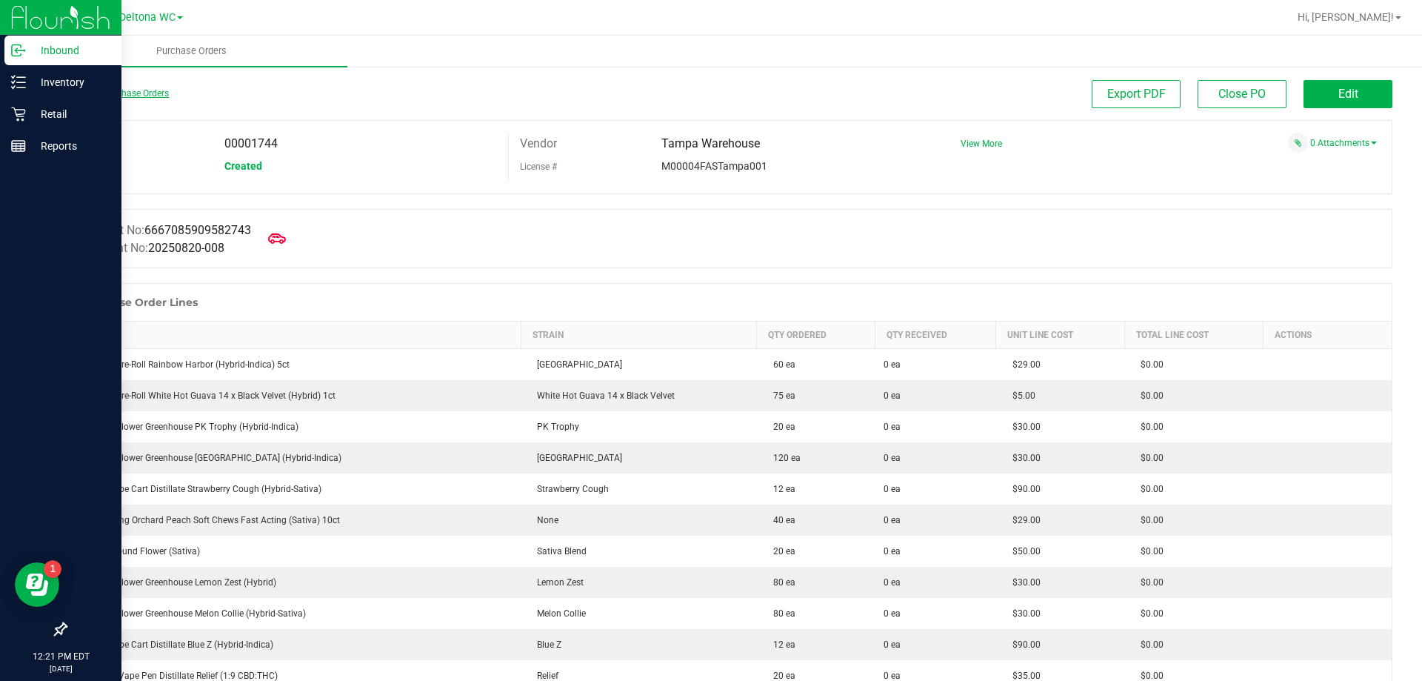
click at [113, 93] on link "Back to Purchase Orders" at bounding box center [117, 93] width 104 height 10
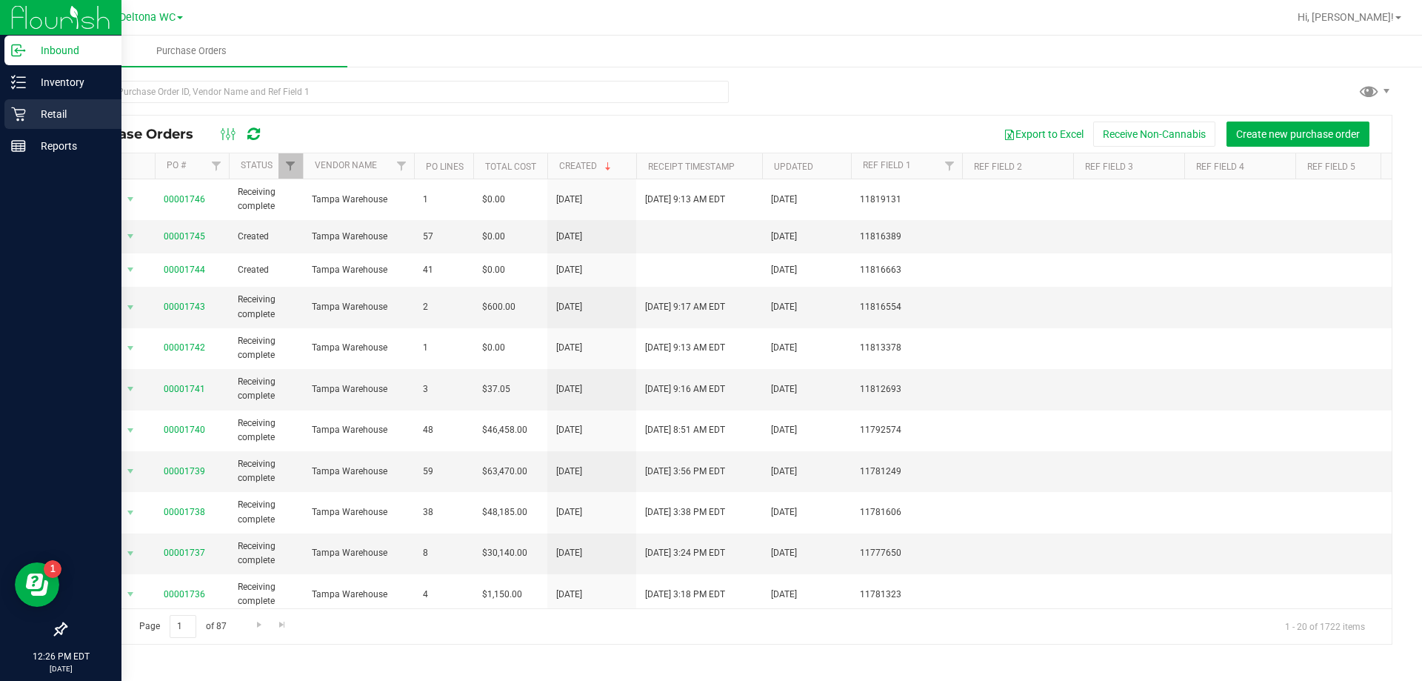
click at [18, 107] on icon at bounding box center [18, 114] width 15 height 15
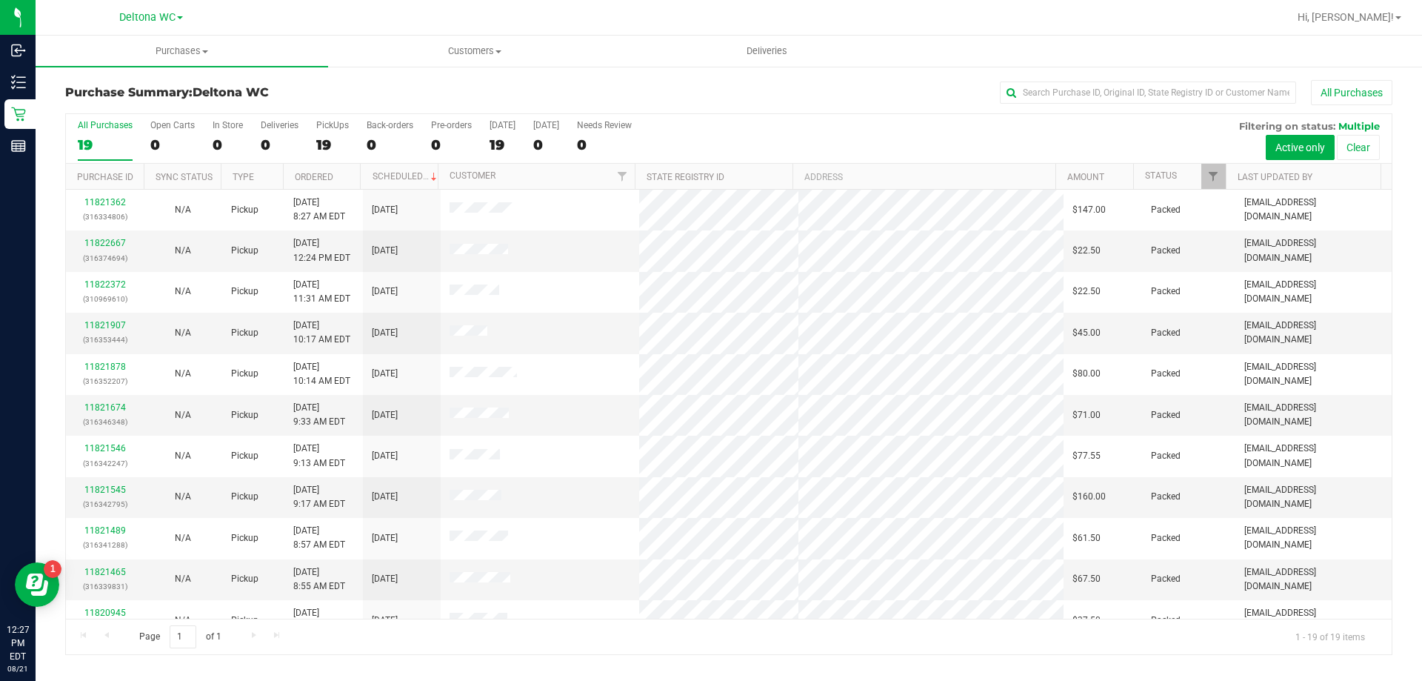
click at [632, 71] on div "Purchase Summary: Deltona WC All Purchases All Purchases 19 Open Carts 0 In Sto…" at bounding box center [729, 367] width 1386 height 604
click at [113, 238] on link "11822851" at bounding box center [104, 243] width 41 height 10
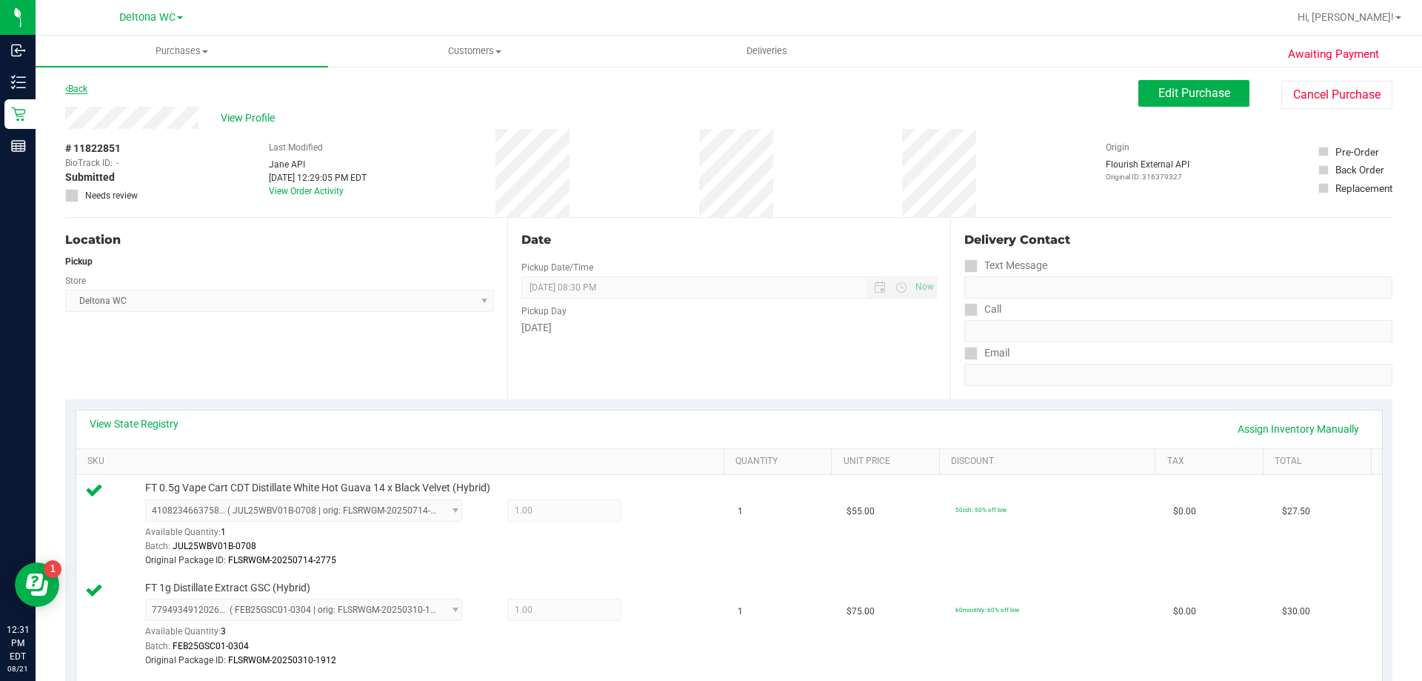
click at [78, 86] on link "Back" at bounding box center [76, 89] width 22 height 10
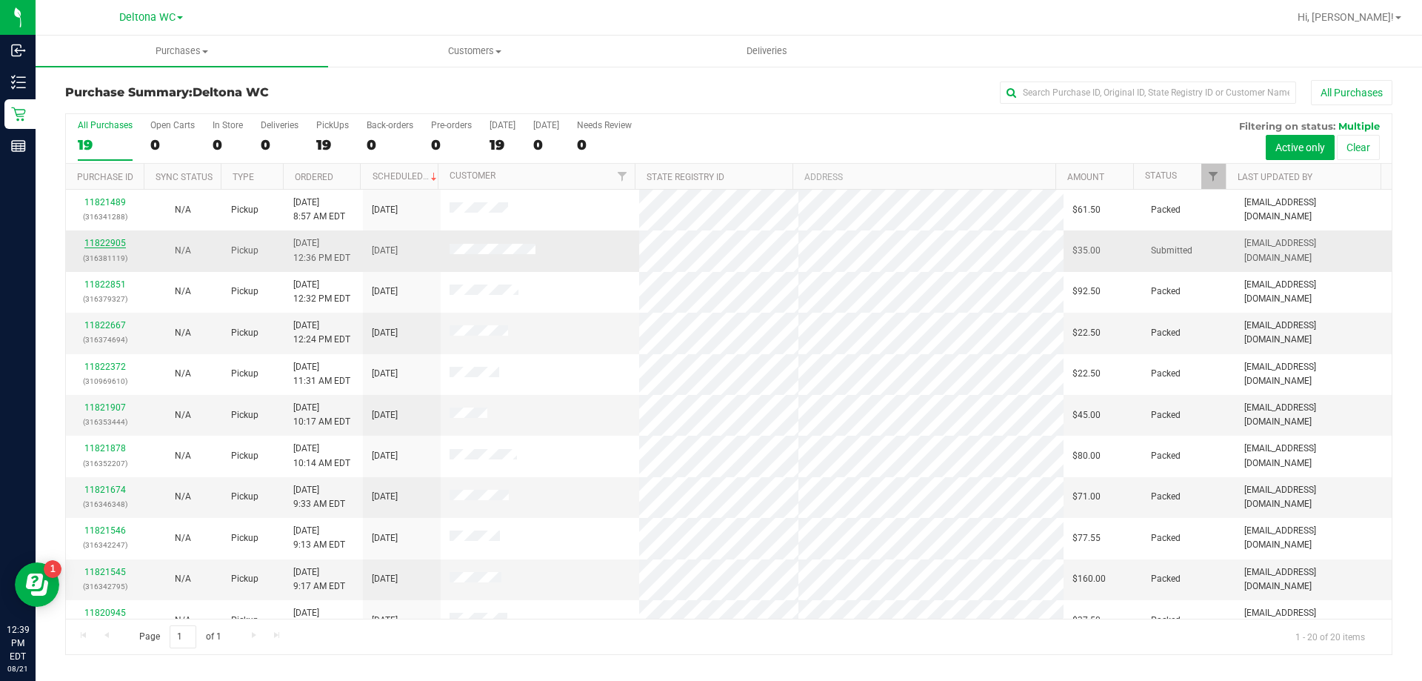
click at [115, 238] on link "11822905" at bounding box center [104, 243] width 41 height 10
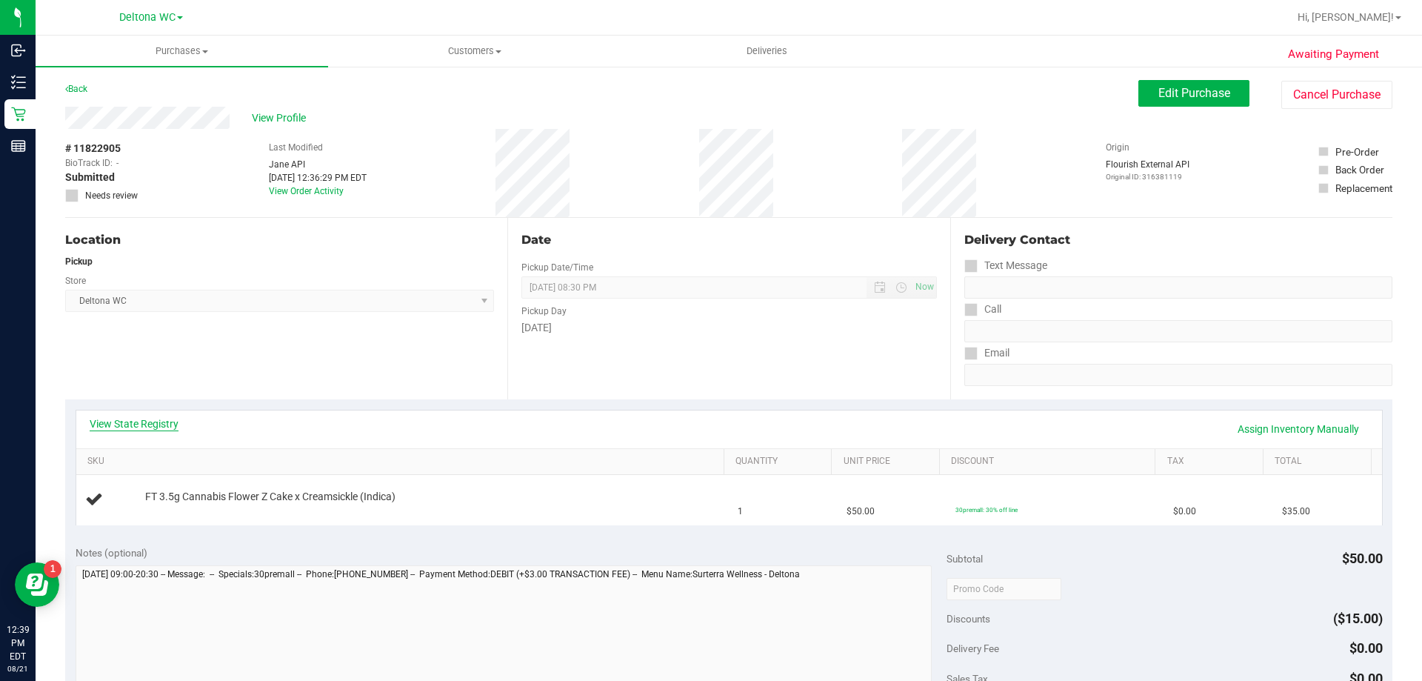
click at [136, 418] on link "View State Registry" at bounding box center [134, 423] width 89 height 15
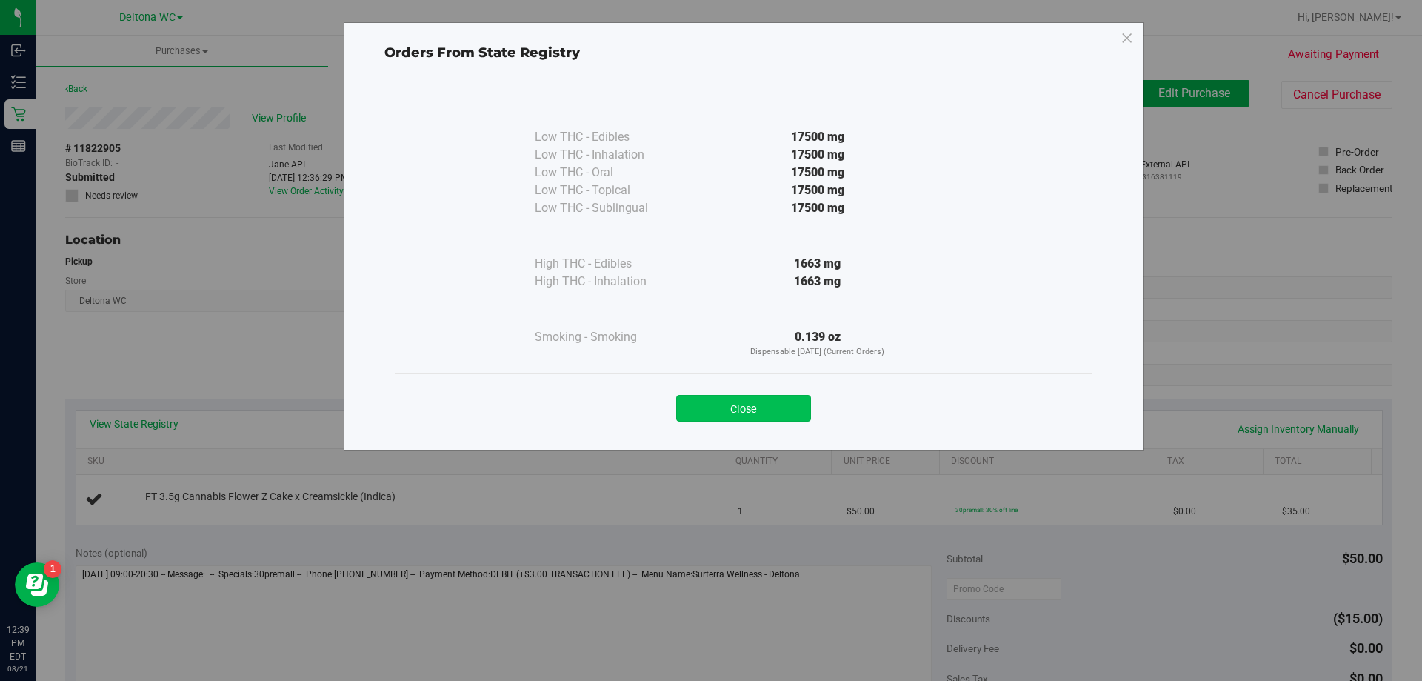
click at [793, 405] on button "Close" at bounding box center [743, 408] width 135 height 27
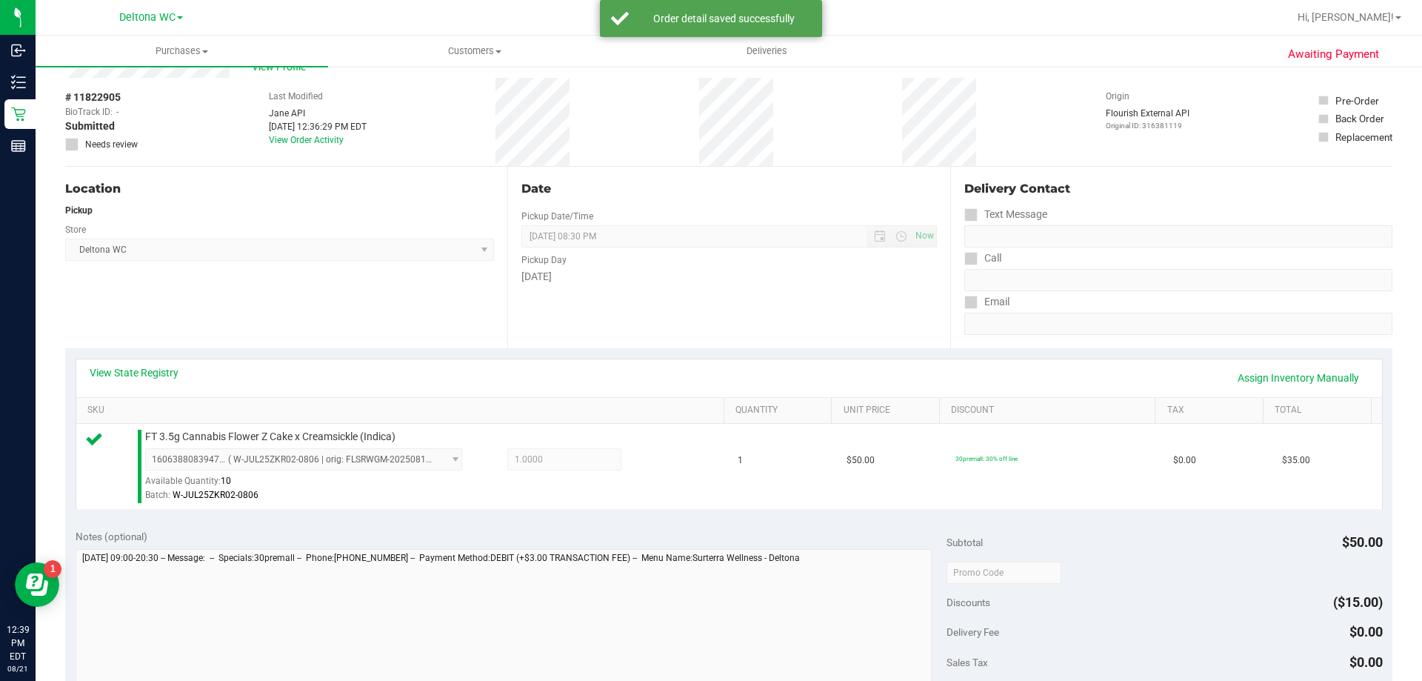
scroll to position [296, 0]
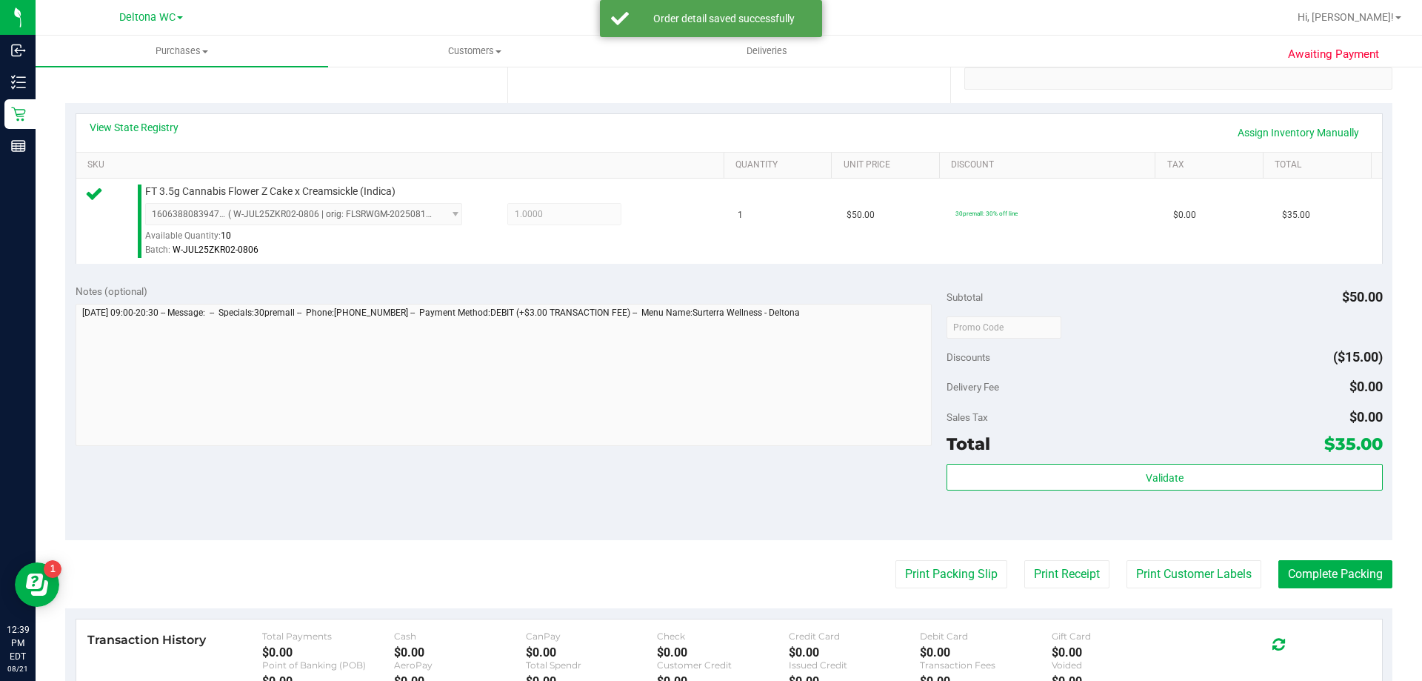
click at [1071, 494] on div "Validate" at bounding box center [1164, 497] width 435 height 67
click at [1071, 490] on div "Validate" at bounding box center [1164, 478] width 435 height 28
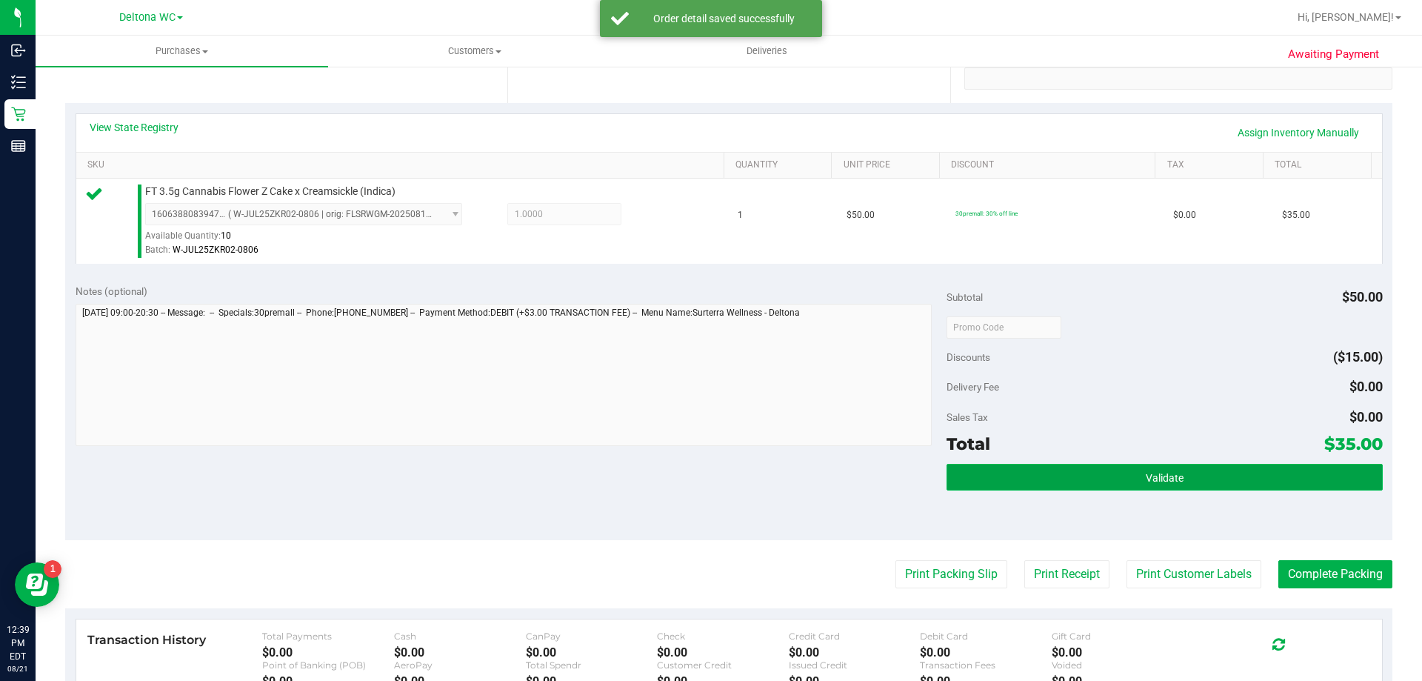
click at [1071, 479] on button "Validate" at bounding box center [1164, 477] width 435 height 27
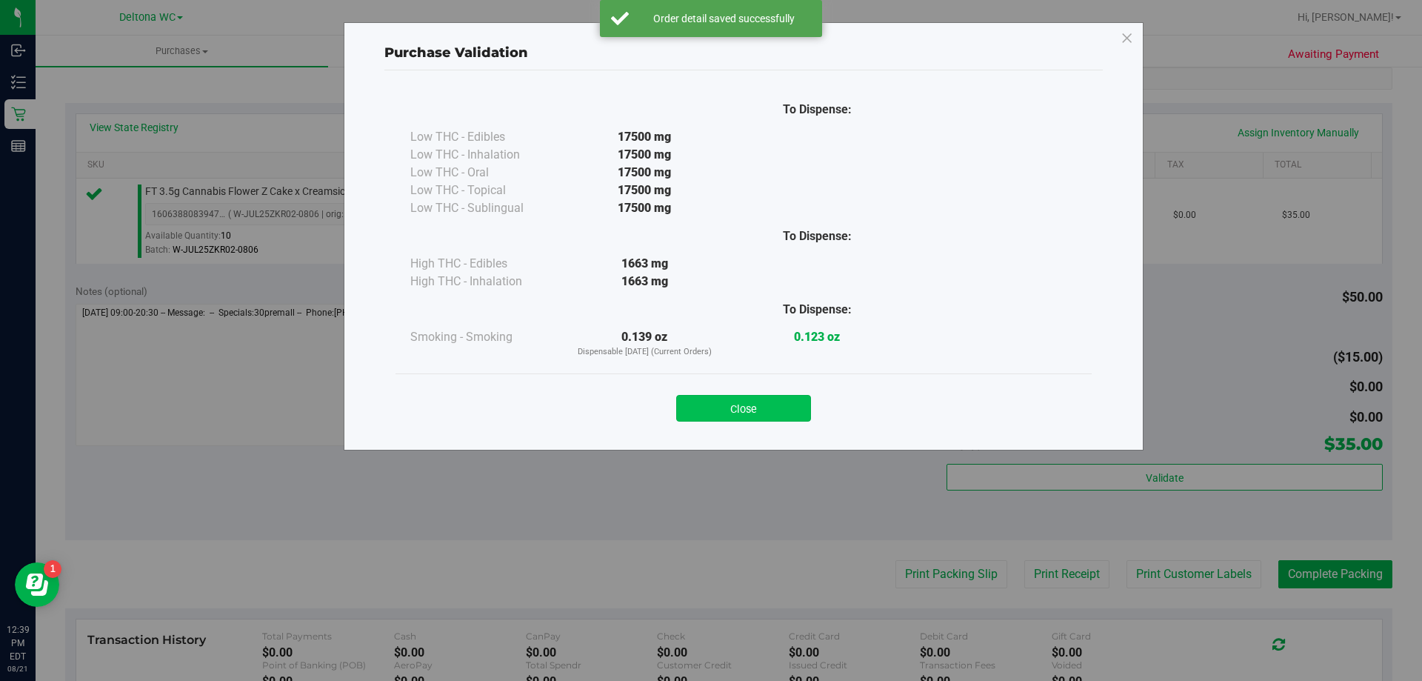
click at [764, 416] on button "Close" at bounding box center [743, 408] width 135 height 27
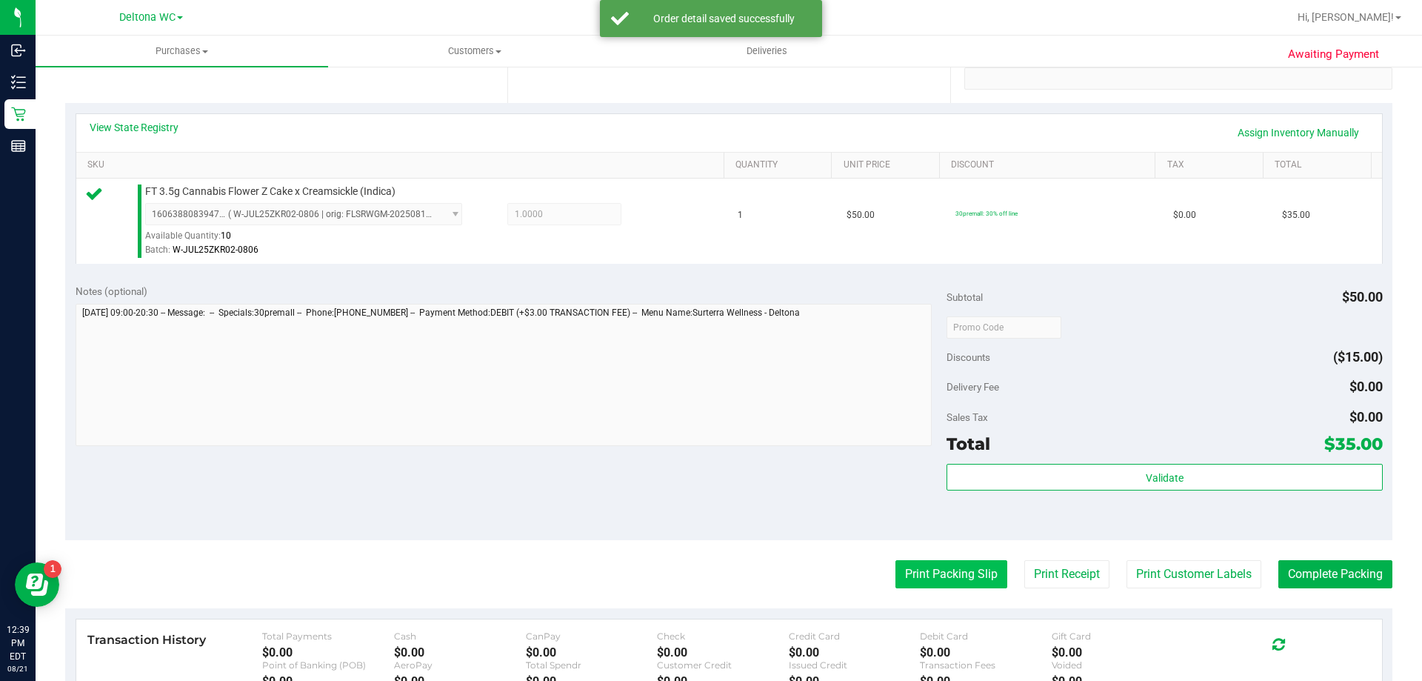
click at [958, 578] on button "Print Packing Slip" at bounding box center [951, 574] width 112 height 28
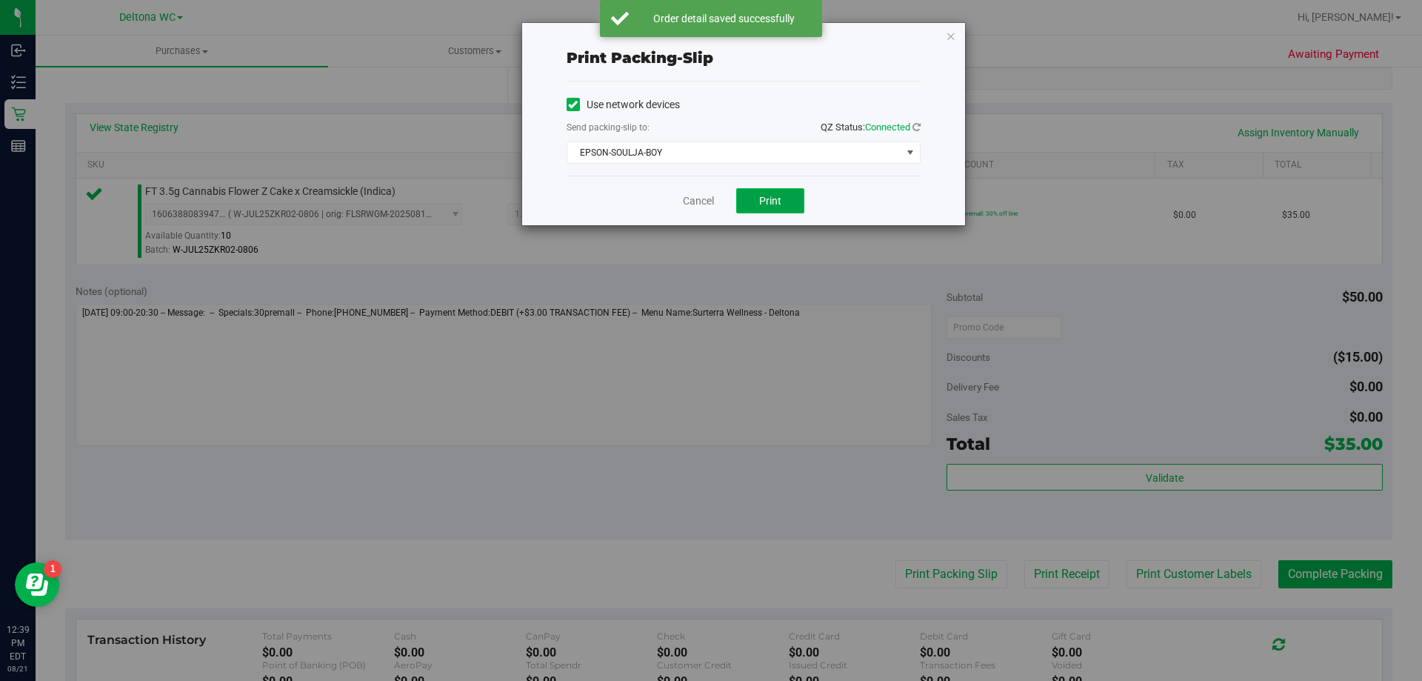
click at [786, 206] on button "Print" at bounding box center [770, 200] width 68 height 25
click at [694, 201] on link "Cancel" at bounding box center [698, 201] width 31 height 16
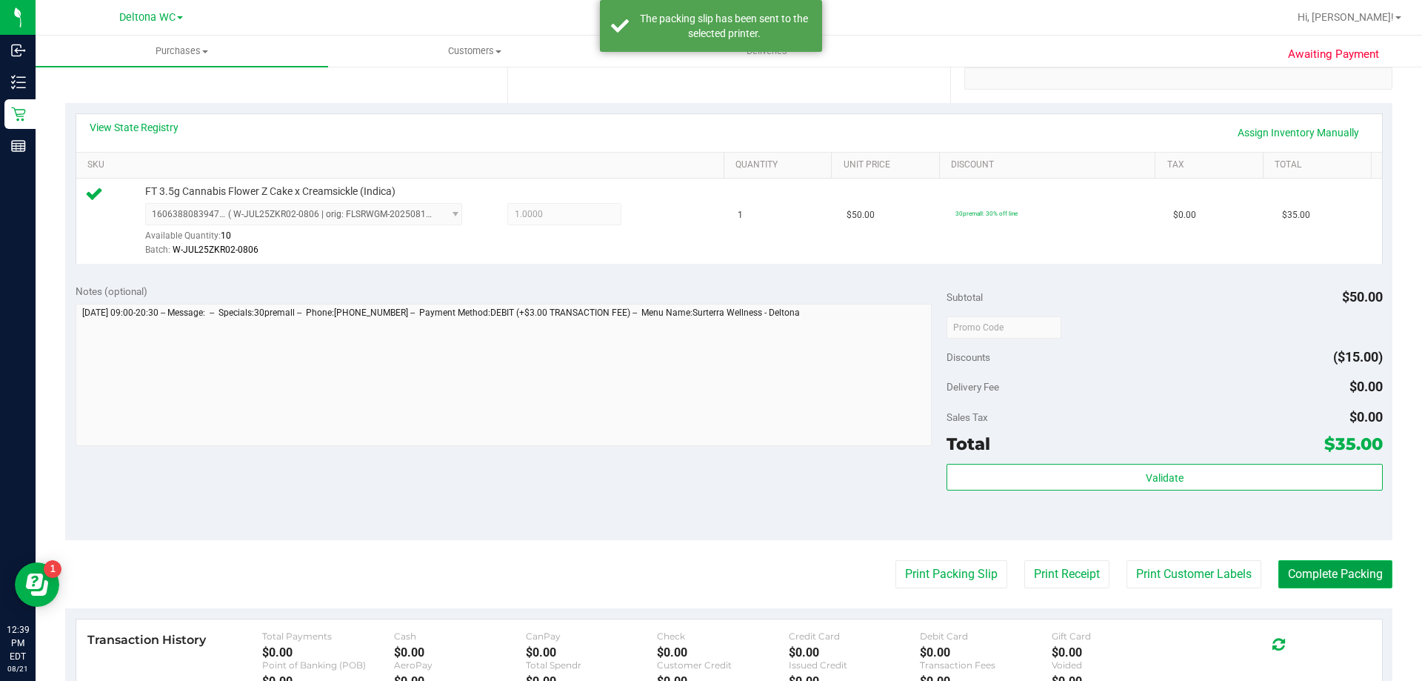
click at [1338, 563] on button "Complete Packing" at bounding box center [1335, 574] width 114 height 28
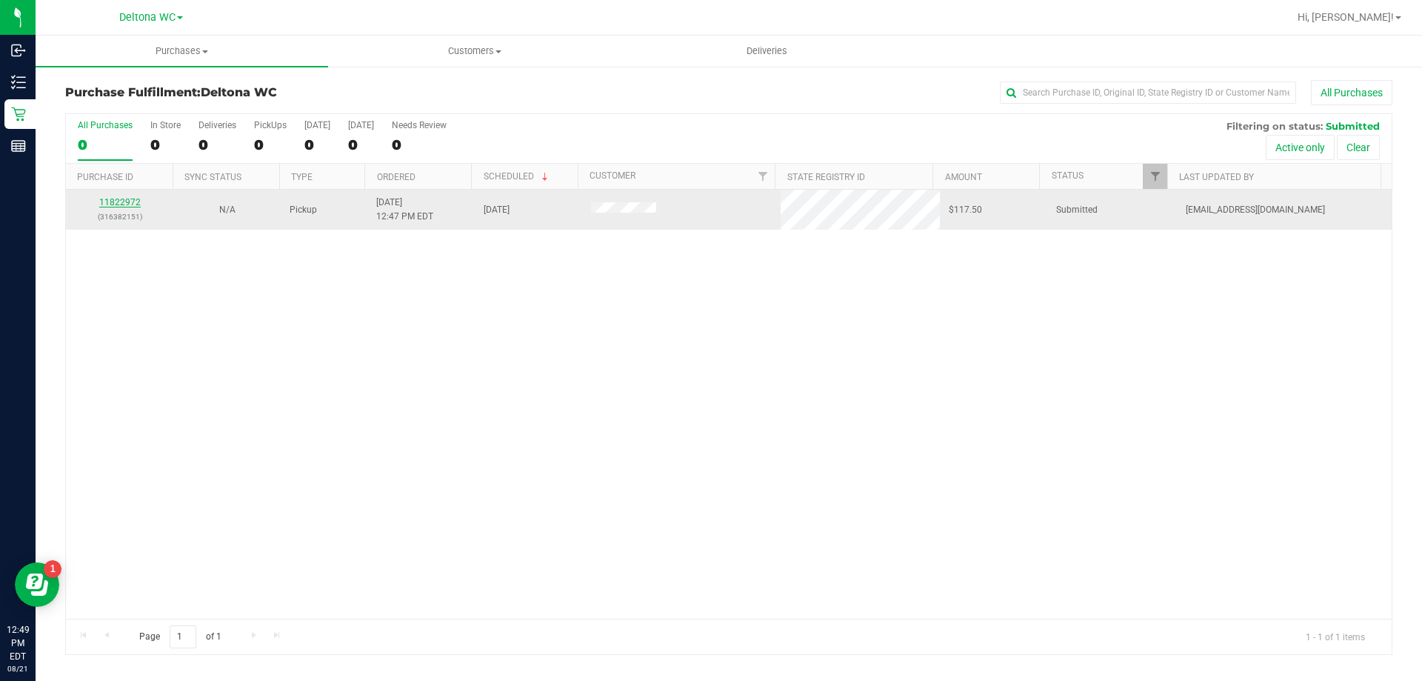
click at [126, 207] on link "11822972" at bounding box center [119, 202] width 41 height 10
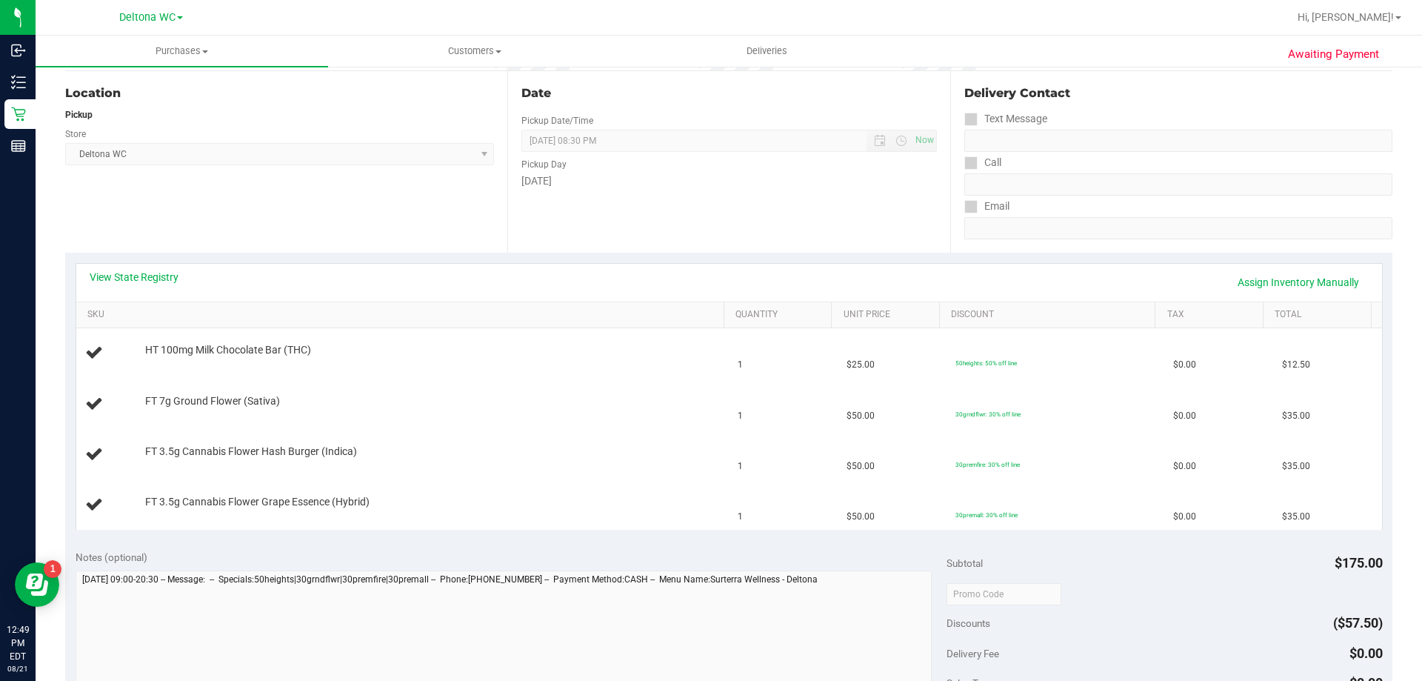
scroll to position [148, 0]
click at [143, 270] on link "View State Registry" at bounding box center [134, 275] width 89 height 15
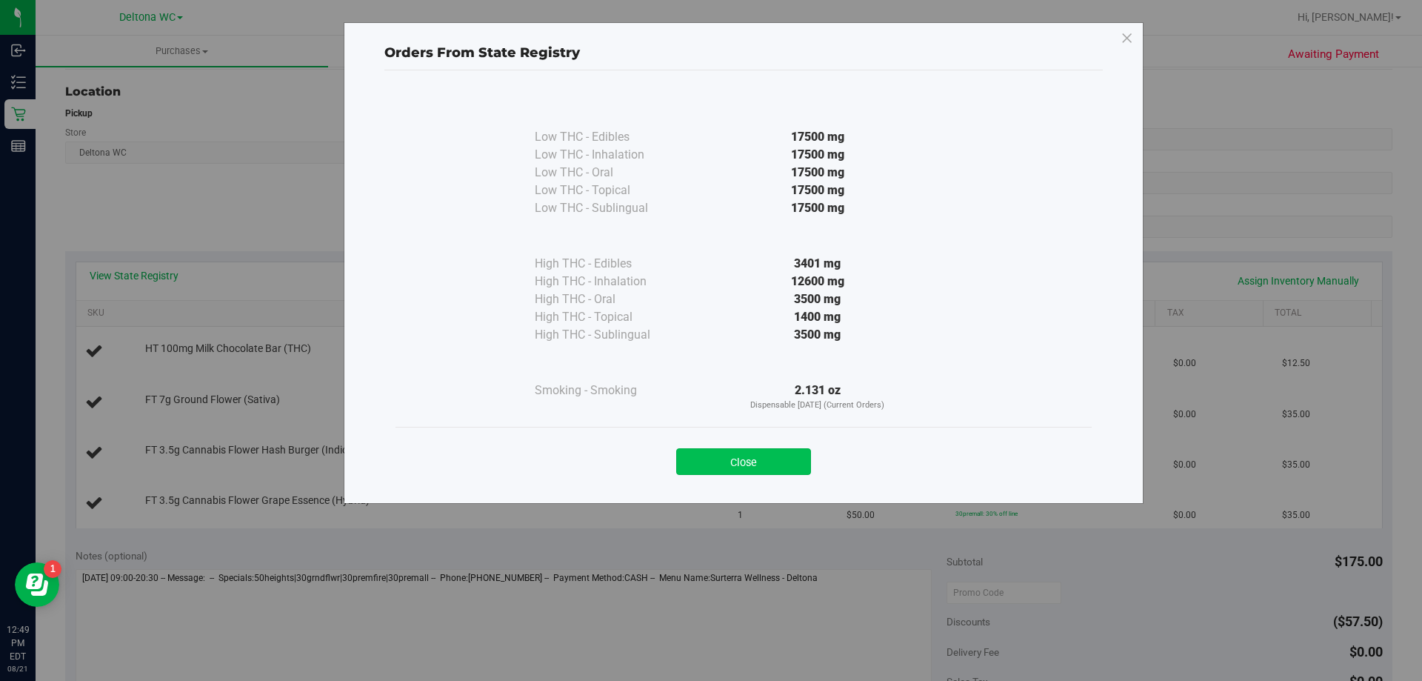
click at [771, 467] on button "Close" at bounding box center [743, 461] width 135 height 27
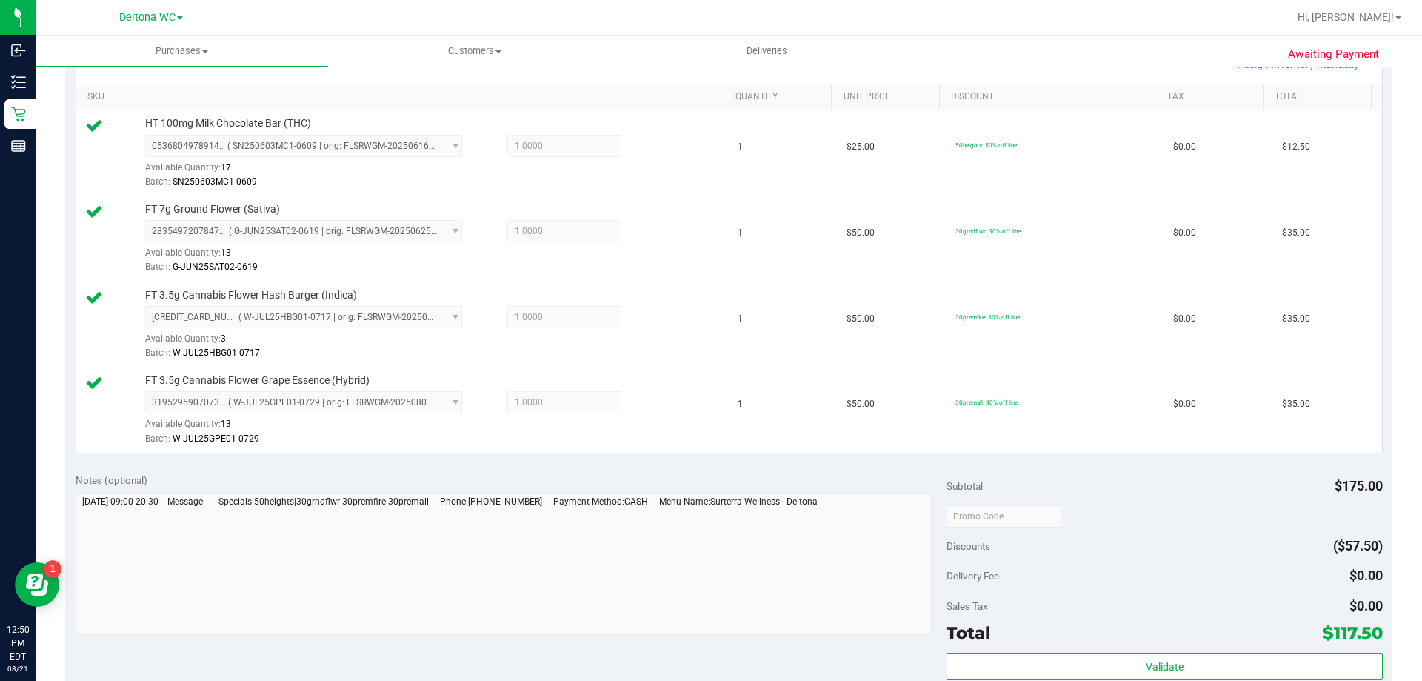
scroll to position [444, 0]
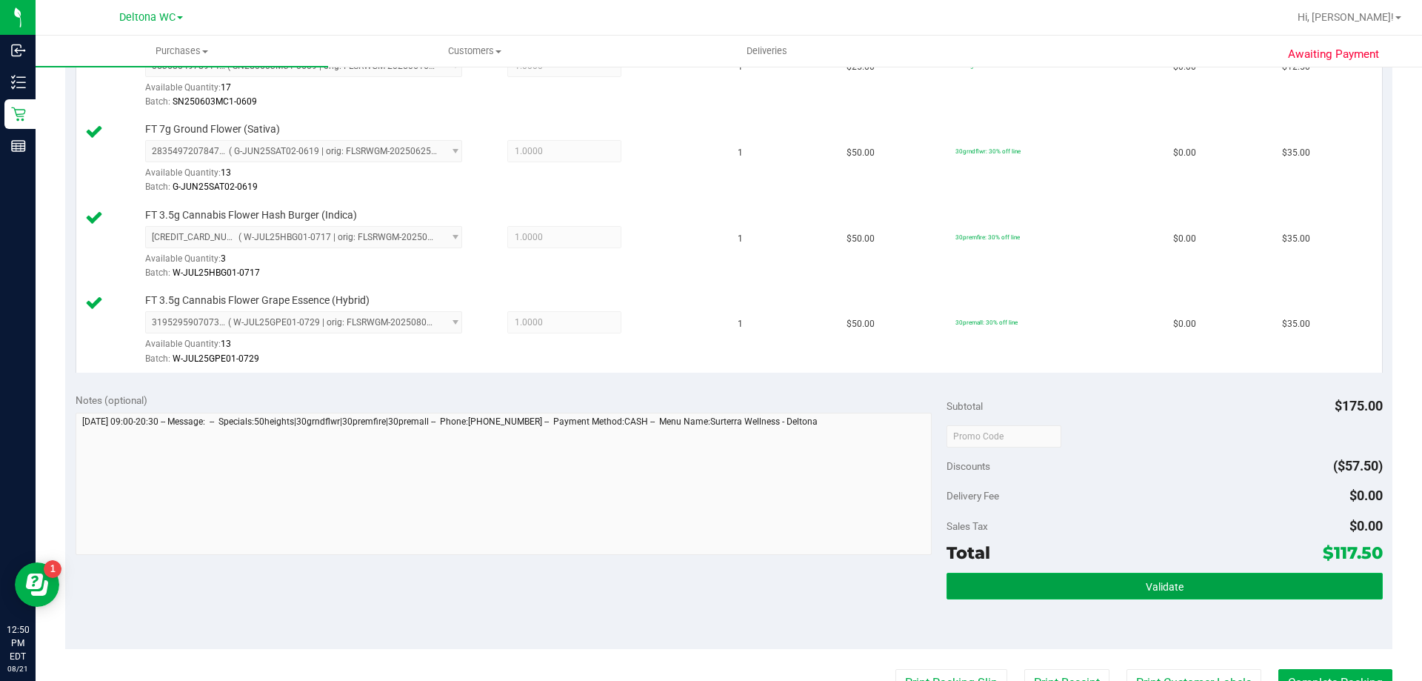
click at [1149, 581] on span "Validate" at bounding box center [1165, 587] width 38 height 12
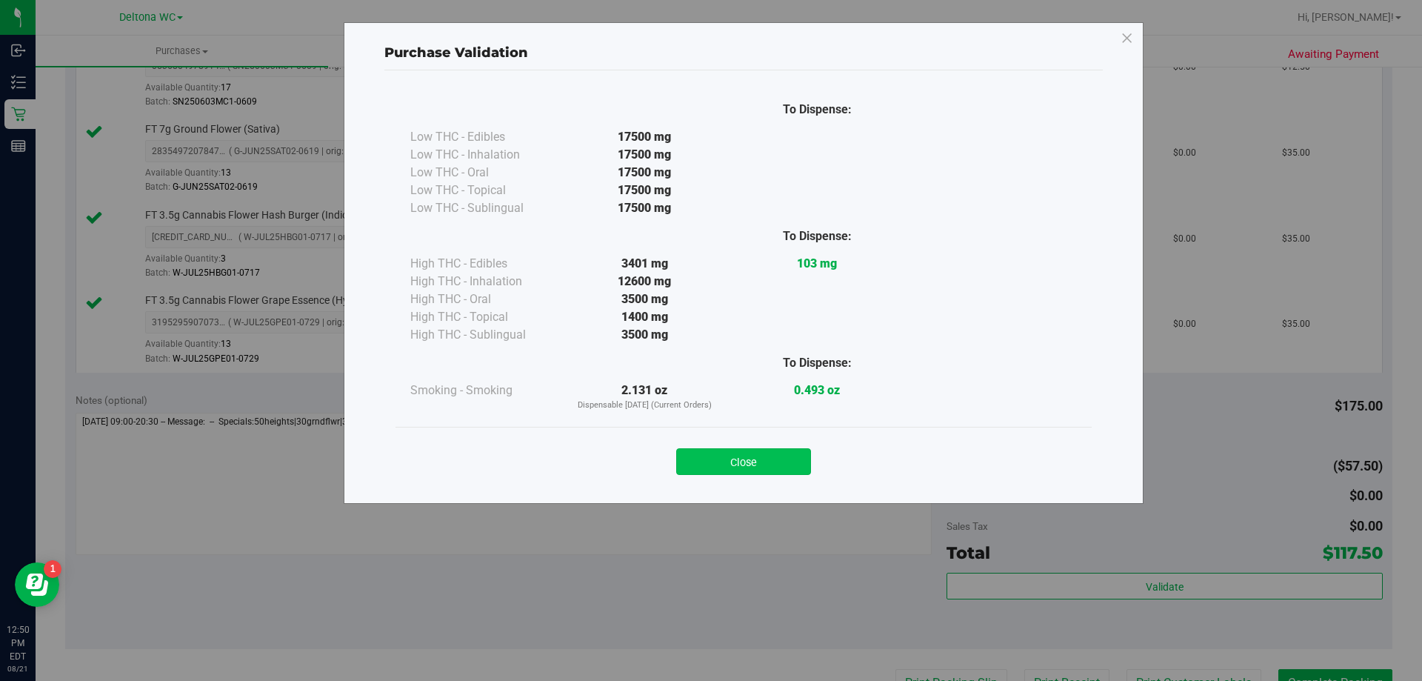
click at [742, 464] on button "Close" at bounding box center [743, 461] width 135 height 27
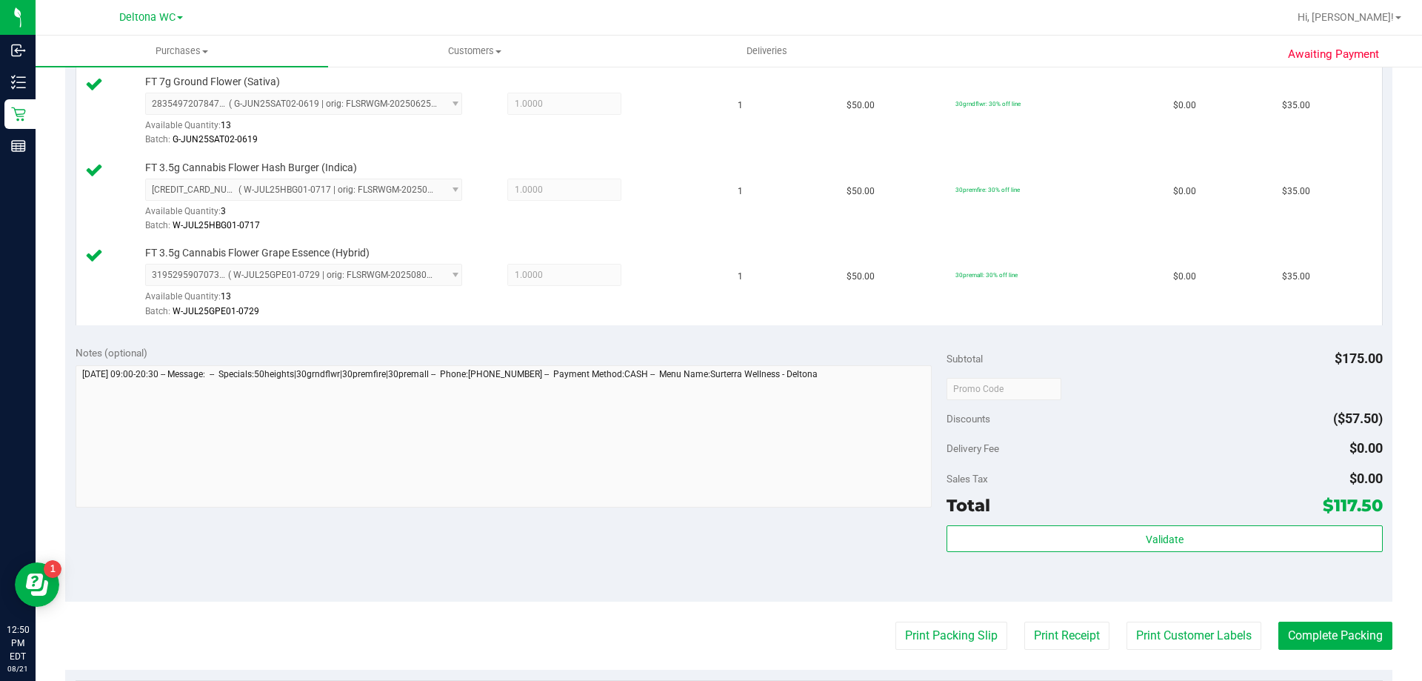
scroll to position [518, 0]
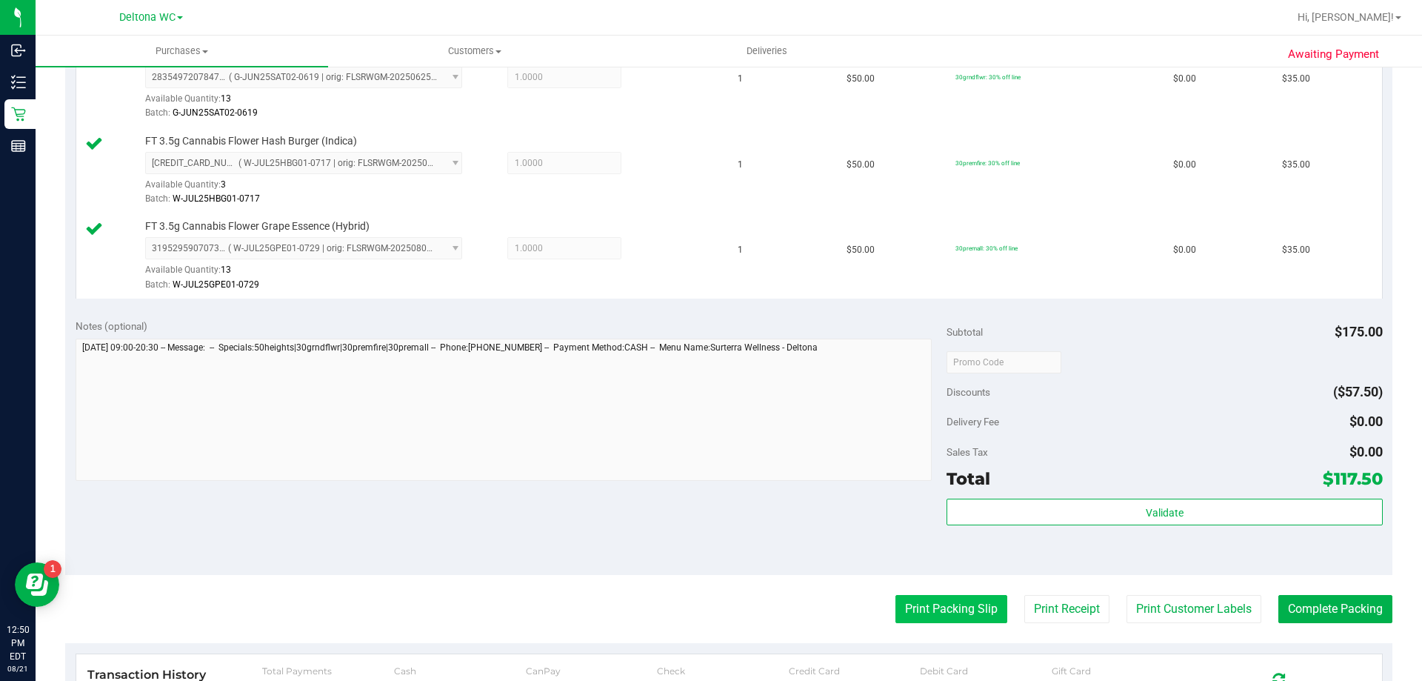
click at [938, 603] on button "Print Packing Slip" at bounding box center [951, 609] width 112 height 28
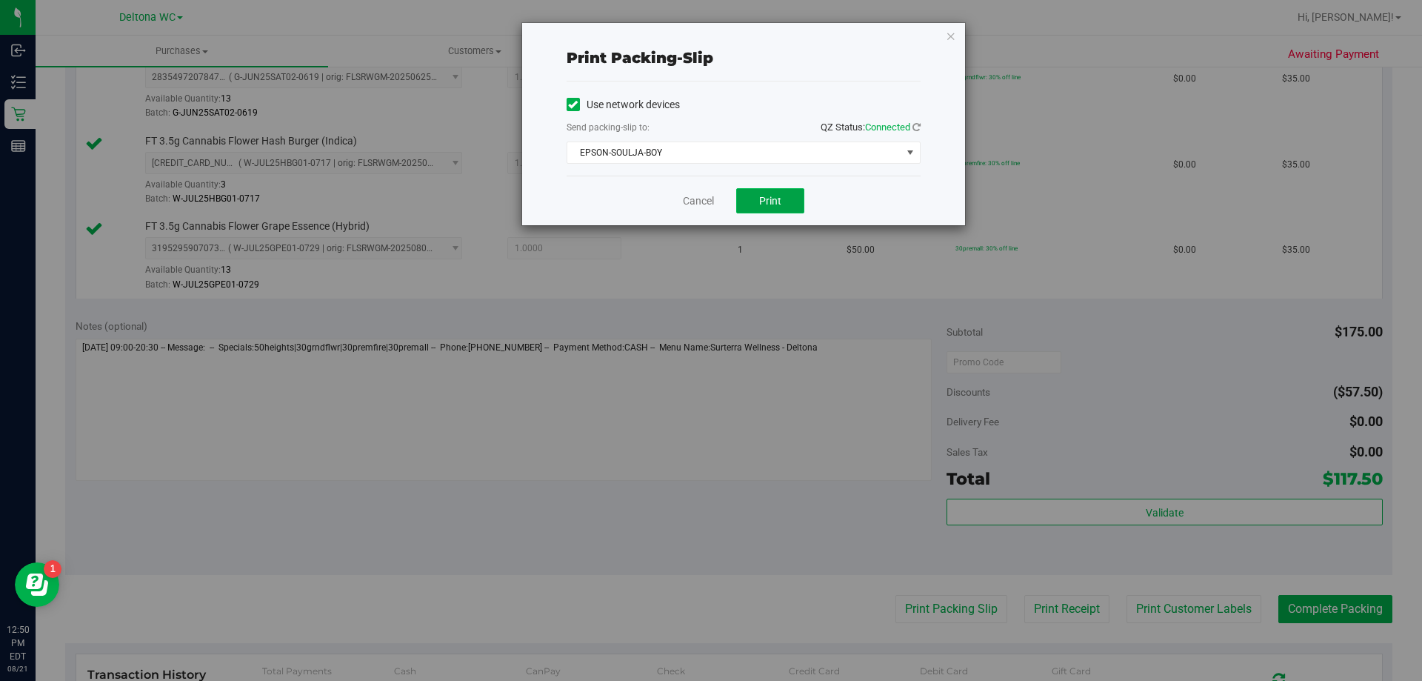
click at [775, 201] on span "Print" at bounding box center [770, 201] width 22 height 12
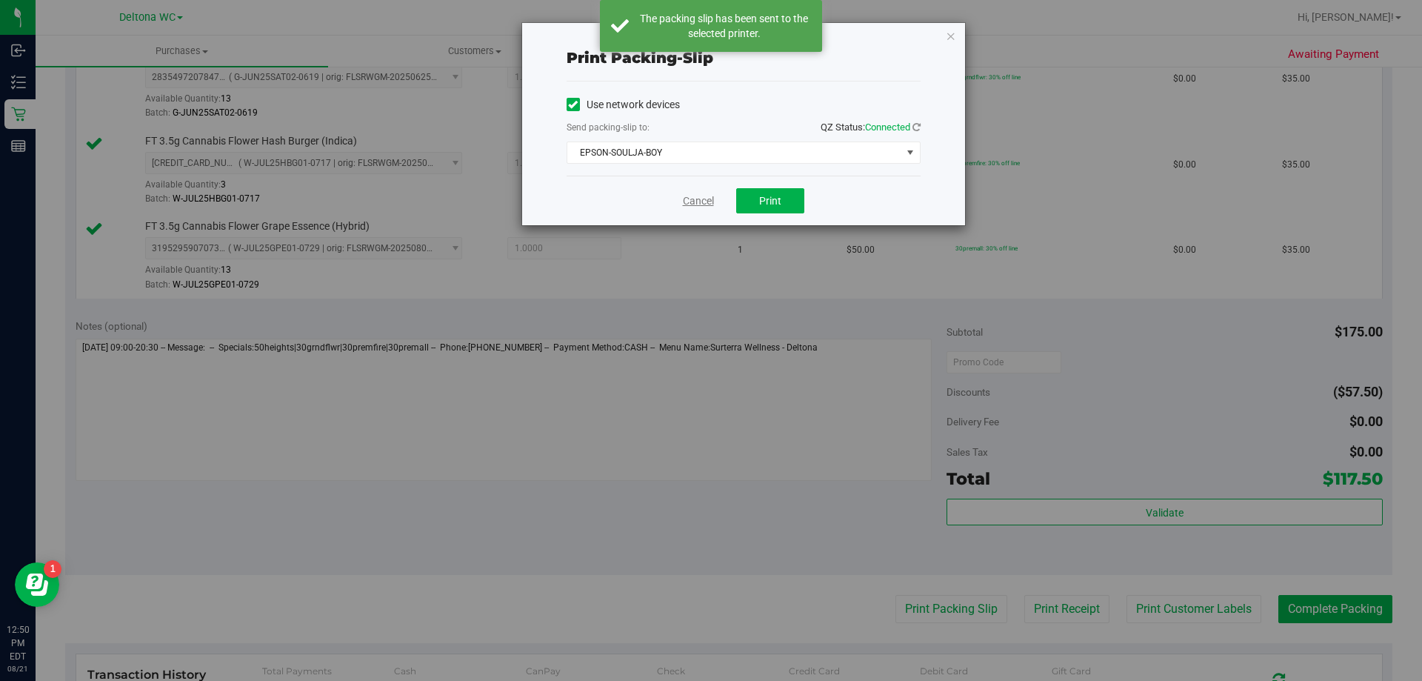
click at [697, 203] on link "Cancel" at bounding box center [698, 201] width 31 height 16
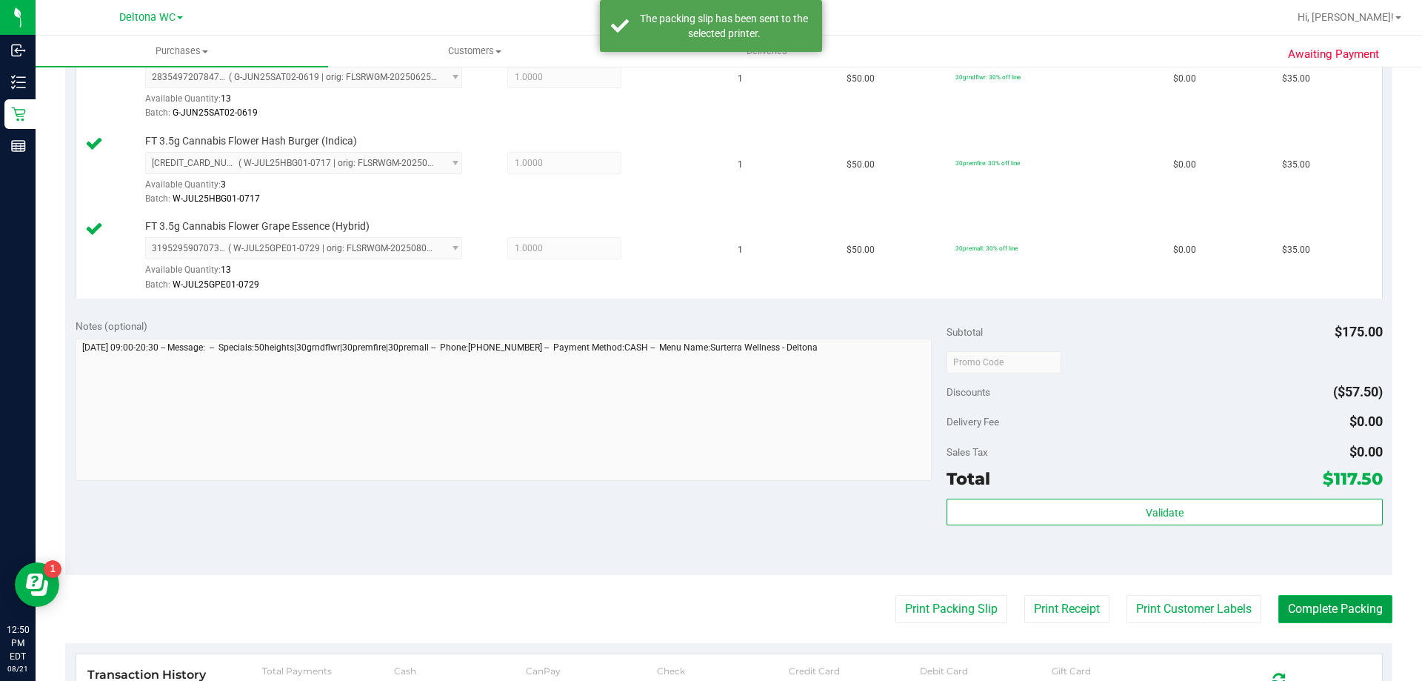
click at [1322, 614] on button "Complete Packing" at bounding box center [1335, 609] width 114 height 28
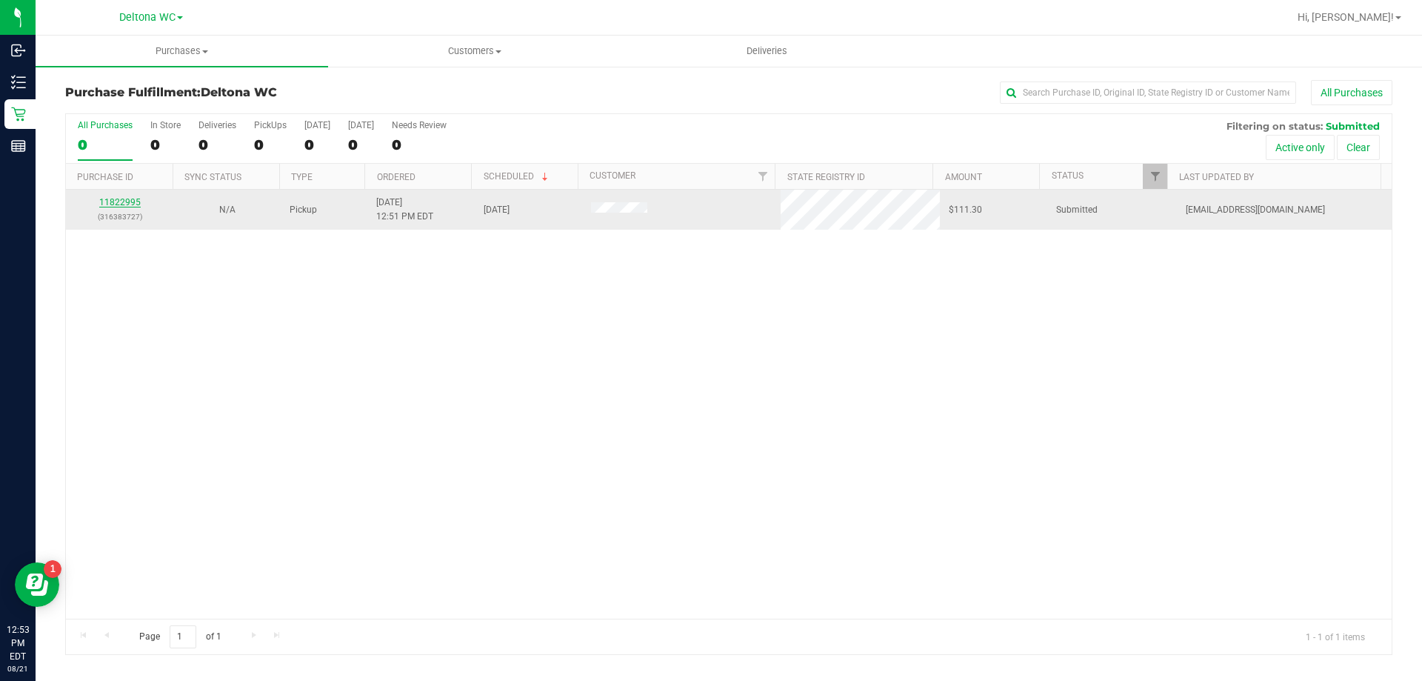
click at [119, 199] on link "11822995" at bounding box center [119, 202] width 41 height 10
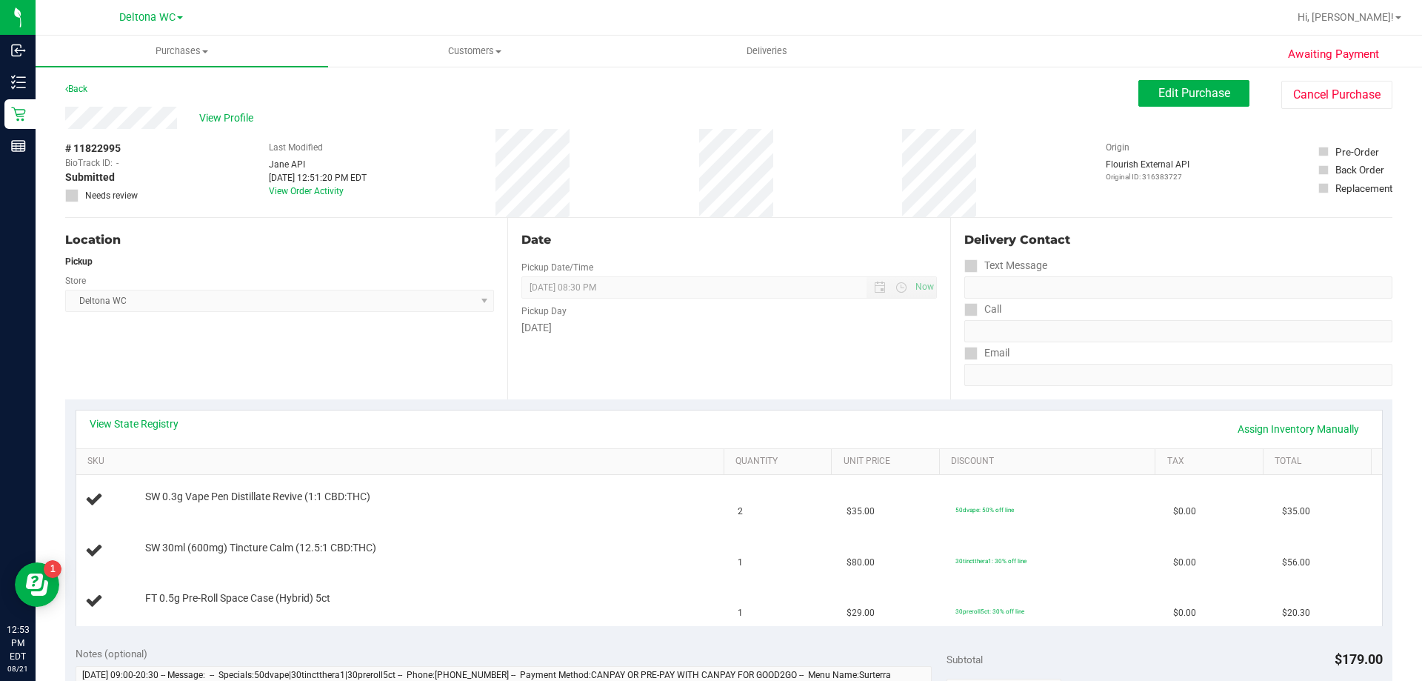
scroll to position [74, 0]
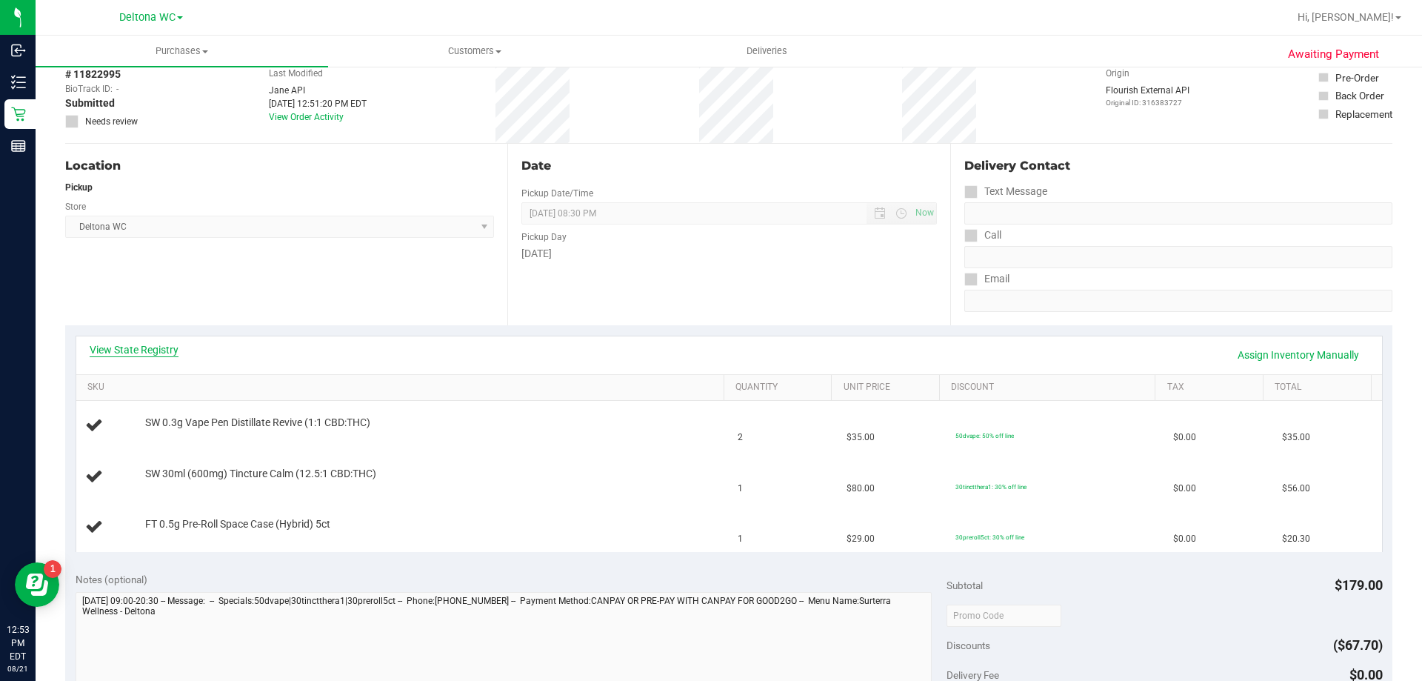
click at [150, 353] on link "View State Registry" at bounding box center [134, 349] width 89 height 15
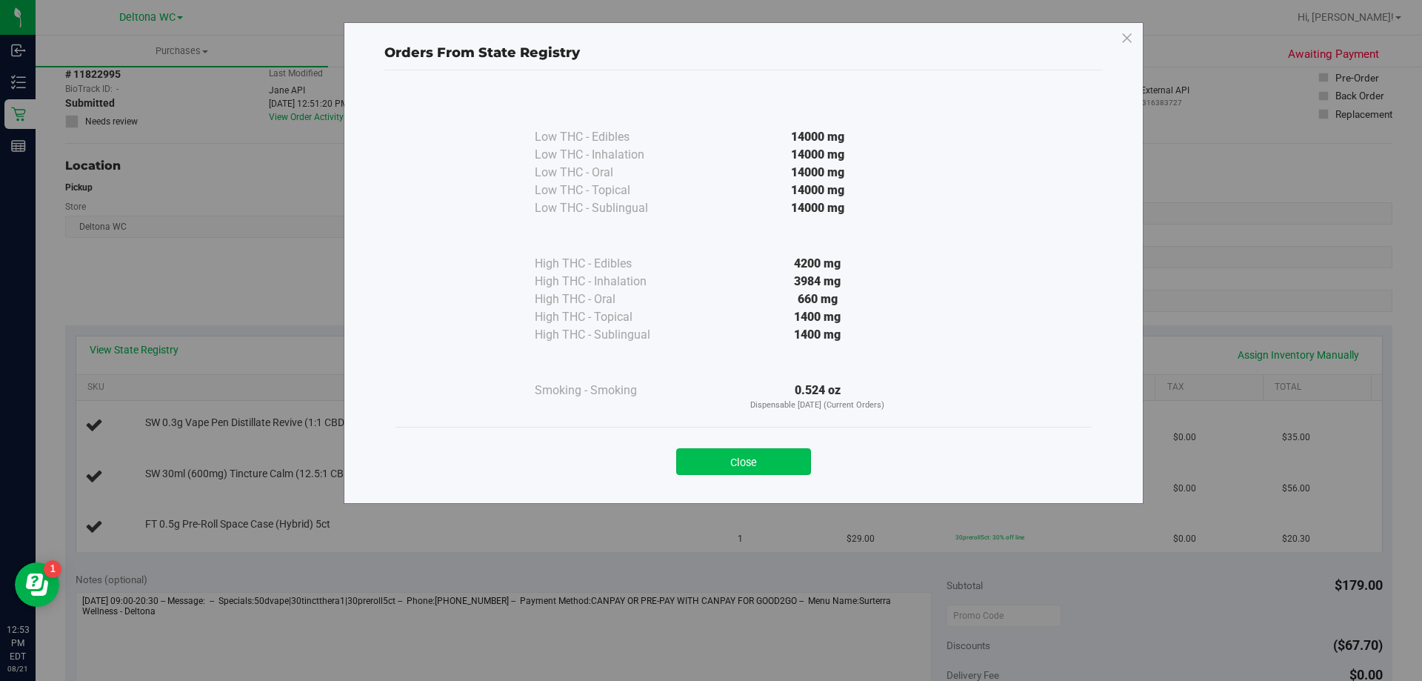
click at [749, 462] on button "Close" at bounding box center [743, 461] width 135 height 27
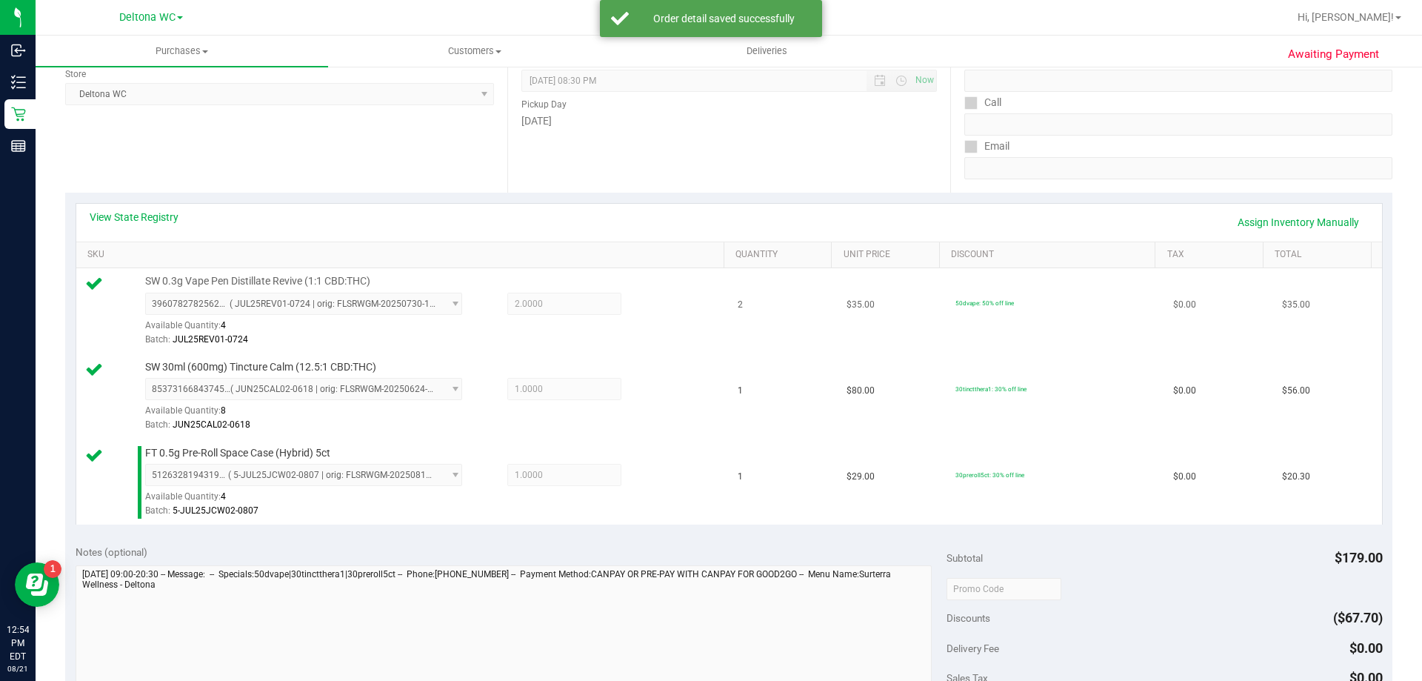
scroll to position [370, 0]
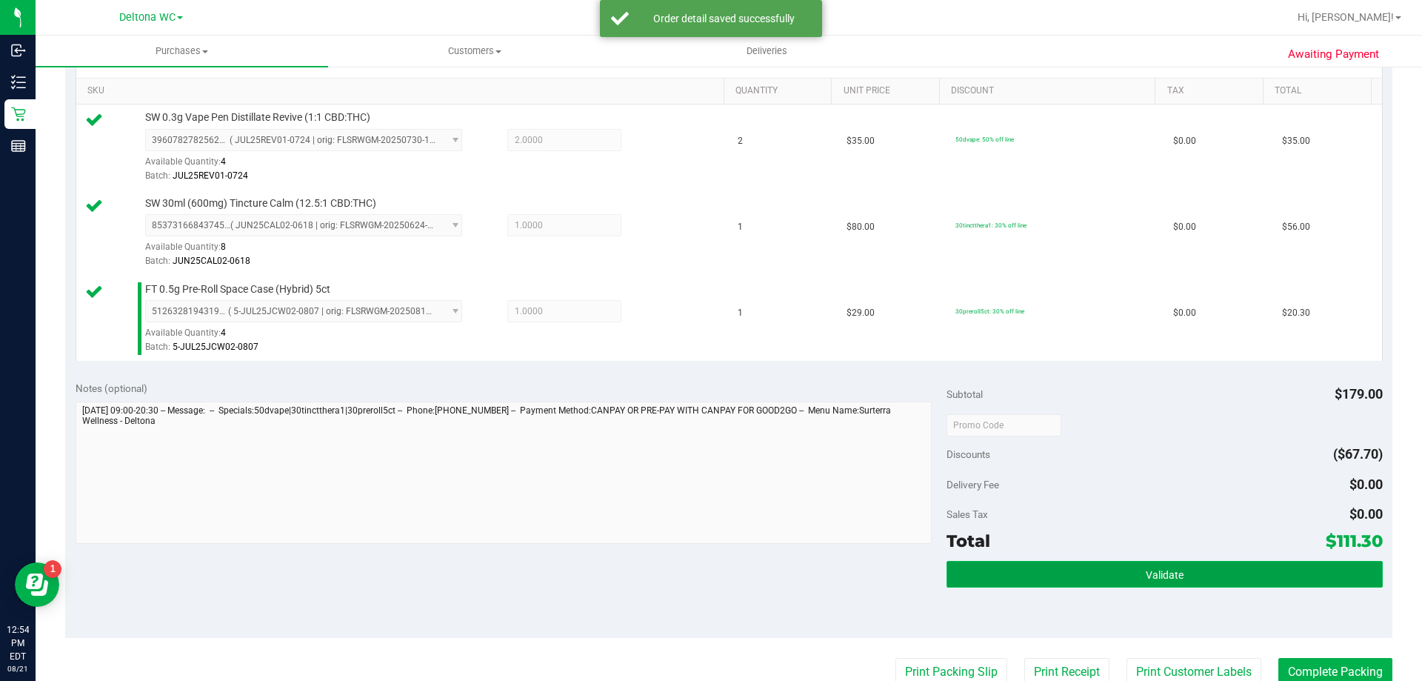
click at [1086, 569] on button "Validate" at bounding box center [1164, 574] width 435 height 27
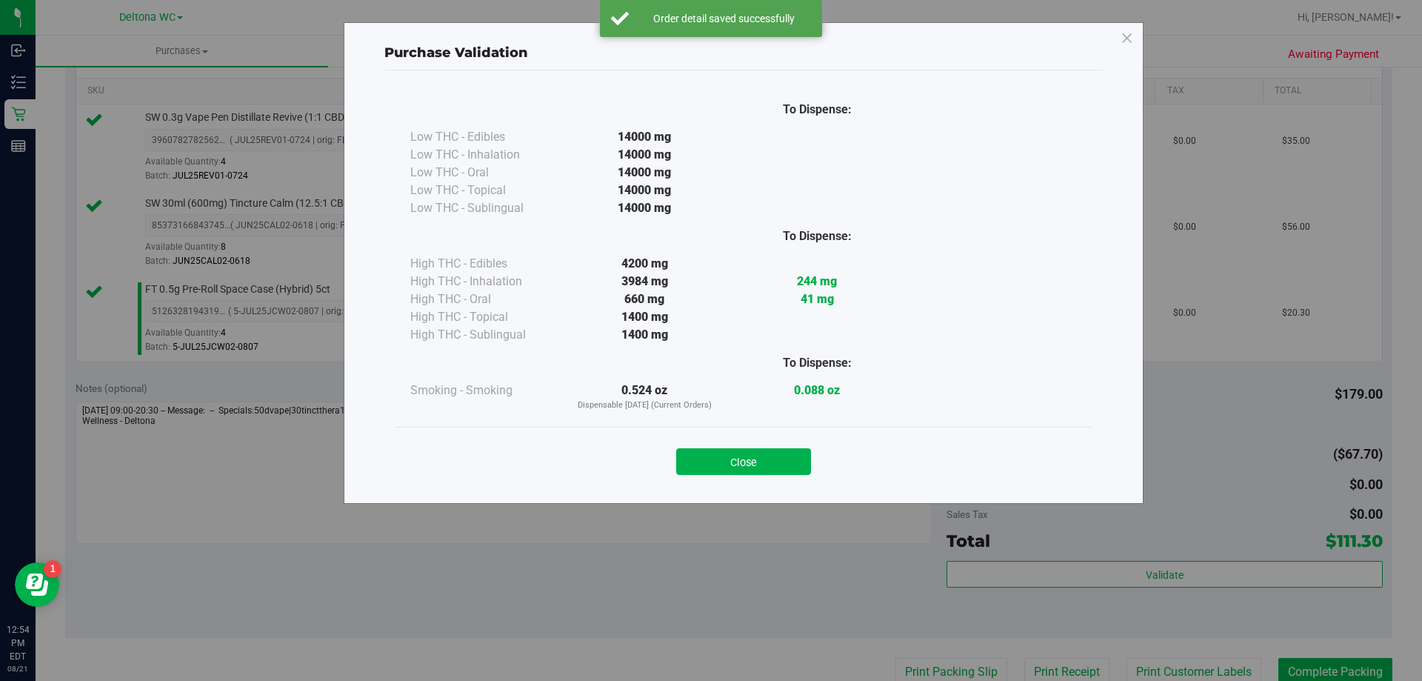
click at [777, 454] on button "Close" at bounding box center [743, 461] width 135 height 27
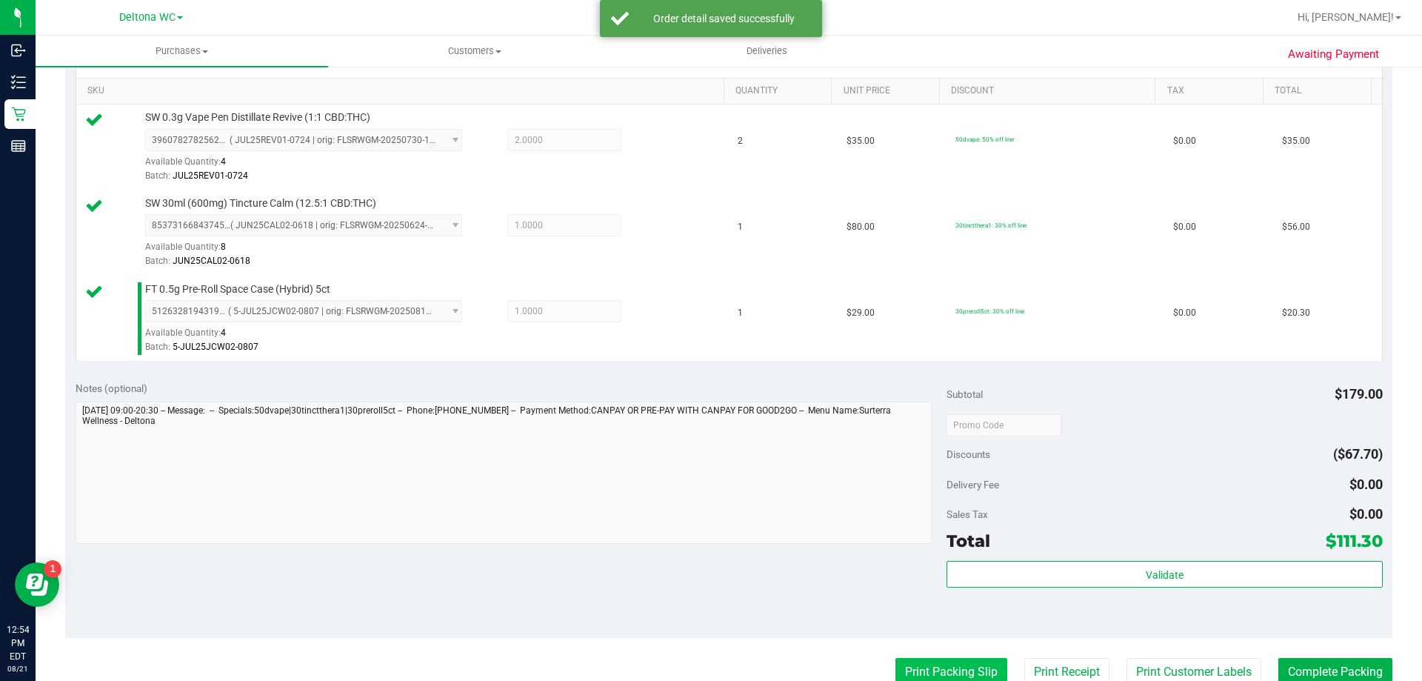
click at [899, 664] on button "Print Packing Slip" at bounding box center [951, 672] width 112 height 28
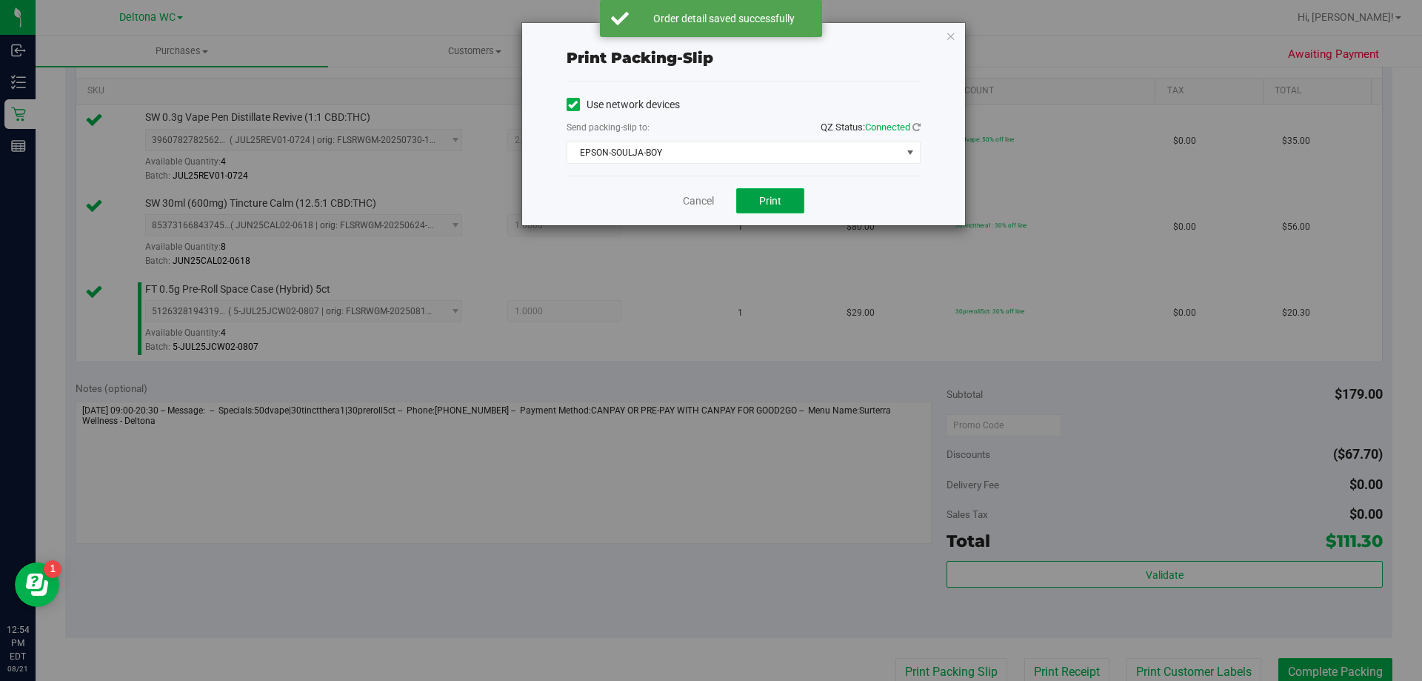
click at [760, 210] on button "Print" at bounding box center [770, 200] width 68 height 25
click at [693, 202] on link "Cancel" at bounding box center [698, 201] width 31 height 16
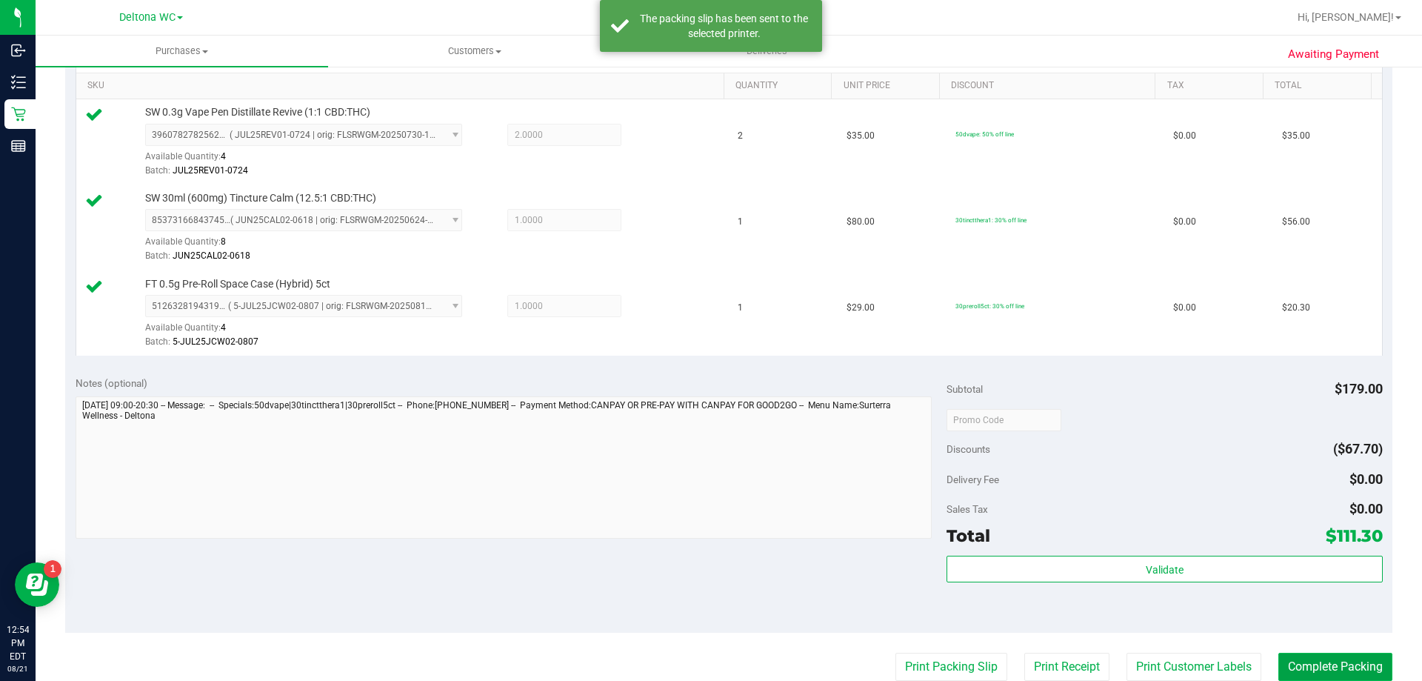
click at [1291, 664] on button "Complete Packing" at bounding box center [1335, 667] width 114 height 28
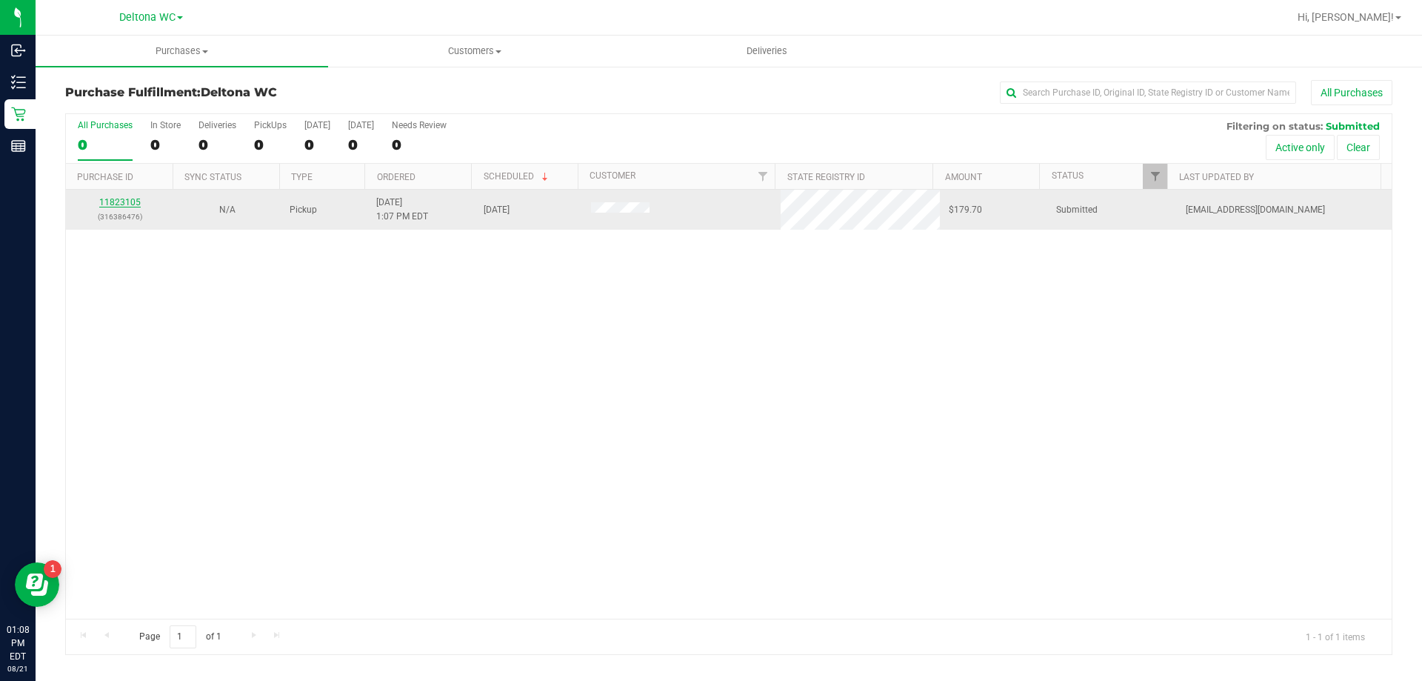
click at [117, 201] on link "11823105" at bounding box center [119, 202] width 41 height 10
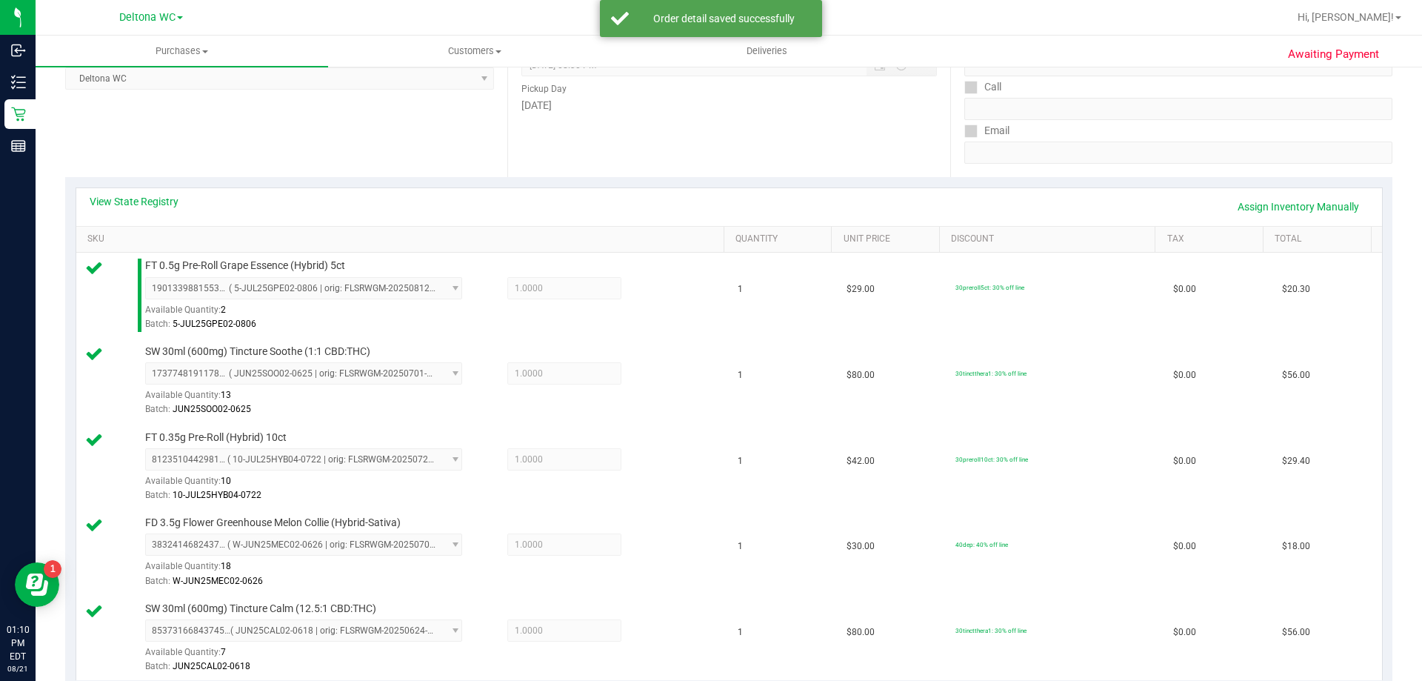
scroll to position [518, 0]
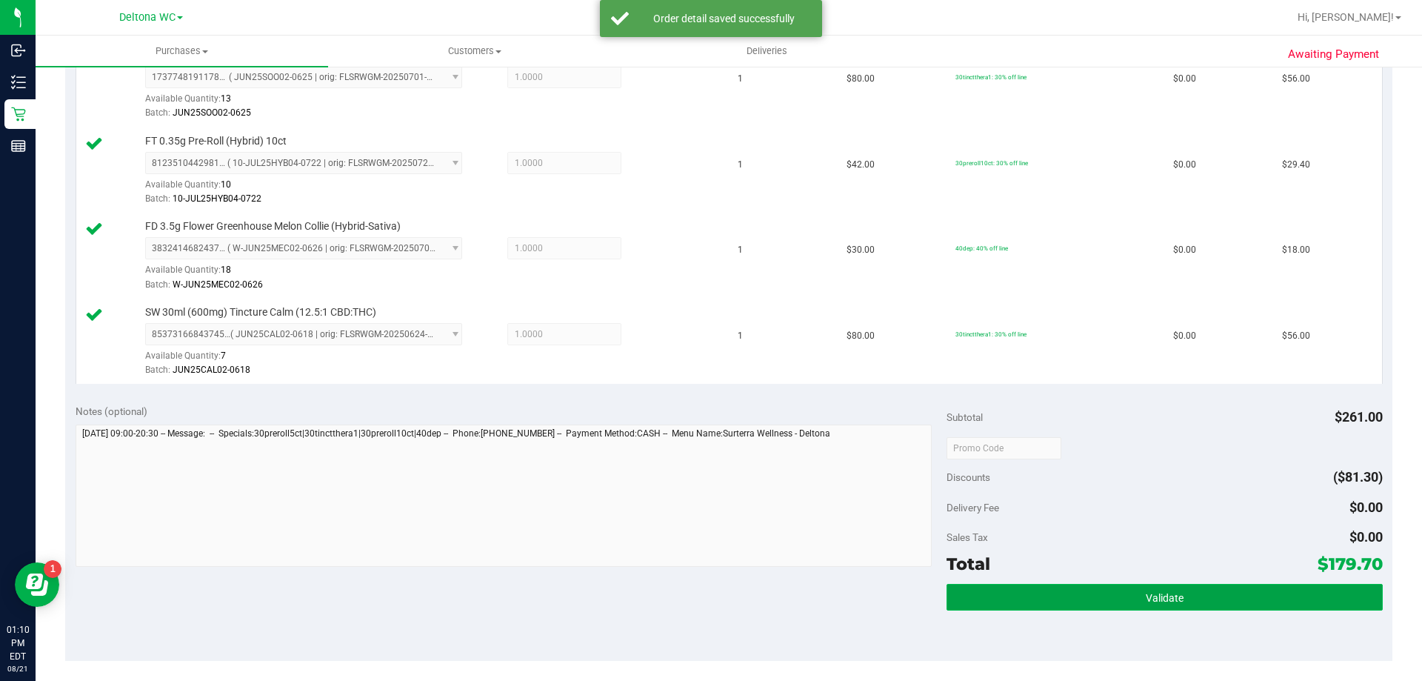
click at [1074, 590] on button "Validate" at bounding box center [1164, 597] width 435 height 27
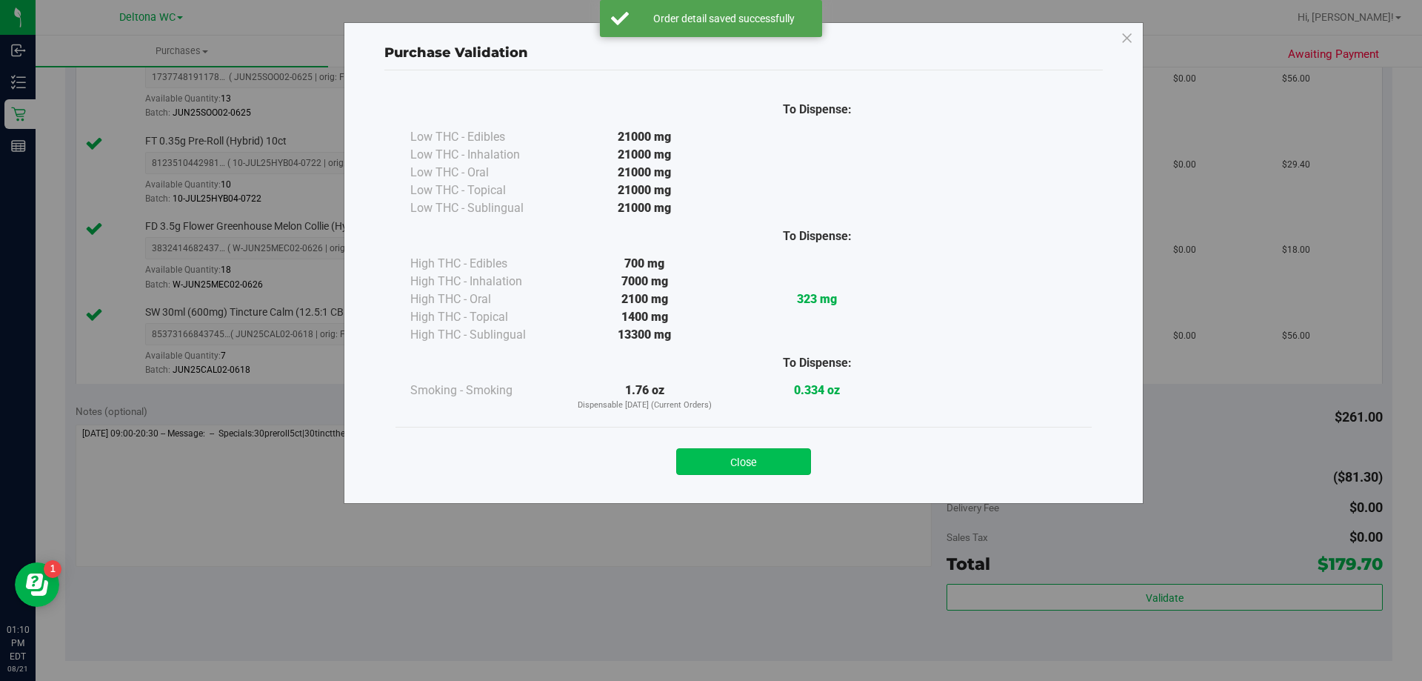
click at [773, 460] on button "Close" at bounding box center [743, 461] width 135 height 27
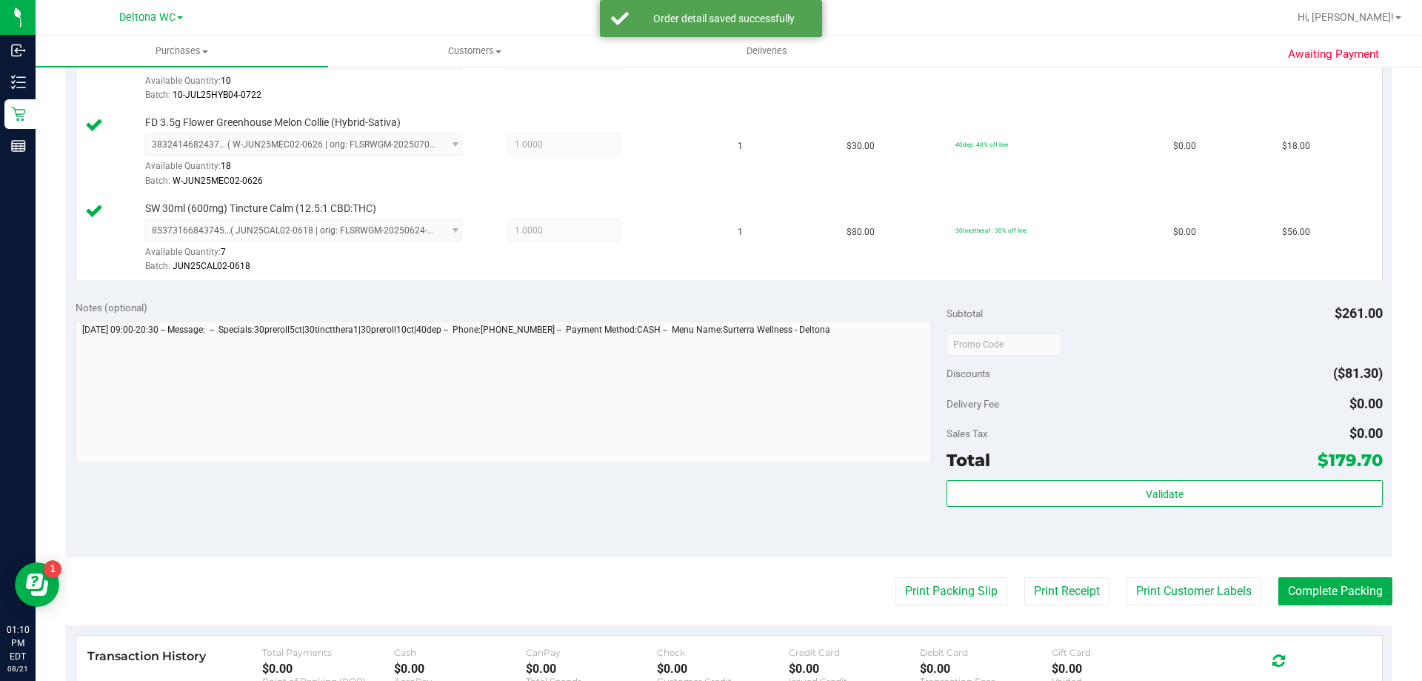
scroll to position [667, 0]
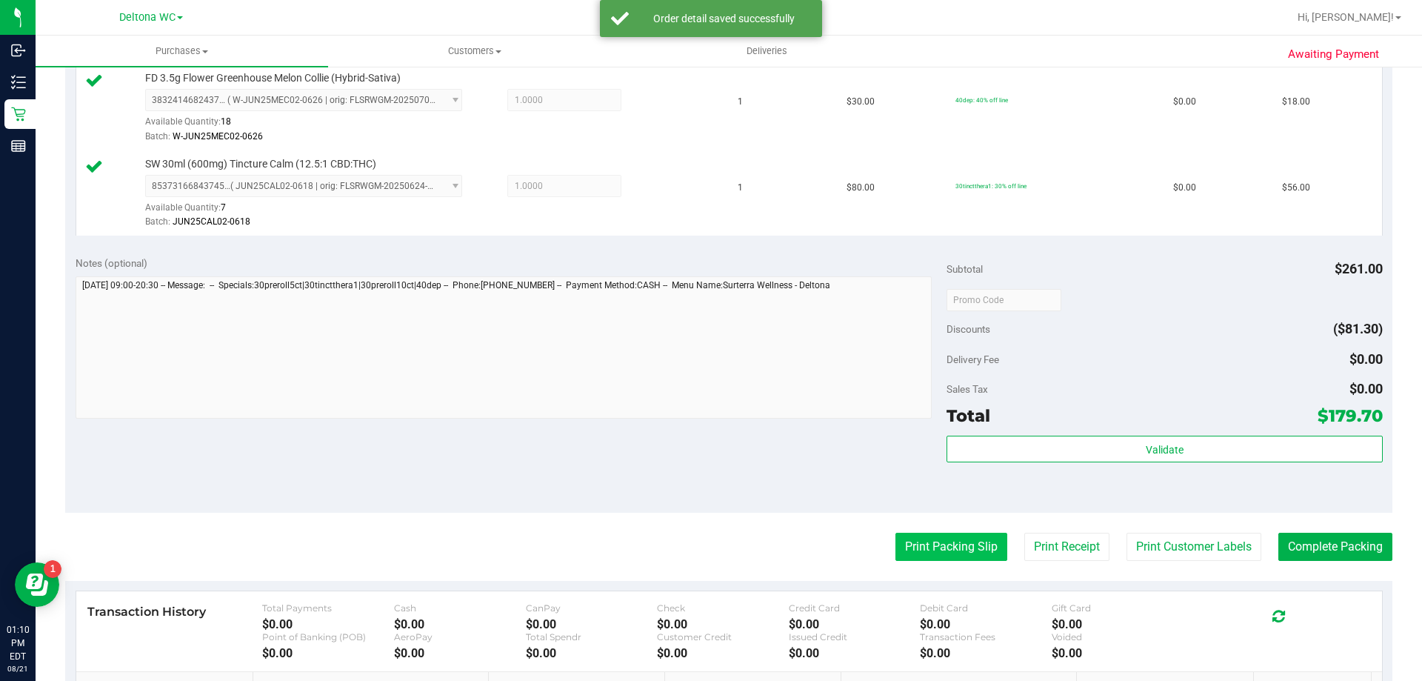
click at [909, 552] on button "Print Packing Slip" at bounding box center [951, 547] width 112 height 28
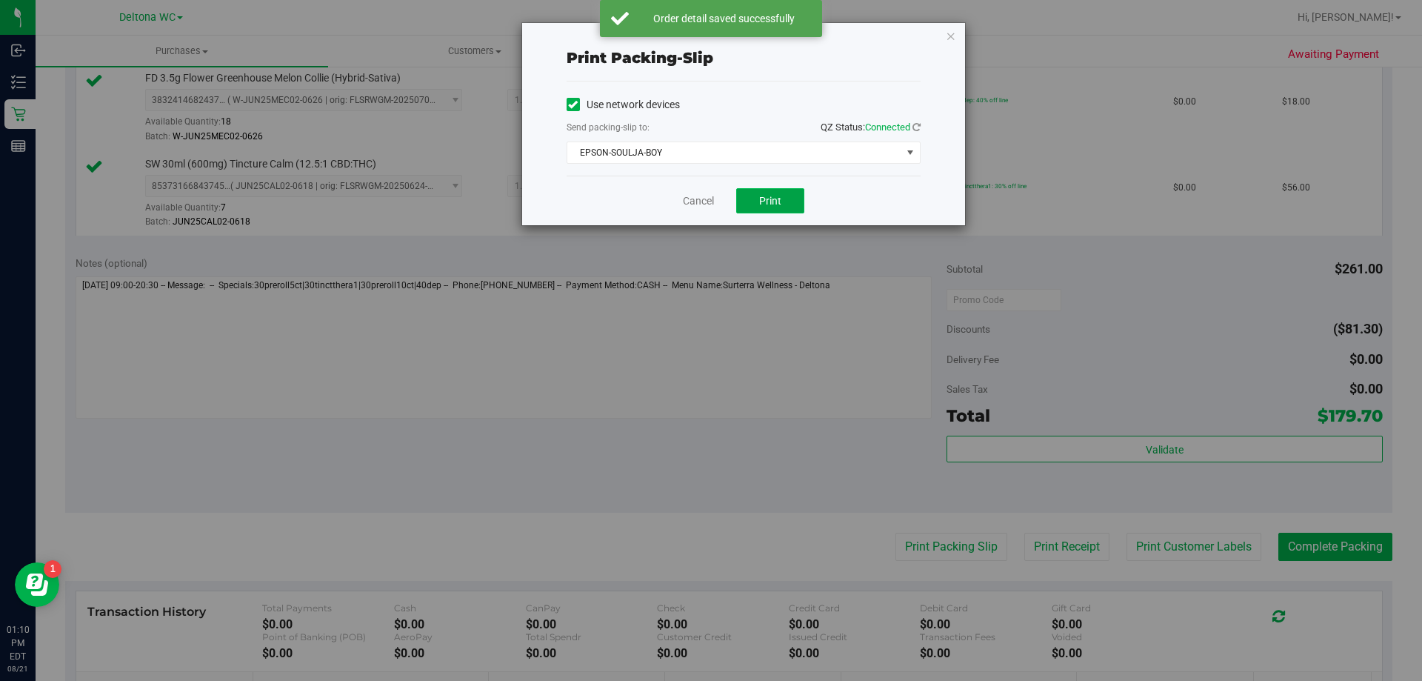
click at [760, 202] on span "Print" at bounding box center [770, 201] width 22 height 12
click at [699, 199] on link "Cancel" at bounding box center [698, 201] width 31 height 16
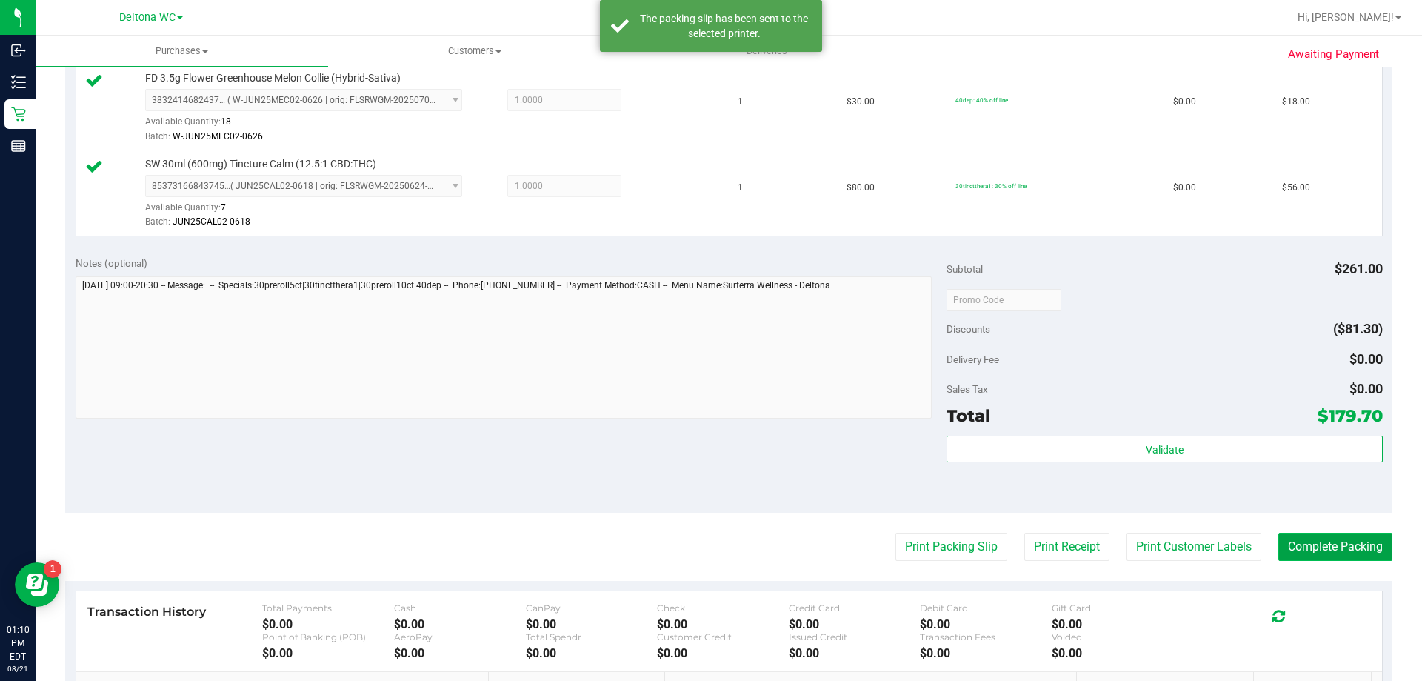
click at [1279, 540] on button "Complete Packing" at bounding box center [1335, 547] width 114 height 28
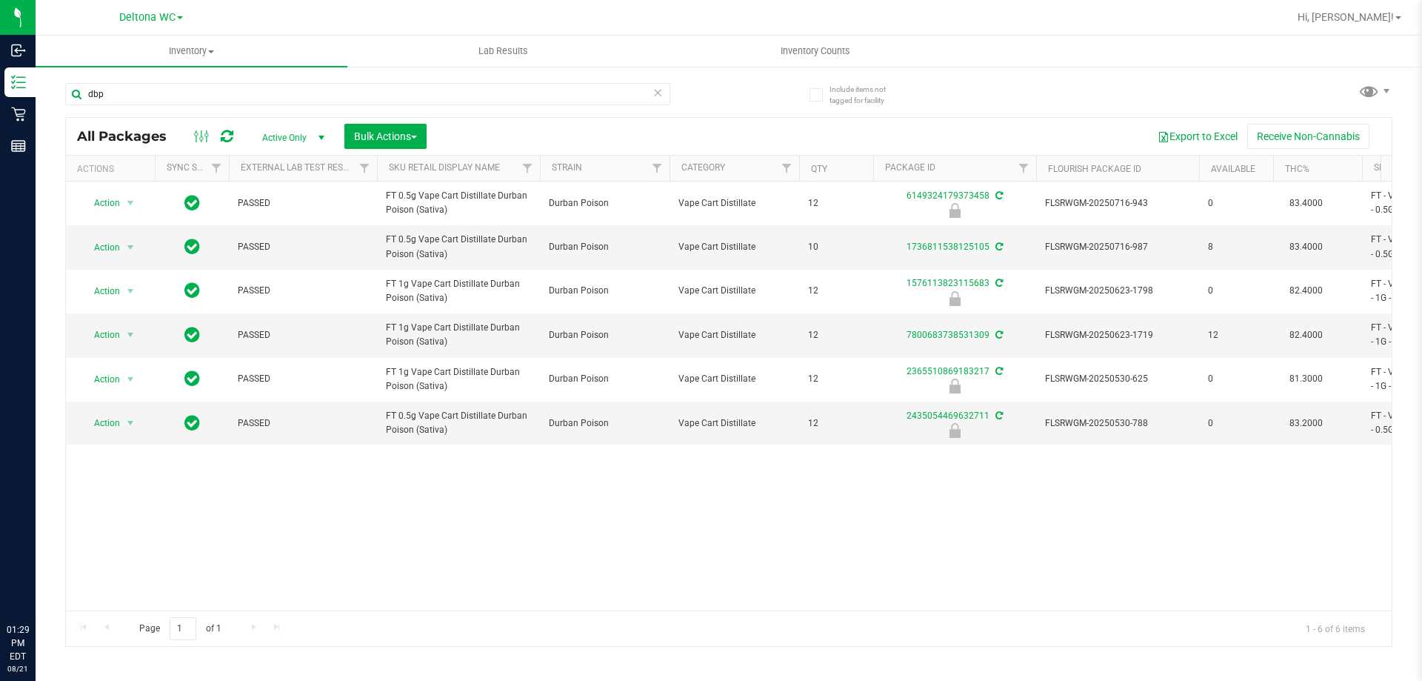
click at [355, 81] on div "dbp" at bounding box center [397, 93] width 664 height 47
click at [361, 89] on input "dbp" at bounding box center [367, 94] width 605 height 22
click at [371, 98] on input "dbp" at bounding box center [367, 94] width 605 height 22
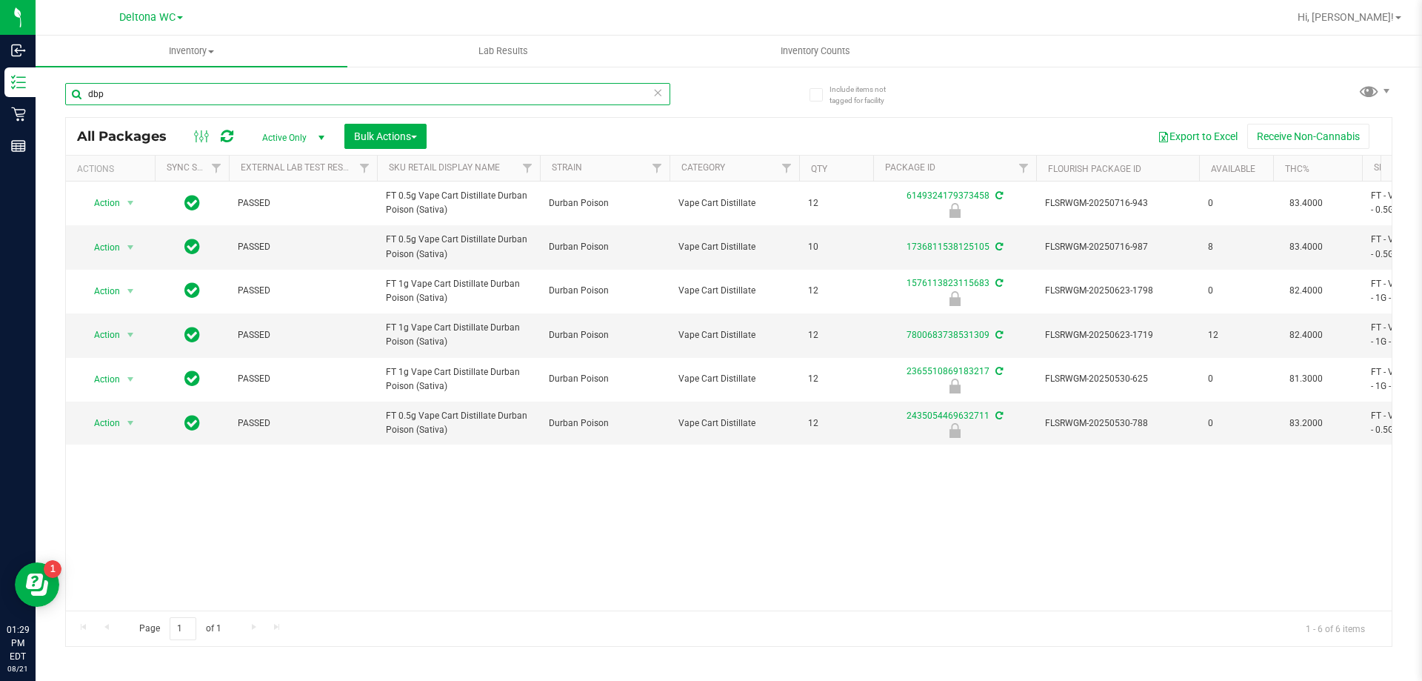
click at [371, 98] on input "dbp" at bounding box center [367, 94] width 605 height 22
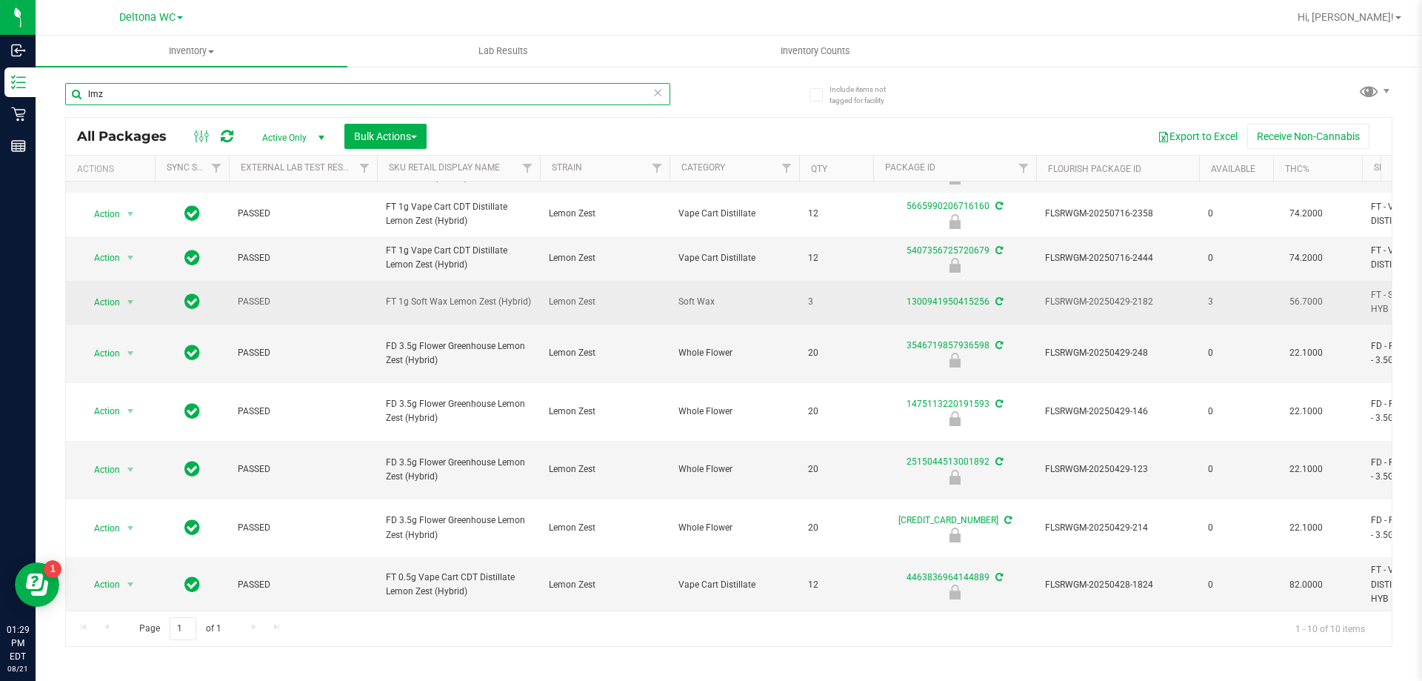
scroll to position [78, 0]
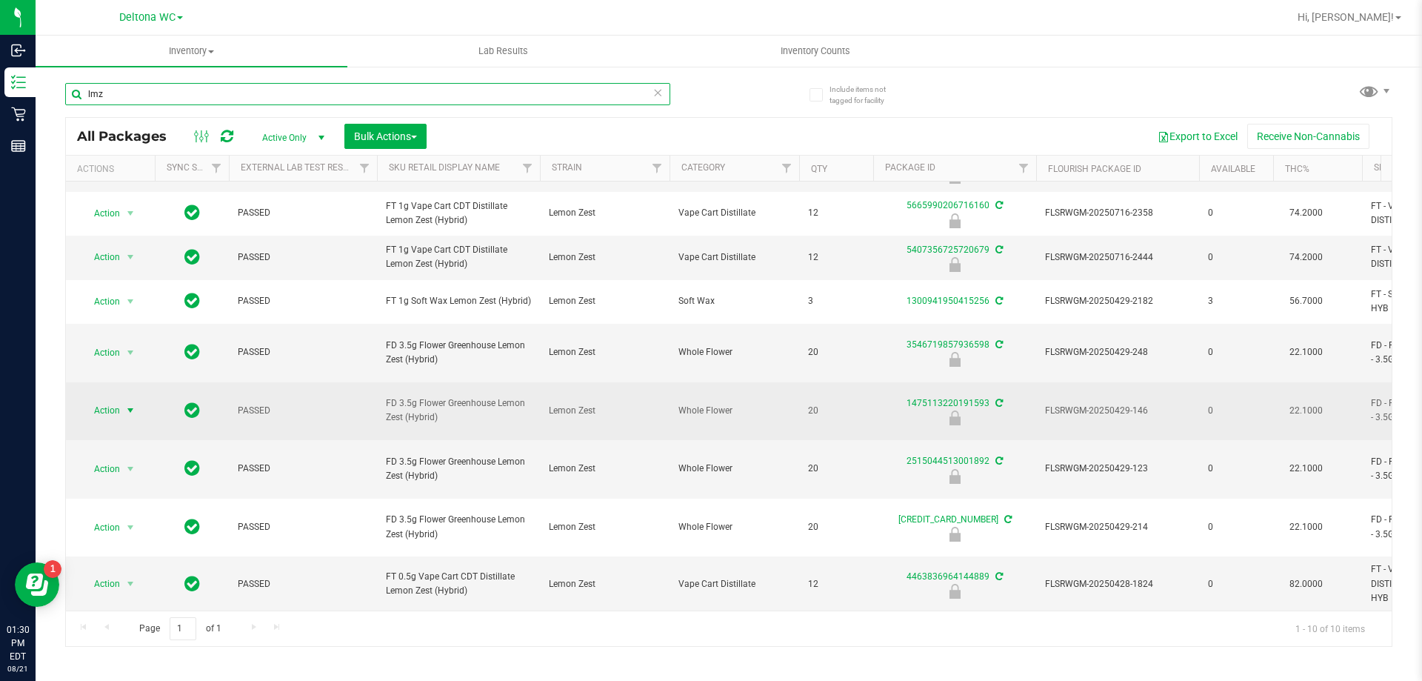
type input "lmz"
click at [107, 421] on span "Action" at bounding box center [101, 410] width 40 height 21
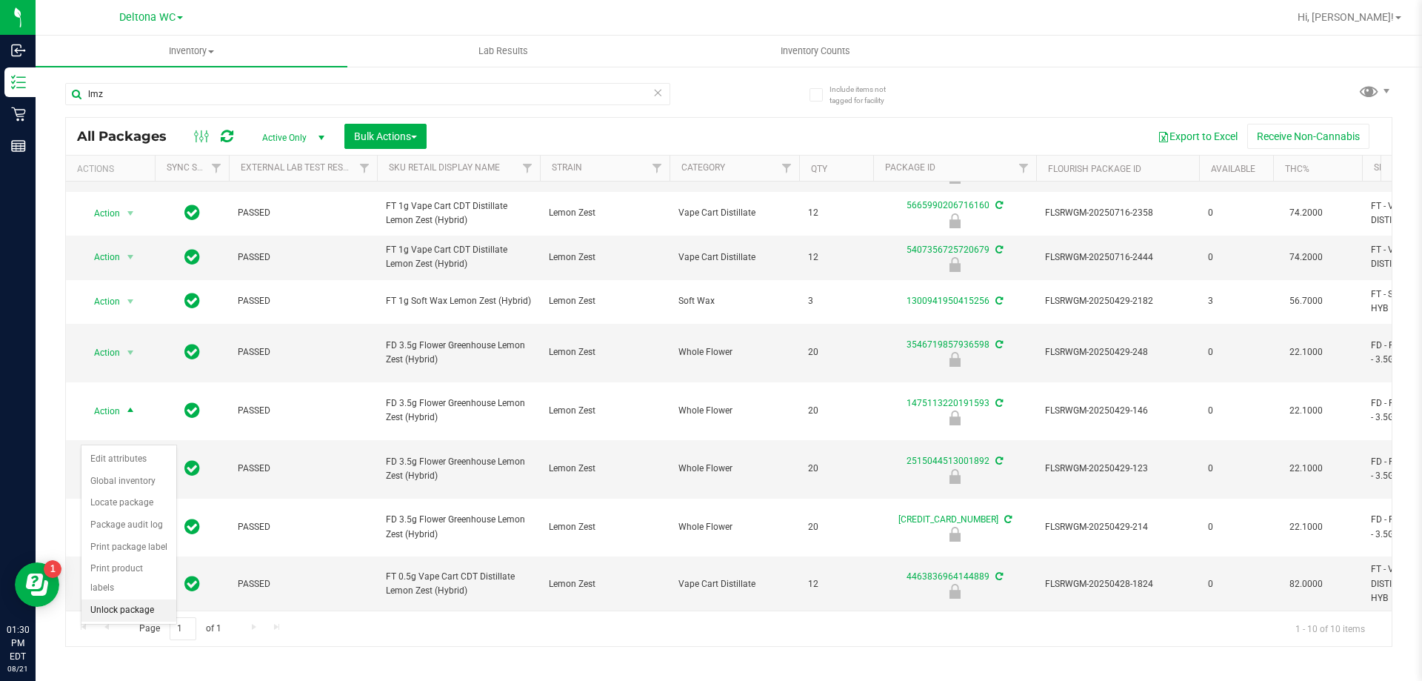
click at [116, 599] on li "Unlock package" at bounding box center [128, 610] width 95 height 22
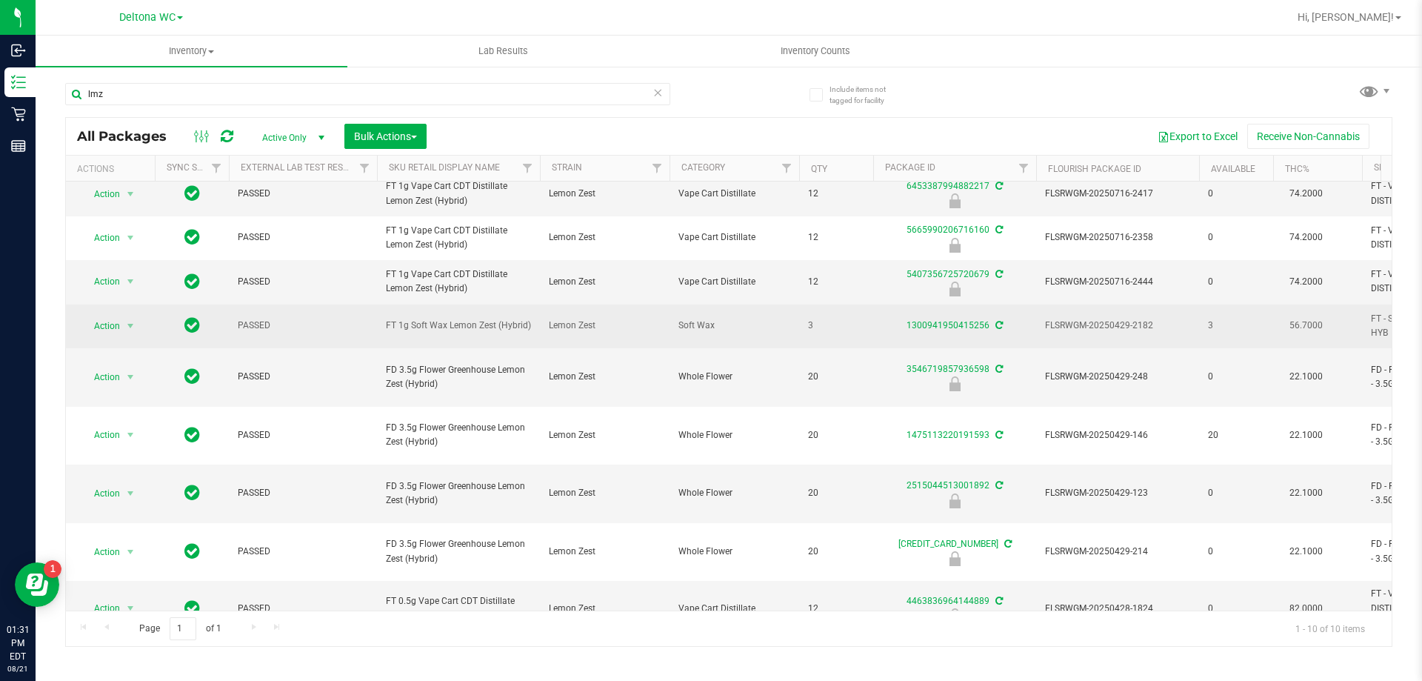
scroll to position [78, 0]
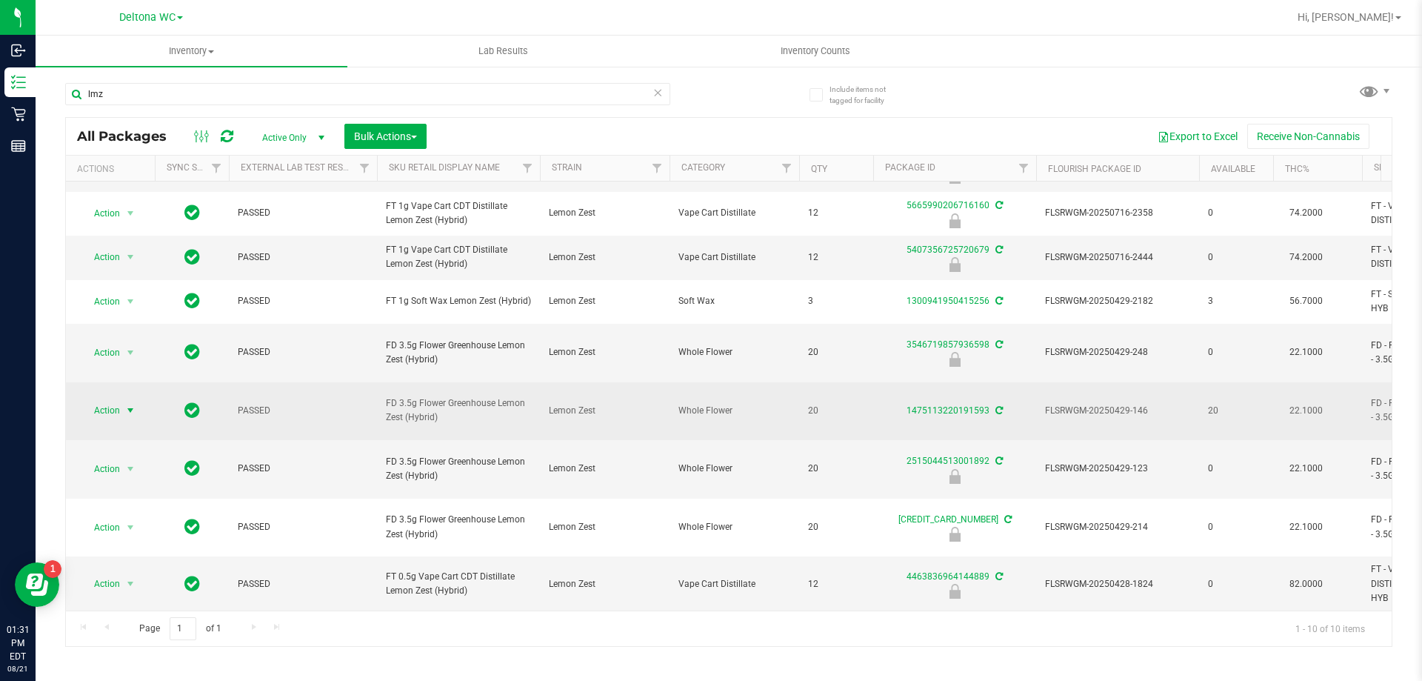
click at [111, 421] on span "Action" at bounding box center [101, 410] width 40 height 21
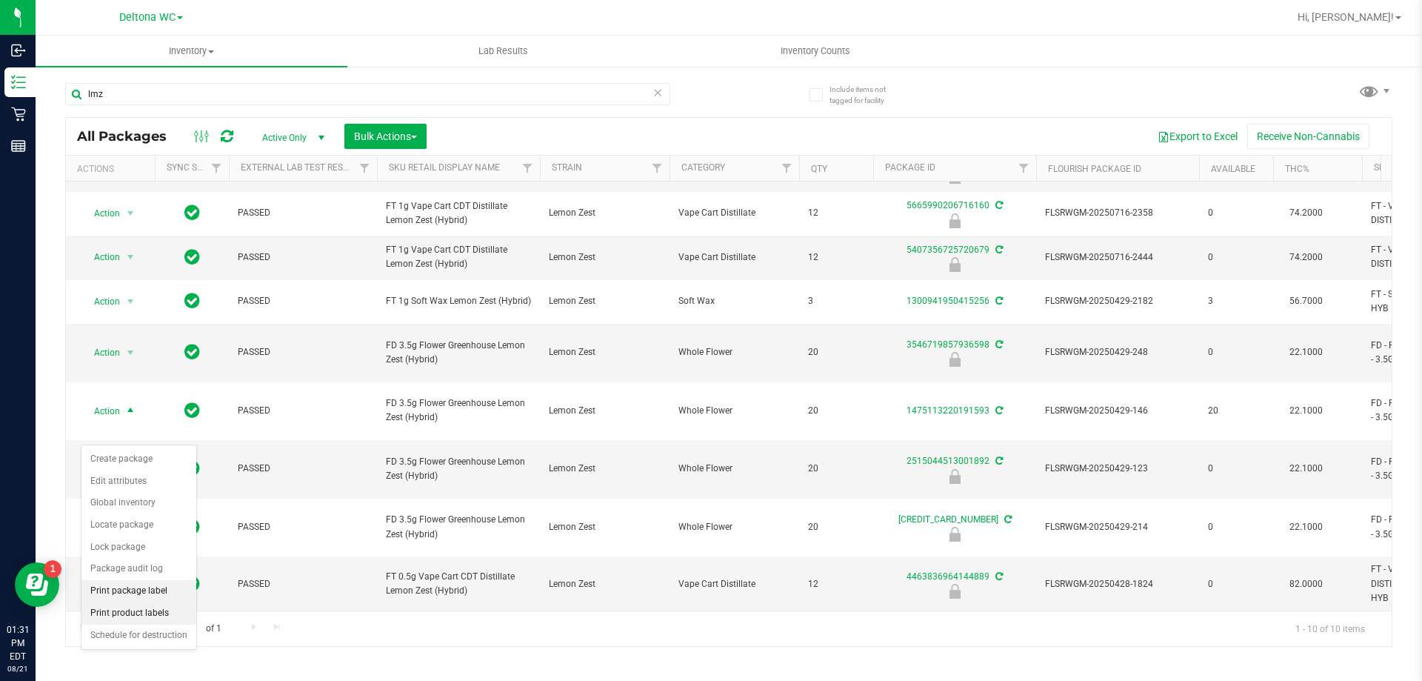
click at [129, 604] on li "Print product labels" at bounding box center [138, 613] width 115 height 22
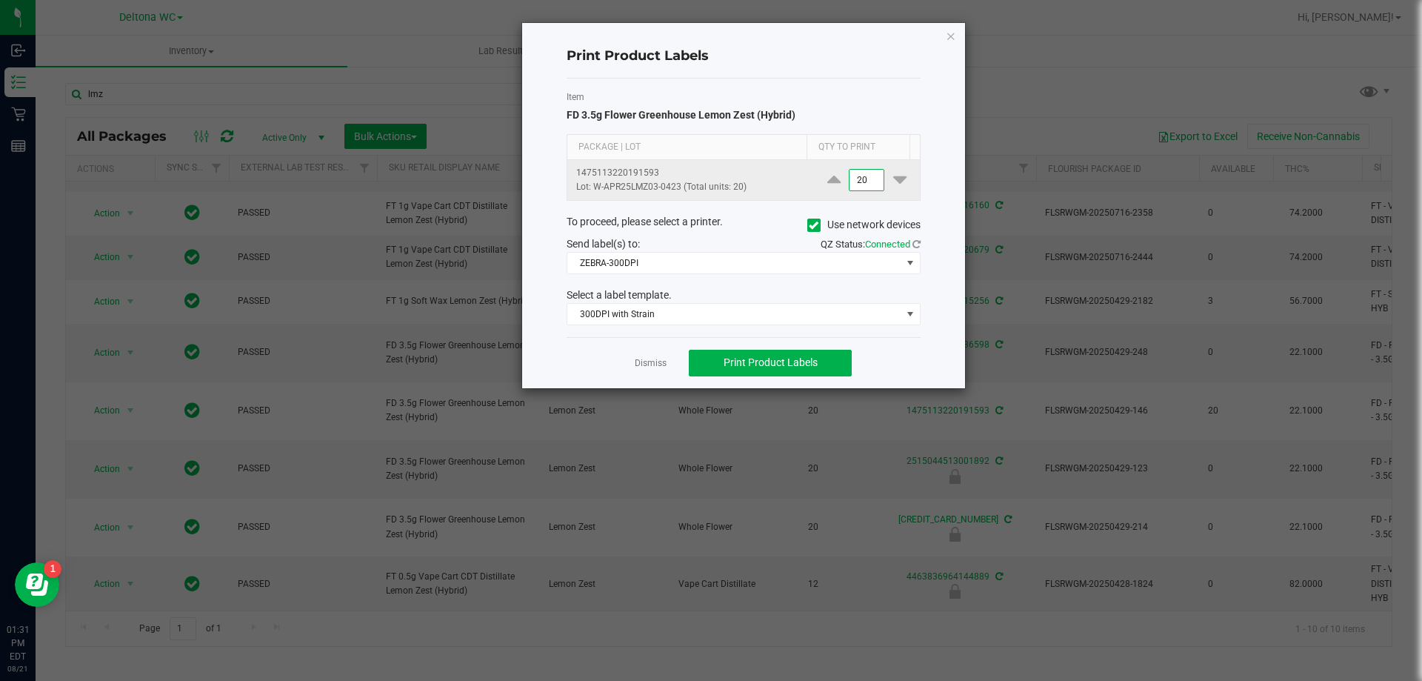
click at [858, 178] on input "20" at bounding box center [867, 180] width 34 height 21
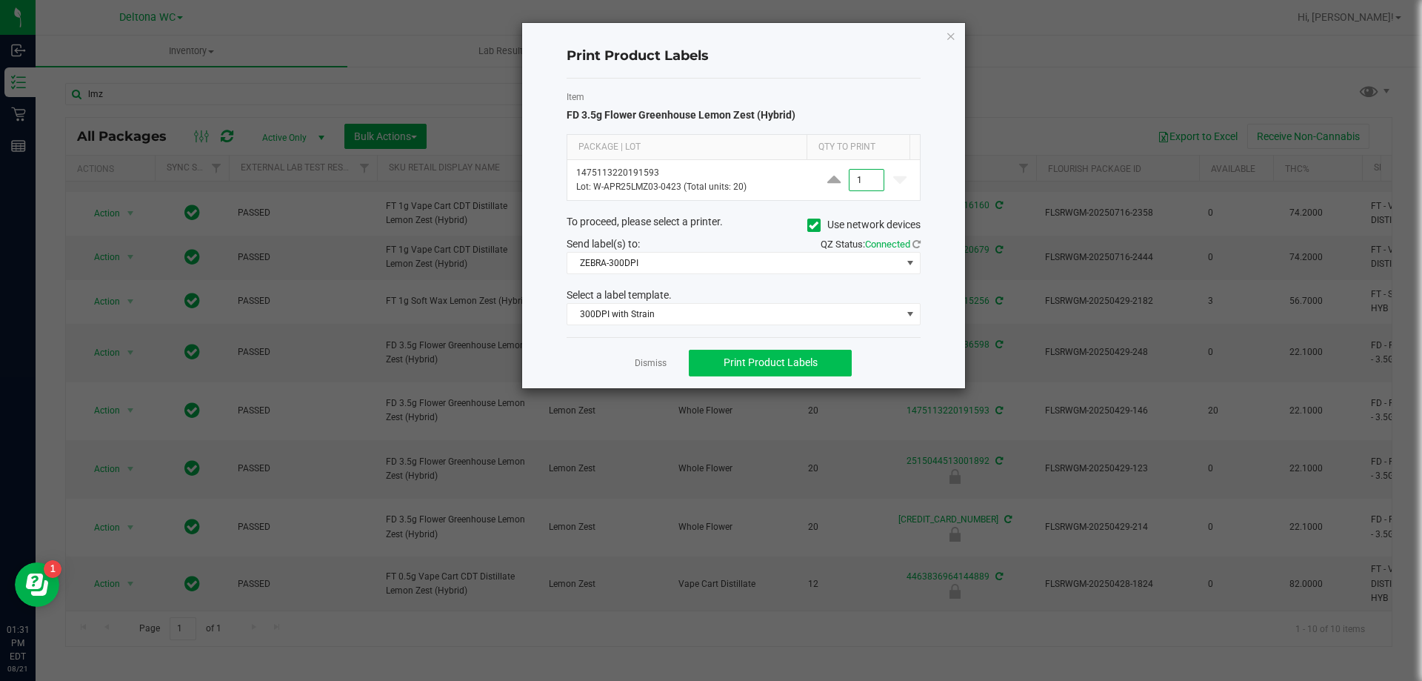
type input "1"
click at [733, 350] on button "Print Product Labels" at bounding box center [770, 363] width 163 height 27
click at [657, 359] on link "Dismiss" at bounding box center [651, 363] width 32 height 13
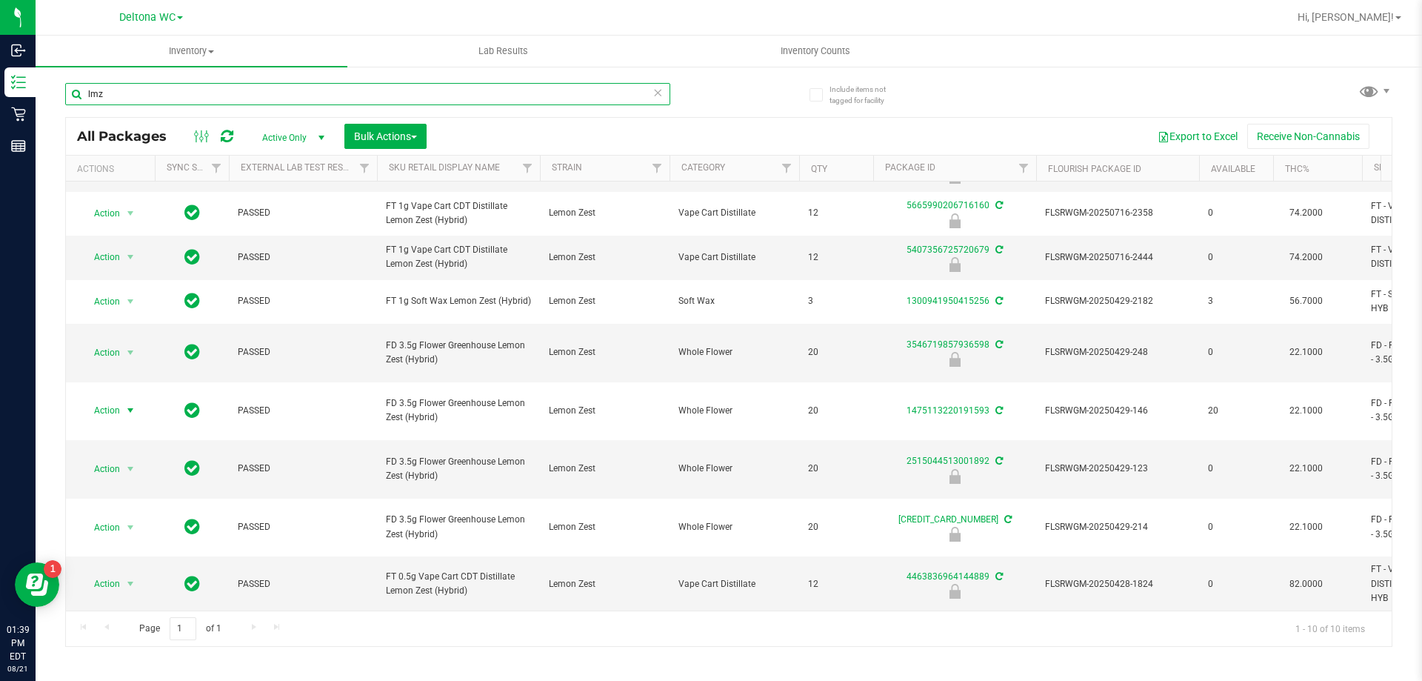
click at [236, 88] on input "lmz" at bounding box center [367, 94] width 605 height 22
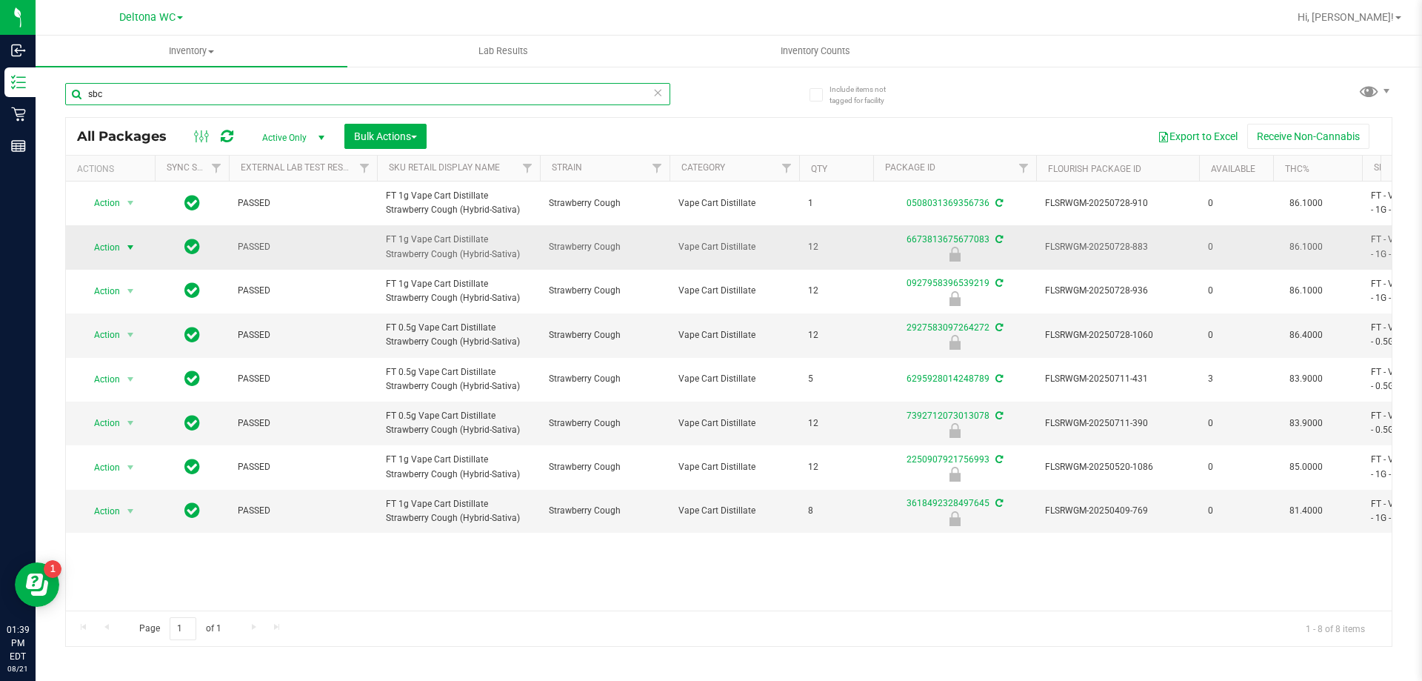
type input "sbc"
click at [86, 244] on span "Action" at bounding box center [101, 247] width 40 height 21
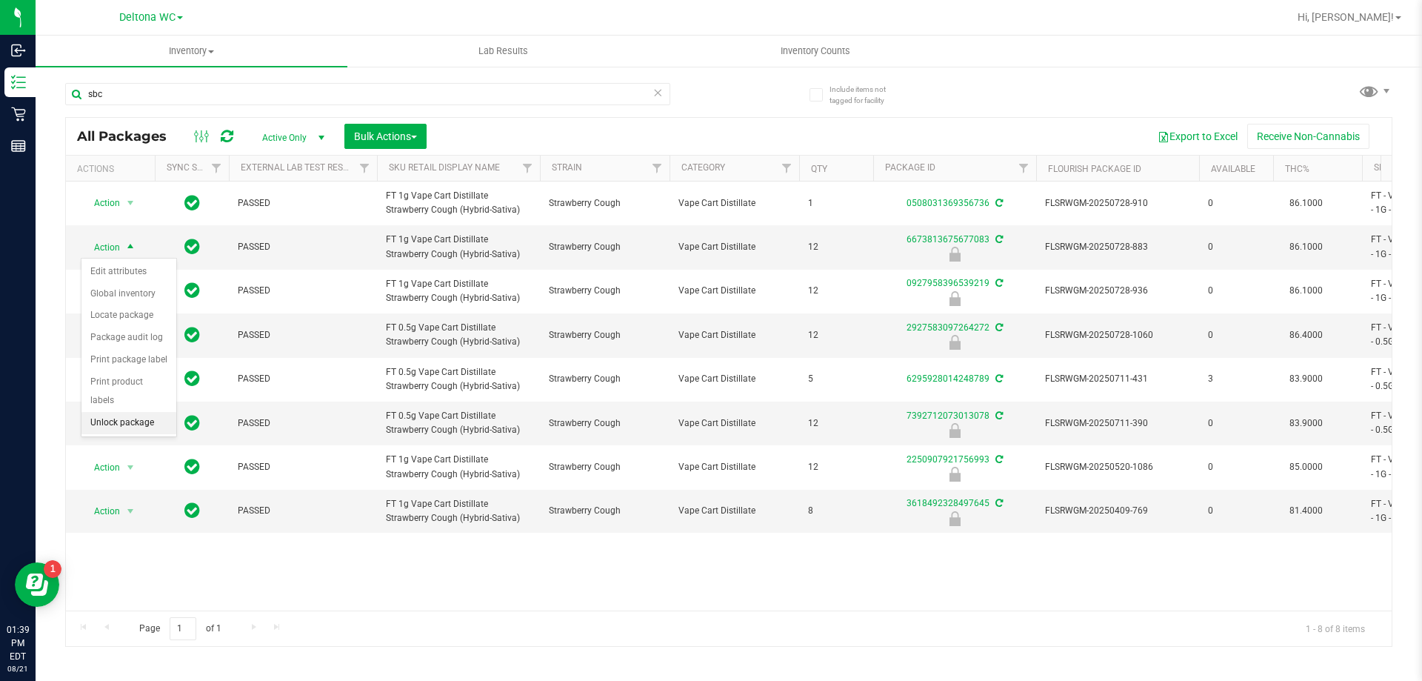
click at [141, 412] on li "Unlock package" at bounding box center [128, 423] width 95 height 22
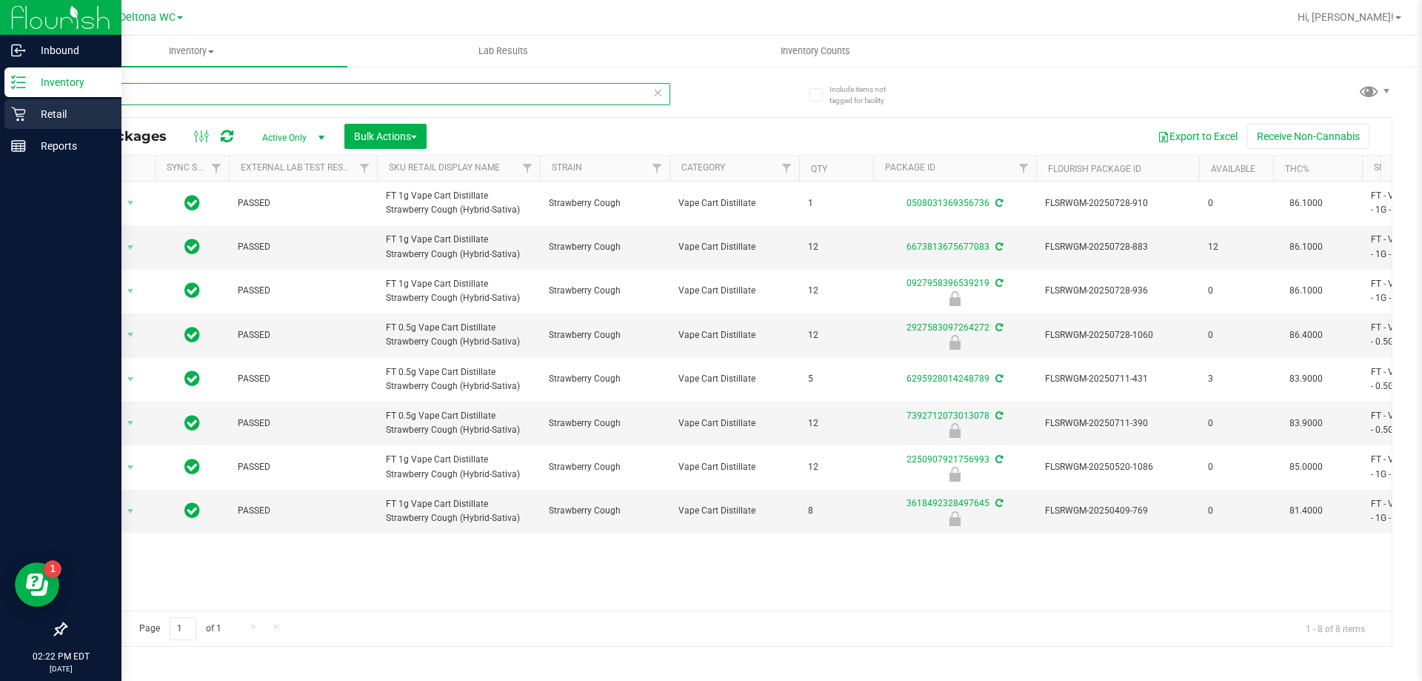
type input "sbchttps://app.flourishsoftware.com/retail/5b52dd682e29375304543a03"
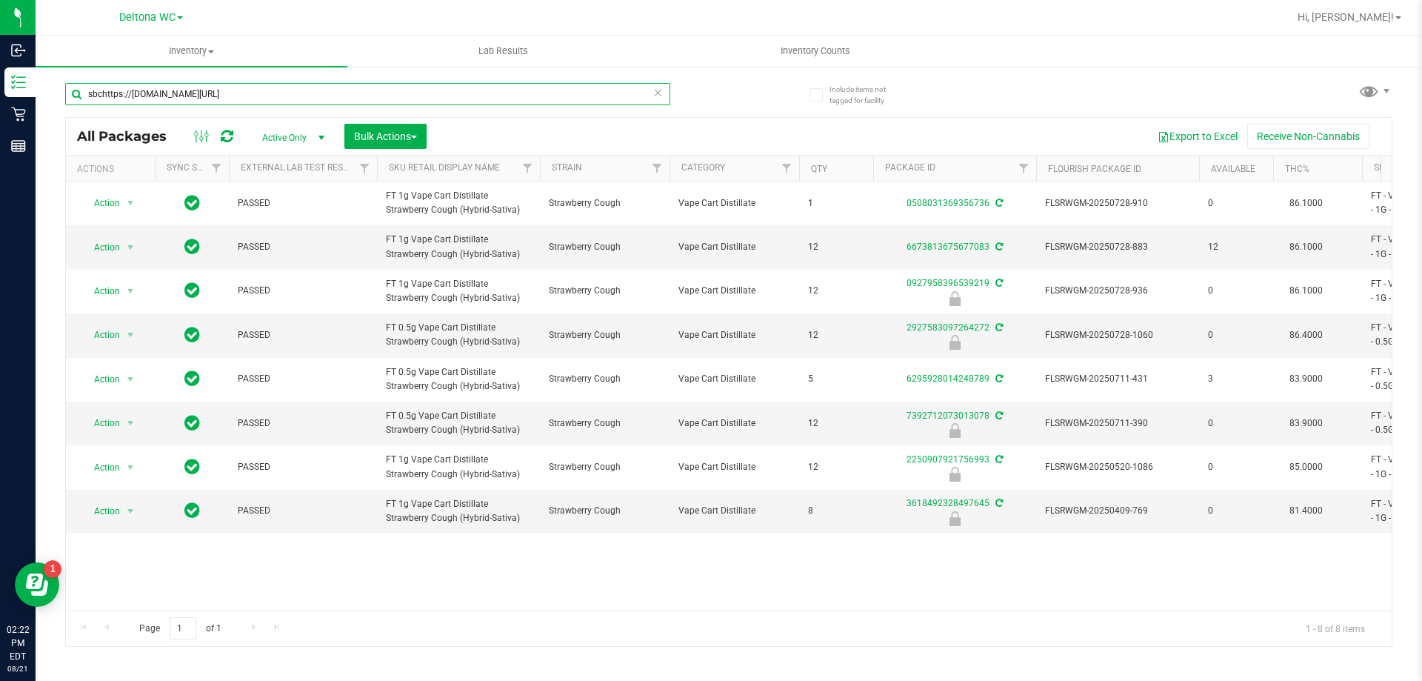
click at [132, 87] on input "sbchttps://app.flourishsoftware.com/retail/5b52dd682e29375304543a03" at bounding box center [367, 94] width 605 height 22
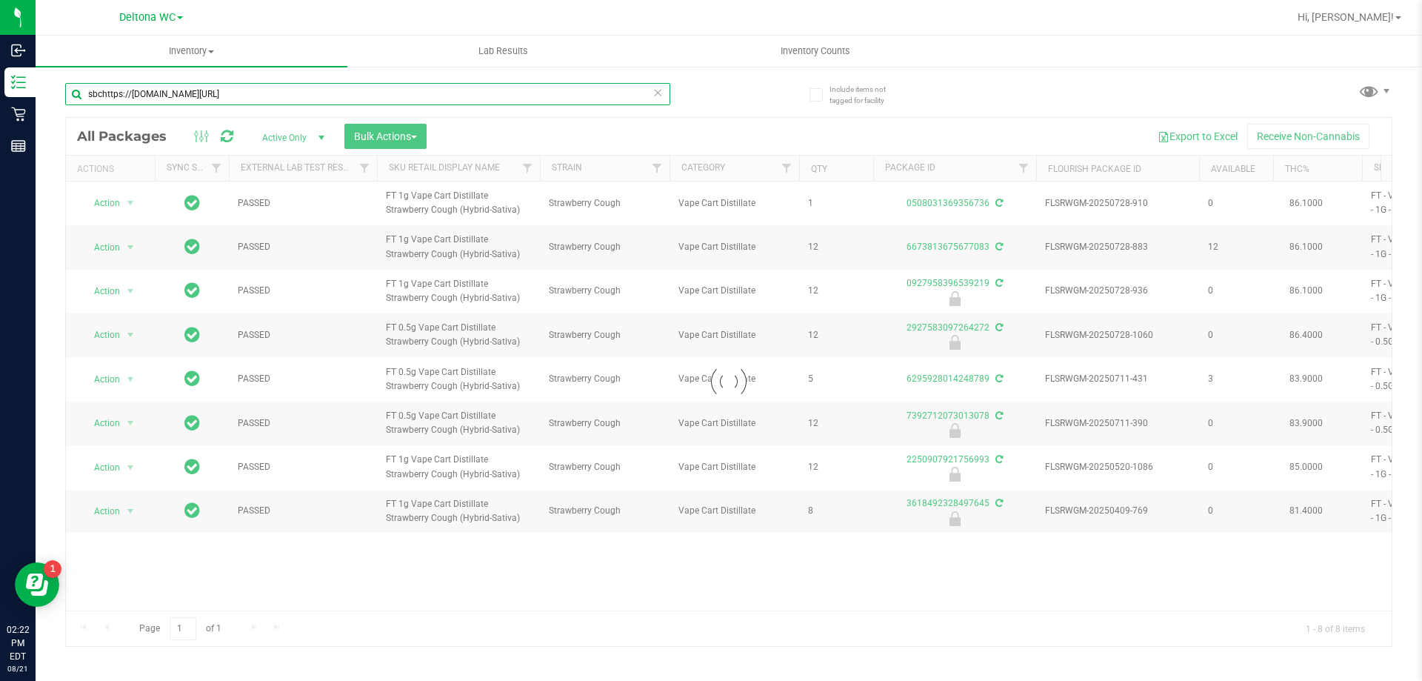
drag, startPoint x: 418, startPoint y: 87, endPoint x: 50, endPoint y: 121, distance: 369.7
click at [50, 121] on div "Include items not tagged for facility sbchttps://app.flourishsoftware.com/retai…" at bounding box center [729, 291] width 1386 height 452
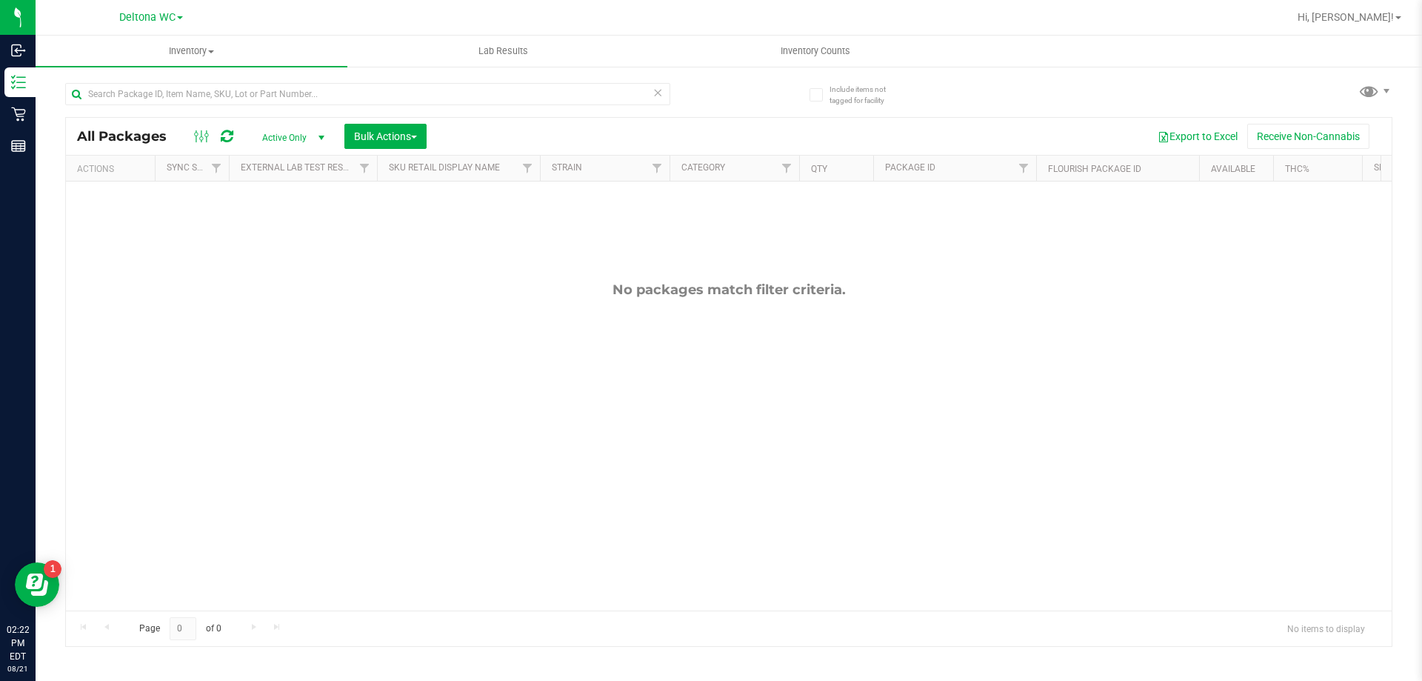
click at [633, 373] on div "No packages match filter criteria." at bounding box center [729, 445] width 1326 height 529
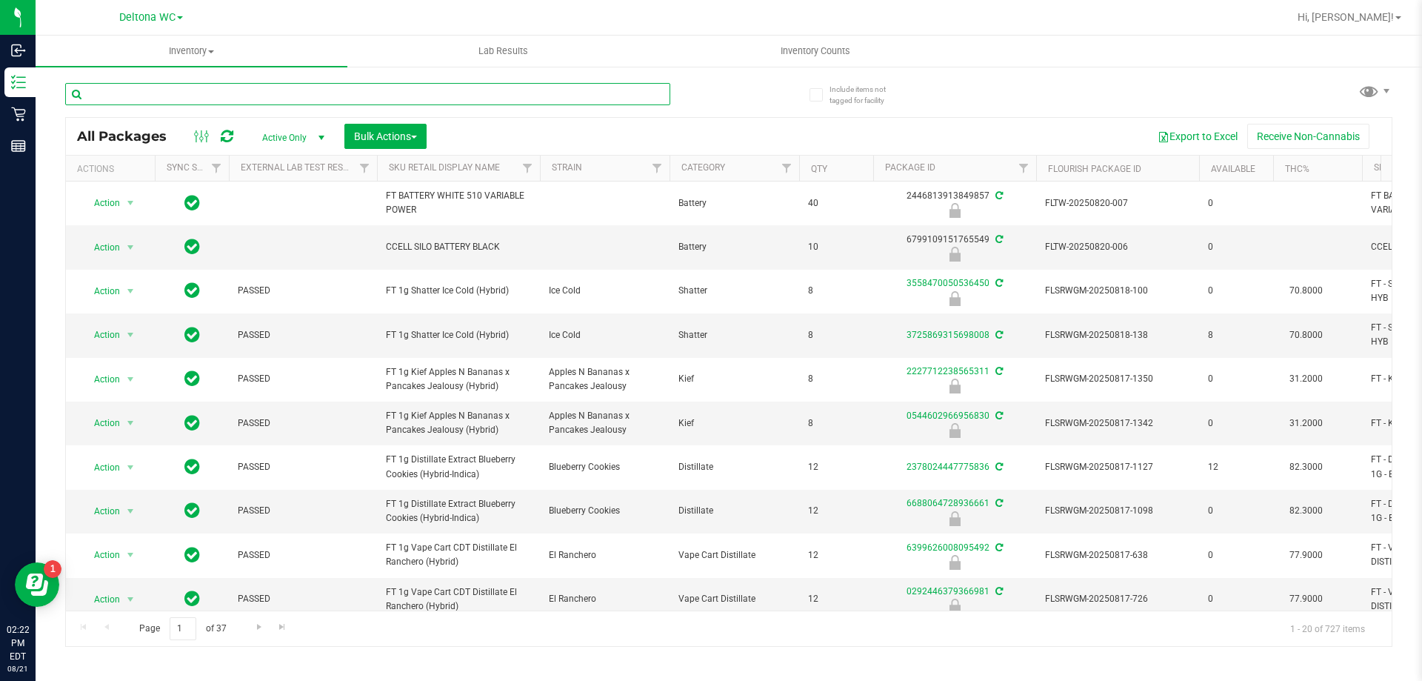
click at [207, 93] on input "text" at bounding box center [367, 94] width 605 height 22
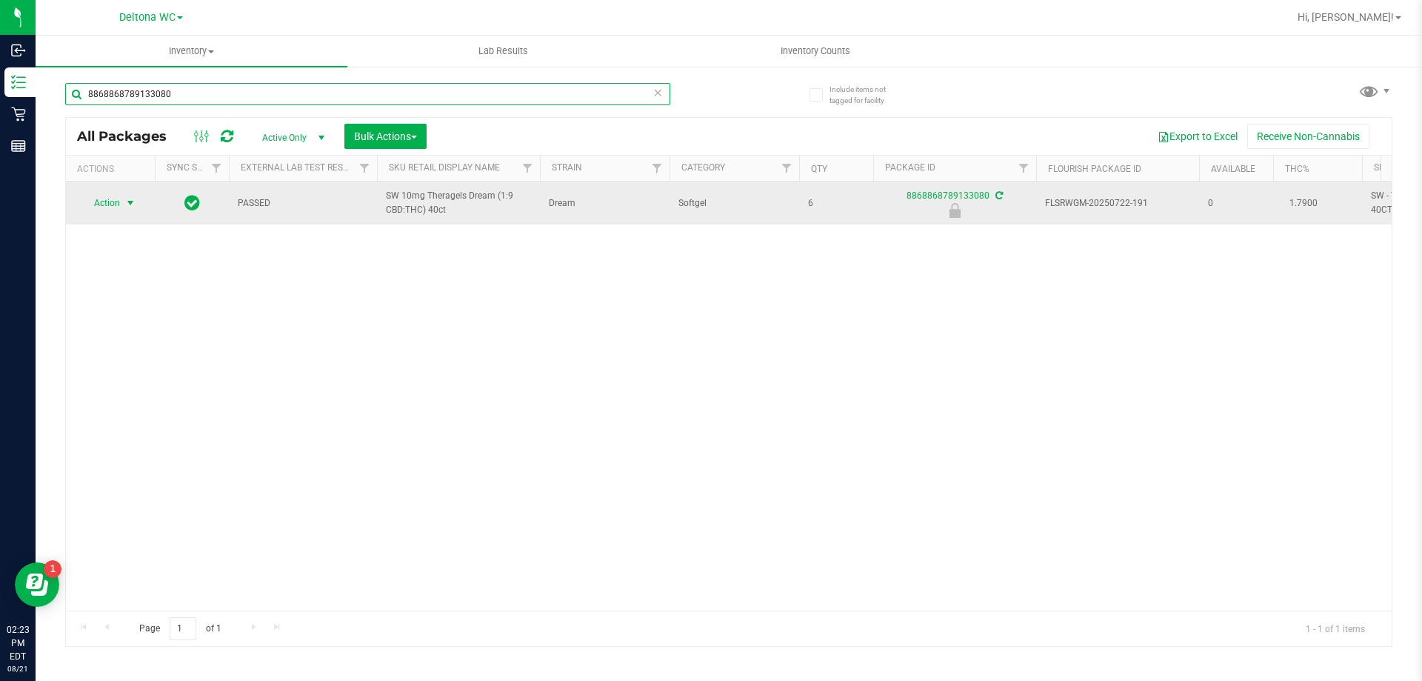
type input "8868868789133080"
click at [112, 207] on span "Action" at bounding box center [101, 203] width 40 height 21
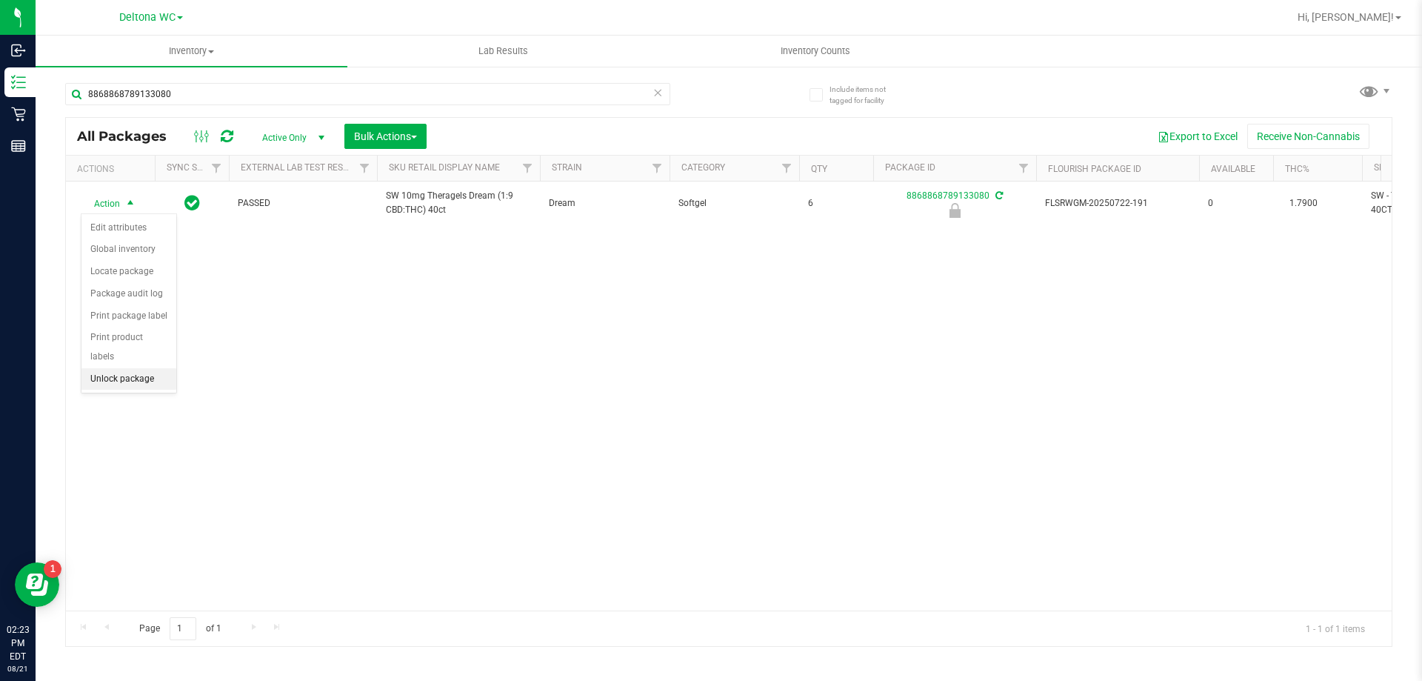
click at [105, 368] on li "Unlock package" at bounding box center [128, 379] width 95 height 22
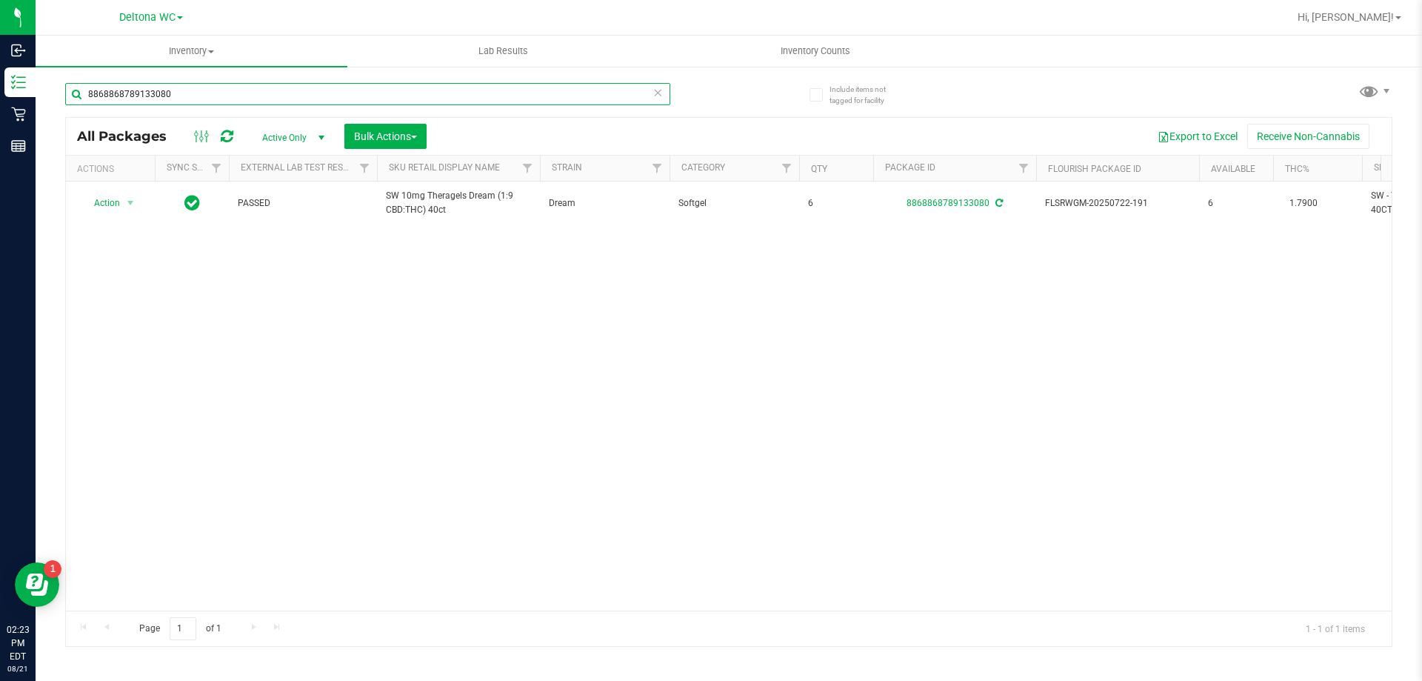
click at [358, 90] on input "8868868789133080" at bounding box center [367, 94] width 605 height 22
type input "8"
click at [356, 96] on input "text" at bounding box center [367, 94] width 605 height 22
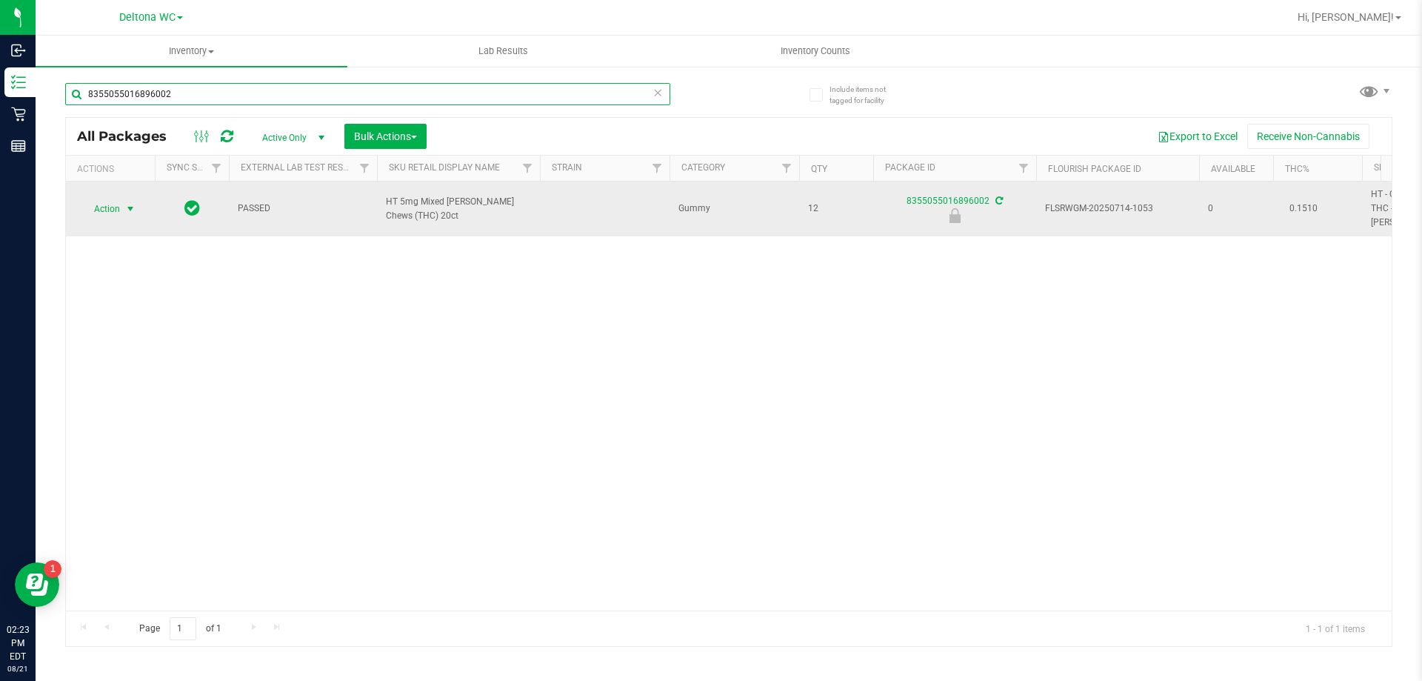
type input "8355055016896002"
click at [129, 205] on span "select" at bounding box center [130, 209] width 12 height 12
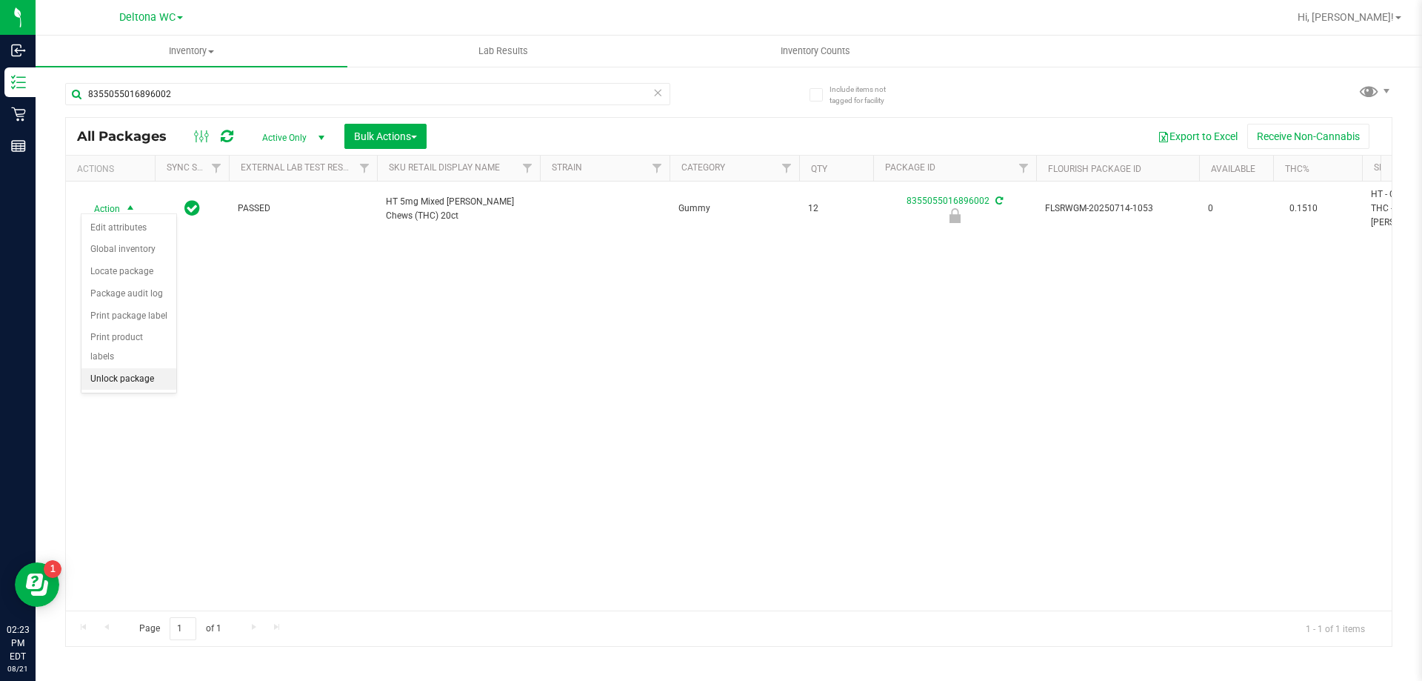
click at [119, 368] on li "Unlock package" at bounding box center [128, 379] width 95 height 22
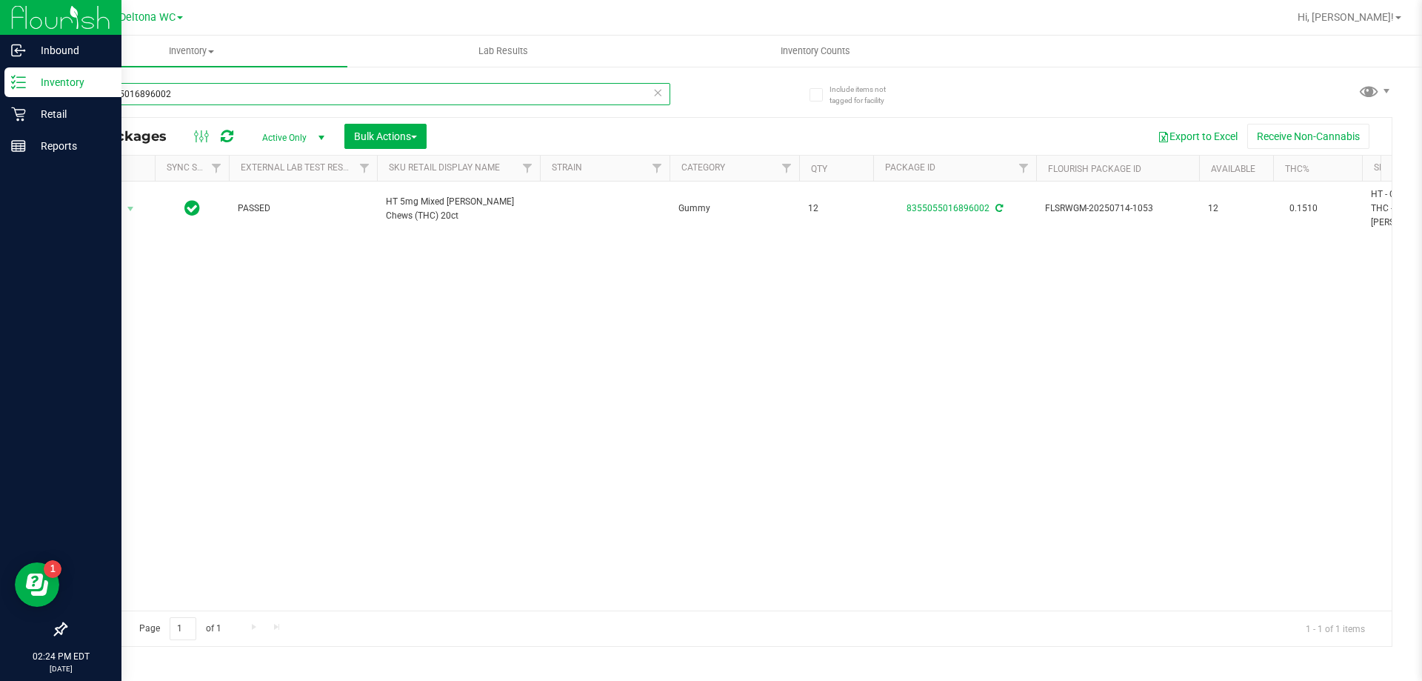
drag, startPoint x: 261, startPoint y: 87, endPoint x: 0, endPoint y: 94, distance: 260.8
click at [0, 94] on div "Inbound Inventory Retail Reports 02:24 PM EDT 08/21/2025 08/21 Deltona WC Hi, A…" at bounding box center [711, 340] width 1422 height 681
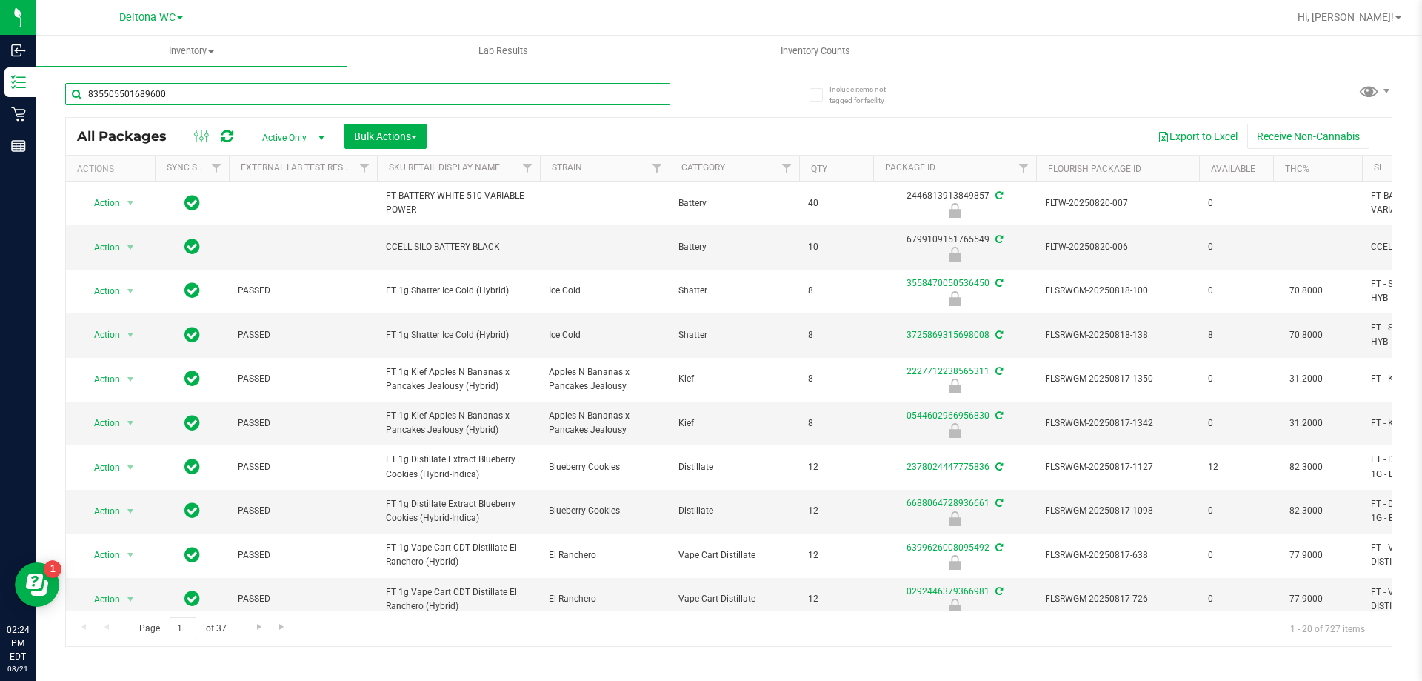
type input "8355055016896002"
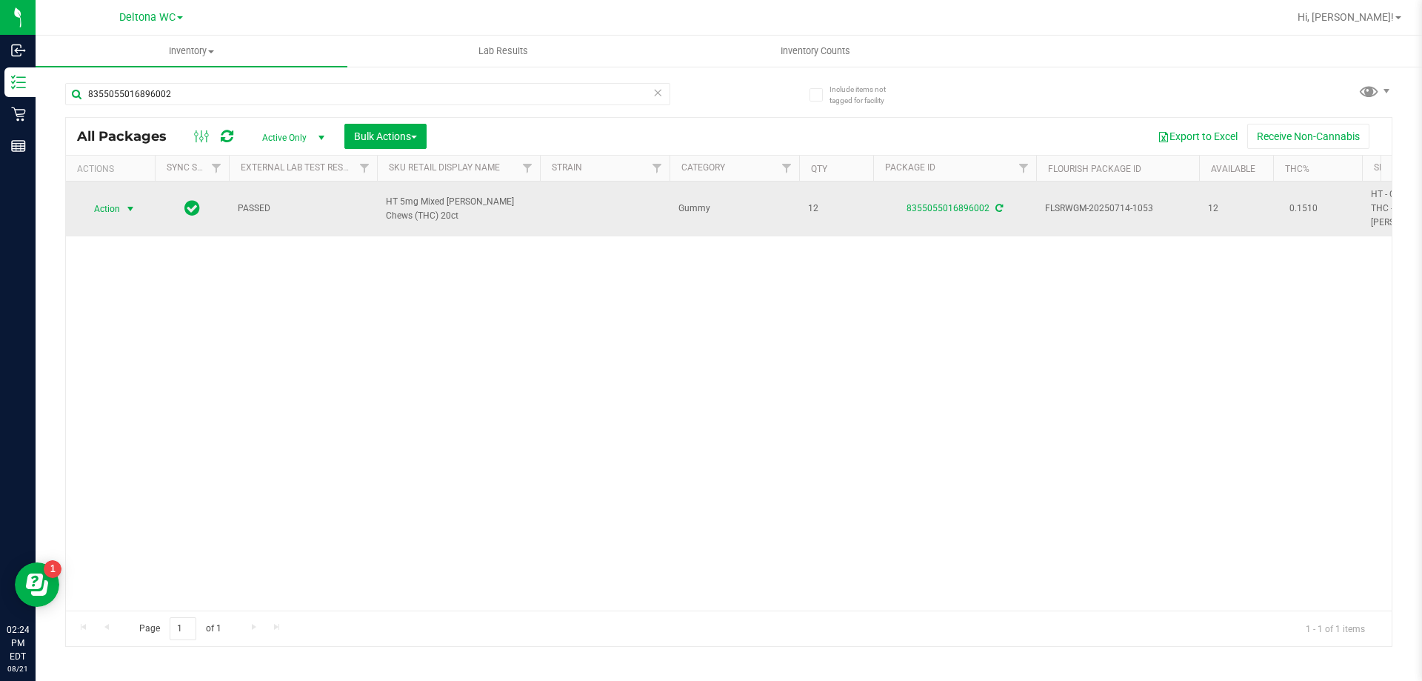
click at [122, 204] on span "select" at bounding box center [130, 208] width 19 height 21
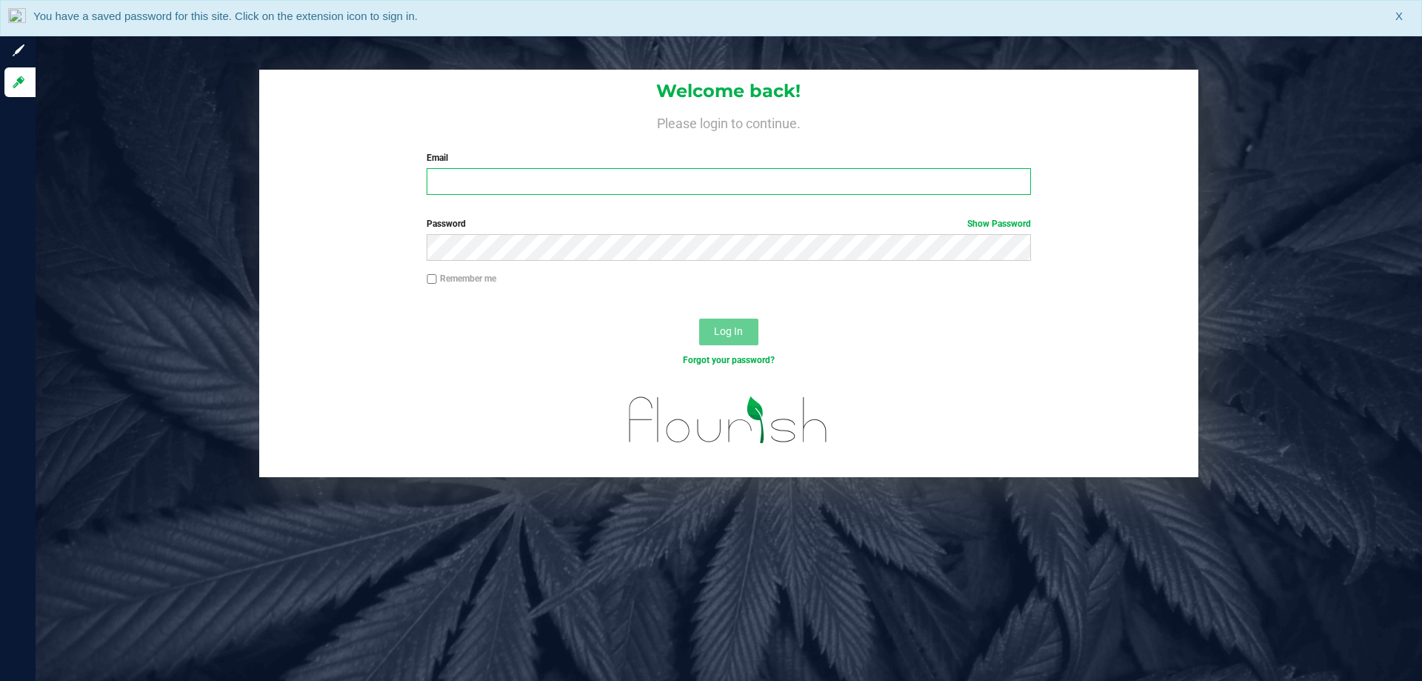
click at [510, 186] on input "Email" at bounding box center [729, 181] width 604 height 27
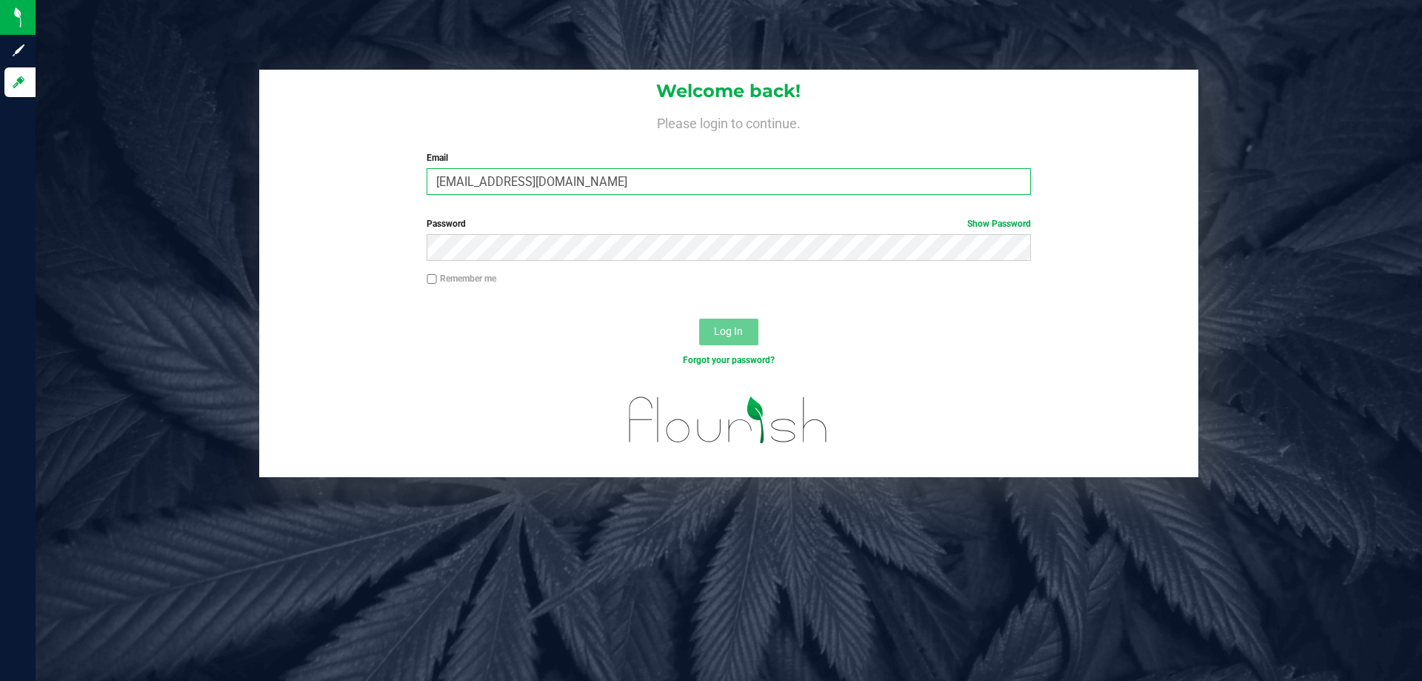
type input "[EMAIL_ADDRESS][DOMAIN_NAME]"
click at [699, 318] on button "Log In" at bounding box center [728, 331] width 59 height 27
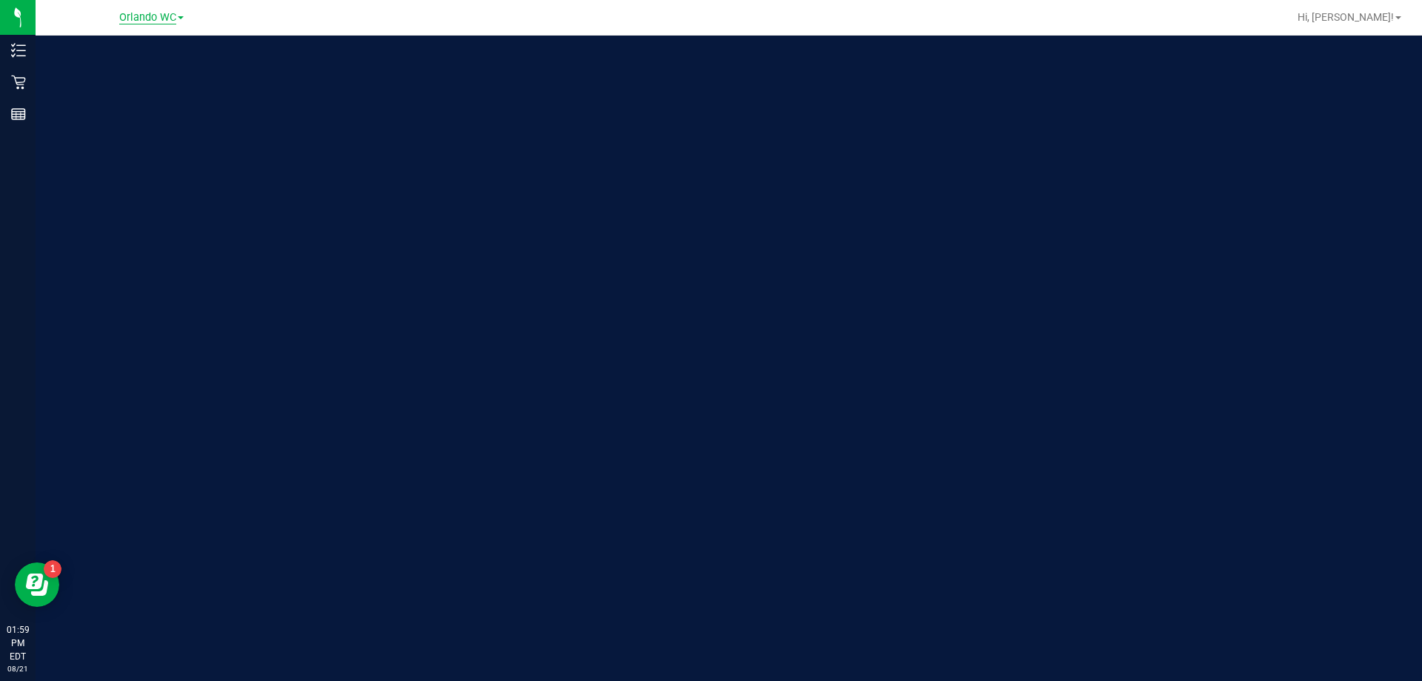
click at [162, 12] on span "Orlando WC" at bounding box center [147, 17] width 57 height 13
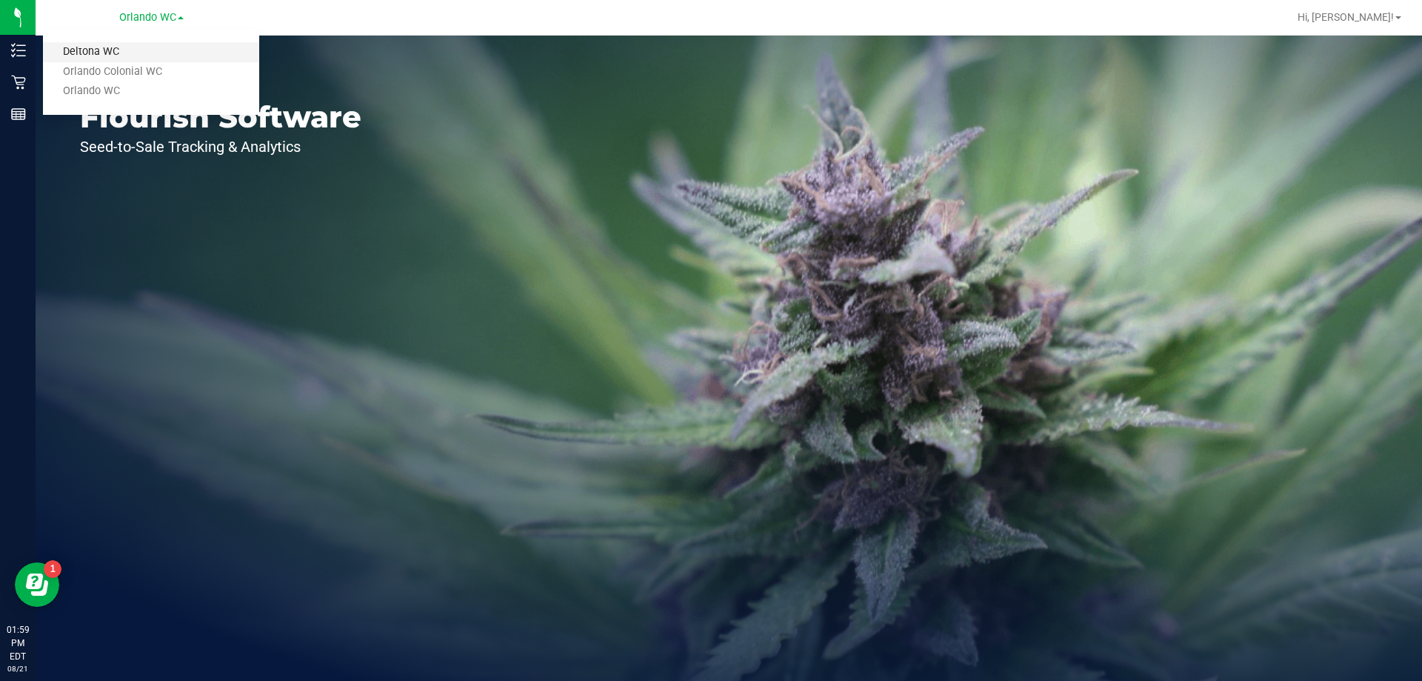
click at [119, 49] on link "Deltona WC" at bounding box center [151, 52] width 216 height 20
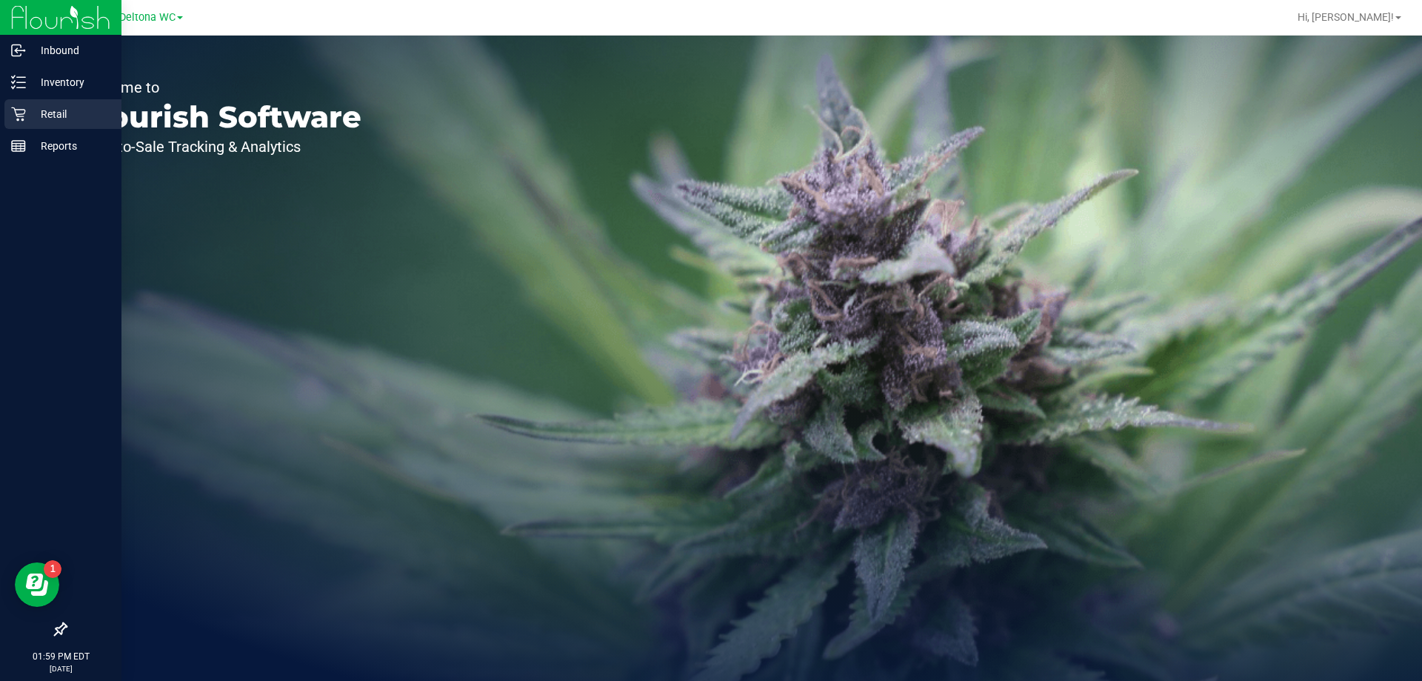
click at [67, 113] on p "Retail" at bounding box center [70, 114] width 89 height 18
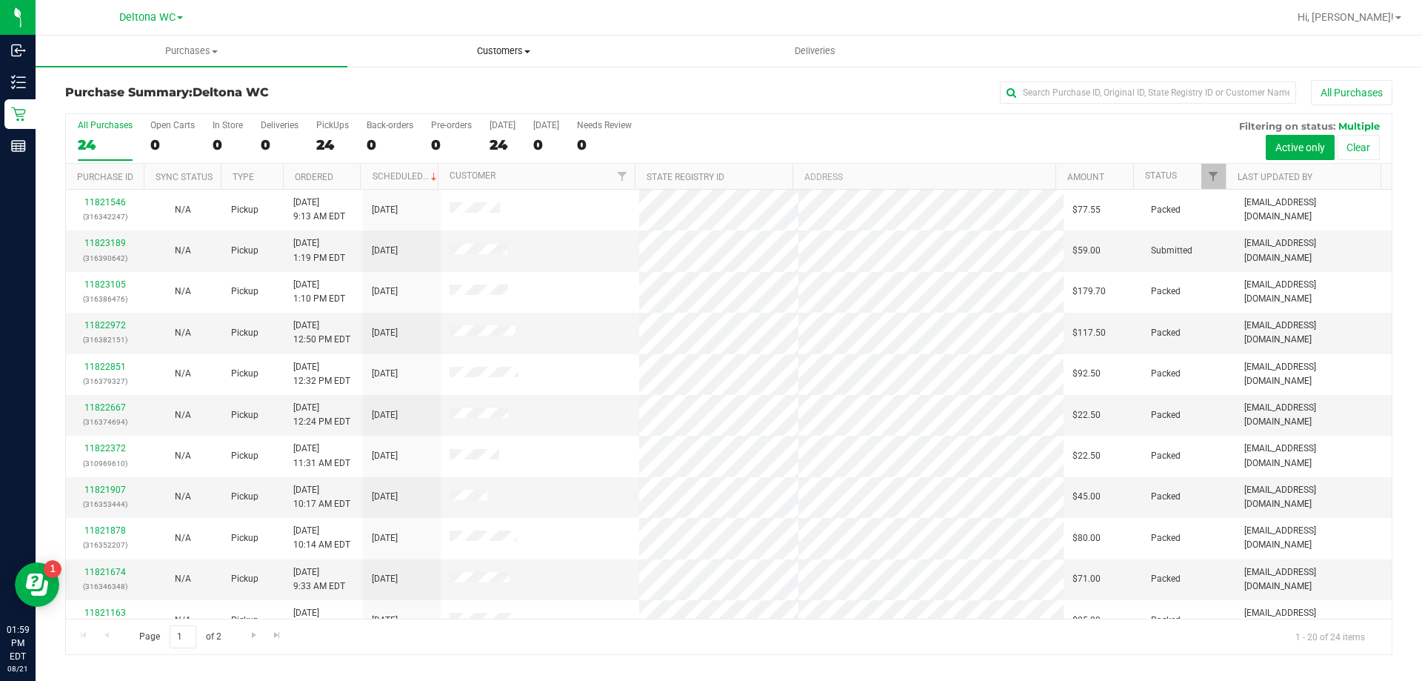
click at [503, 54] on span "Customers" at bounding box center [503, 50] width 310 height 13
click at [478, 84] on li "All customers" at bounding box center [503, 90] width 312 height 18
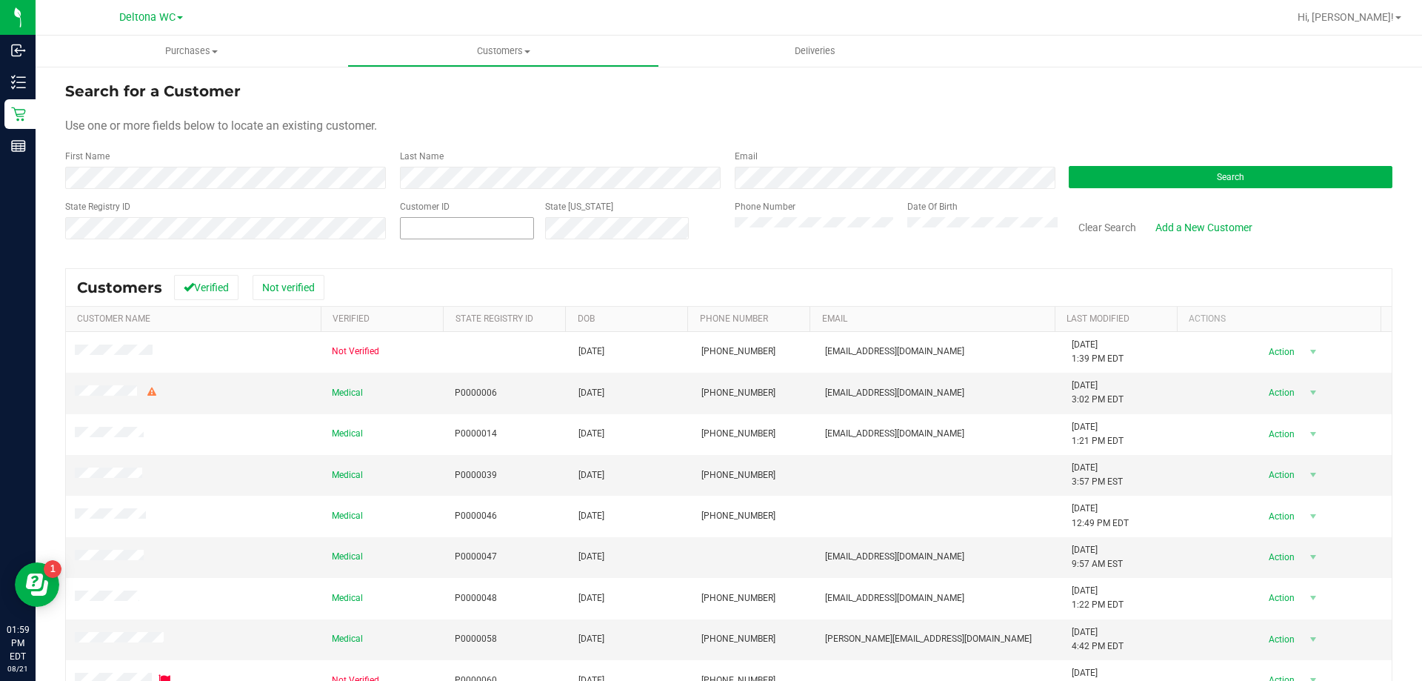
click at [458, 232] on span at bounding box center [467, 228] width 134 height 22
type input "622734"
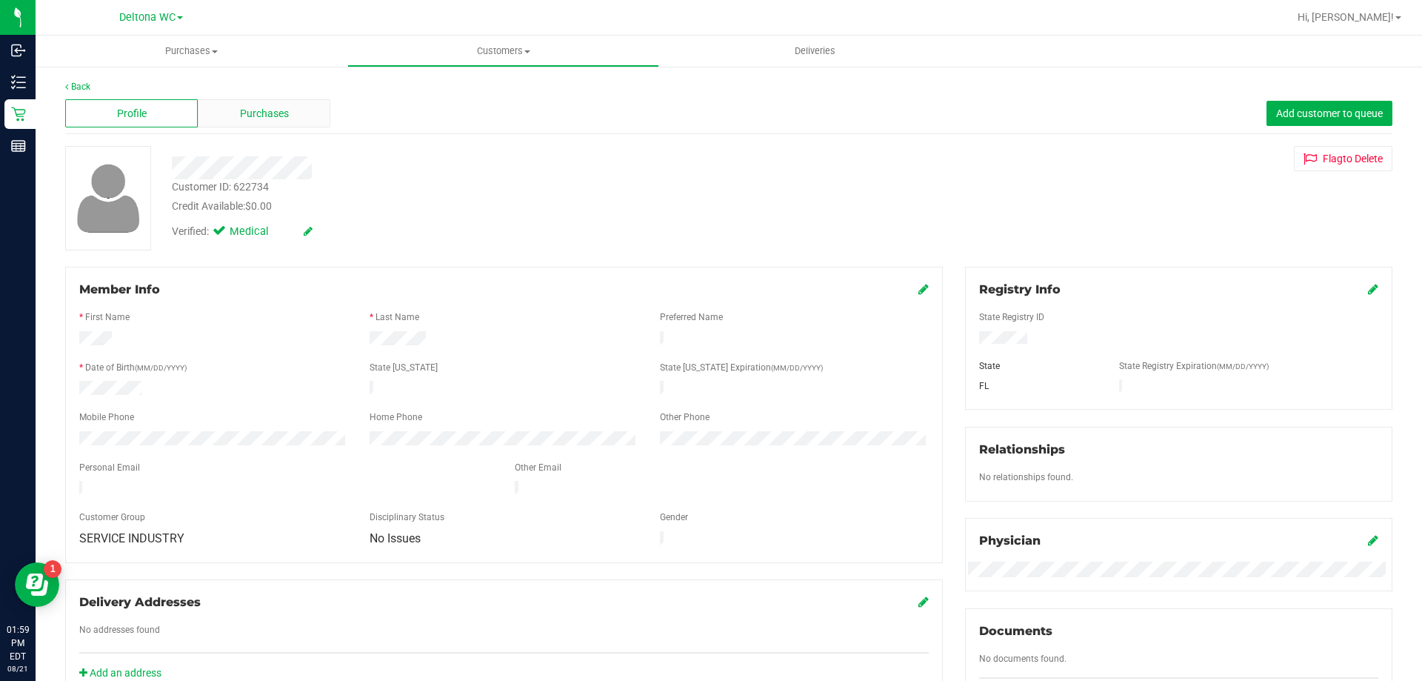
click at [244, 121] on span "Purchases" at bounding box center [264, 114] width 49 height 16
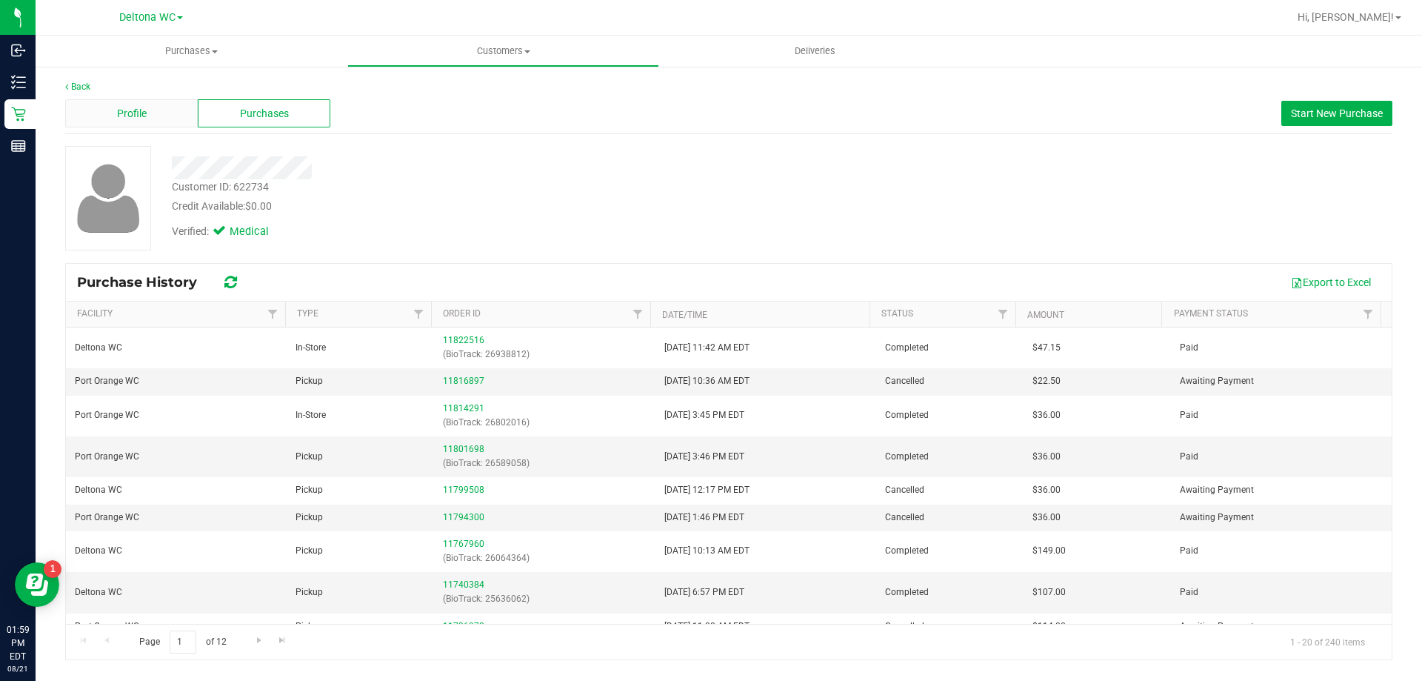
click at [138, 109] on span "Profile" at bounding box center [132, 114] width 30 height 16
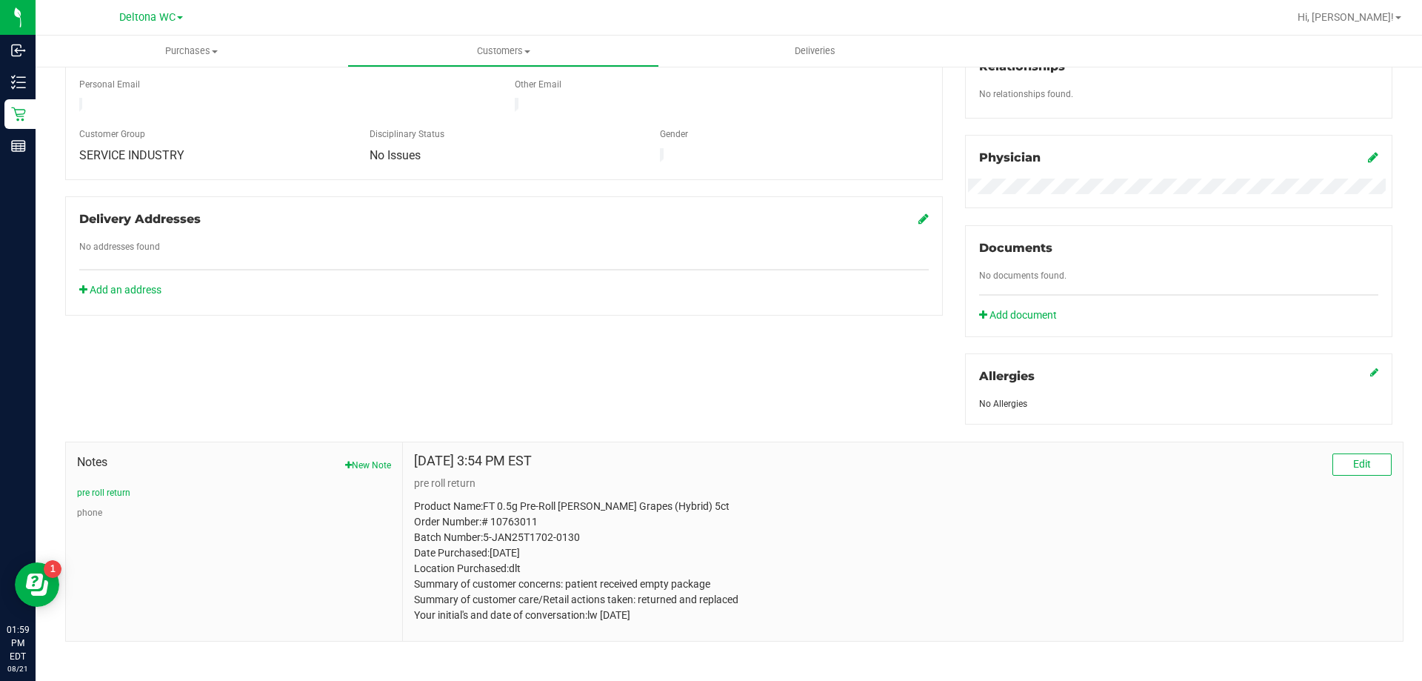
scroll to position [390, 0]
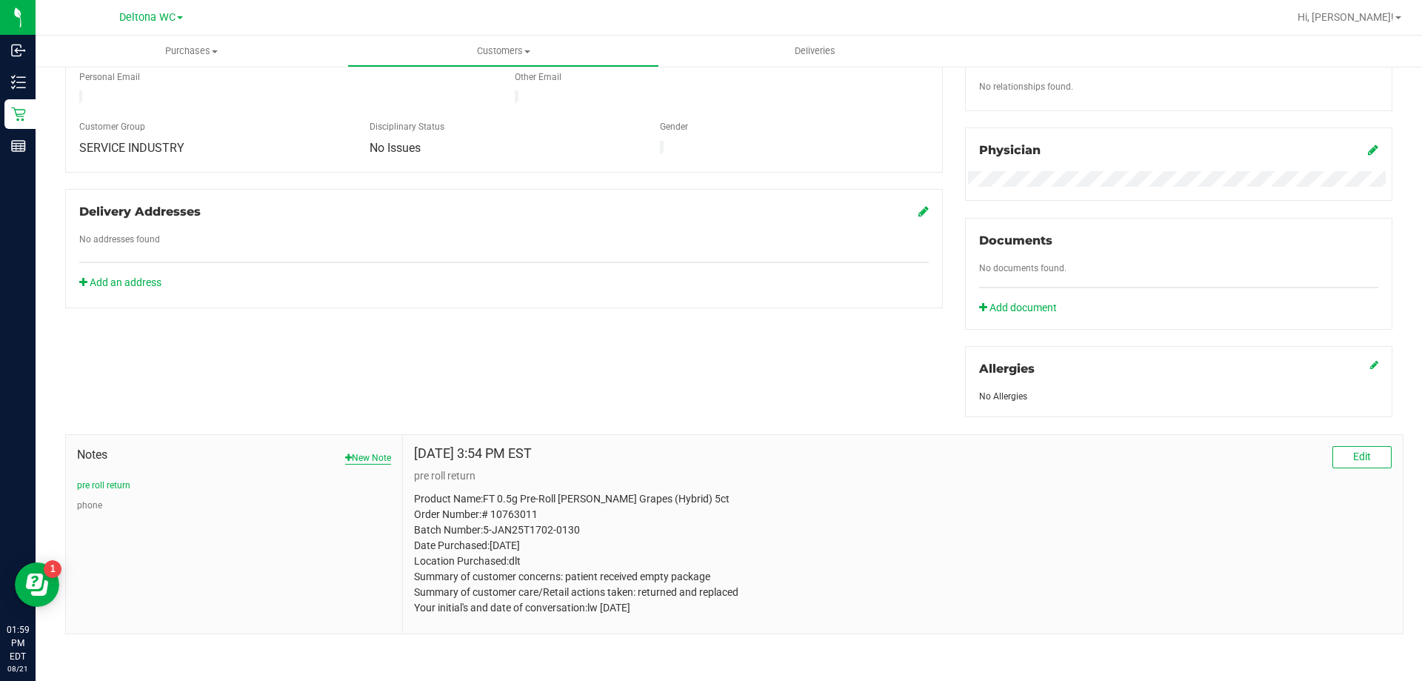
click at [366, 455] on button "New Note" at bounding box center [368, 457] width 46 height 13
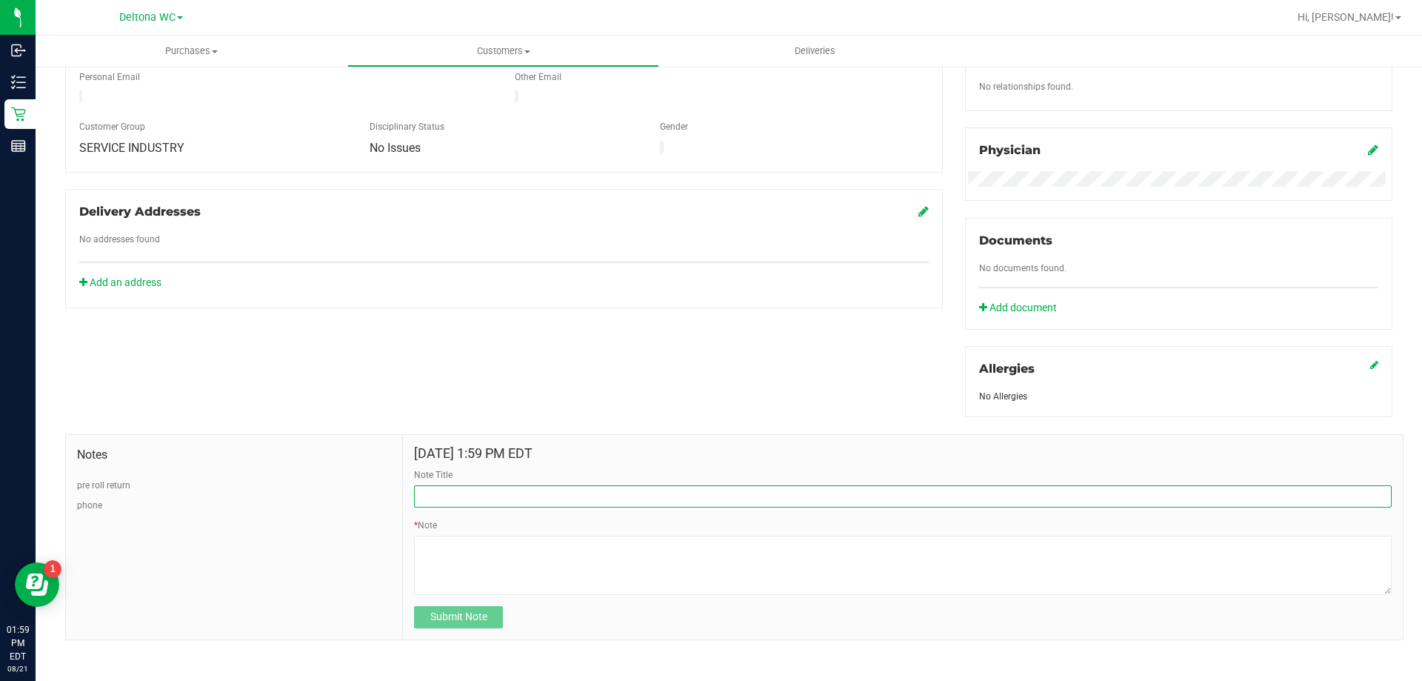
click at [476, 499] on input "Note Title" at bounding box center [903, 496] width 978 height 22
type input "Return 1g SBC"
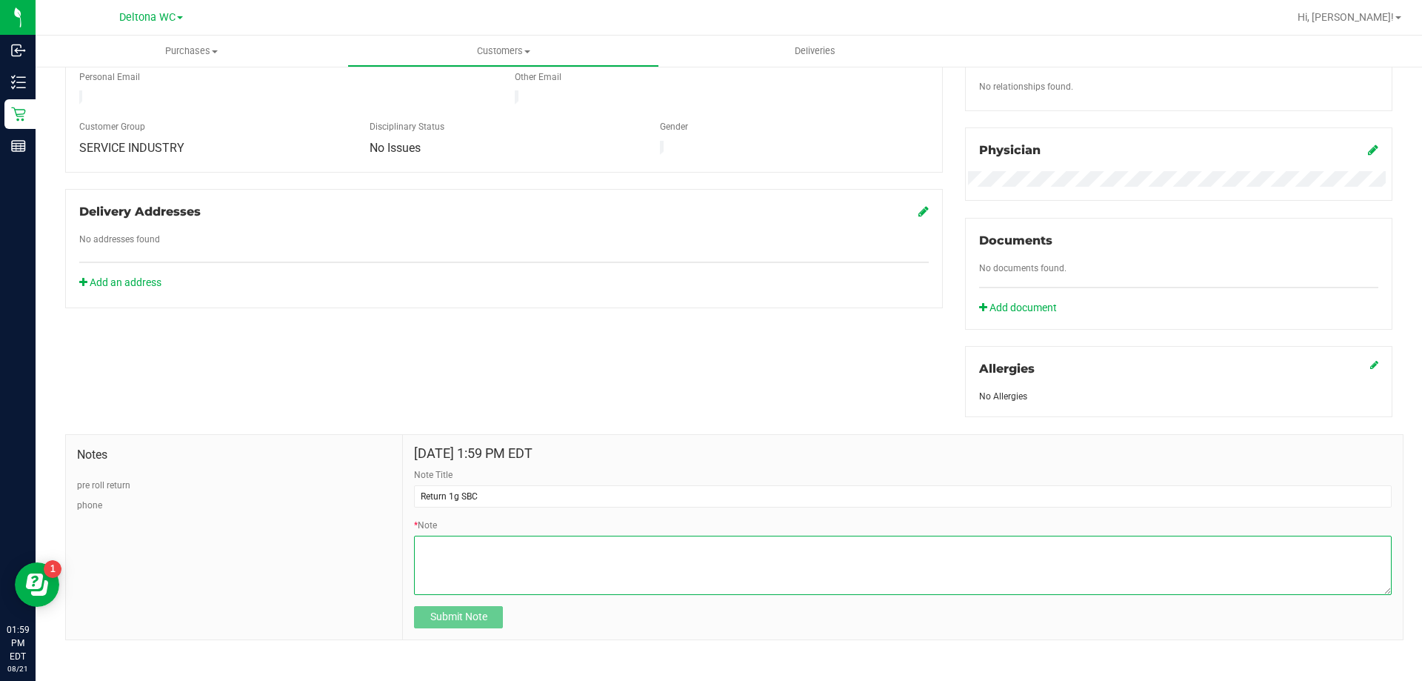
click at [467, 568] on textarea "* Note" at bounding box center [903, 564] width 978 height 59
click at [470, 560] on textarea "* Note" at bounding box center [903, 564] width 978 height 59
paste textarea "Product Name: Order Number: Batch Number: Date Purchased: Location Purchased: D…"
click at [505, 537] on textarea "* Note" at bounding box center [903, 564] width 978 height 59
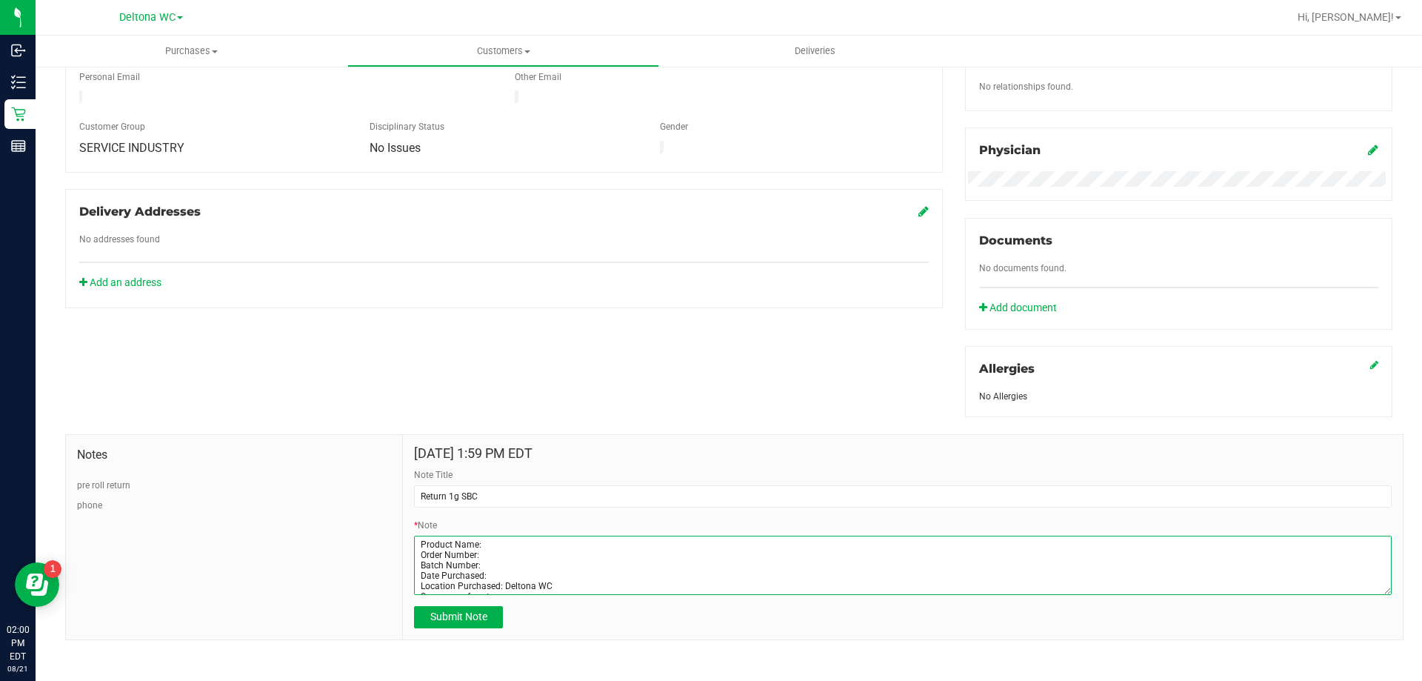
paste textarea "FT 1g Vape Cart Distillate Strawberry Cough (Hybrid-Sativa)"
click at [494, 550] on textarea "* Note" at bounding box center [903, 564] width 978 height 59
paste textarea "11767960"
click at [487, 564] on textarea "* Note" at bounding box center [903, 564] width 978 height 59
paste textarea "JUL25SBC01C-0721"
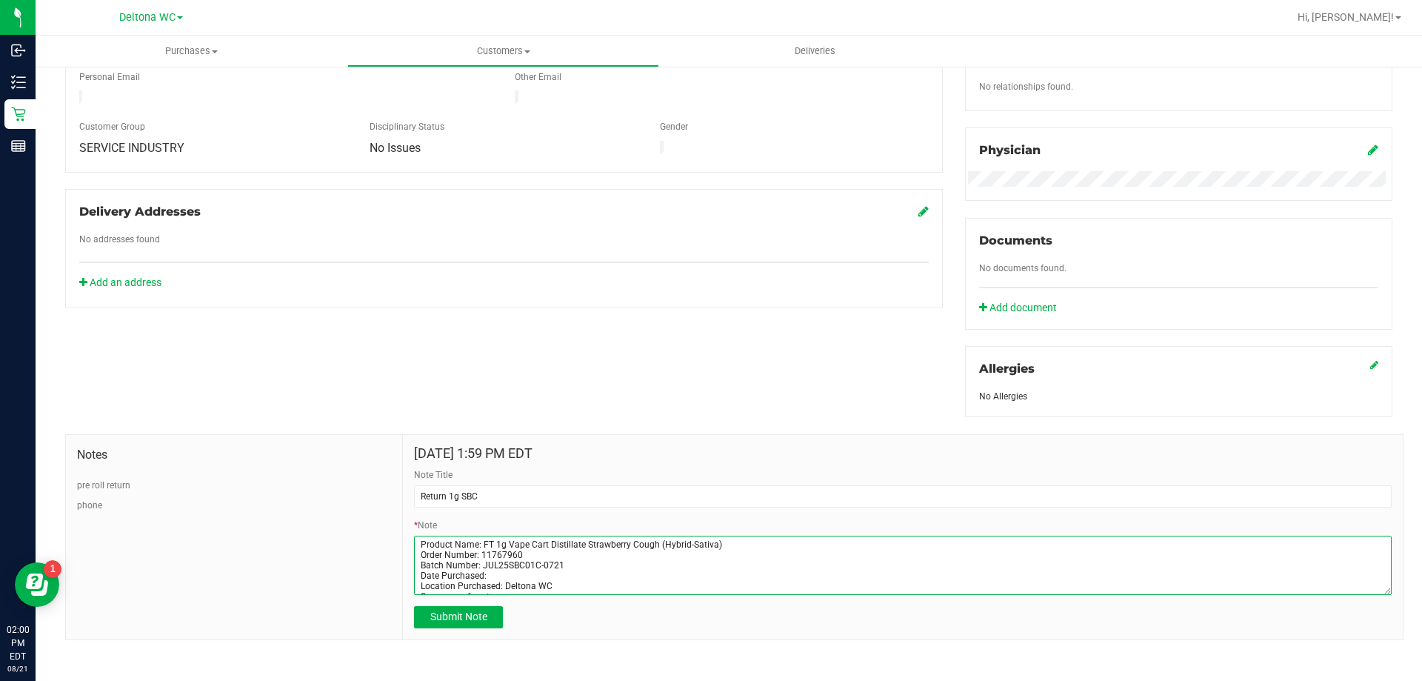
click at [497, 572] on textarea "* Note" at bounding box center [903, 564] width 978 height 59
click at [582, 589] on textarea "* Note" at bounding box center [903, 564] width 978 height 59
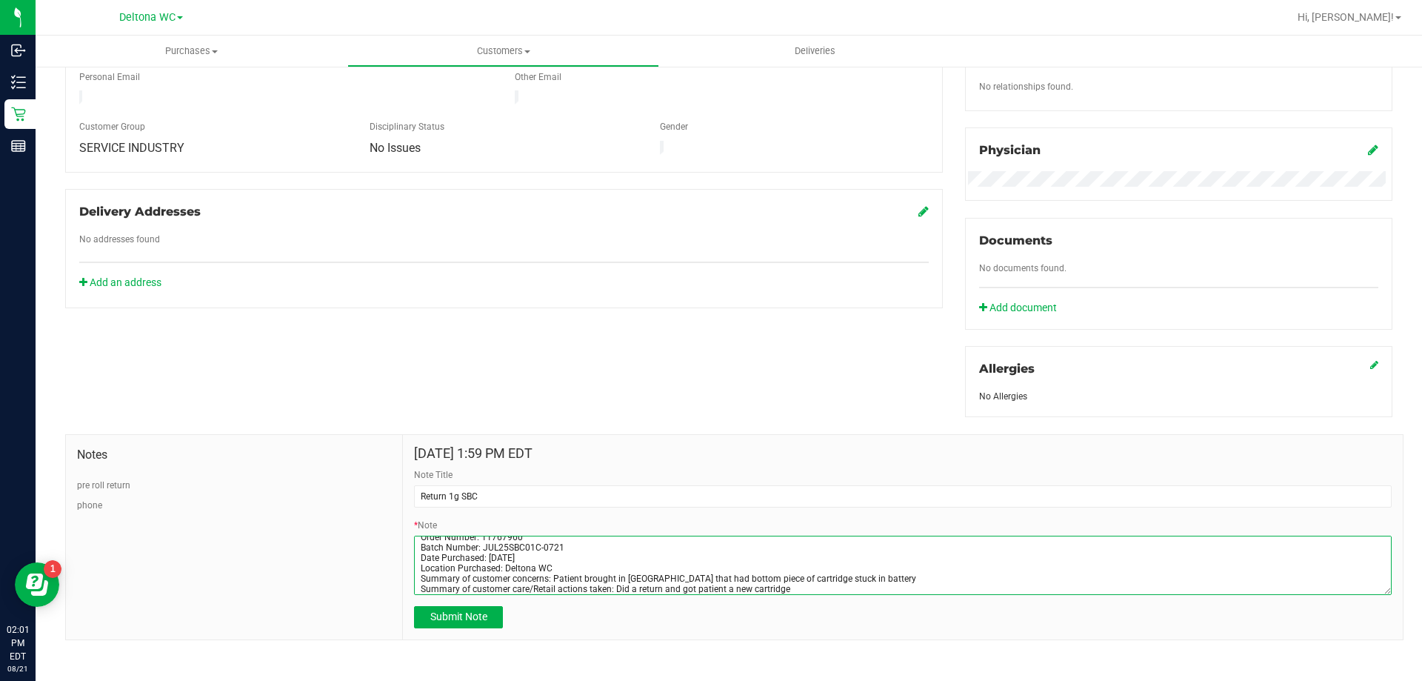
scroll to position [28, 0]
type textarea "Product Name: FT 1g Vape Cart Distillate Strawberry Cough (Hybrid-Sativa) Order…"
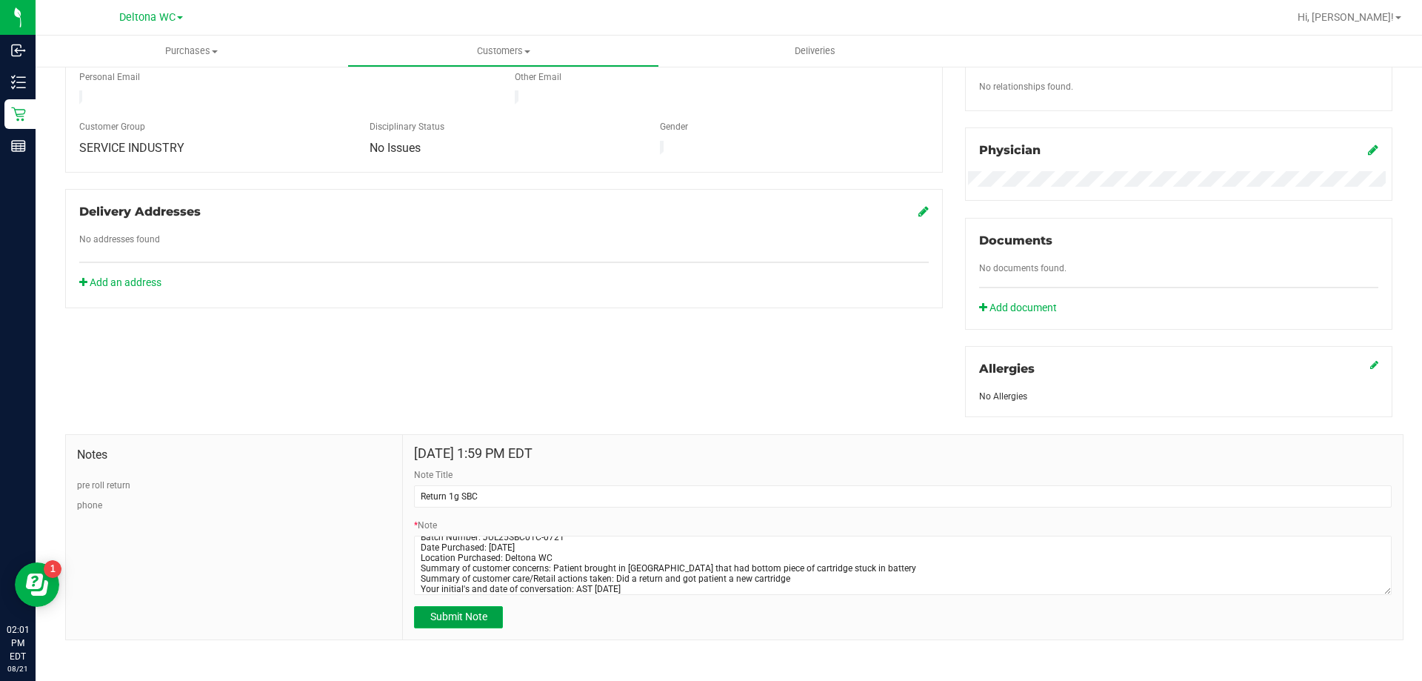
click at [448, 614] on span "Submit Note" at bounding box center [458, 616] width 57 height 12
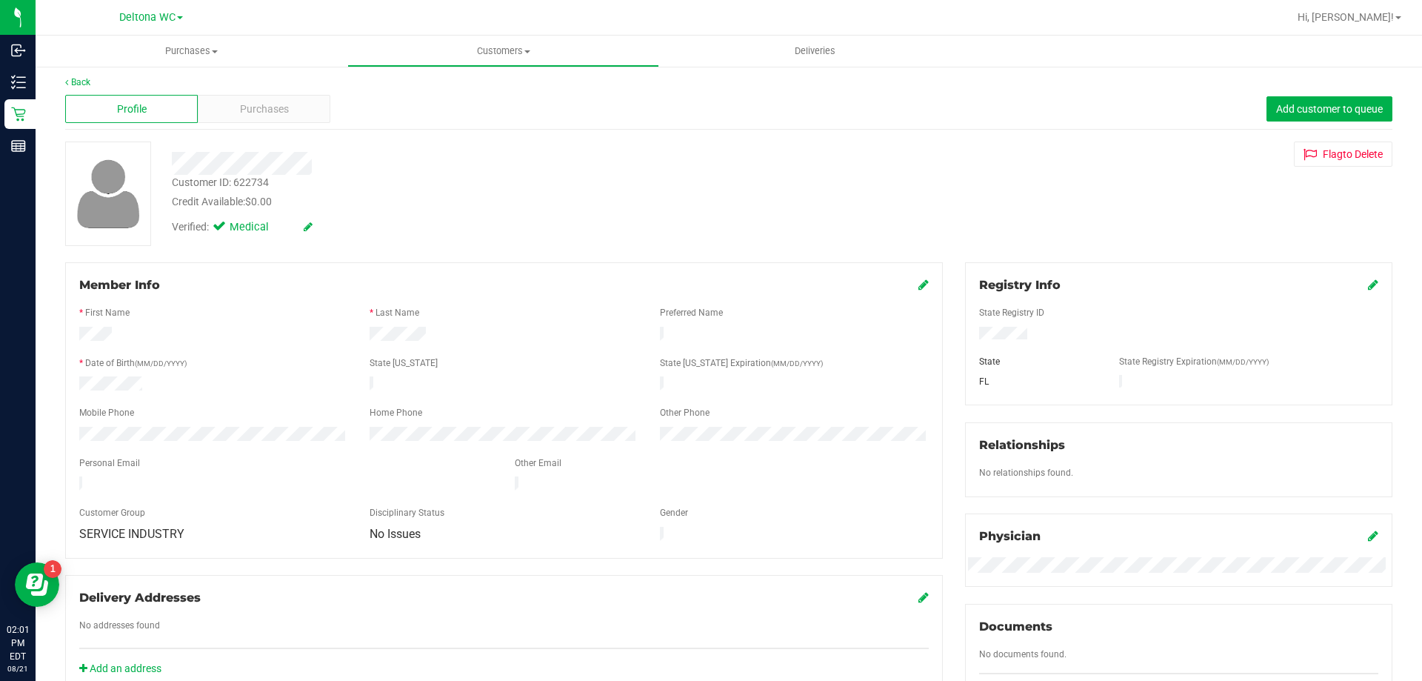
scroll to position [0, 0]
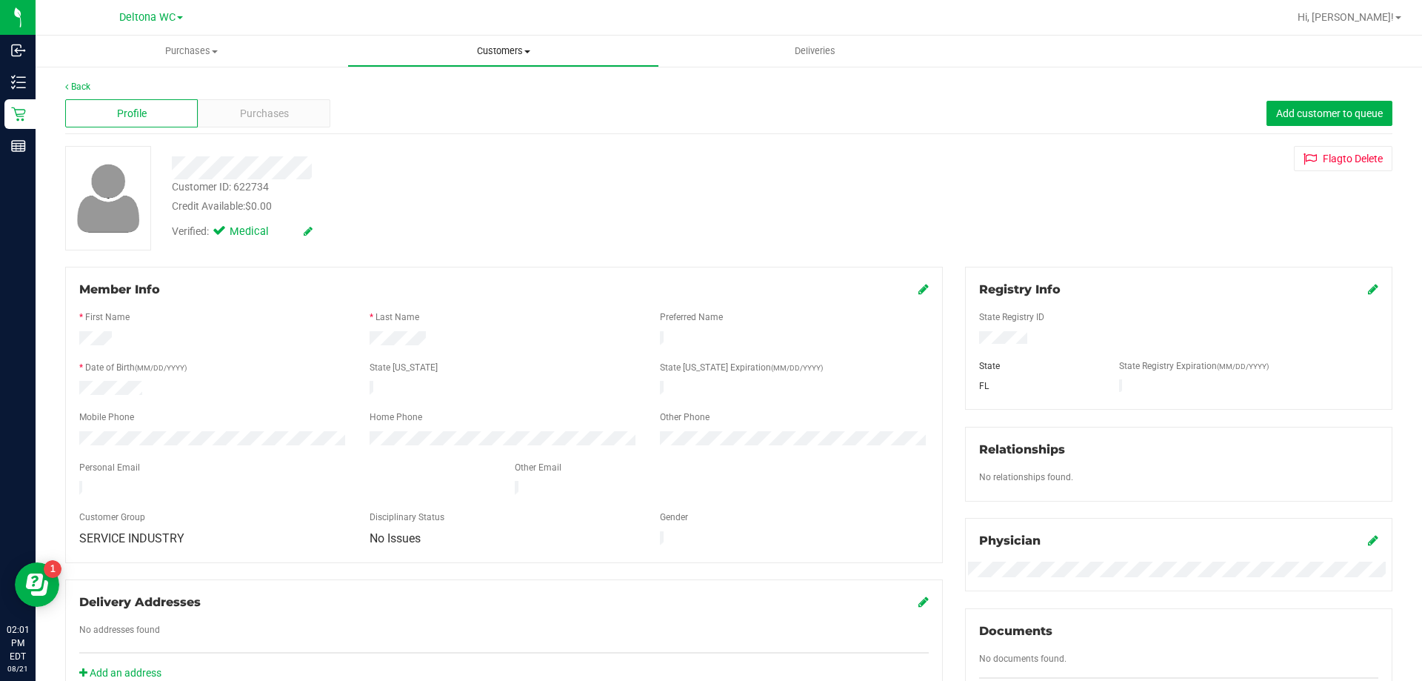
click at [495, 53] on span "Customers" at bounding box center [503, 50] width 310 height 13
click at [458, 87] on li "All customers" at bounding box center [503, 90] width 312 height 18
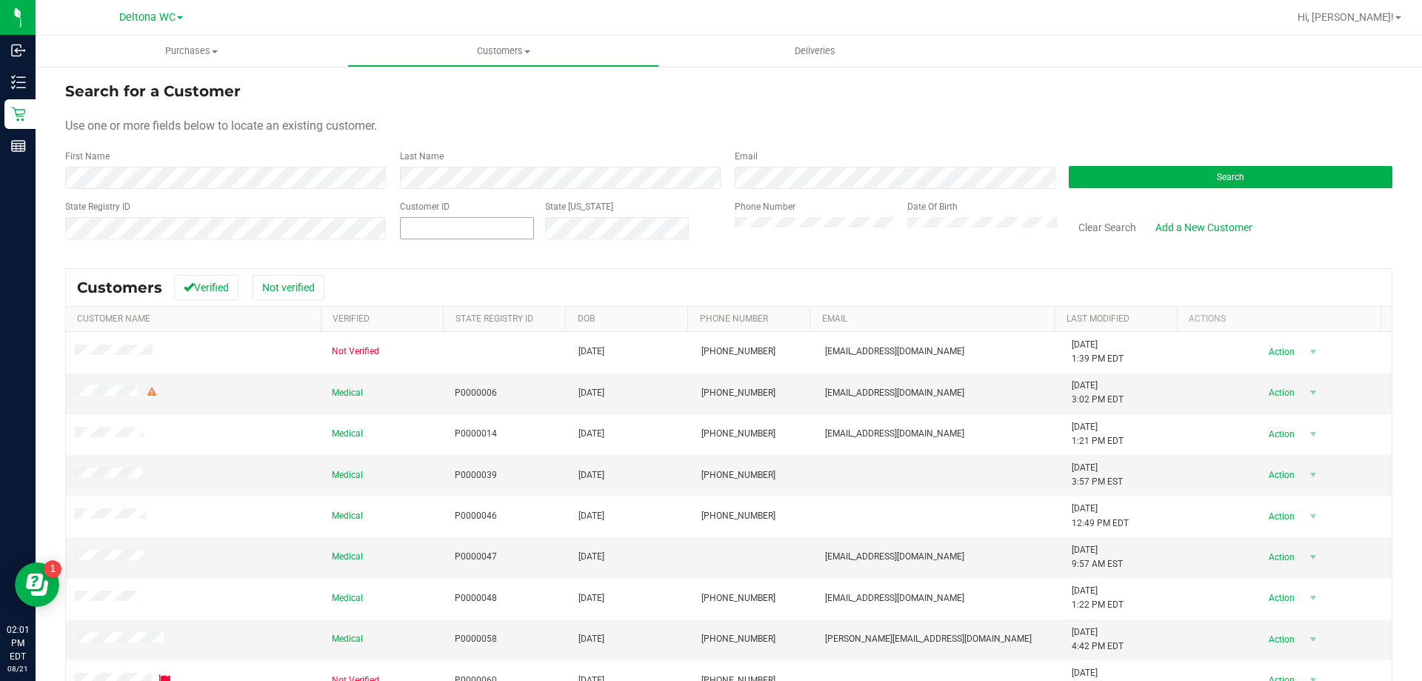
click at [434, 230] on span at bounding box center [467, 228] width 134 height 22
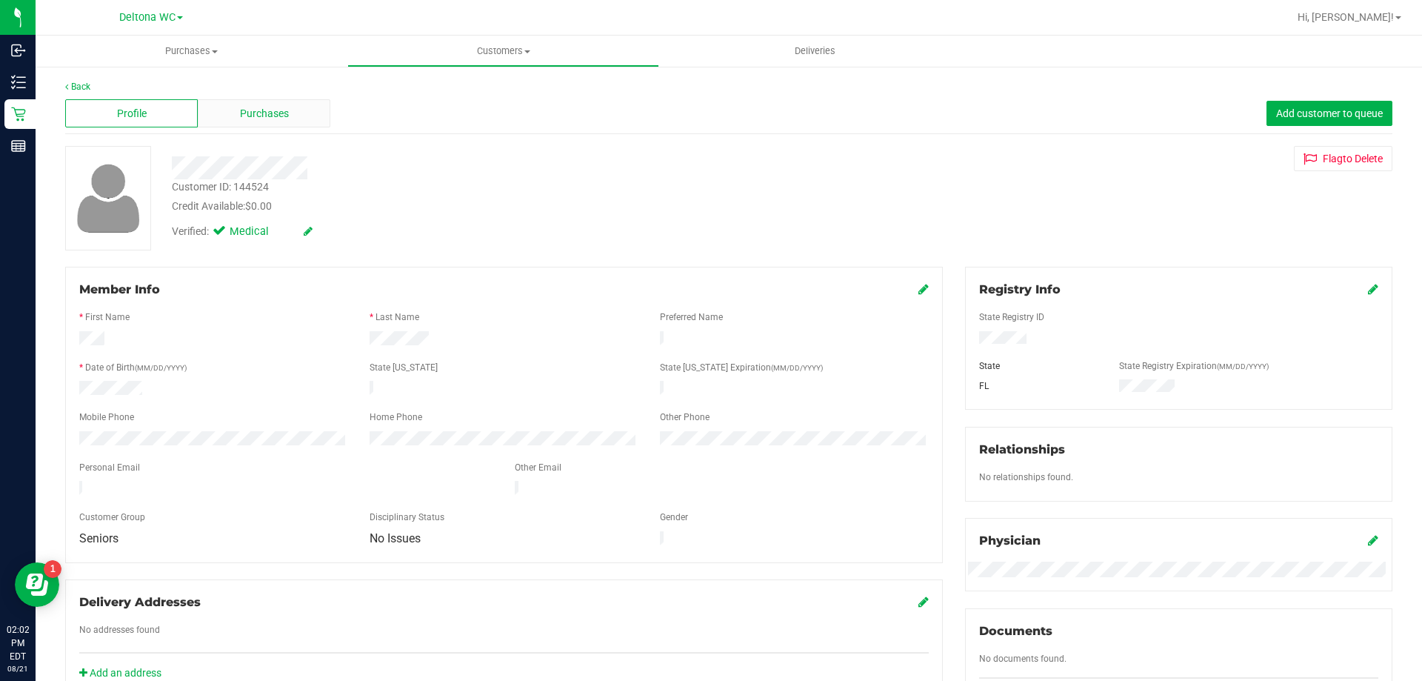
click at [301, 124] on div "Purchases" at bounding box center [264, 113] width 133 height 28
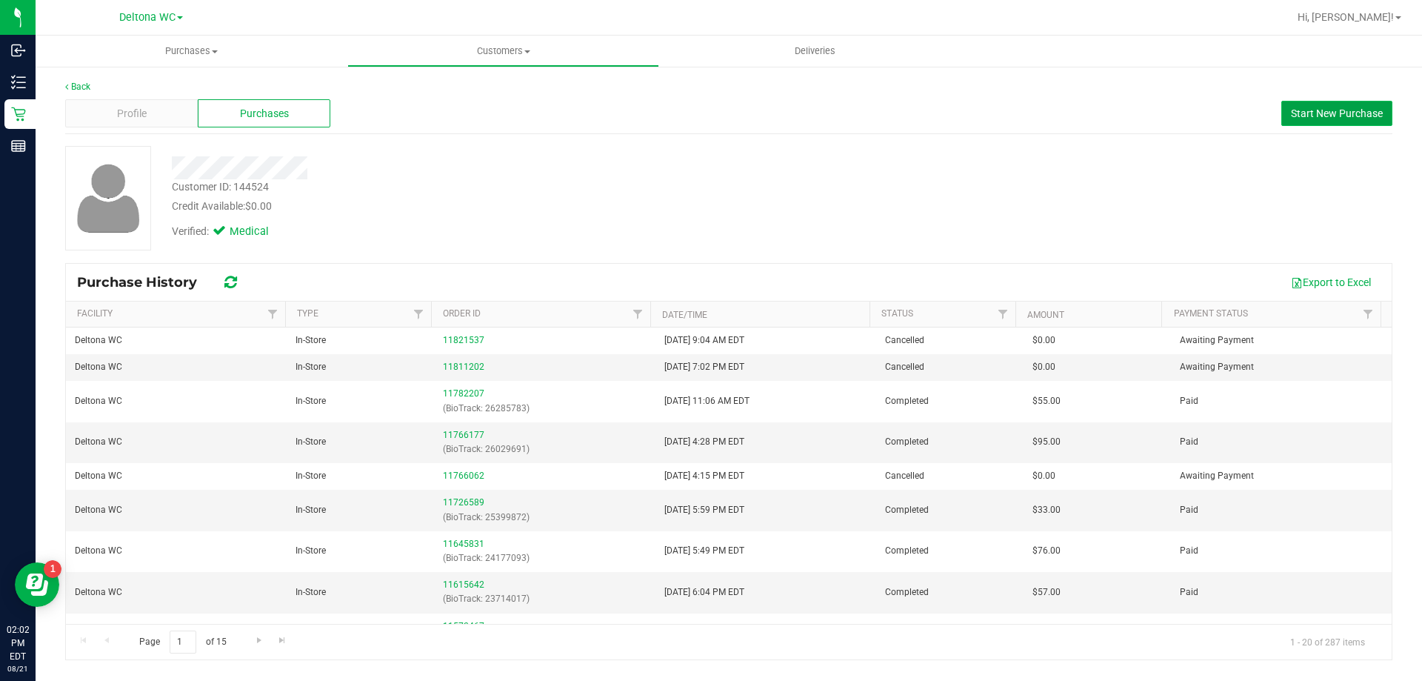
click at [1326, 118] on span "Start New Purchase" at bounding box center [1337, 113] width 92 height 12
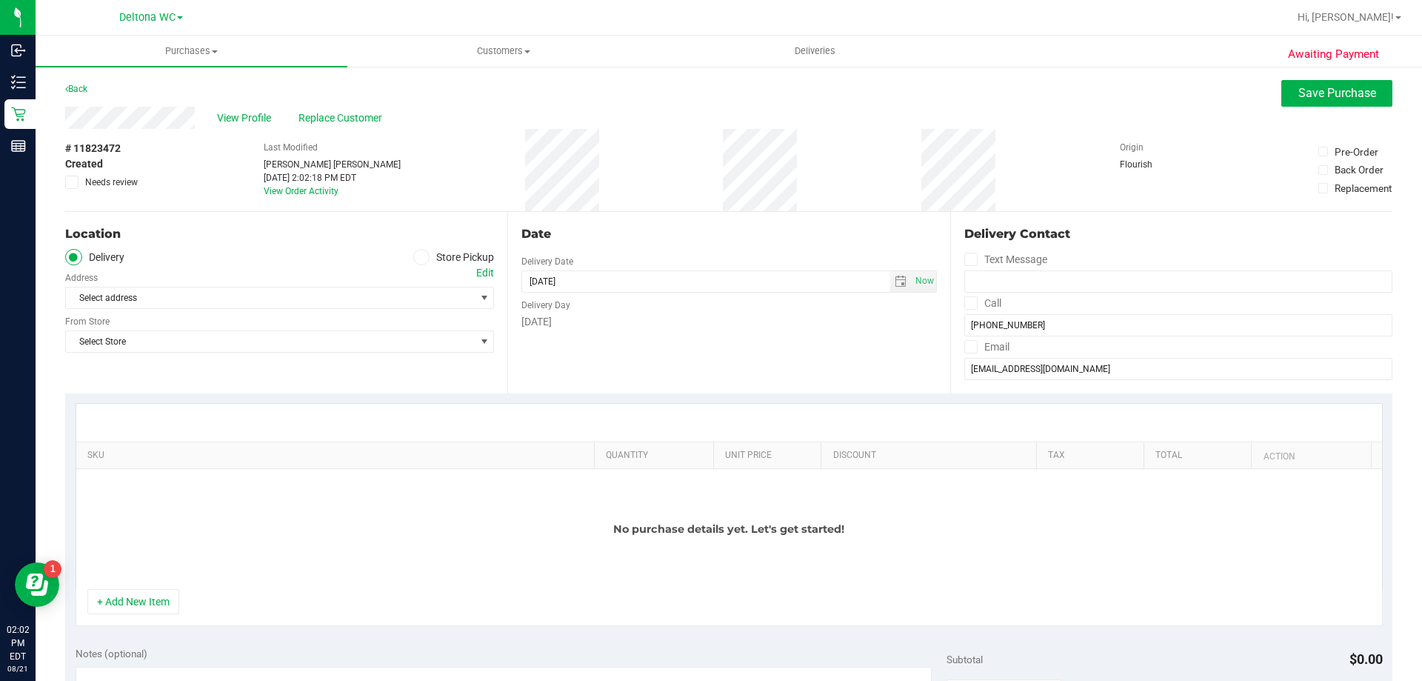
click at [421, 258] on span at bounding box center [421, 257] width 17 height 17
click at [0, 0] on input "Store Pickup" at bounding box center [0, 0] width 0 height 0
click at [359, 305] on span "Select Store" at bounding box center [270, 297] width 409 height 21
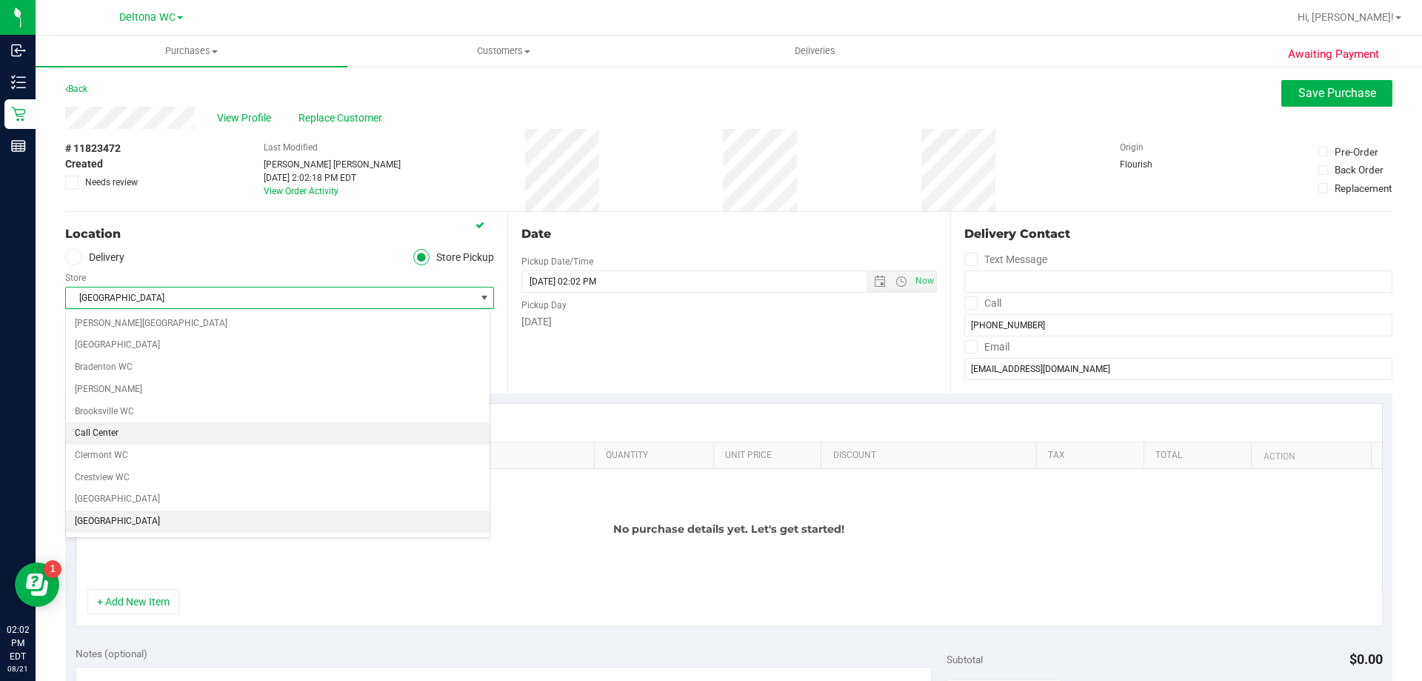
scroll to position [74, 0]
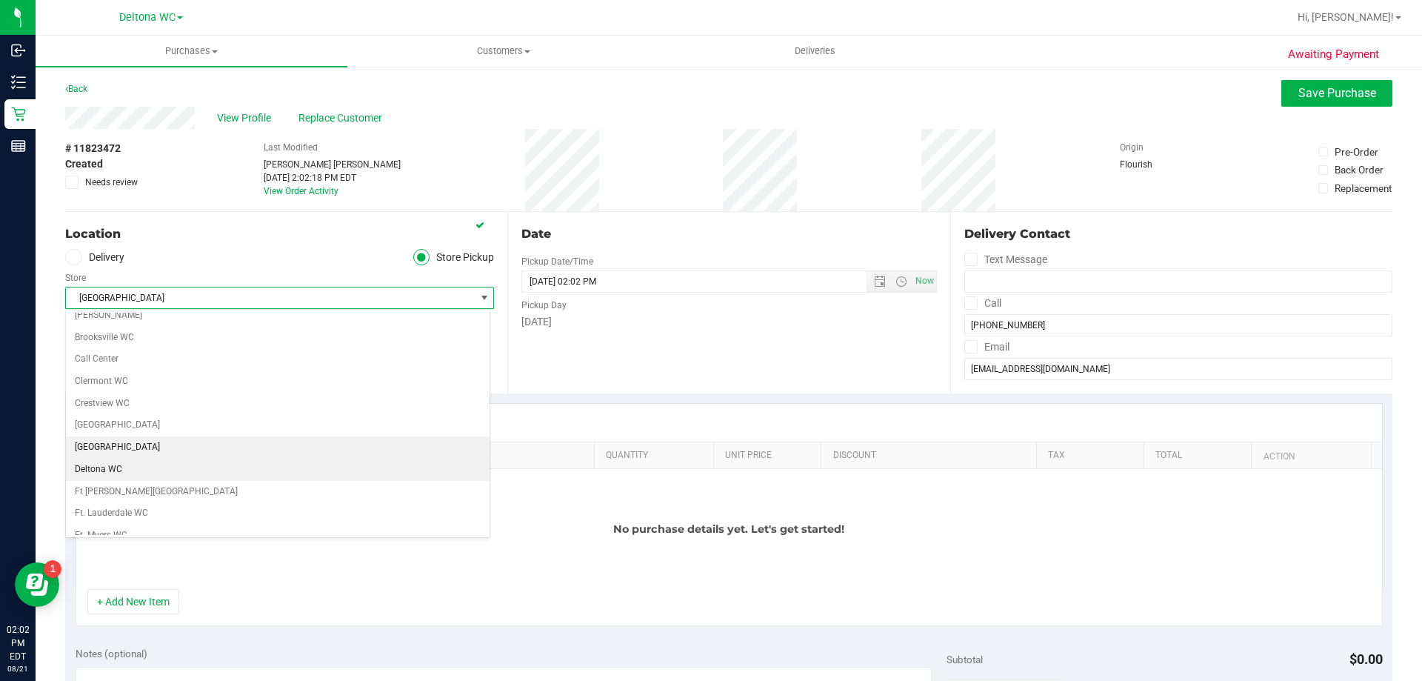
click at [181, 465] on li "Deltona WC" at bounding box center [278, 469] width 424 height 22
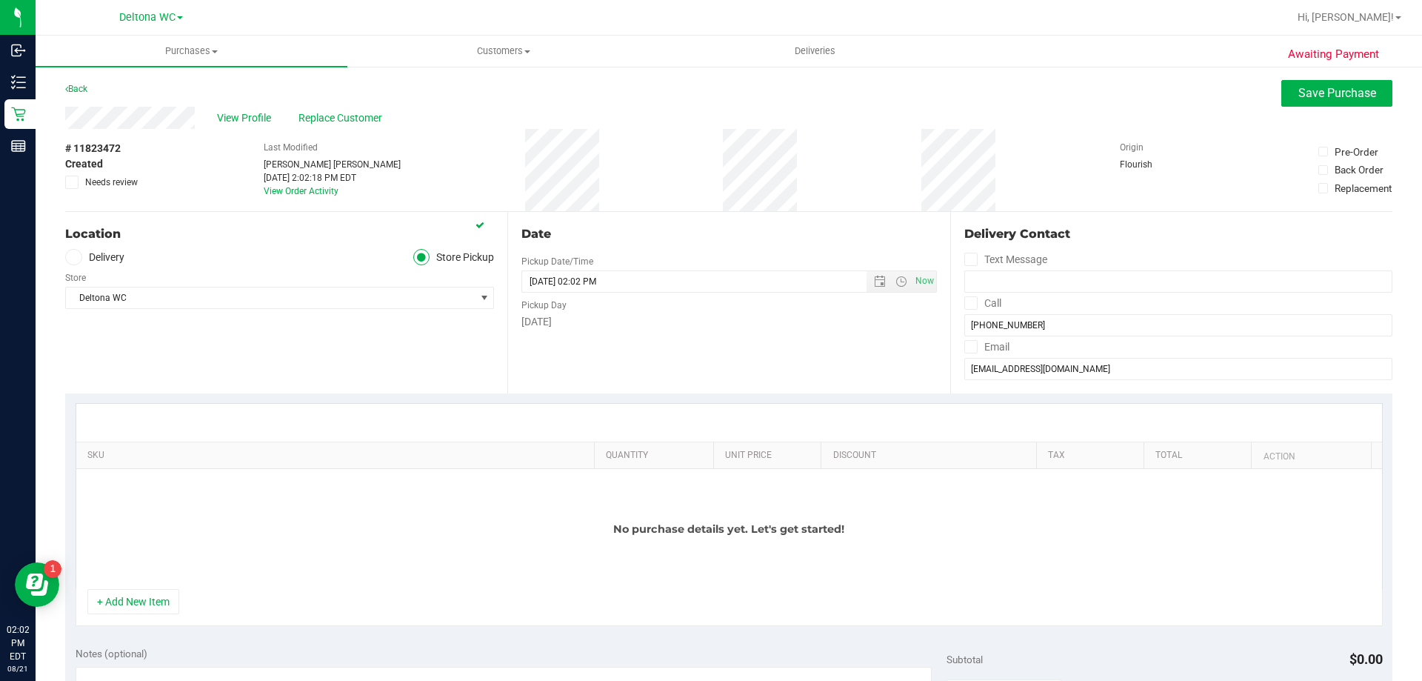
click at [264, 368] on div "Location Delivery Store Pickup Store Deltona WC Select Store Bonita Springs WC …" at bounding box center [286, 302] width 442 height 181
click at [140, 596] on button "+ Add New Item" at bounding box center [133, 601] width 92 height 25
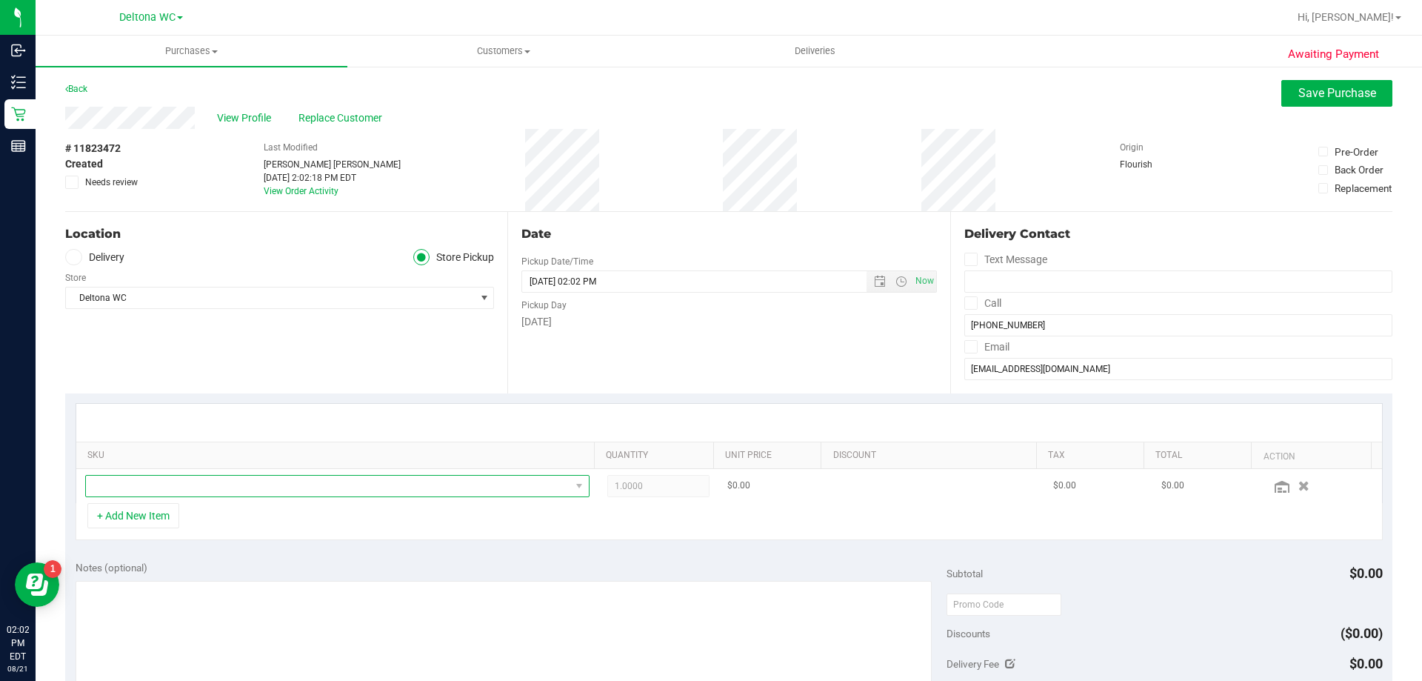
click at [199, 485] on span "NO DATA FOUND" at bounding box center [328, 485] width 484 height 21
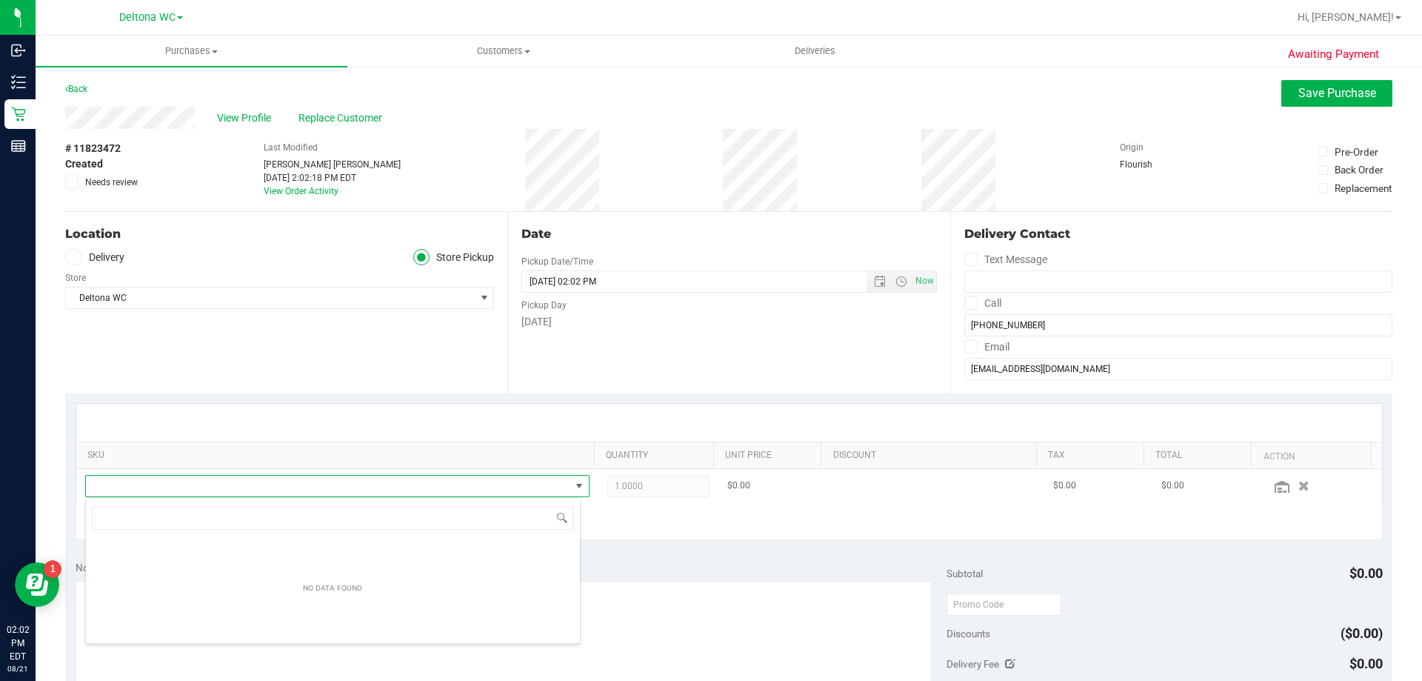
scroll to position [22, 495]
type input "pkt"
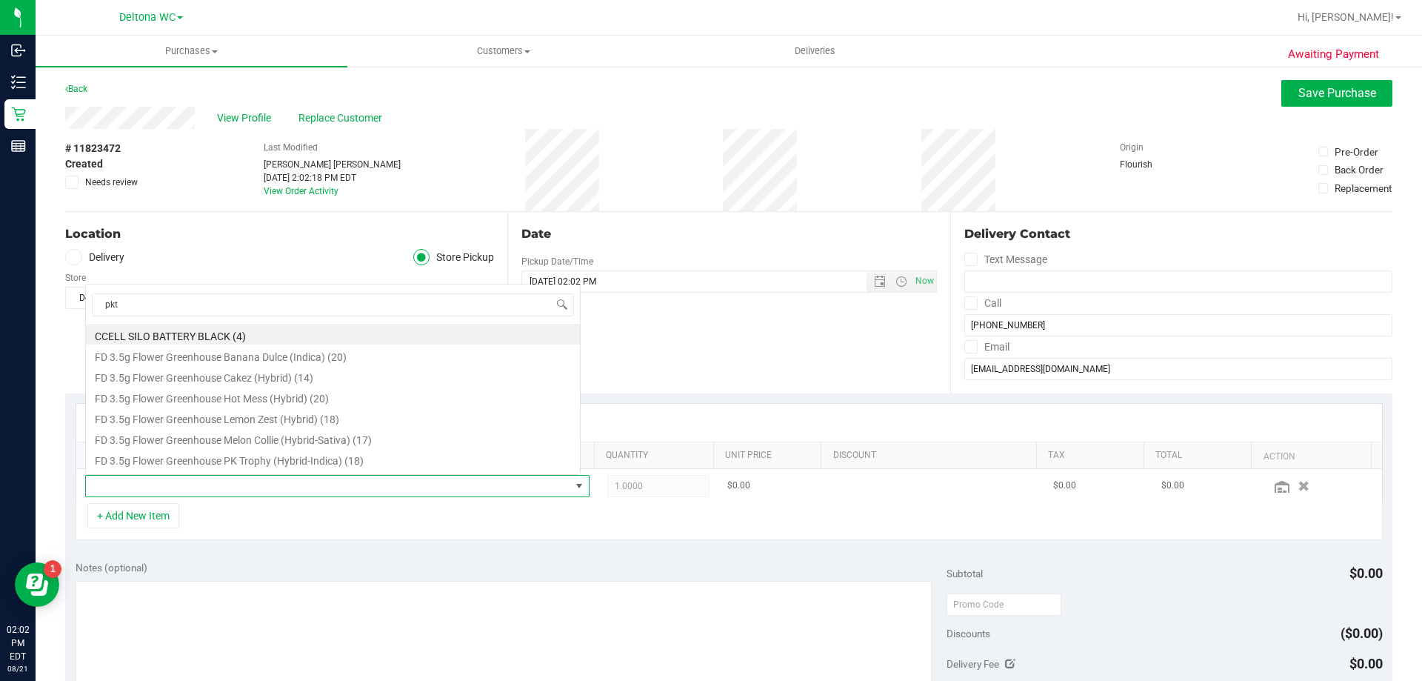
scroll to position [22, 491]
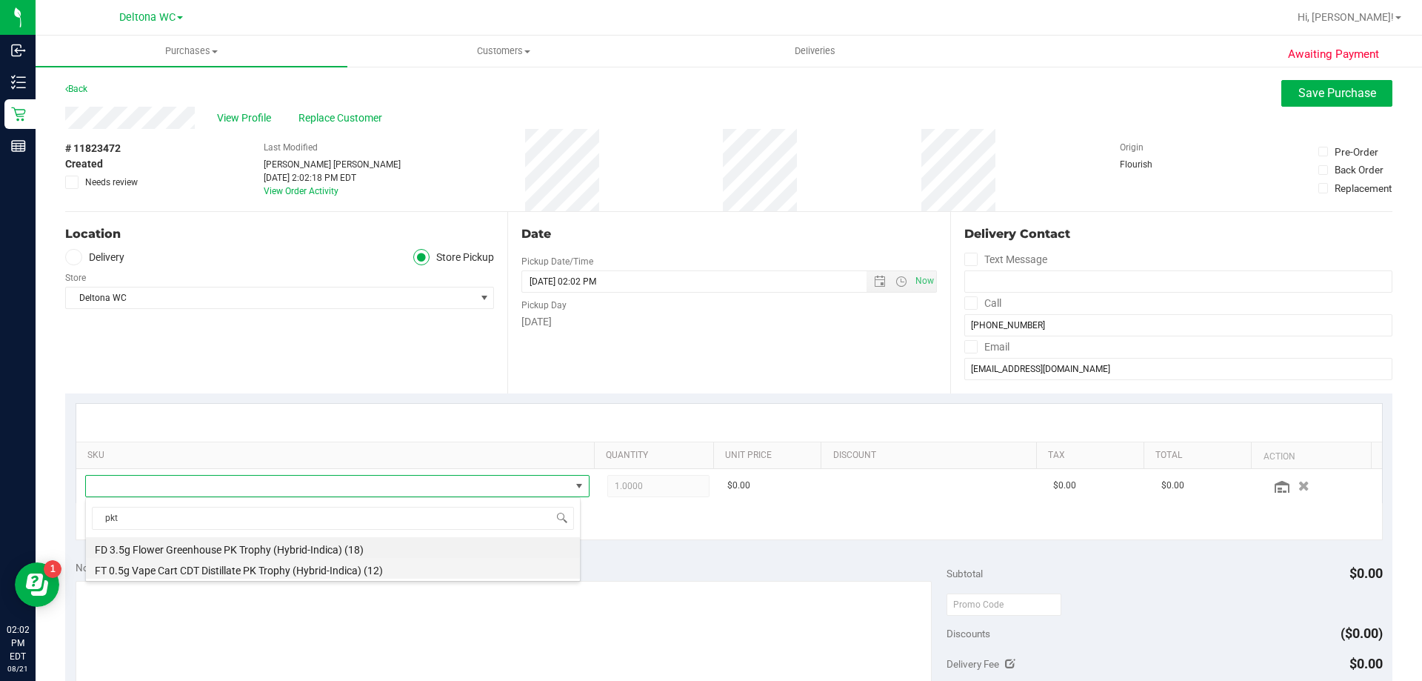
click at [238, 564] on li "FT 0.5g Vape Cart CDT Distillate PK Trophy (Hybrid-Indica) (12)" at bounding box center [333, 568] width 494 height 21
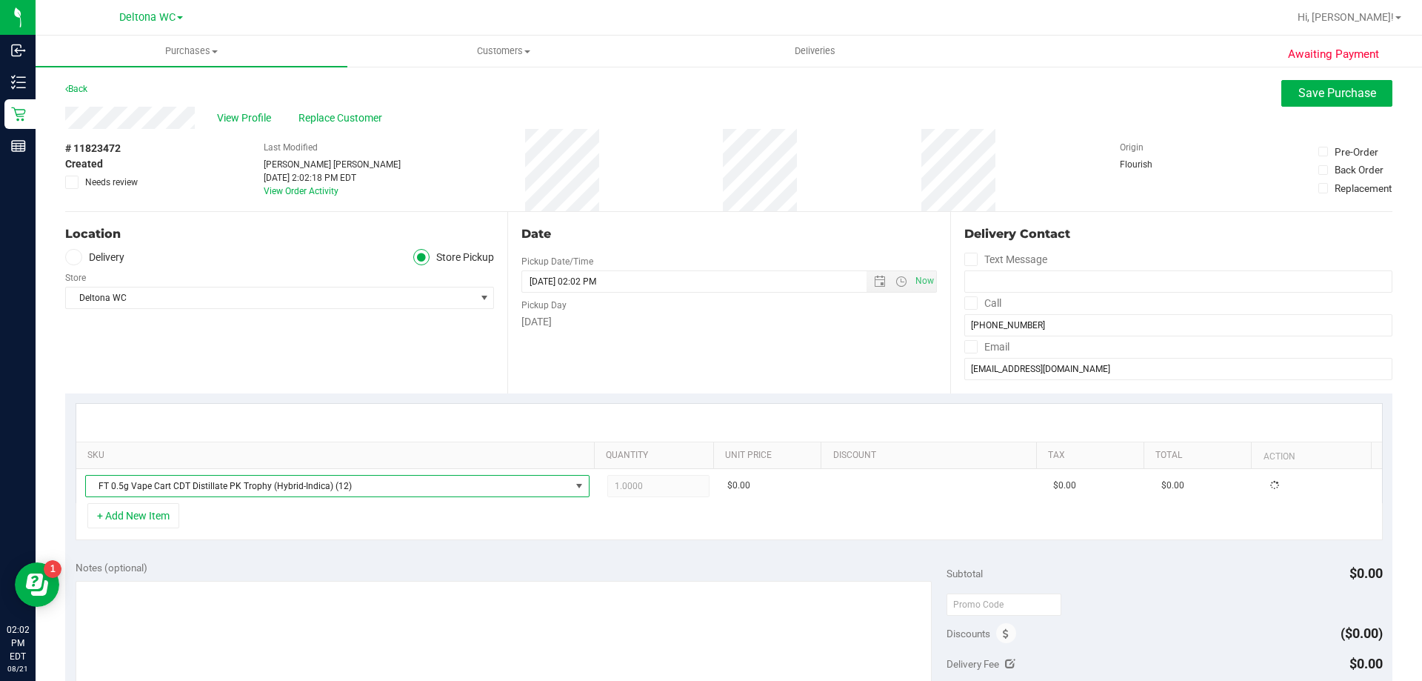
click at [334, 550] on div "SKU Quantity Unit Price Discount Tax Total Action FT 0.5g Vape Cart CDT Distill…" at bounding box center [728, 471] width 1327 height 157
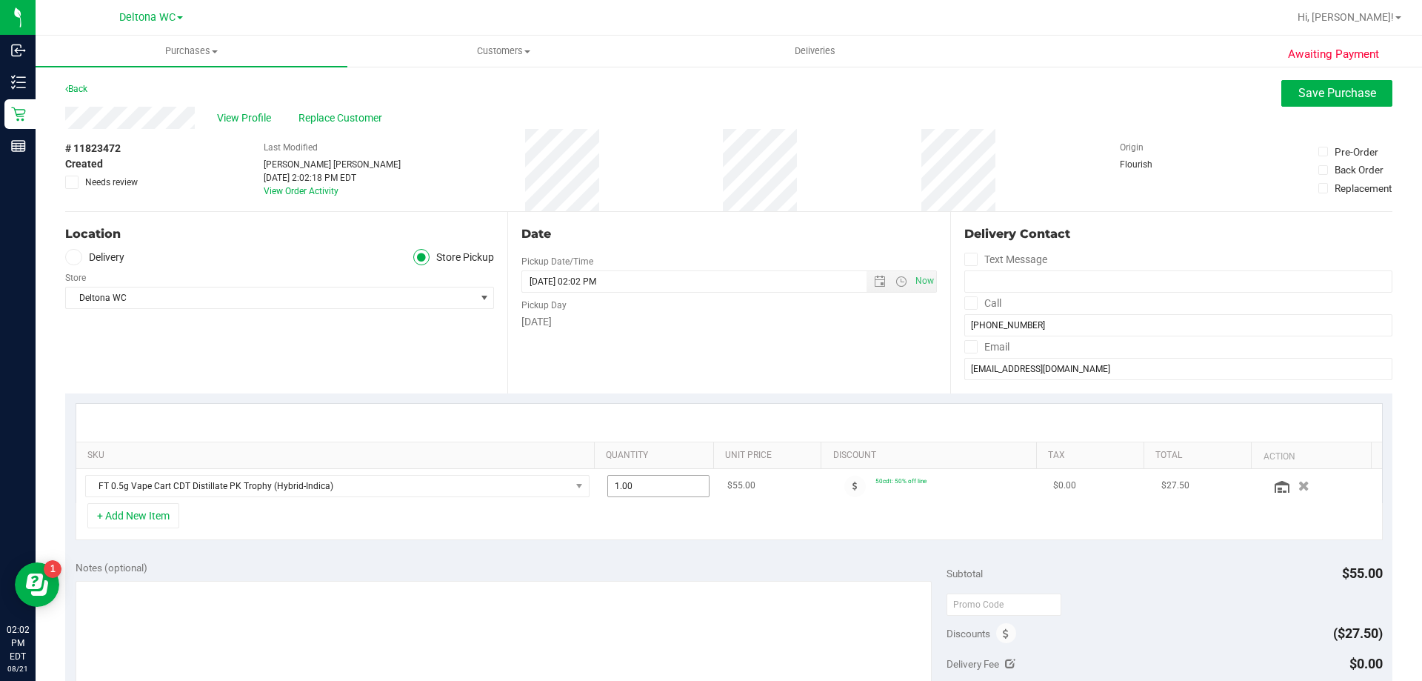
click at [652, 493] on span "1.00 1" at bounding box center [658, 486] width 103 height 22
click at [652, 493] on input "1" at bounding box center [658, 485] width 101 height 21
type input "2"
type input "2.00"
click at [560, 381] on div "Date Pickup Date/Time 08/21/2025 Now 08/21/2025 02:02 PM Now Pickup Day Thursday" at bounding box center [728, 302] width 442 height 181
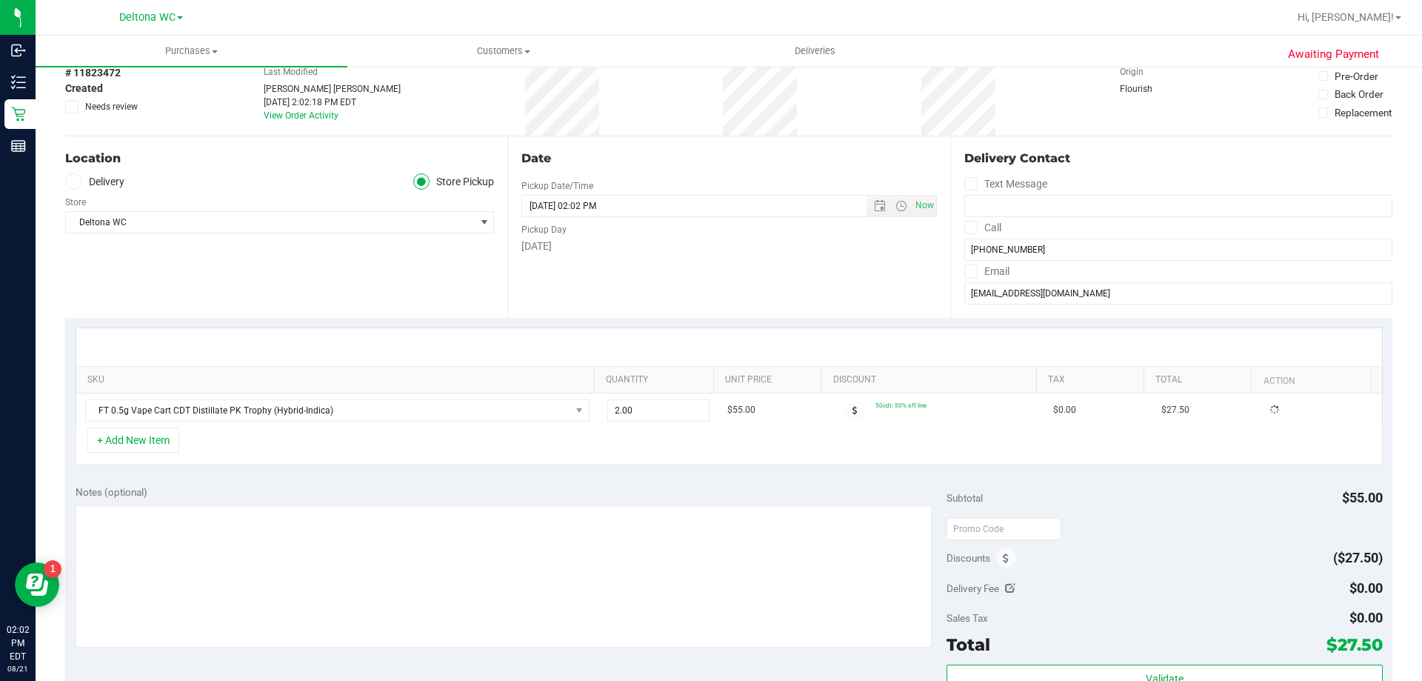
scroll to position [148, 0]
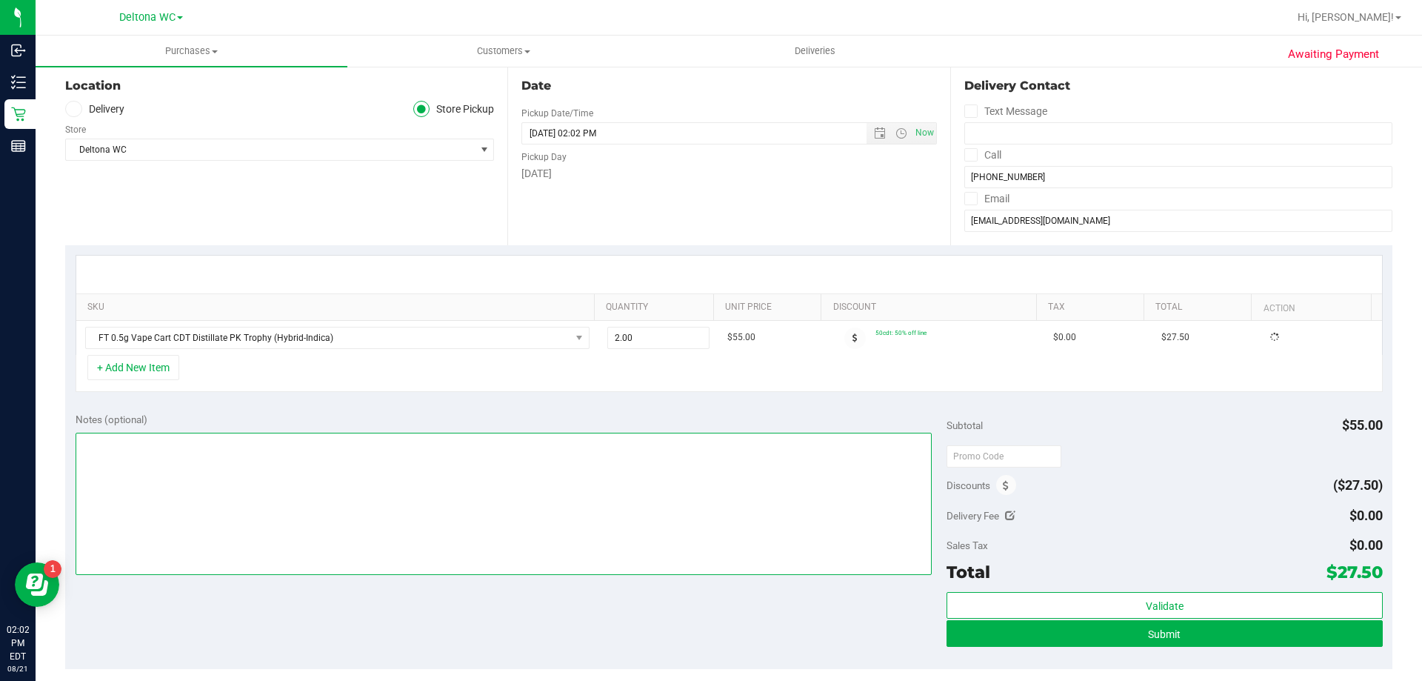
click at [738, 461] on textarea at bounding box center [504, 504] width 857 height 142
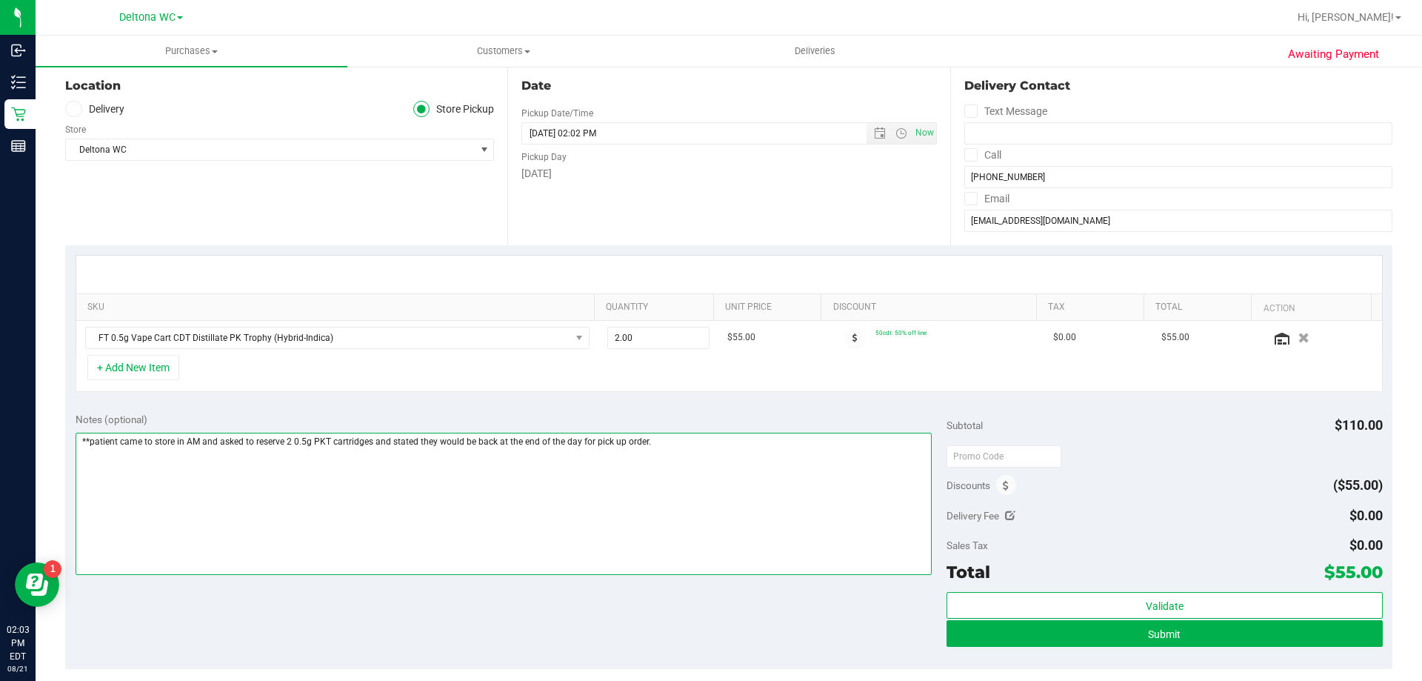
click at [118, 439] on textarea at bounding box center [504, 504] width 857 height 142
click at [717, 445] on textarea at bounding box center [504, 504] width 857 height 142
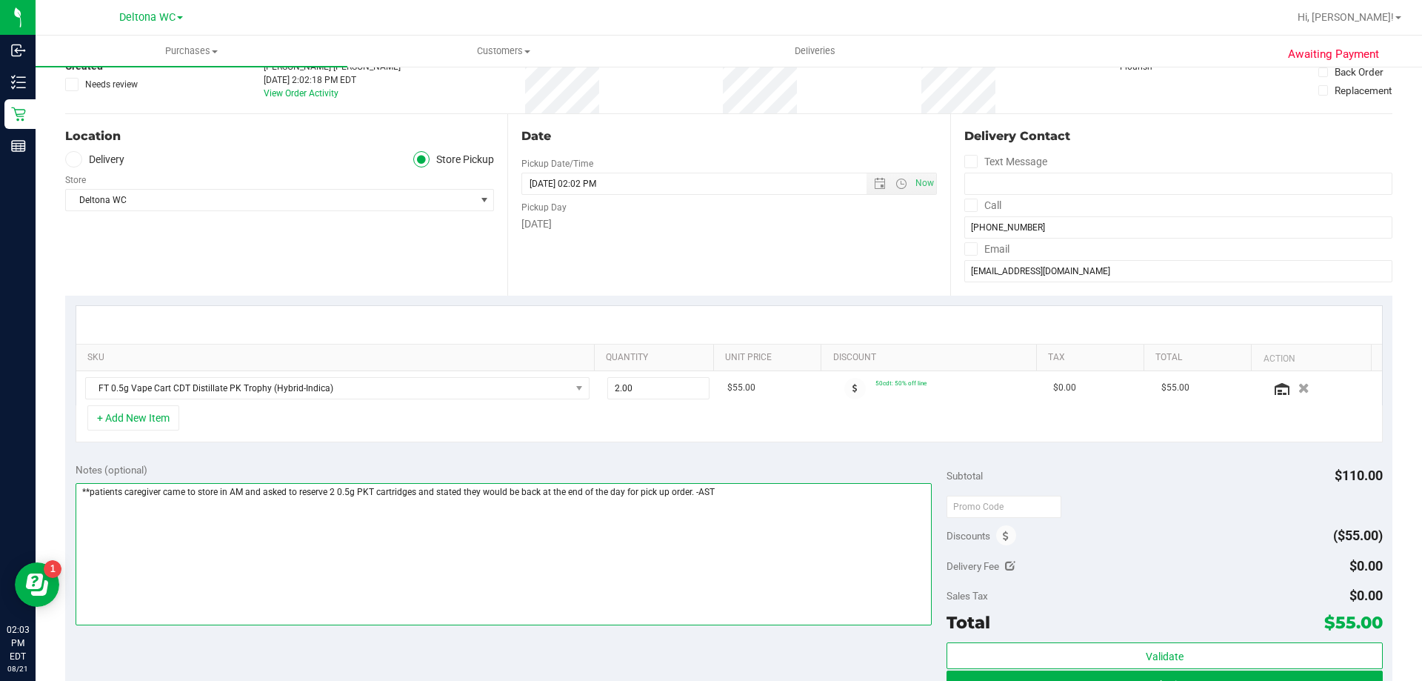
scroll to position [222, 0]
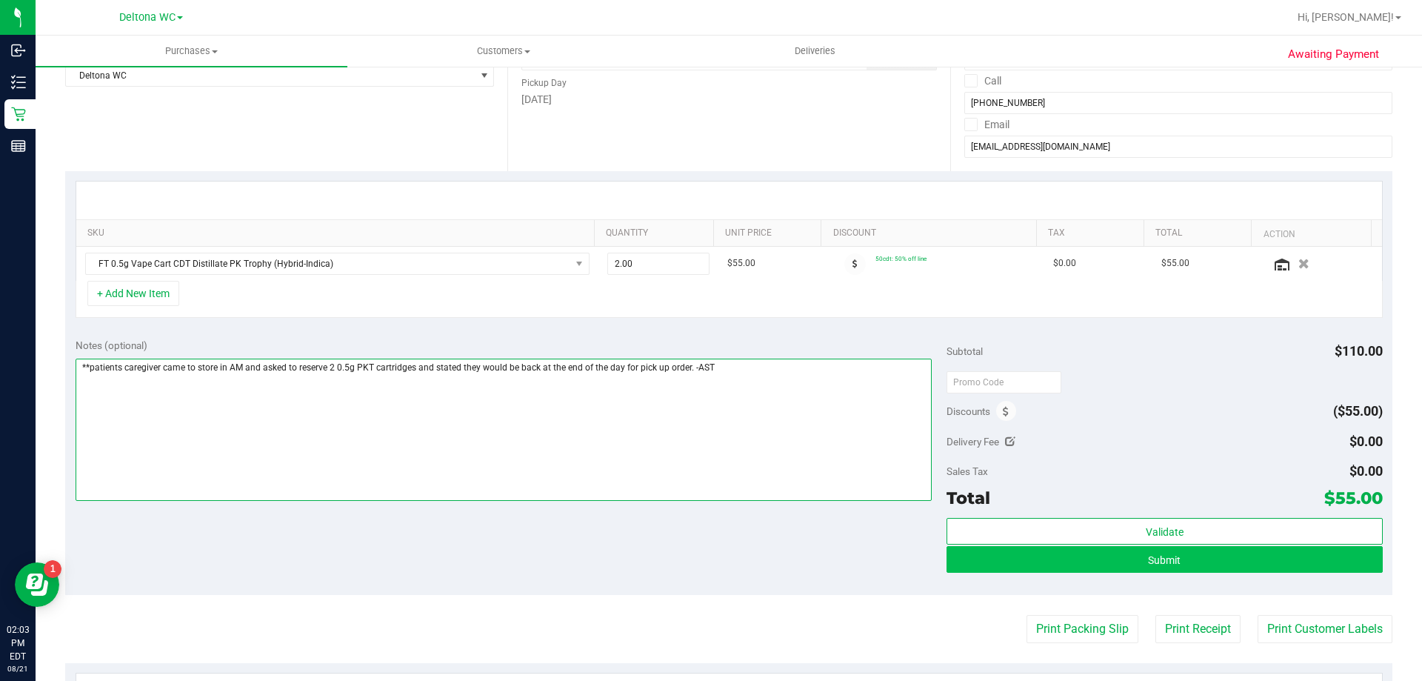
type textarea "**patients caregiver came to store in AM and asked to reserve 2 0.5g PKT cartri…"
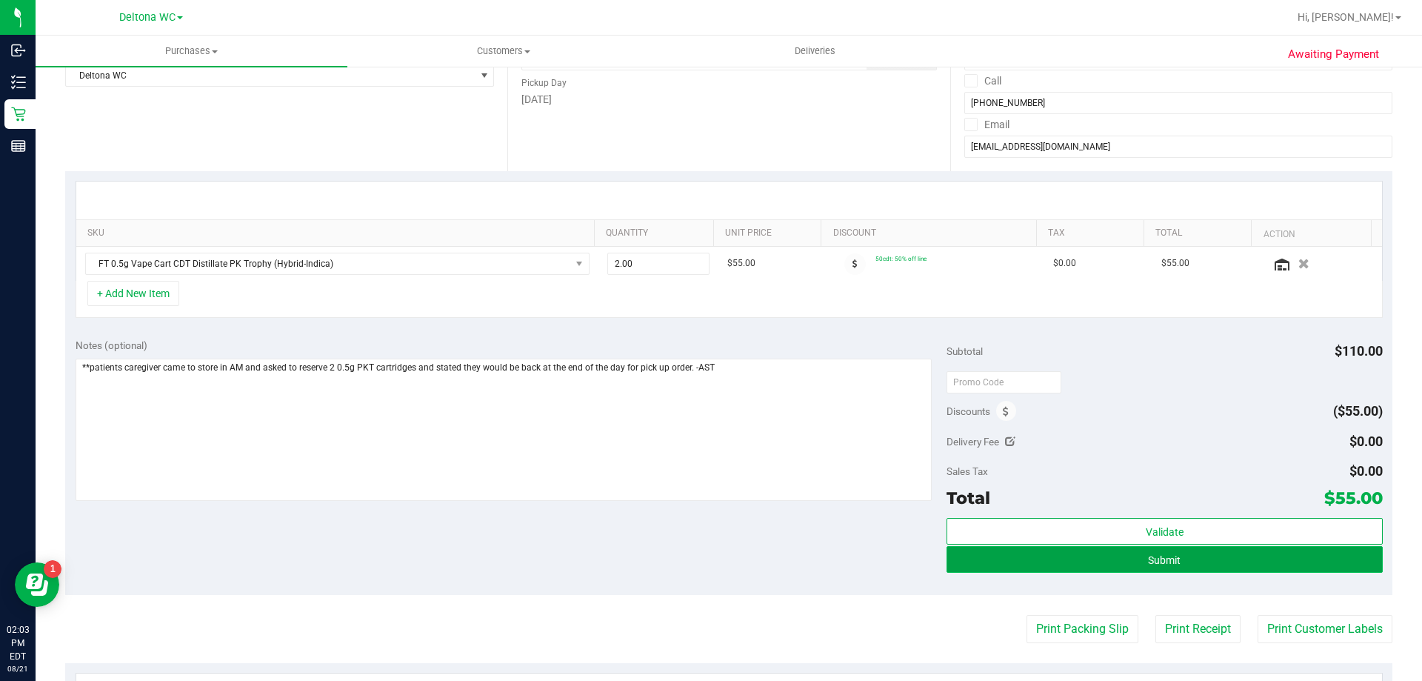
click at [1155, 557] on span "Submit" at bounding box center [1164, 560] width 33 height 12
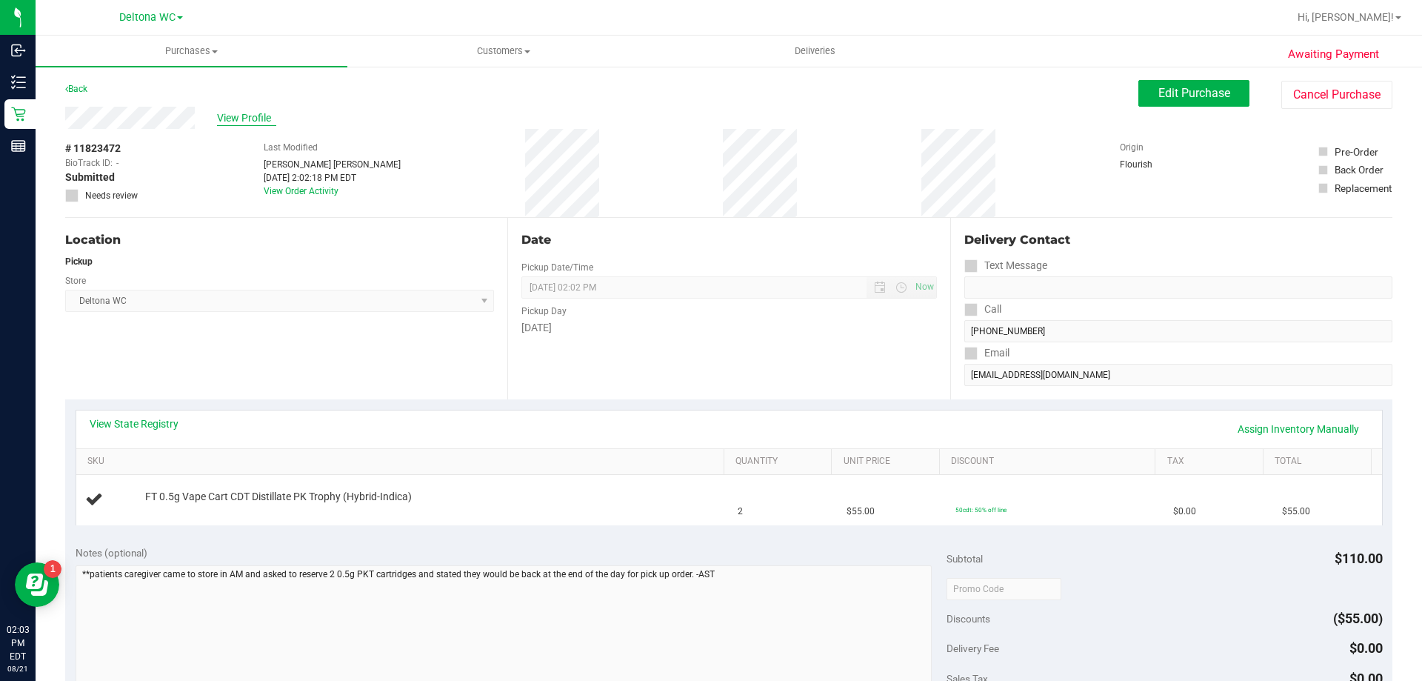
click at [228, 117] on span "View Profile" at bounding box center [246, 118] width 59 height 16
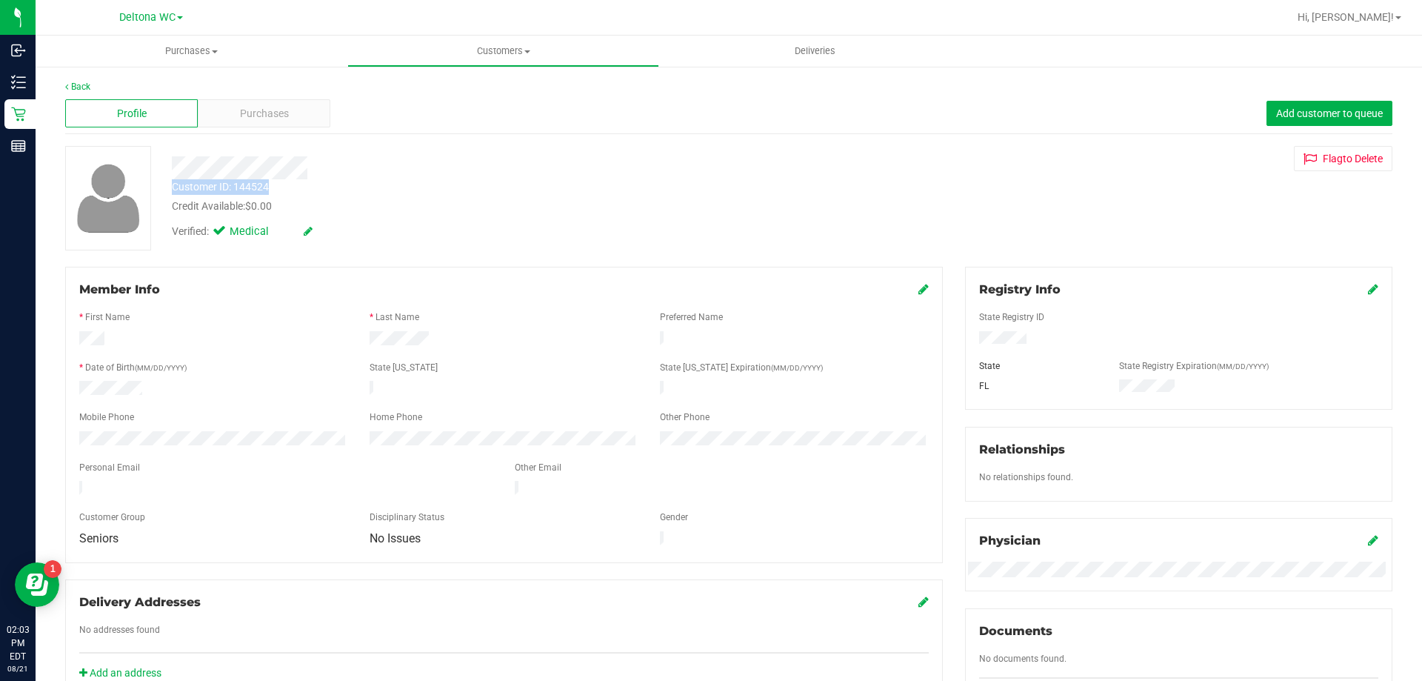
drag, startPoint x: 173, startPoint y: 186, endPoint x: 277, endPoint y: 189, distance: 104.5
click at [277, 189] on div "Customer ID: 144524 Credit Available: $0.00" at bounding box center [498, 196] width 675 height 35
copy div "Customer ID: 144524"
click at [303, 110] on div "Purchases" at bounding box center [264, 113] width 133 height 28
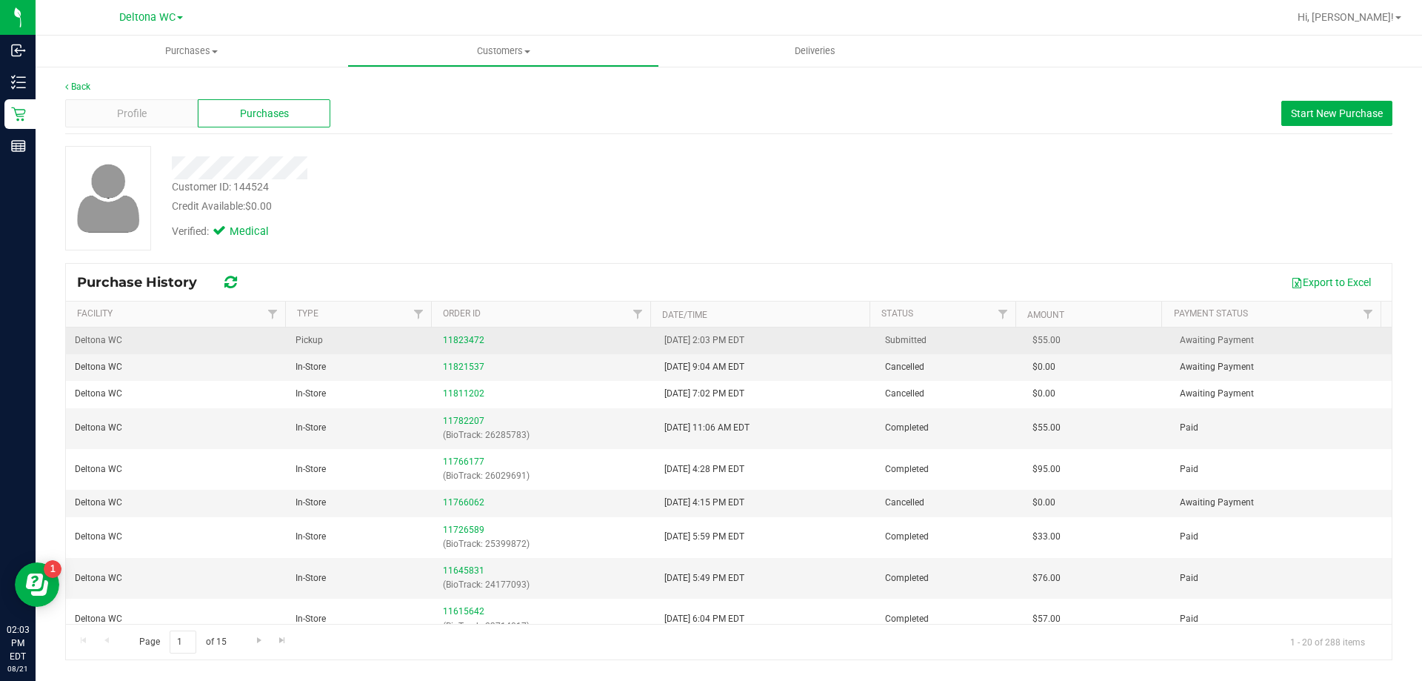
click at [471, 333] on div "11823472" at bounding box center [544, 340] width 203 height 14
click at [473, 336] on link "11823472" at bounding box center [463, 340] width 41 height 10
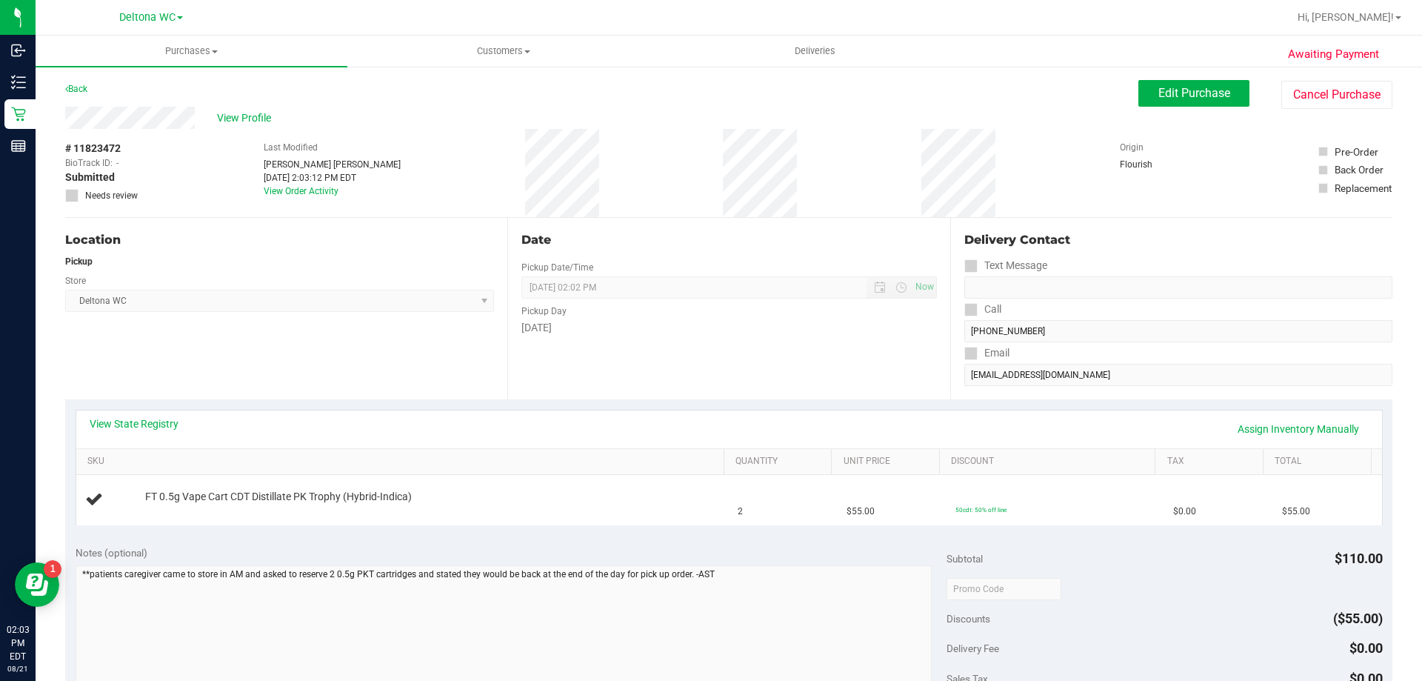
click at [99, 150] on span "# 11823472" at bounding box center [93, 149] width 56 height 16
copy span "11823472"
click at [358, 333] on div "Location Pickup Store Deltona WC Select Store Bonita Springs WC Boynton Beach W…" at bounding box center [286, 308] width 442 height 181
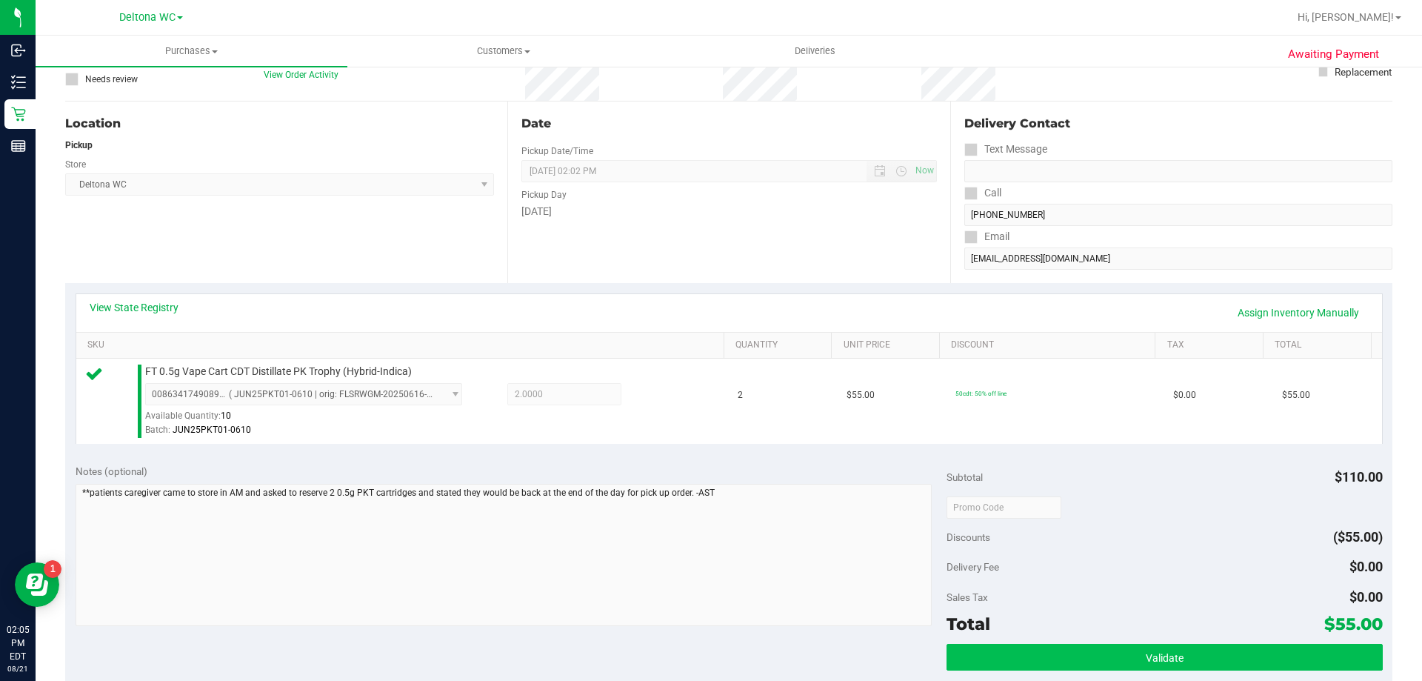
scroll to position [296, 0]
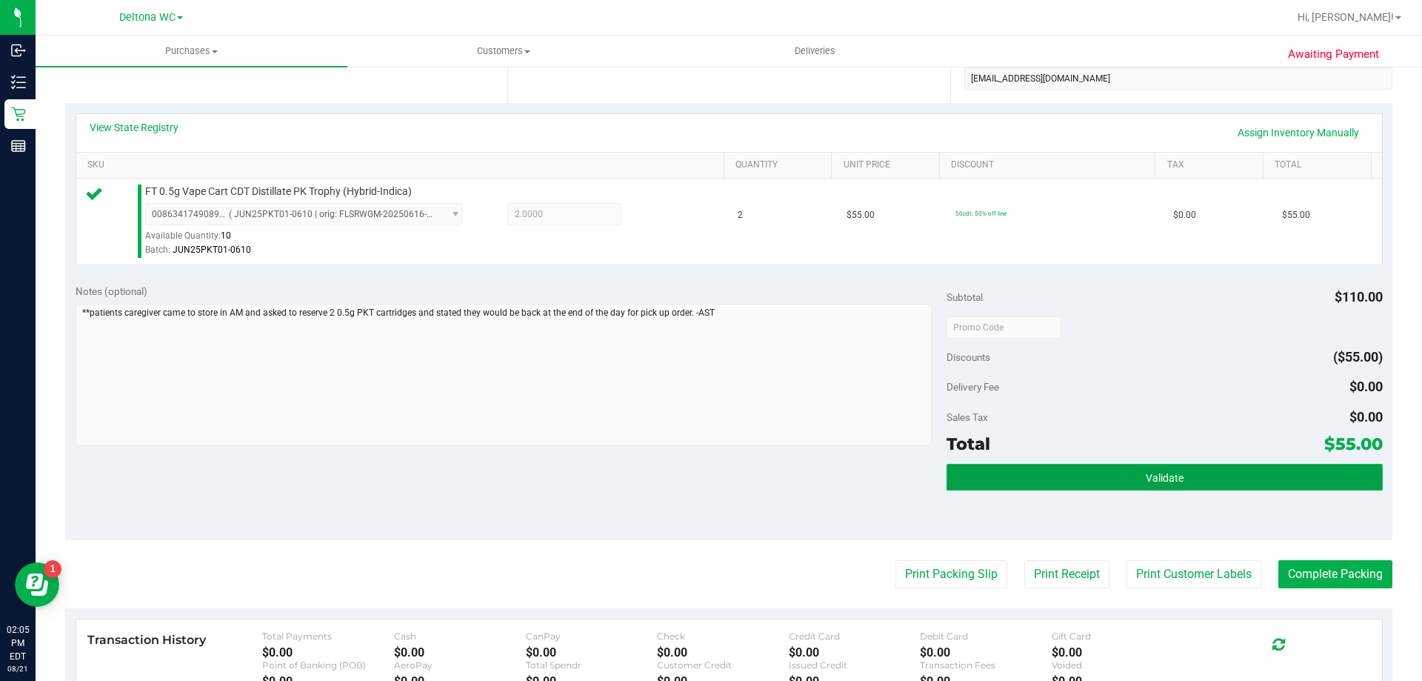
click at [1003, 482] on button "Validate" at bounding box center [1164, 477] width 435 height 27
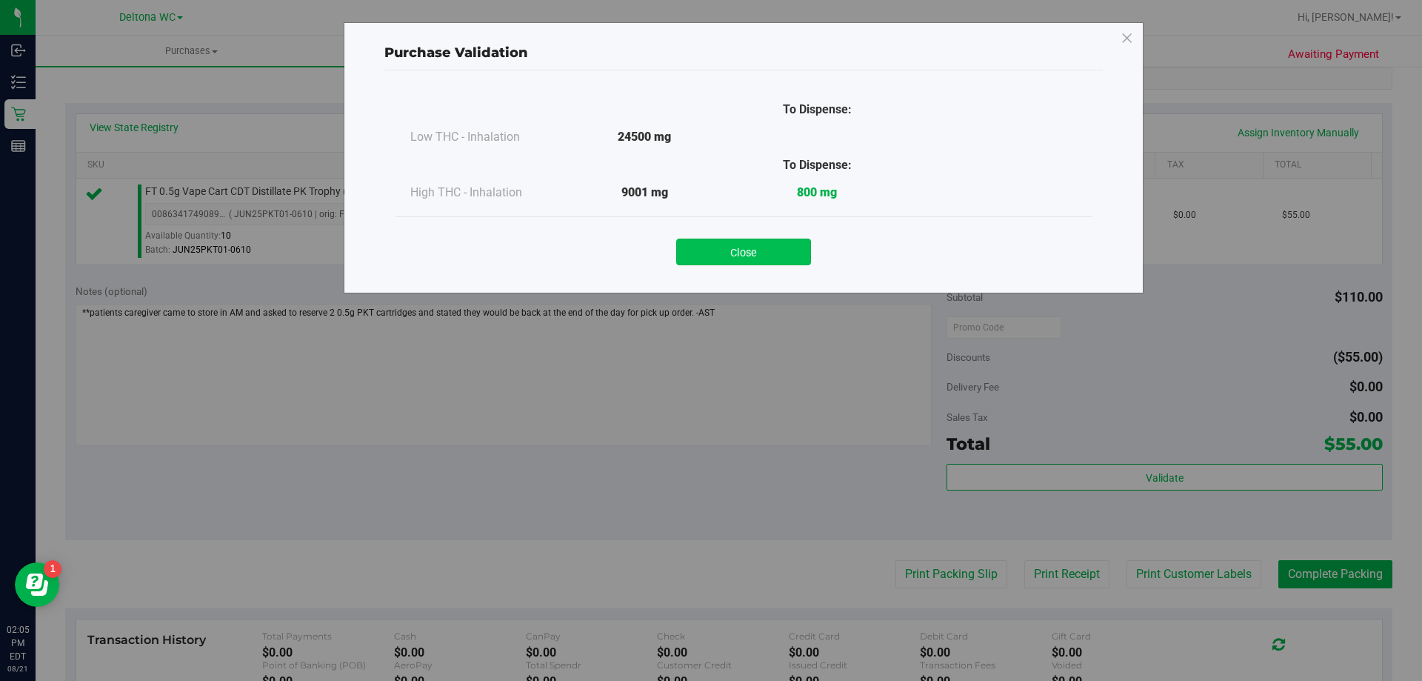
click at [770, 238] on button "Close" at bounding box center [743, 251] width 135 height 27
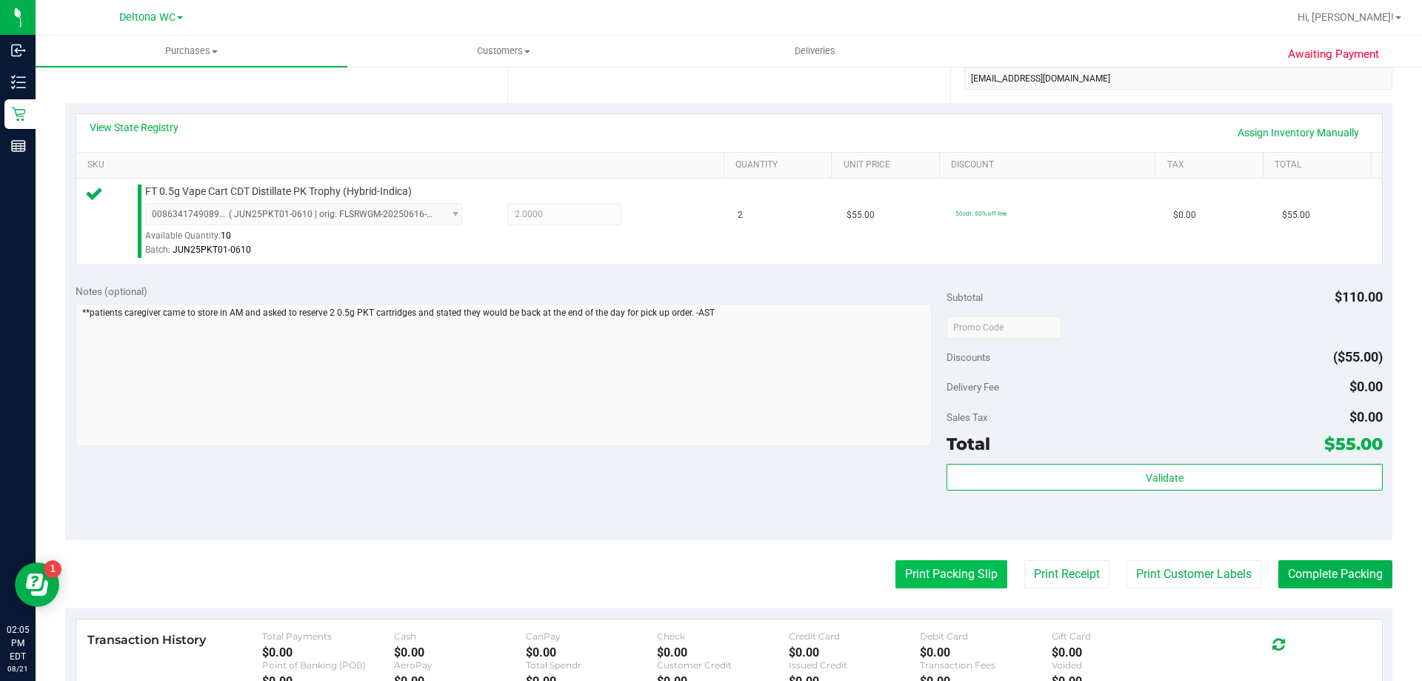
click at [946, 581] on button "Print Packing Slip" at bounding box center [951, 574] width 112 height 28
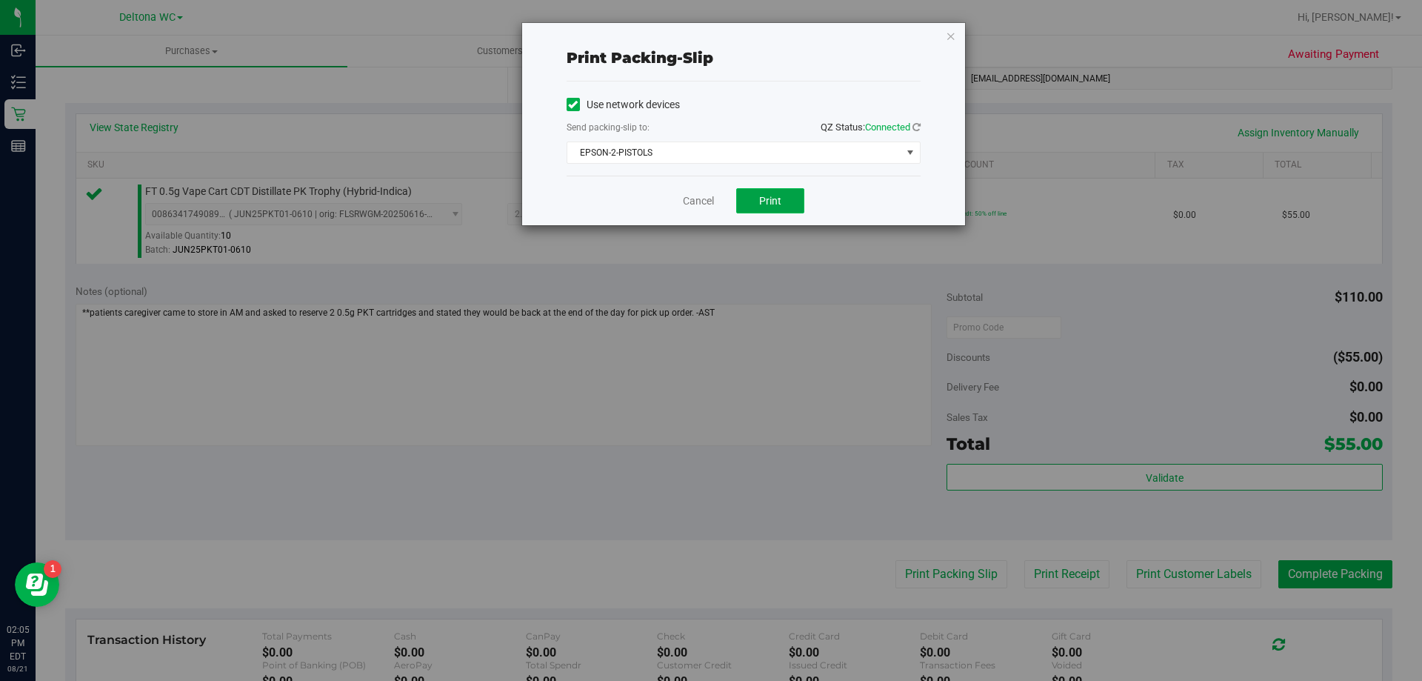
click at [768, 201] on span "Print" at bounding box center [770, 201] width 22 height 12
click at [735, 146] on span "EPSON-2-PISTOLS" at bounding box center [734, 152] width 334 height 21
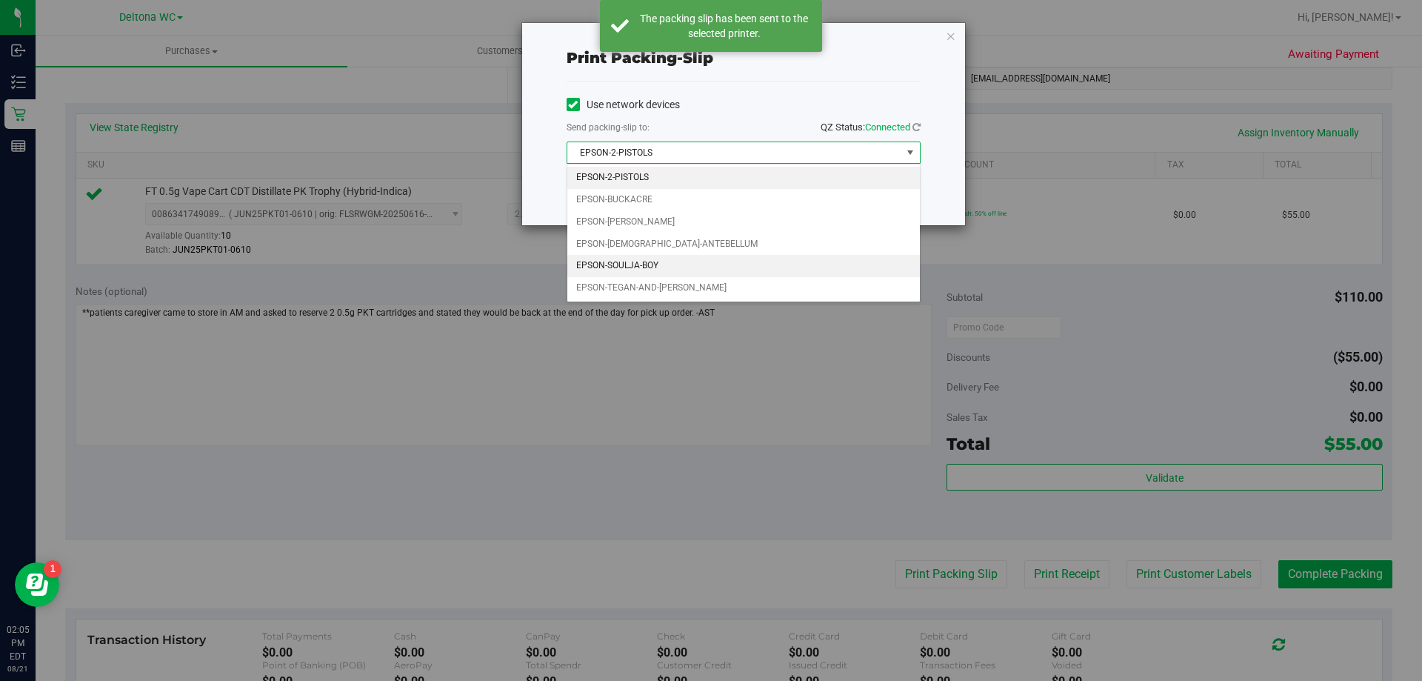
click at [662, 270] on li "EPSON-SOULJA-BOY" at bounding box center [743, 266] width 353 height 22
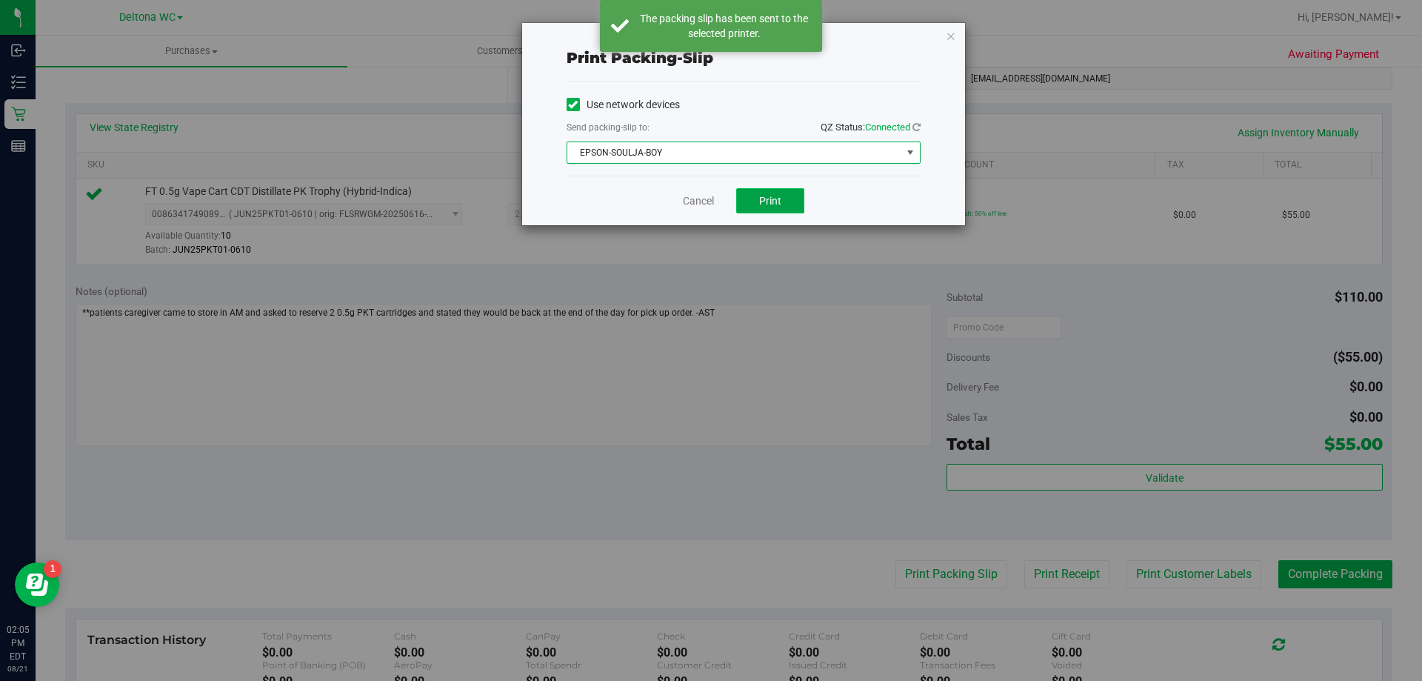
click at [755, 204] on button "Print" at bounding box center [770, 200] width 68 height 25
click at [696, 204] on link "Cancel" at bounding box center [698, 201] width 31 height 16
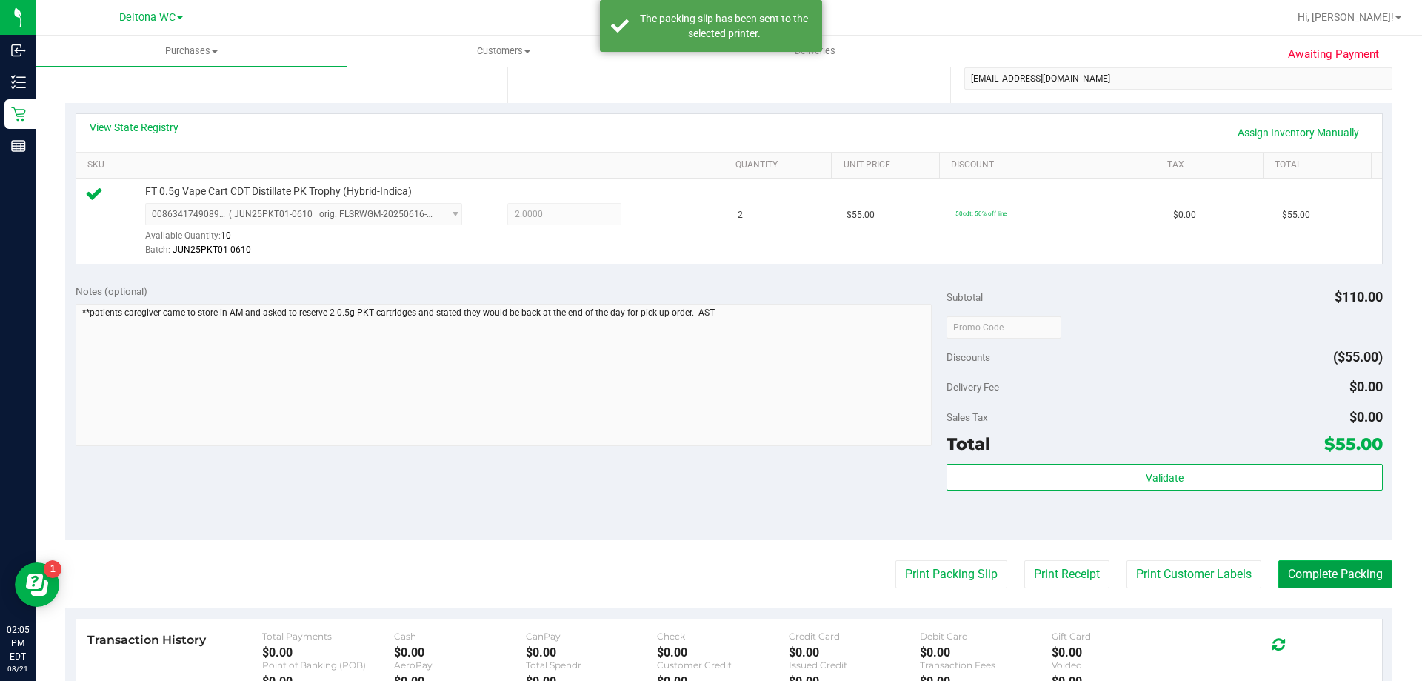
click at [1310, 567] on button "Complete Packing" at bounding box center [1335, 574] width 114 height 28
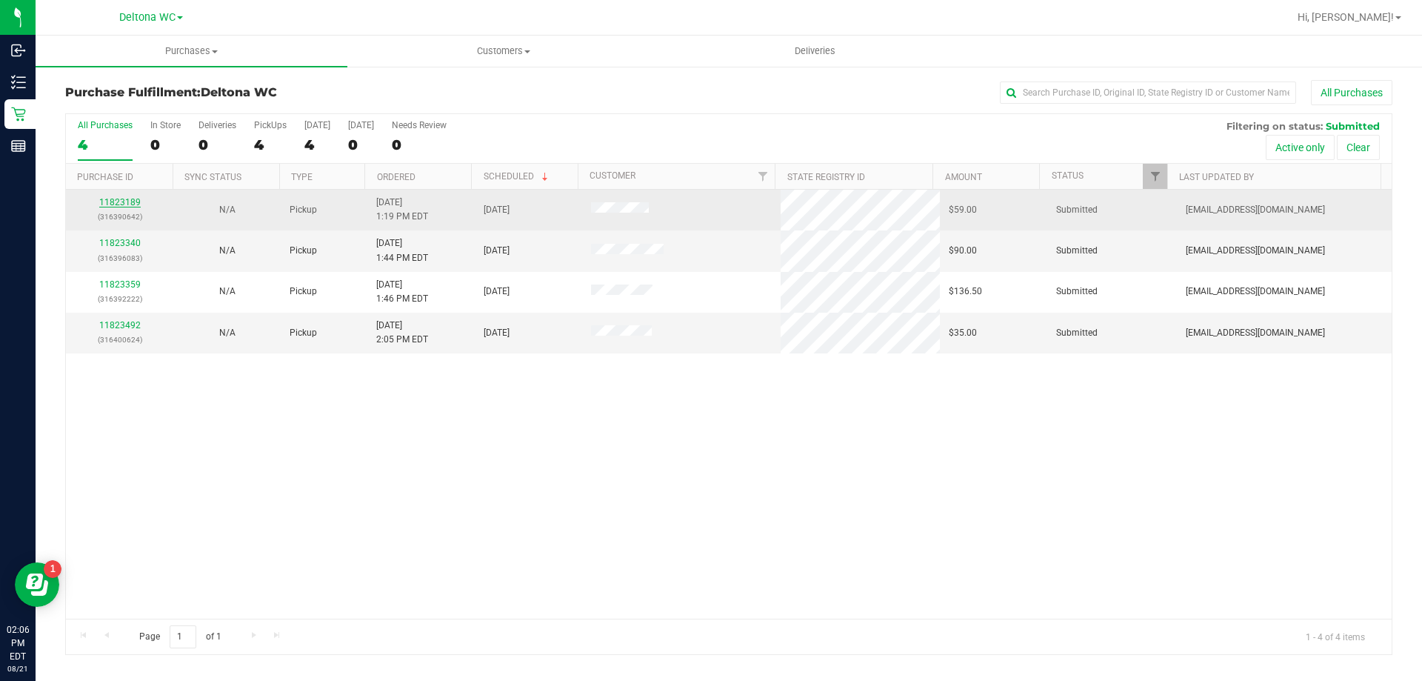
click at [134, 199] on link "11823189" at bounding box center [119, 202] width 41 height 10
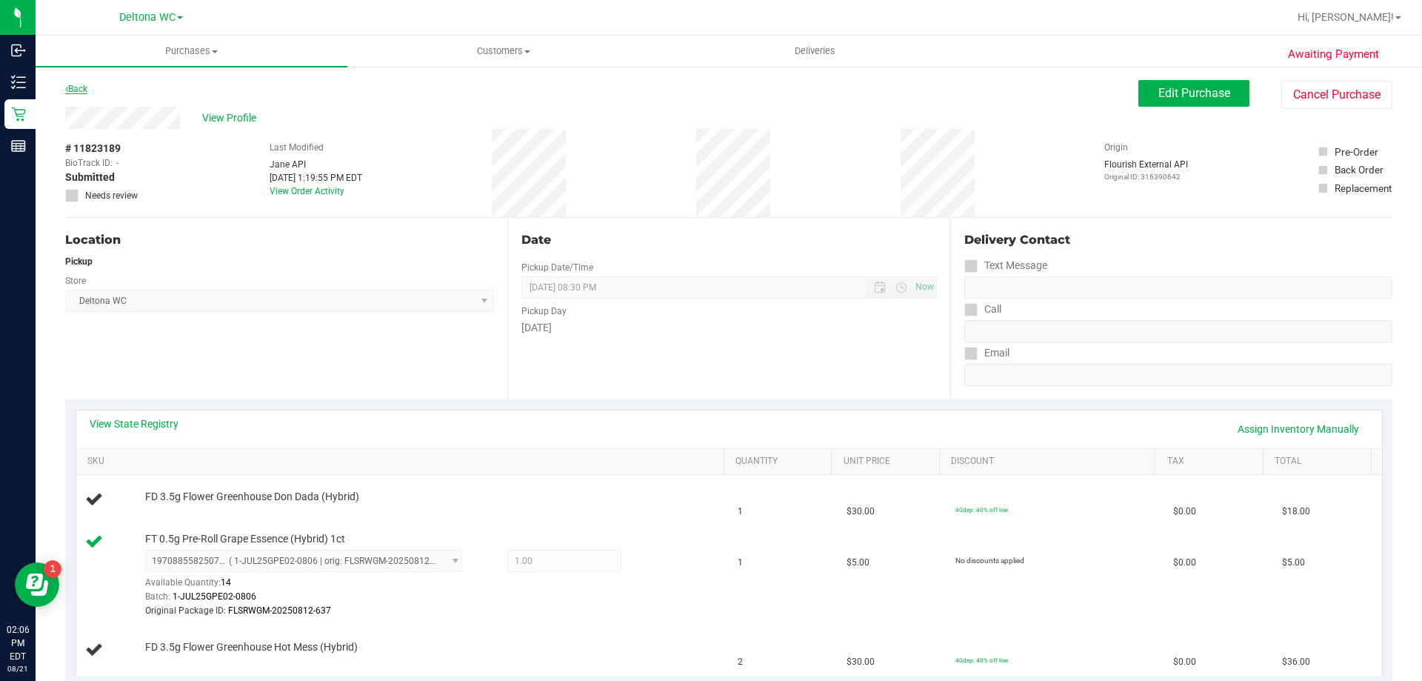
click at [81, 93] on link "Back" at bounding box center [76, 89] width 22 height 10
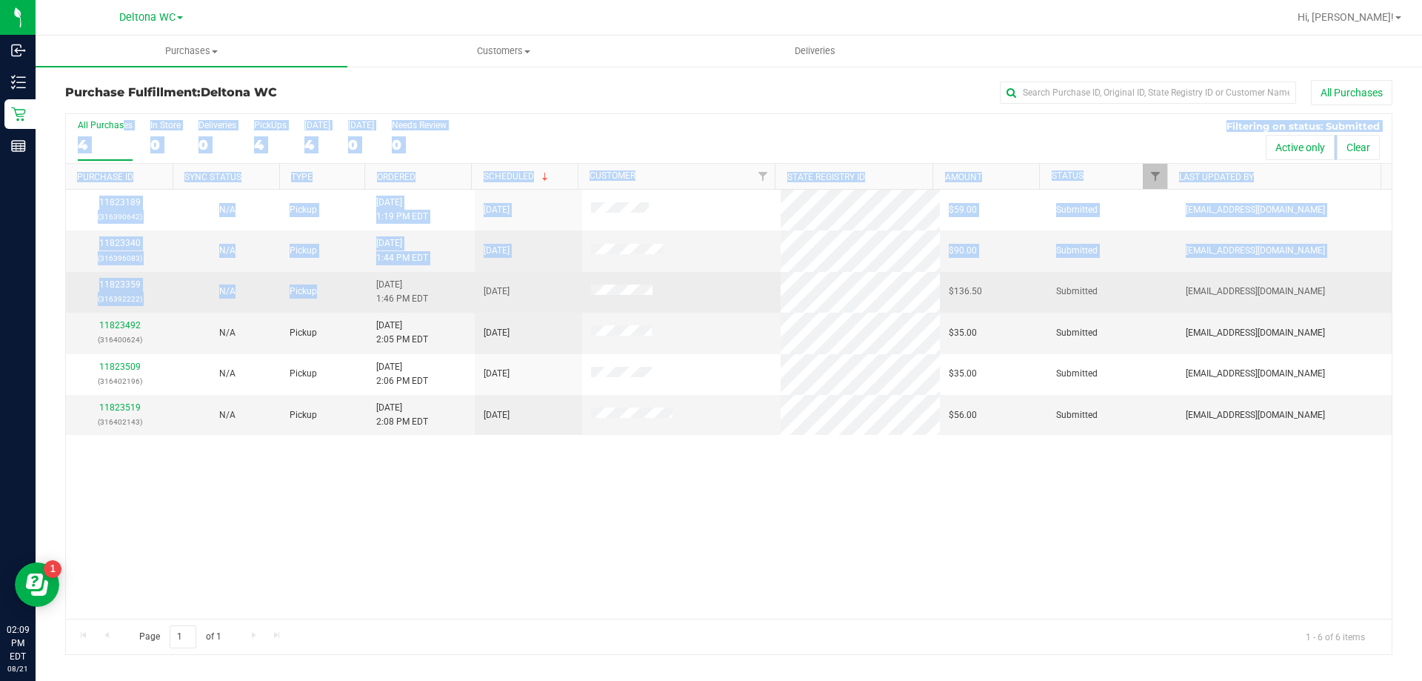
drag, startPoint x: 396, startPoint y: 137, endPoint x: 315, endPoint y: 278, distance: 162.9
click at [315, 278] on div "All Purchases 4 In Store 0 Deliveries 0 PickUps 4 Today 4 Tomorrow 0 Needs Revi…" at bounding box center [728, 383] width 1327 height 541
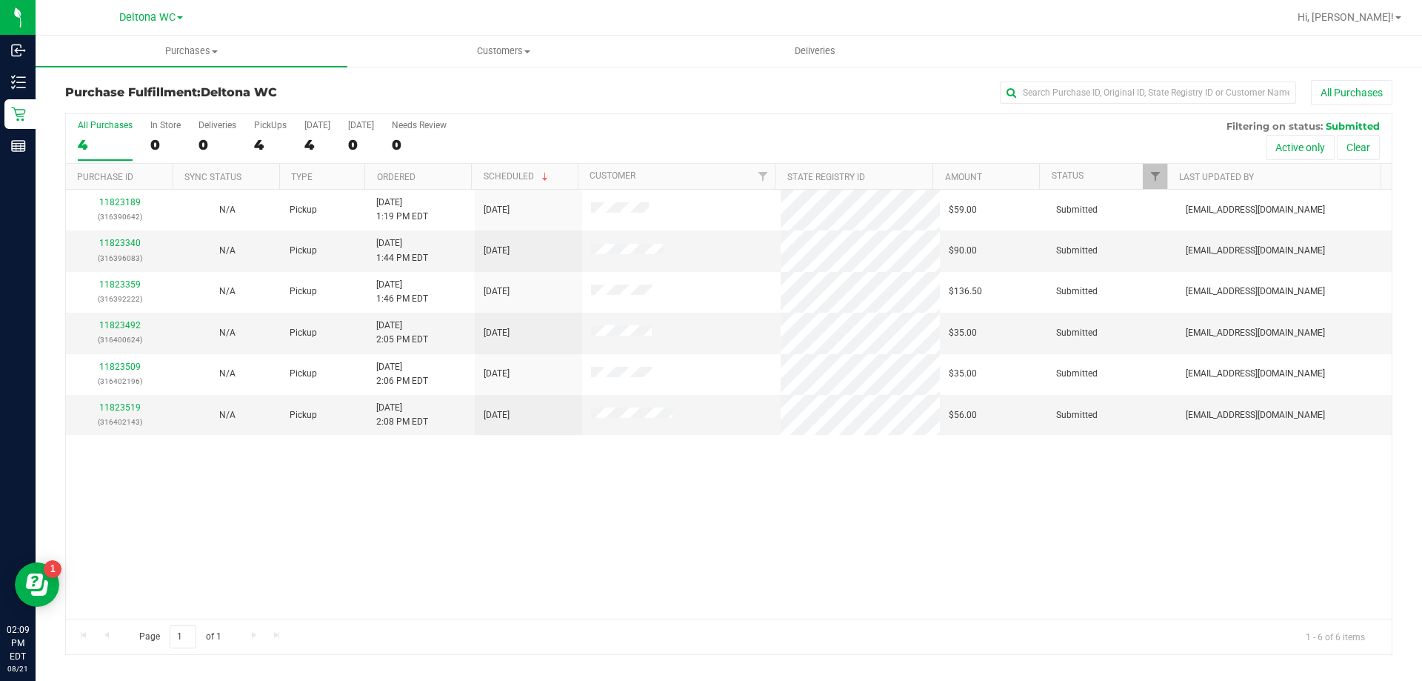
click at [420, 90] on h3 "Purchase Fulfillment: Deltona WC" at bounding box center [286, 92] width 442 height 13
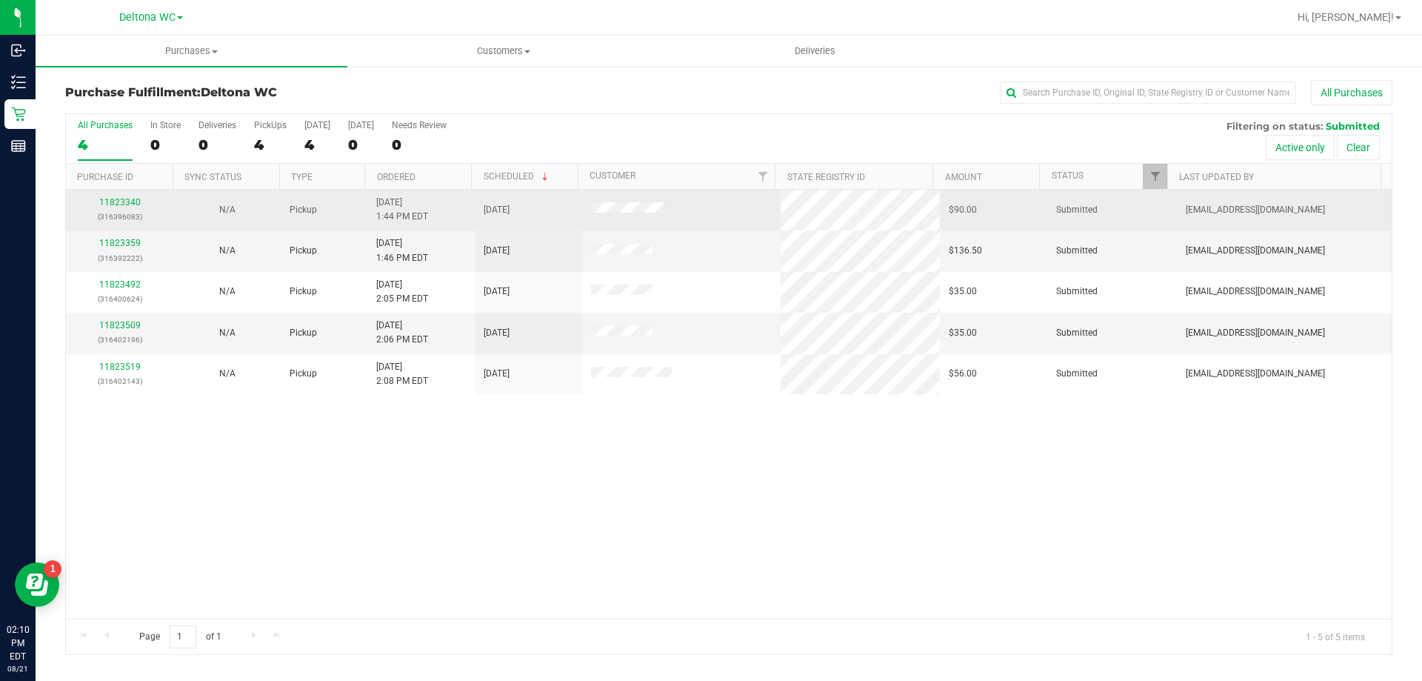
click at [138, 207] on div "11823340 (316396083)" at bounding box center [120, 210] width 90 height 28
click at [133, 203] on link "11823340" at bounding box center [119, 202] width 41 height 10
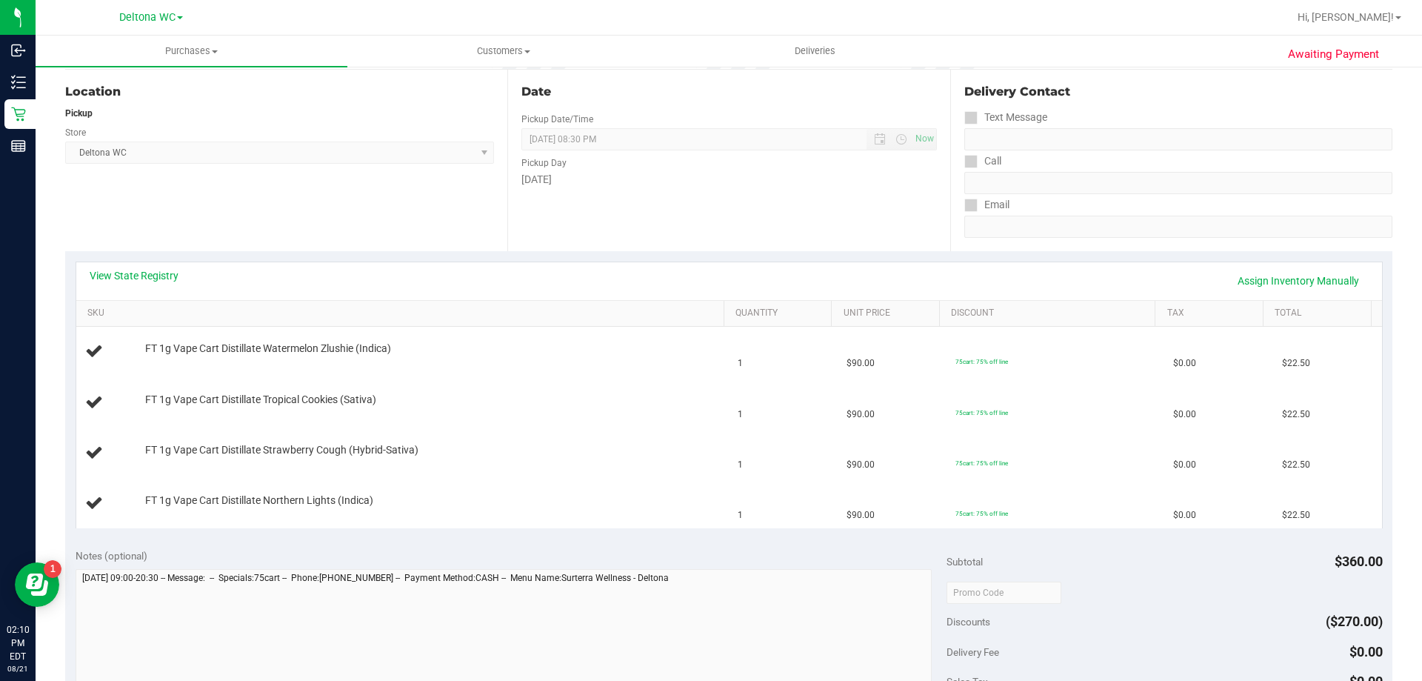
scroll to position [518, 0]
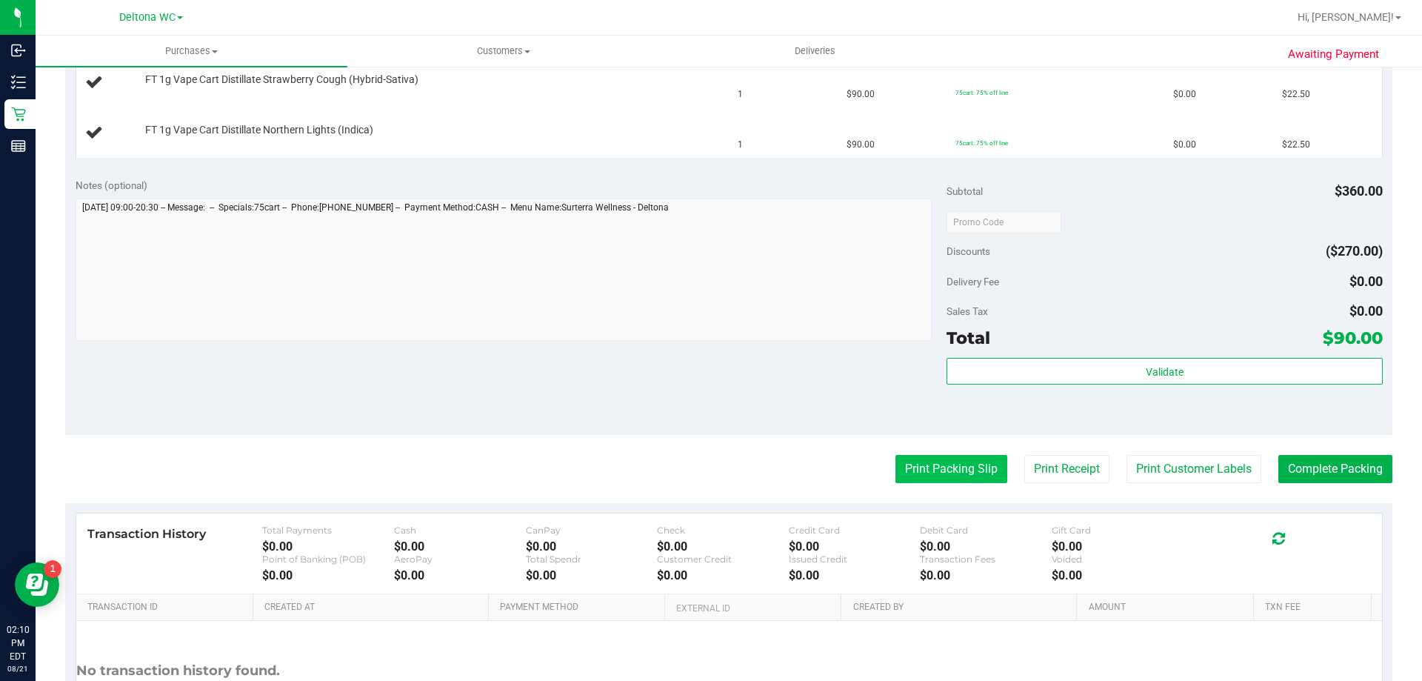
click at [927, 458] on button "Print Packing Slip" at bounding box center [951, 469] width 112 height 28
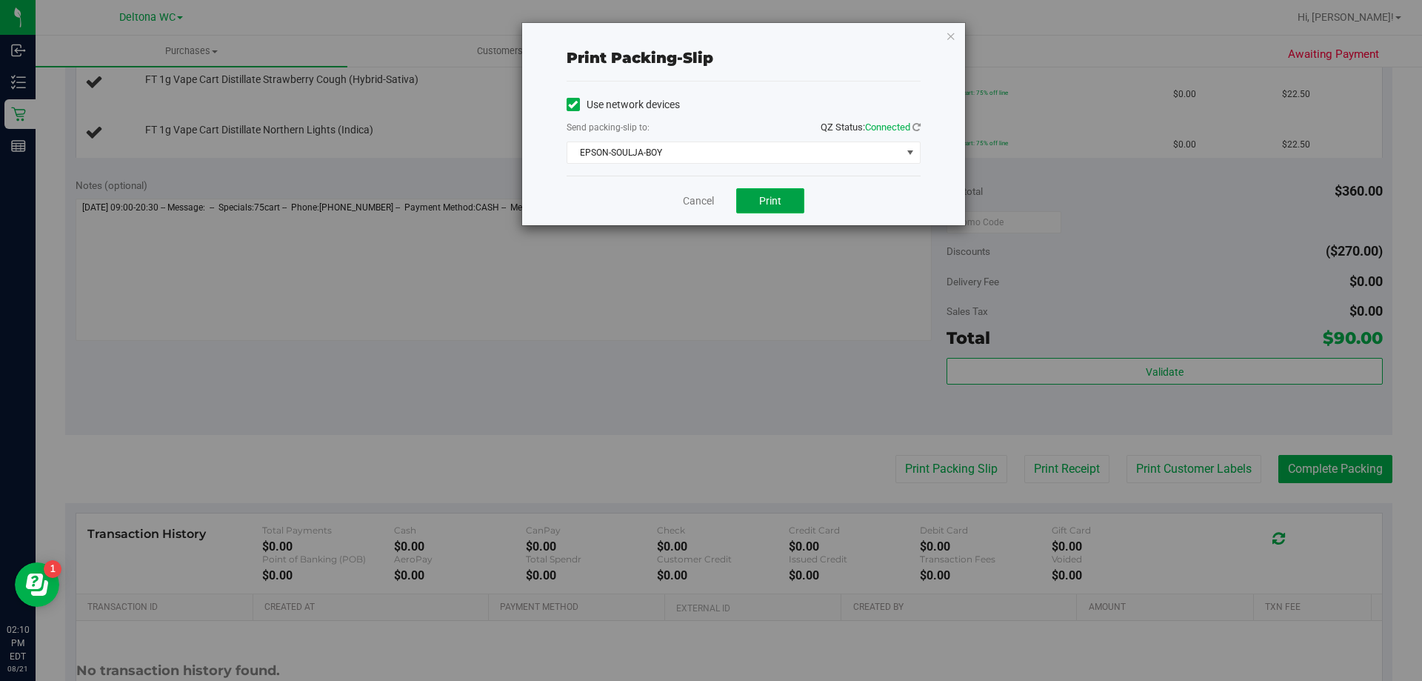
click at [767, 206] on span "Print" at bounding box center [770, 201] width 22 height 12
click at [690, 201] on link "Cancel" at bounding box center [698, 201] width 31 height 16
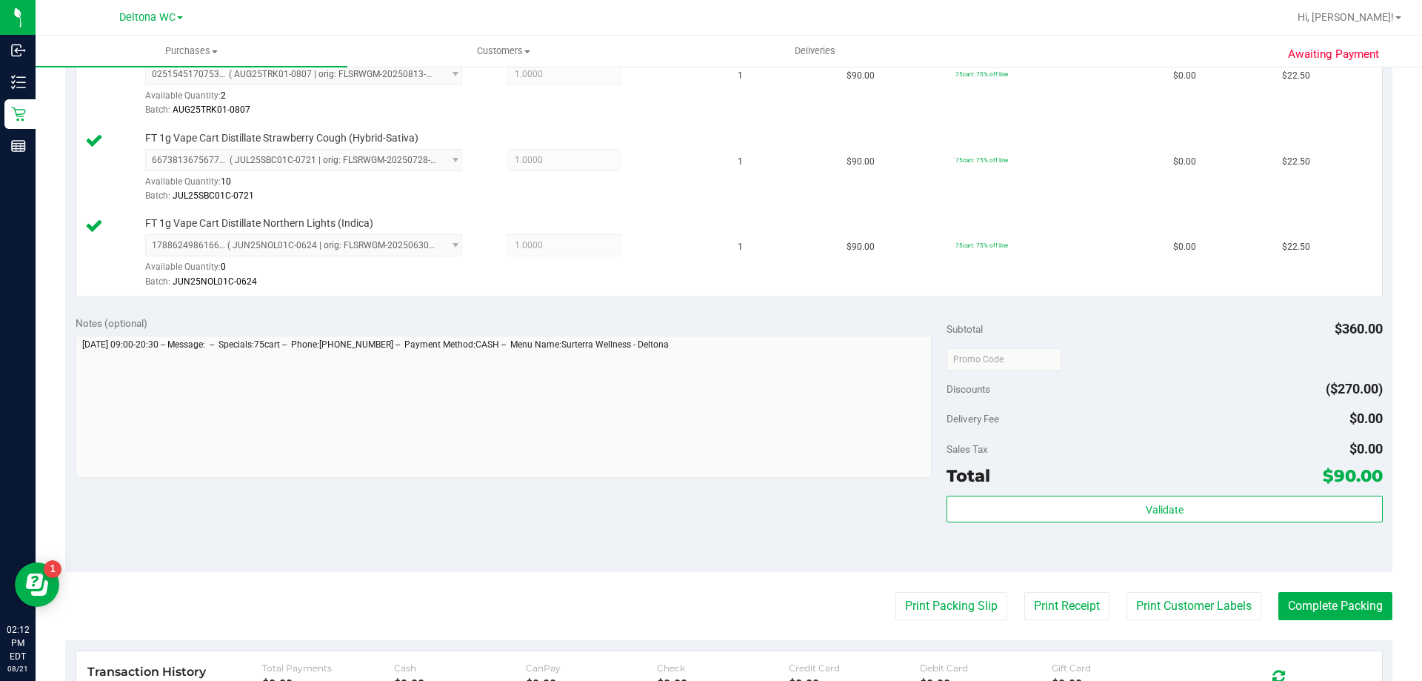
scroll to position [787, 0]
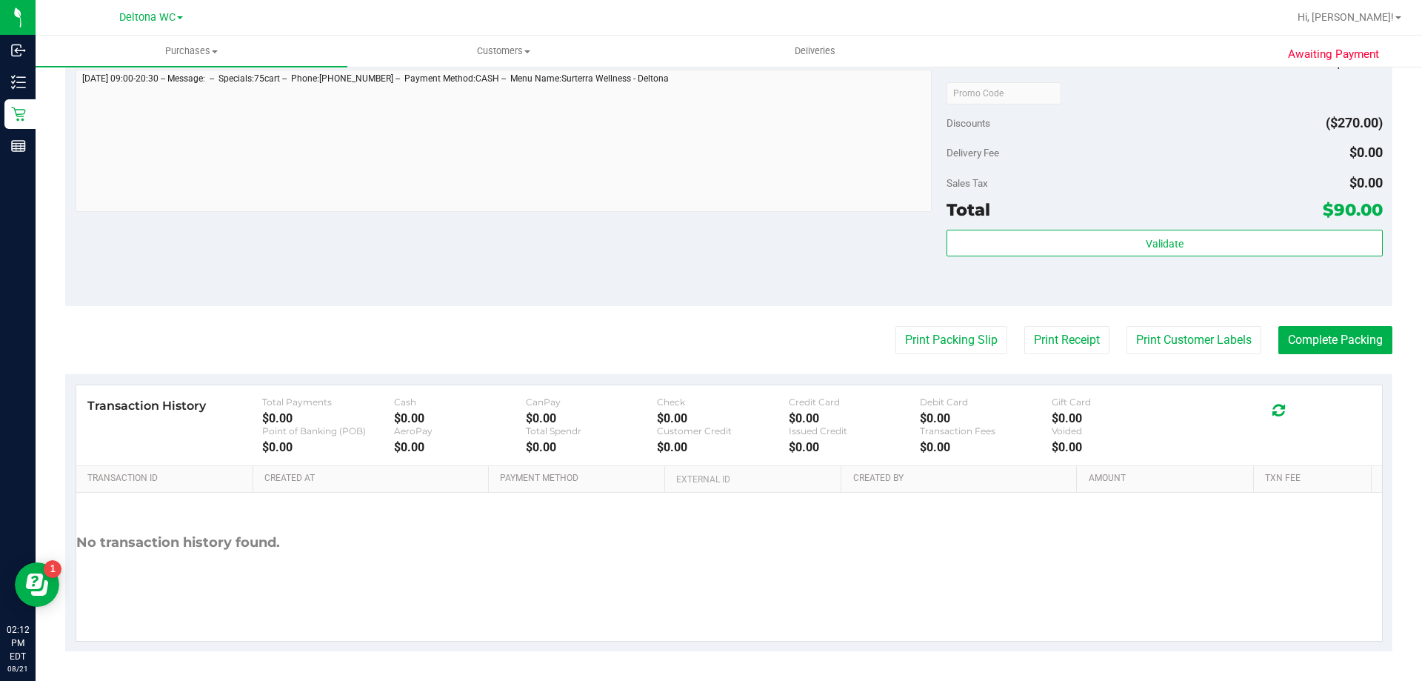
click at [927, 345] on button "Print Packing Slip" at bounding box center [951, 340] width 112 height 28
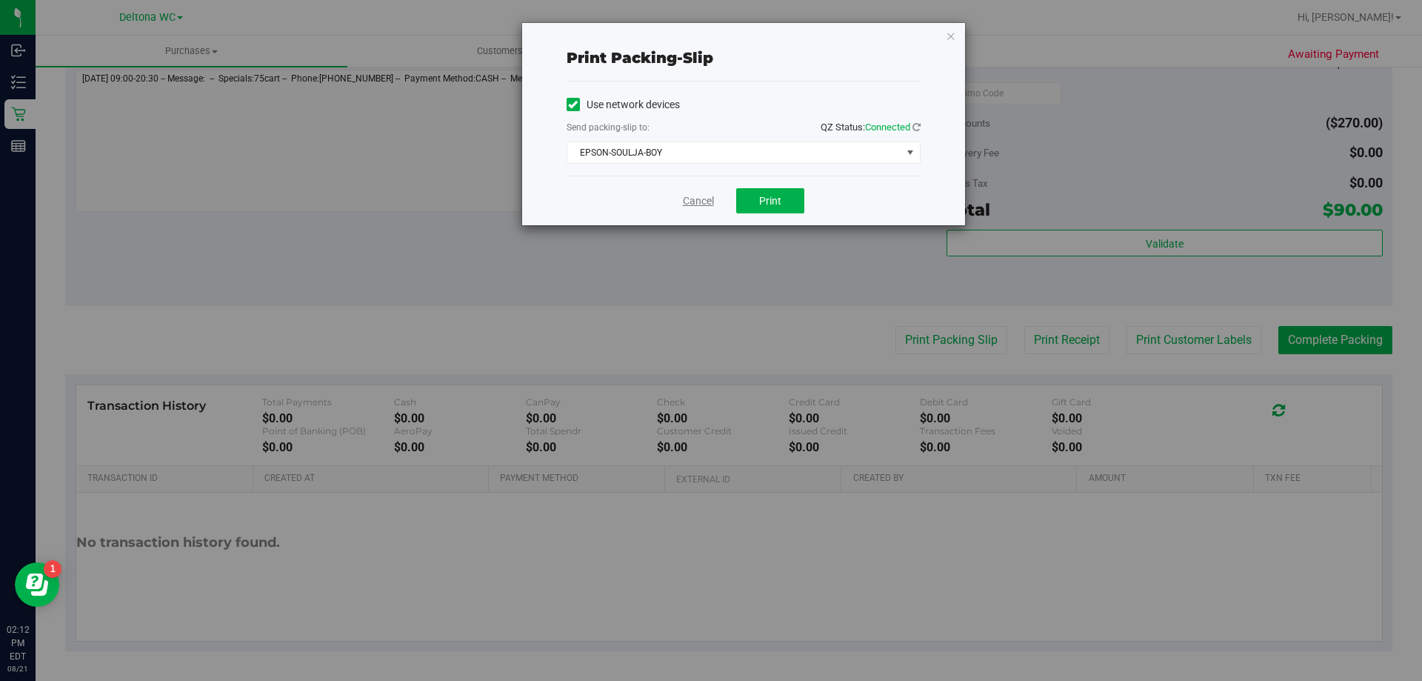
click at [707, 206] on link "Cancel" at bounding box center [698, 201] width 31 height 16
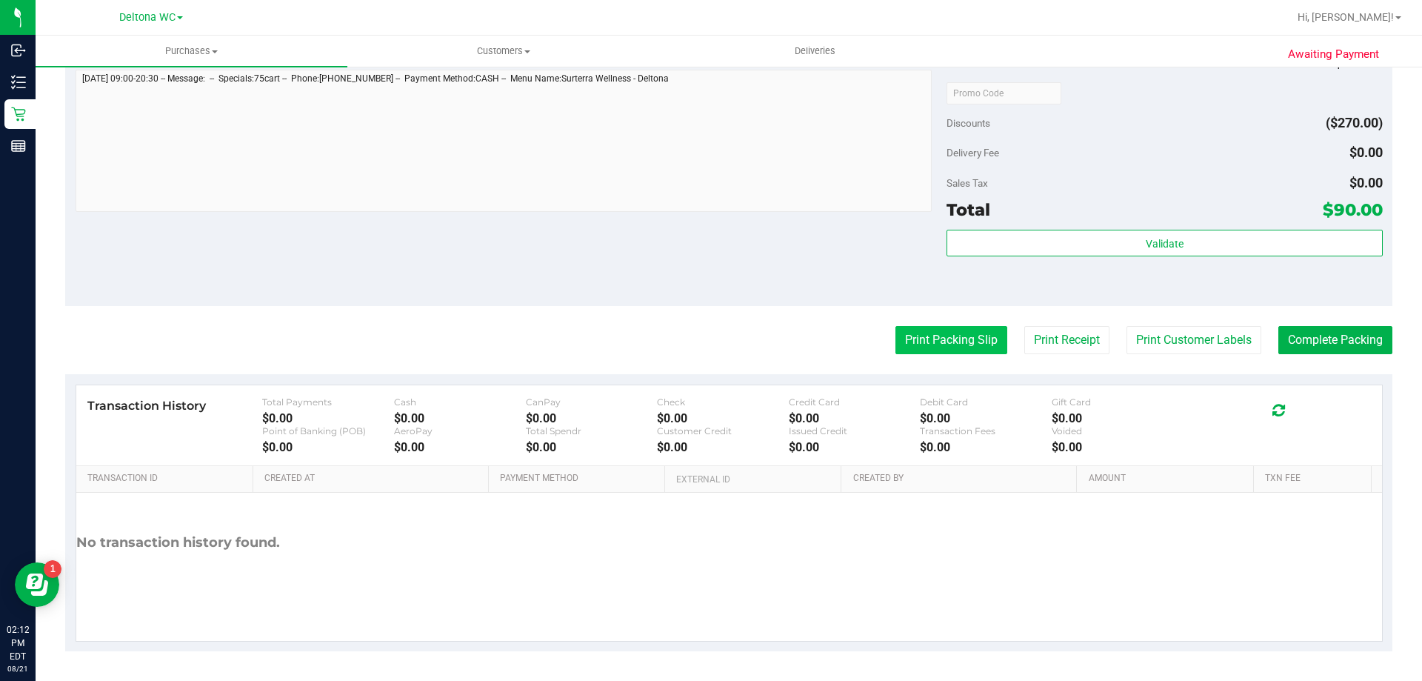
click at [927, 353] on button "Print Packing Slip" at bounding box center [951, 340] width 112 height 28
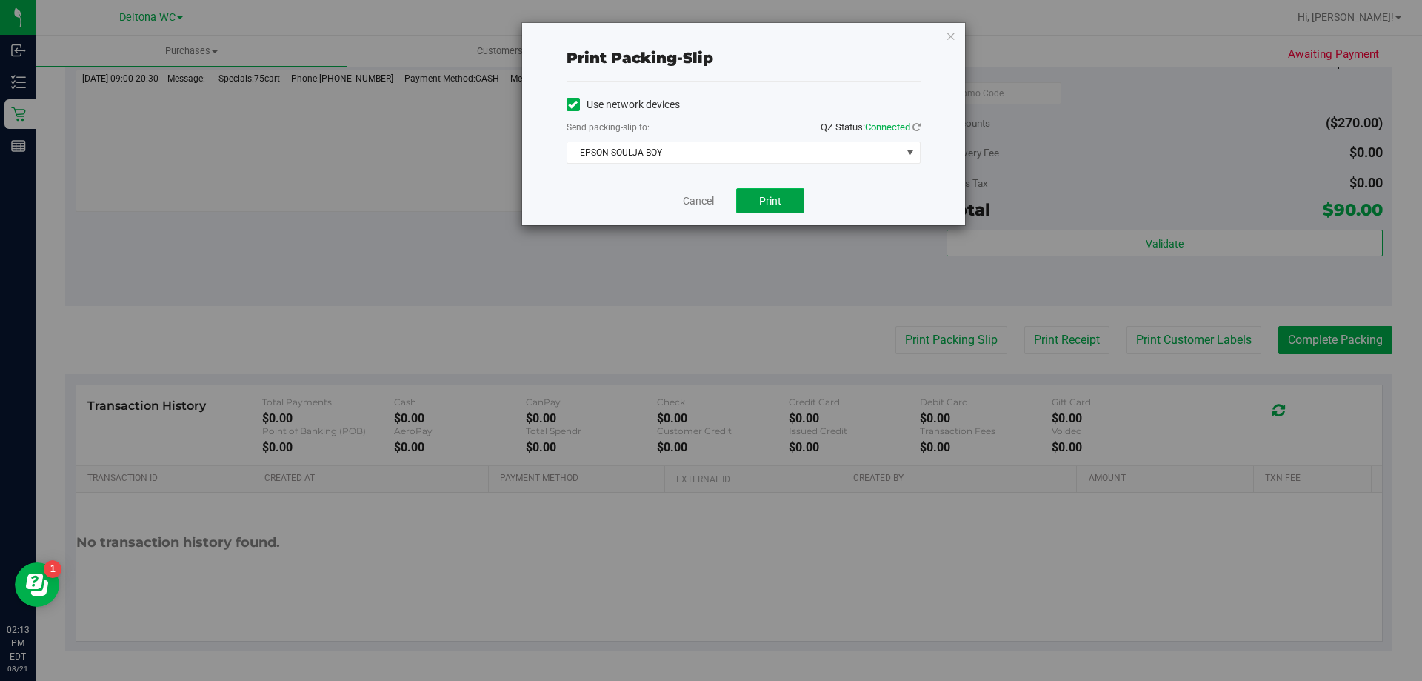
click at [767, 198] on span "Print" at bounding box center [770, 201] width 22 height 12
click at [685, 225] on div "Print packing-slip Use network devices Send packing-slip to: QZ Status: Connect…" at bounding box center [743, 124] width 444 height 204
click at [696, 195] on link "Cancel" at bounding box center [698, 201] width 31 height 16
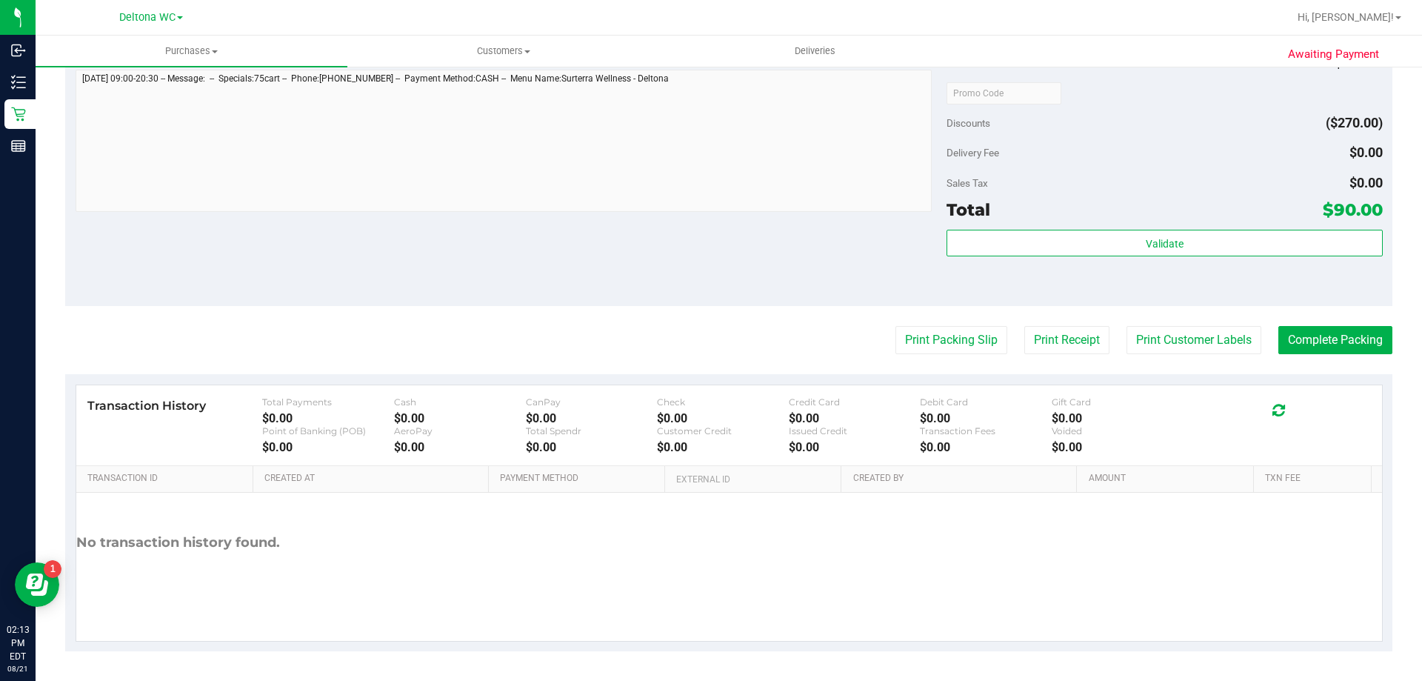
click at [999, 216] on div "Total $90.00" at bounding box center [1164, 209] width 435 height 27
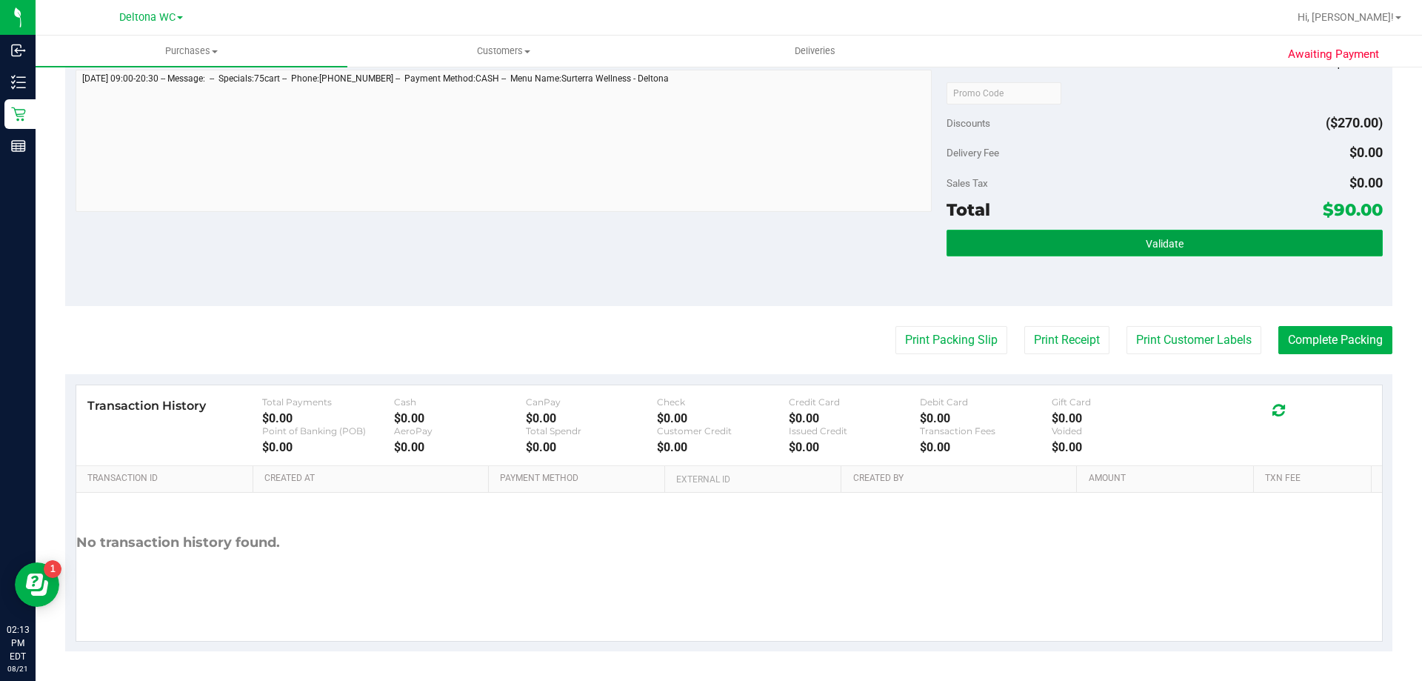
click at [997, 230] on button "Validate" at bounding box center [1164, 243] width 435 height 27
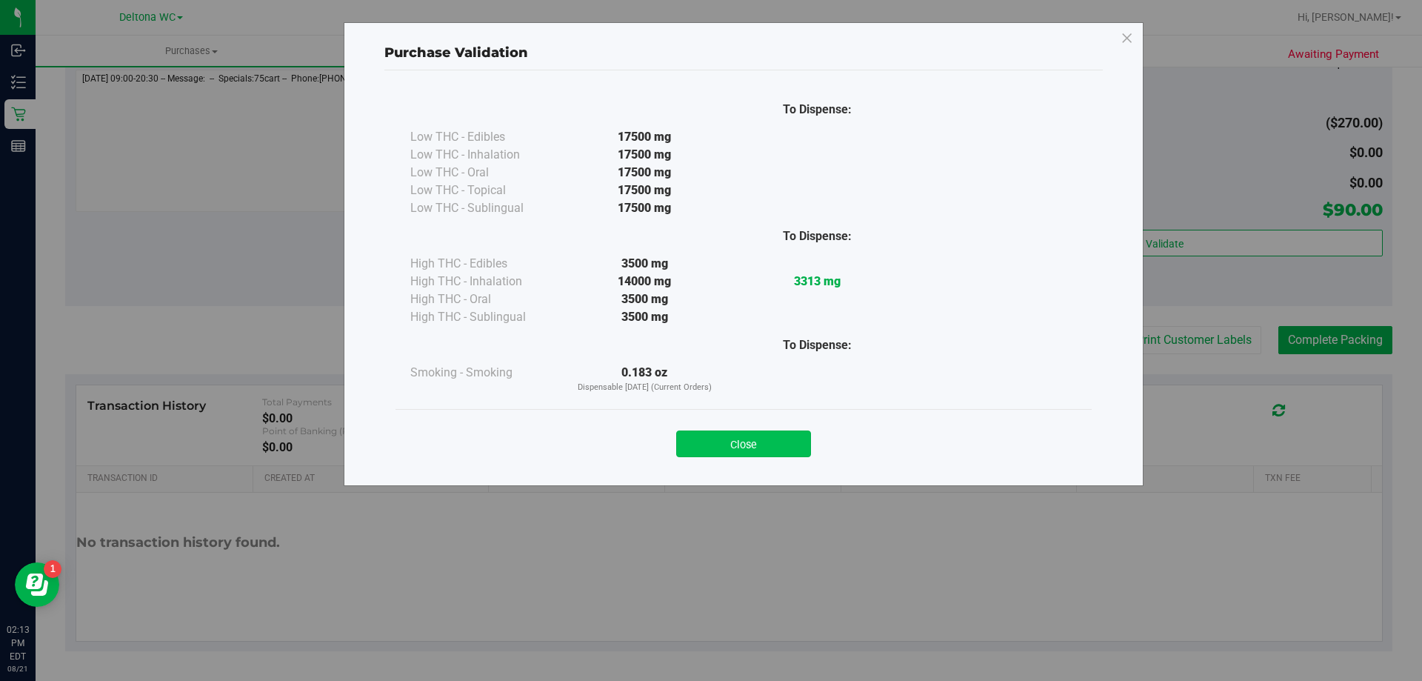
click at [756, 438] on button "Close" at bounding box center [743, 443] width 135 height 27
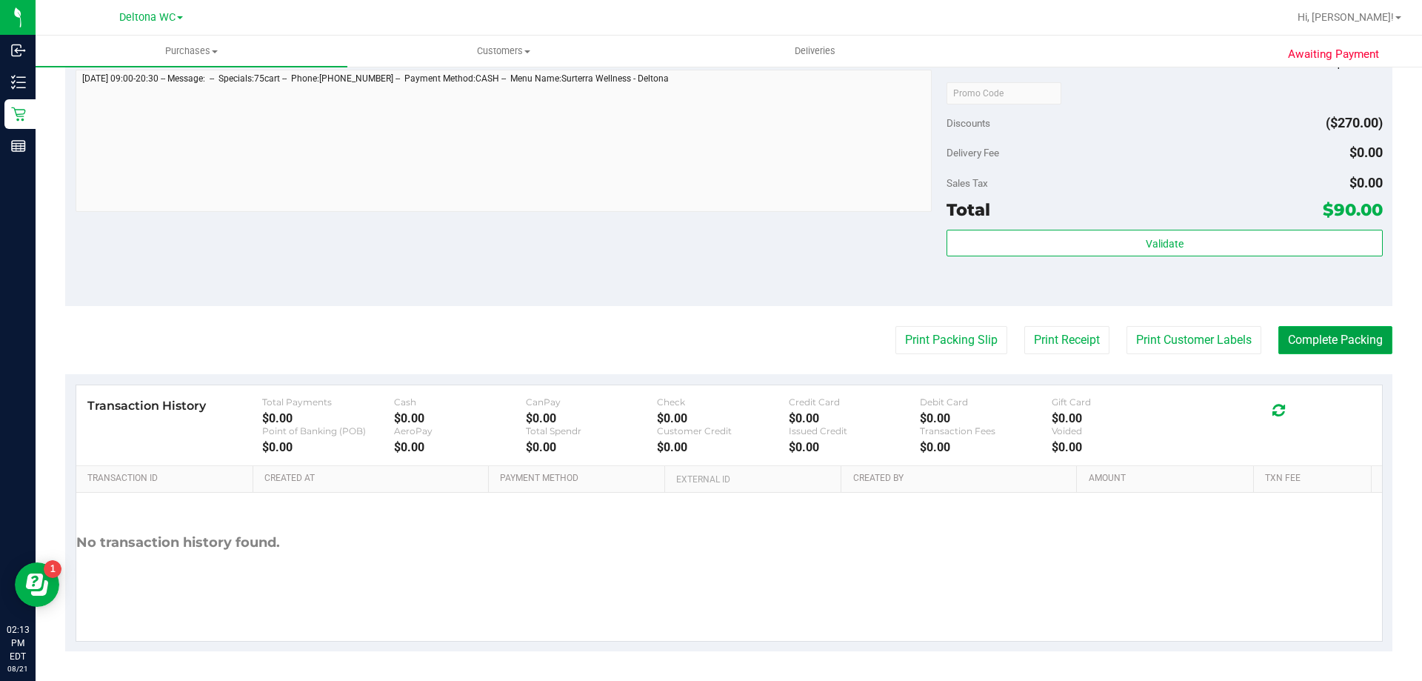
click at [1340, 328] on button "Complete Packing" at bounding box center [1335, 340] width 114 height 28
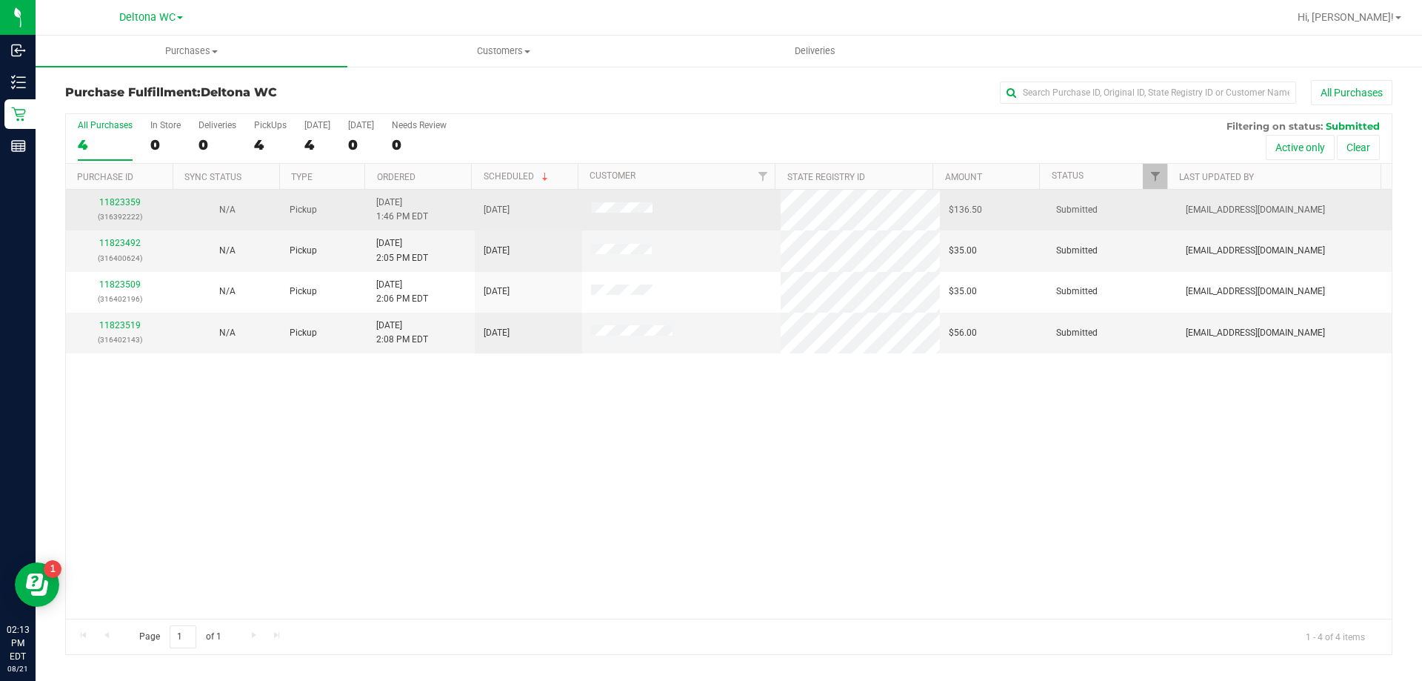
click at [130, 196] on div "11823359 (316392222)" at bounding box center [120, 210] width 90 height 28
click at [130, 198] on link "11823359" at bounding box center [119, 202] width 41 height 10
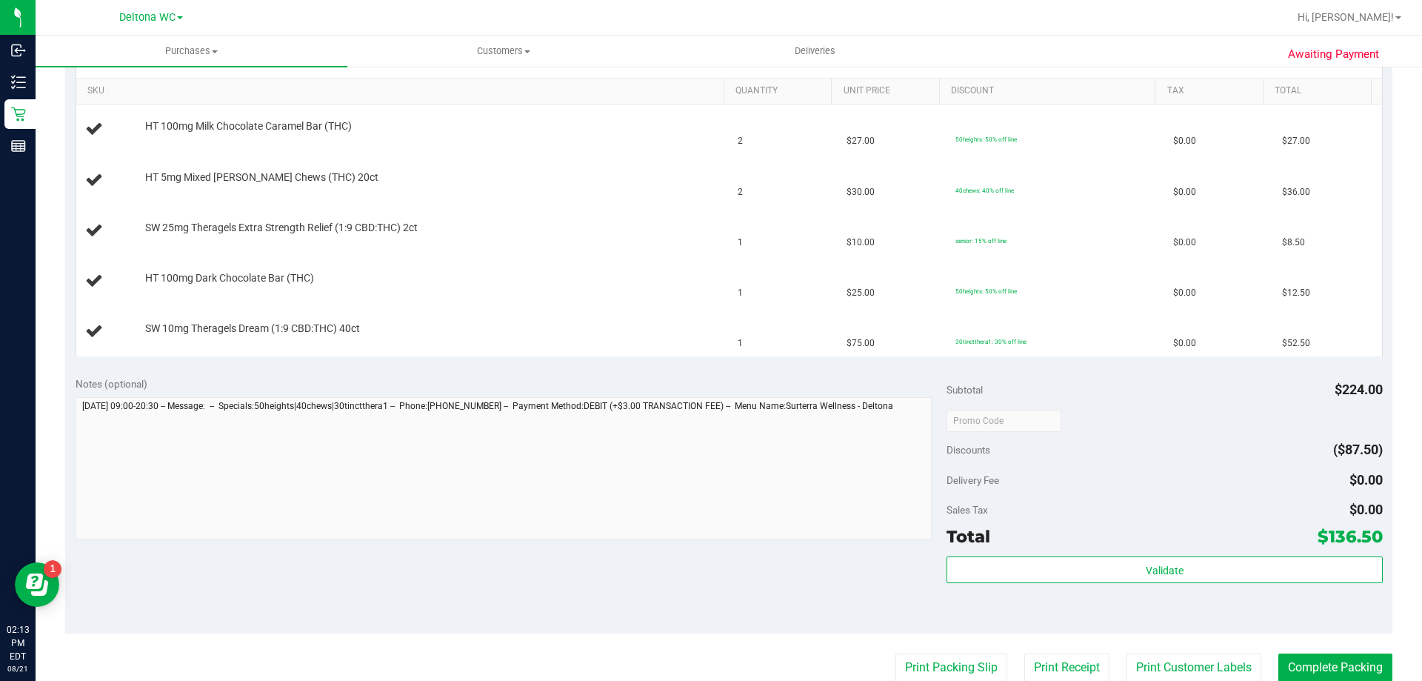
scroll to position [698, 0]
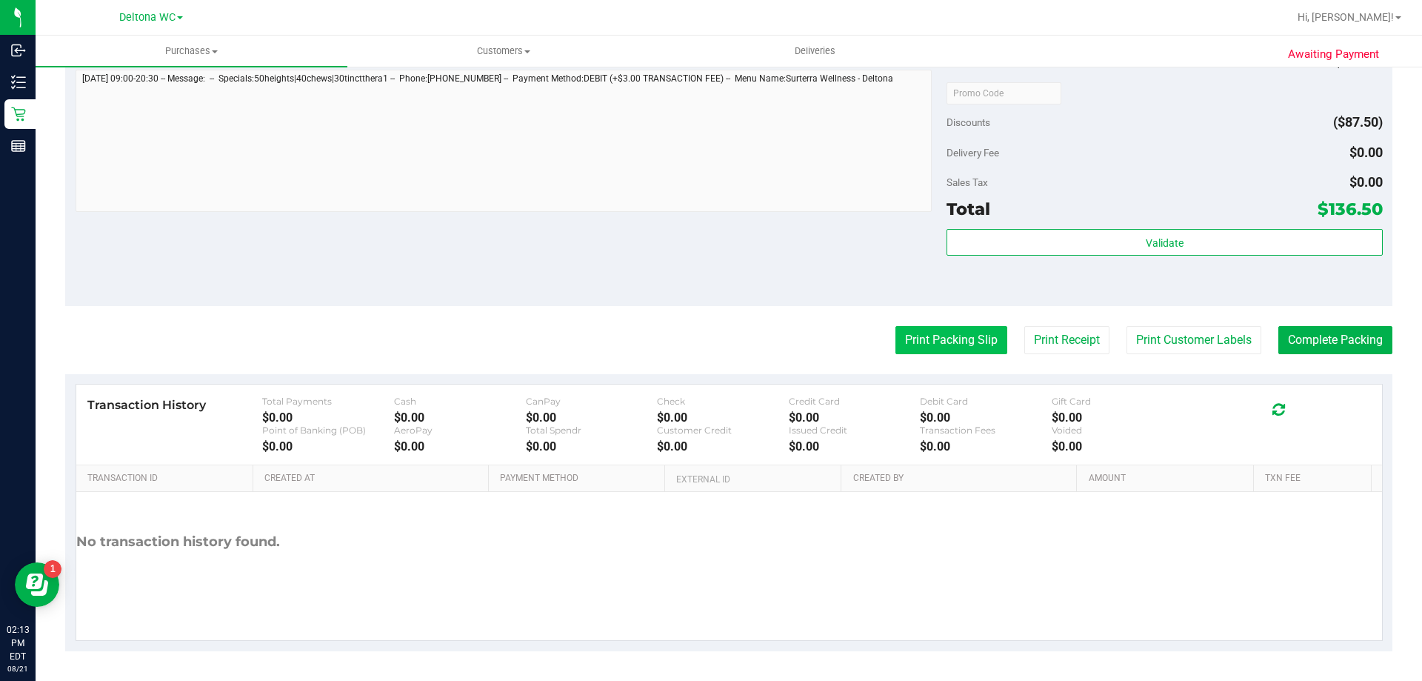
click at [906, 346] on button "Print Packing Slip" at bounding box center [951, 340] width 112 height 28
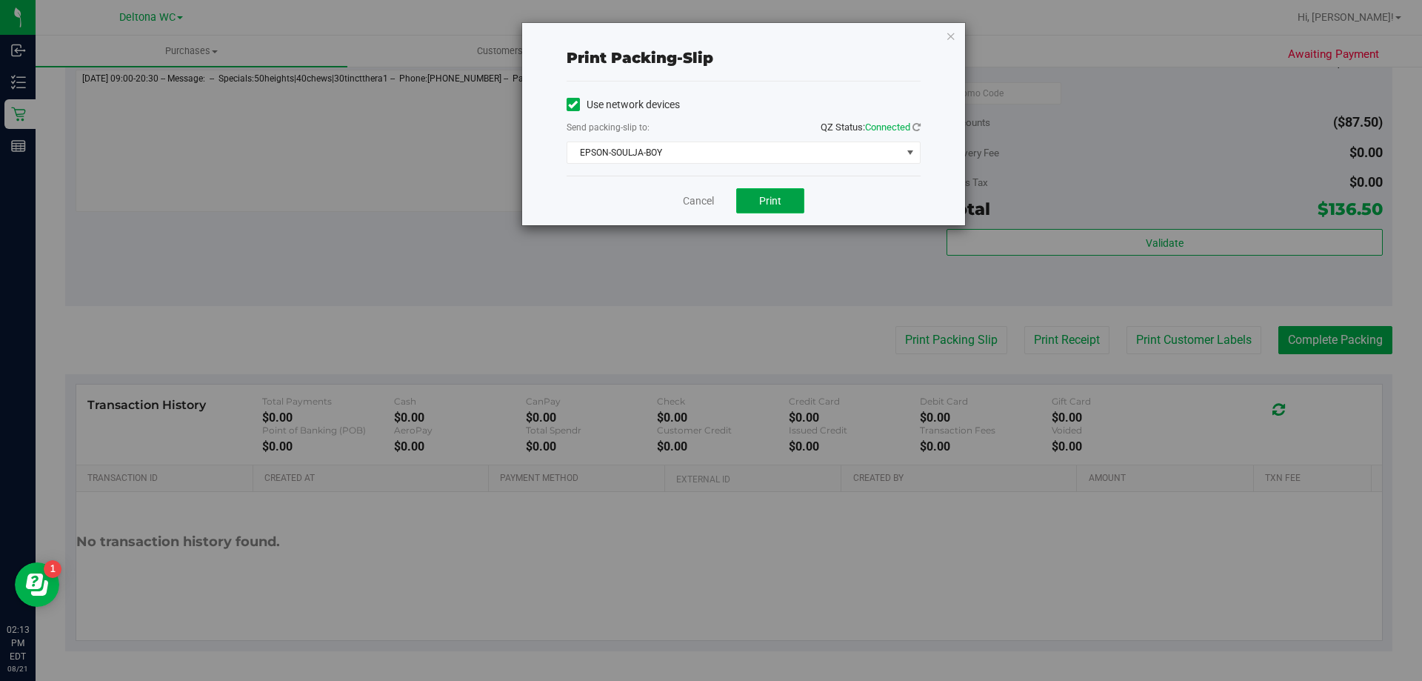
click at [773, 204] on span "Print" at bounding box center [770, 201] width 22 height 12
click at [689, 196] on link "Cancel" at bounding box center [698, 201] width 31 height 16
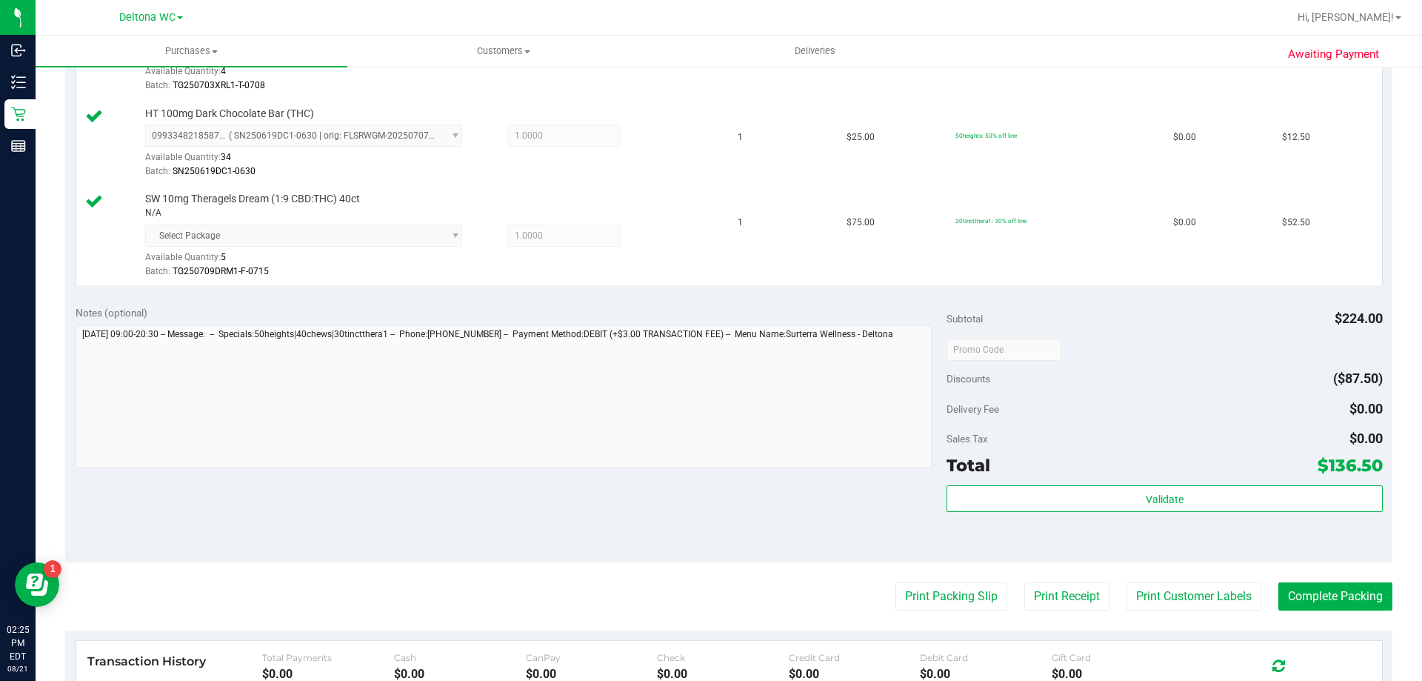
scroll to position [718, 0]
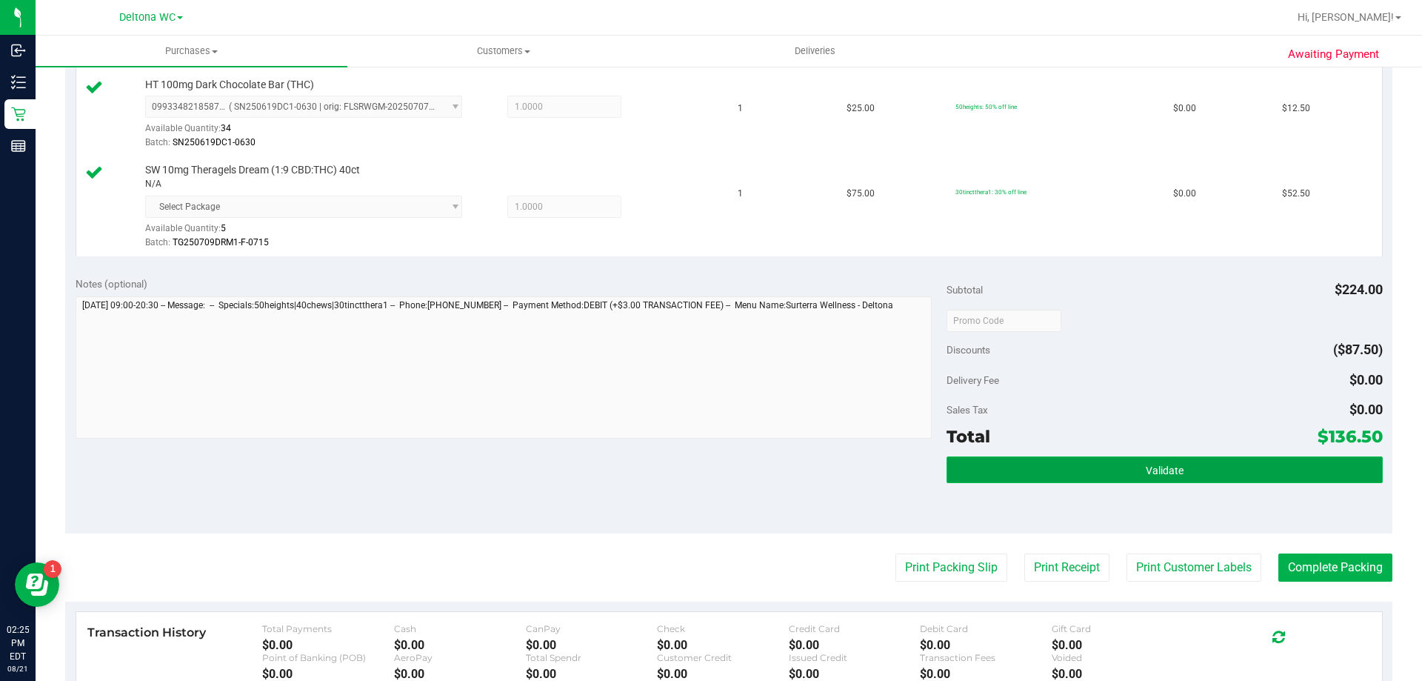
click at [1031, 461] on button "Validate" at bounding box center [1164, 469] width 435 height 27
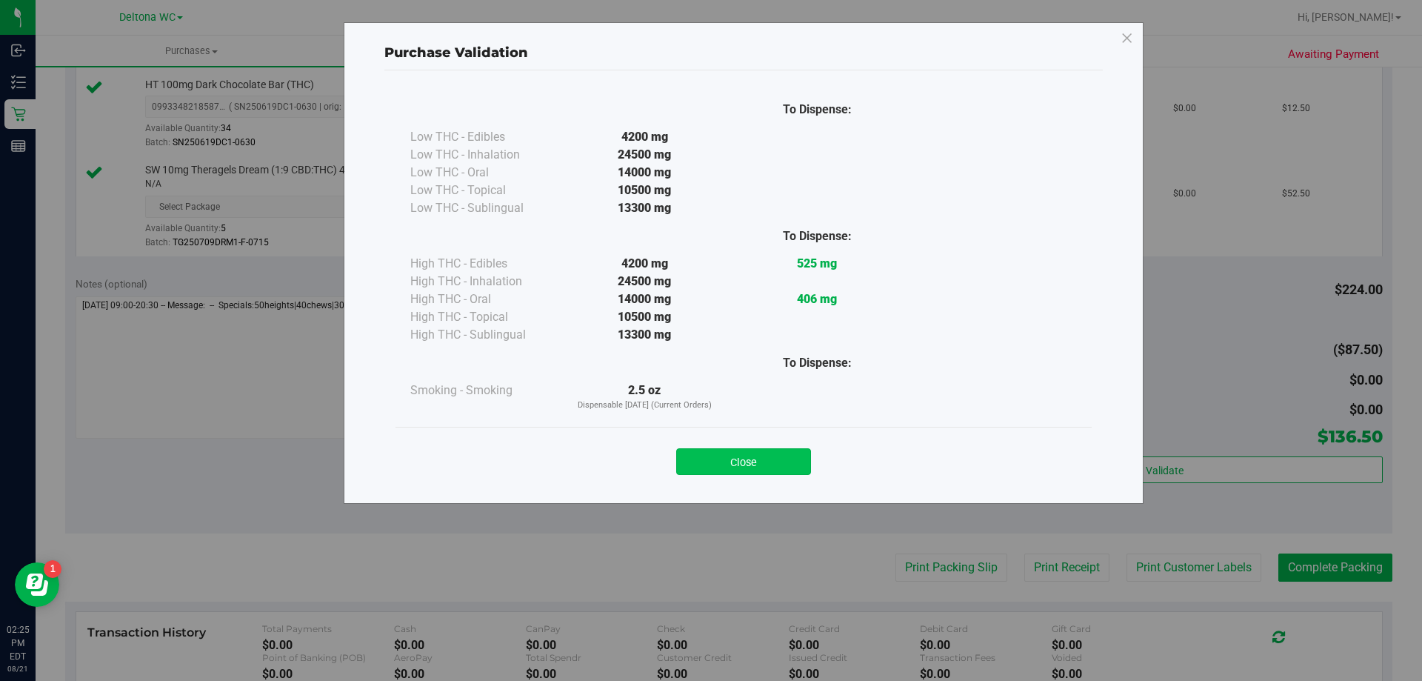
click at [726, 461] on button "Close" at bounding box center [743, 461] width 135 height 27
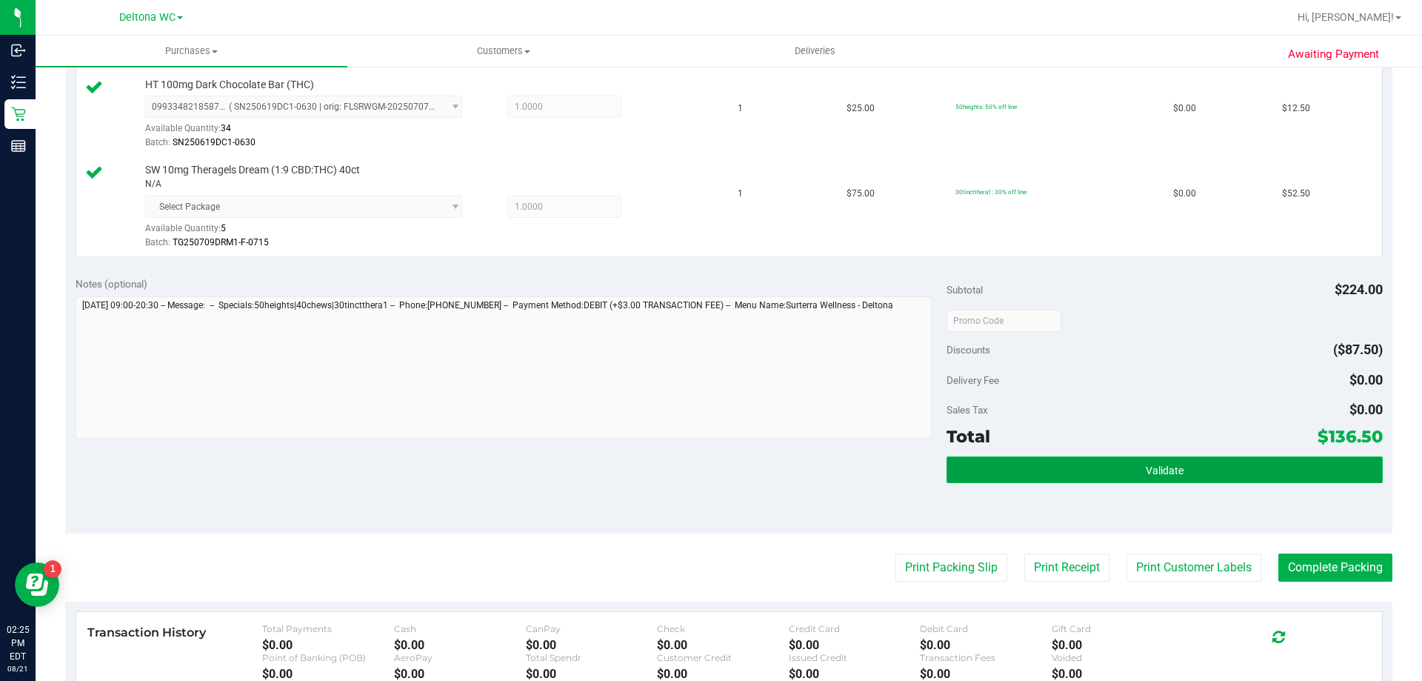
click at [1149, 467] on span "Validate" at bounding box center [1165, 470] width 38 height 12
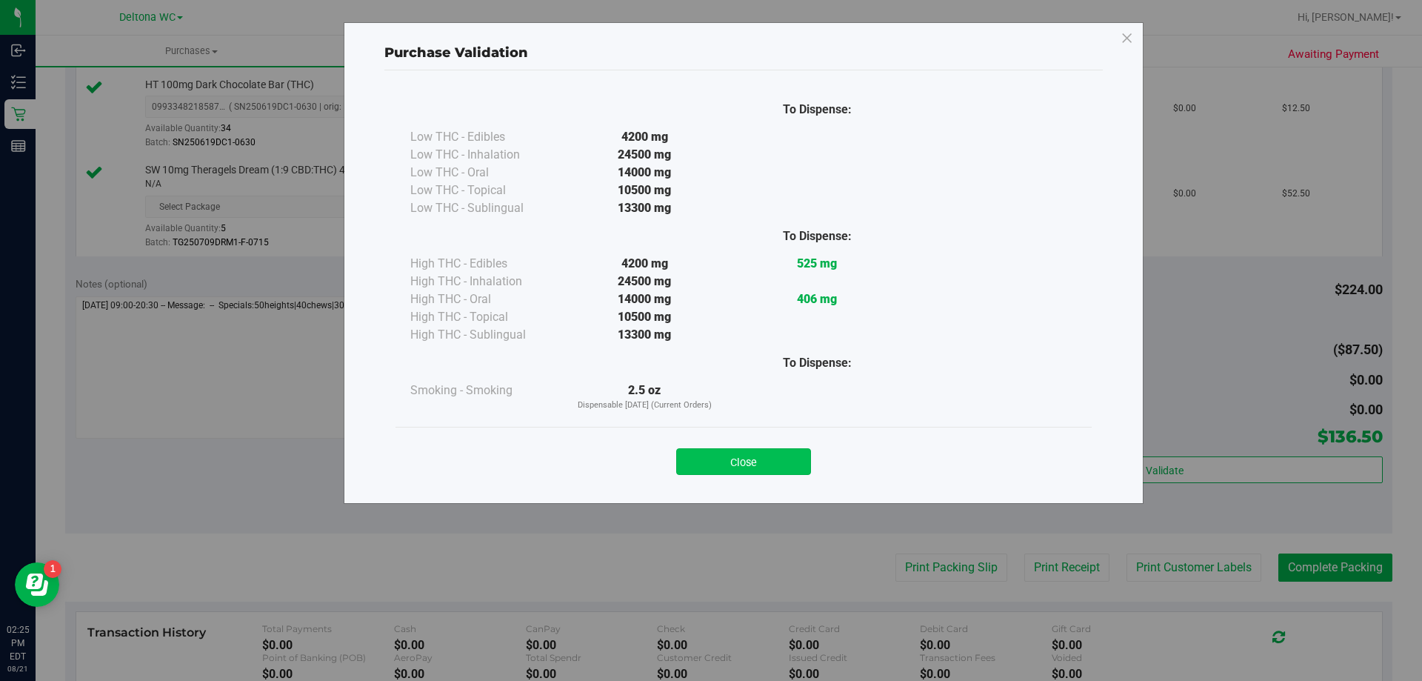
click at [768, 472] on button "Close" at bounding box center [743, 461] width 135 height 27
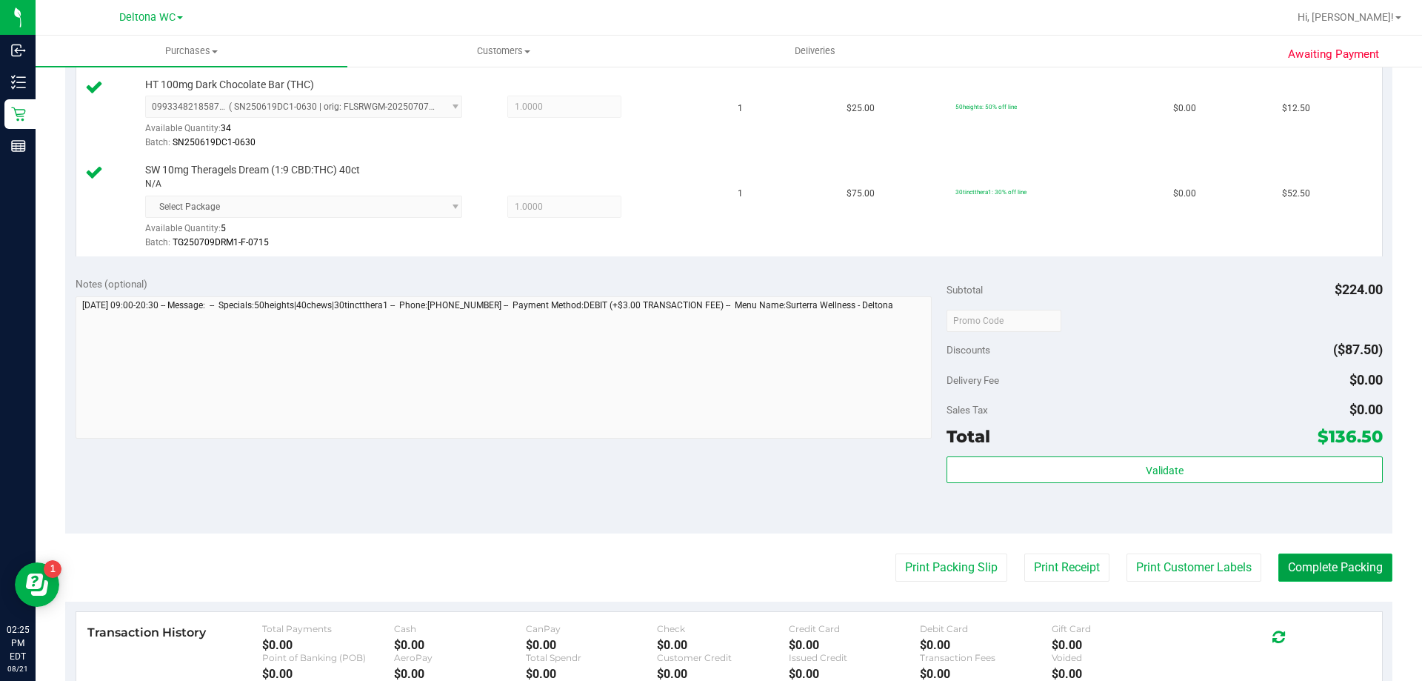
click at [1315, 579] on button "Complete Packing" at bounding box center [1335, 567] width 114 height 28
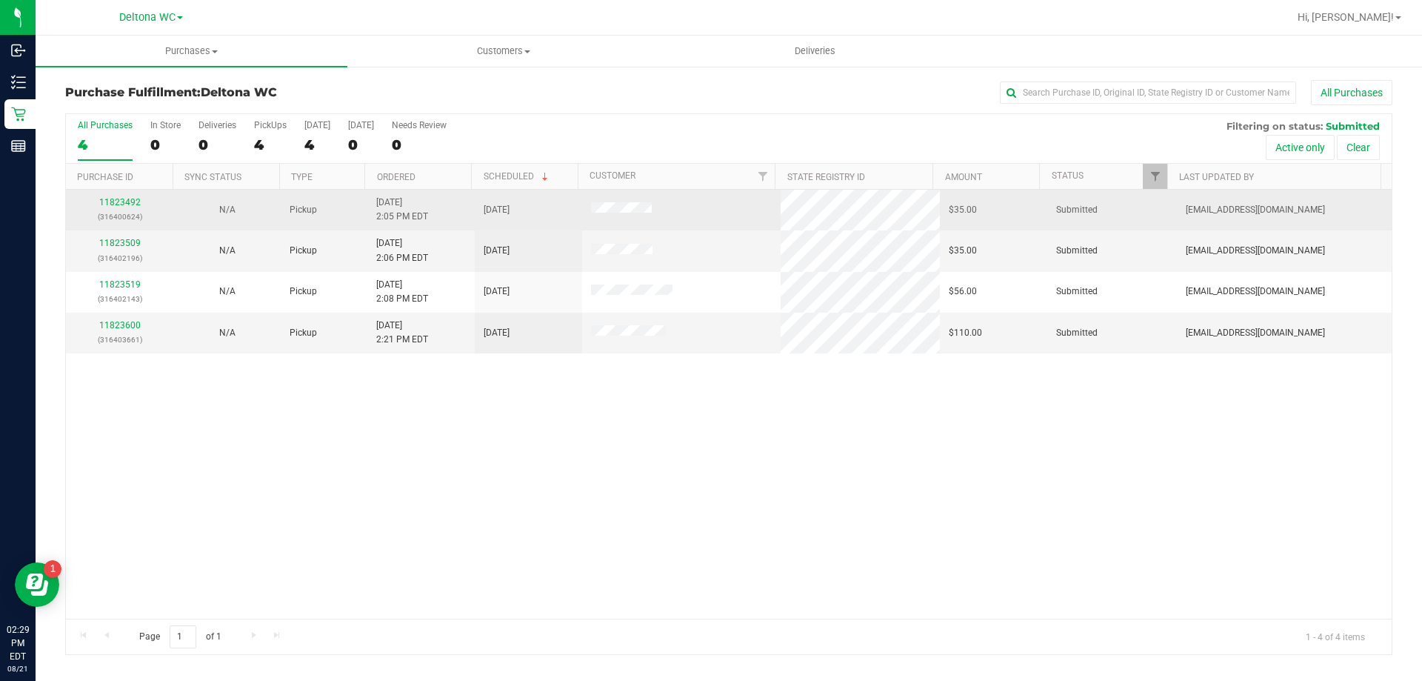
click at [139, 198] on div "11823492 (316400624)" at bounding box center [120, 210] width 90 height 28
click at [138, 199] on link "11823492" at bounding box center [119, 202] width 41 height 10
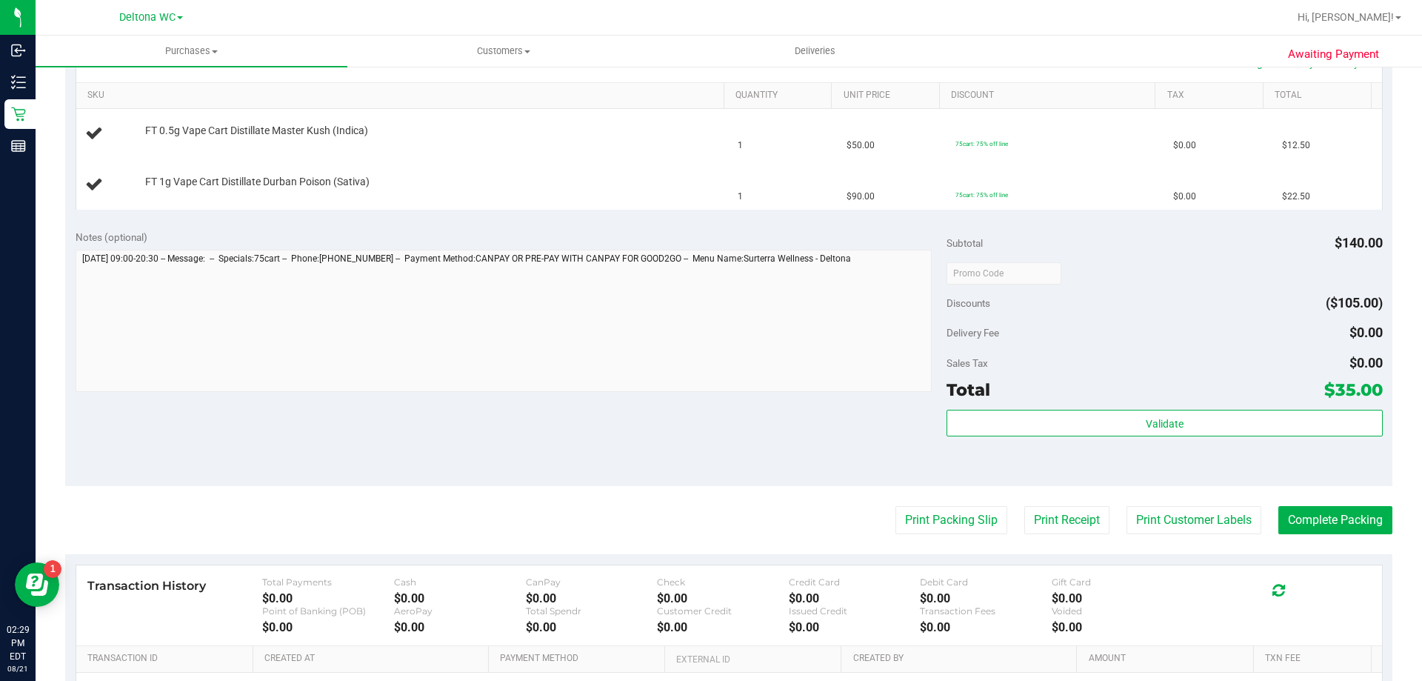
scroll to position [360, 0]
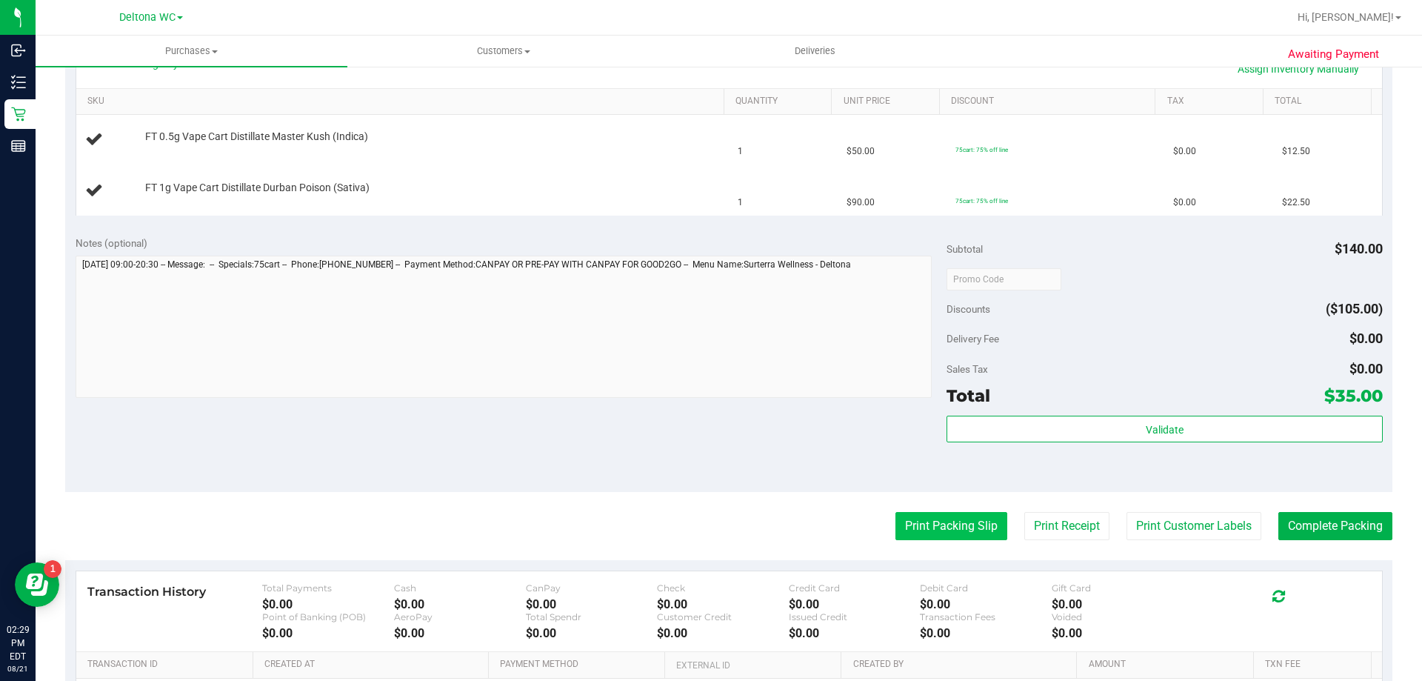
click at [926, 538] on button "Print Packing Slip" at bounding box center [951, 526] width 112 height 28
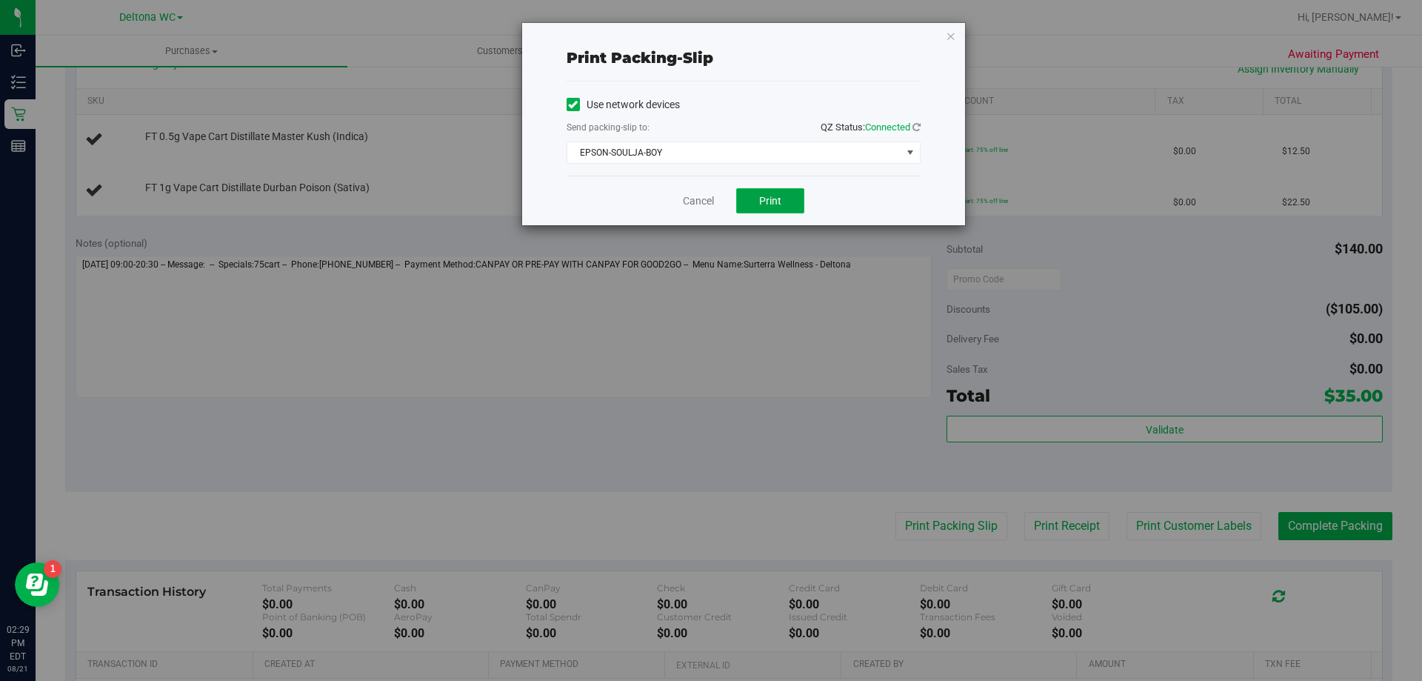
click at [773, 204] on span "Print" at bounding box center [770, 201] width 22 height 12
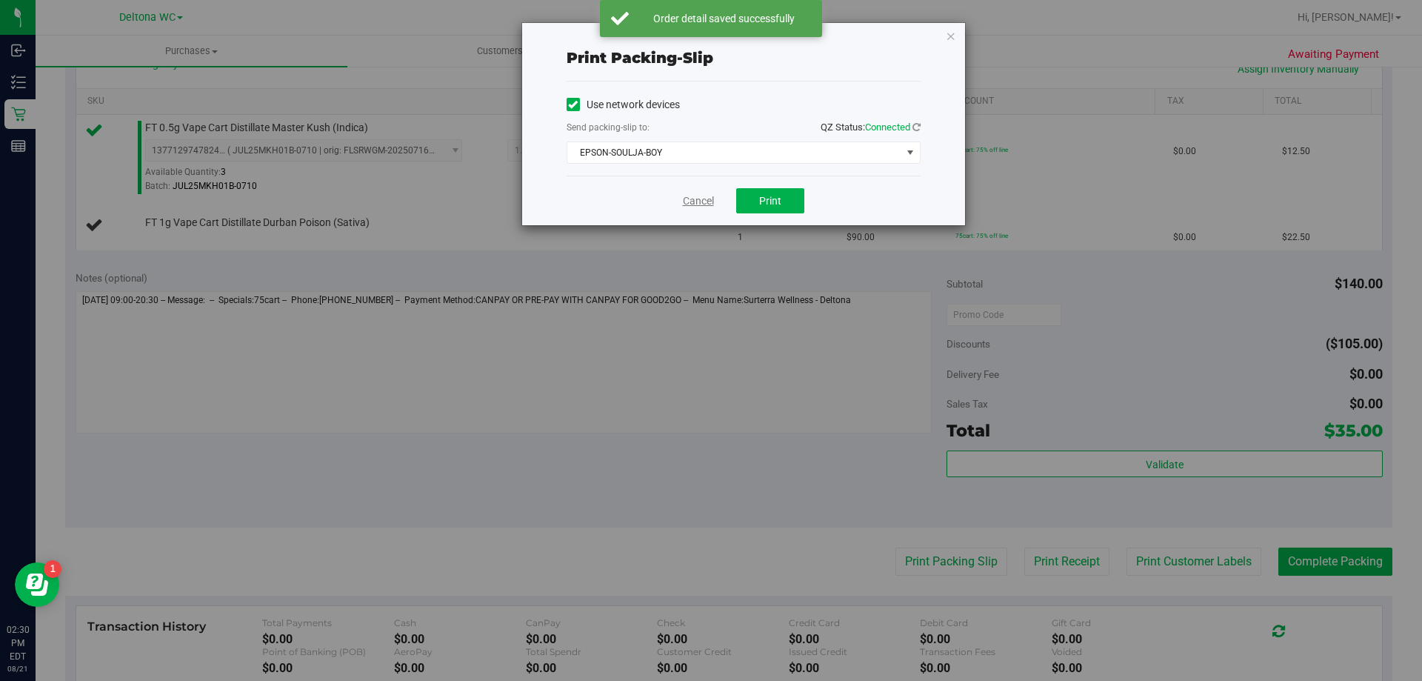
click at [708, 201] on link "Cancel" at bounding box center [698, 201] width 31 height 16
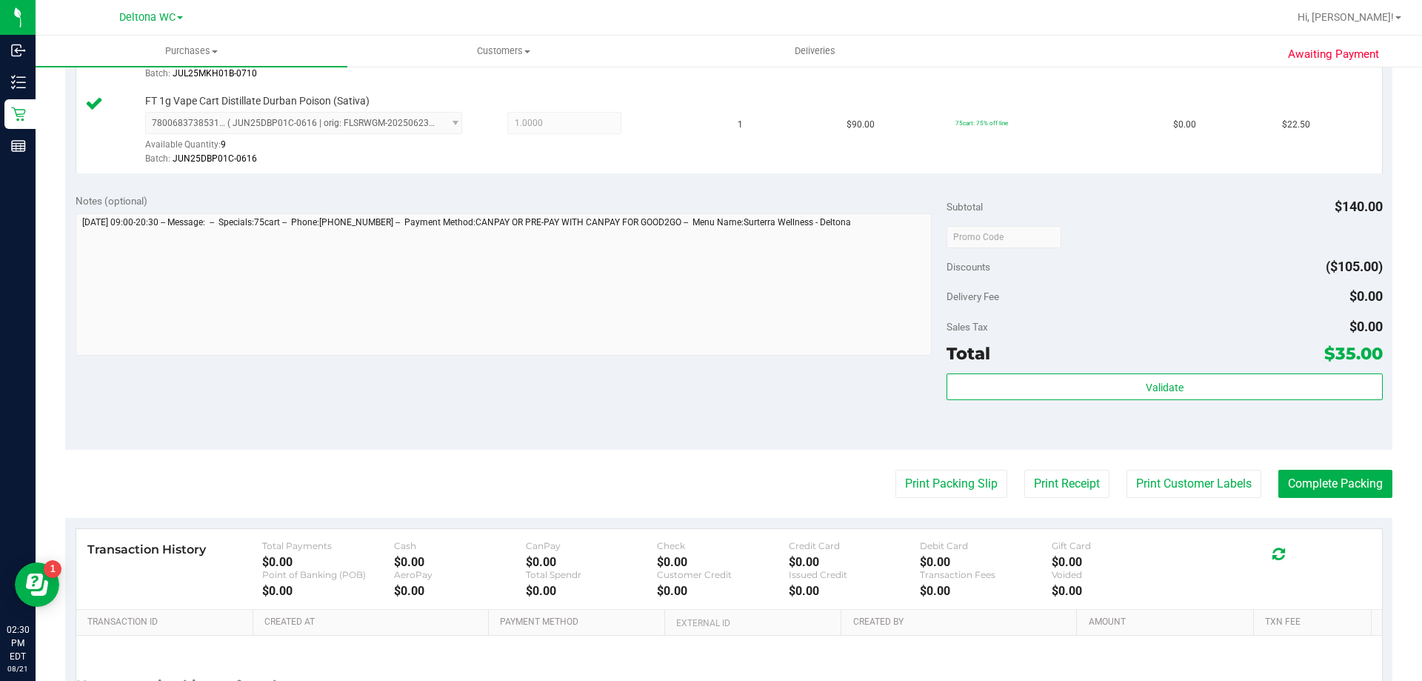
scroll to position [498, 0]
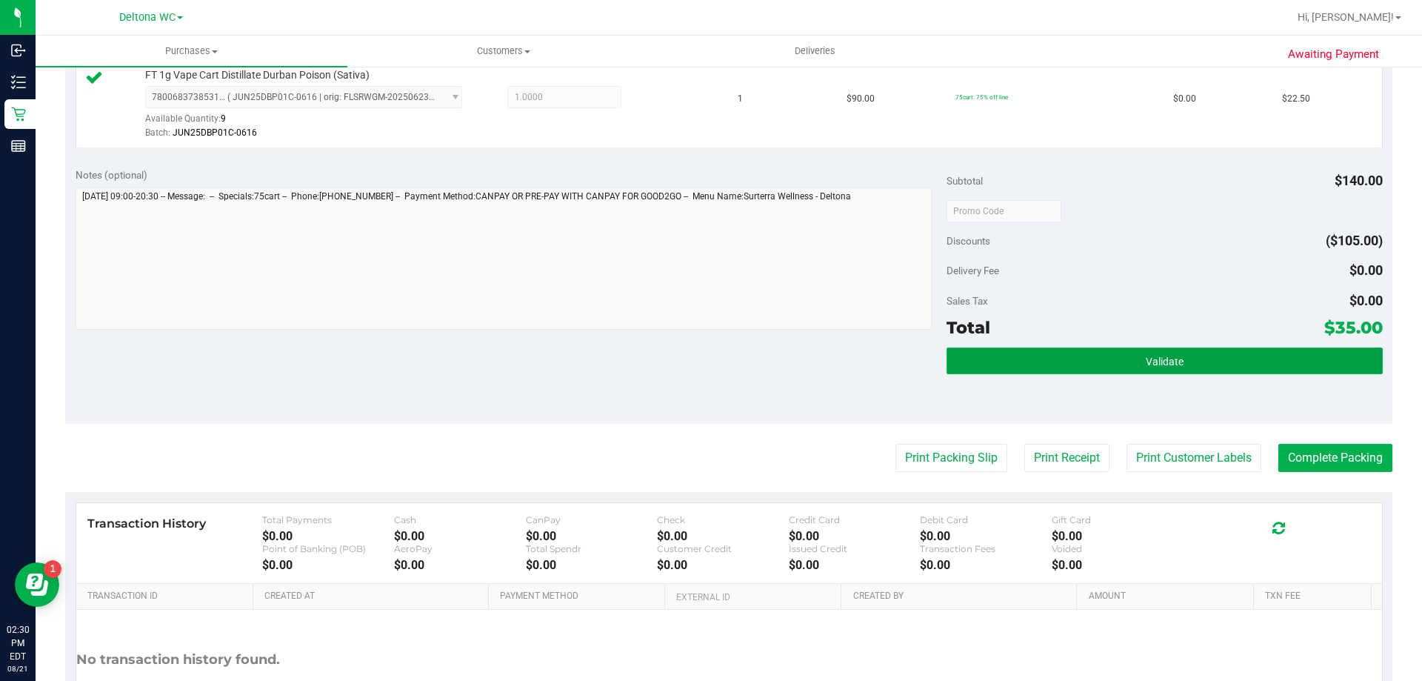
click at [1067, 356] on button "Validate" at bounding box center [1164, 360] width 435 height 27
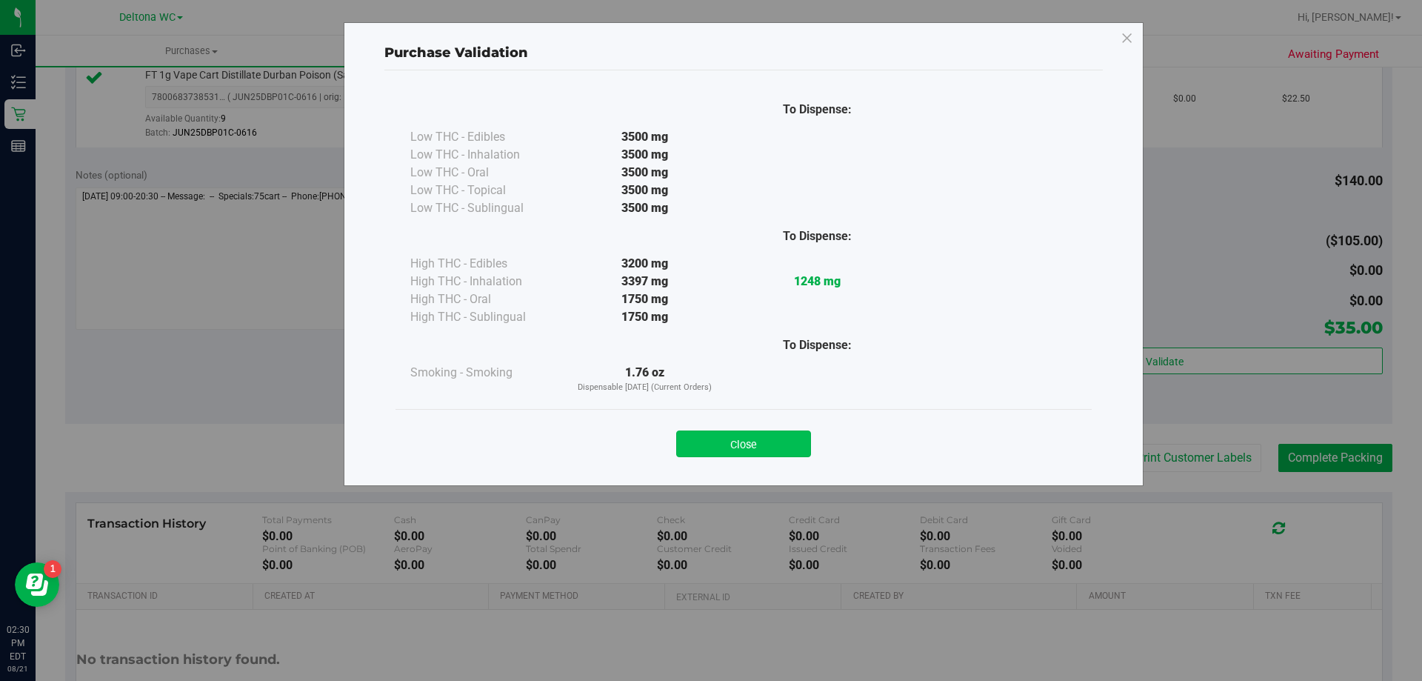
click at [727, 445] on button "Close" at bounding box center [743, 443] width 135 height 27
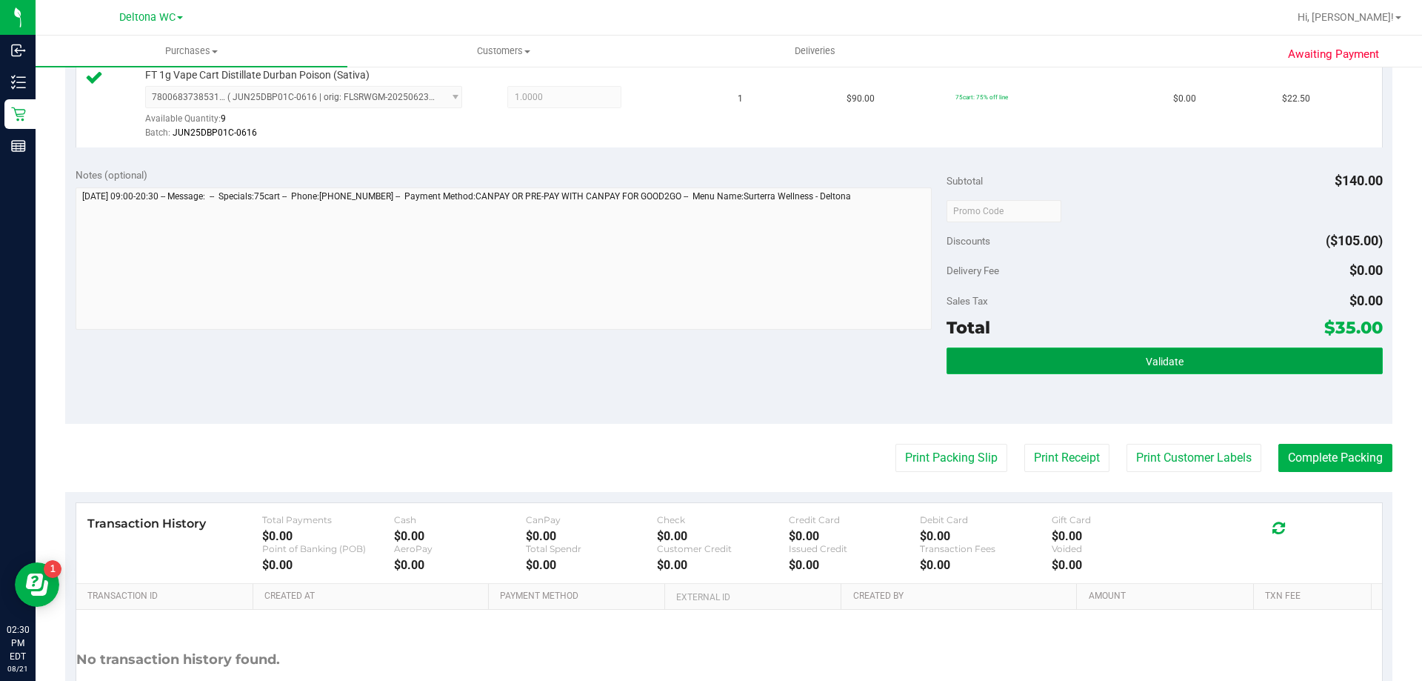
click at [1113, 352] on button "Validate" at bounding box center [1164, 360] width 435 height 27
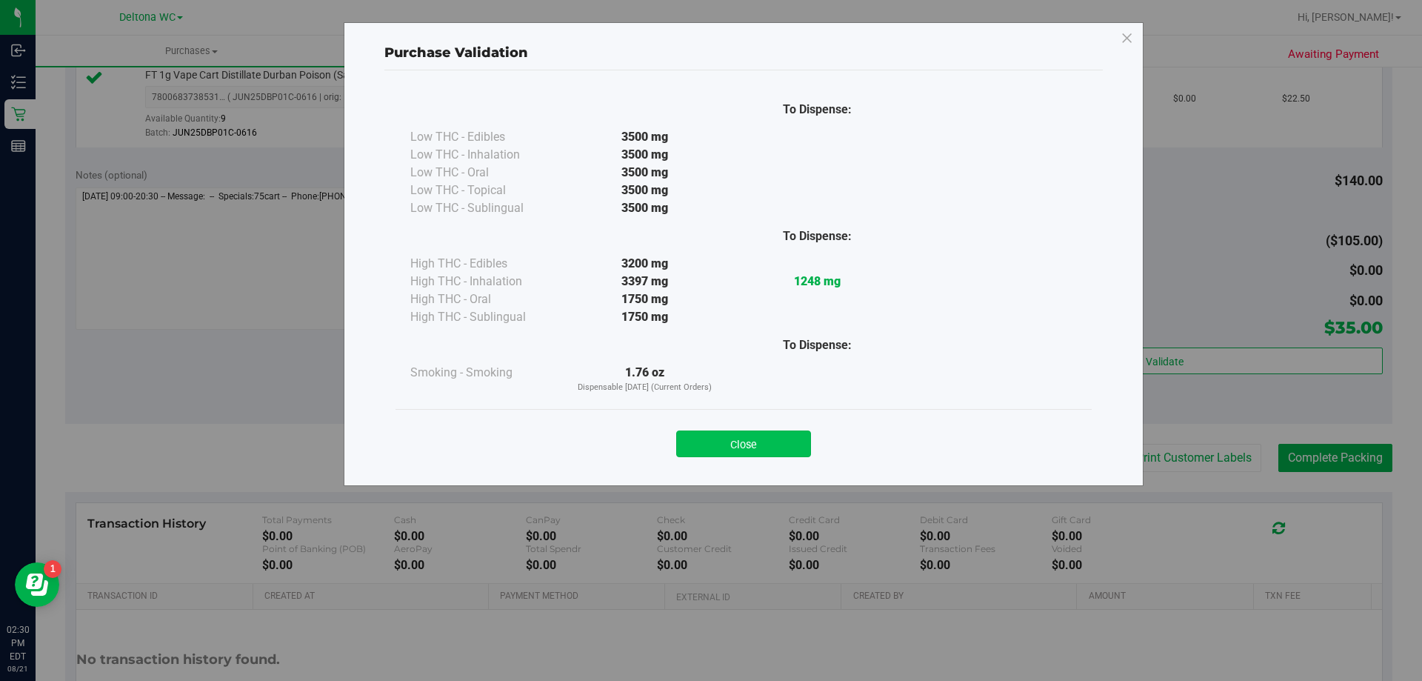
click at [739, 433] on button "Close" at bounding box center [743, 443] width 135 height 27
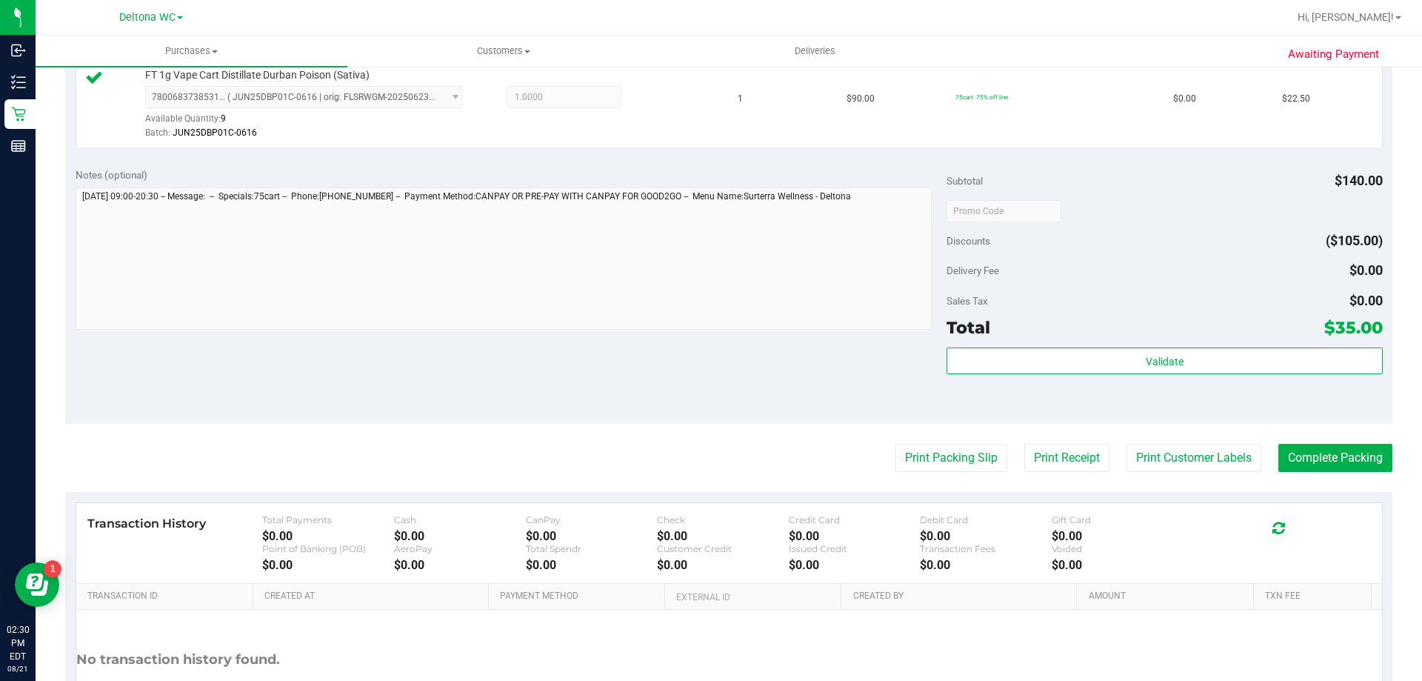
click at [1304, 486] on purchase-details "Back Edit Purchase Cancel Purchase View Profile # 11823492 BioTrack ID: - Submi…" at bounding box center [728, 175] width 1327 height 1187
click at [1321, 449] on button "Complete Packing" at bounding box center [1335, 458] width 114 height 28
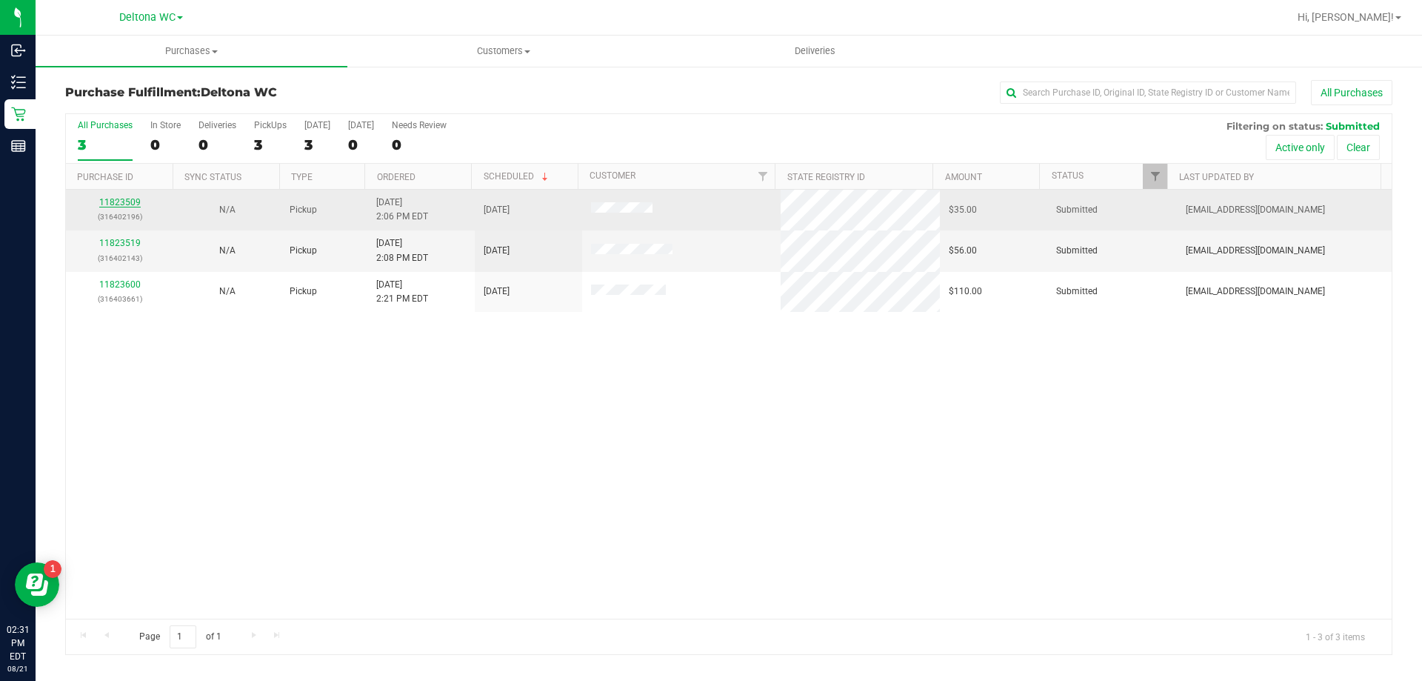
click at [133, 204] on link "11823509" at bounding box center [119, 202] width 41 height 10
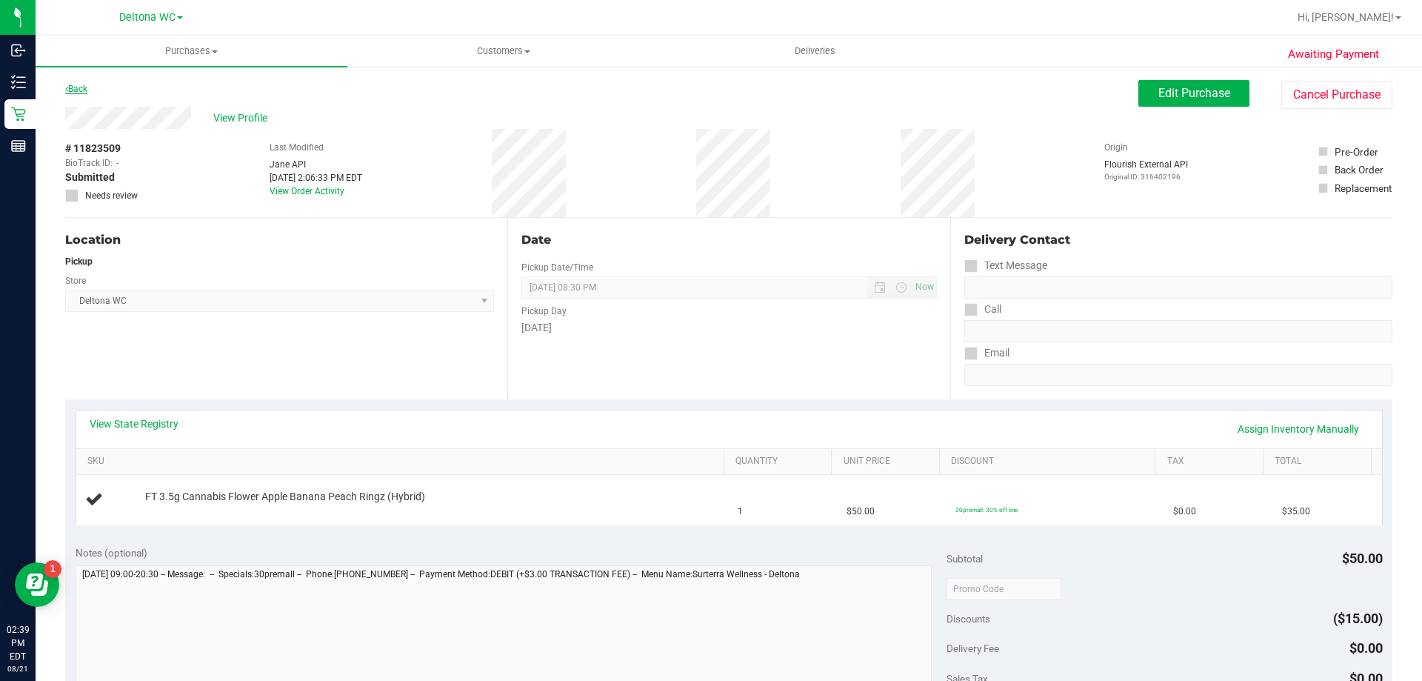
click at [78, 87] on link "Back" at bounding box center [76, 89] width 22 height 10
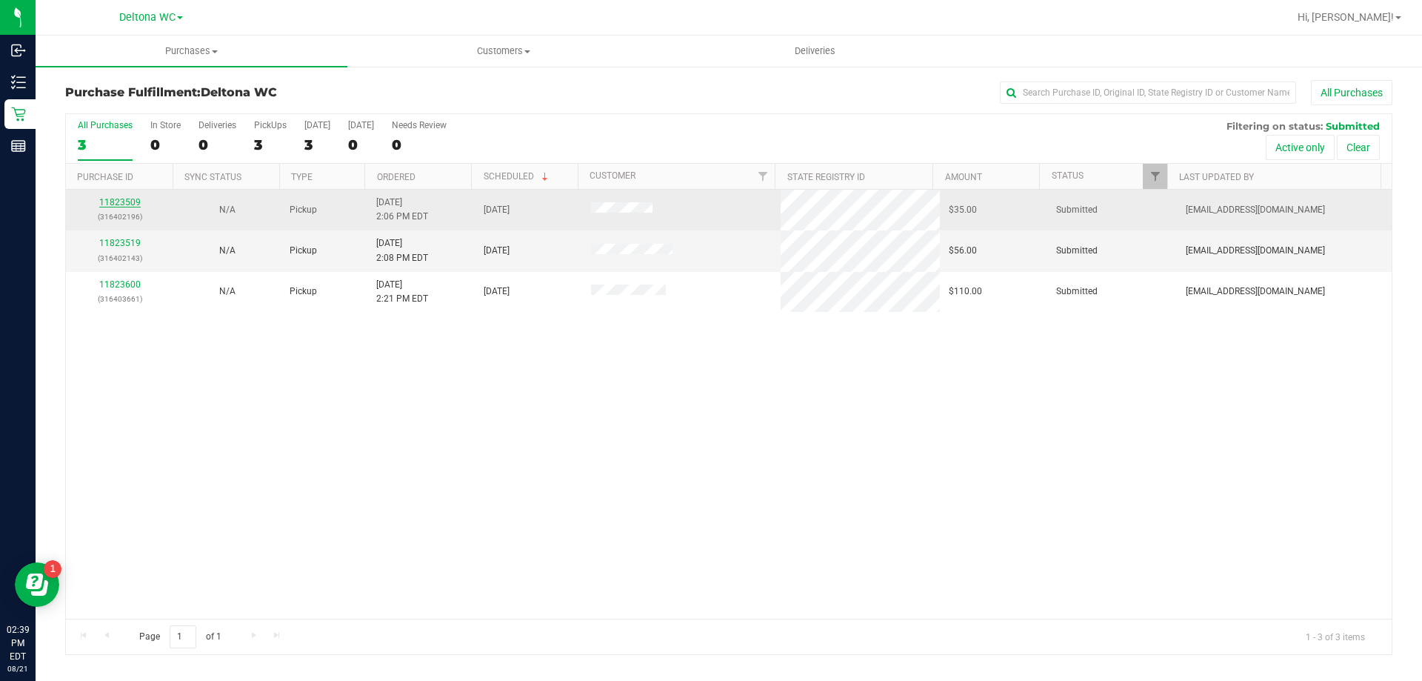
click at [136, 204] on link "11823509" at bounding box center [119, 202] width 41 height 10
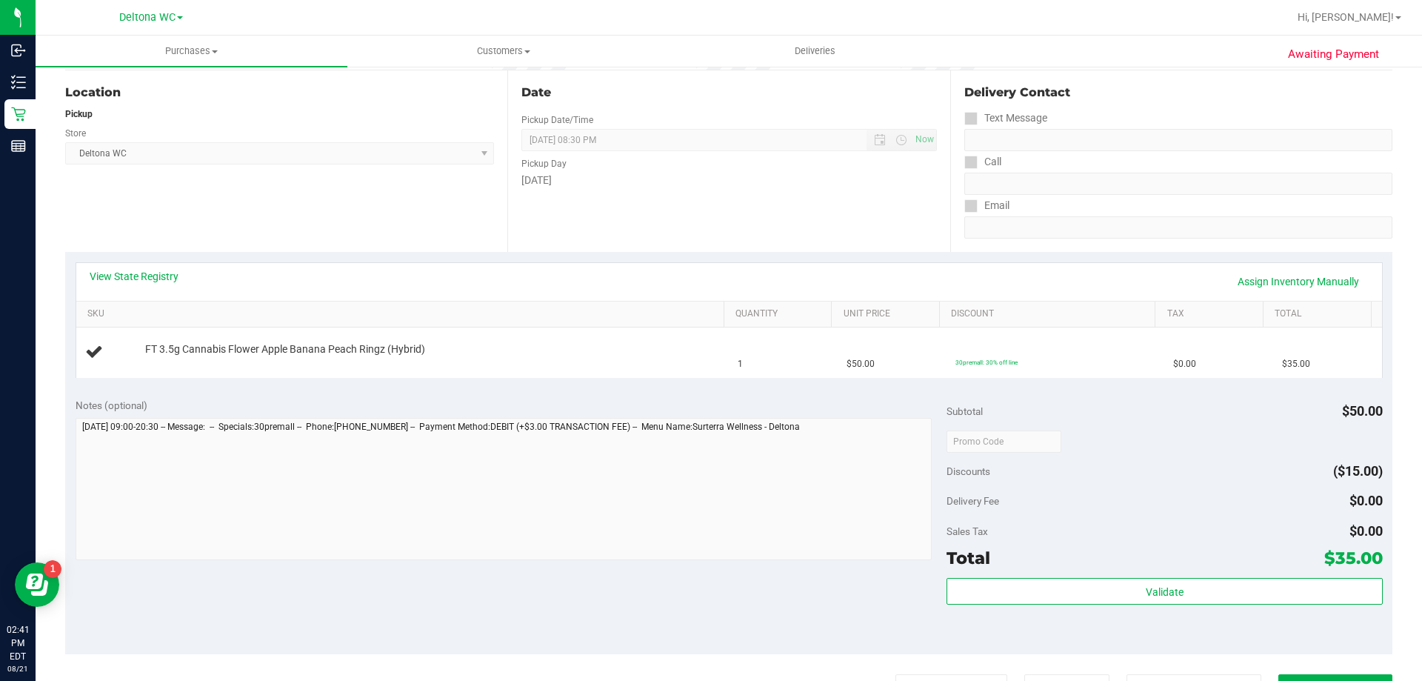
scroll to position [296, 0]
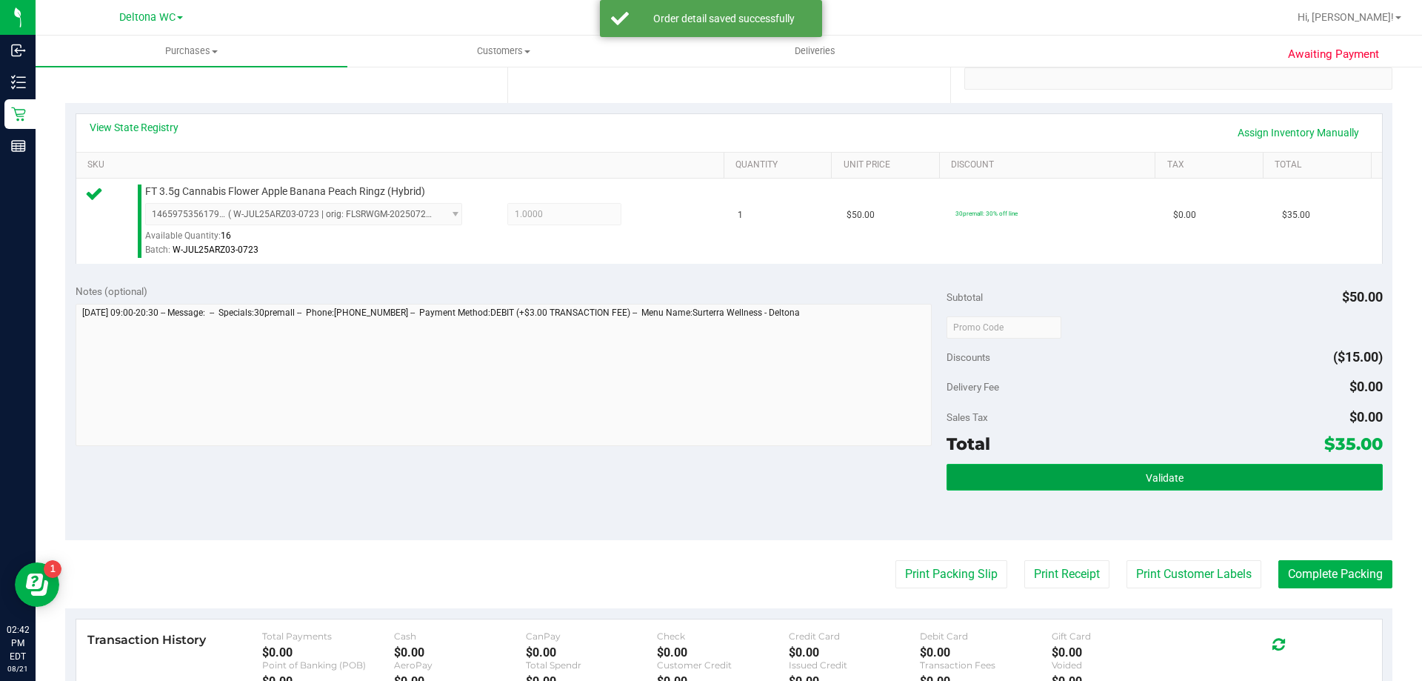
click at [1215, 484] on button "Validate" at bounding box center [1164, 477] width 435 height 27
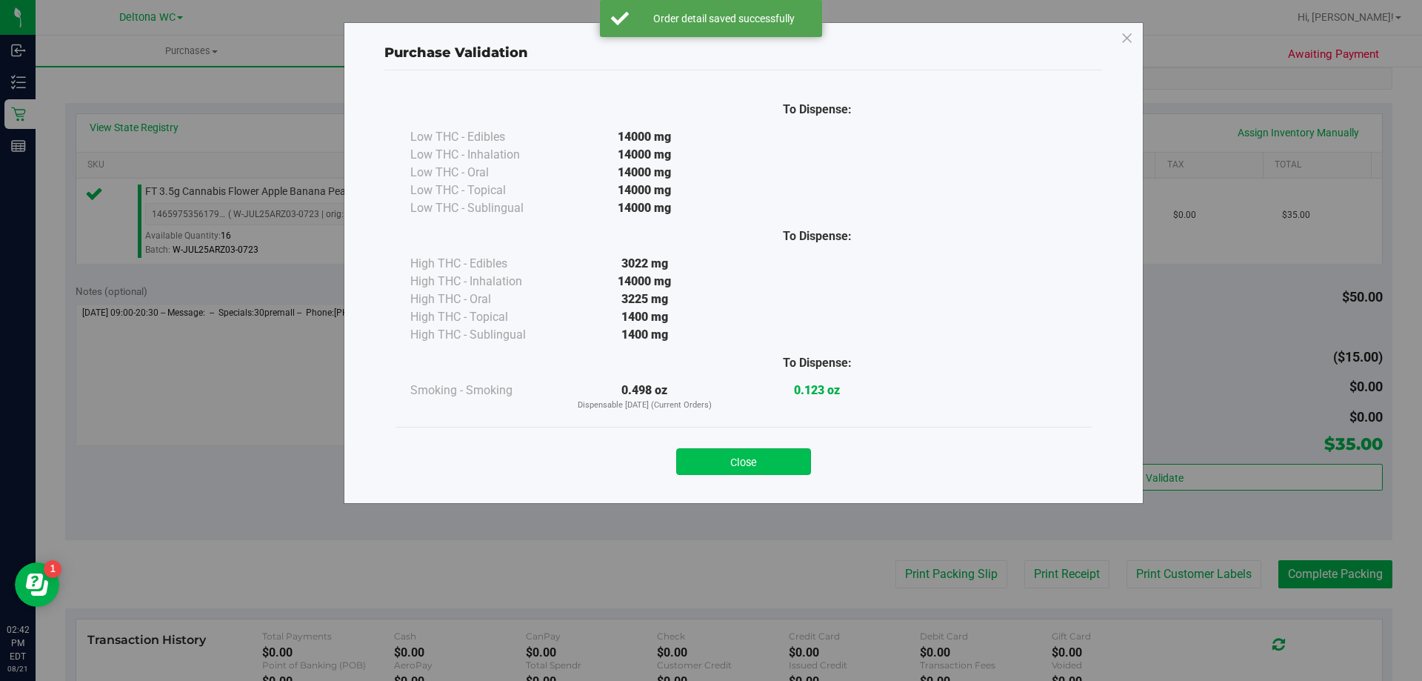
click at [801, 460] on button "Close" at bounding box center [743, 461] width 135 height 27
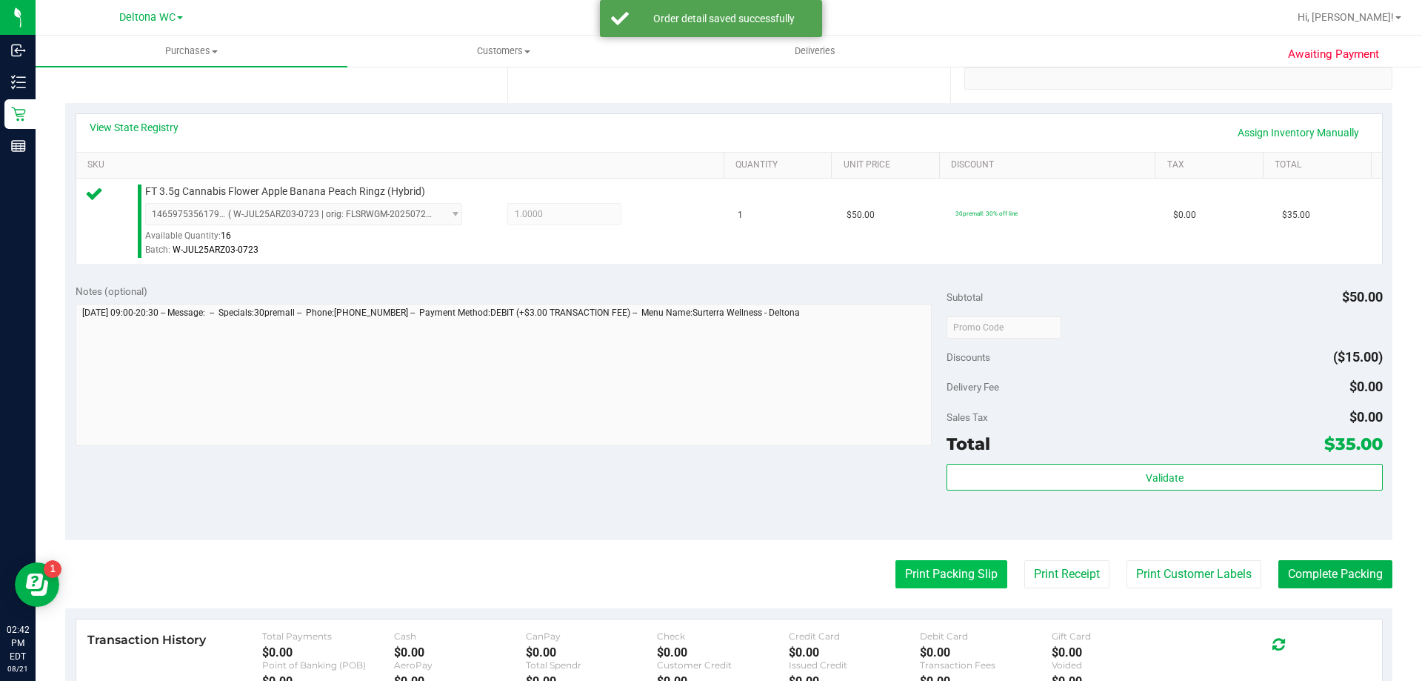
click at [927, 577] on button "Print Packing Slip" at bounding box center [951, 574] width 112 height 28
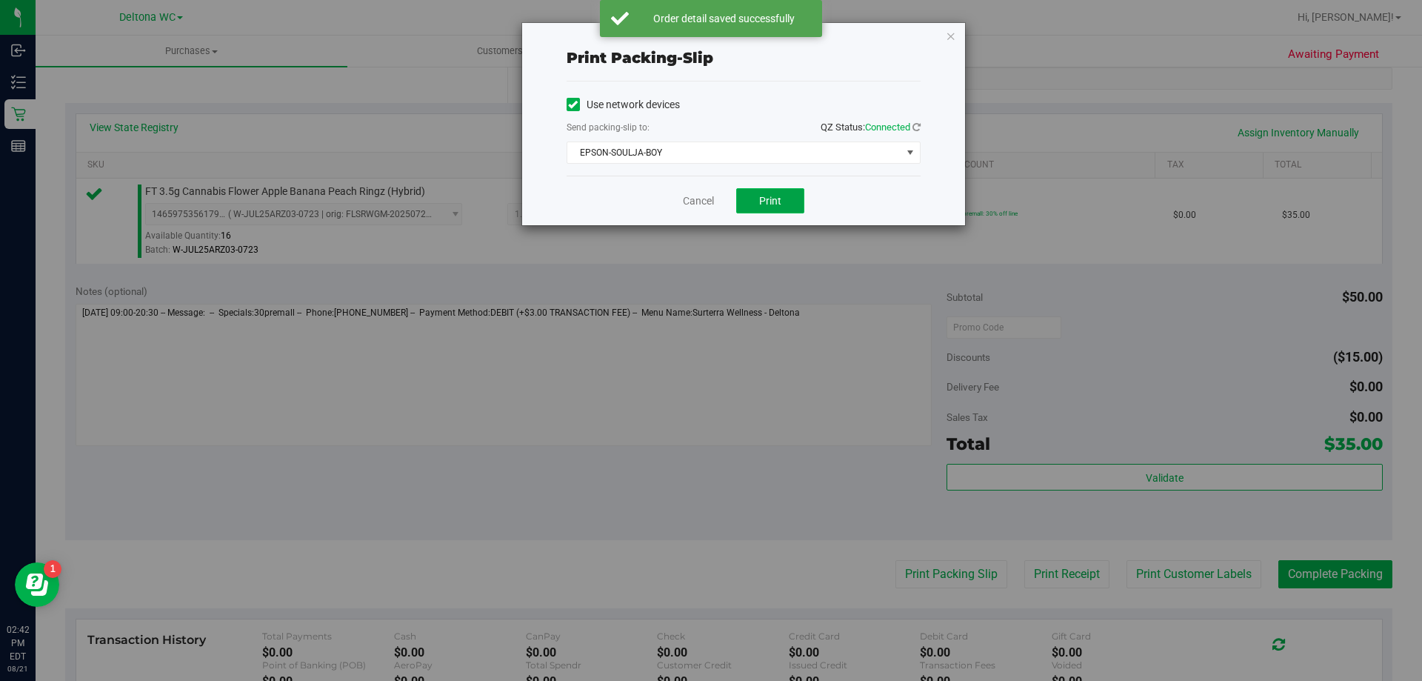
click at [779, 201] on span "Print" at bounding box center [770, 201] width 22 height 12
click at [698, 181] on div "Cancel Print" at bounding box center [744, 201] width 354 height 50
click at [684, 196] on link "Cancel" at bounding box center [698, 201] width 31 height 16
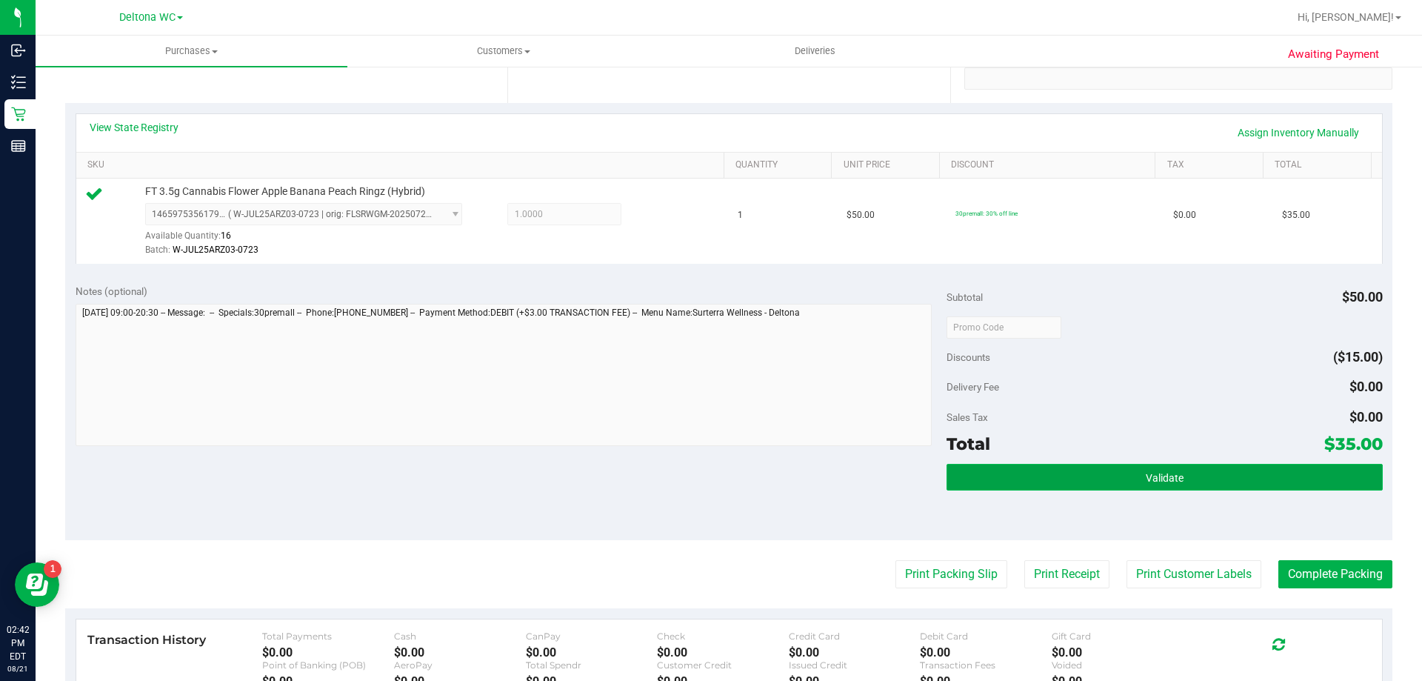
click at [1055, 486] on button "Validate" at bounding box center [1164, 477] width 435 height 27
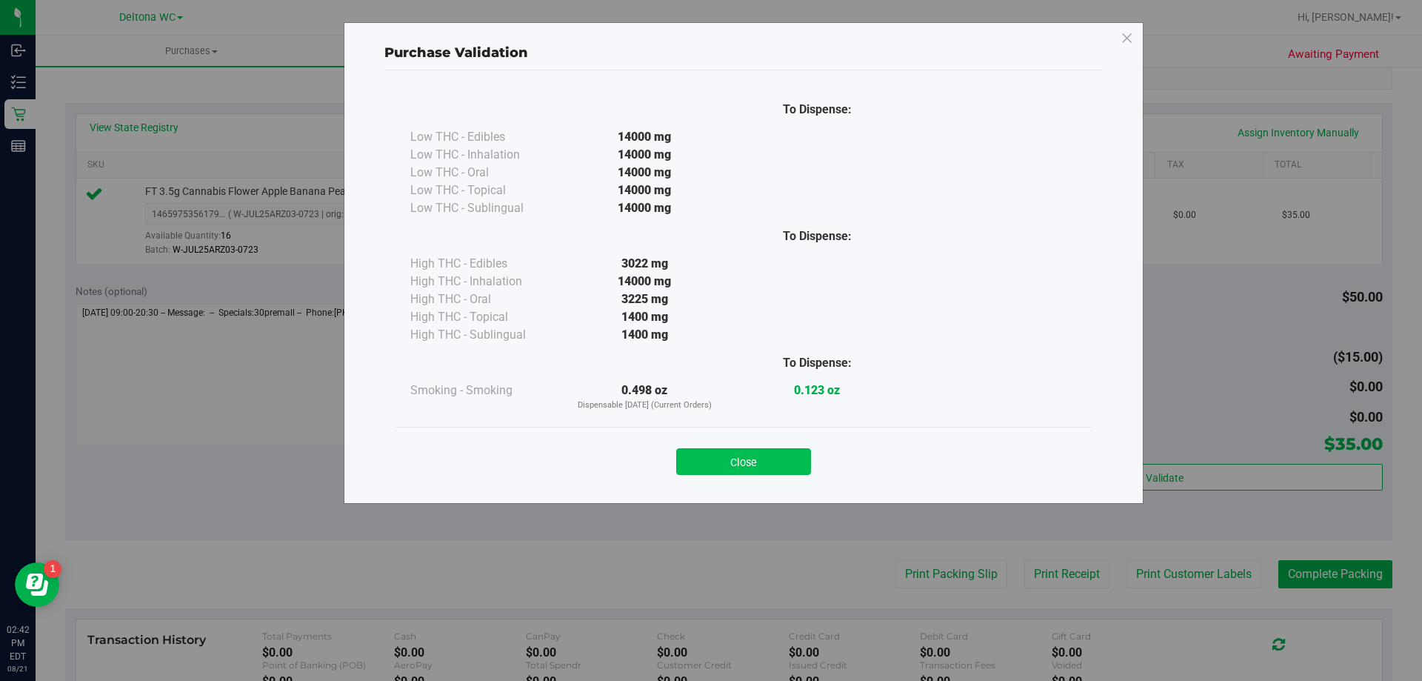
click at [756, 461] on button "Close" at bounding box center [743, 461] width 135 height 27
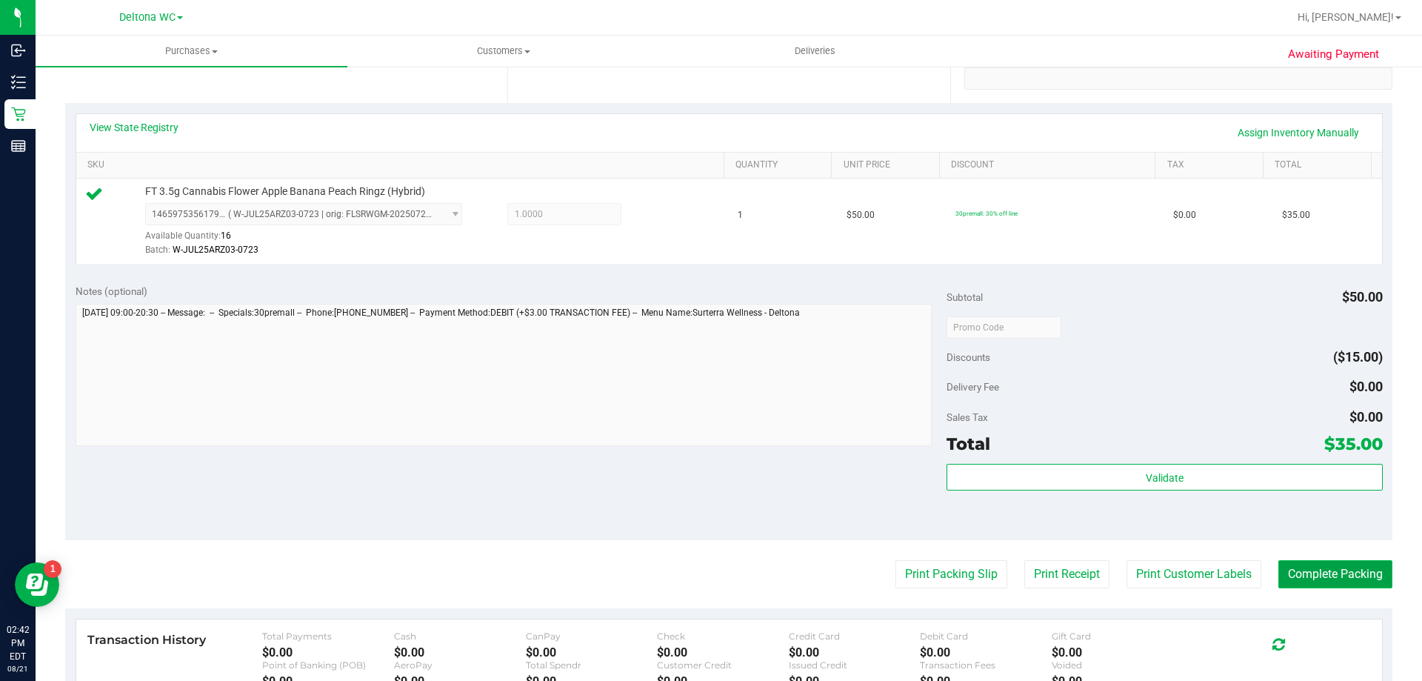
click at [1278, 560] on button "Complete Packing" at bounding box center [1335, 574] width 114 height 28
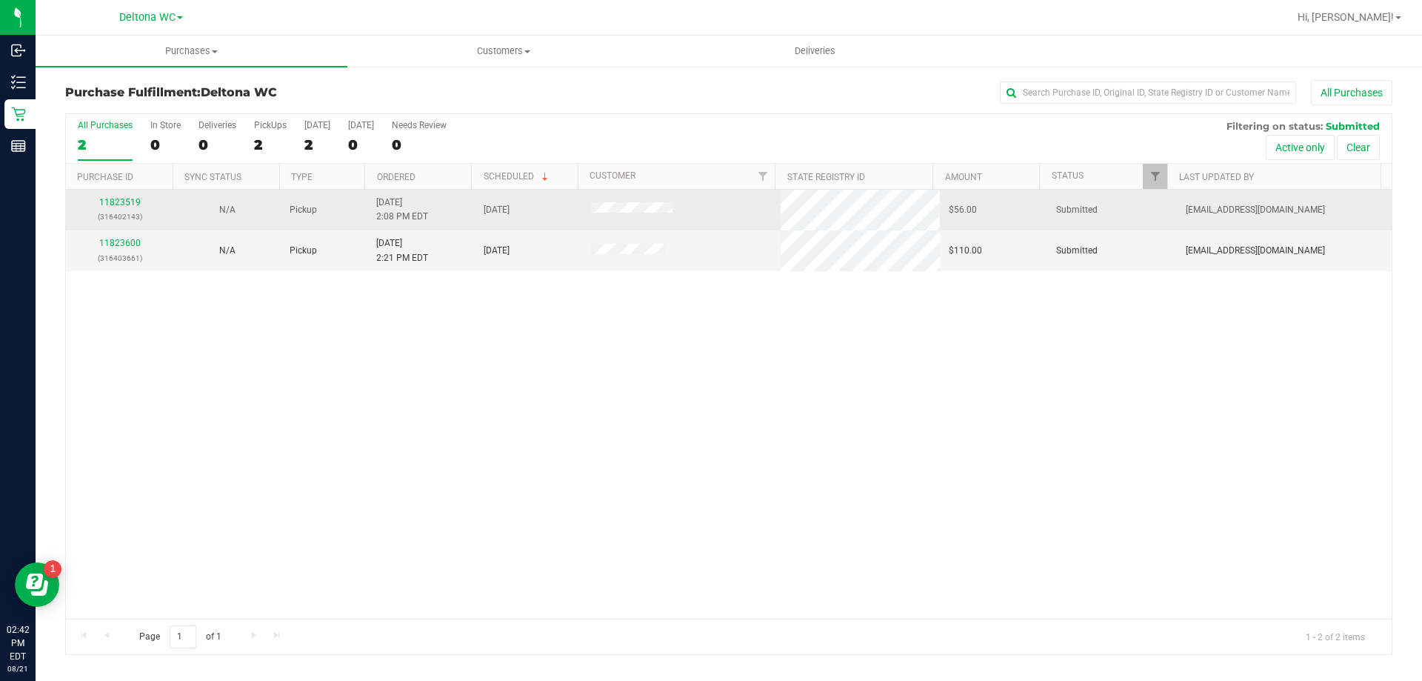
click at [124, 207] on div "11823519 (316402143)" at bounding box center [120, 210] width 90 height 28
click at [124, 204] on link "11823519" at bounding box center [119, 202] width 41 height 10
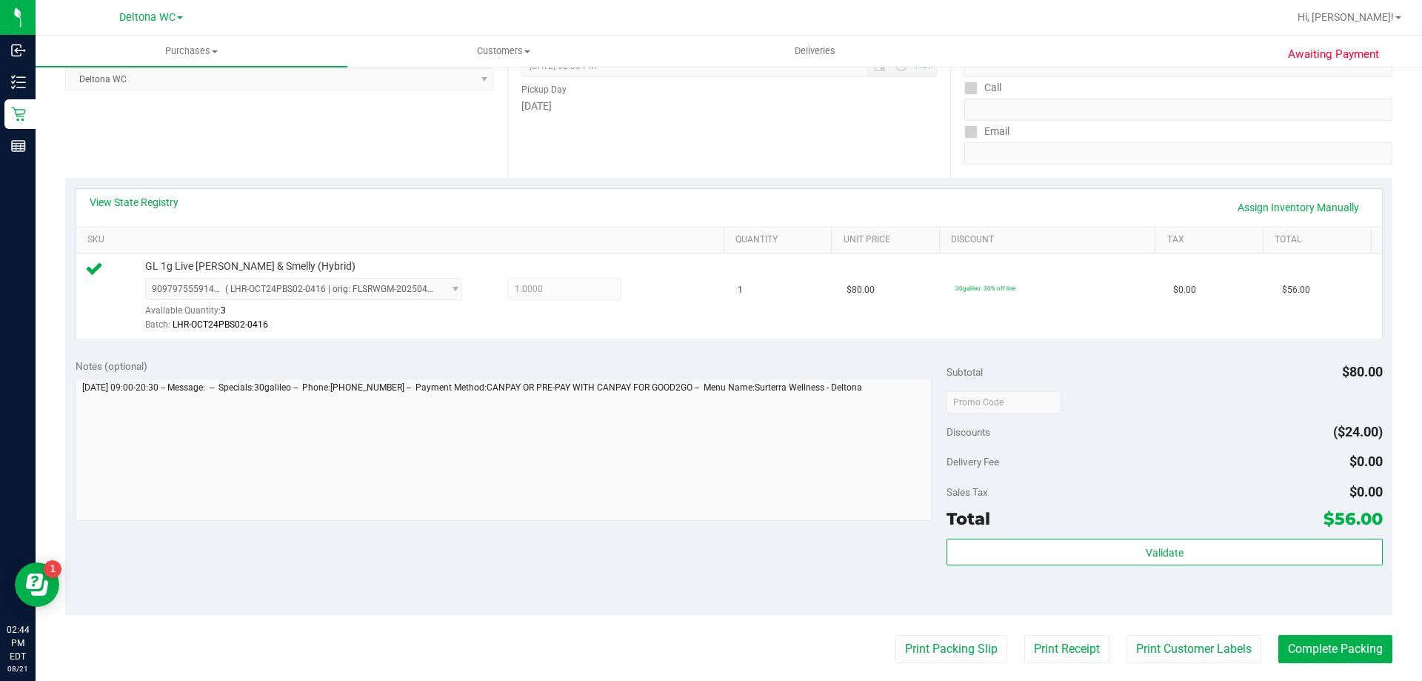
scroll to position [530, 0]
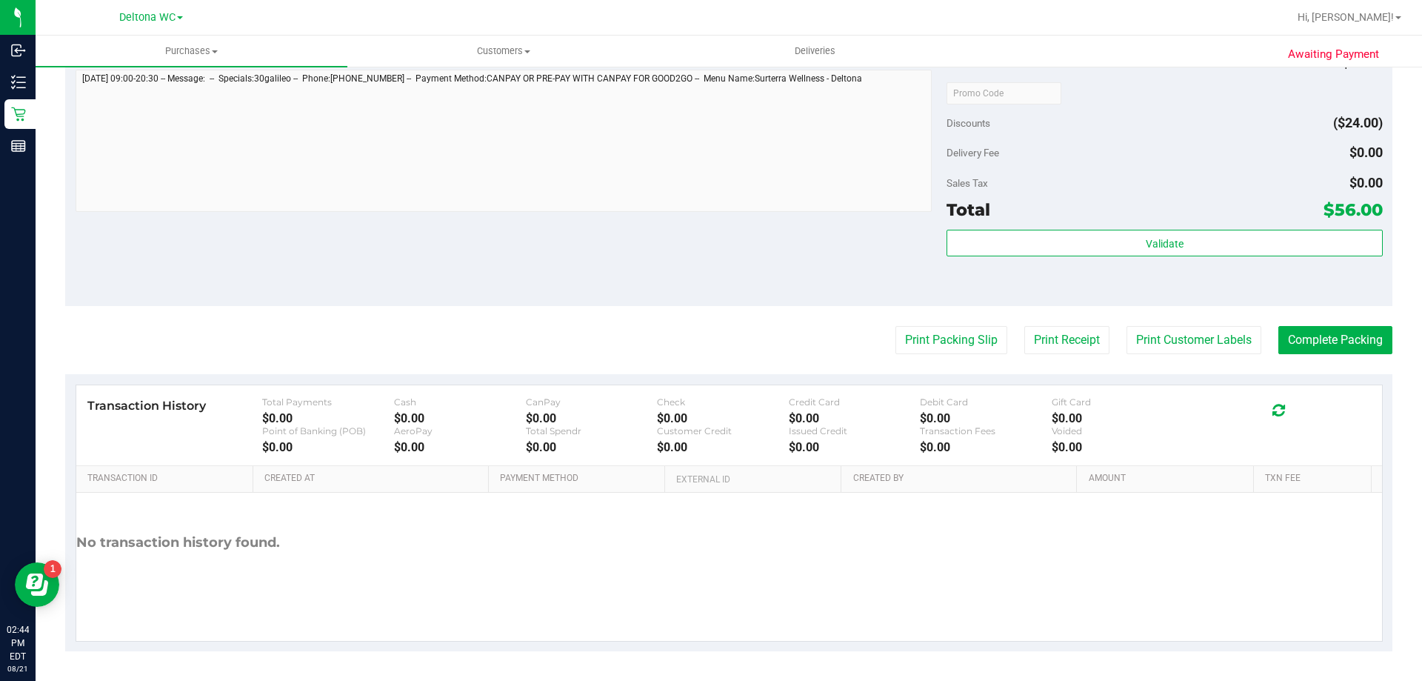
click at [976, 355] on purchase-details "Back Edit Purchase Cancel Purchase View Profile # 11823519 BioTrack ID: - Submi…" at bounding box center [728, 100] width 1327 height 1101
click at [975, 347] on button "Print Packing Slip" at bounding box center [951, 340] width 112 height 28
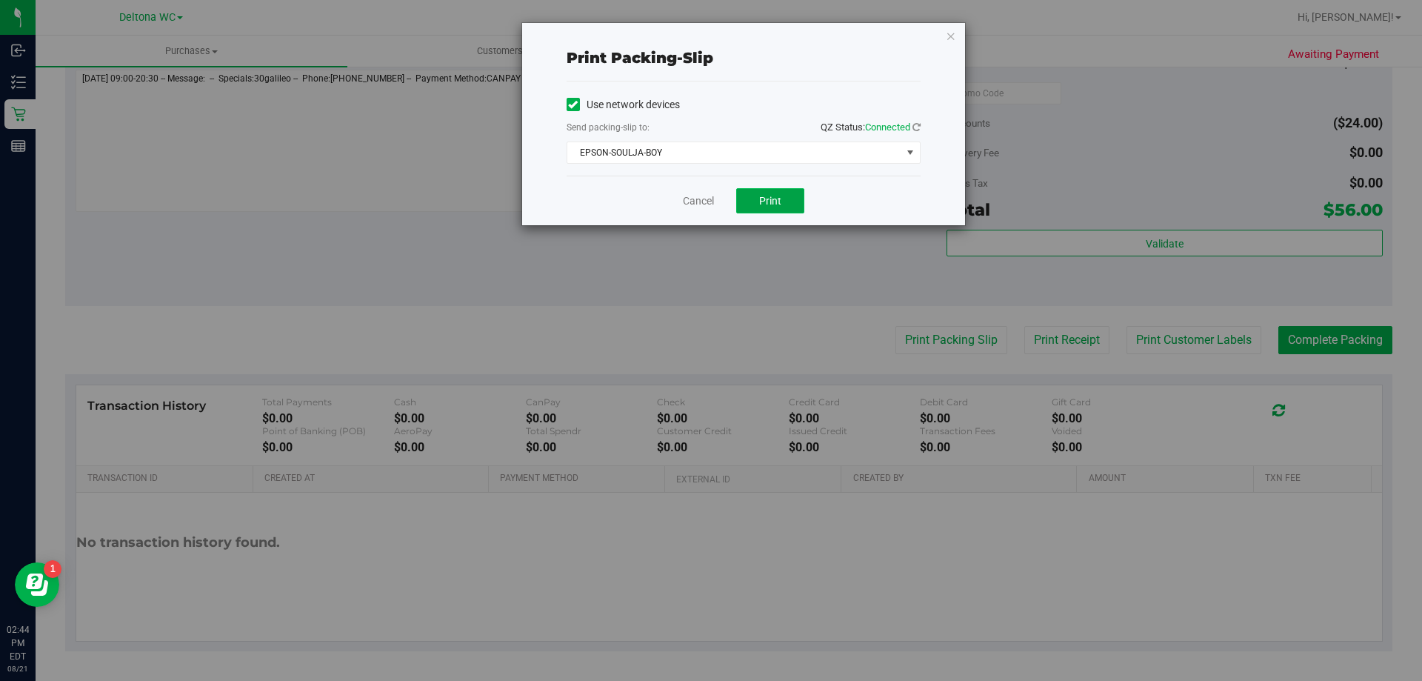
click at [747, 189] on button "Print" at bounding box center [770, 200] width 68 height 25
click at [707, 204] on link "Cancel" at bounding box center [698, 201] width 31 height 16
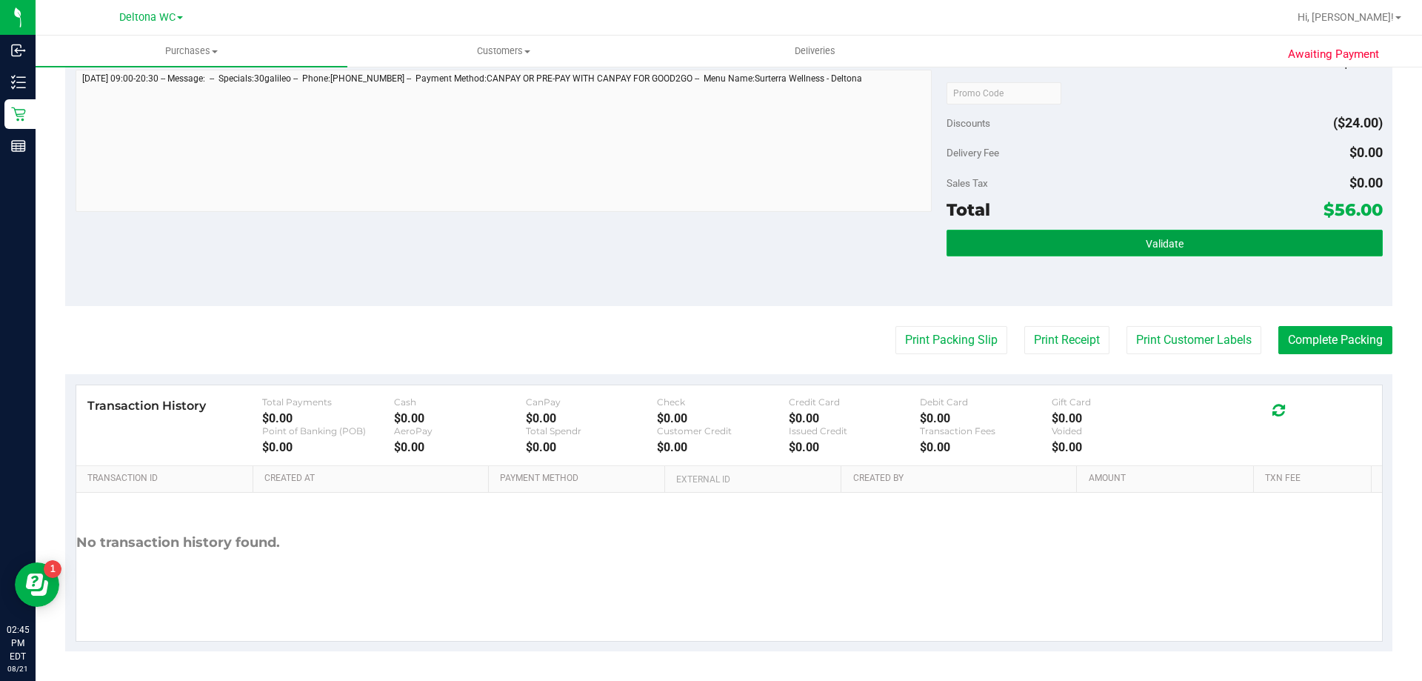
click at [1034, 236] on button "Validate" at bounding box center [1164, 243] width 435 height 27
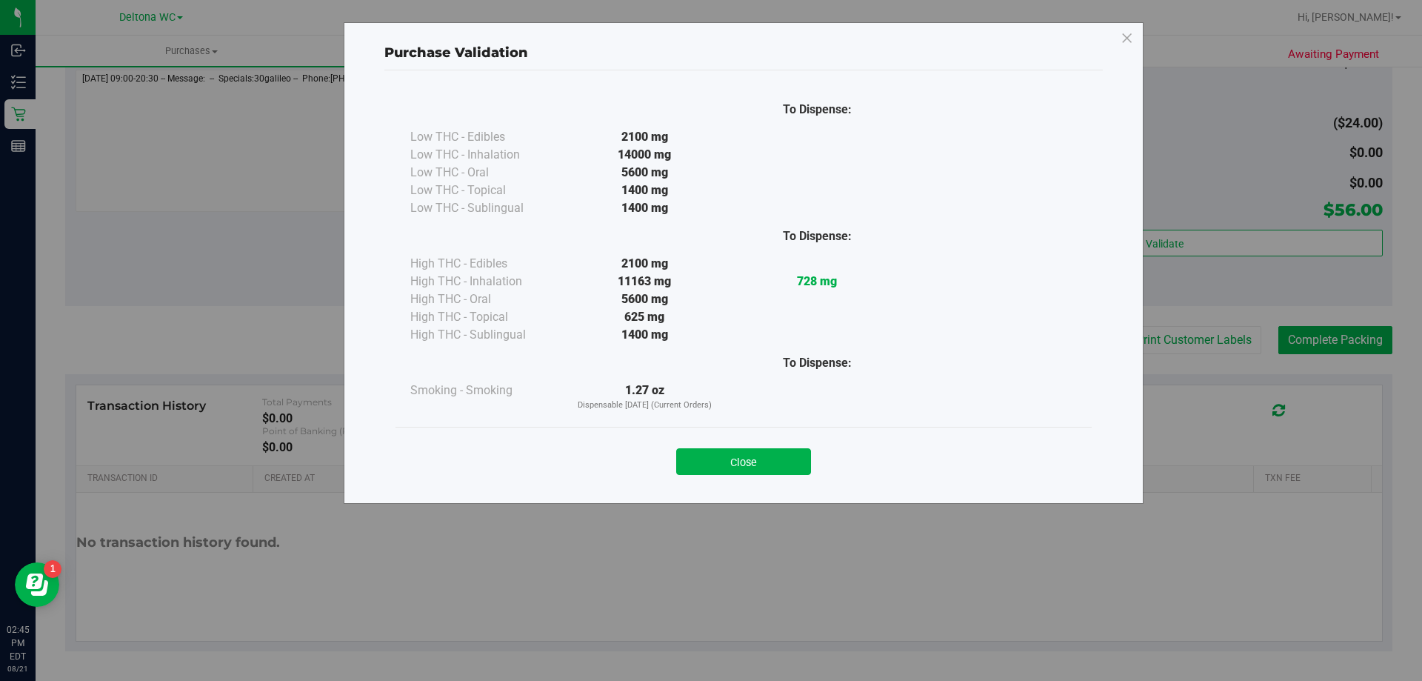
click at [688, 444] on div "Close" at bounding box center [744, 456] width 674 height 37
click at [693, 452] on button "Close" at bounding box center [743, 461] width 135 height 27
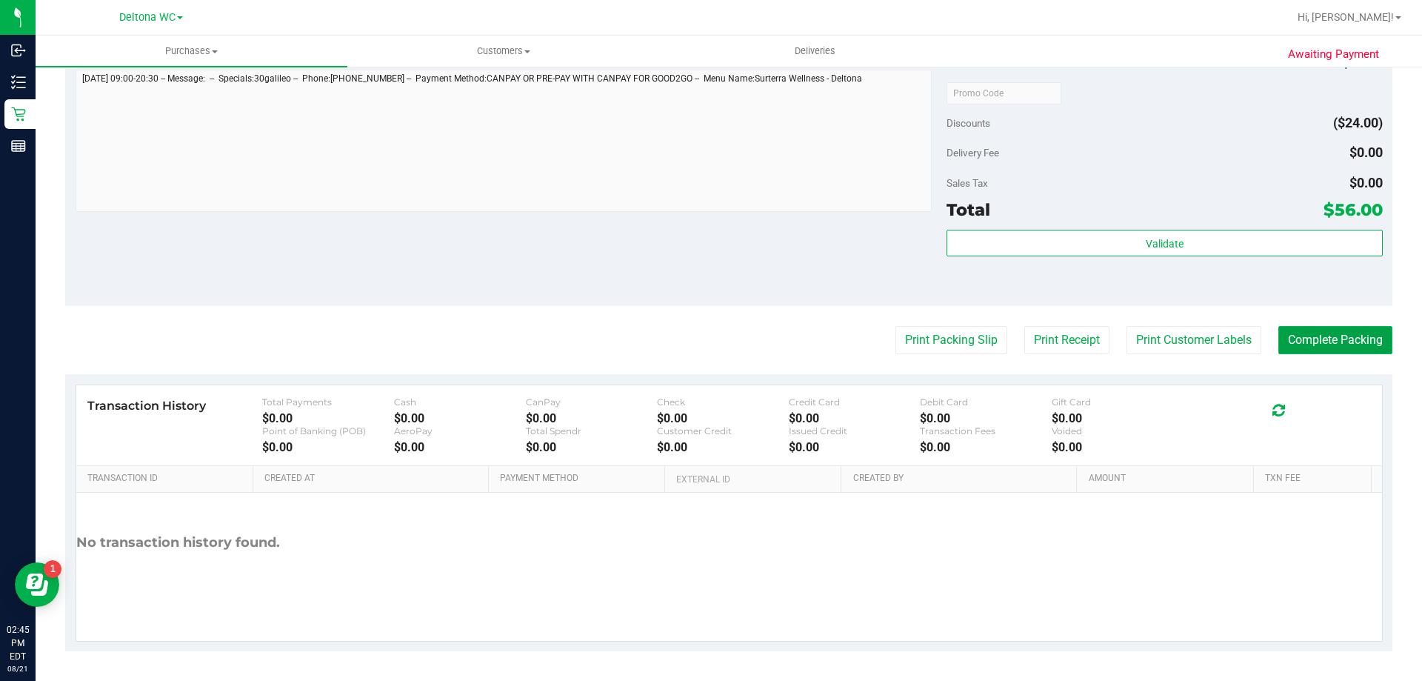
click at [1287, 344] on button "Complete Packing" at bounding box center [1335, 340] width 114 height 28
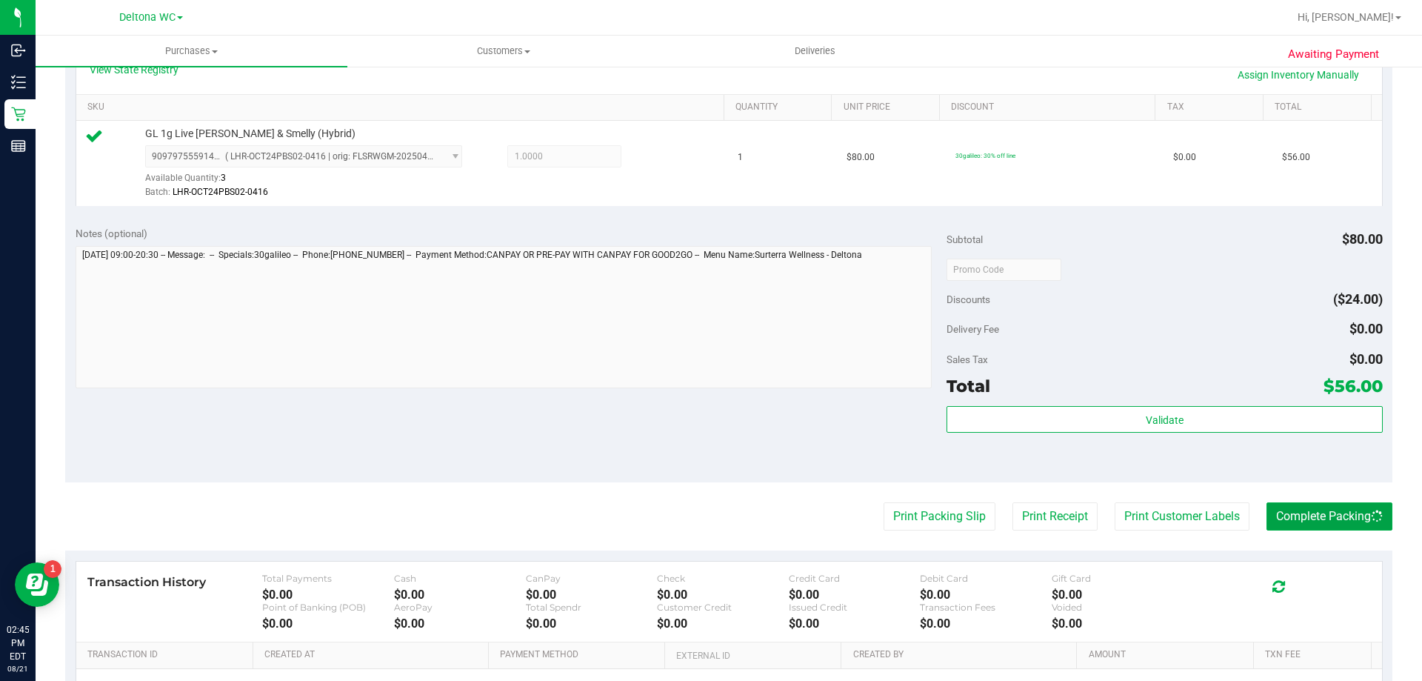
scroll to position [86, 0]
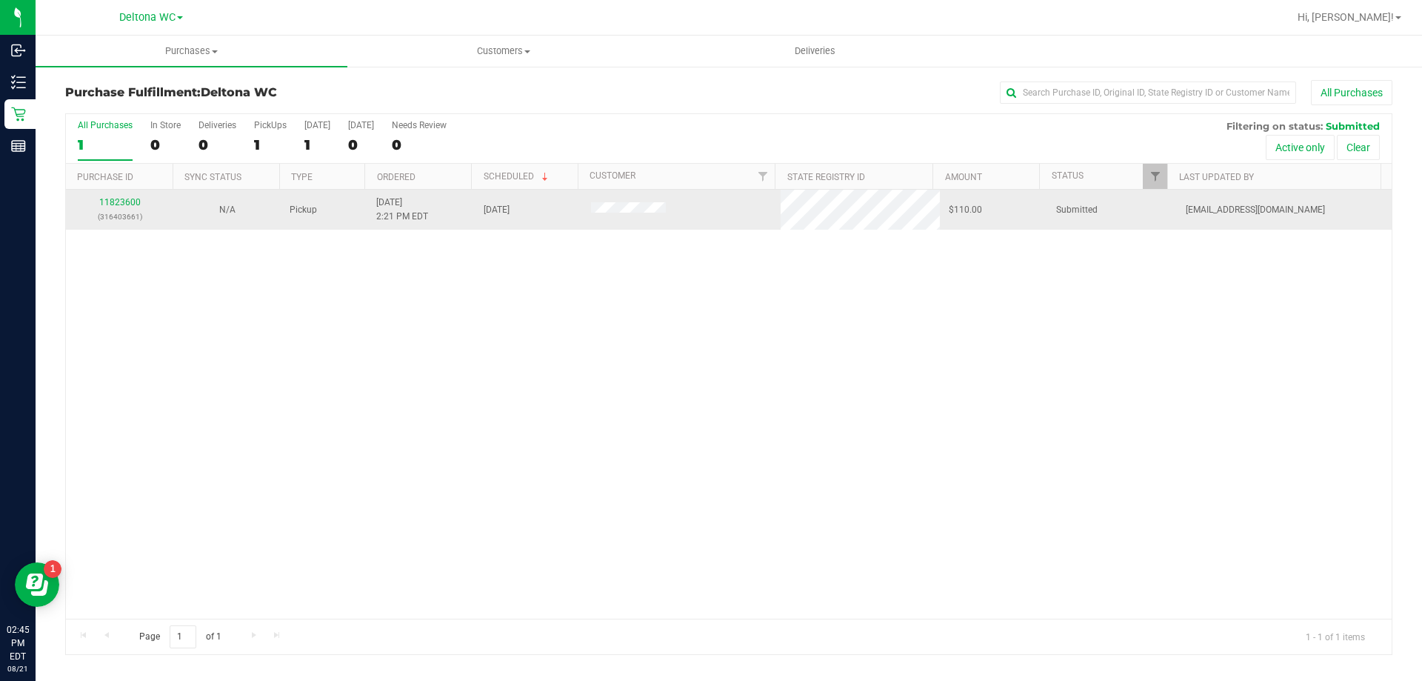
click at [139, 222] on p "(316403661)" at bounding box center [120, 217] width 90 height 14
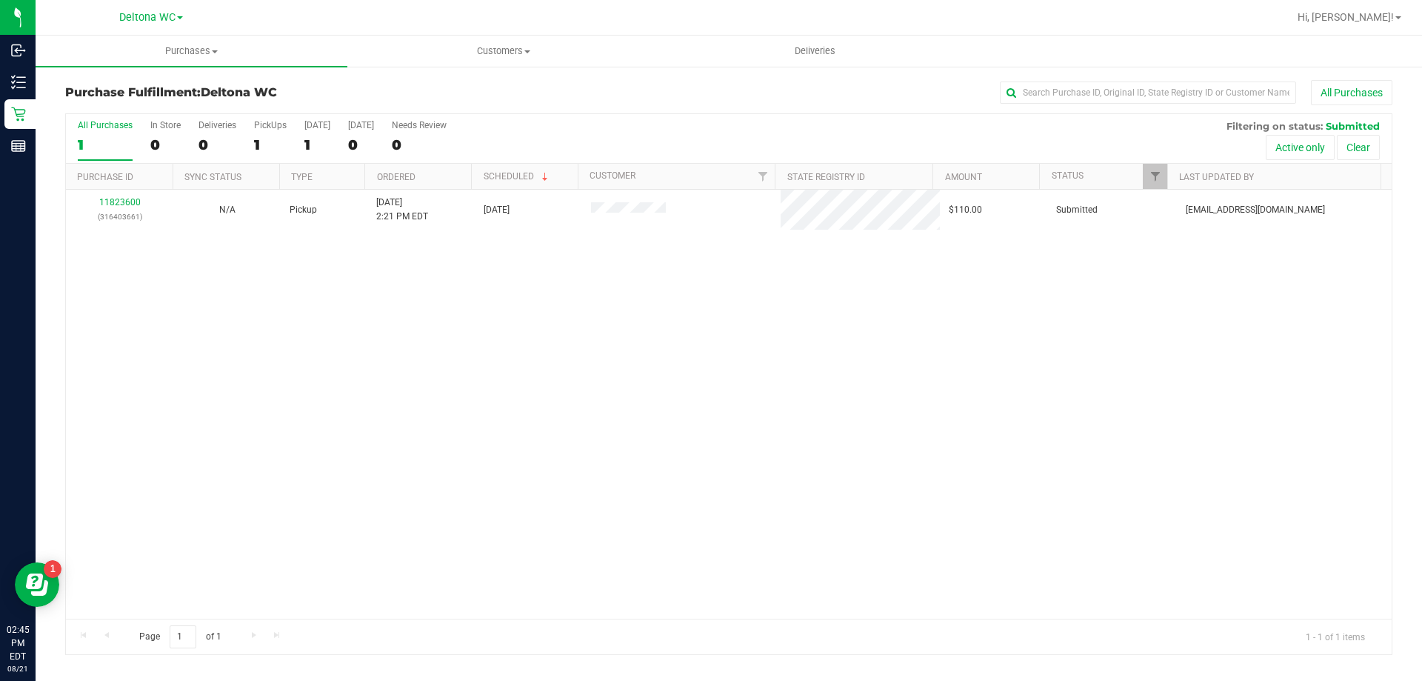
click at [142, 186] on th "Purchase ID" at bounding box center [119, 177] width 107 height 26
click at [115, 204] on div at bounding box center [729, 384] width 1326 height 540
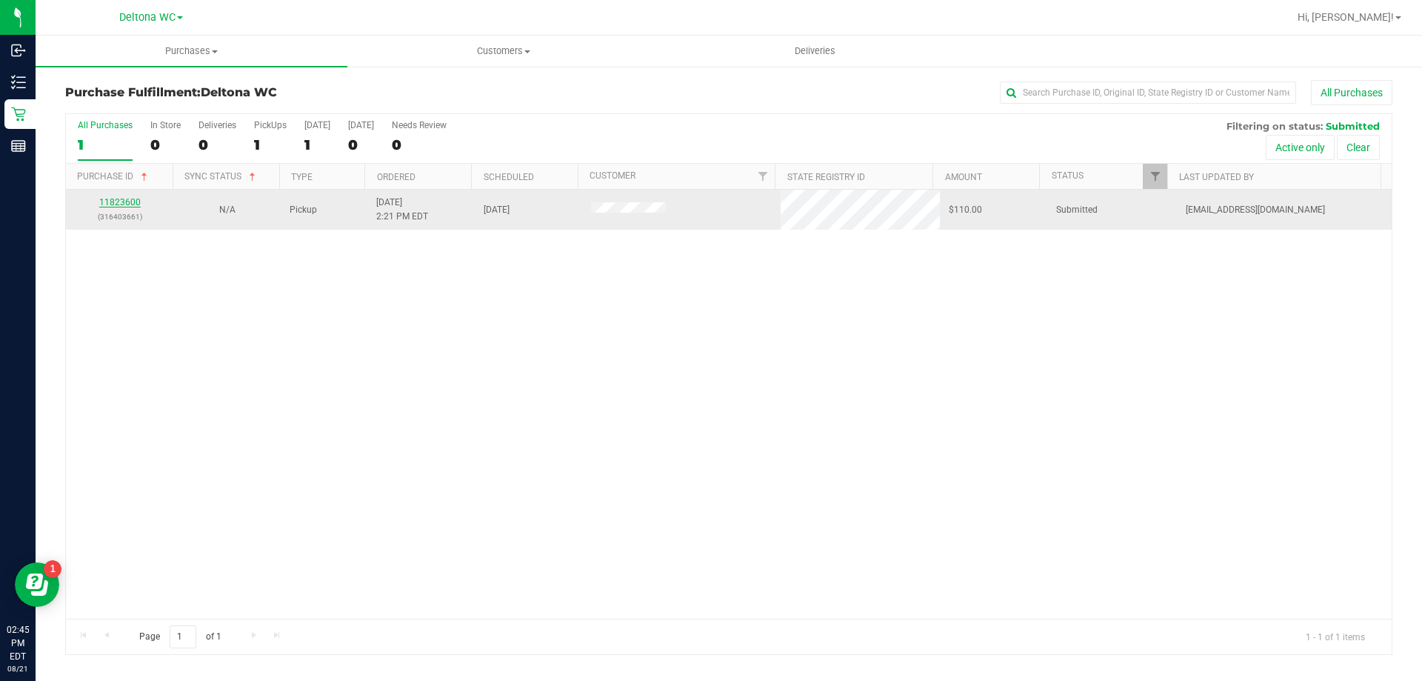
click at [129, 204] on link "11823600" at bounding box center [119, 202] width 41 height 10
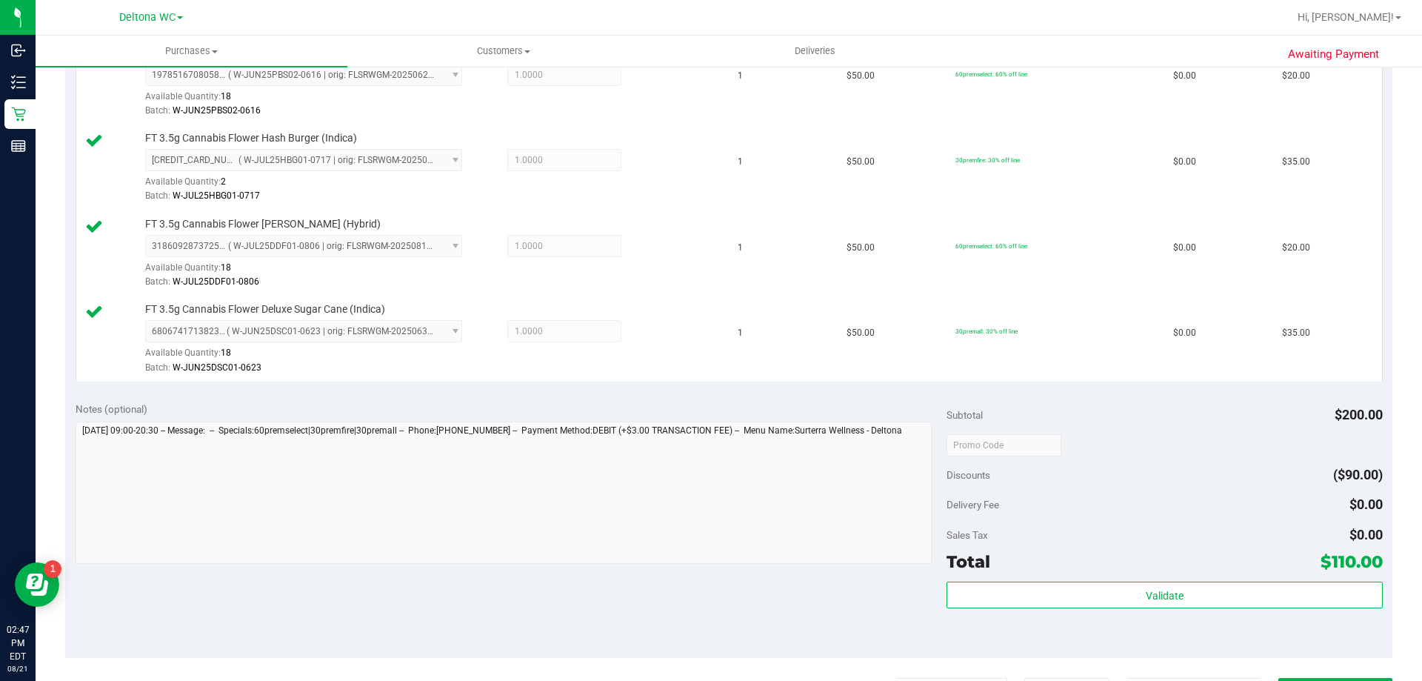
scroll to position [640, 0]
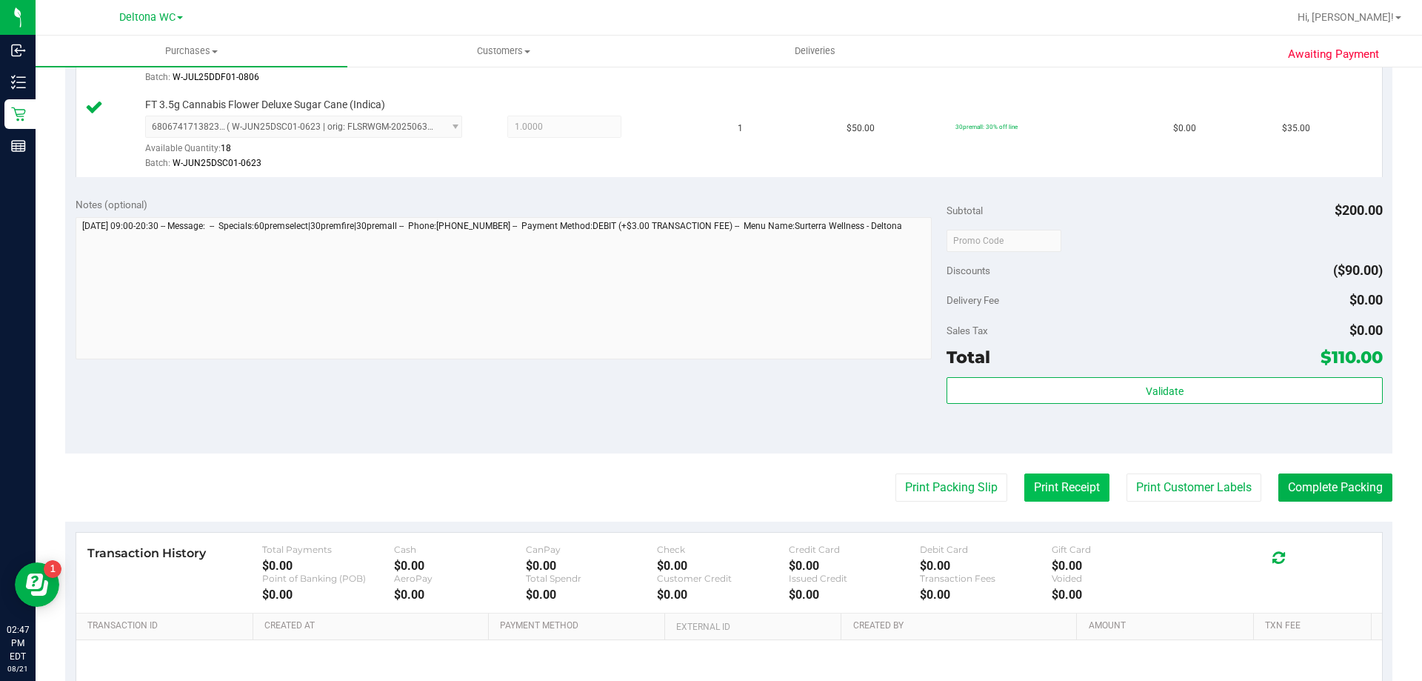
click at [1024, 478] on button "Print Receipt" at bounding box center [1066, 487] width 85 height 28
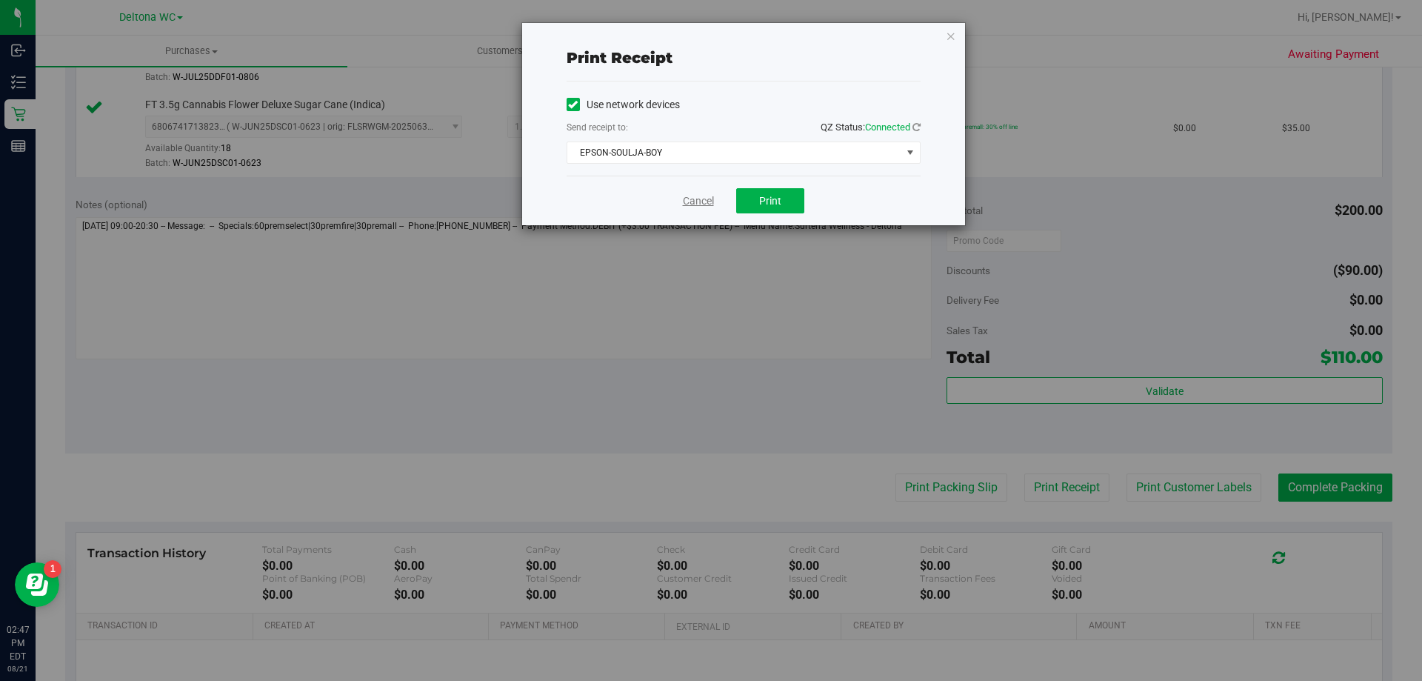
click at [687, 201] on link "Cancel" at bounding box center [698, 201] width 31 height 16
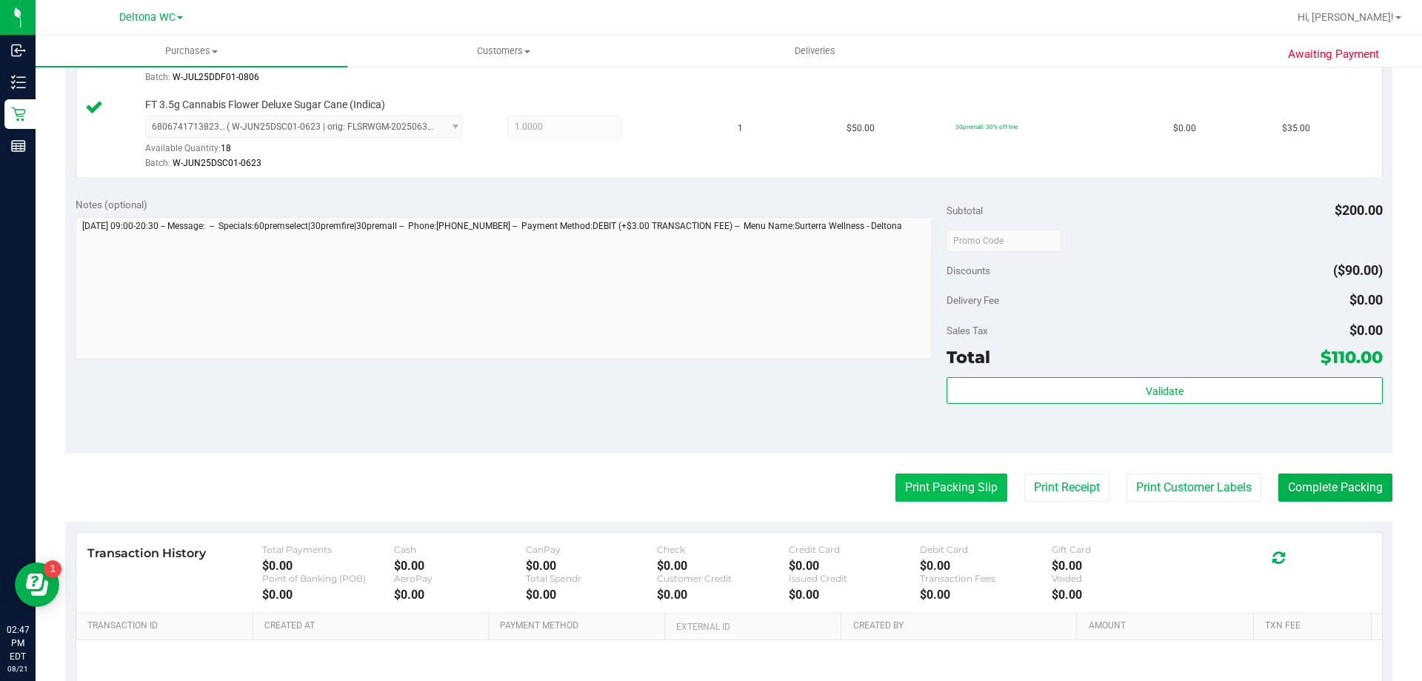
click at [938, 481] on button "Print Packing Slip" at bounding box center [951, 487] width 112 height 28
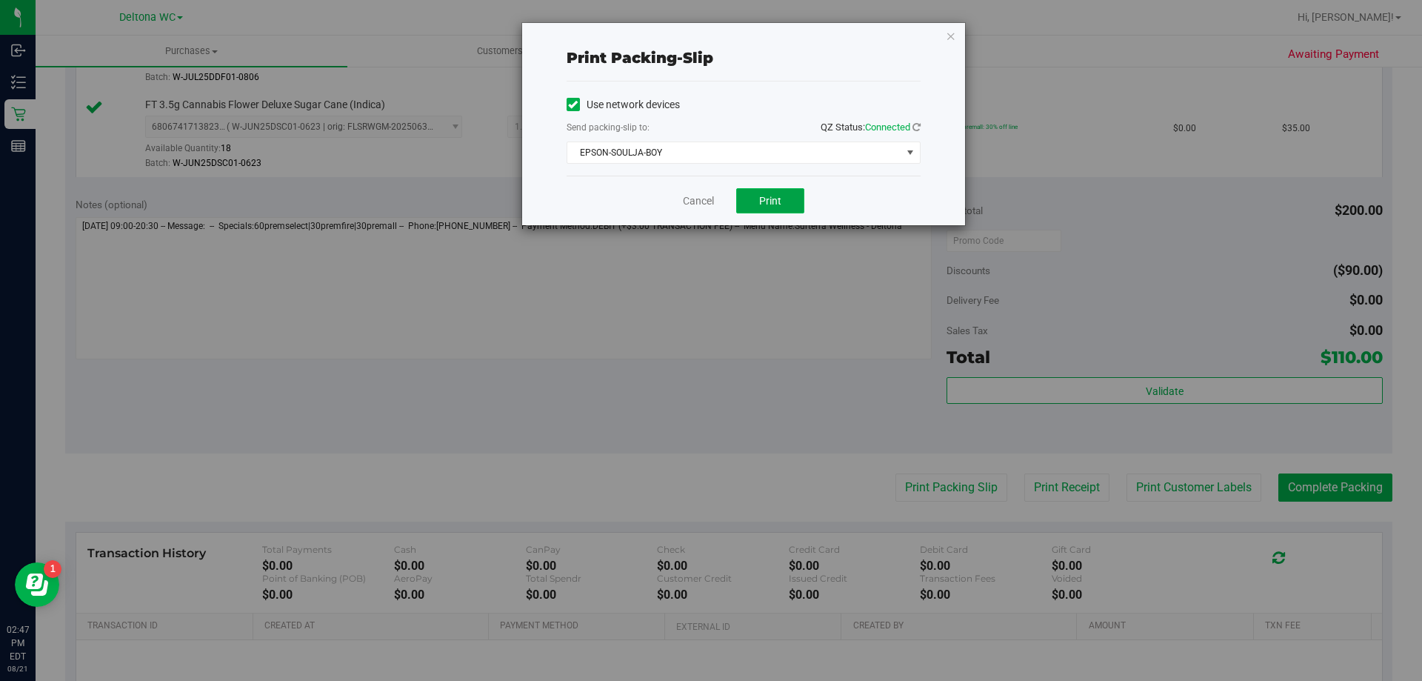
click at [784, 199] on button "Print" at bounding box center [770, 200] width 68 height 25
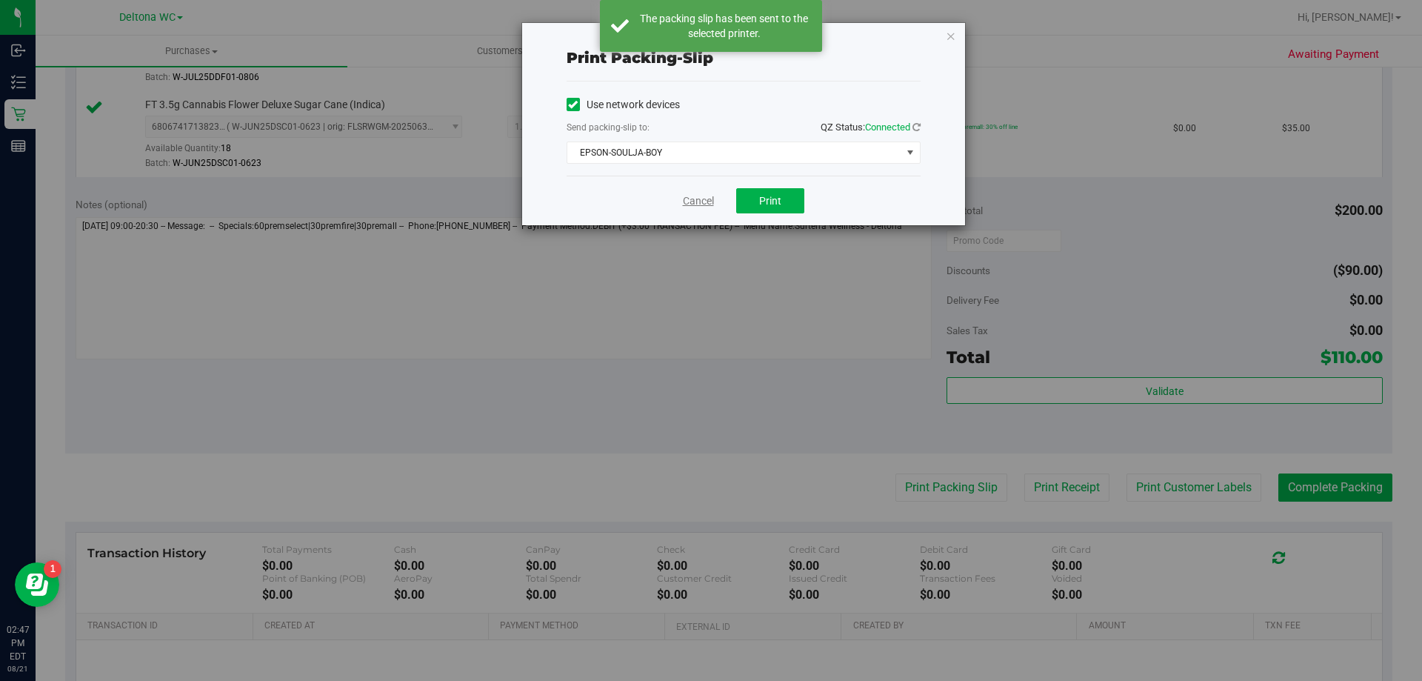
click at [693, 199] on link "Cancel" at bounding box center [698, 201] width 31 height 16
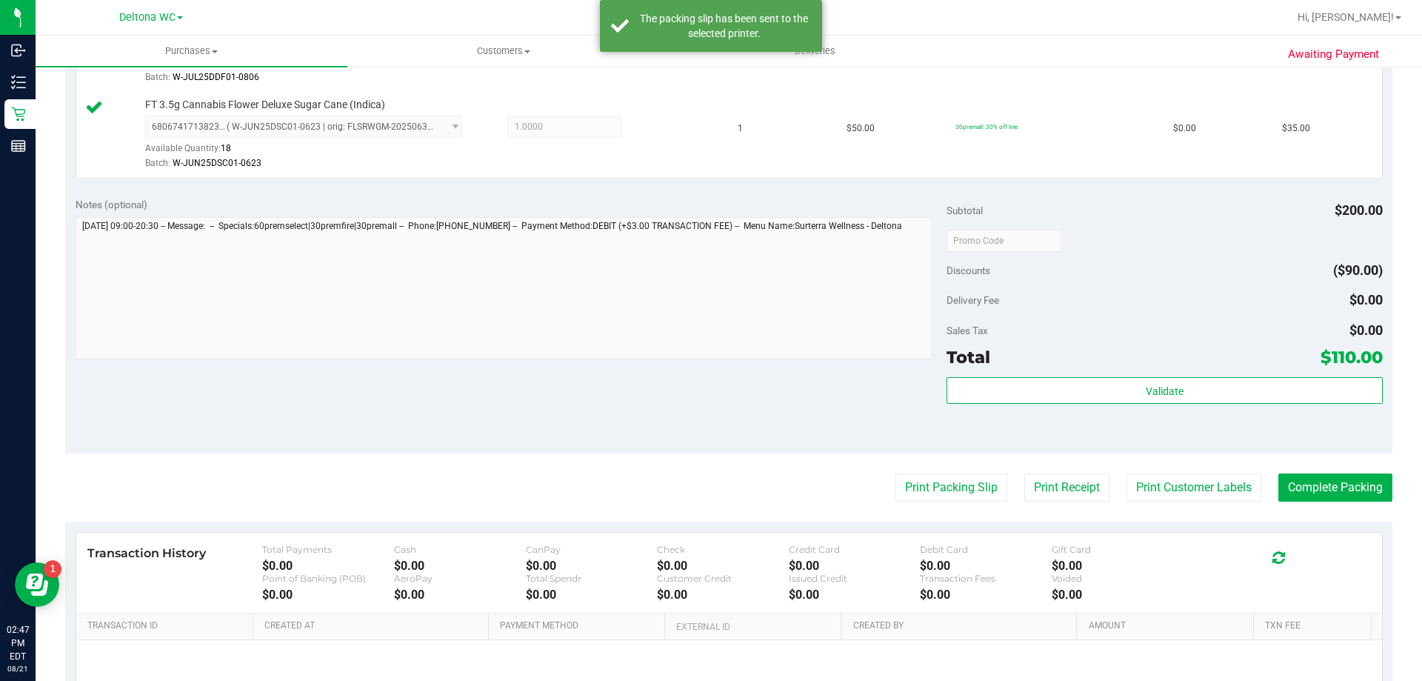
click at [1104, 360] on div "Total $110.00" at bounding box center [1164, 357] width 435 height 27
click at [1192, 425] on div "Validate" at bounding box center [1164, 410] width 435 height 67
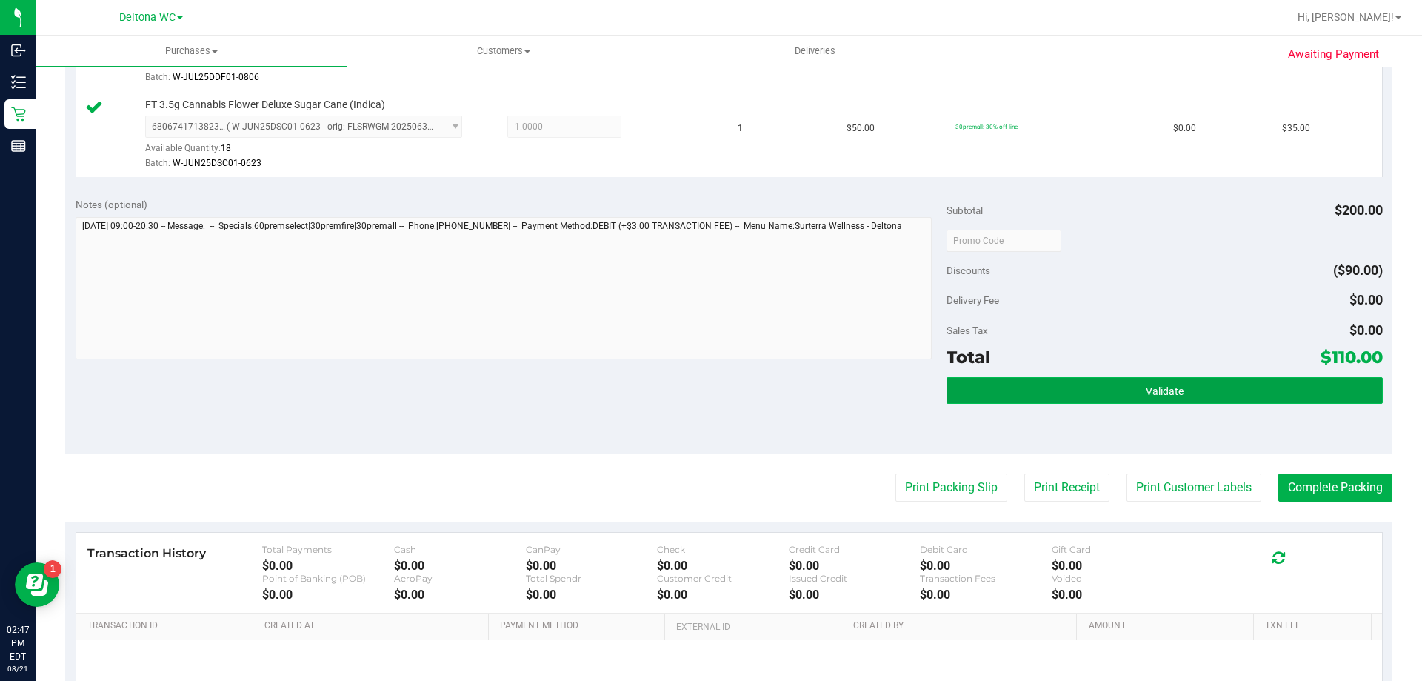
click at [1231, 391] on button "Validate" at bounding box center [1164, 390] width 435 height 27
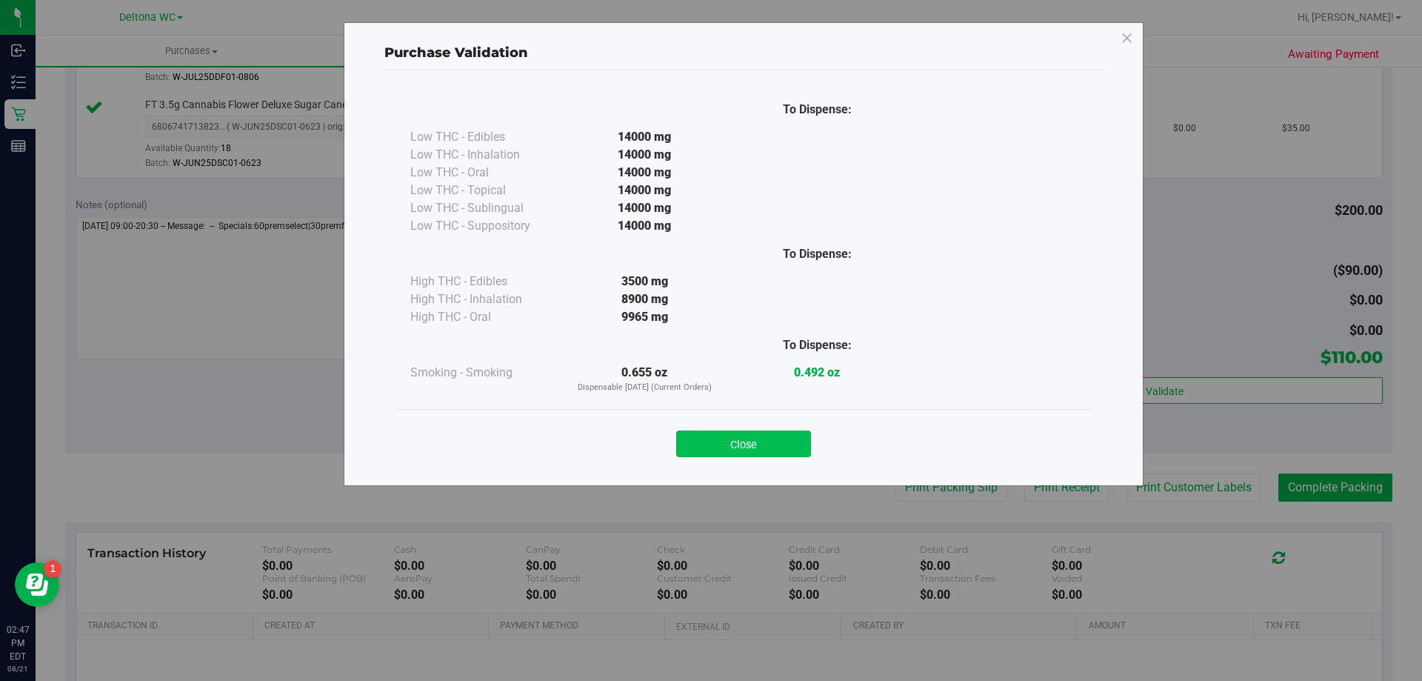
click at [757, 450] on button "Close" at bounding box center [743, 443] width 135 height 27
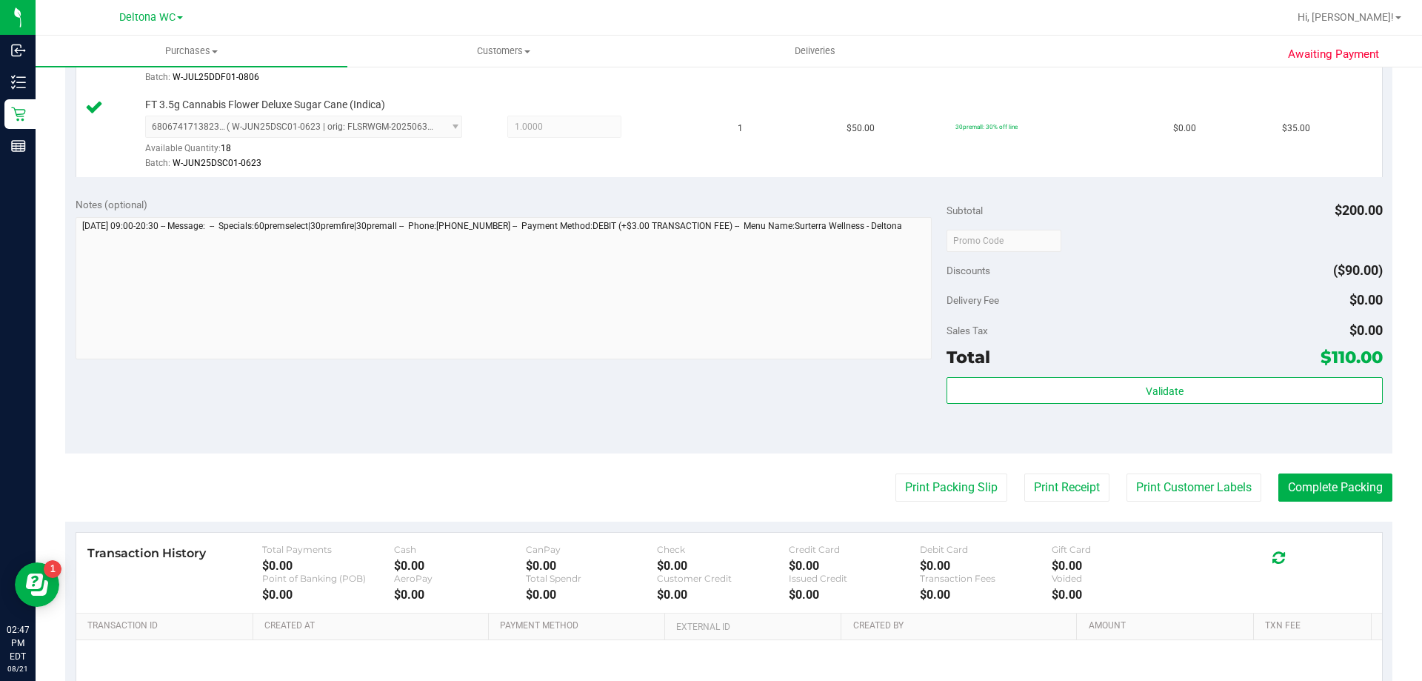
click at [1334, 515] on purchase-details "Back Edit Purchase Cancel Purchase View Profile # 11823600 BioTrack ID: - Submi…" at bounding box center [728, 119] width 1327 height 1358
click at [1345, 495] on button "Complete Packing" at bounding box center [1335, 487] width 114 height 28
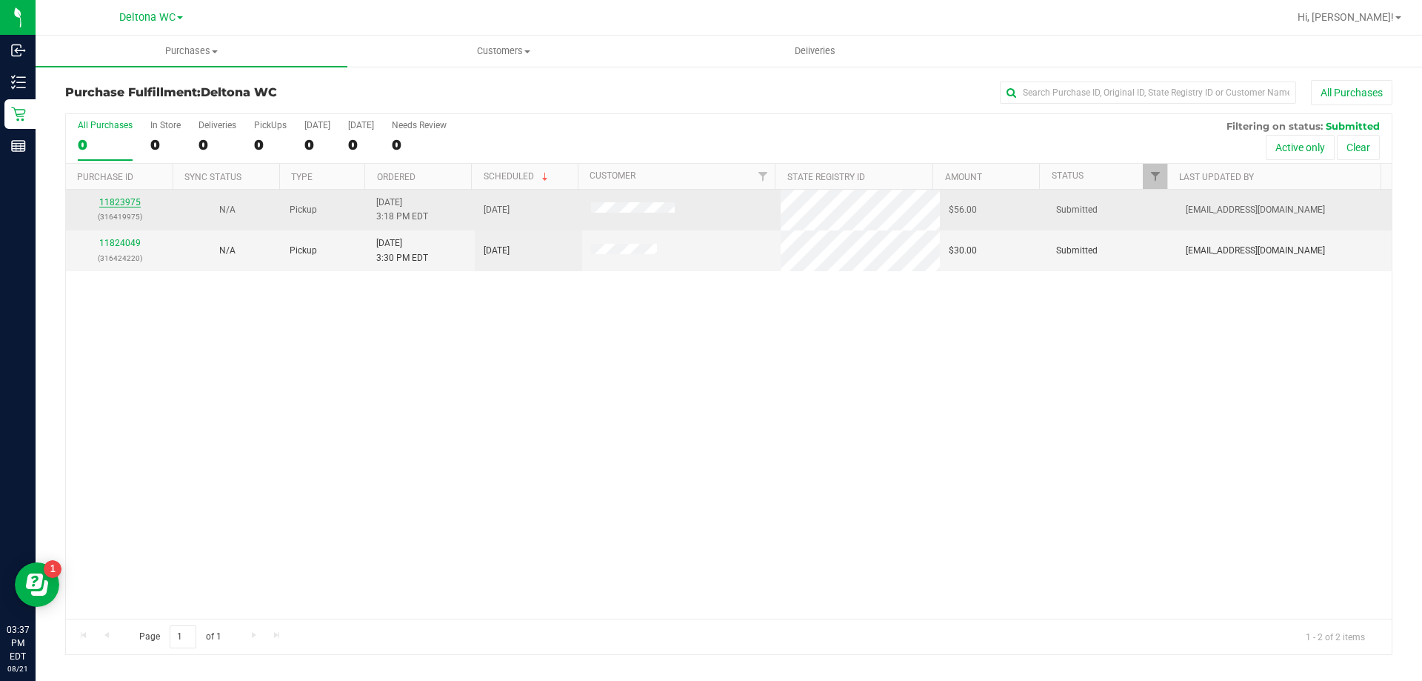
click at [135, 204] on link "11823975" at bounding box center [119, 202] width 41 height 10
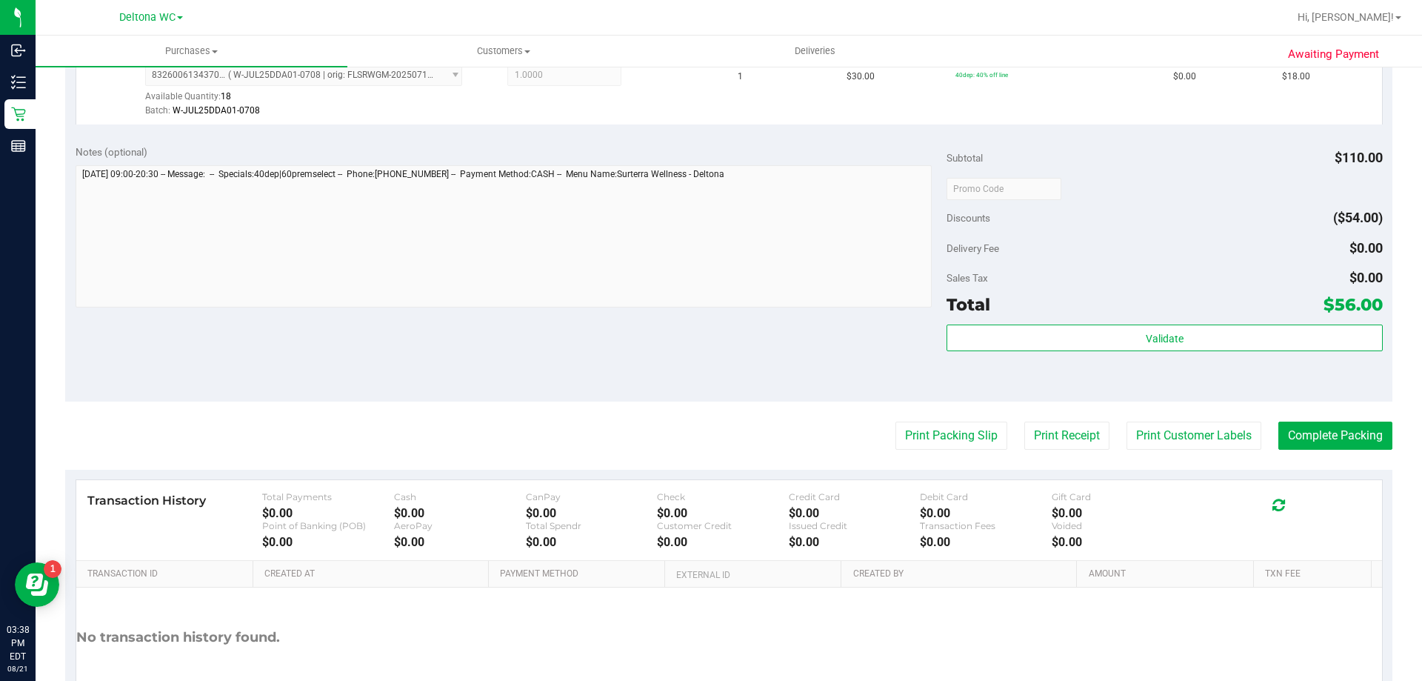
scroll to position [624, 0]
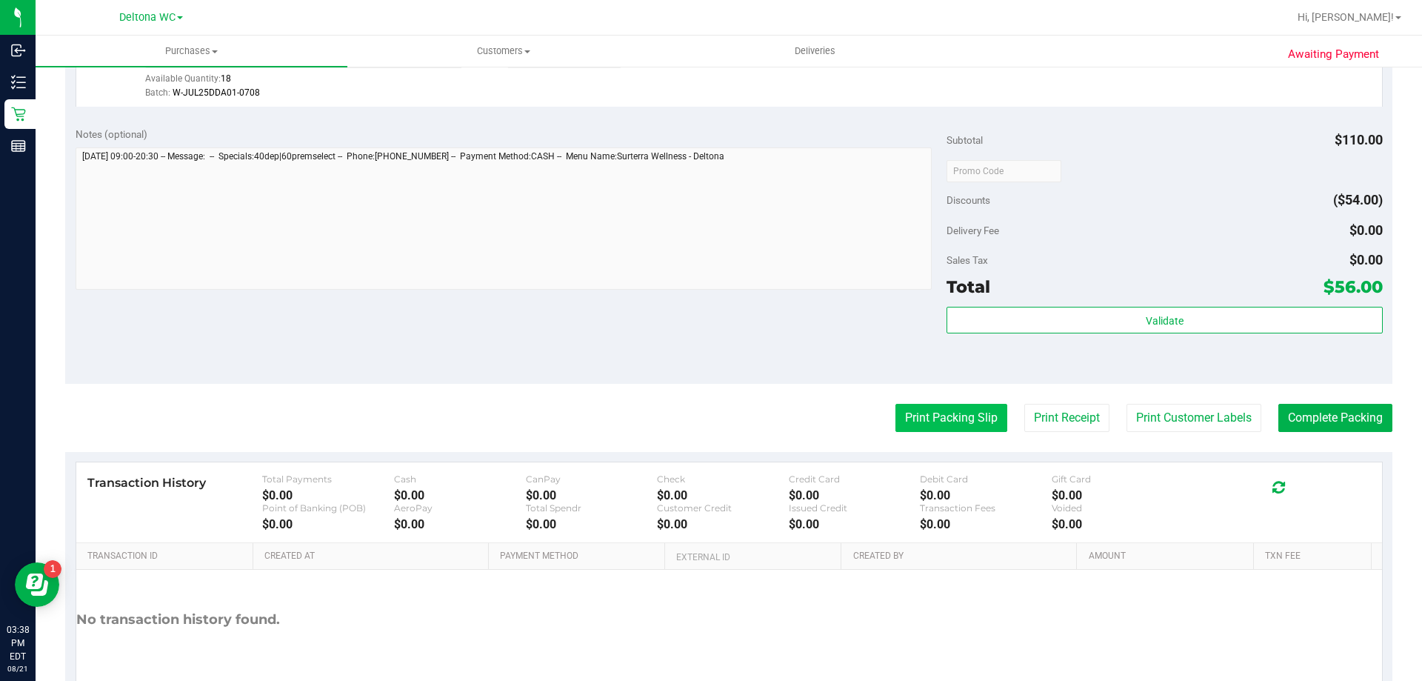
click at [943, 427] on button "Print Packing Slip" at bounding box center [951, 418] width 112 height 28
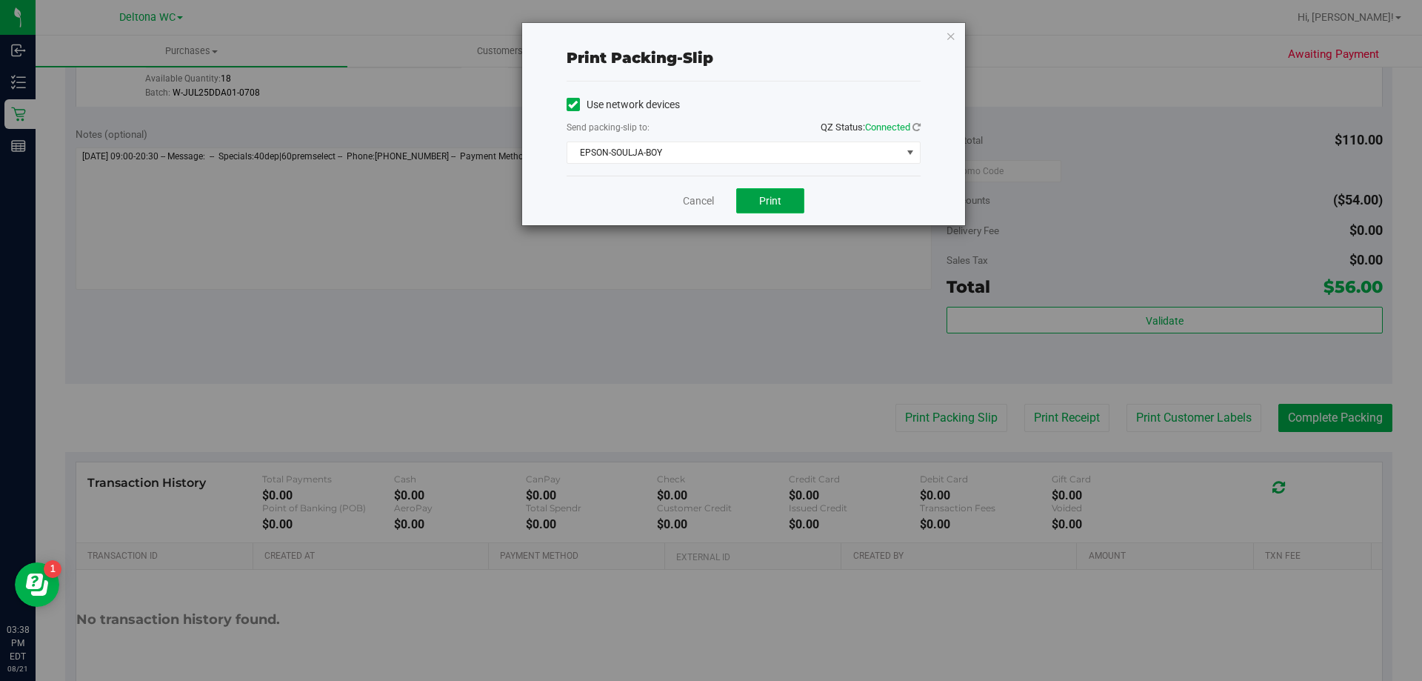
click at [791, 207] on button "Print" at bounding box center [770, 200] width 68 height 25
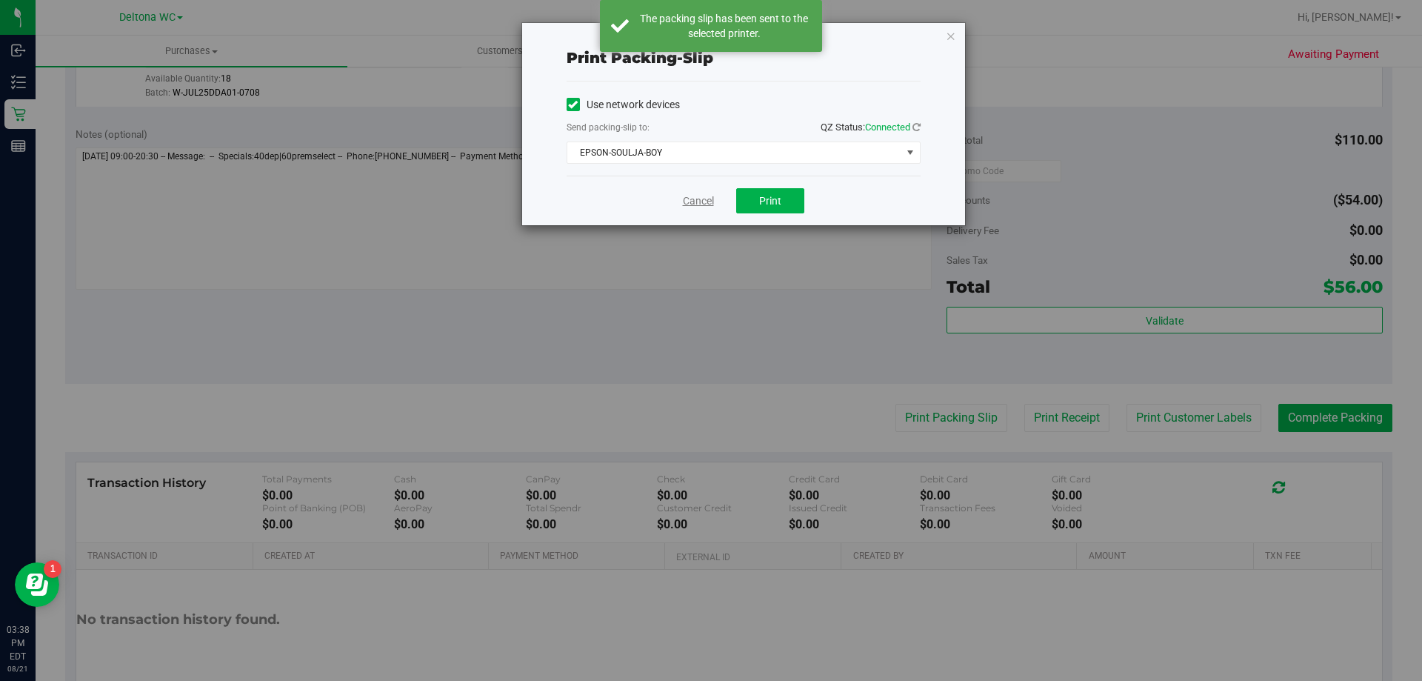
click at [698, 201] on link "Cancel" at bounding box center [698, 201] width 31 height 16
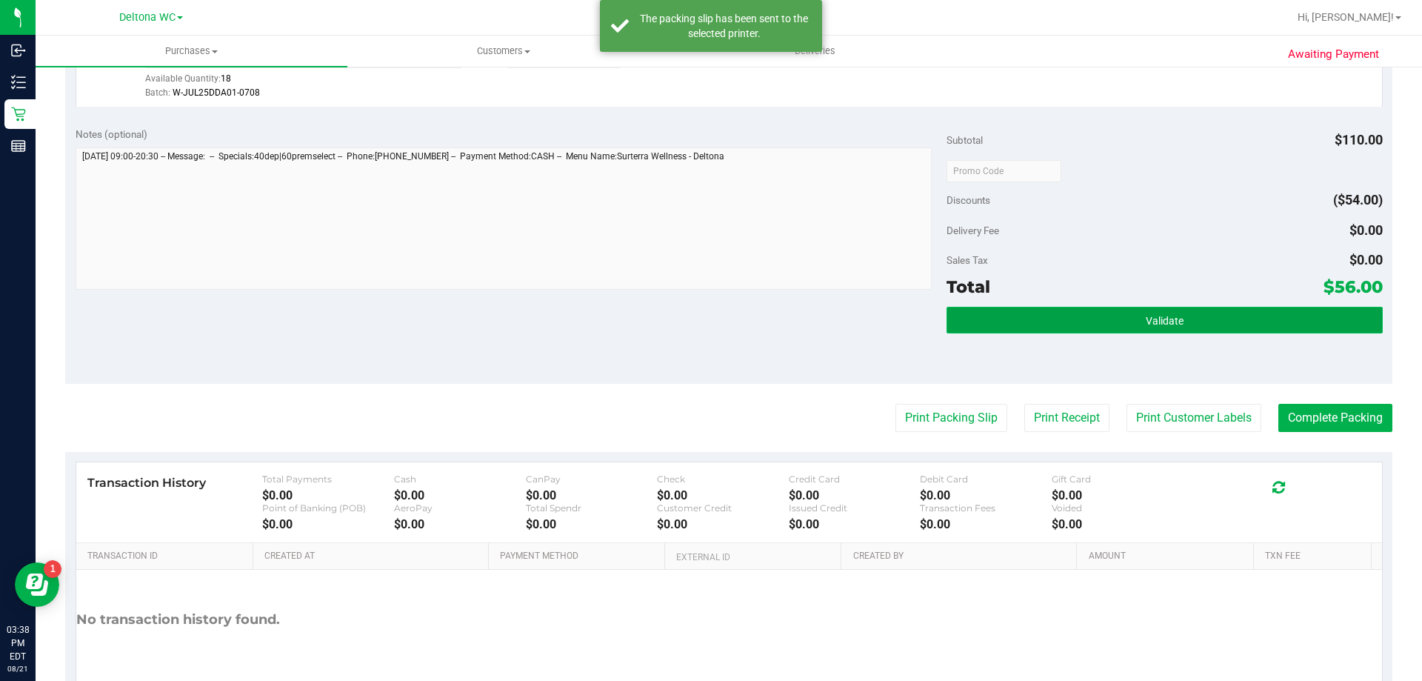
click at [1024, 328] on button "Validate" at bounding box center [1164, 320] width 435 height 27
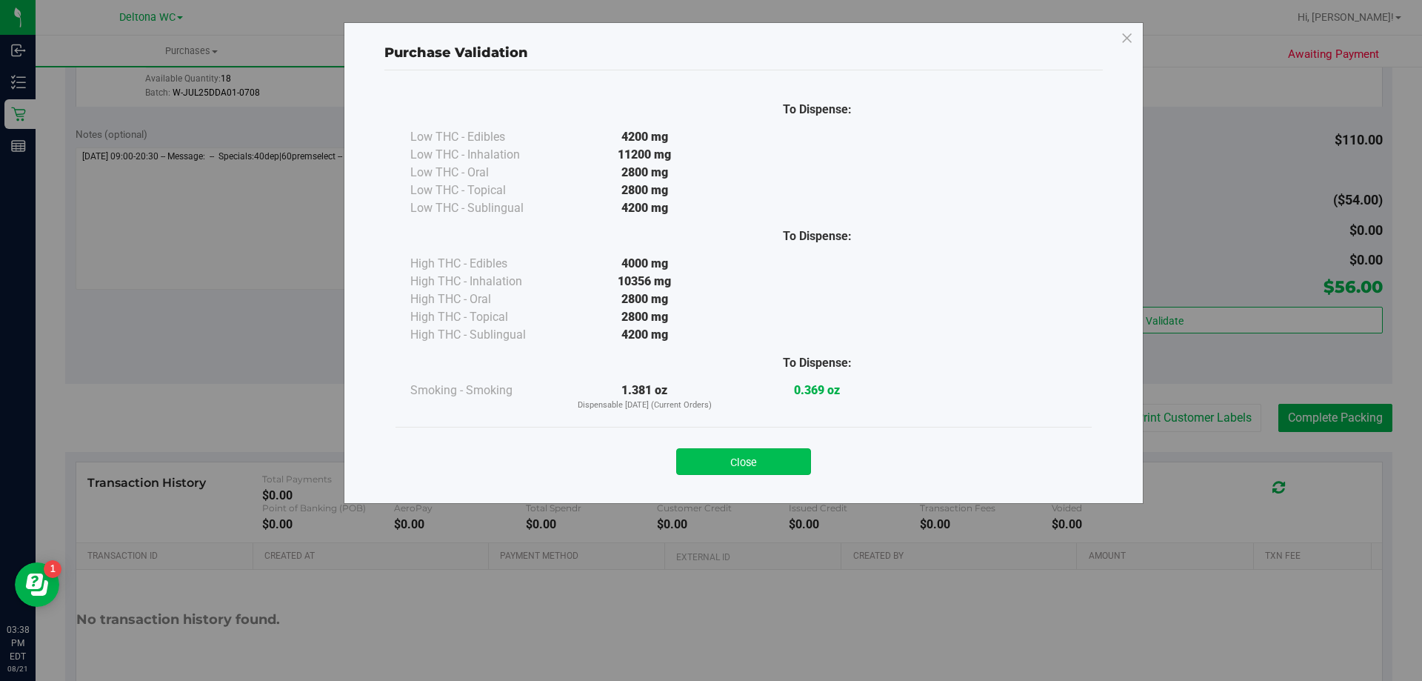
click at [741, 451] on button "Close" at bounding box center [743, 461] width 135 height 27
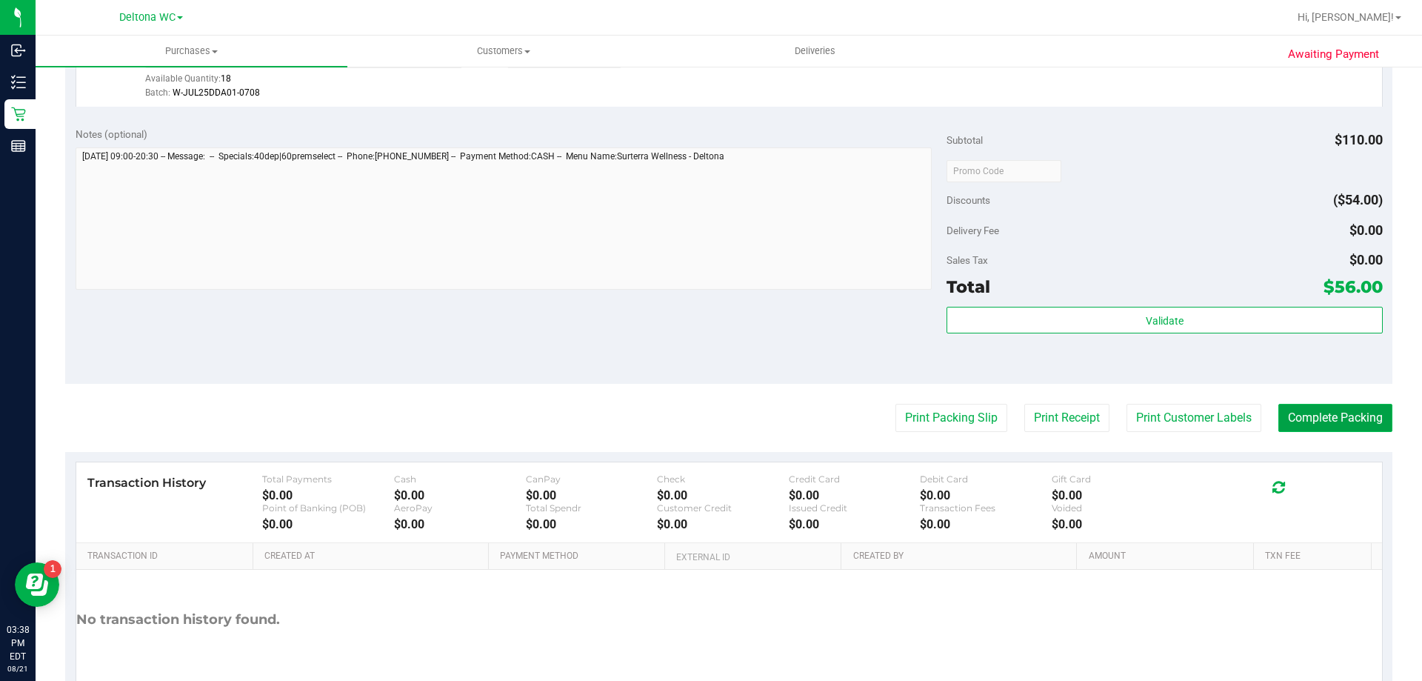
click at [1360, 427] on button "Complete Packing" at bounding box center [1335, 418] width 114 height 28
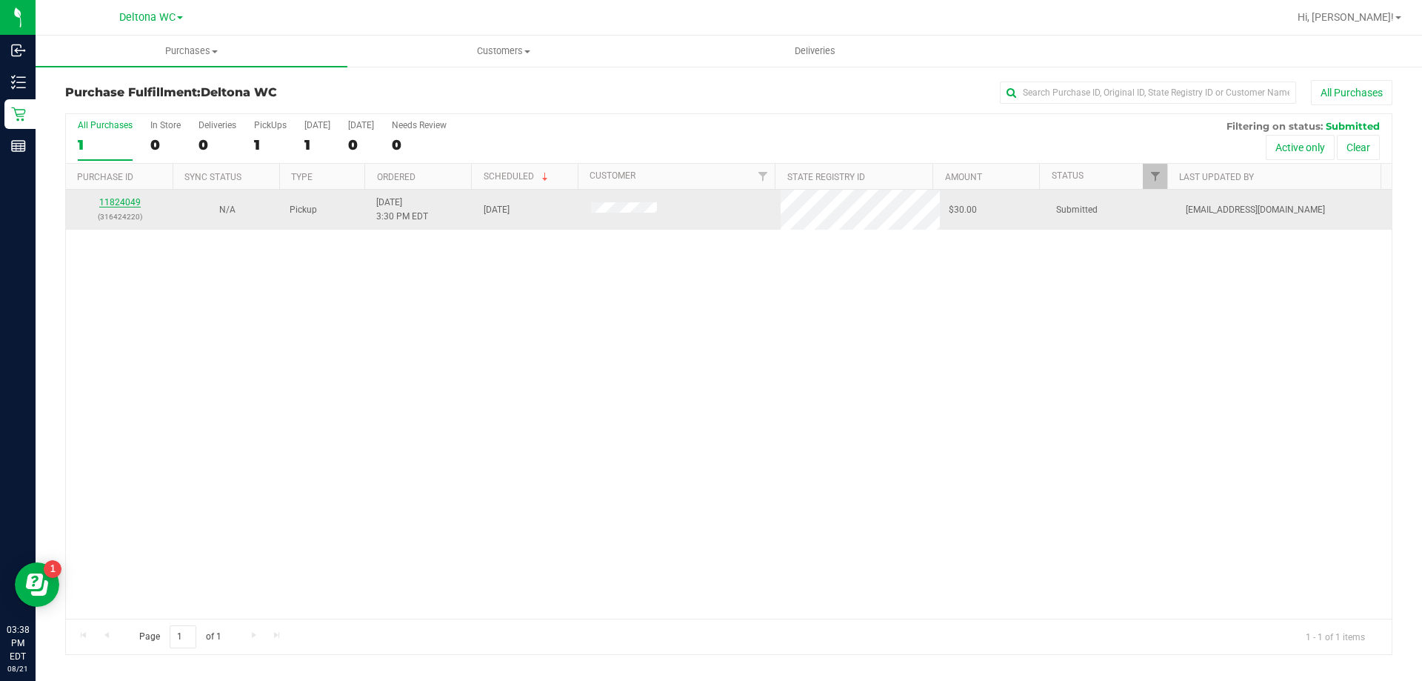
click at [112, 201] on link "11824049" at bounding box center [119, 202] width 41 height 10
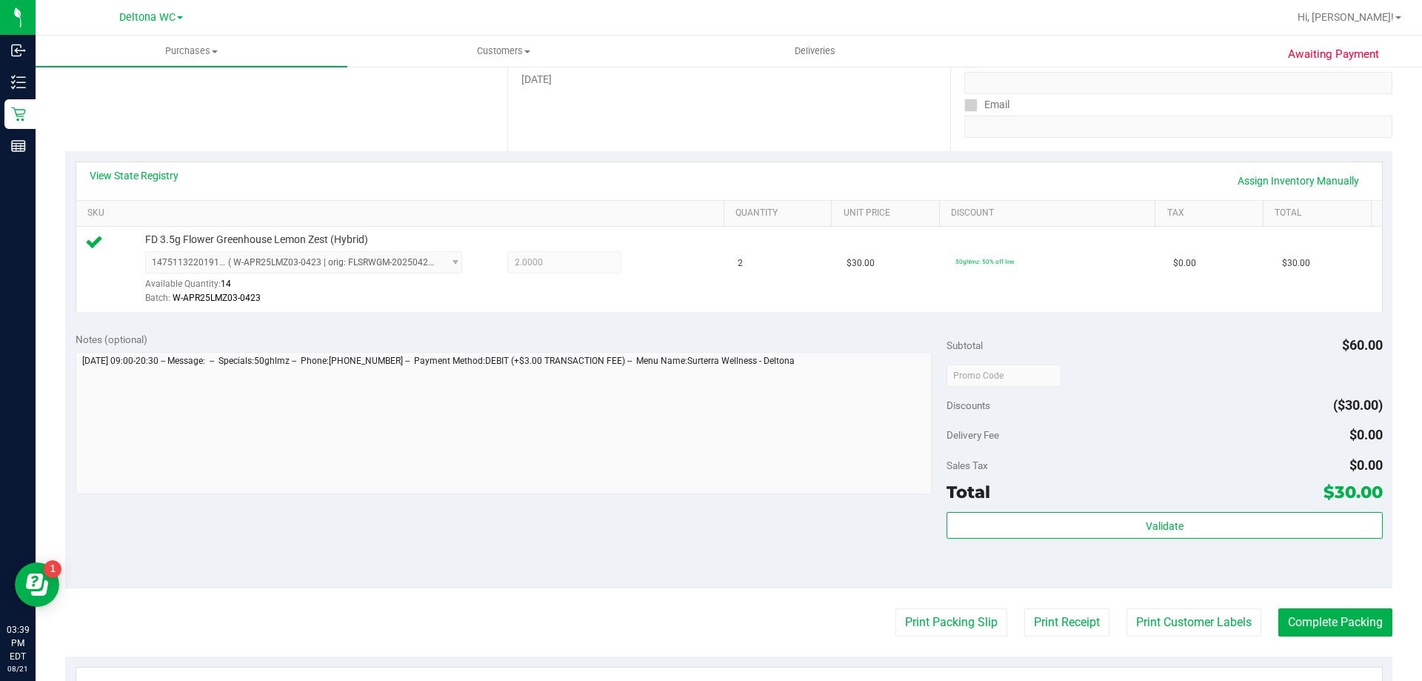
scroll to position [375, 0]
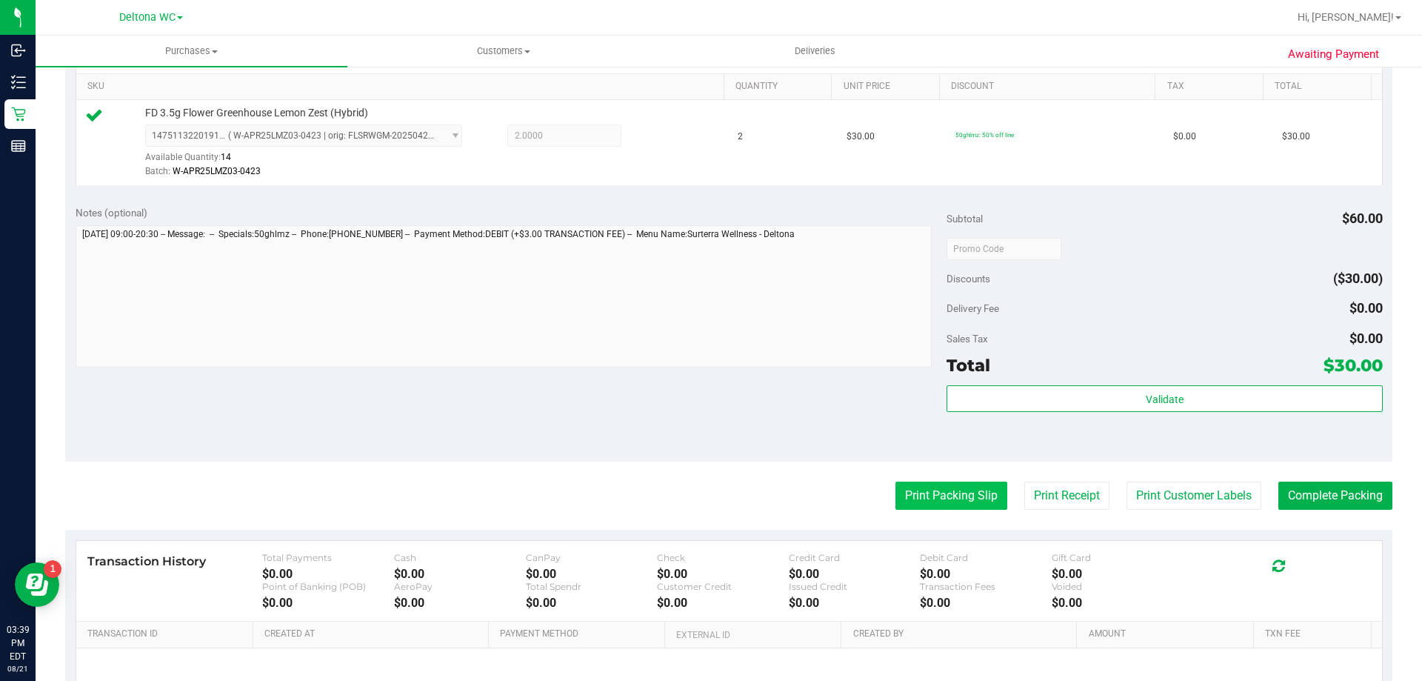
click at [937, 504] on button "Print Packing Slip" at bounding box center [951, 495] width 112 height 28
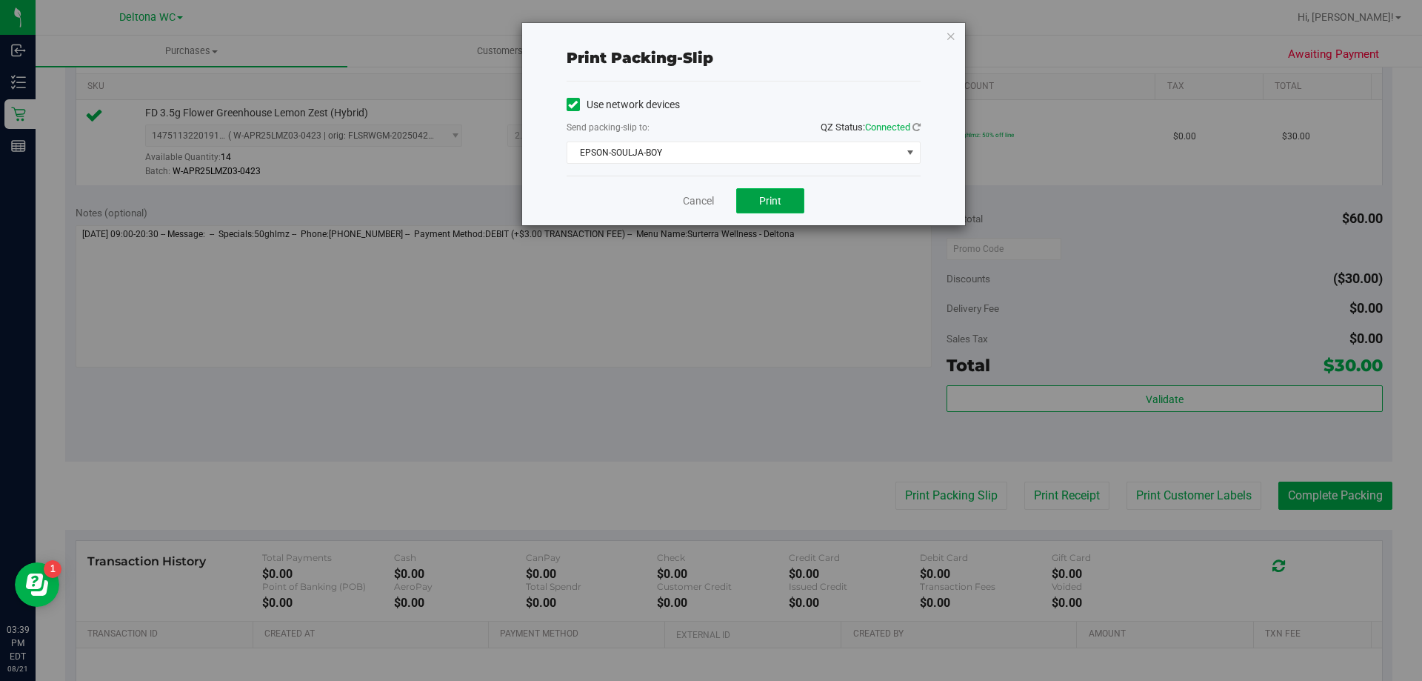
click at [784, 203] on button "Print" at bounding box center [770, 200] width 68 height 25
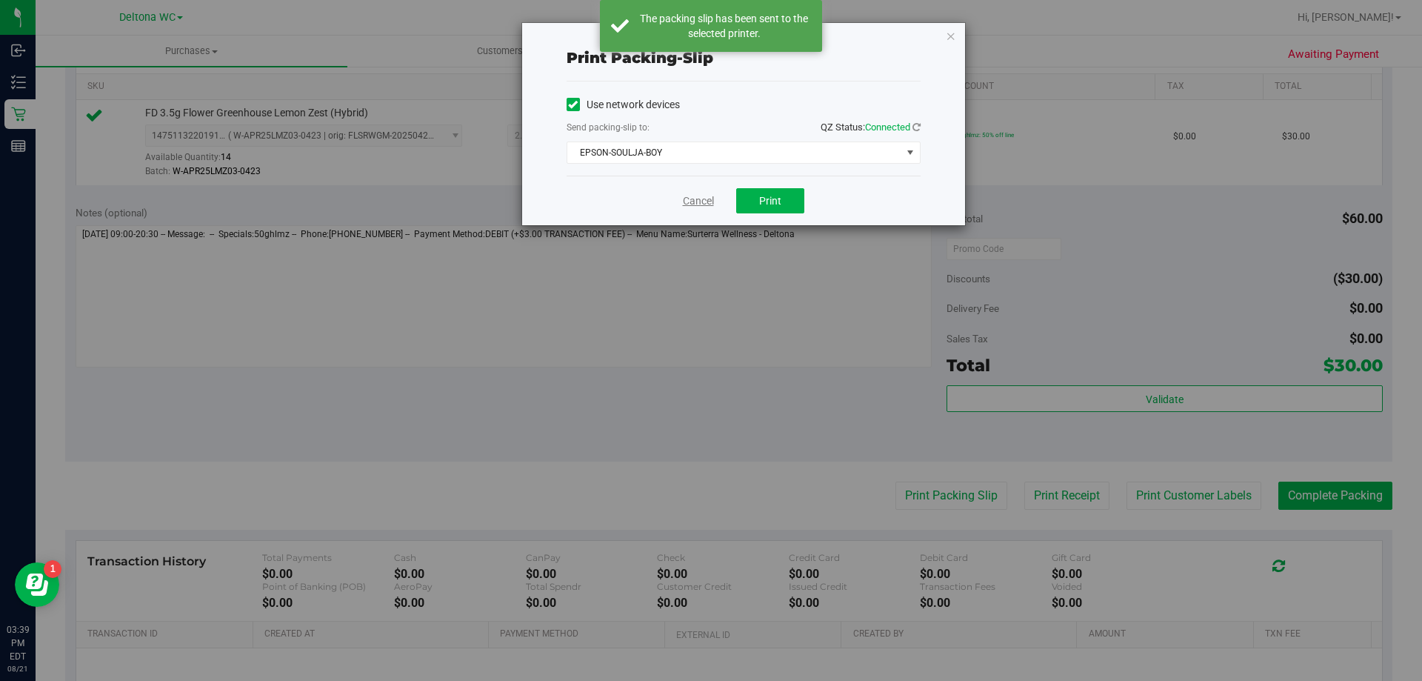
click at [684, 208] on link "Cancel" at bounding box center [698, 201] width 31 height 16
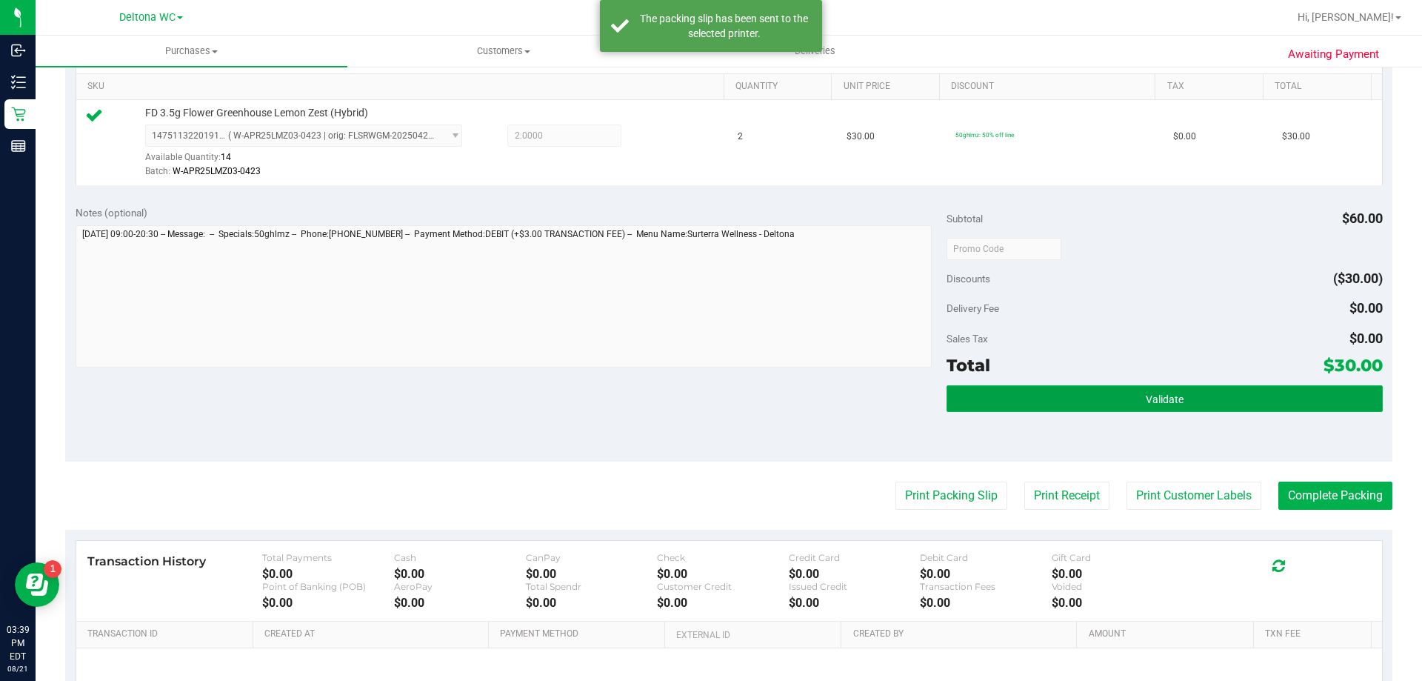
click at [1056, 401] on button "Validate" at bounding box center [1164, 398] width 435 height 27
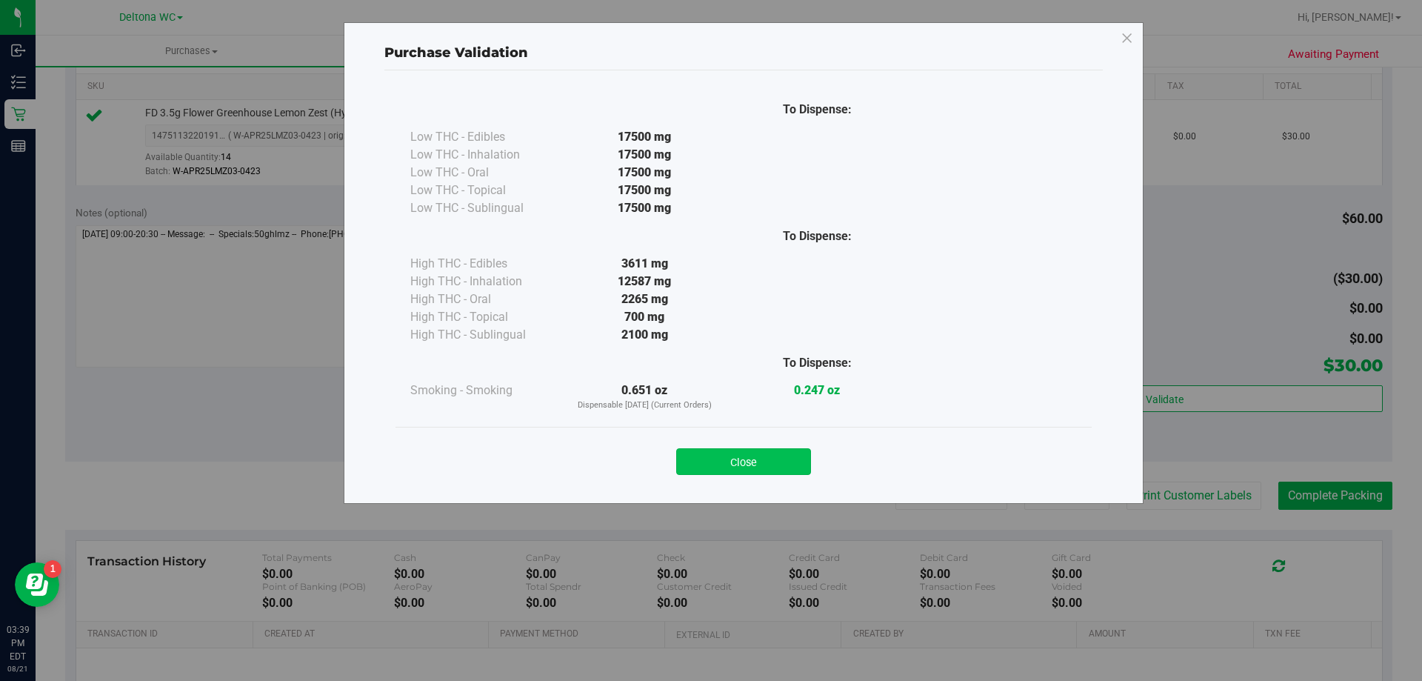
click at [768, 468] on button "Close" at bounding box center [743, 461] width 135 height 27
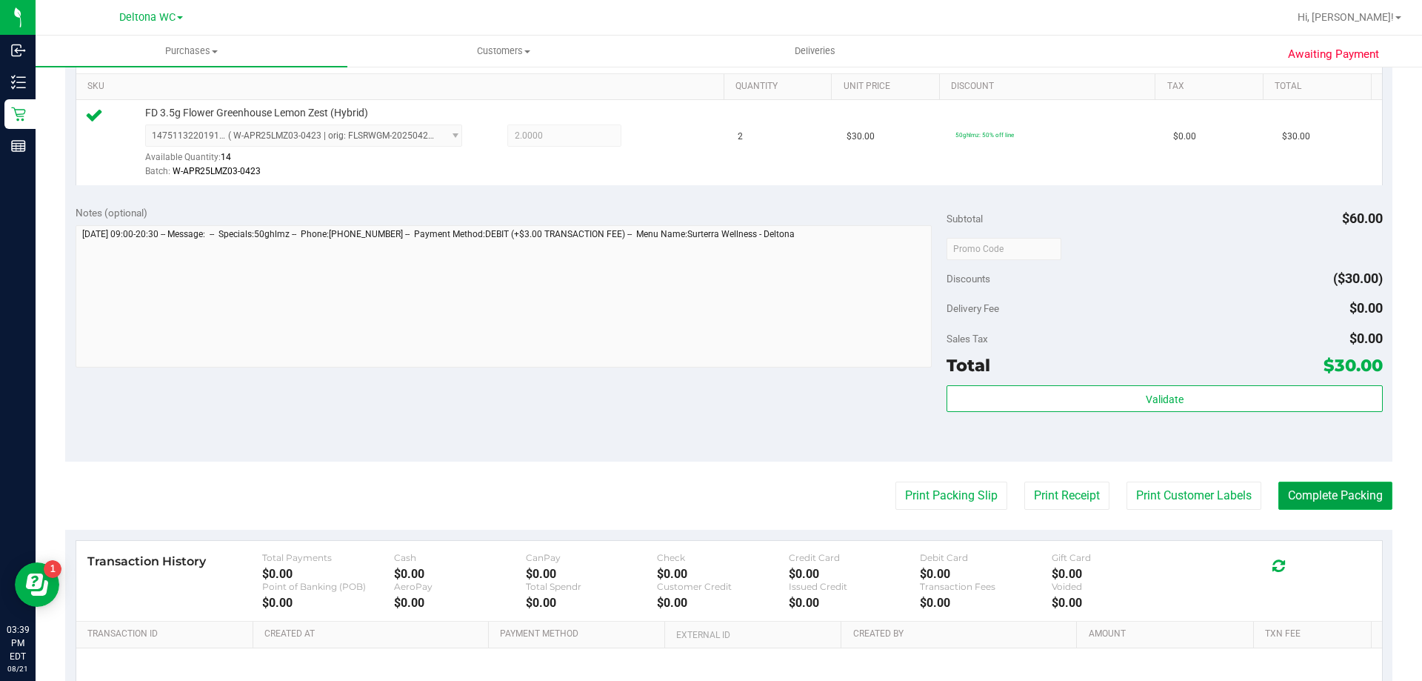
click at [1333, 508] on button "Complete Packing" at bounding box center [1335, 495] width 114 height 28
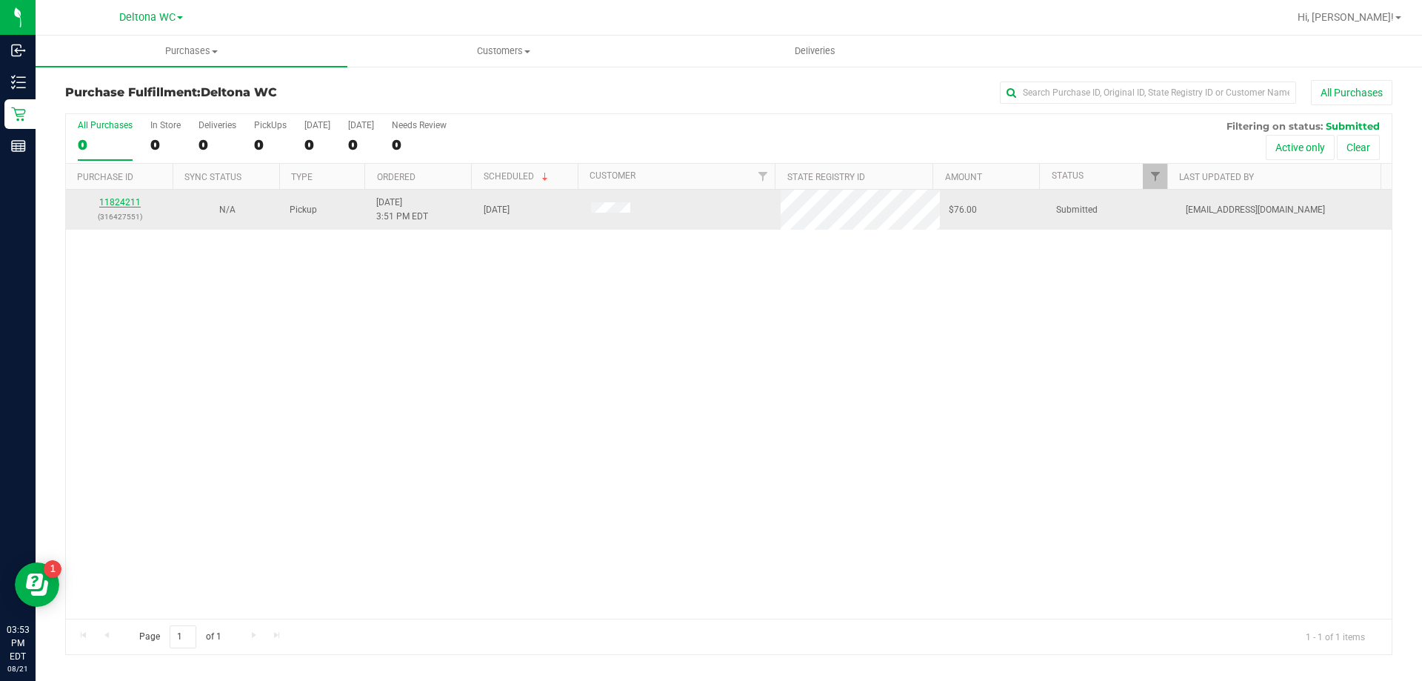
click at [122, 203] on link "11824211" at bounding box center [119, 202] width 41 height 10
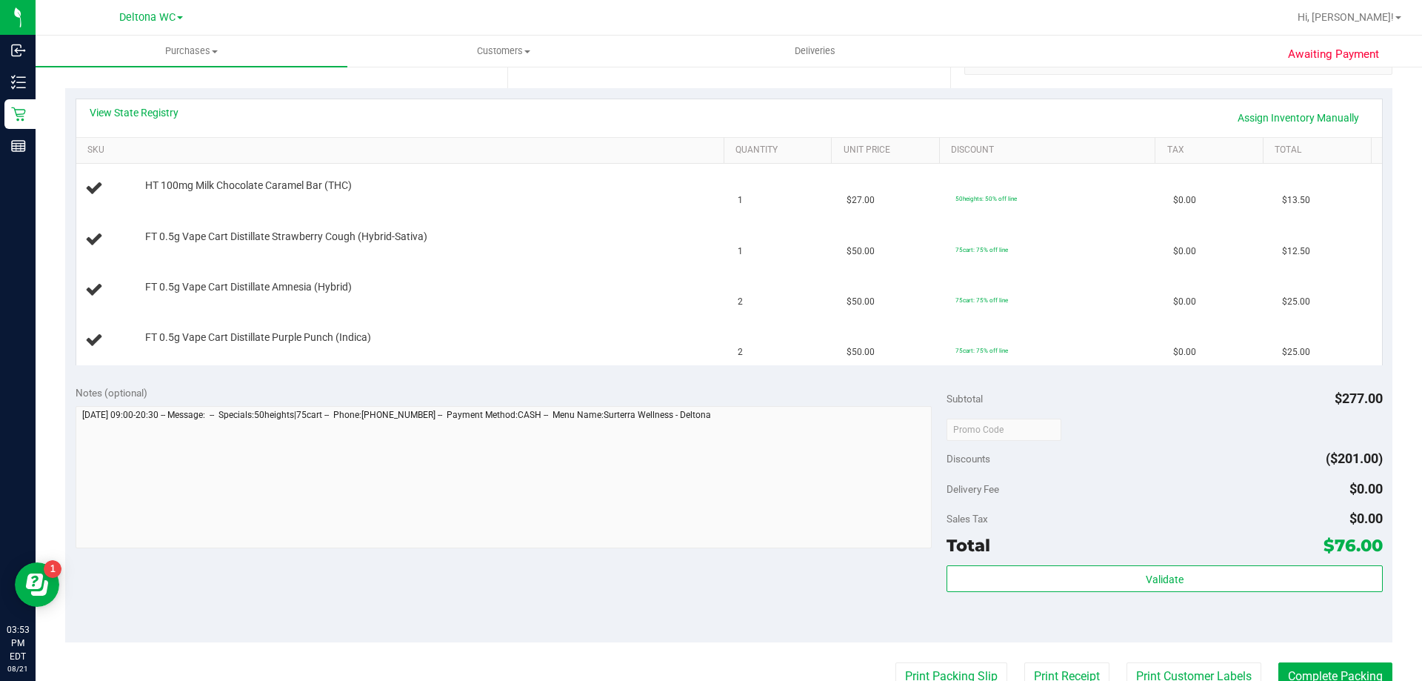
scroll to position [370, 0]
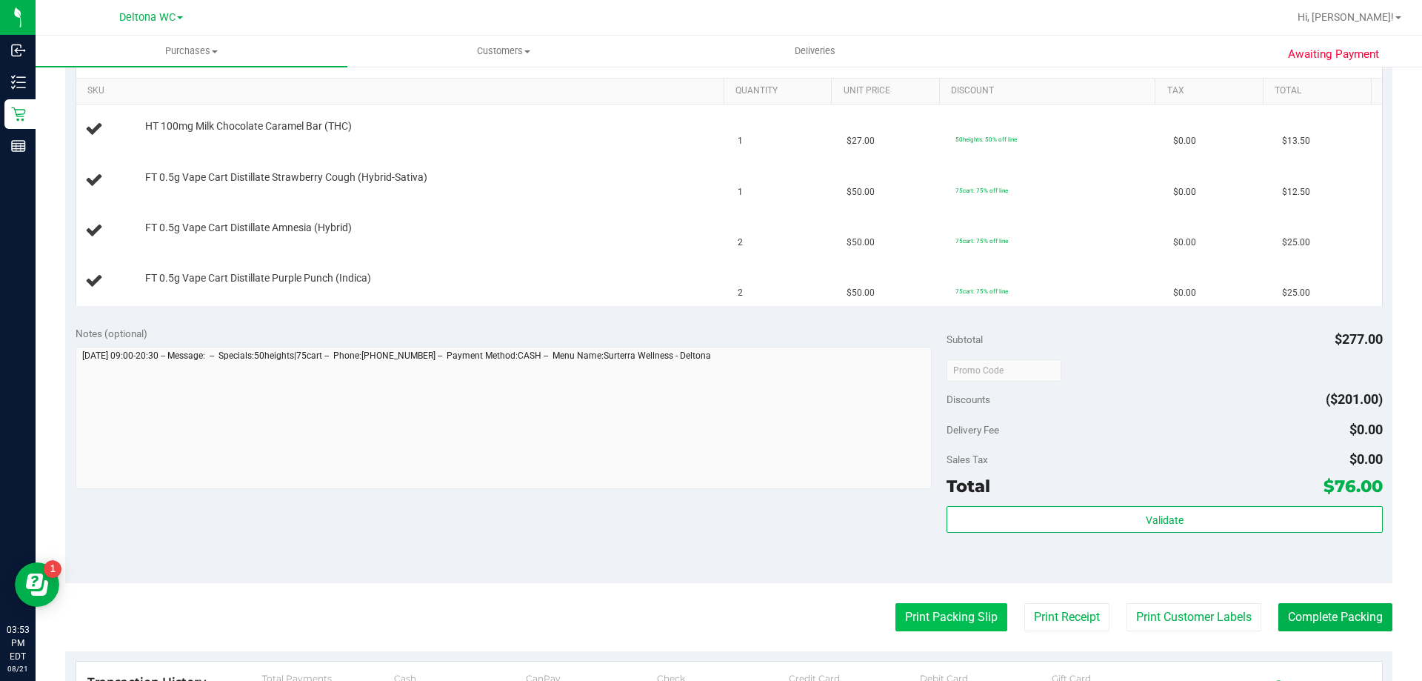
click at [950, 613] on button "Print Packing Slip" at bounding box center [951, 617] width 112 height 28
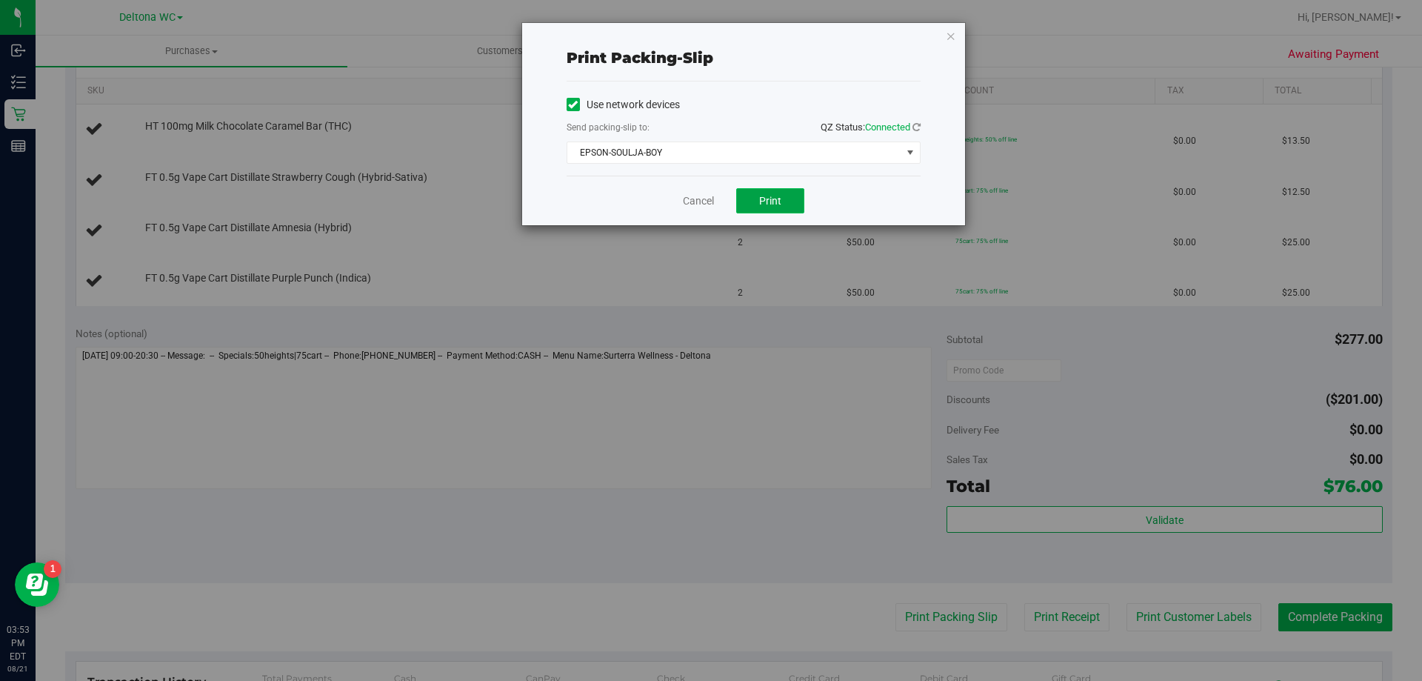
click at [794, 204] on button "Print" at bounding box center [770, 200] width 68 height 25
click at [710, 204] on link "Cancel" at bounding box center [698, 201] width 31 height 16
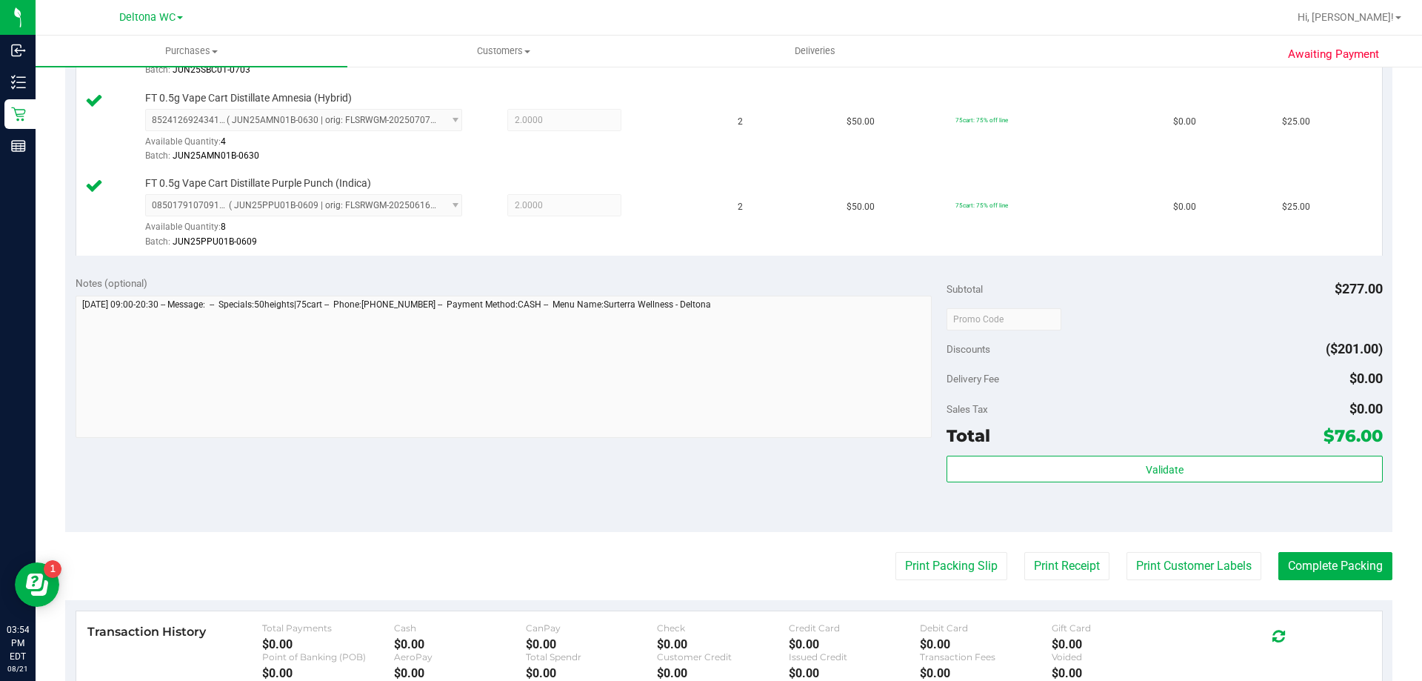
scroll to position [564, 0]
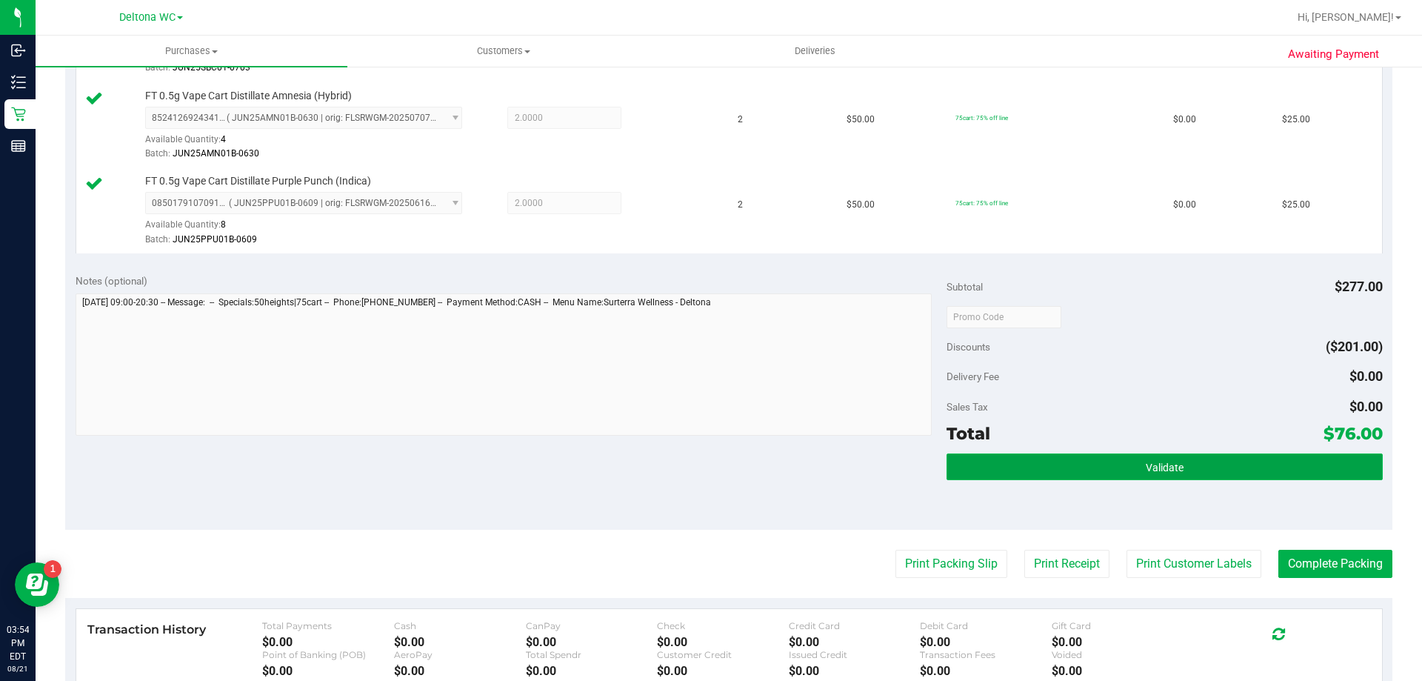
click at [1136, 478] on button "Validate" at bounding box center [1164, 466] width 435 height 27
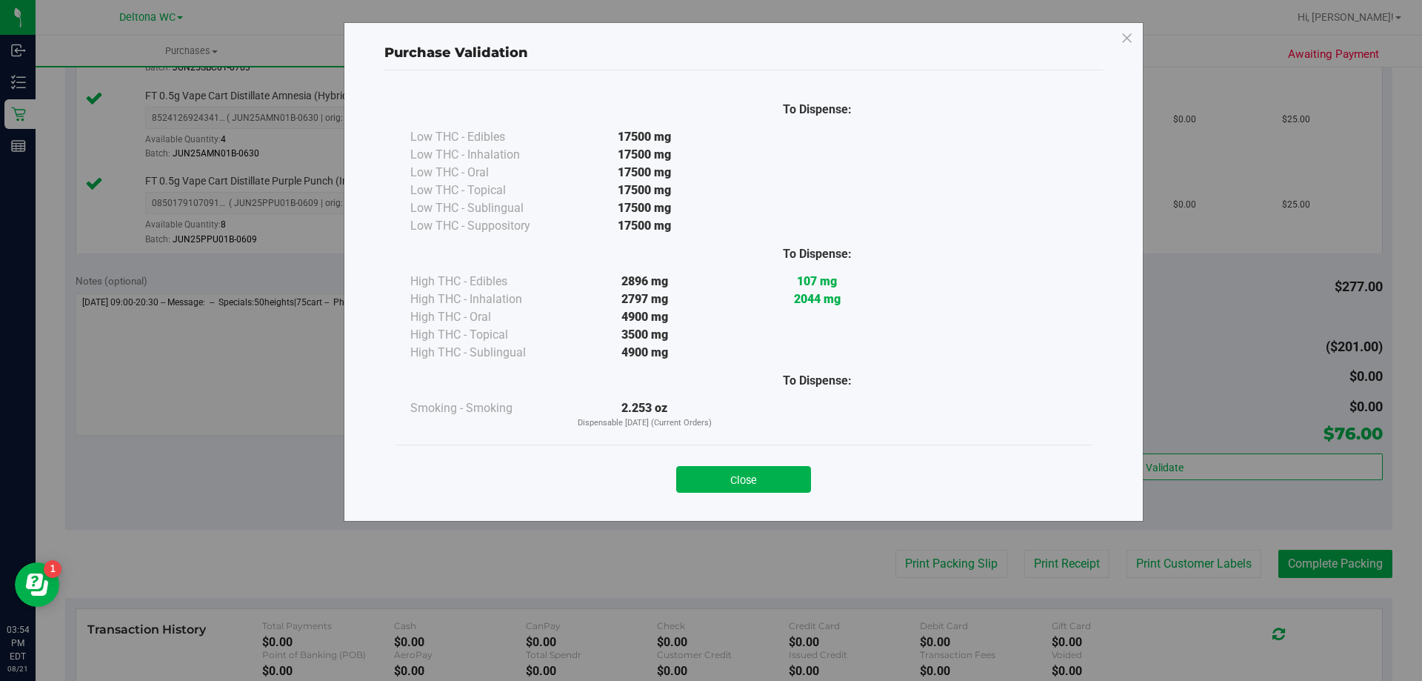
drag, startPoint x: 710, startPoint y: 494, endPoint x: 761, endPoint y: 464, distance: 58.4
click at [714, 492] on div "Close" at bounding box center [744, 474] width 696 height 60
click at [761, 464] on div "Close" at bounding box center [744, 474] width 674 height 37
click at [764, 469] on button "Close" at bounding box center [743, 479] width 135 height 27
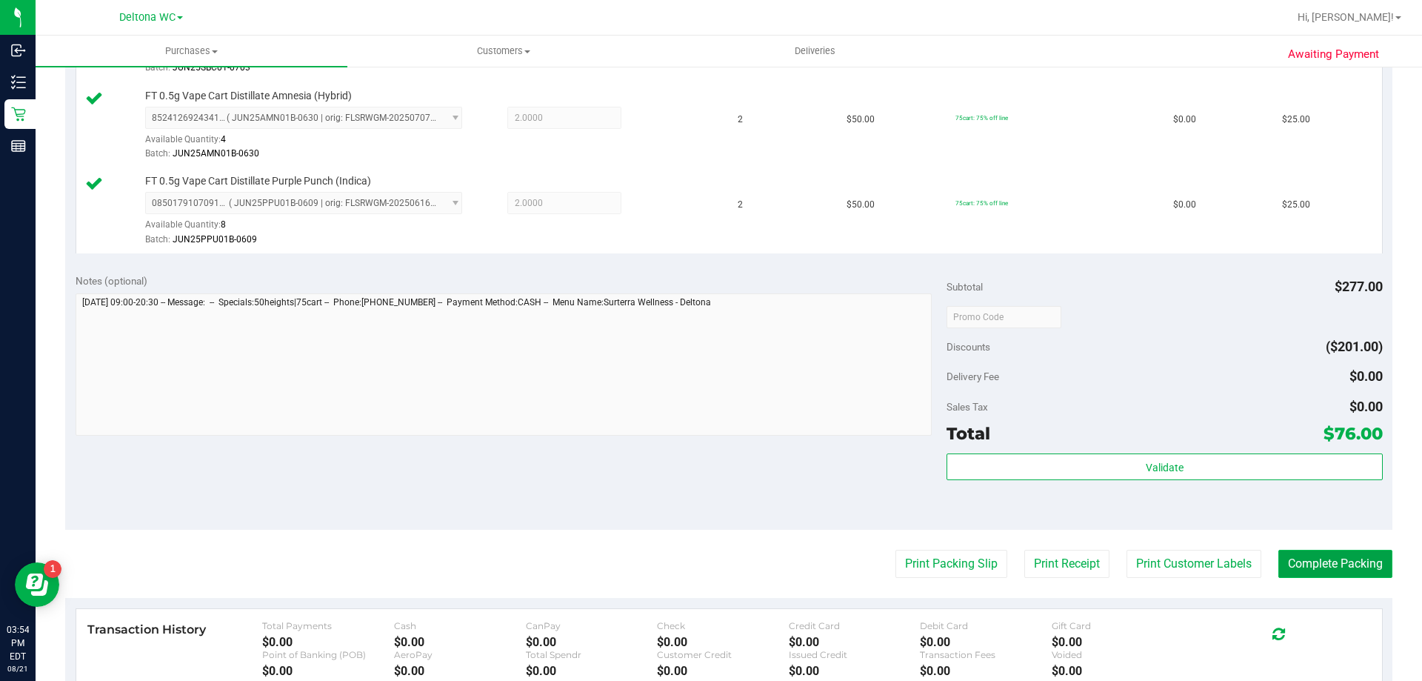
click at [1292, 560] on button "Complete Packing" at bounding box center [1335, 564] width 114 height 28
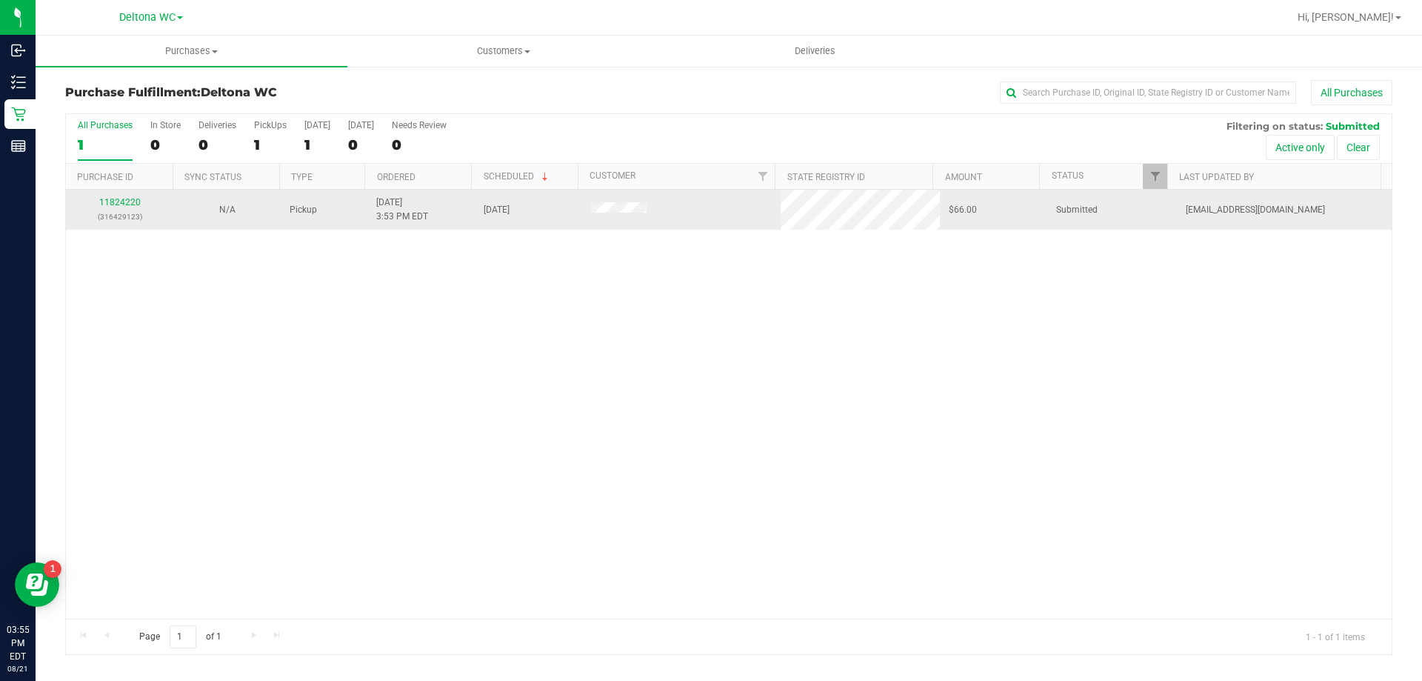
click at [136, 196] on div "11824220 (316429123)" at bounding box center [120, 210] width 90 height 28
click at [136, 199] on link "11824220" at bounding box center [119, 202] width 41 height 10
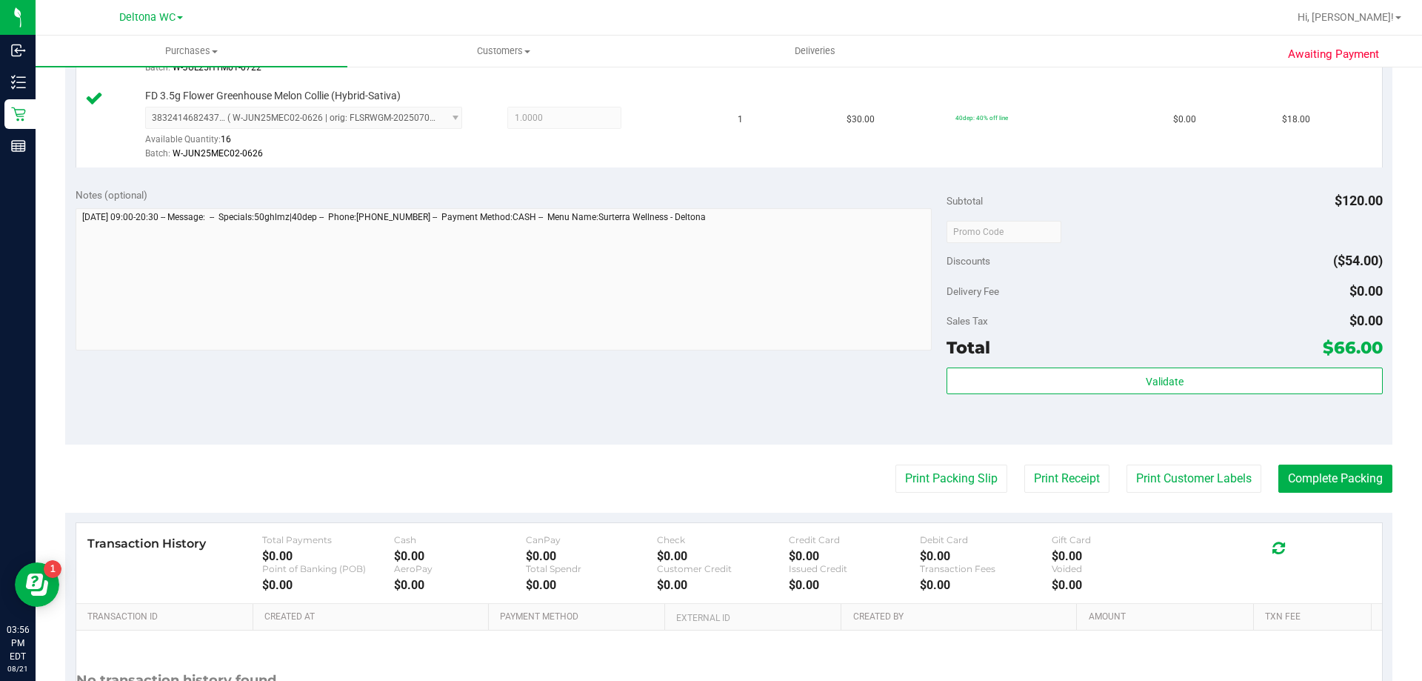
scroll to position [565, 0]
click at [937, 475] on button "Print Packing Slip" at bounding box center [951, 477] width 112 height 28
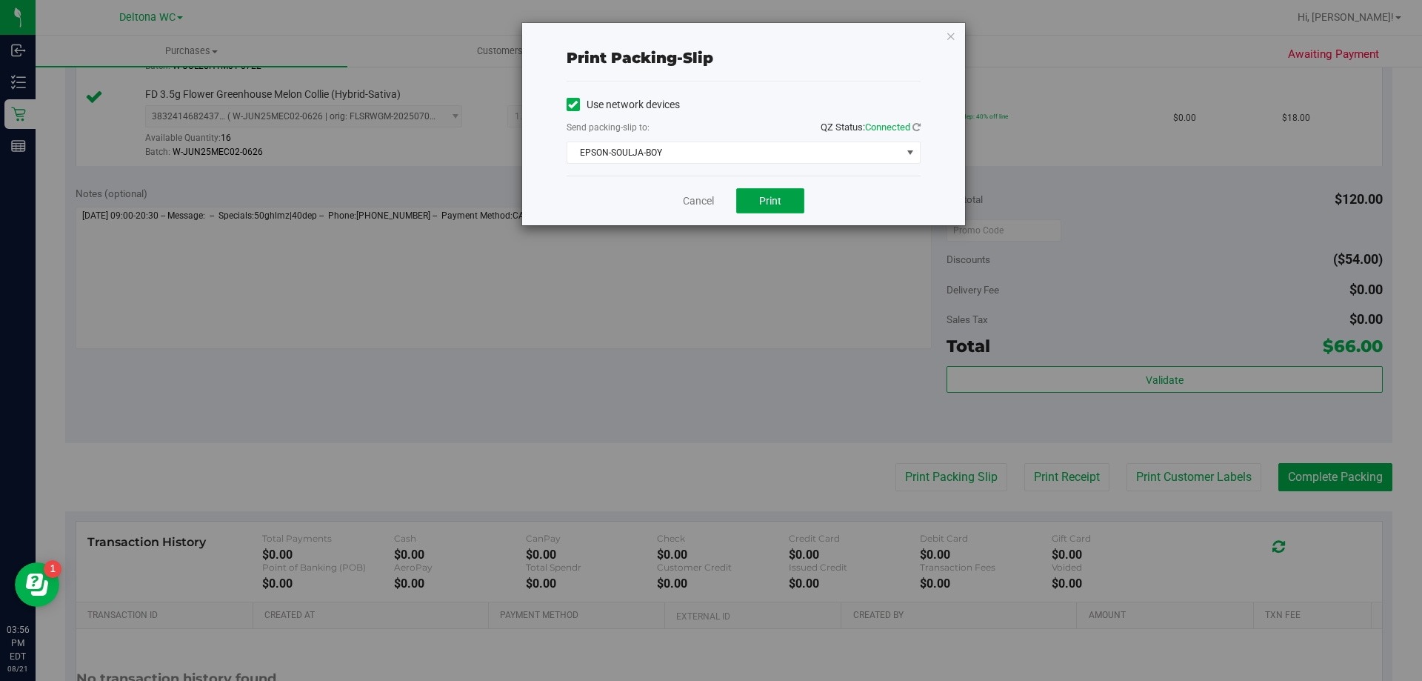
click at [765, 195] on span "Print" at bounding box center [770, 201] width 22 height 12
click at [699, 196] on link "Cancel" at bounding box center [698, 201] width 31 height 16
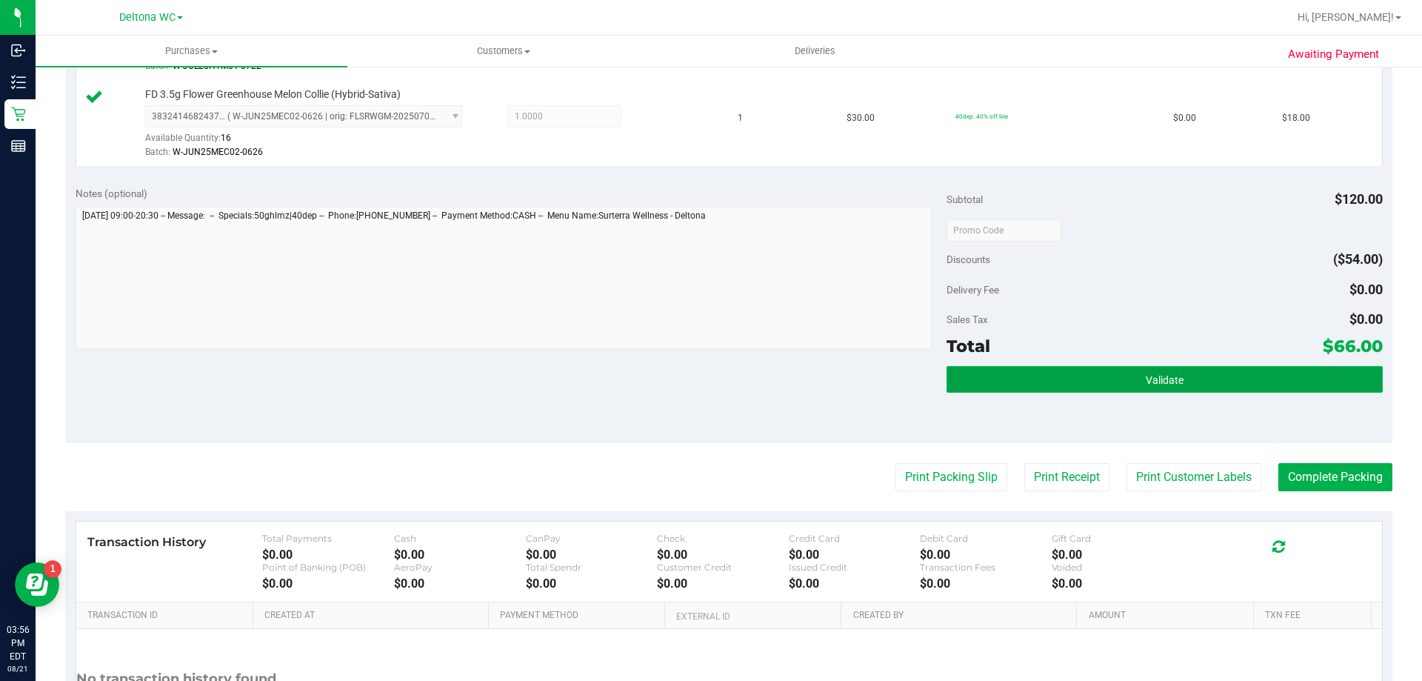
click at [1081, 385] on button "Validate" at bounding box center [1164, 379] width 435 height 27
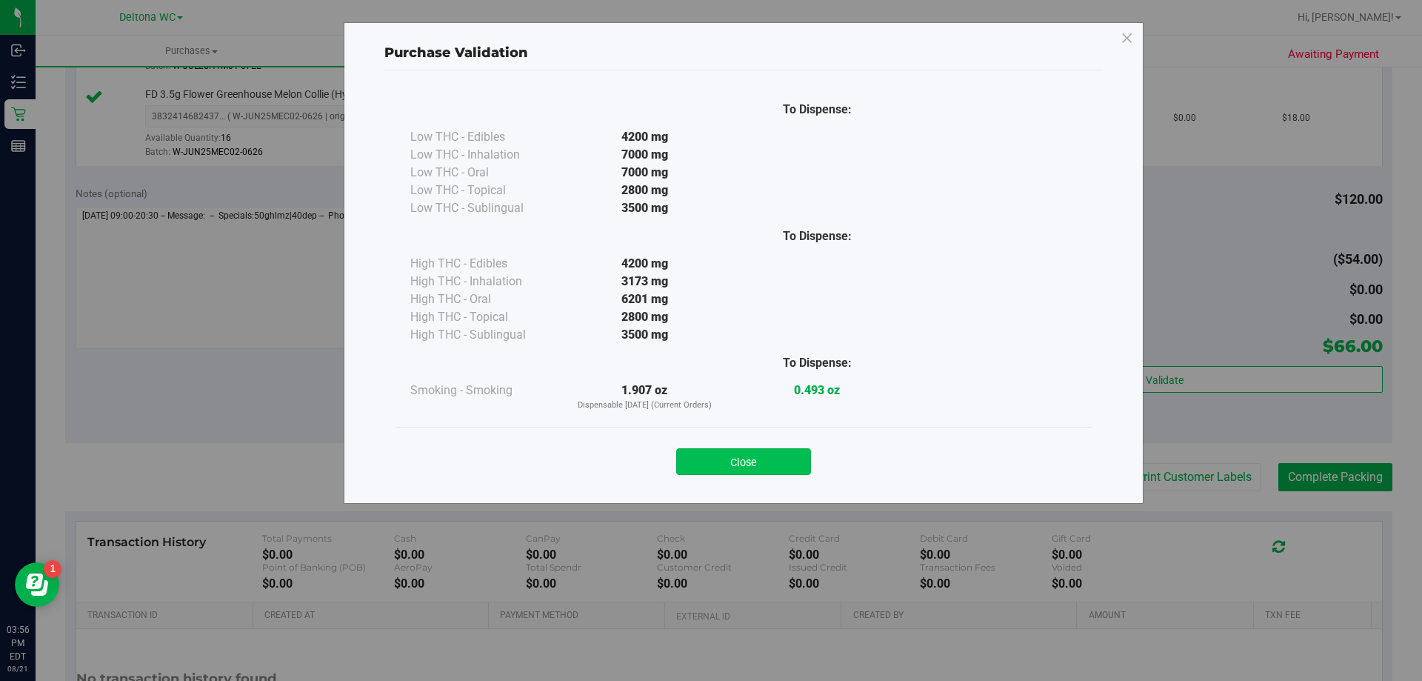
click at [738, 458] on button "Close" at bounding box center [743, 461] width 135 height 27
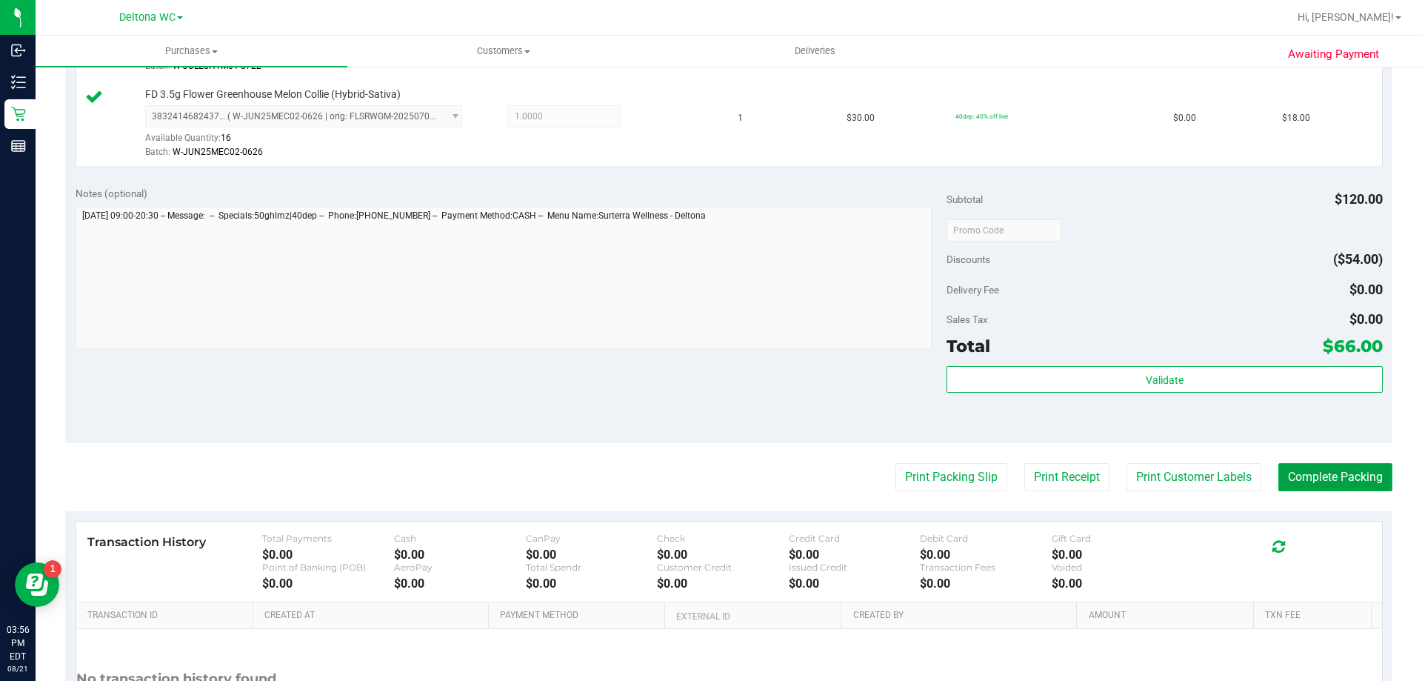
click at [1302, 476] on button "Complete Packing" at bounding box center [1335, 477] width 114 height 28
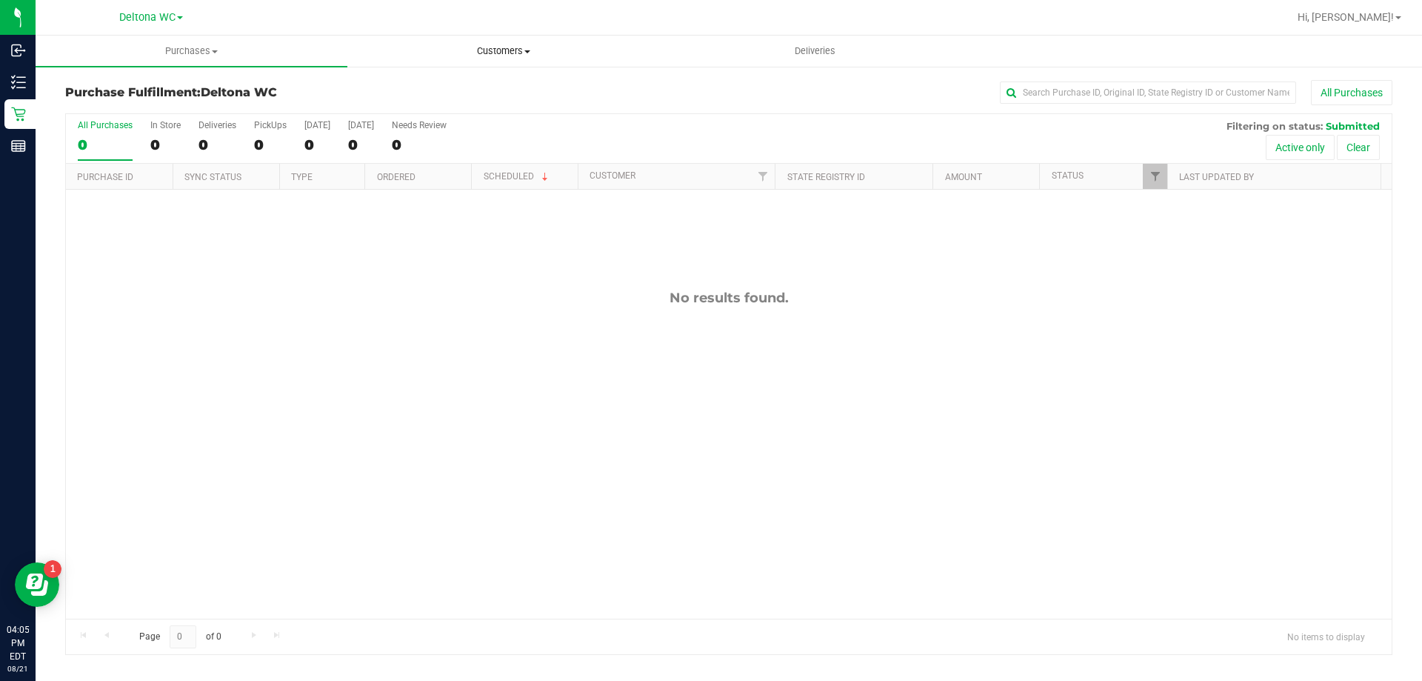
click at [504, 44] on span "Customers" at bounding box center [503, 50] width 310 height 13
click at [427, 84] on span "All customers" at bounding box center [400, 89] width 107 height 13
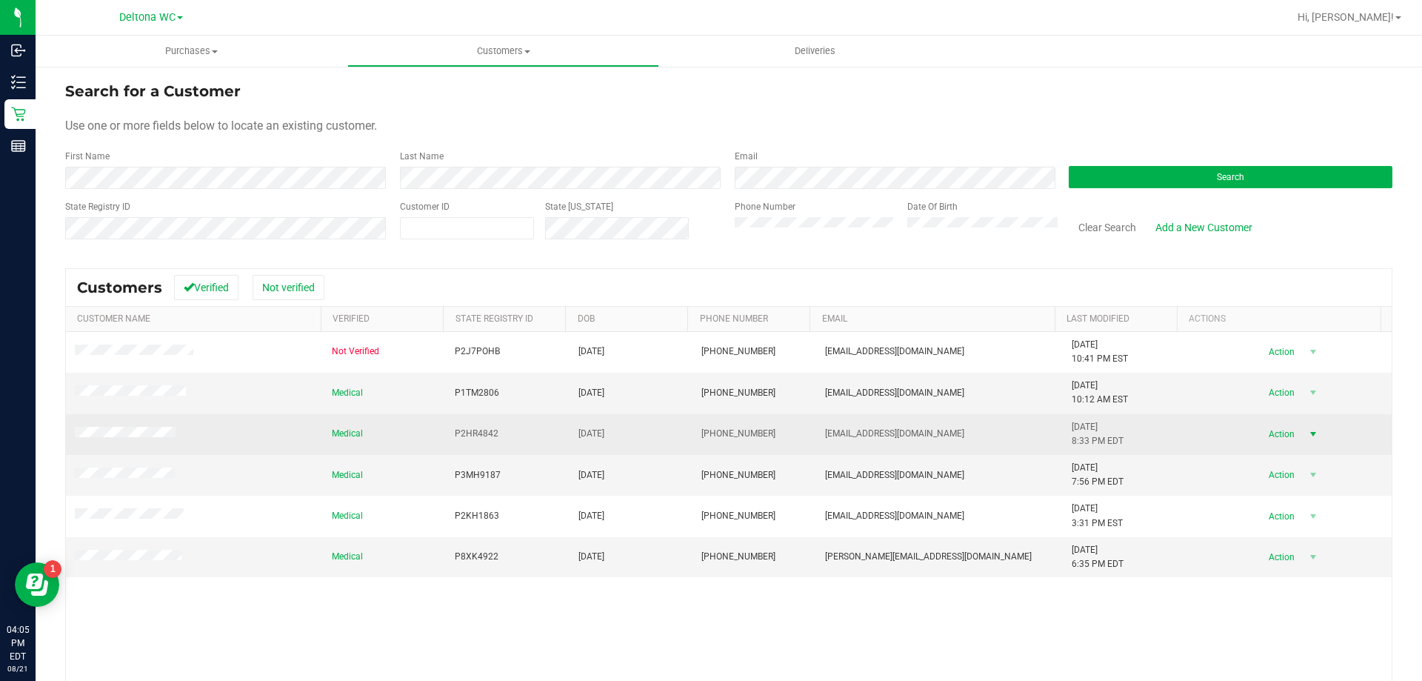
click at [1274, 427] on span "Action" at bounding box center [1279, 434] width 48 height 21
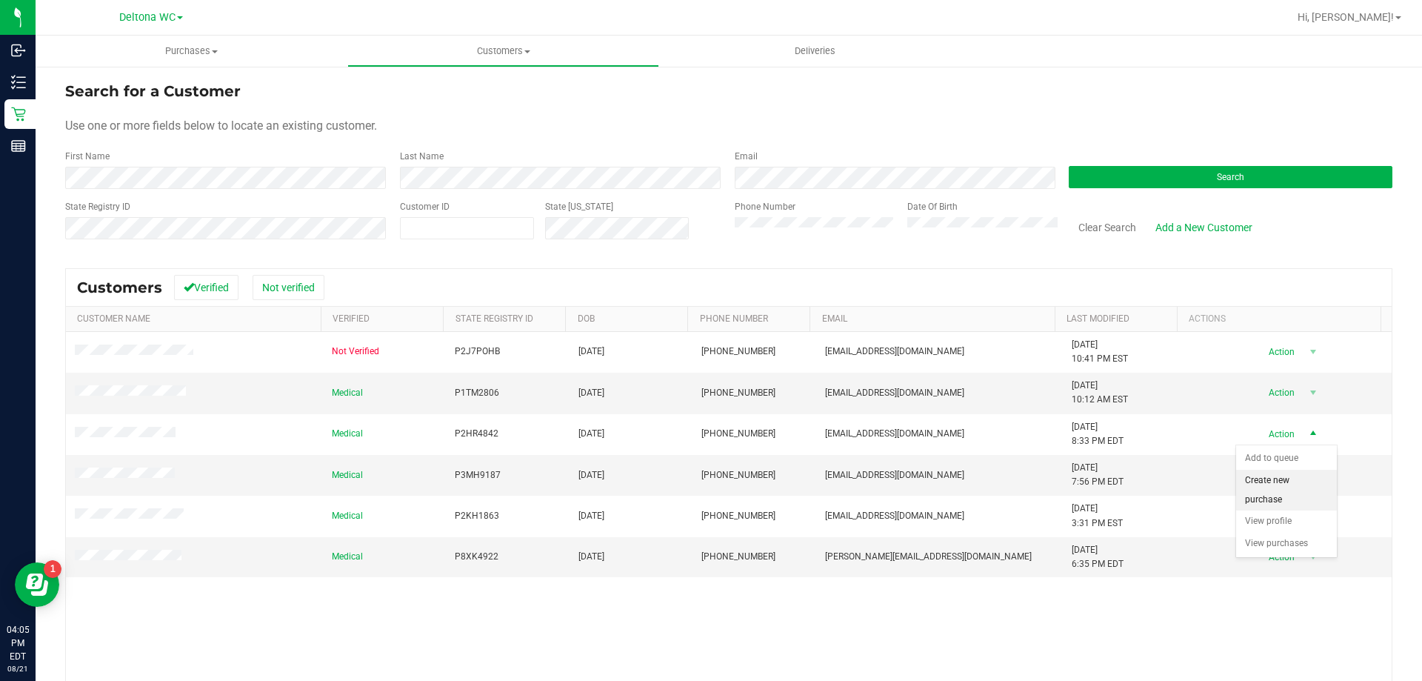
click at [1273, 484] on li "Create new purchase" at bounding box center [1286, 490] width 101 height 41
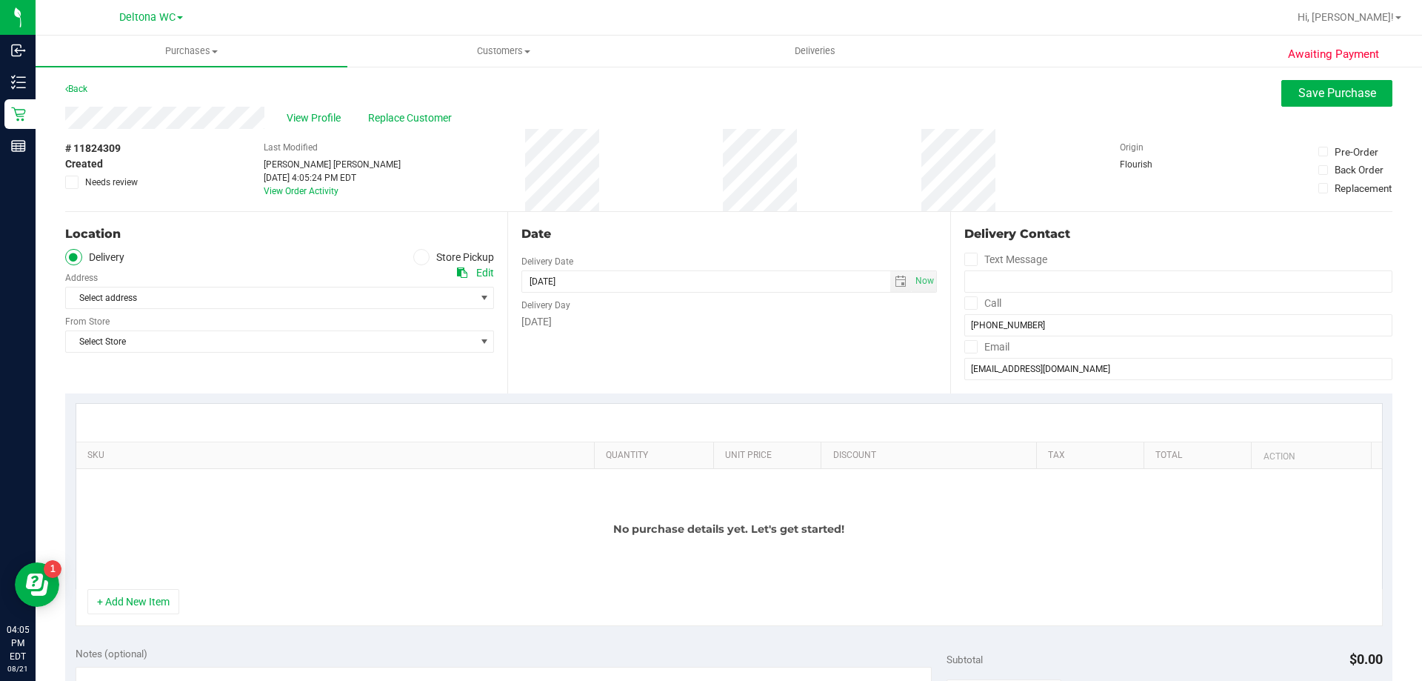
click at [424, 250] on label "Store Pickup" at bounding box center [453, 257] width 81 height 17
click at [0, 0] on input "Store Pickup" at bounding box center [0, 0] width 0 height 0
click at [488, 296] on span "select" at bounding box center [484, 297] width 19 height 21
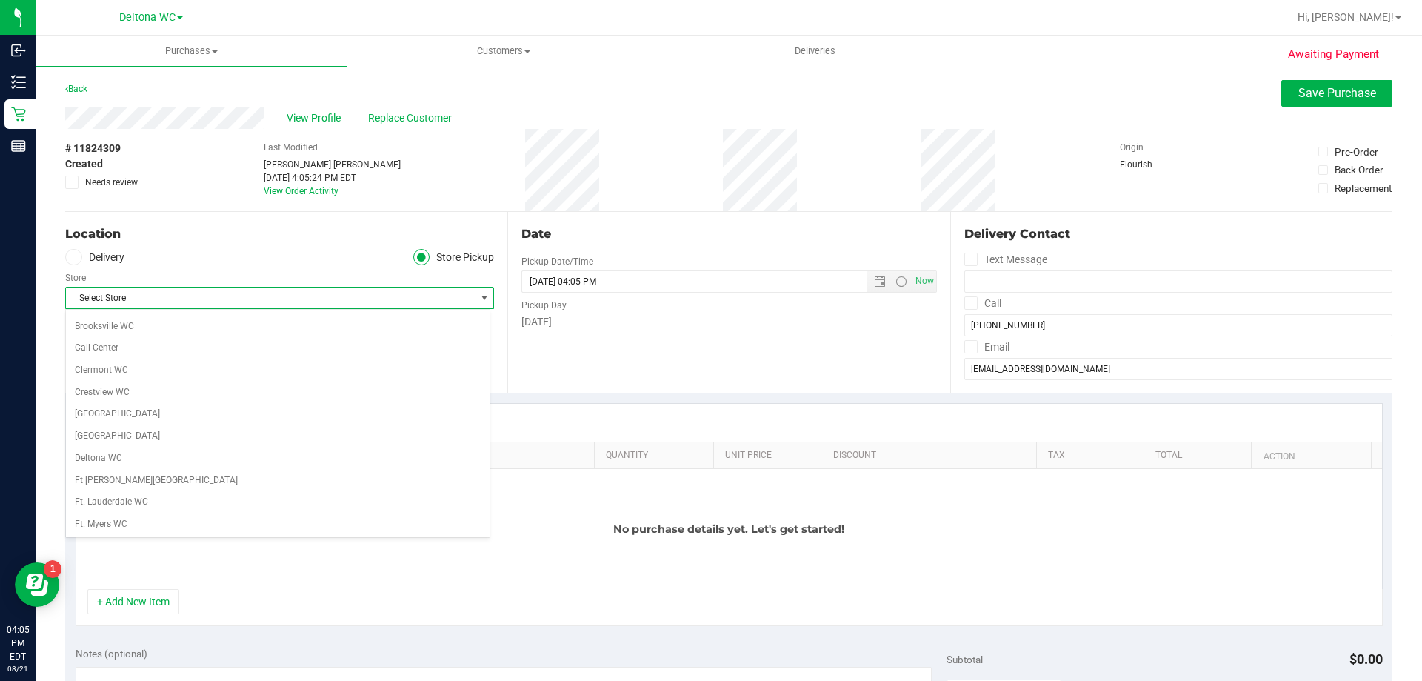
scroll to position [148, 0]
click at [136, 401] on li "Deltona WC" at bounding box center [278, 395] width 424 height 22
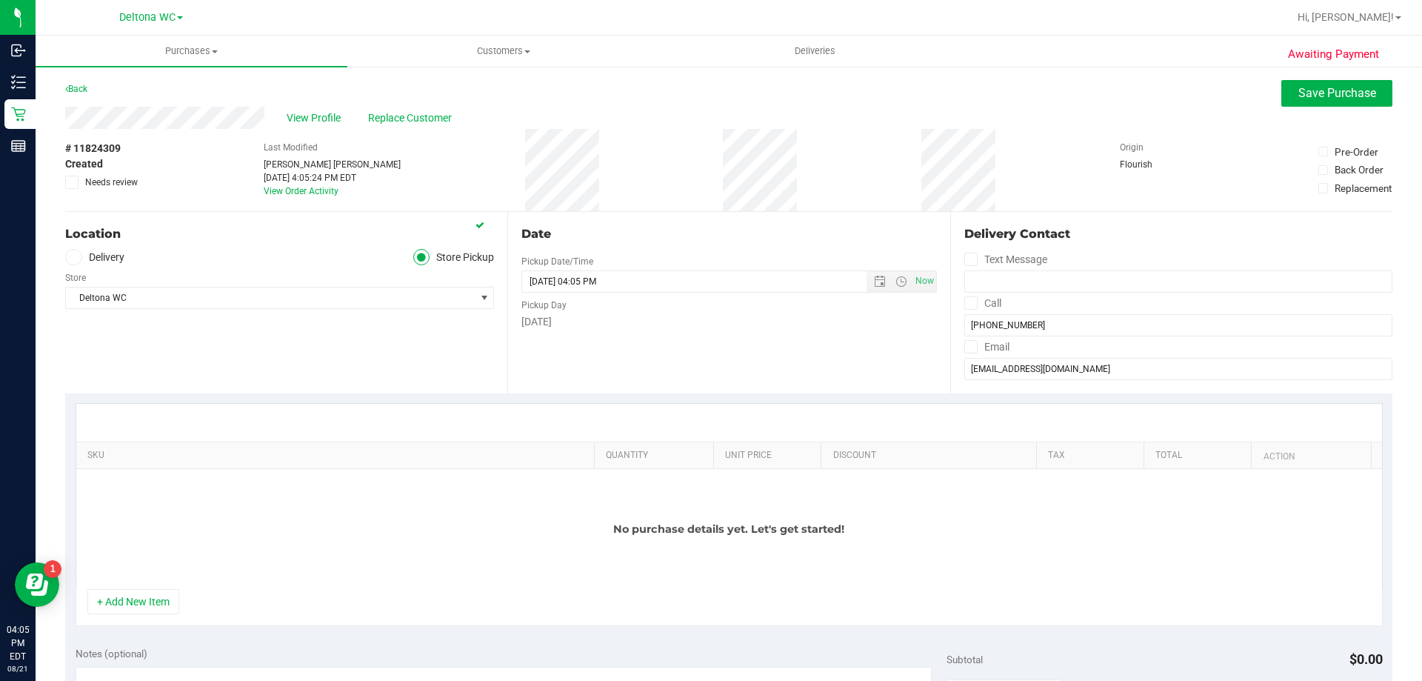
click at [347, 376] on div "Location Delivery Store Pickup Store Deltona WC Select Store Bonita Springs WC …" at bounding box center [286, 302] width 442 height 181
click at [151, 607] on button "+ Add New Item" at bounding box center [133, 601] width 92 height 25
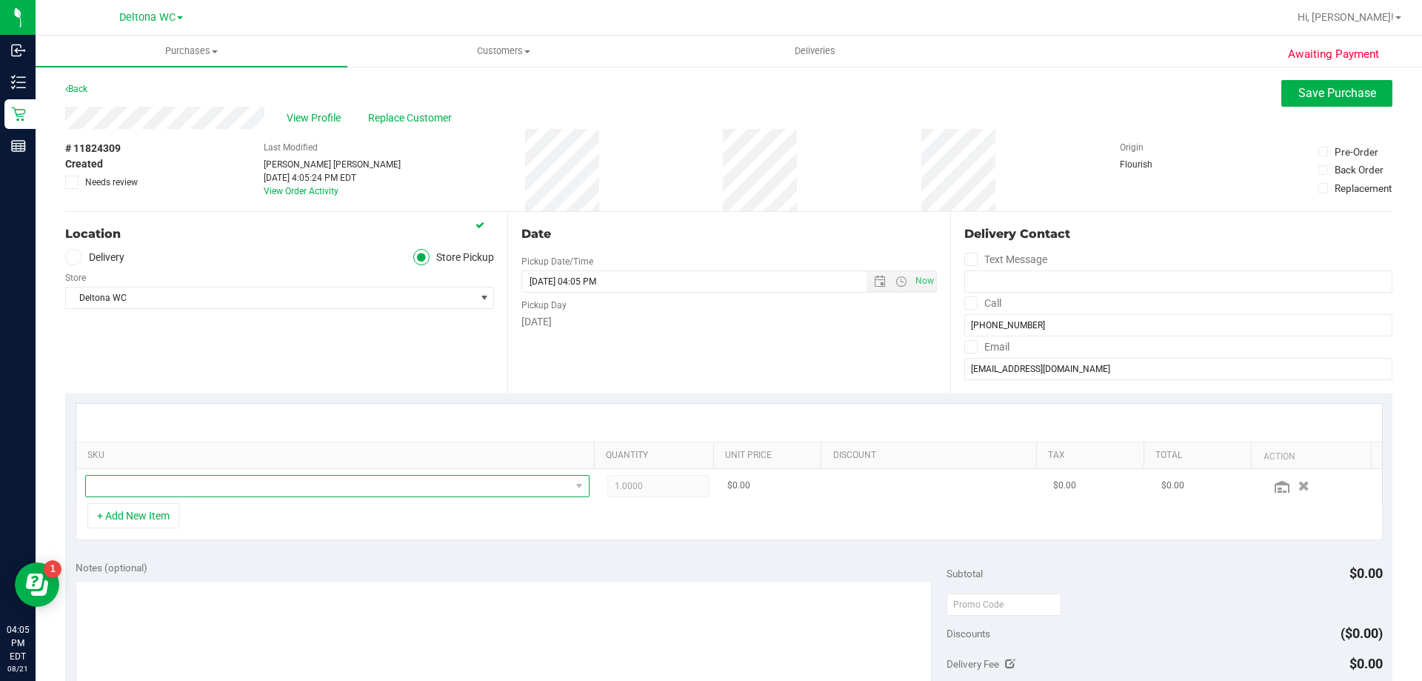
click at [264, 479] on span "NO DATA FOUND" at bounding box center [328, 485] width 484 height 21
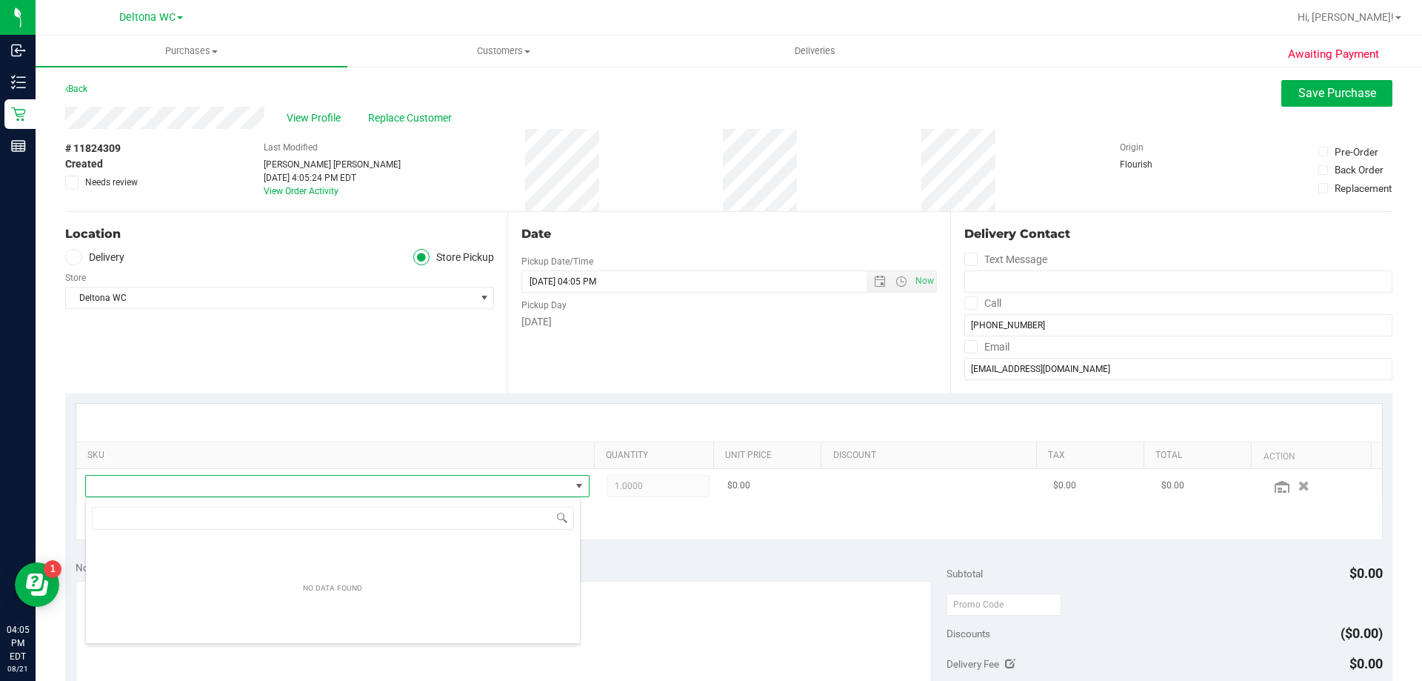
scroll to position [22, 491]
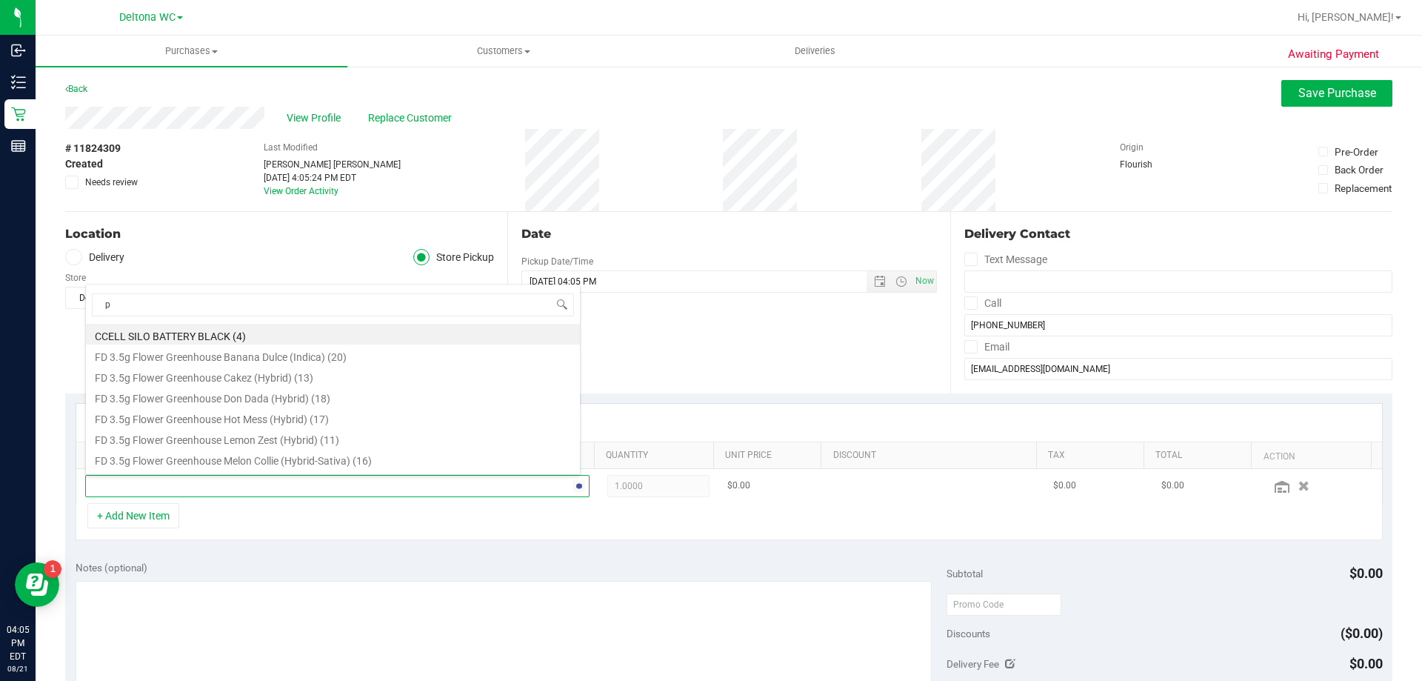
type input "pb"
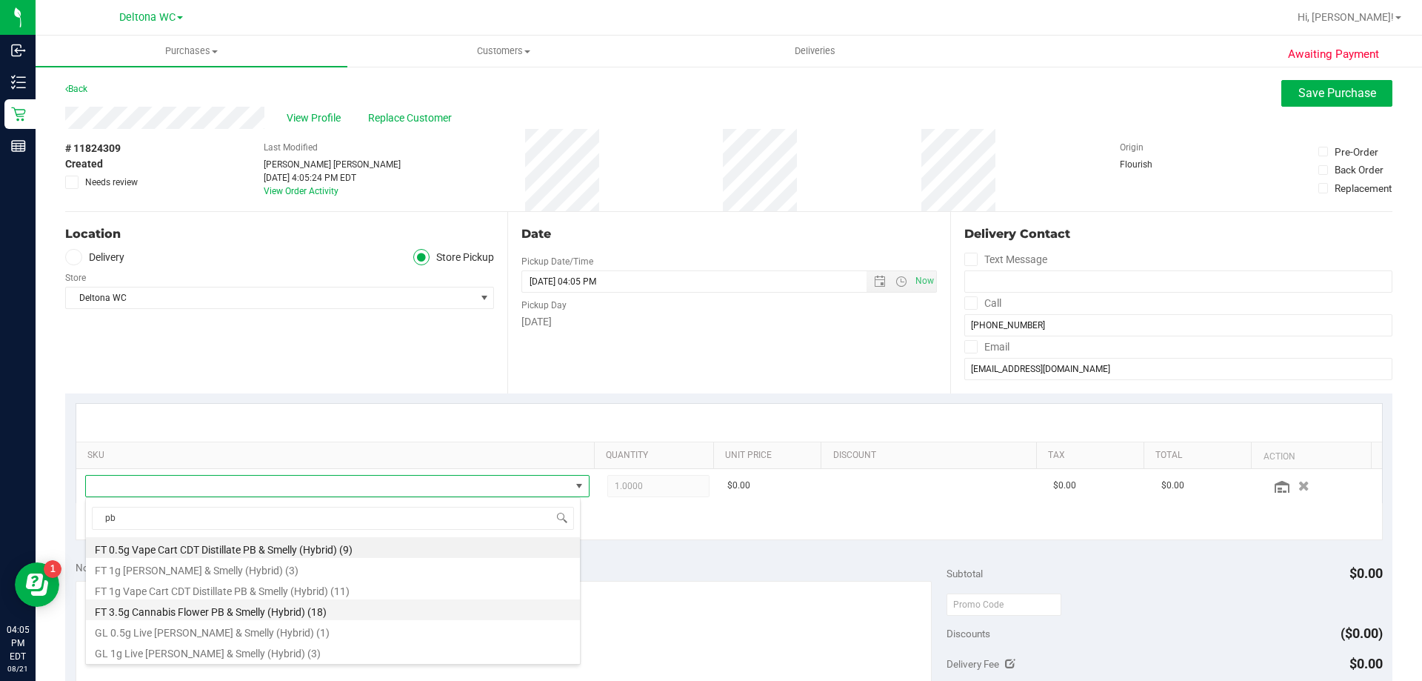
click at [238, 613] on li "FT 3.5g Cannabis Flower PB & Smelly (Hybrid) (18)" at bounding box center [333, 609] width 494 height 21
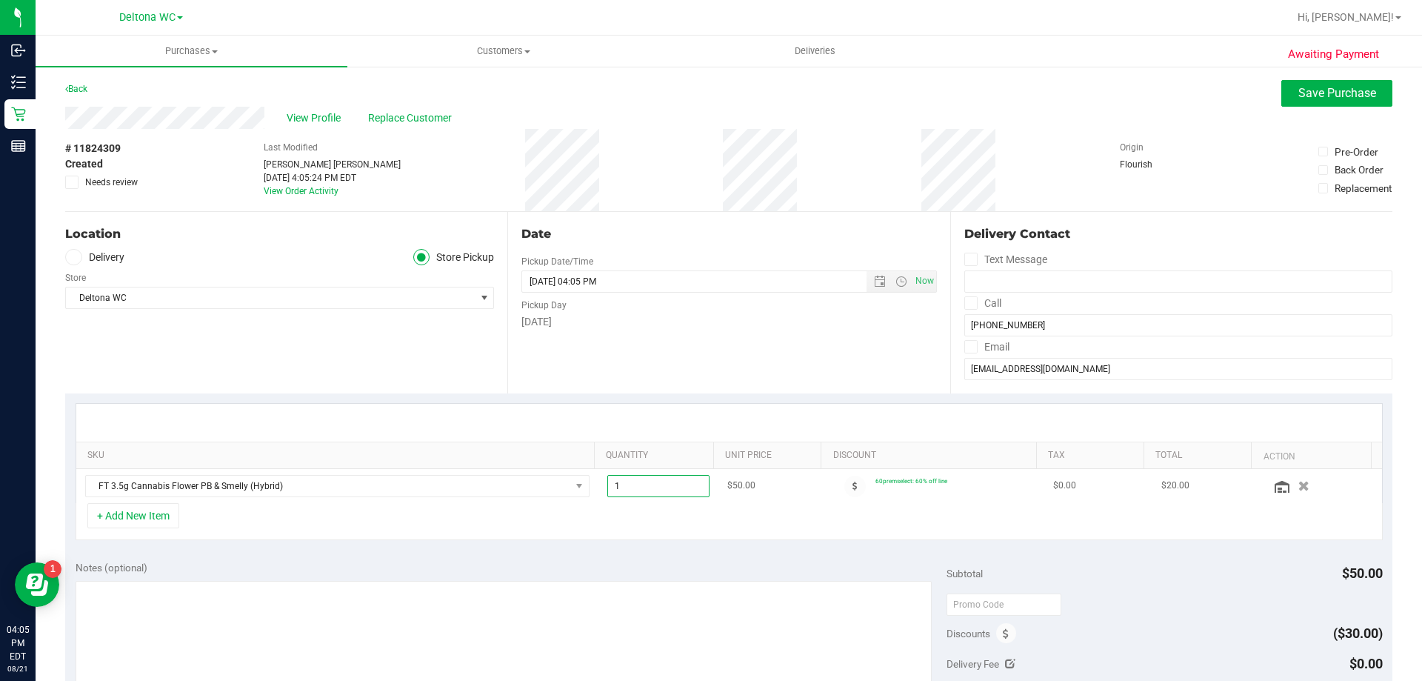
click at [625, 483] on input "1" at bounding box center [658, 485] width 101 height 21
click at [643, 488] on input "1" at bounding box center [658, 485] width 101 height 21
click at [693, 491] on input "text" at bounding box center [658, 485] width 101 height 21
type input "18"
type input "18.00"
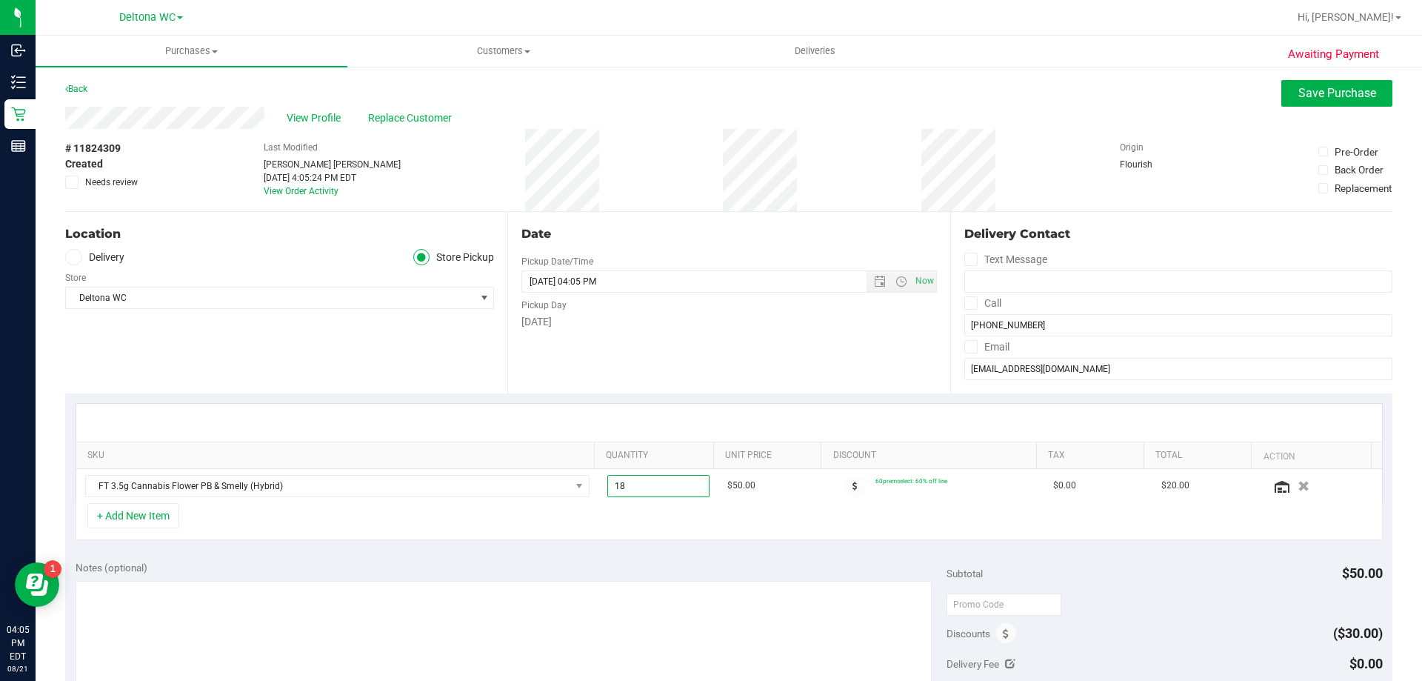
click at [733, 511] on div "+ Add New Item" at bounding box center [729, 521] width 1307 height 37
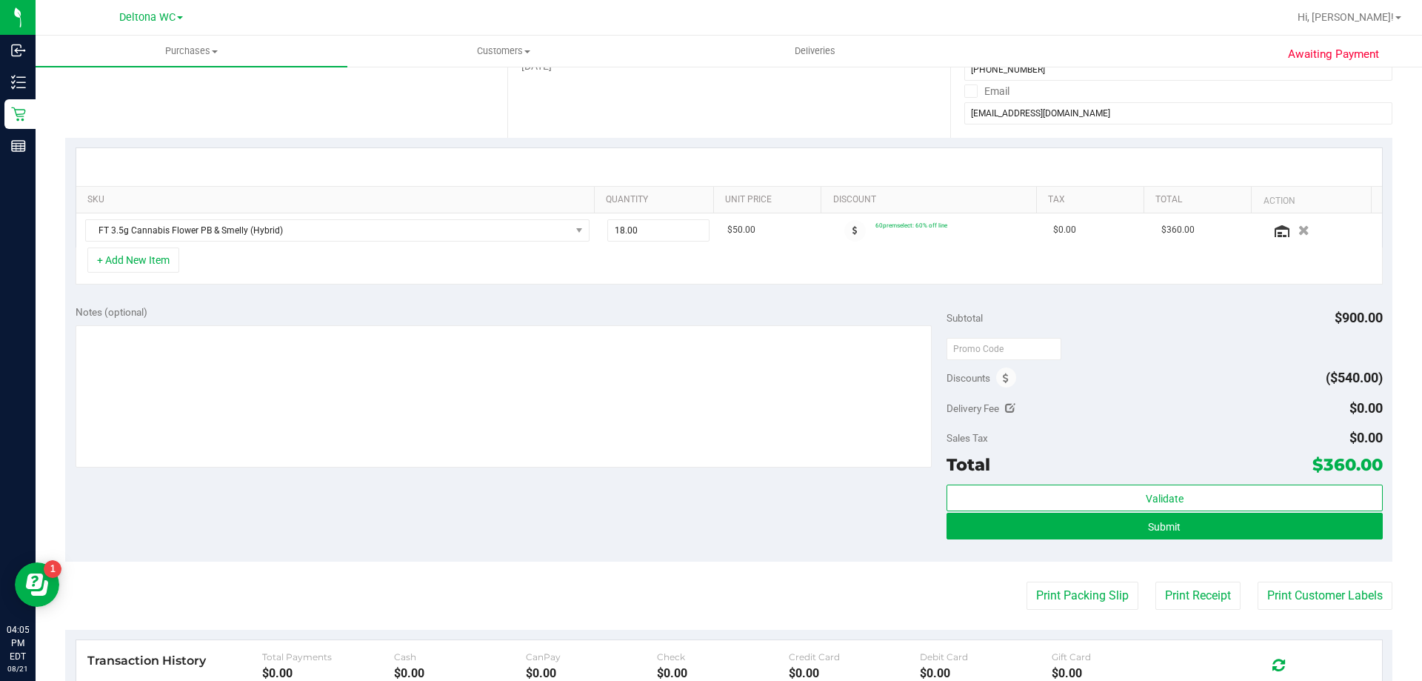
scroll to position [0, 0]
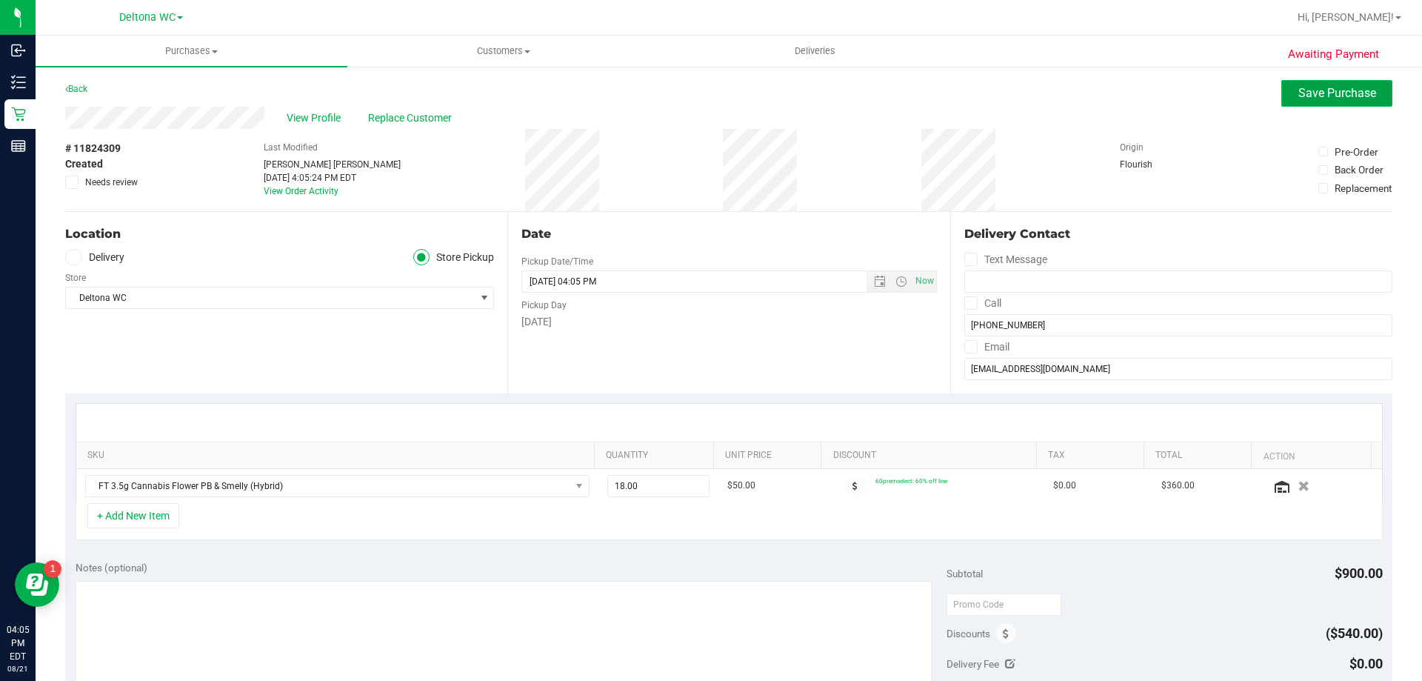
click at [1317, 92] on span "Save Purchase" at bounding box center [1337, 93] width 78 height 14
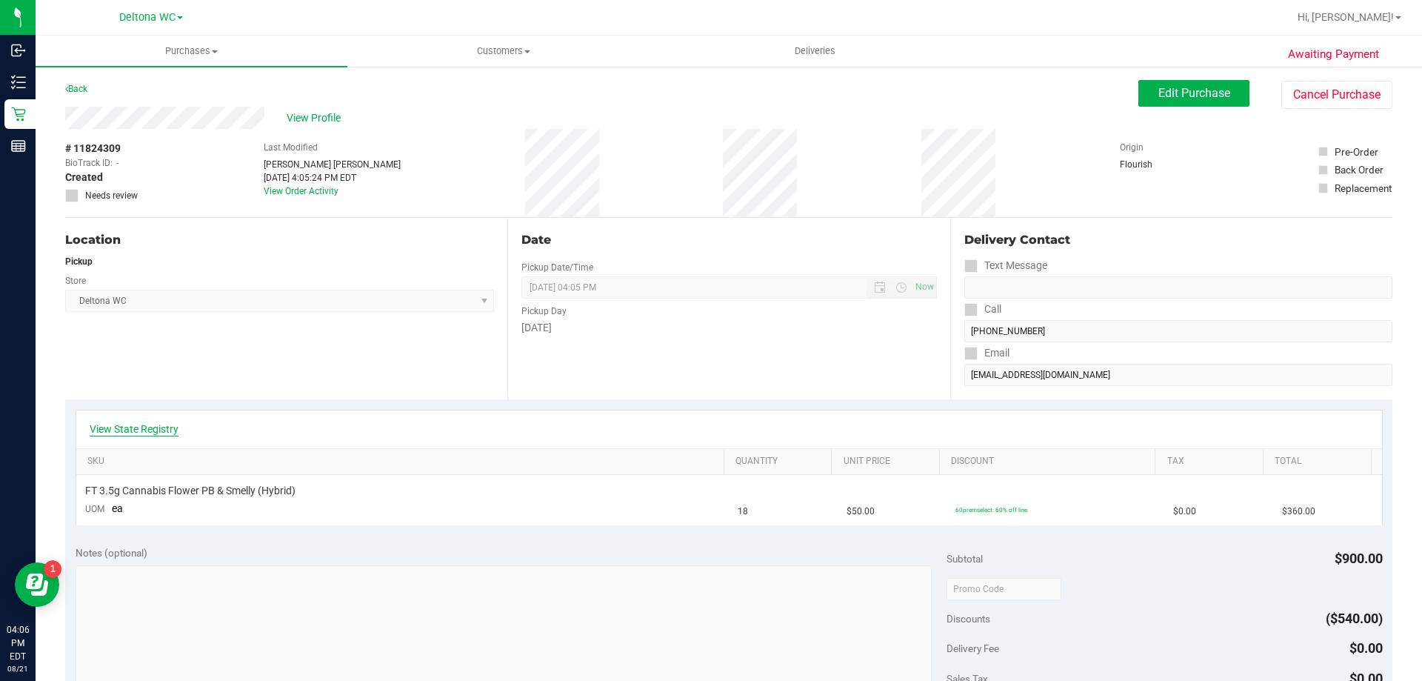
click at [137, 428] on link "View State Registry" at bounding box center [134, 428] width 89 height 15
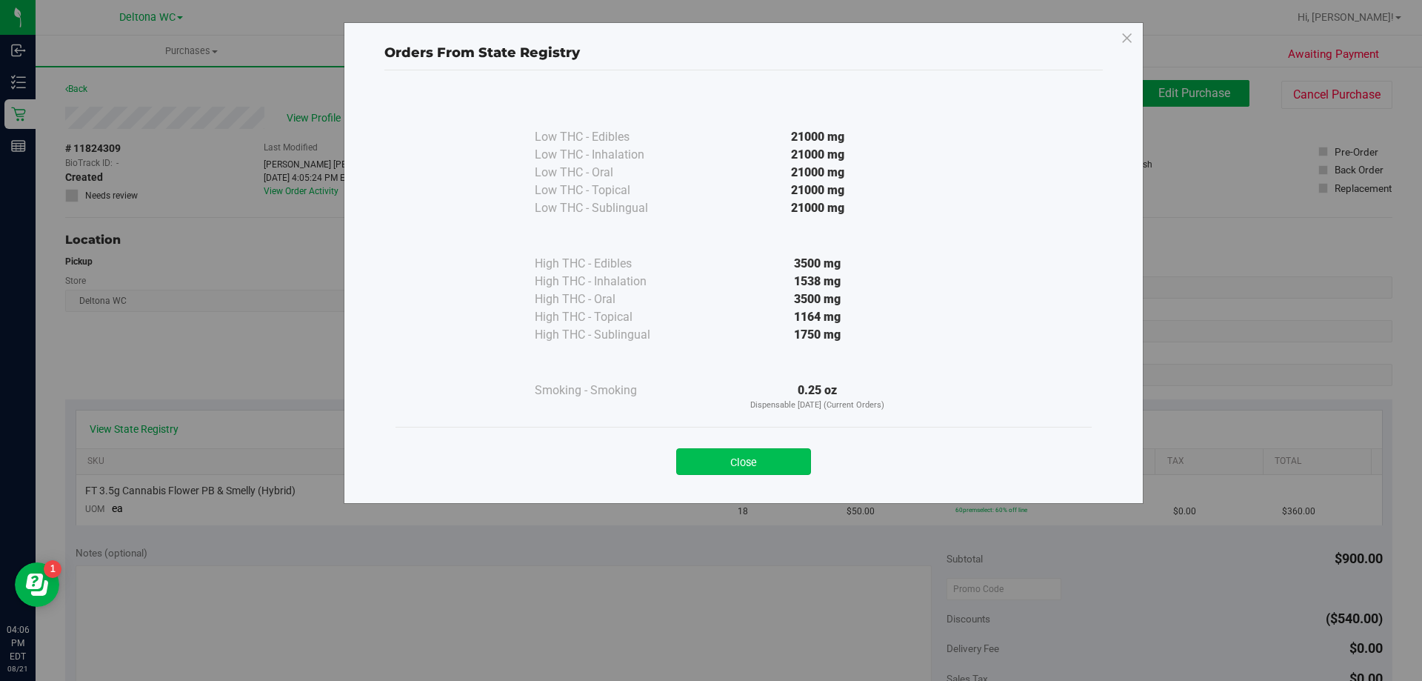
click at [751, 453] on button "Close" at bounding box center [743, 461] width 135 height 27
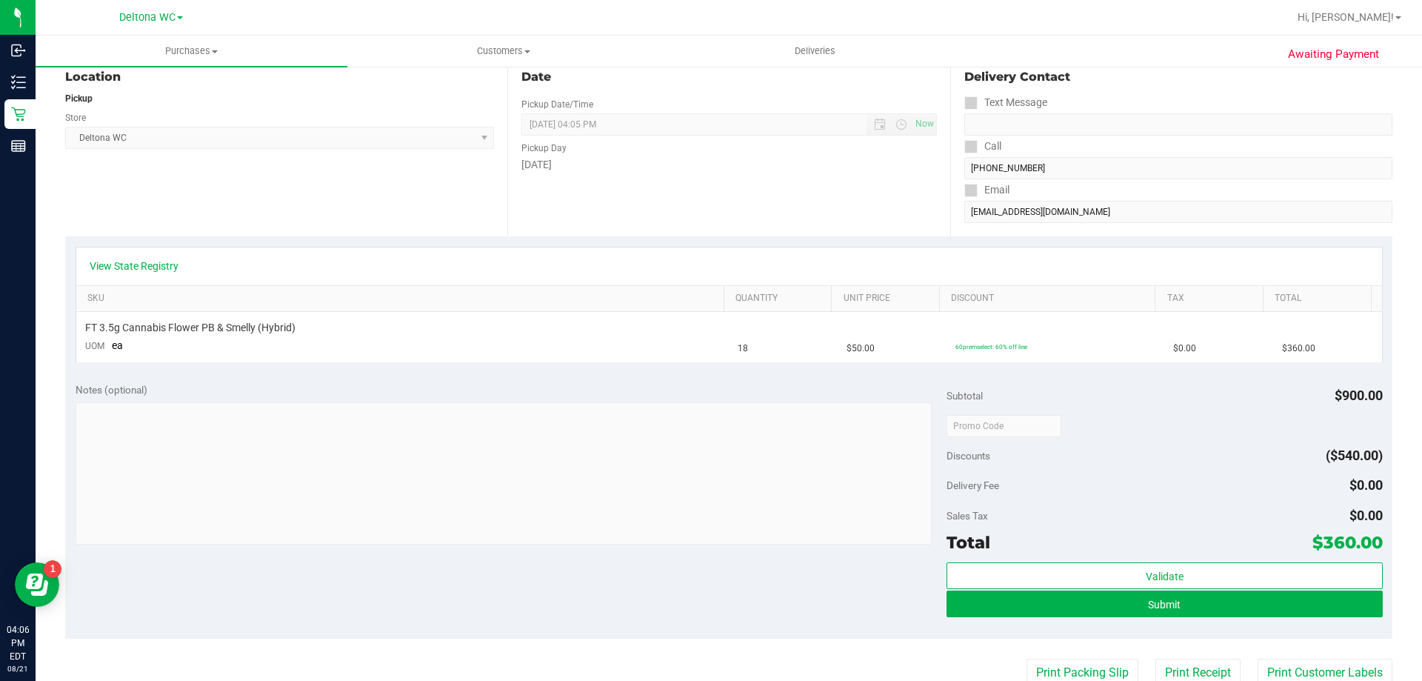
scroll to position [495, 0]
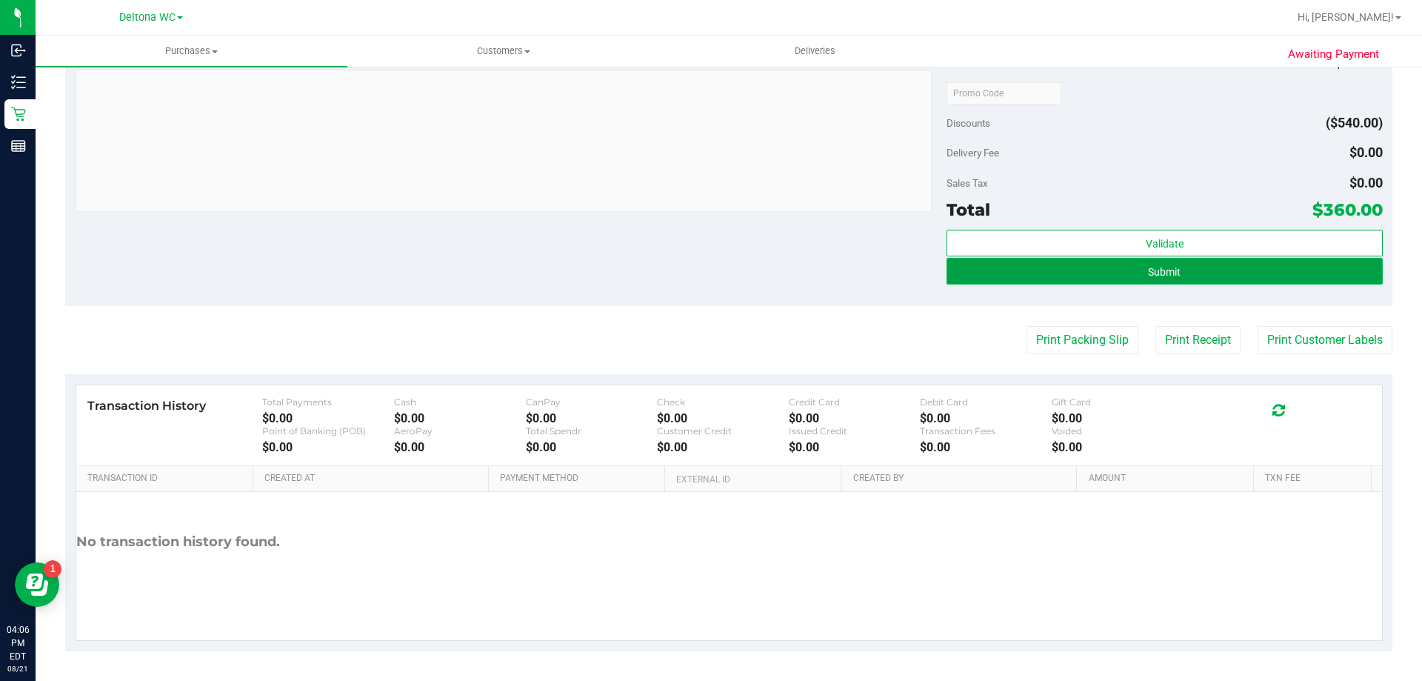
click at [1160, 279] on button "Submit" at bounding box center [1164, 271] width 435 height 27
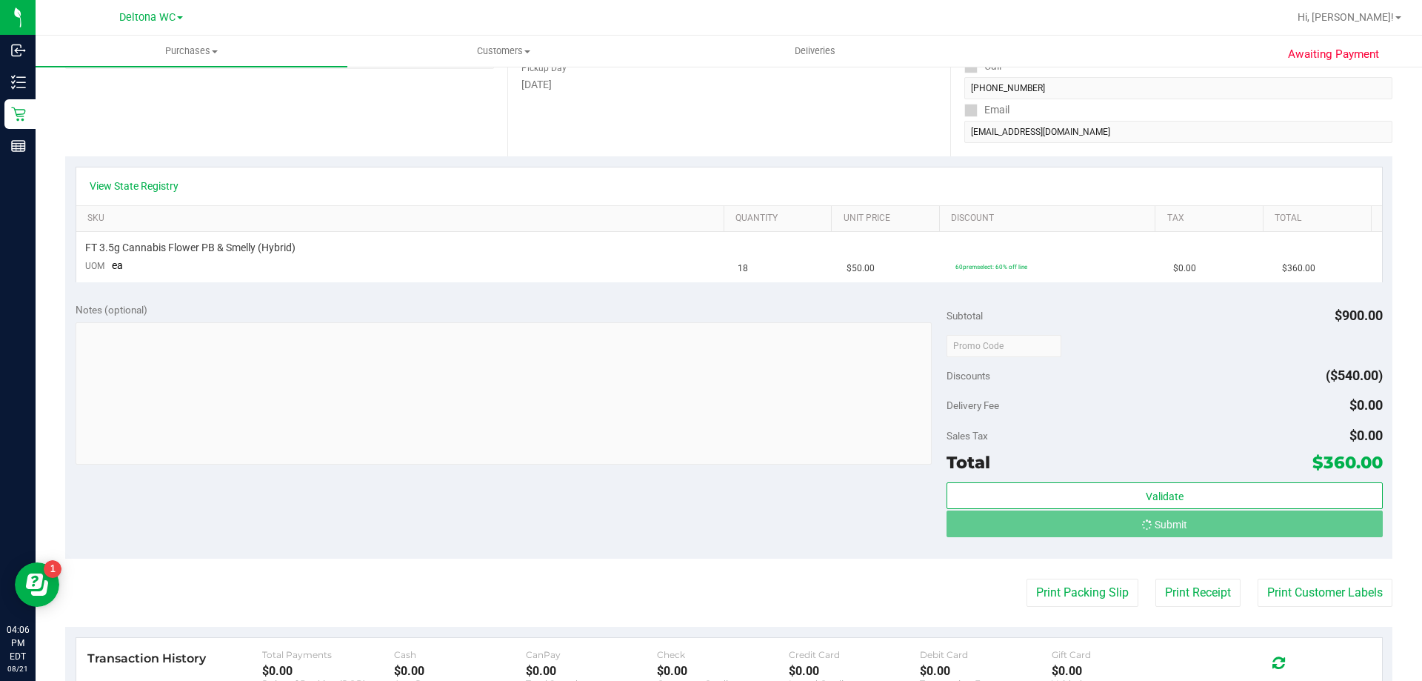
scroll to position [0, 0]
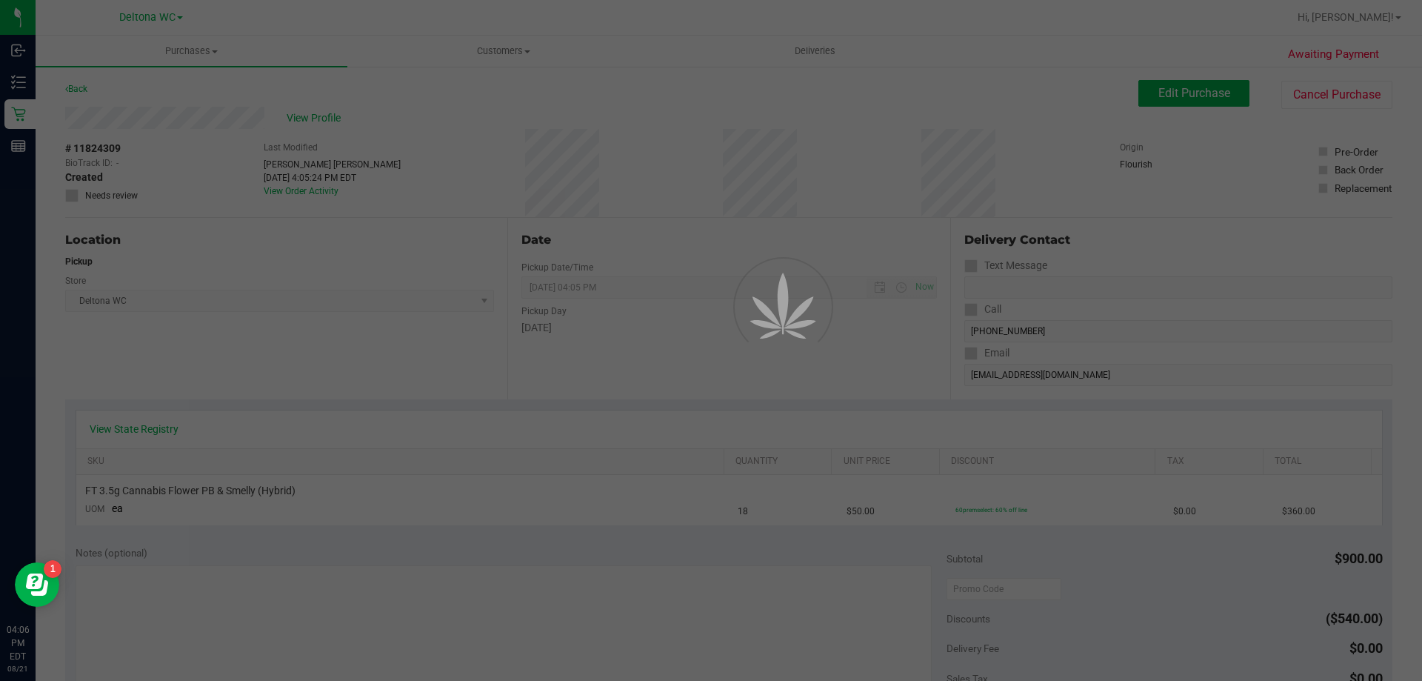
click at [147, 433] on div at bounding box center [711, 340] width 1422 height 681
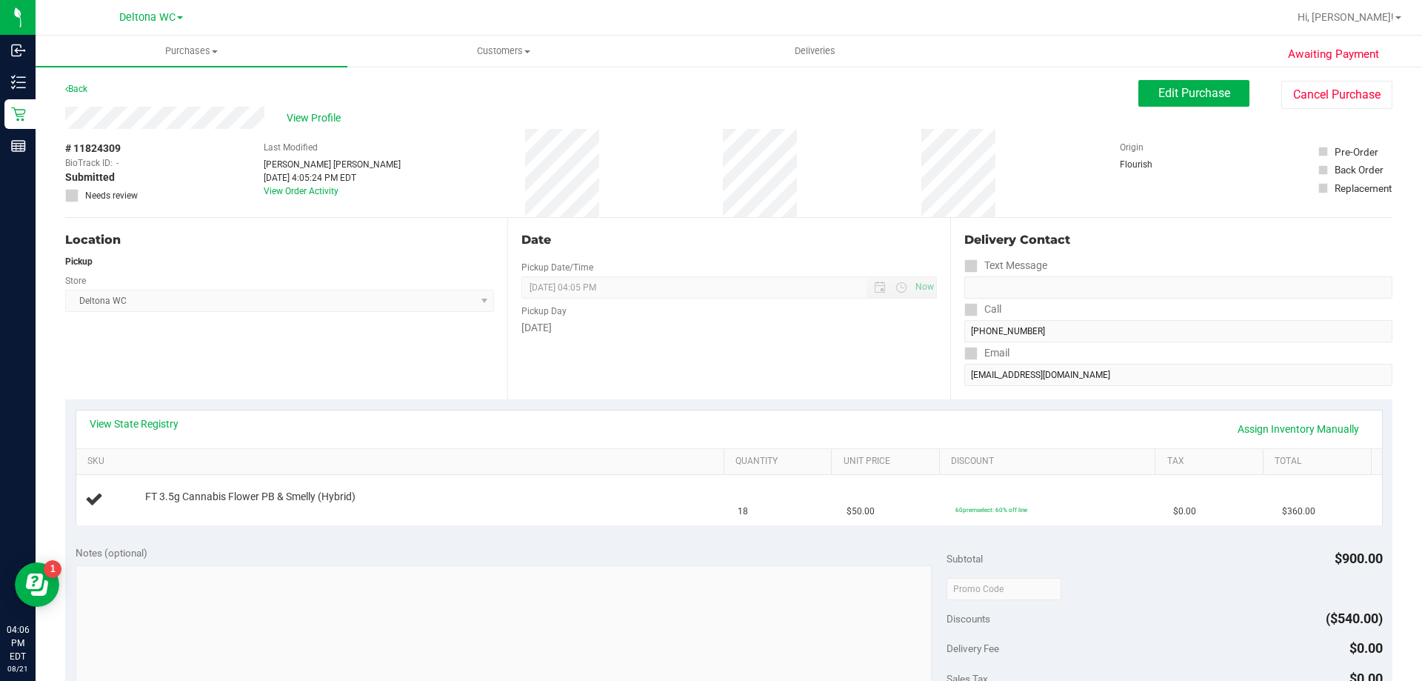
click at [150, 426] on link "View State Registry" at bounding box center [134, 423] width 89 height 15
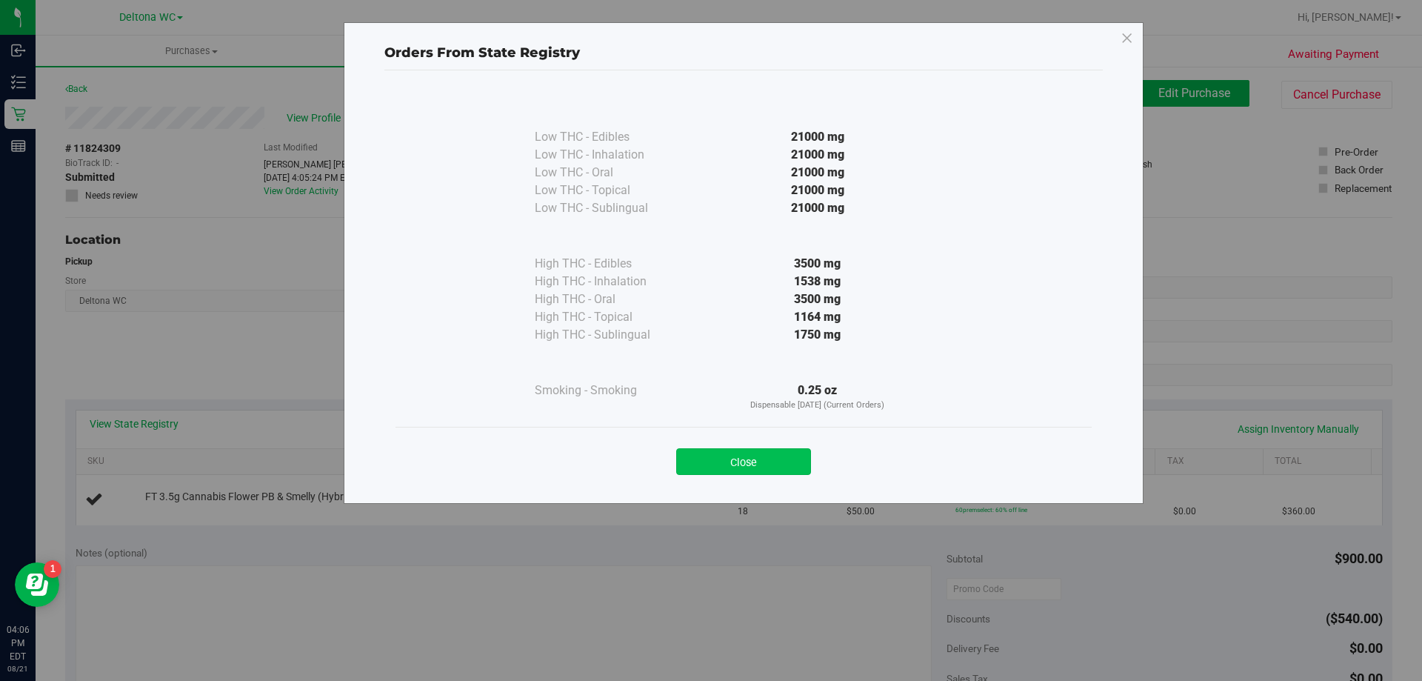
click at [770, 466] on button "Close" at bounding box center [743, 461] width 135 height 27
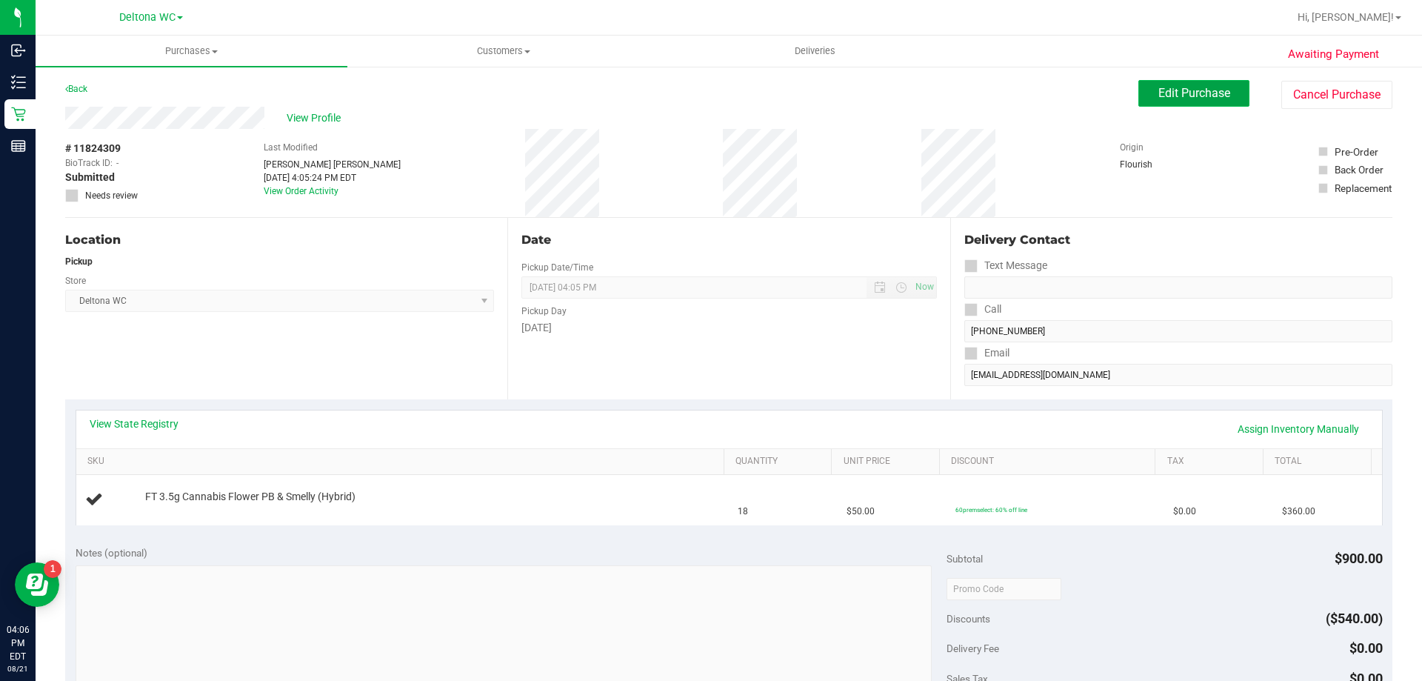
click at [1177, 95] on span "Edit Purchase" at bounding box center [1194, 93] width 72 height 14
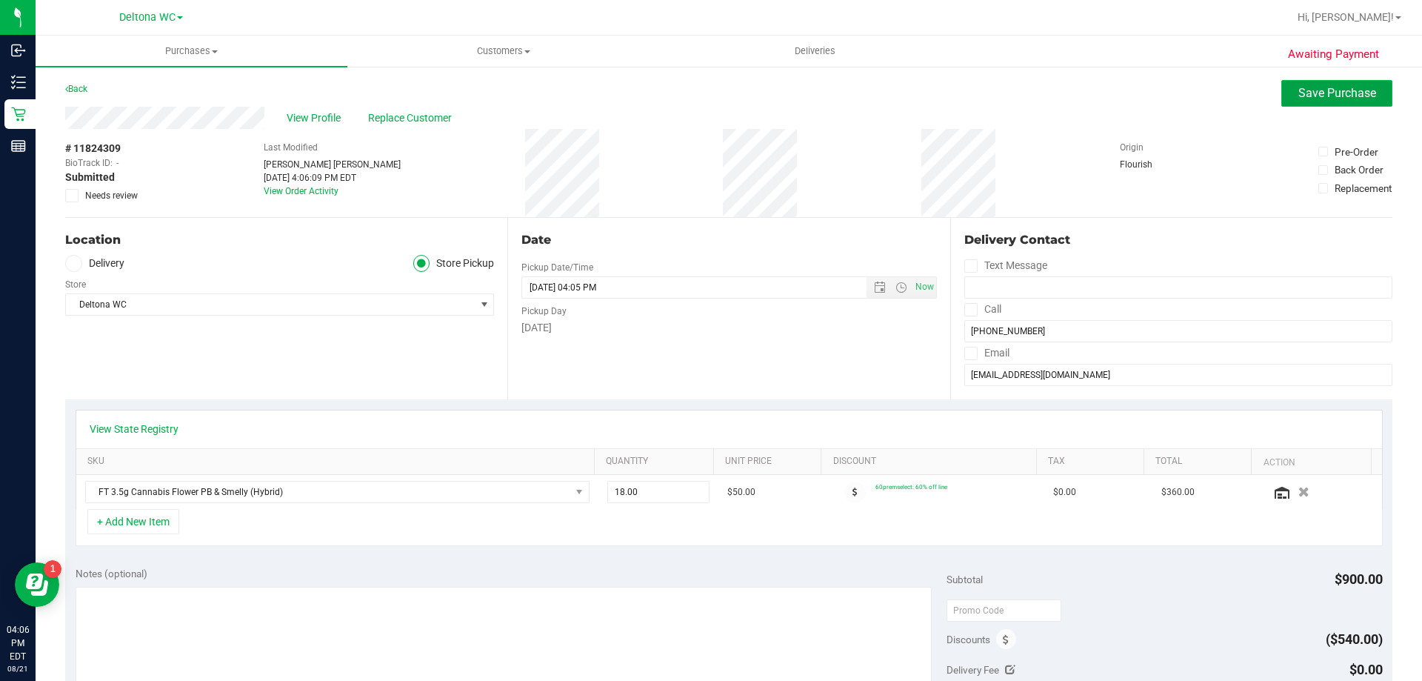
click at [1312, 92] on span "Save Purchase" at bounding box center [1337, 93] width 78 height 14
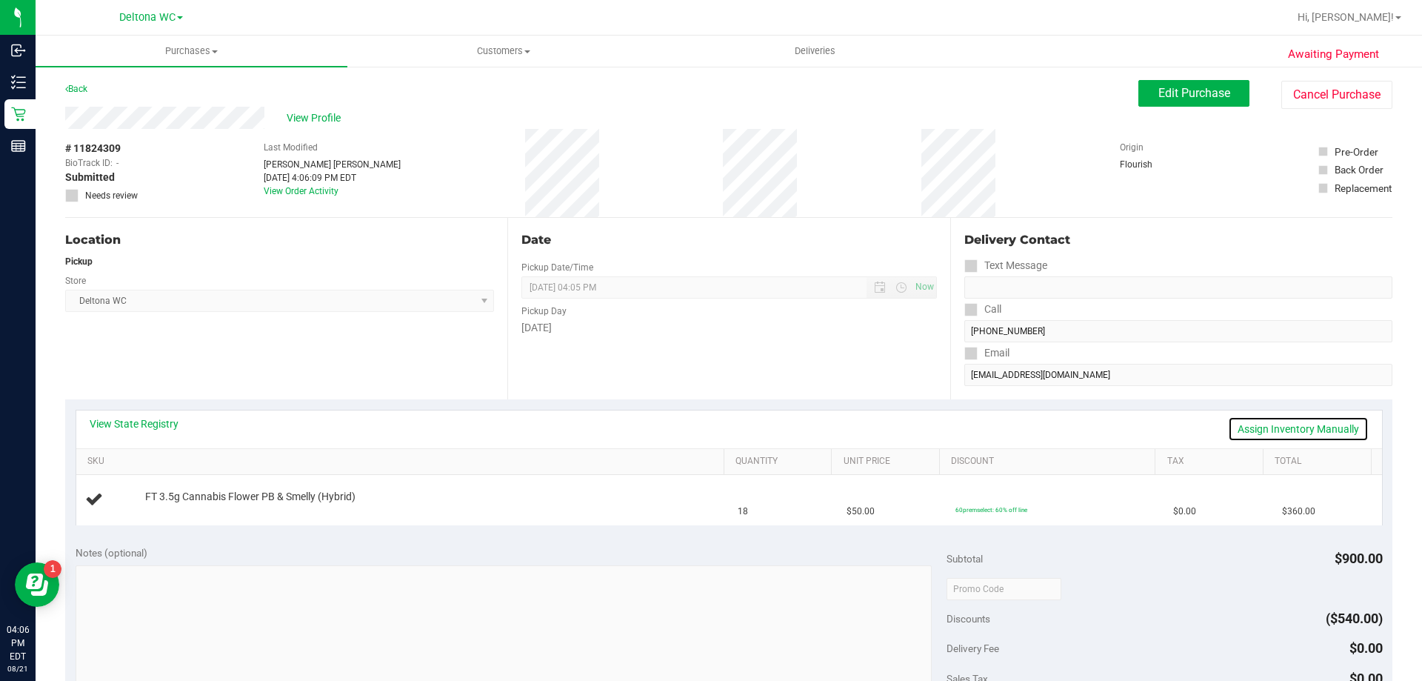
click at [1278, 433] on link "Assign Inventory Manually" at bounding box center [1298, 428] width 141 height 25
click at [171, 511] on link "Add Package" at bounding box center [171, 506] width 53 height 10
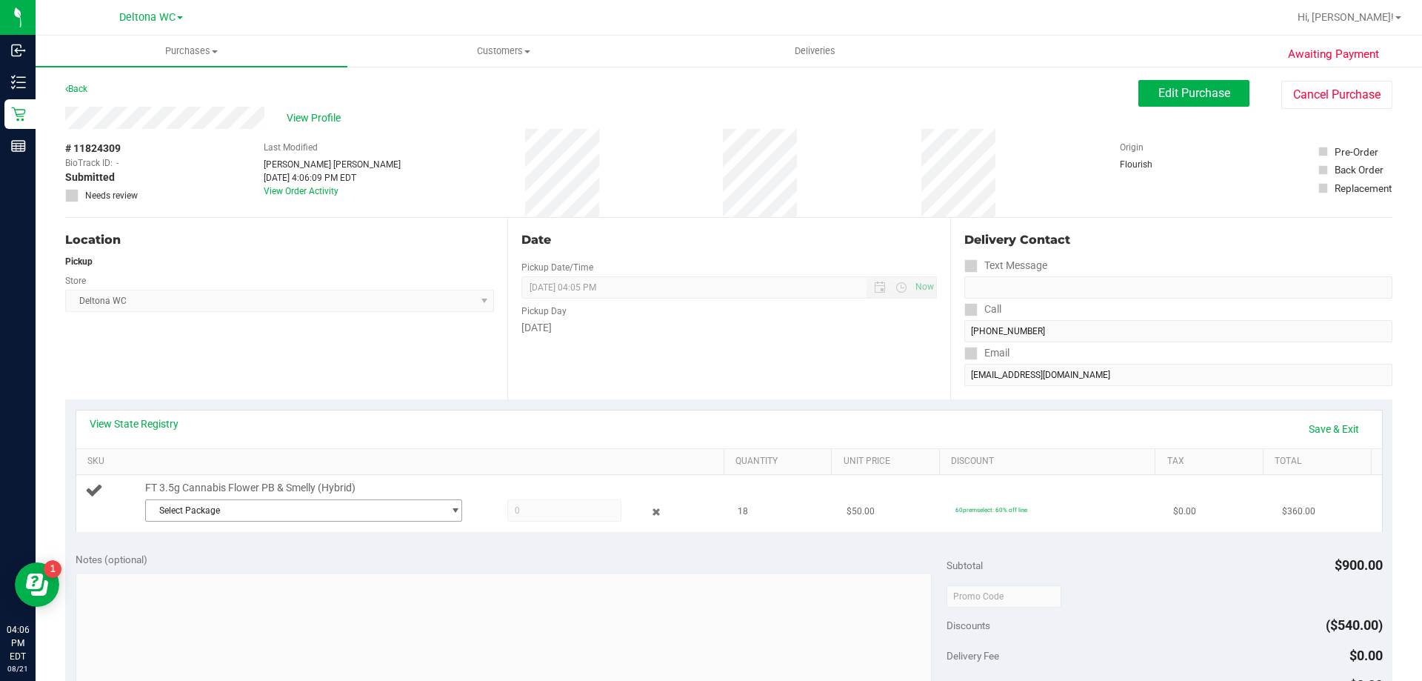
click at [279, 505] on span "Select Package" at bounding box center [294, 510] width 297 height 21
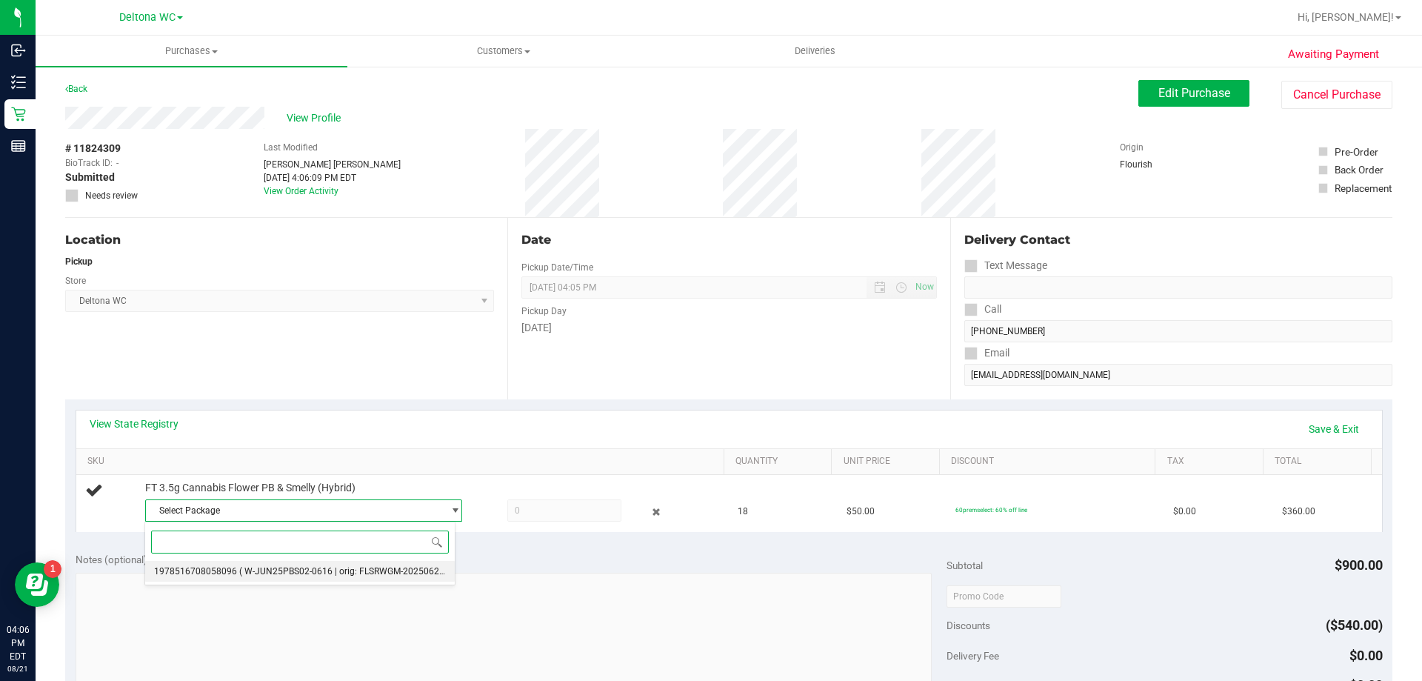
click at [417, 561] on li "1978516708058096 ( W-JUN25PBS02-0616 | orig: FLSRWGM-20250623-396 )" at bounding box center [300, 571] width 310 height 21
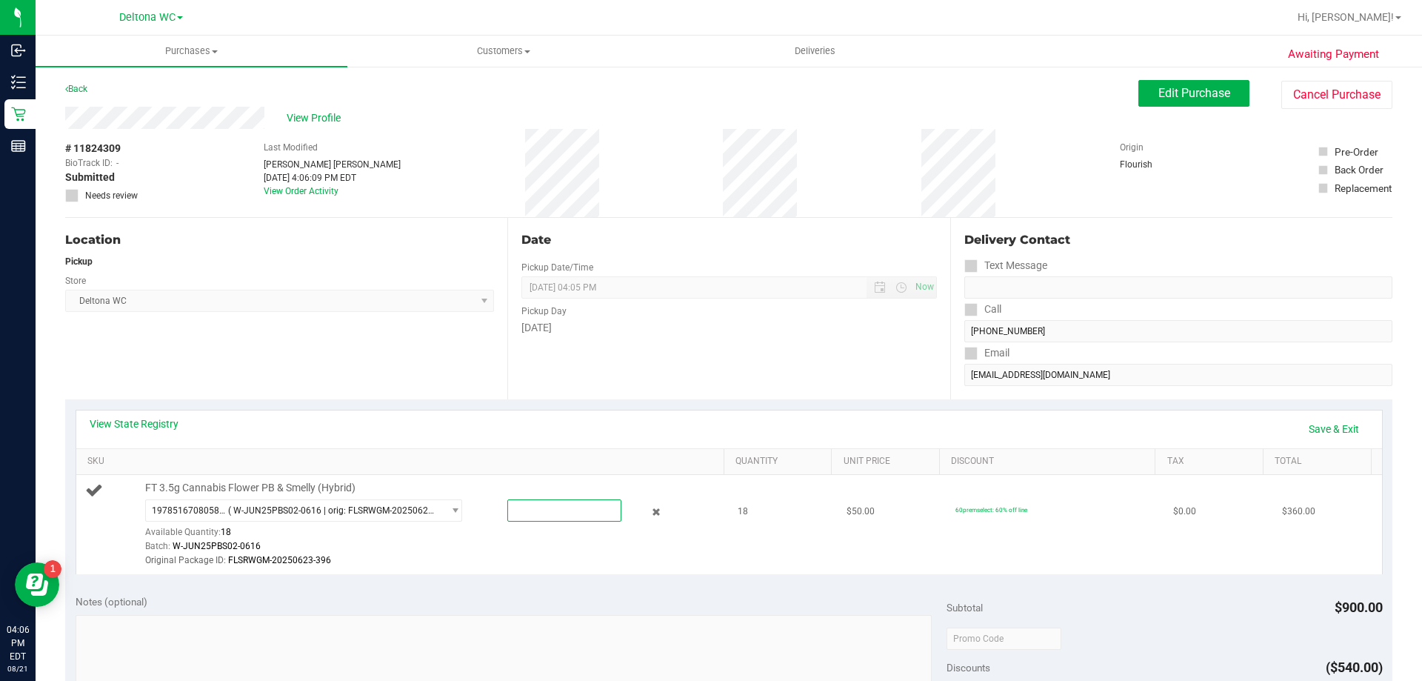
click at [553, 517] on span at bounding box center [564, 510] width 114 height 22
type input "18"
type input "18.0000"
click at [584, 542] on div "Batch: W-JUN25PBS02-0616" at bounding box center [431, 546] width 572 height 14
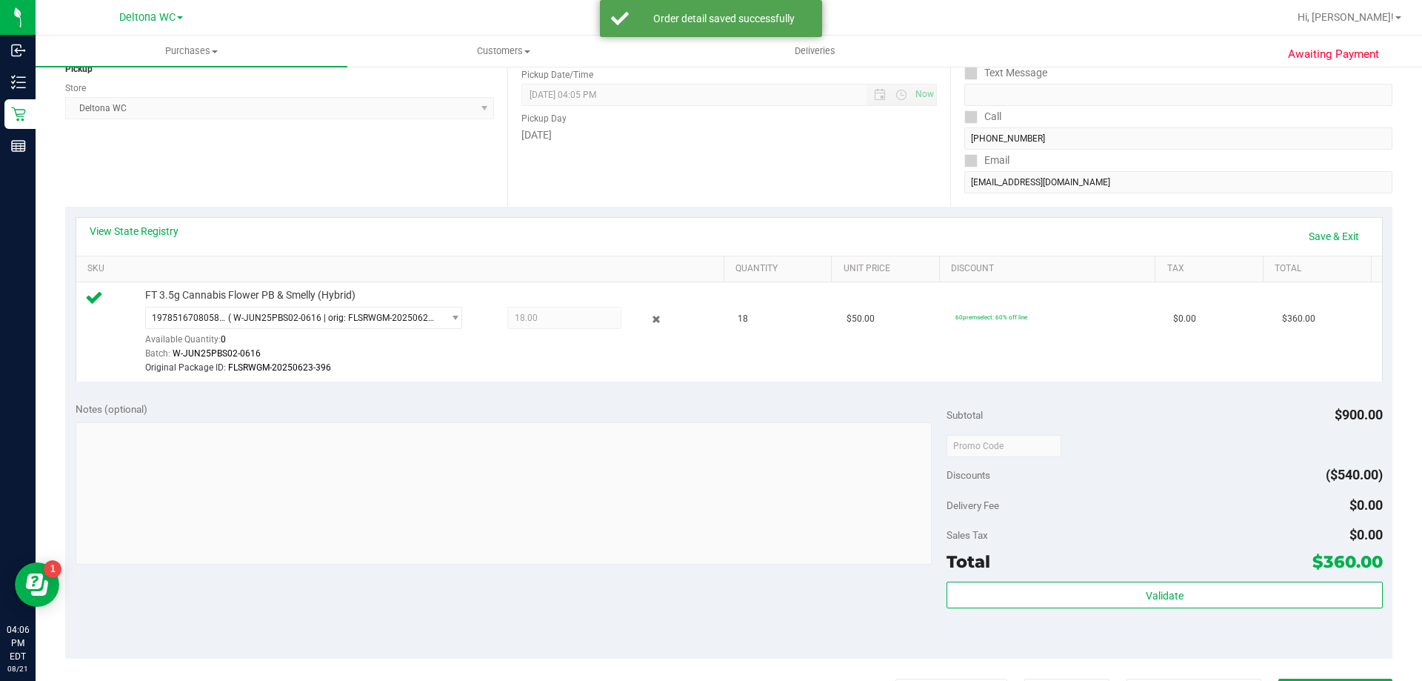
scroll to position [518, 0]
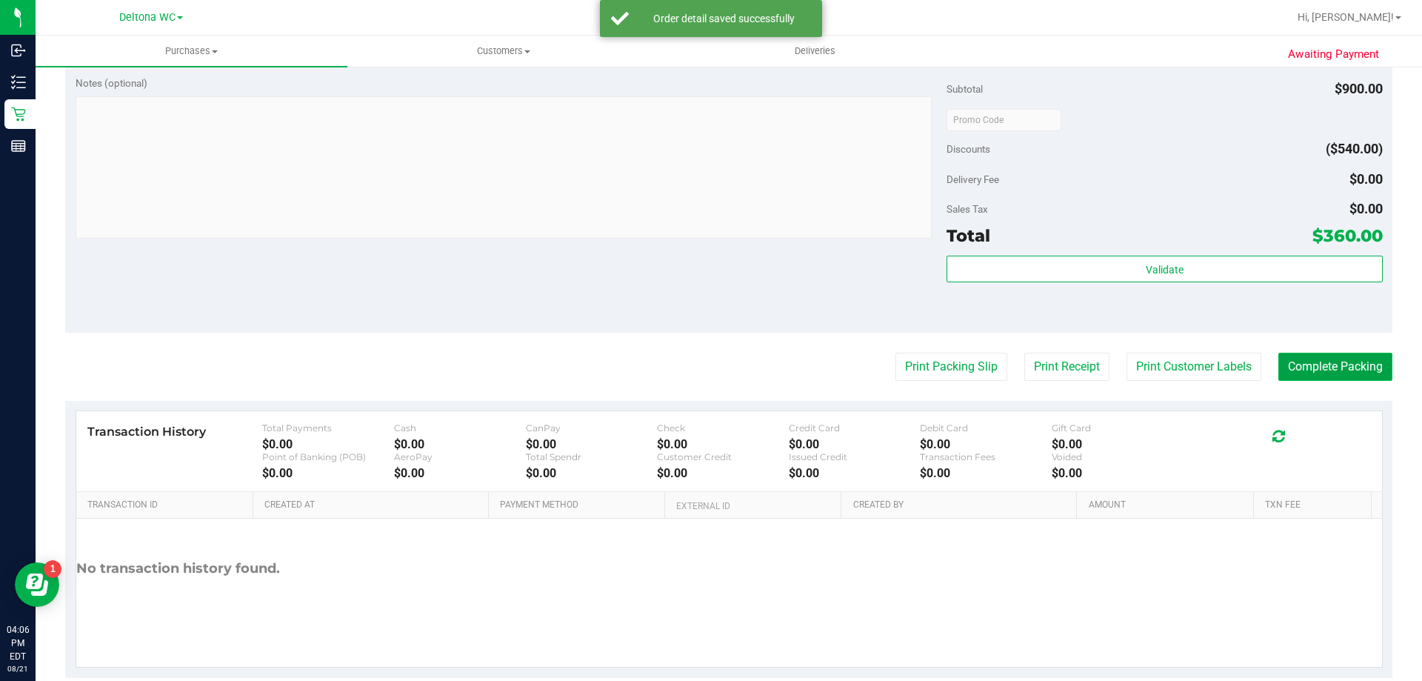
click at [1316, 366] on button "Complete Packing" at bounding box center [1335, 367] width 114 height 28
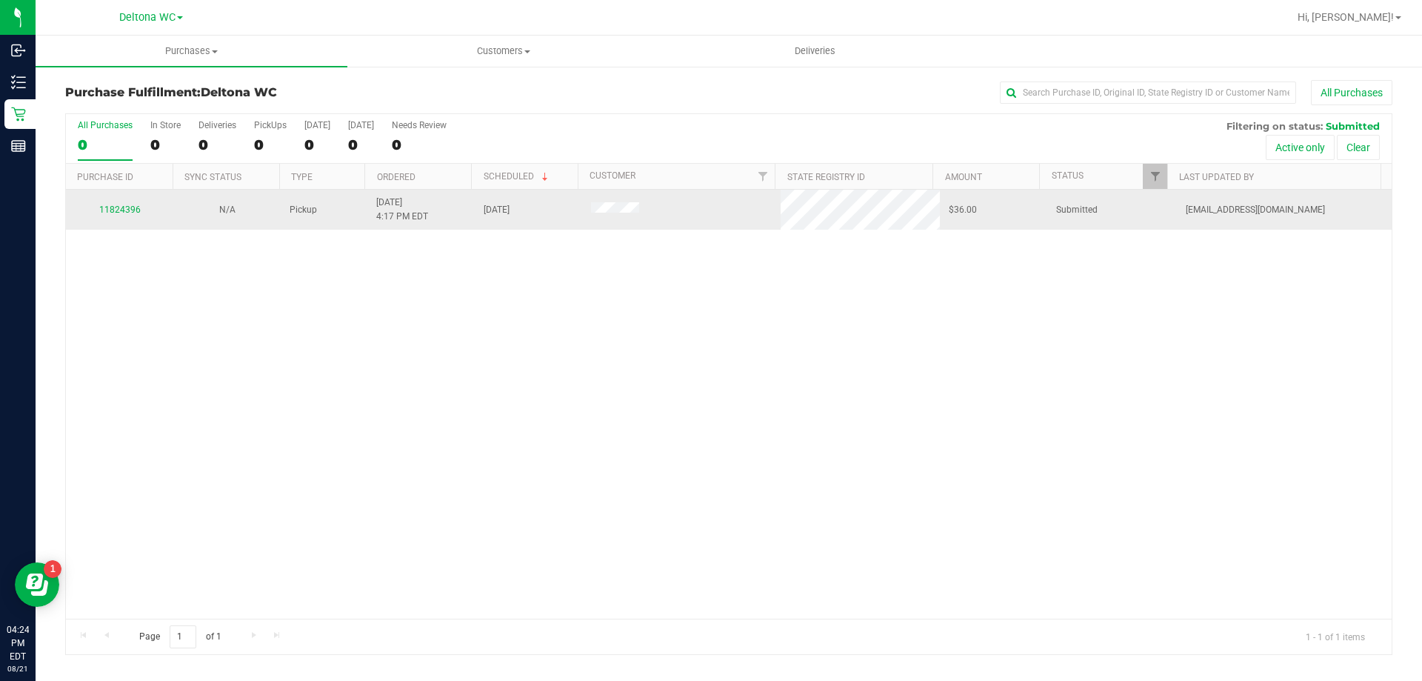
click at [124, 217] on td "11824396" at bounding box center [119, 210] width 107 height 40
click at [127, 213] on link "11824396" at bounding box center [119, 209] width 41 height 10
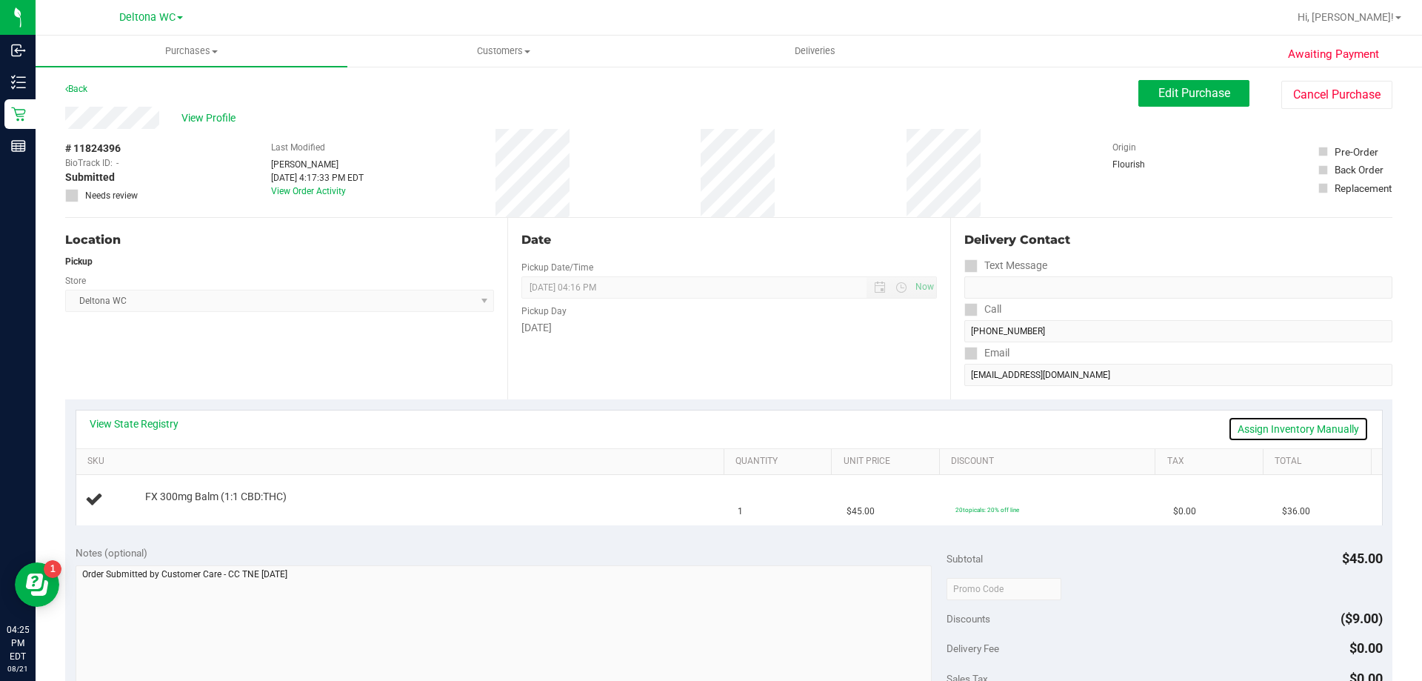
click at [1324, 420] on link "Assign Inventory Manually" at bounding box center [1298, 428] width 141 height 25
click at [1299, 424] on link "Save & Exit" at bounding box center [1334, 428] width 70 height 25
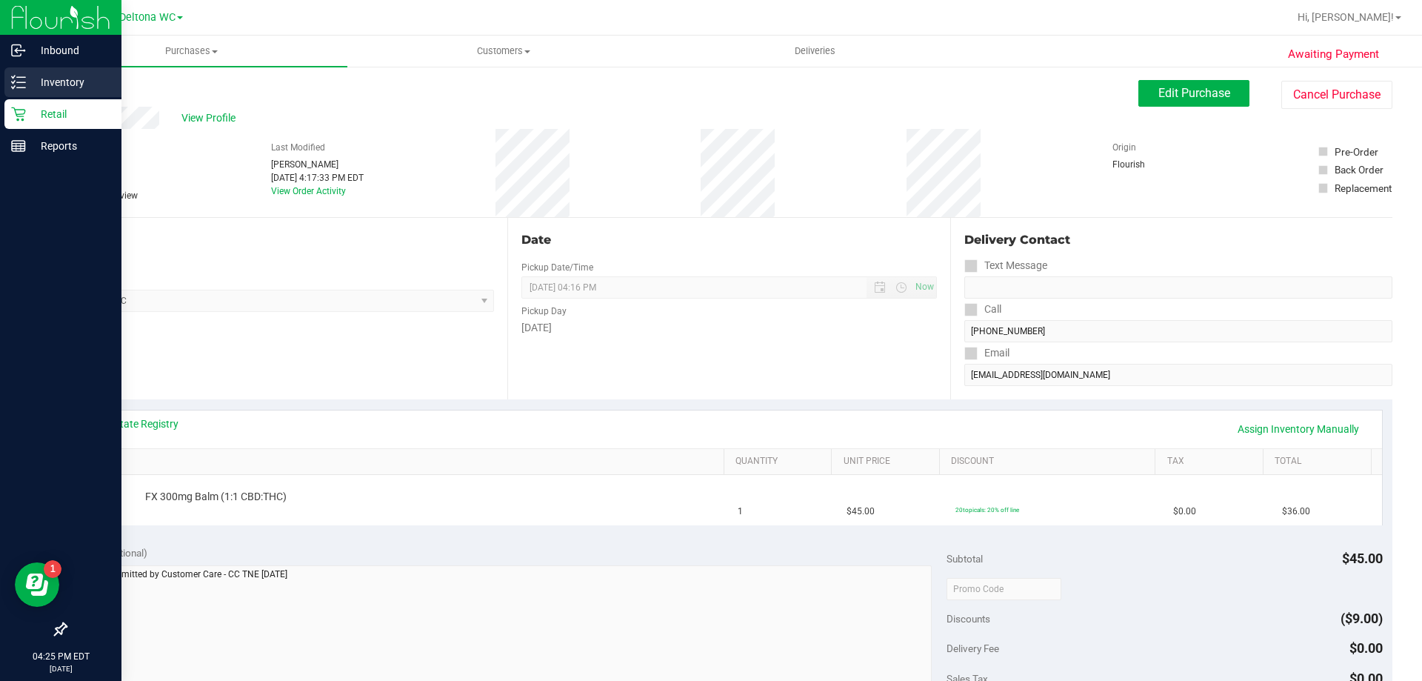
click at [39, 81] on p "Inventory" at bounding box center [70, 82] width 89 height 18
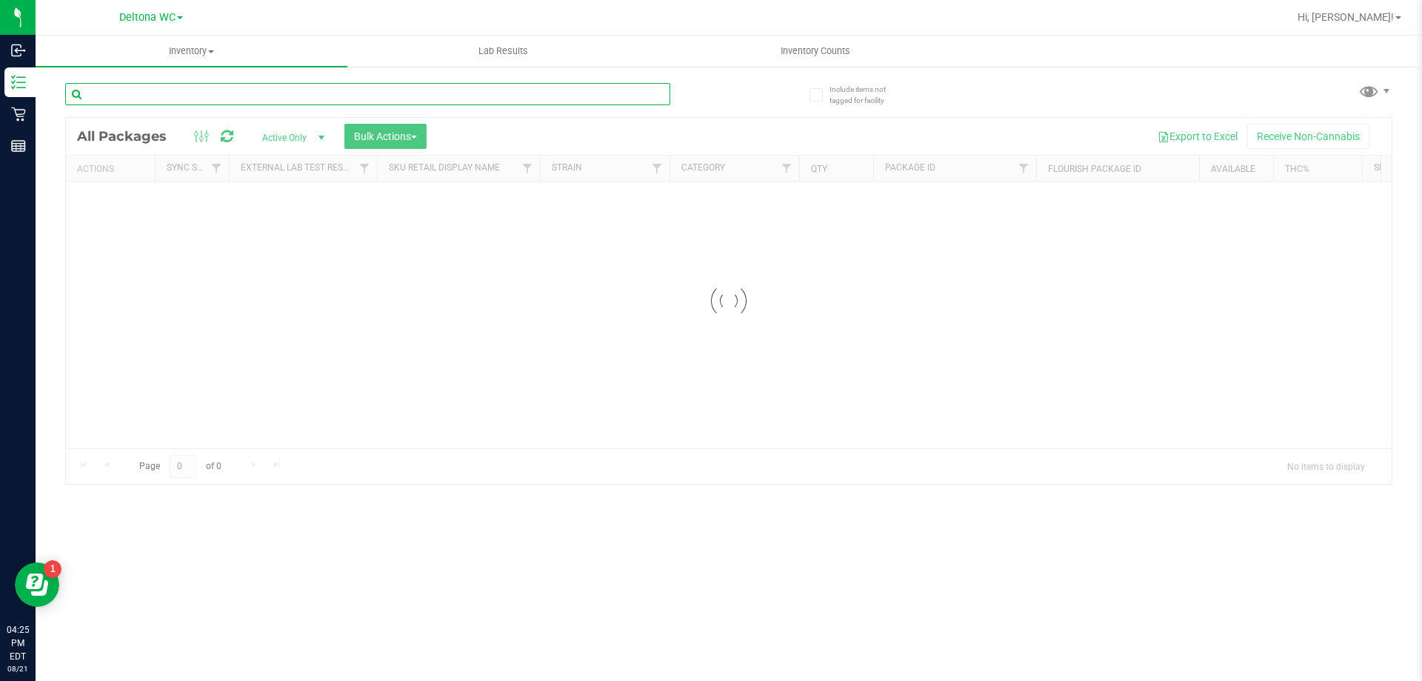
click at [163, 88] on input "text" at bounding box center [367, 94] width 605 height 22
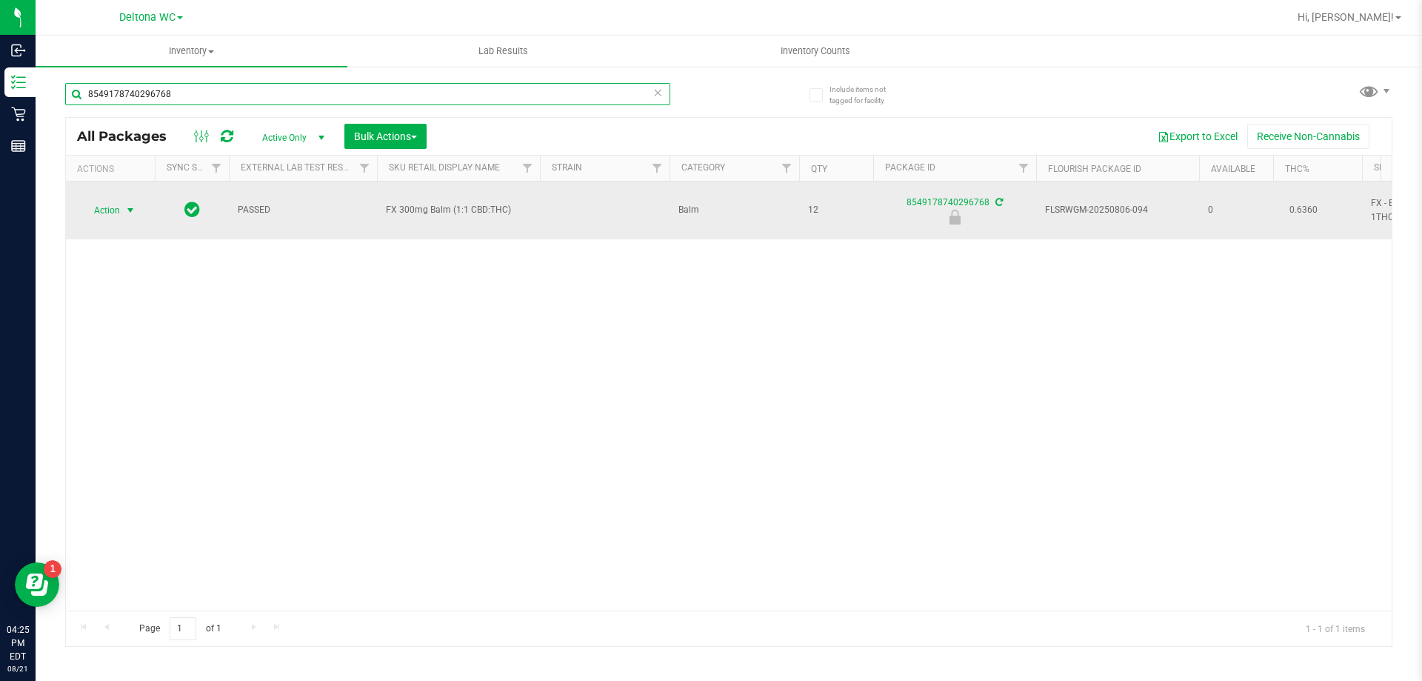
type input "8549178740296768"
click at [117, 204] on span "Action" at bounding box center [101, 210] width 40 height 21
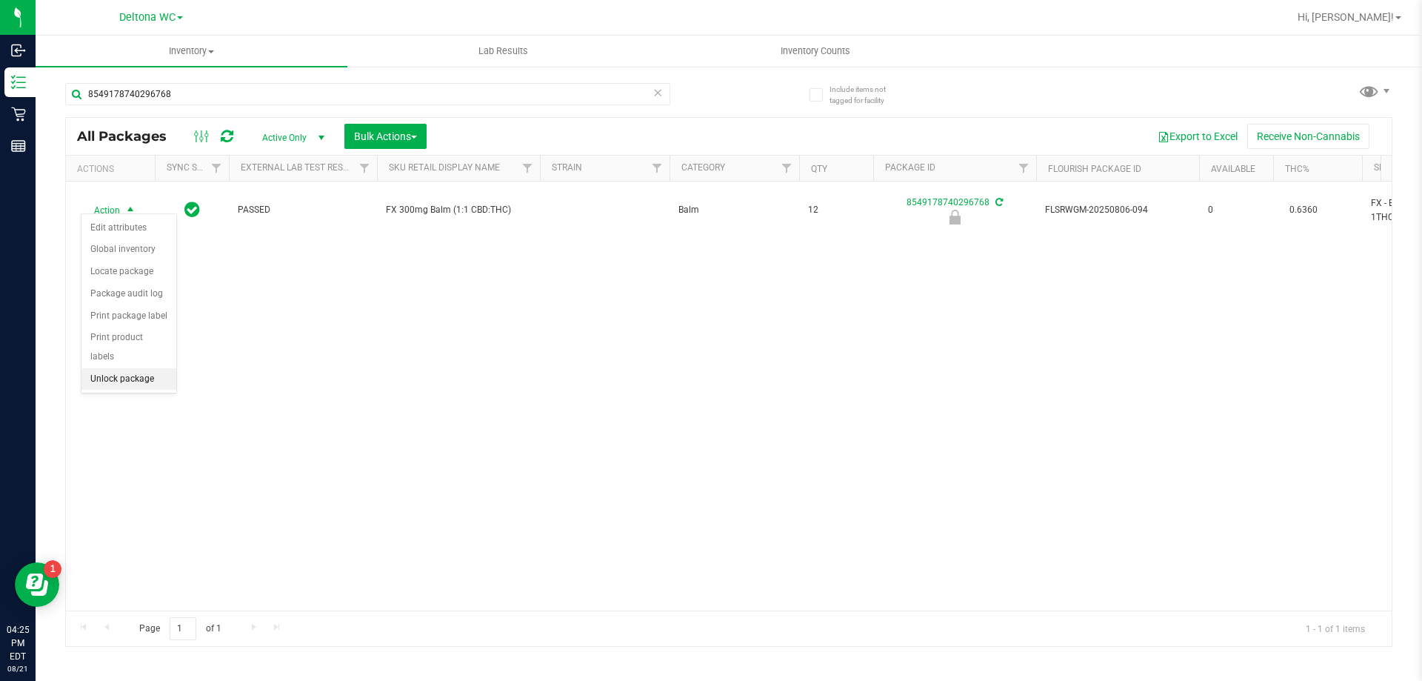
click at [121, 368] on li "Unlock package" at bounding box center [128, 379] width 95 height 22
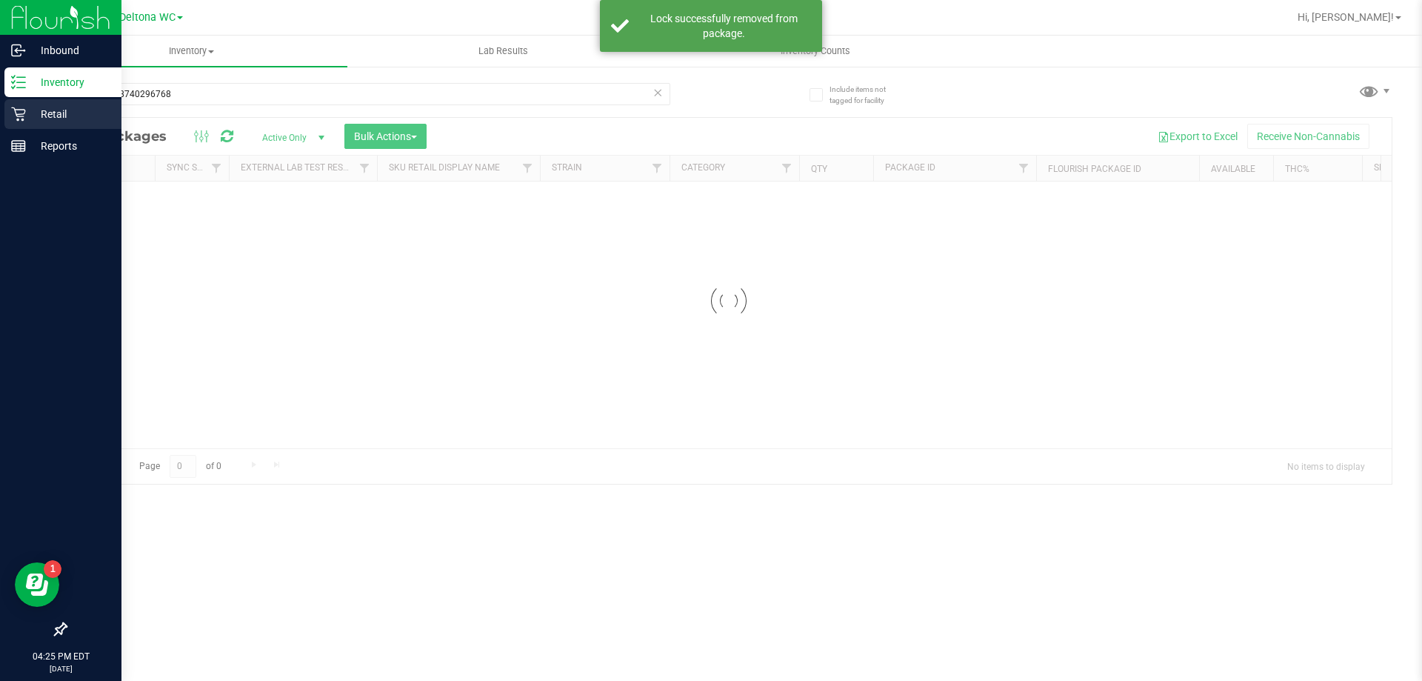
click at [21, 116] on icon at bounding box center [18, 114] width 15 height 15
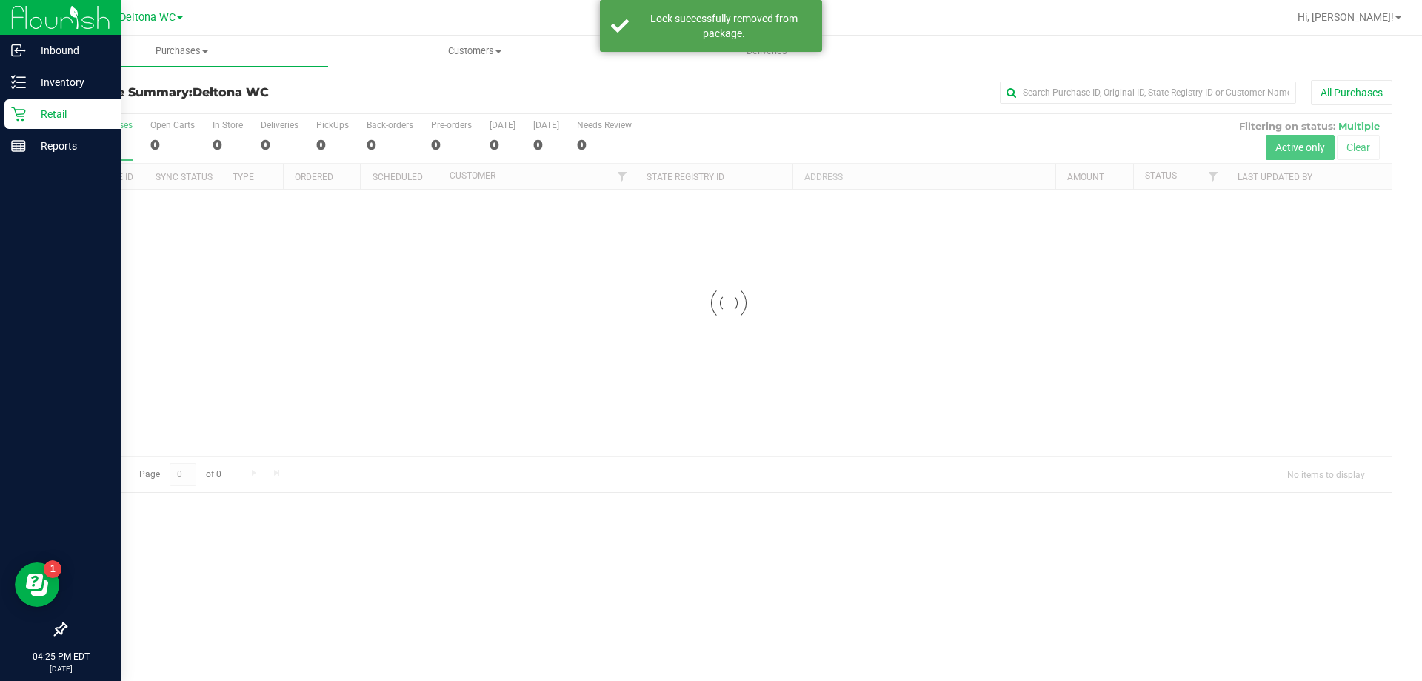
click at [22, 115] on icon at bounding box center [18, 114] width 15 height 15
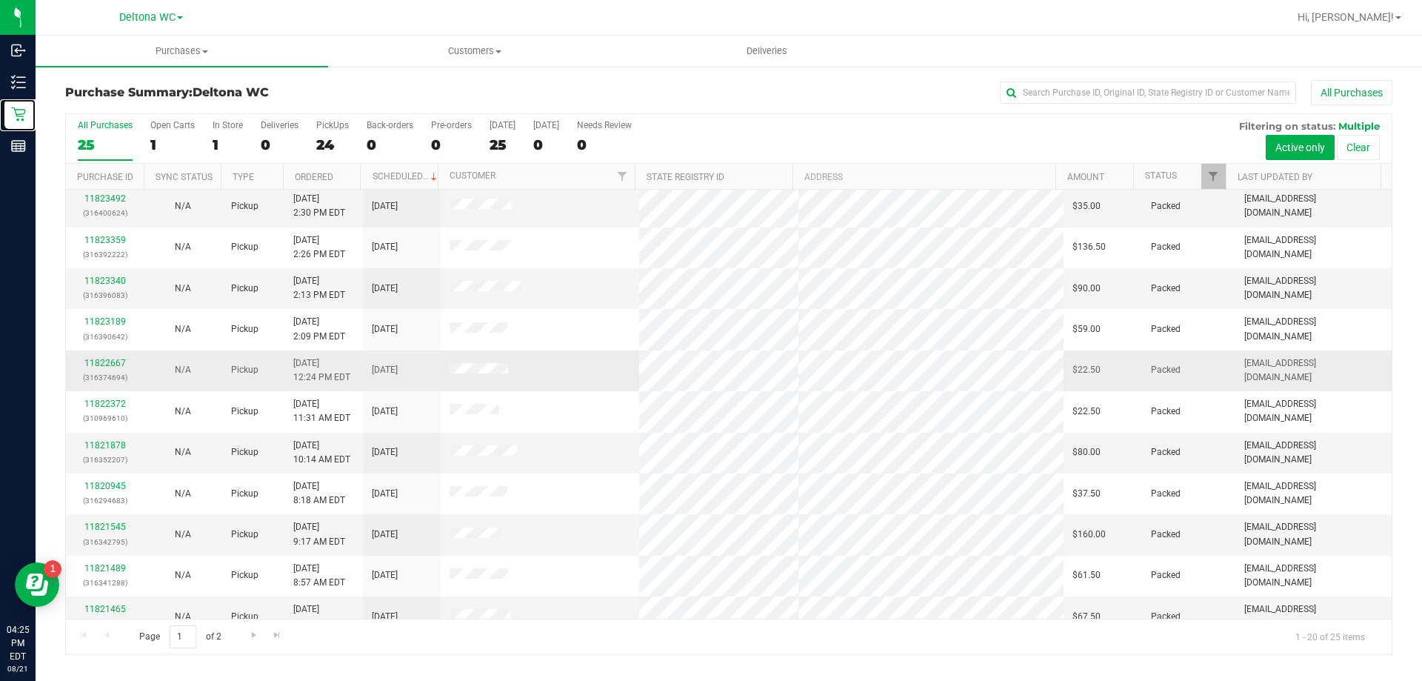
scroll to position [391, 0]
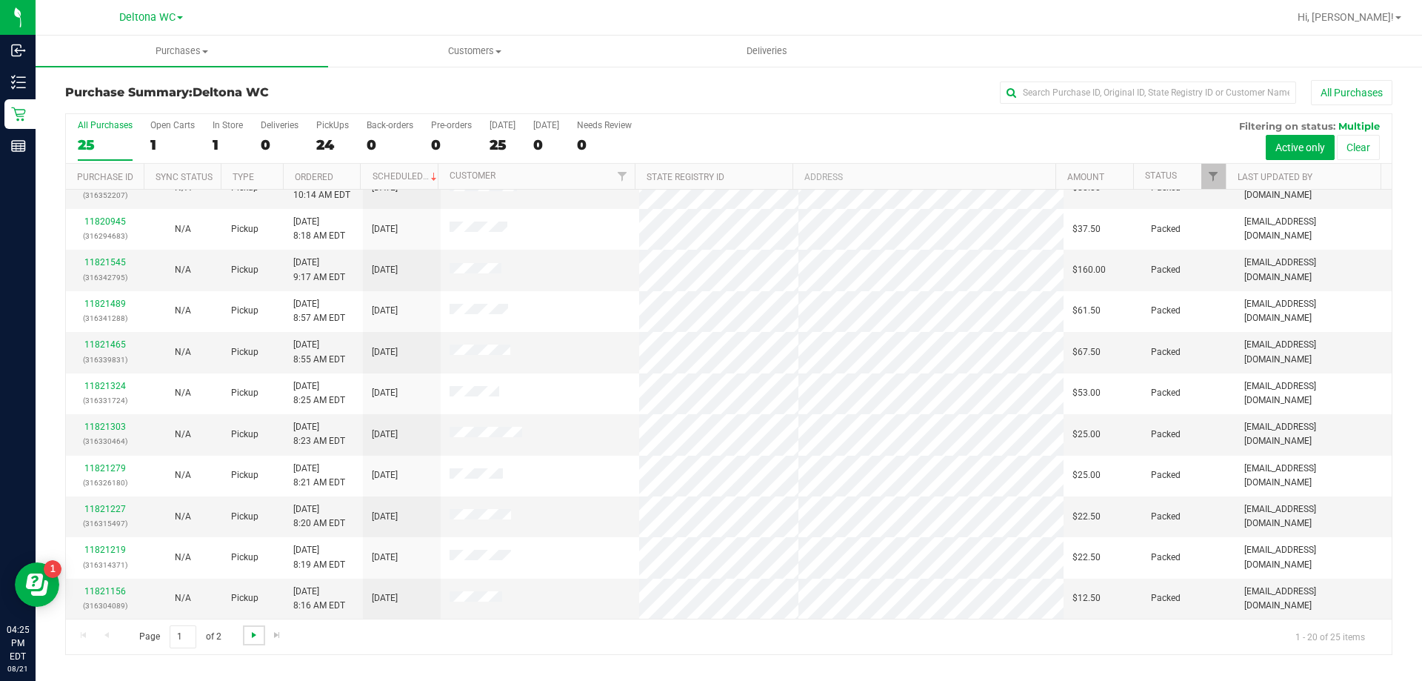
click at [254, 637] on span "Go to the next page" at bounding box center [254, 635] width 12 height 12
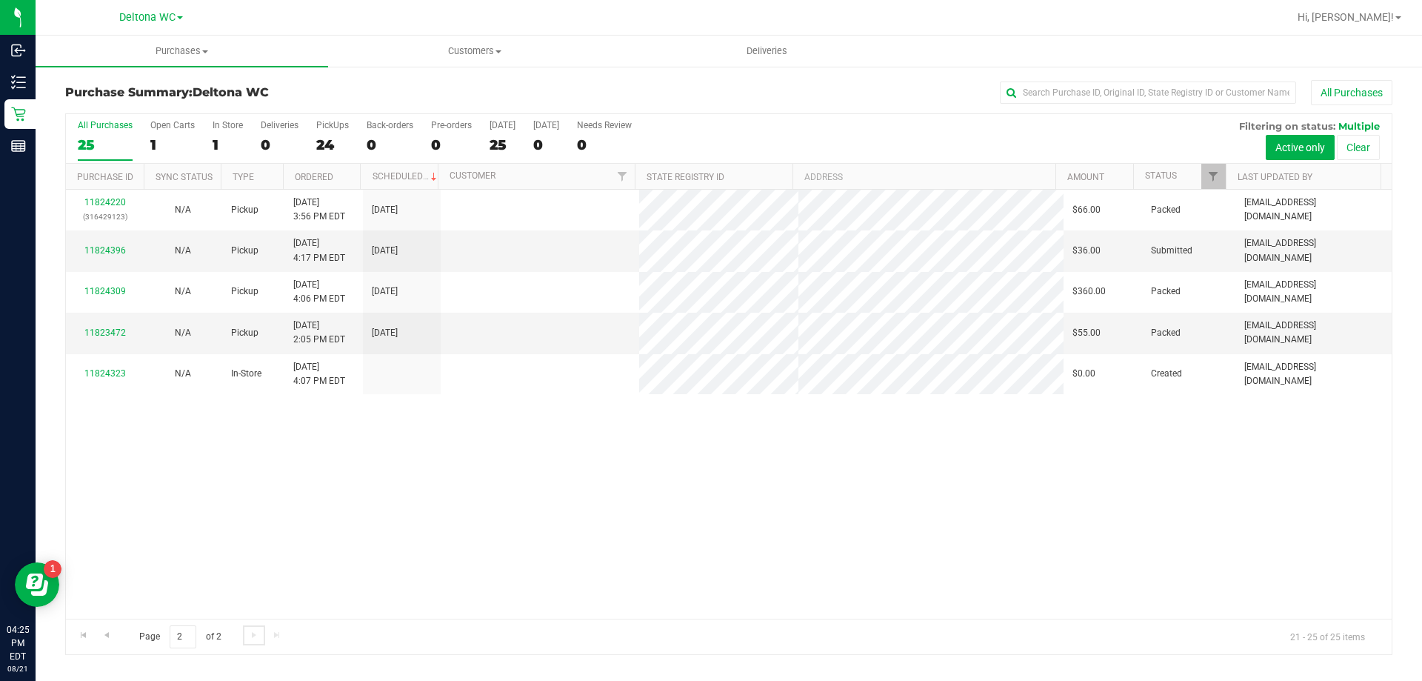
scroll to position [0, 0]
click at [115, 253] on link "11824396" at bounding box center [104, 250] width 41 height 10
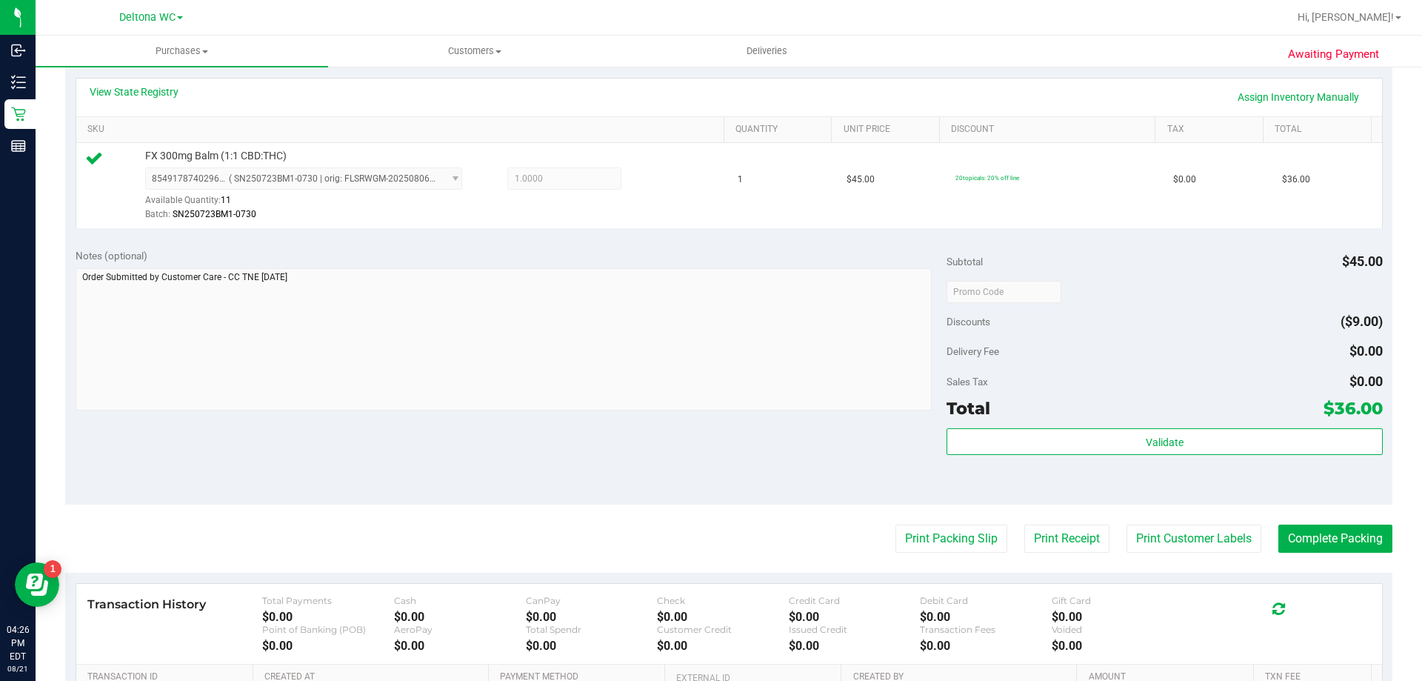
scroll to position [373, 0]
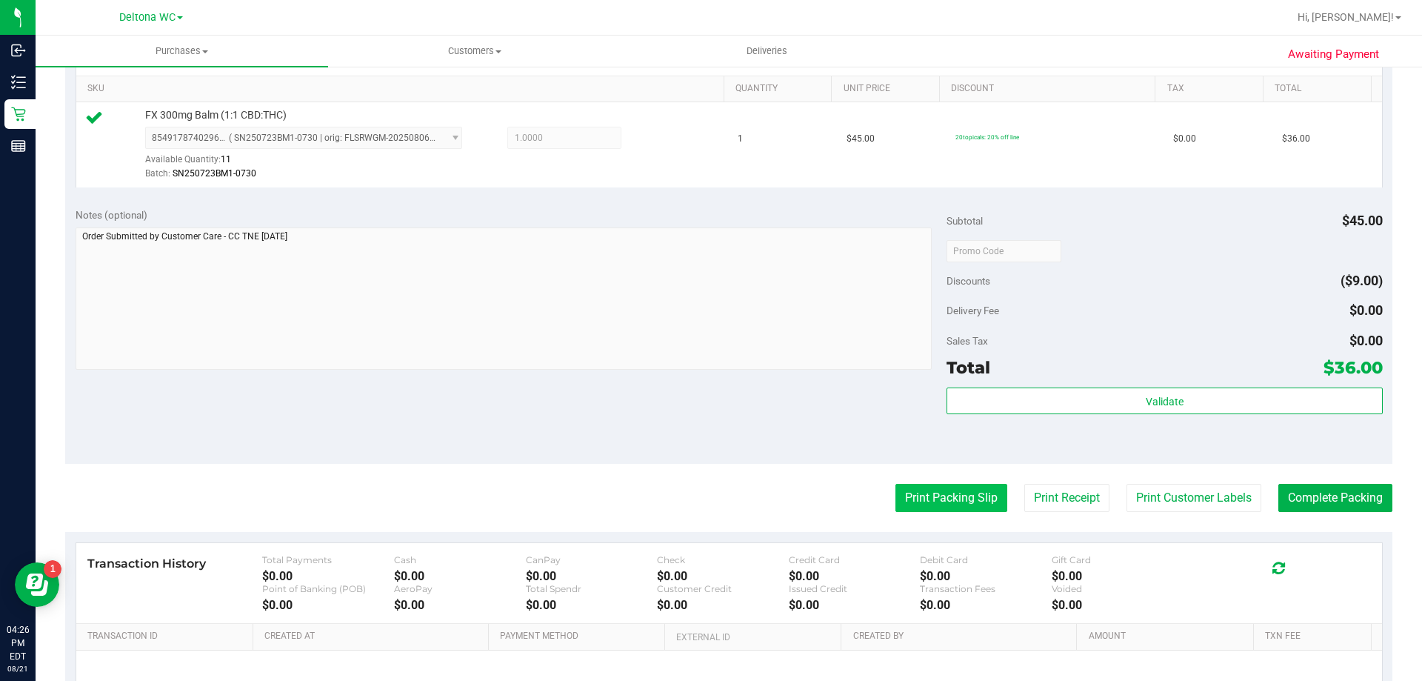
click at [938, 501] on button "Print Packing Slip" at bounding box center [951, 498] width 112 height 28
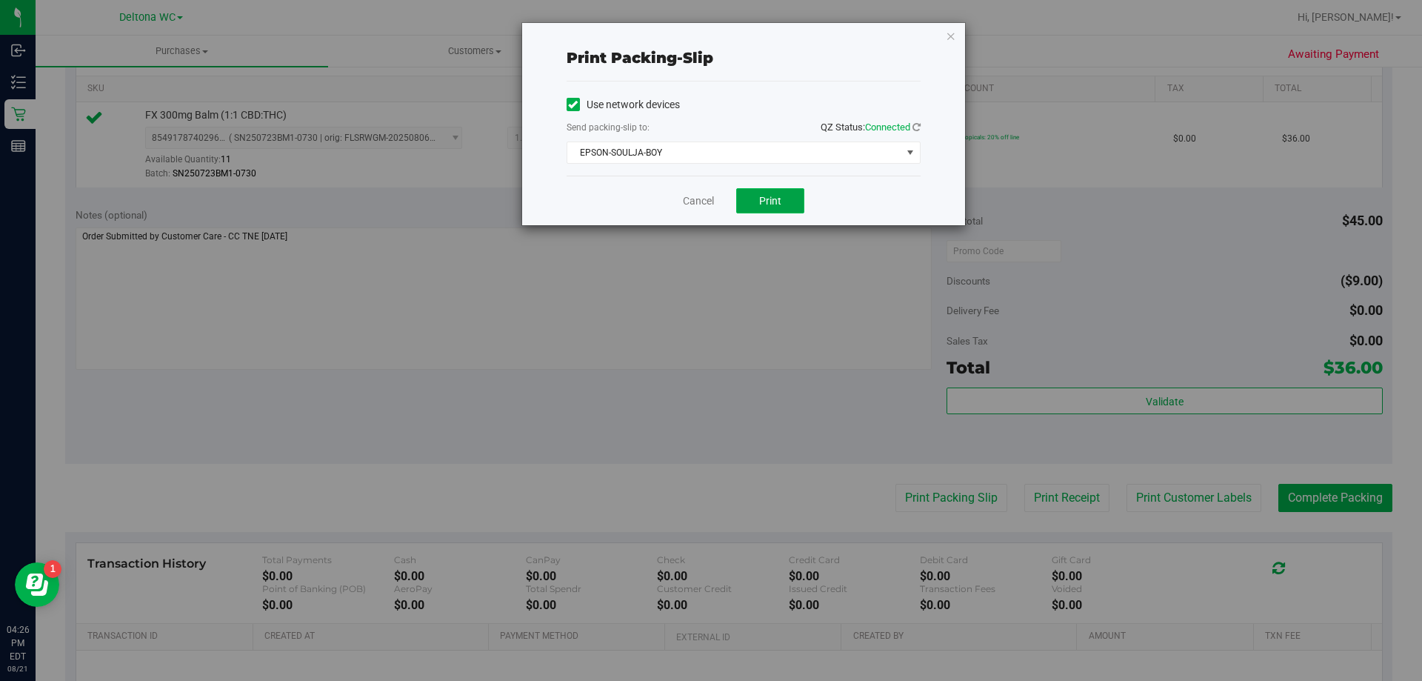
click at [784, 197] on button "Print" at bounding box center [770, 200] width 68 height 25
click at [693, 206] on link "Cancel" at bounding box center [698, 201] width 31 height 16
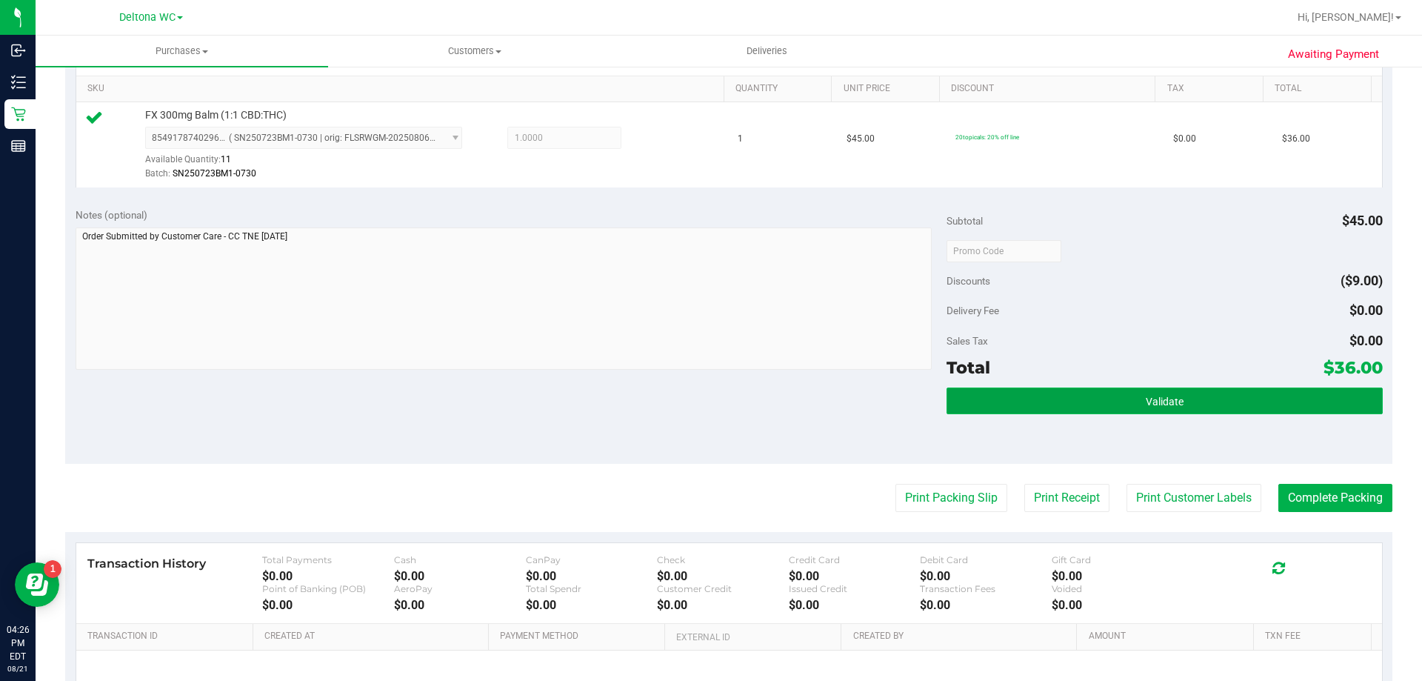
click at [1036, 392] on button "Validate" at bounding box center [1164, 400] width 435 height 27
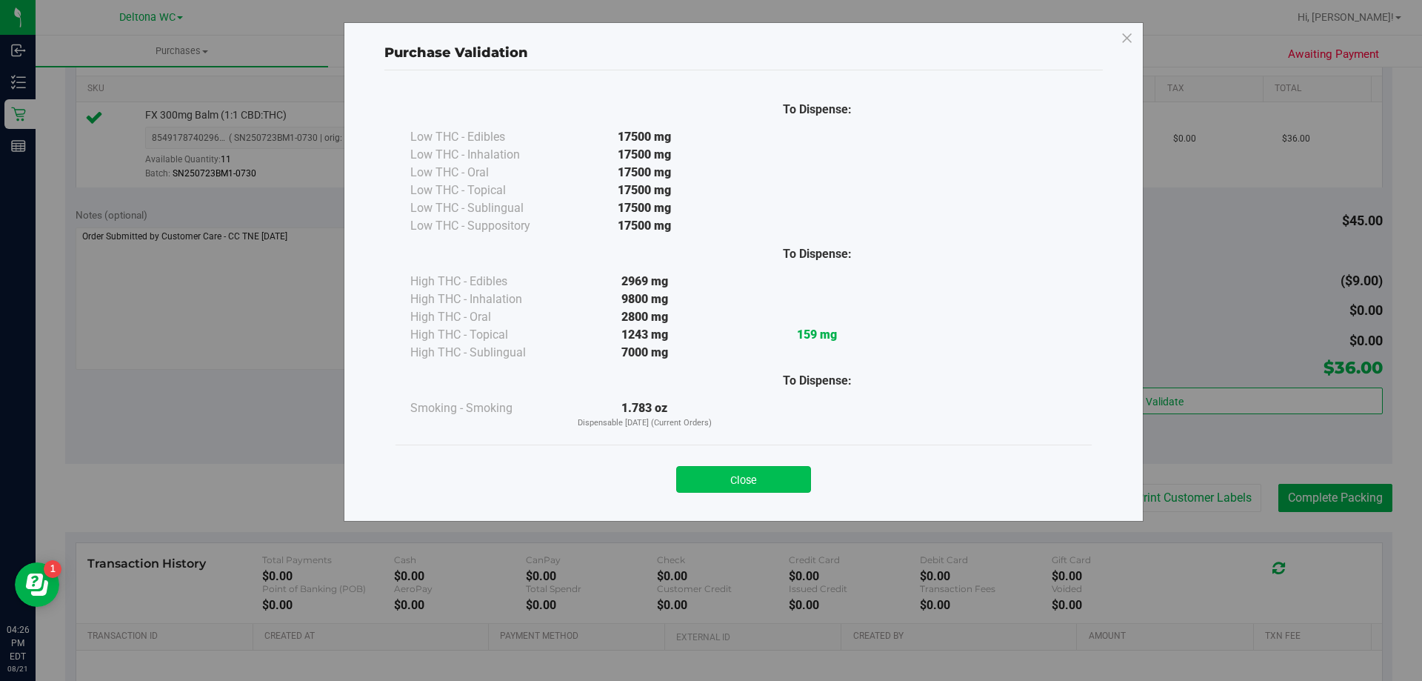
click at [749, 478] on button "Close" at bounding box center [743, 479] width 135 height 27
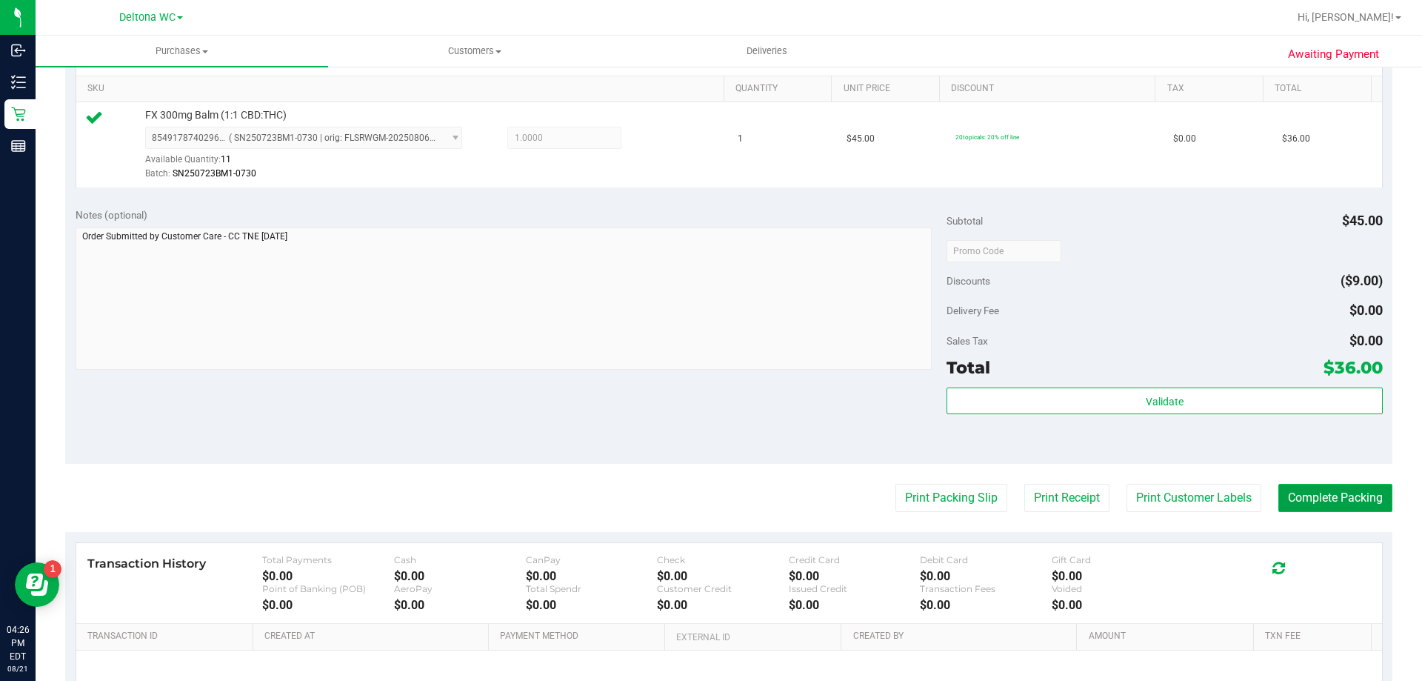
click at [1313, 495] on button "Complete Packing" at bounding box center [1335, 498] width 114 height 28
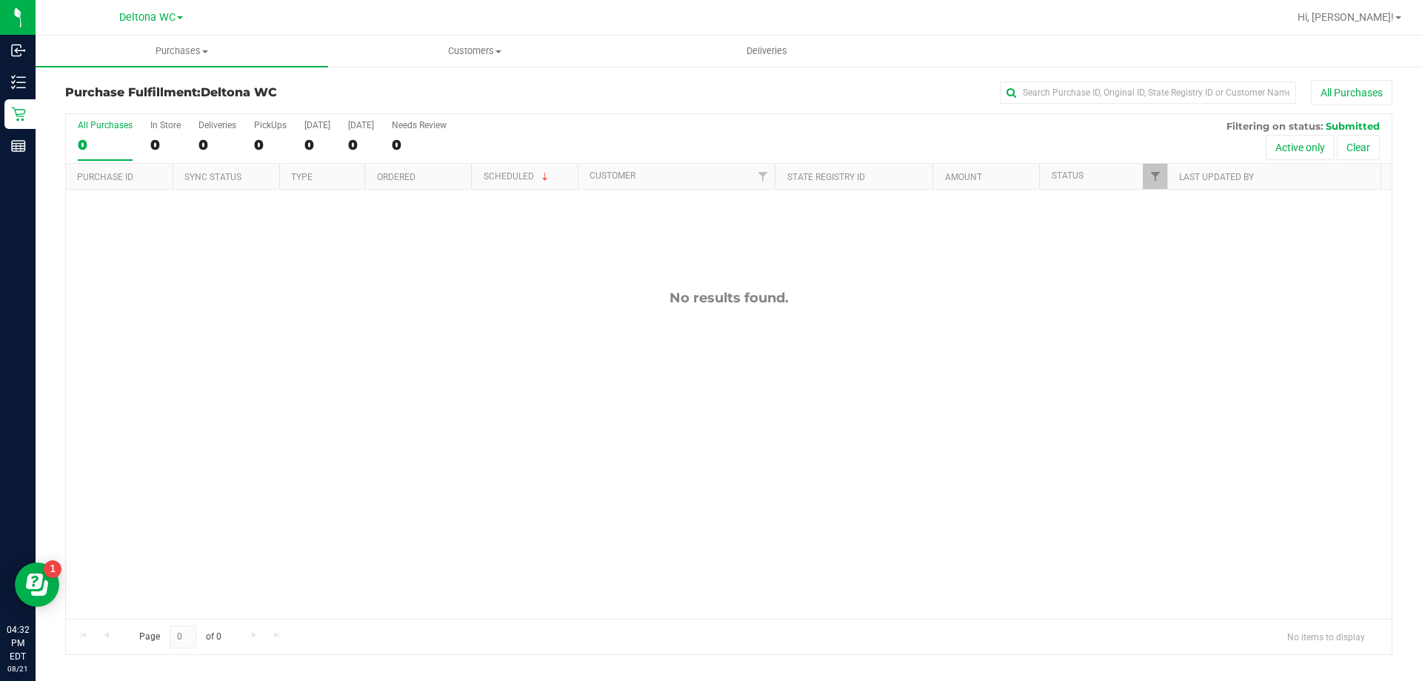
click at [36, 78] on div "Purchase Fulfillment: Deltona WC All Purchases All Purchases 0 In Store 0 Deliv…" at bounding box center [729, 367] width 1386 height 604
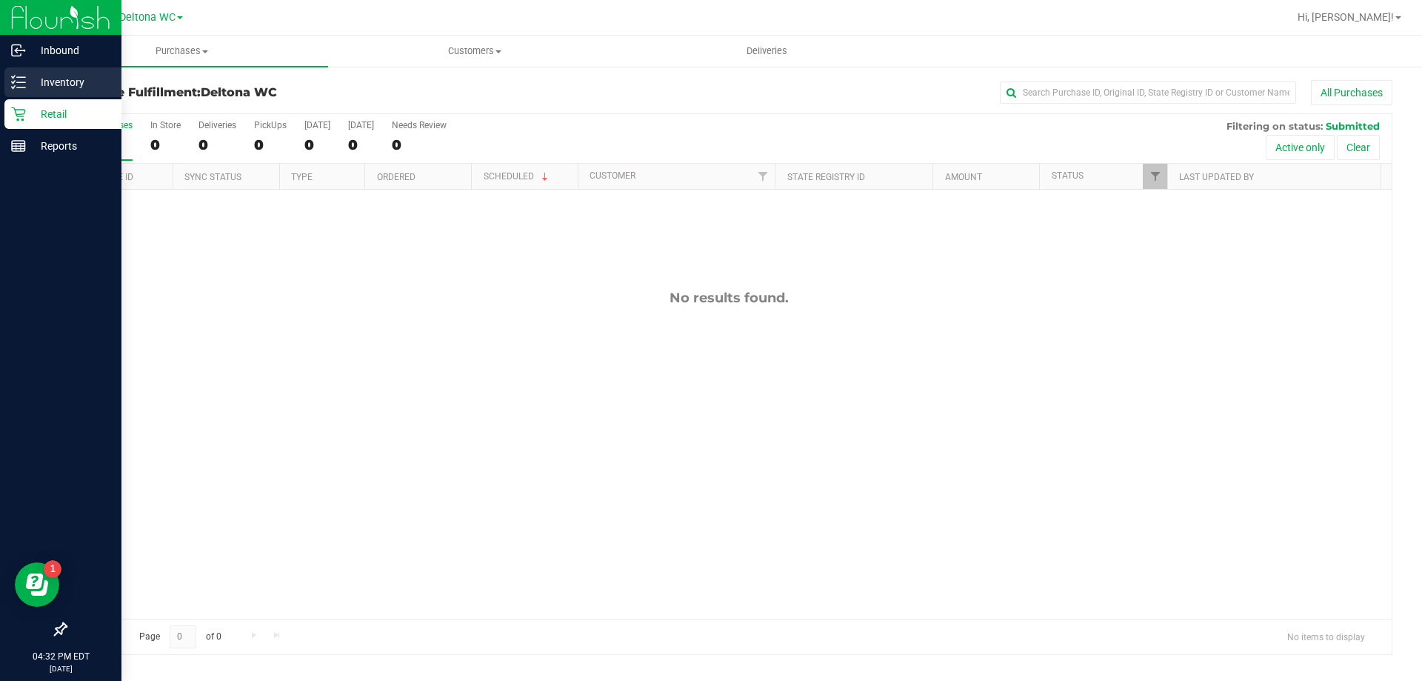
click at [25, 85] on icon at bounding box center [18, 82] width 15 height 15
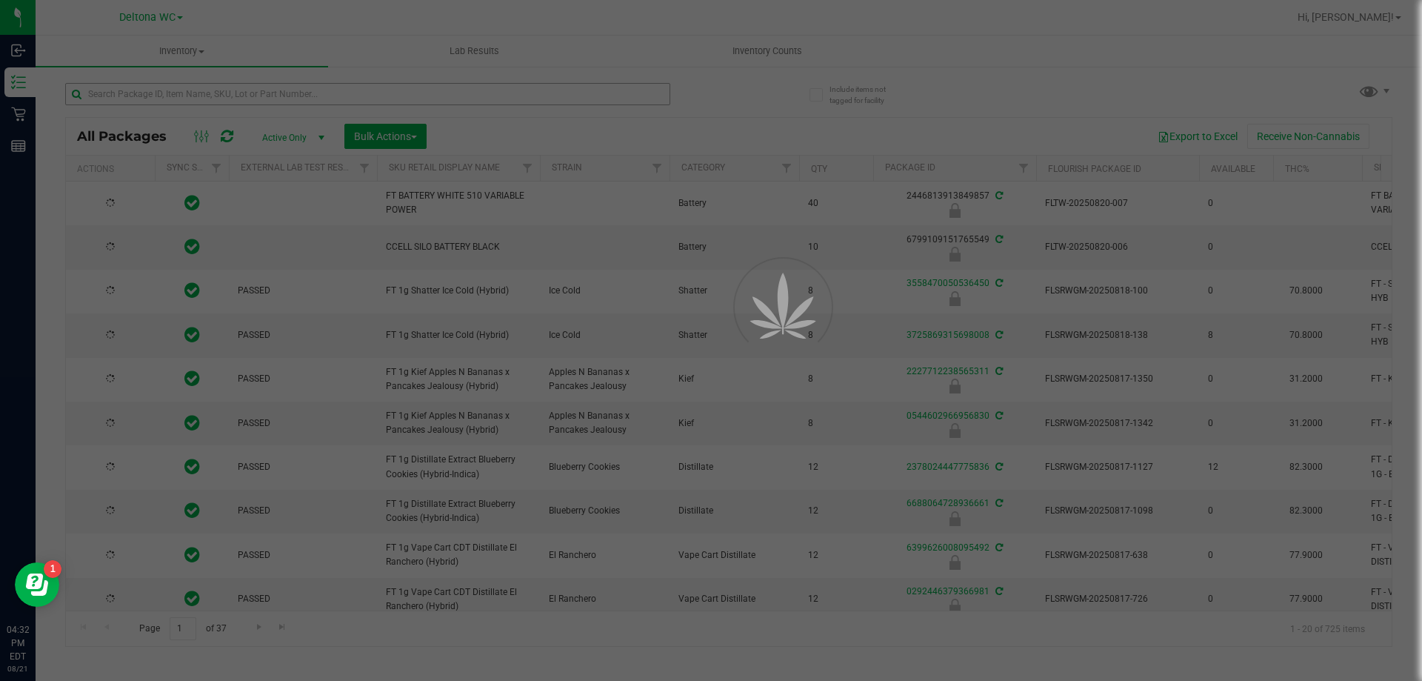
click at [207, 101] on div at bounding box center [711, 340] width 1422 height 681
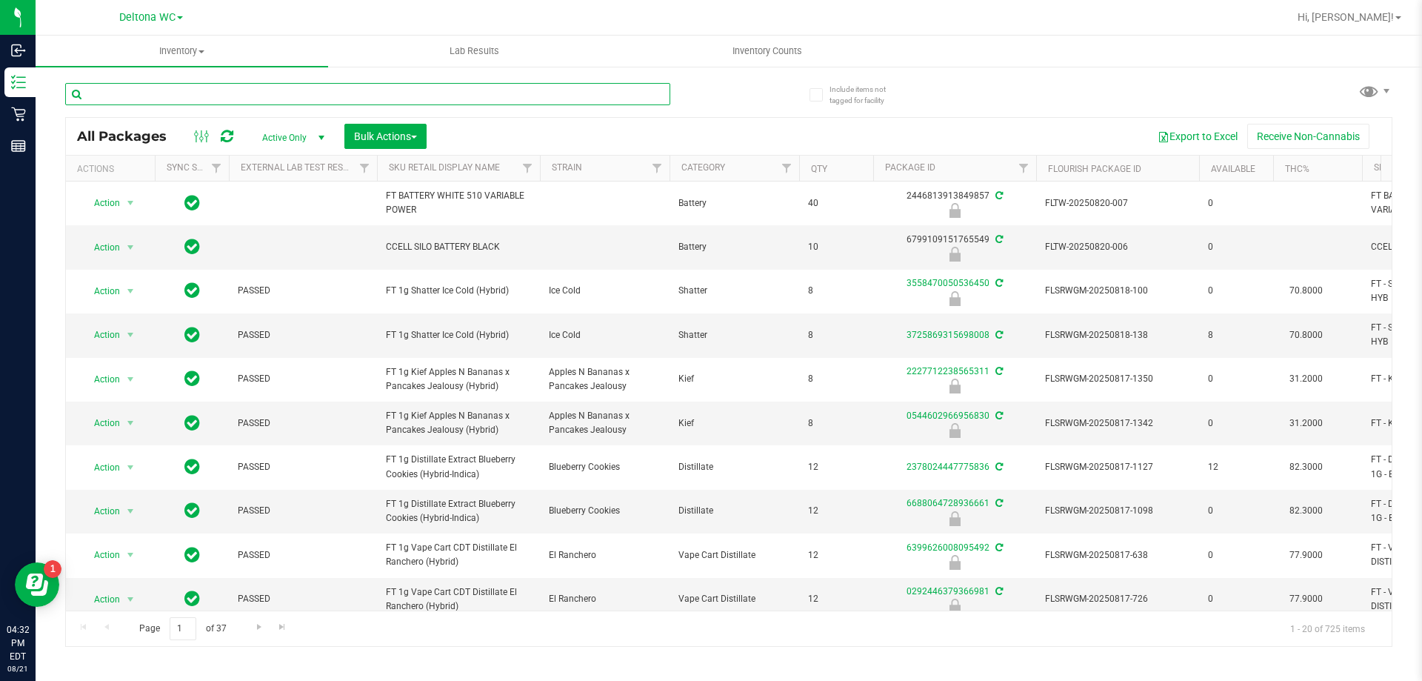
click at [210, 97] on input "text" at bounding box center [367, 94] width 605 height 22
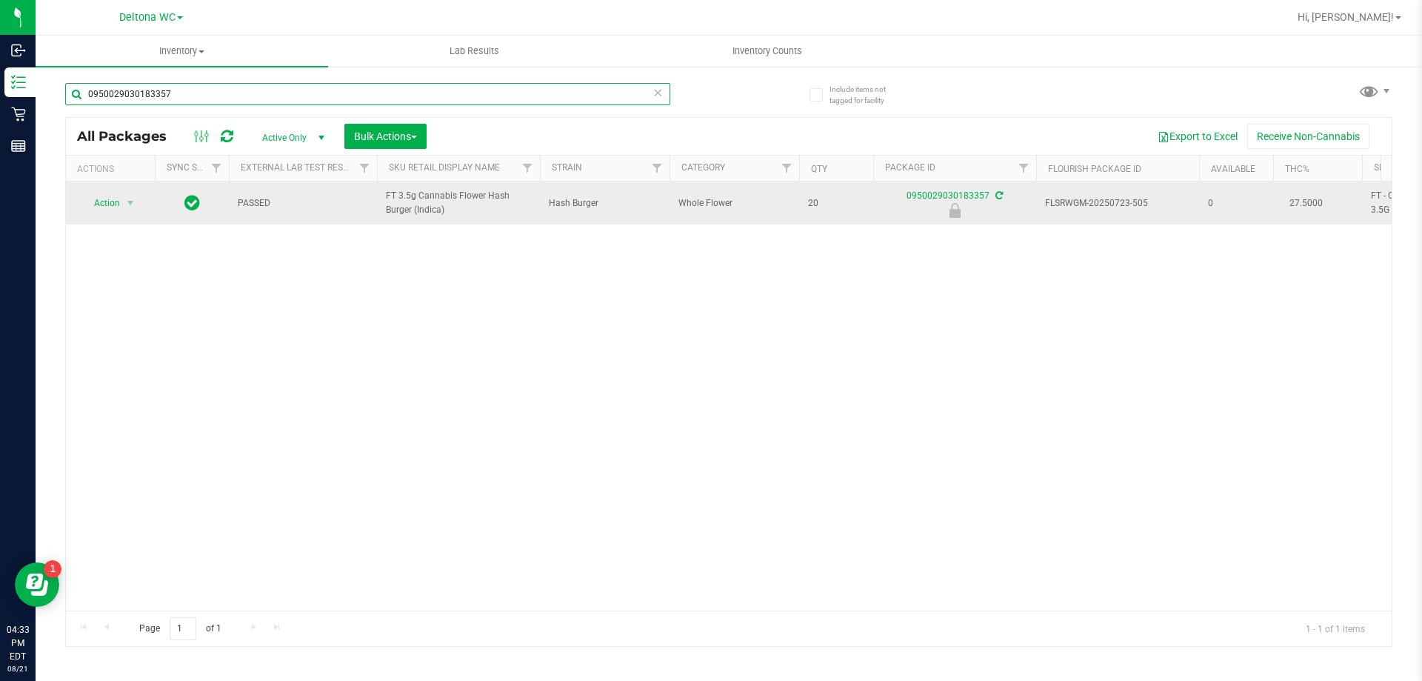
type input "0950029030183357"
click at [110, 195] on span "Action" at bounding box center [101, 203] width 40 height 21
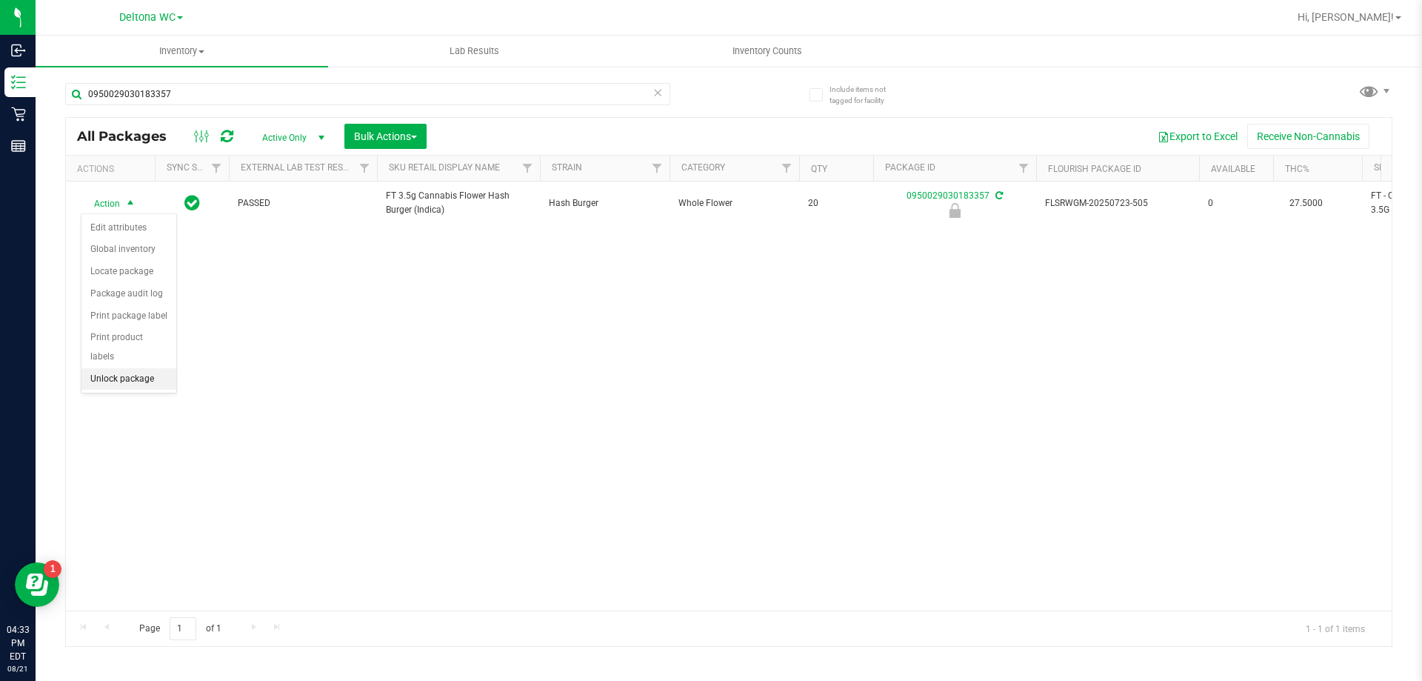
click at [144, 368] on li "Unlock package" at bounding box center [128, 379] width 95 height 22
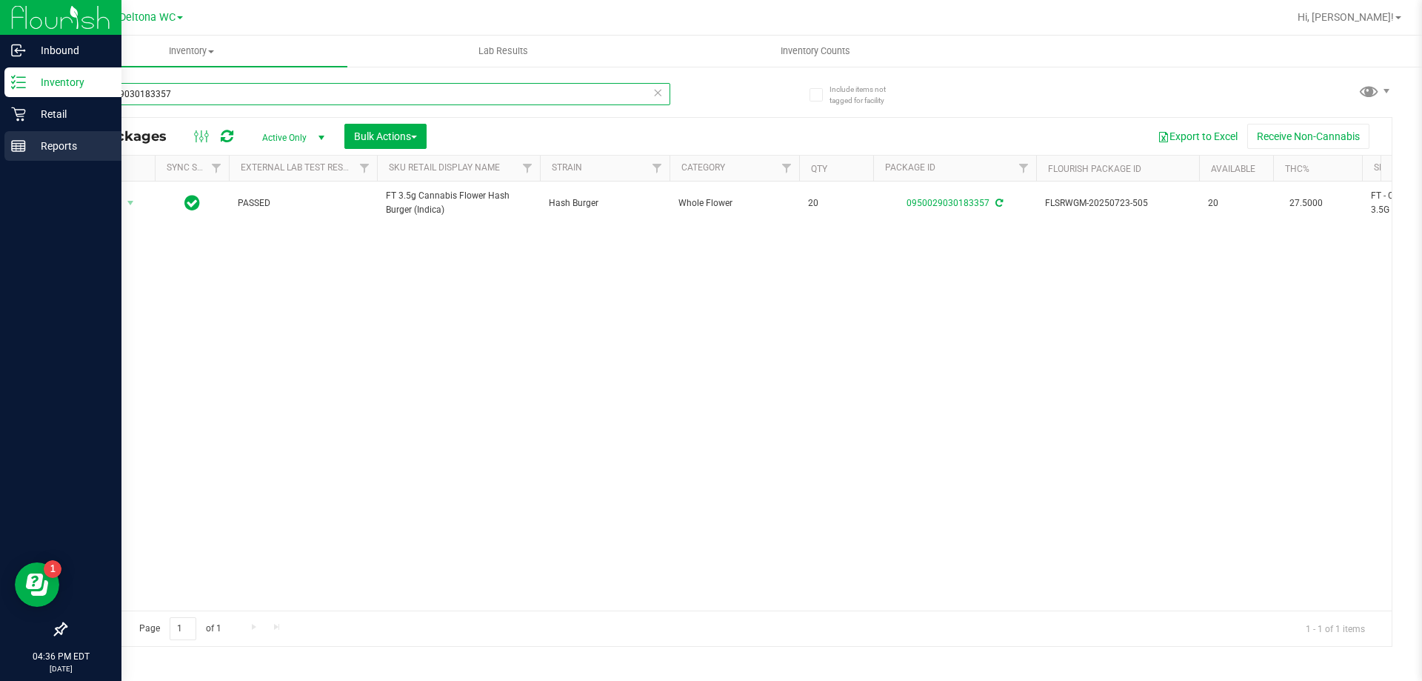
drag, startPoint x: 199, startPoint y: 96, endPoint x: 6, endPoint y: 132, distance: 196.7
click at [6, 132] on div "Inbound Inventory Retail Reports 04:36 PM EDT 08/21/2025 08/21 Deltona WC Delto…" at bounding box center [711, 340] width 1422 height 681
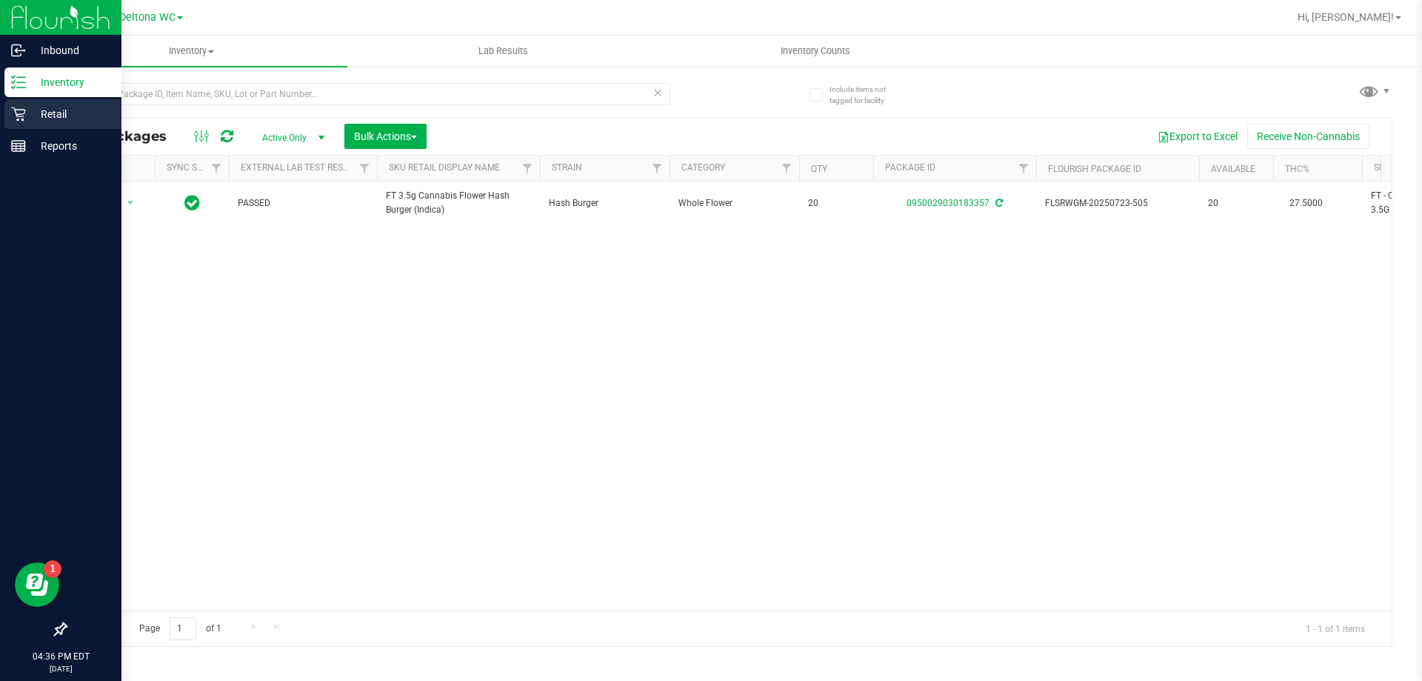
click at [19, 116] on icon at bounding box center [18, 114] width 14 height 14
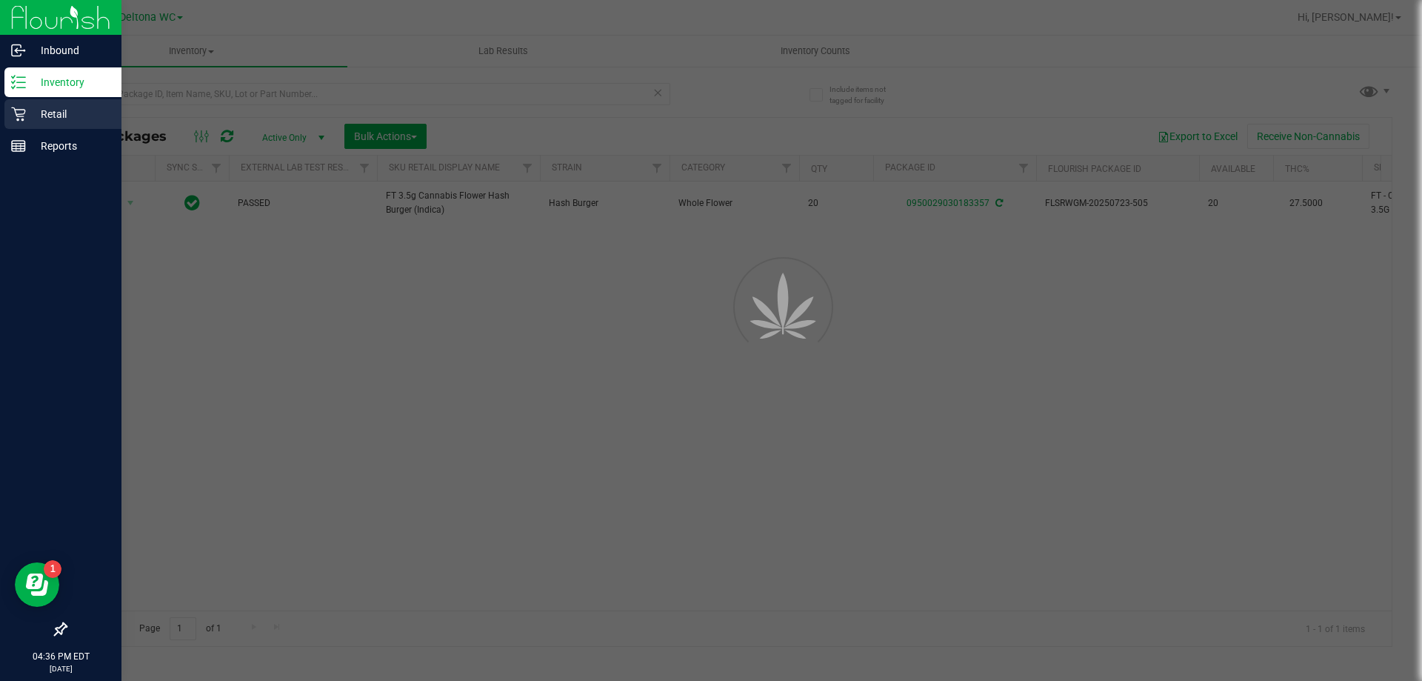
click at [19, 116] on icon at bounding box center [18, 114] width 14 height 14
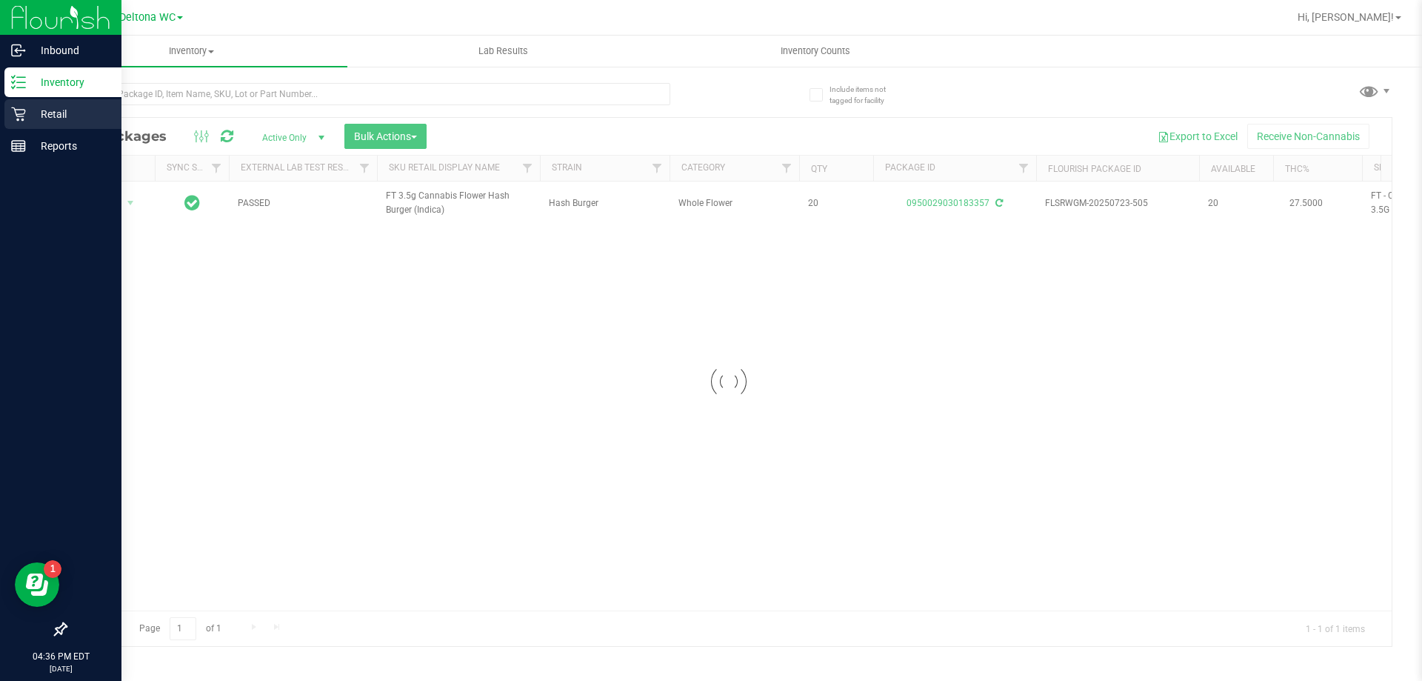
click at [24, 103] on div "Retail" at bounding box center [62, 114] width 117 height 30
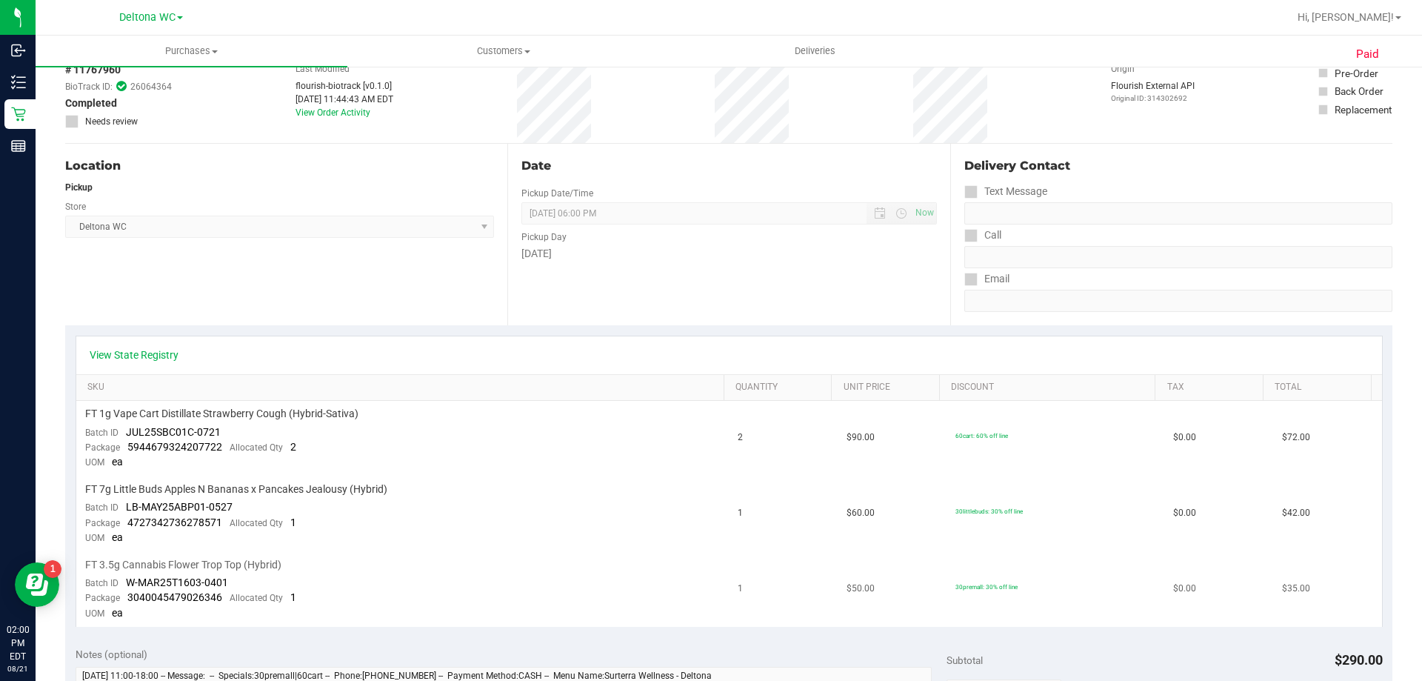
scroll to position [222, 0]
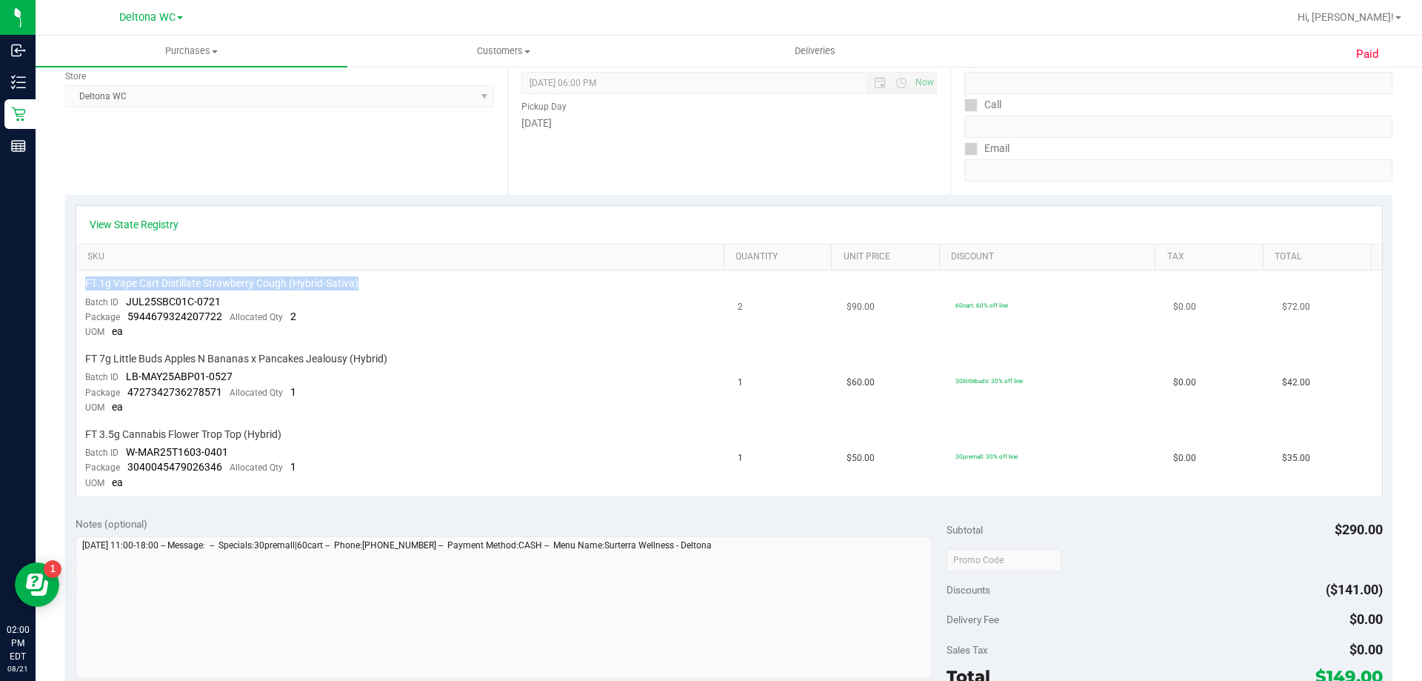
drag, startPoint x: 84, startPoint y: 283, endPoint x: 359, endPoint y: 275, distance: 274.9
click at [359, 275] on td "FT 1g Vape Cart Distillate Strawberry Cough (Hybrid-Sativa) Batch ID JUL25SBC01…" at bounding box center [402, 308] width 653 height 76
copy span "FT 1g Vape Cart Distillate Strawberry Cough (Hybrid-Sativa)"
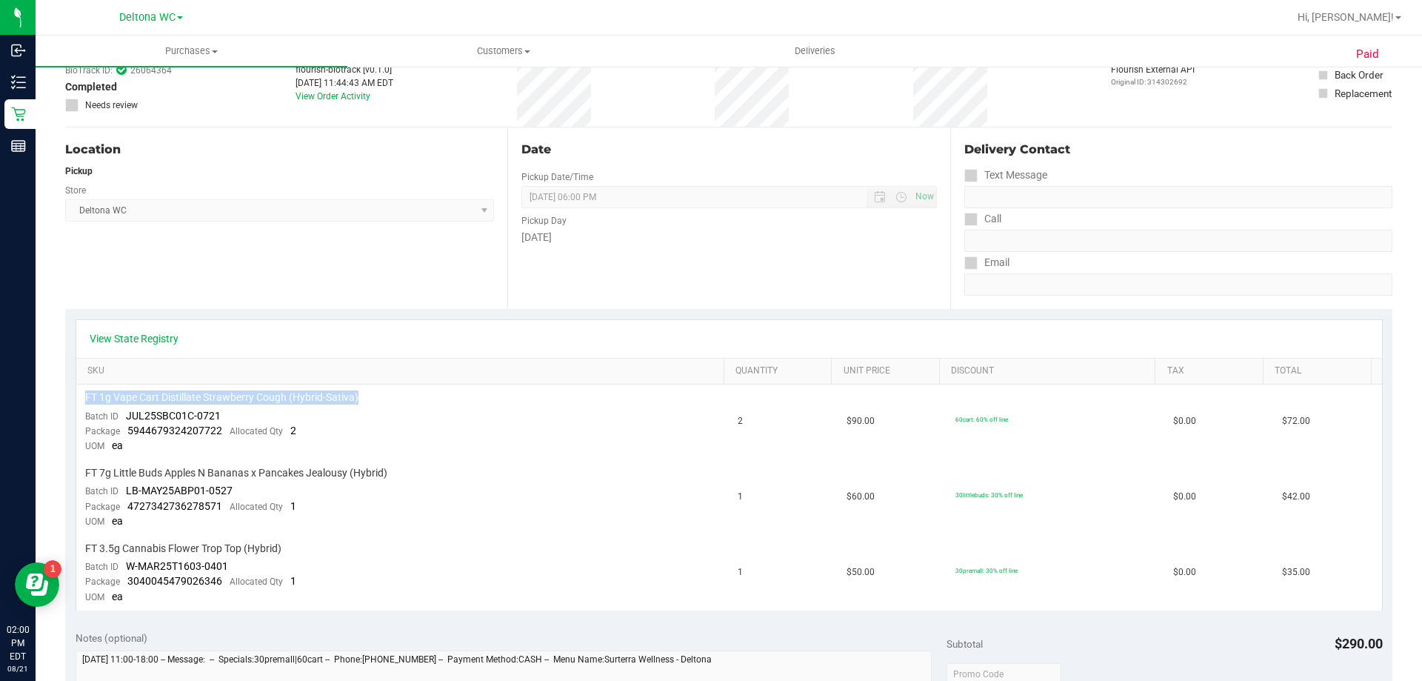
scroll to position [0, 0]
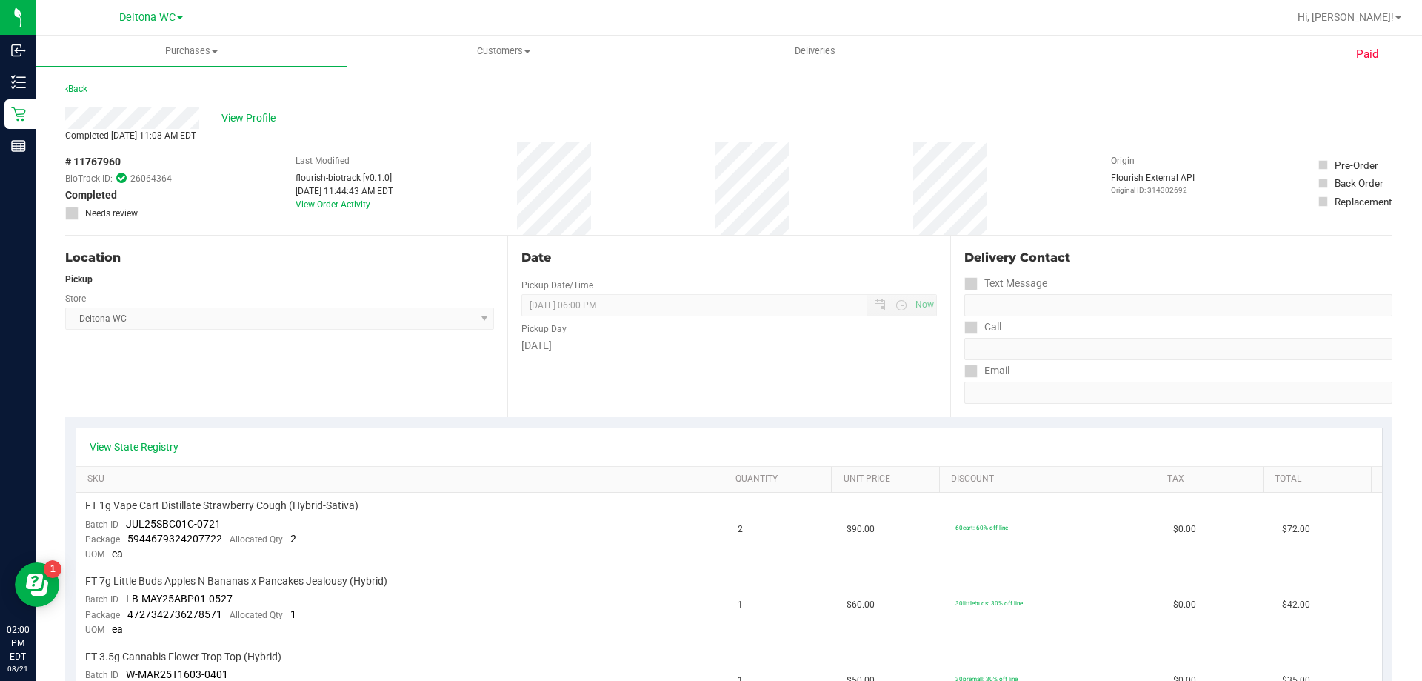
click at [104, 161] on span "# 11767960" at bounding box center [93, 162] width 56 height 16
copy span "11767960"
drag, startPoint x: 127, startPoint y: 521, endPoint x: 221, endPoint y: 520, distance: 93.3
click at [221, 520] on td "FT 1g Vape Cart Distillate Strawberry Cough (Hybrid-Sativa) Batch ID JUL25SBC01…" at bounding box center [402, 531] width 653 height 76
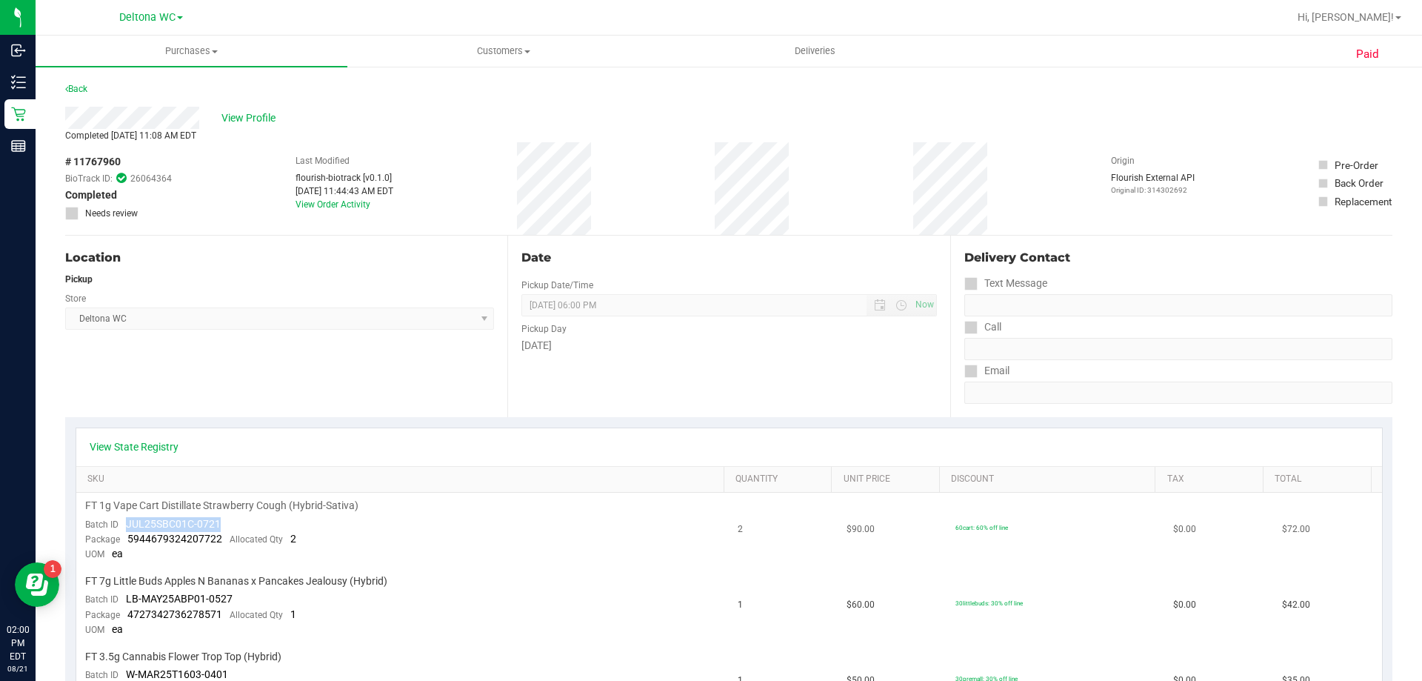
copy span "JUL25SBC01C-0721"
